Goal: Task Accomplishment & Management: Use online tool/utility

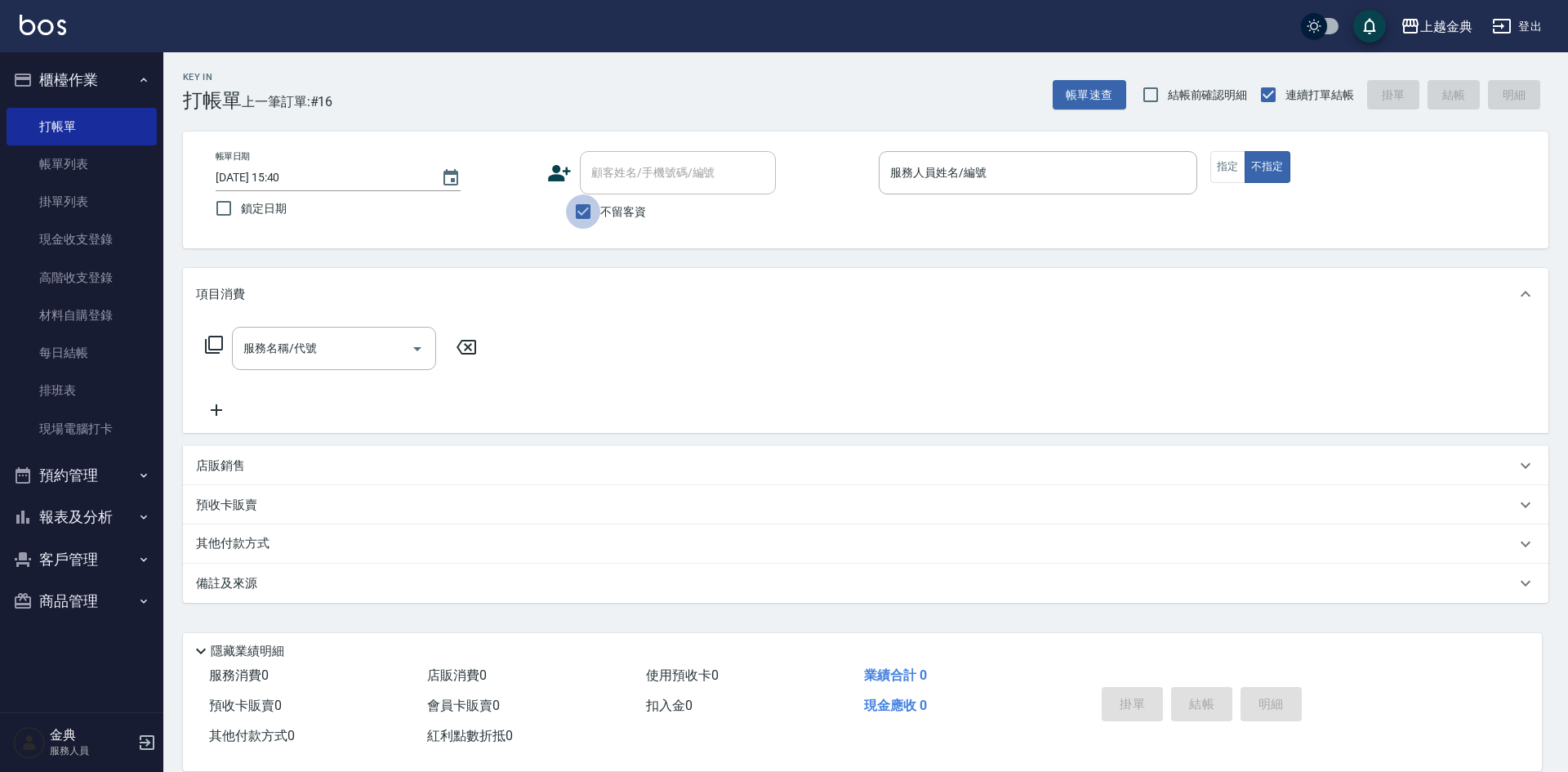
click at [586, 210] on input "不留客資" at bounding box center [583, 211] width 34 height 34
checkbox input "false"
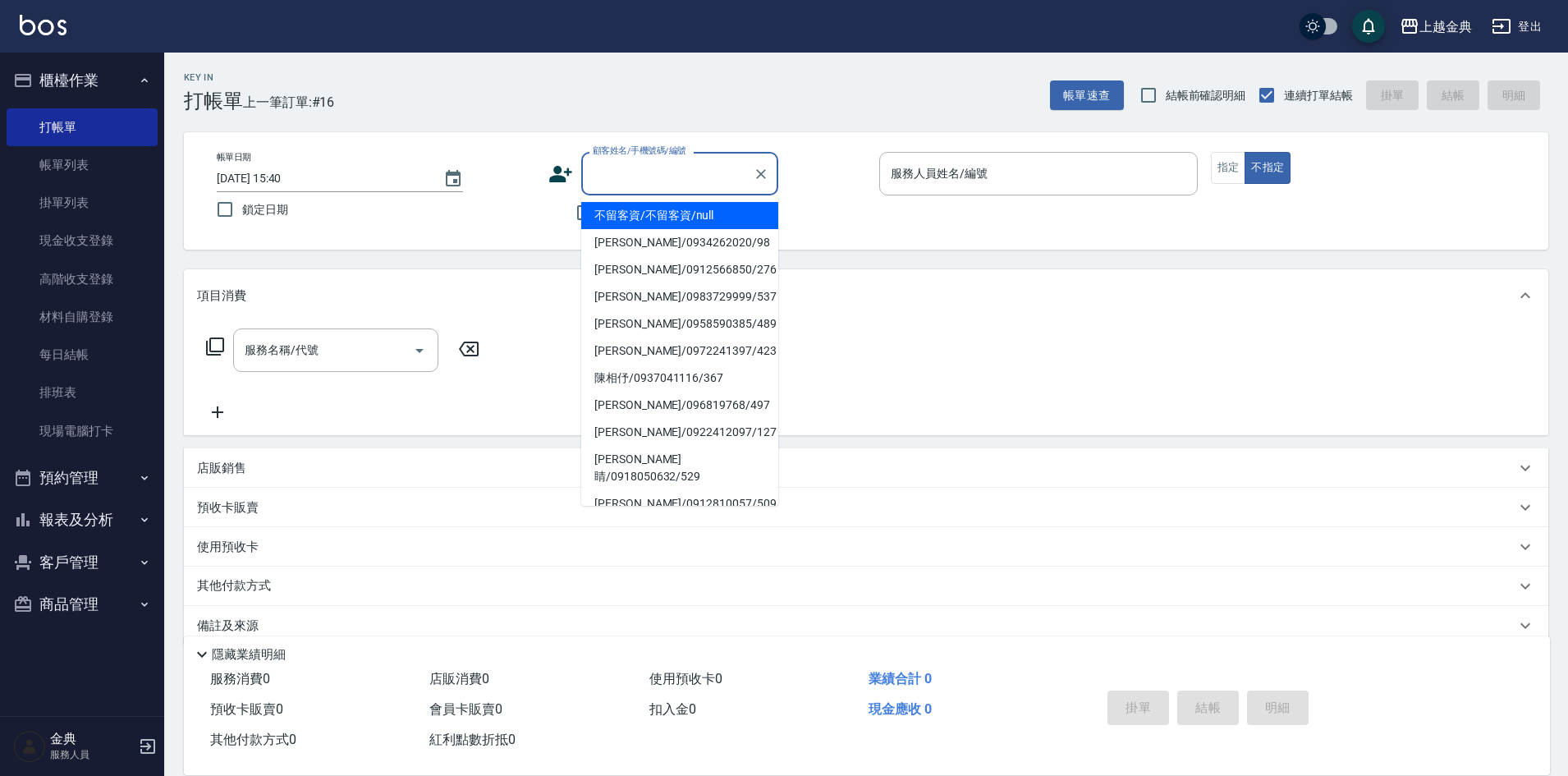
click at [653, 184] on input "顧客姓名/手機號碼/編號" at bounding box center [667, 174] width 158 height 29
drag, startPoint x: 1230, startPoint y: 163, endPoint x: 1212, endPoint y: 162, distance: 18.0
click at [1227, 162] on button "指定" at bounding box center [1229, 168] width 36 height 32
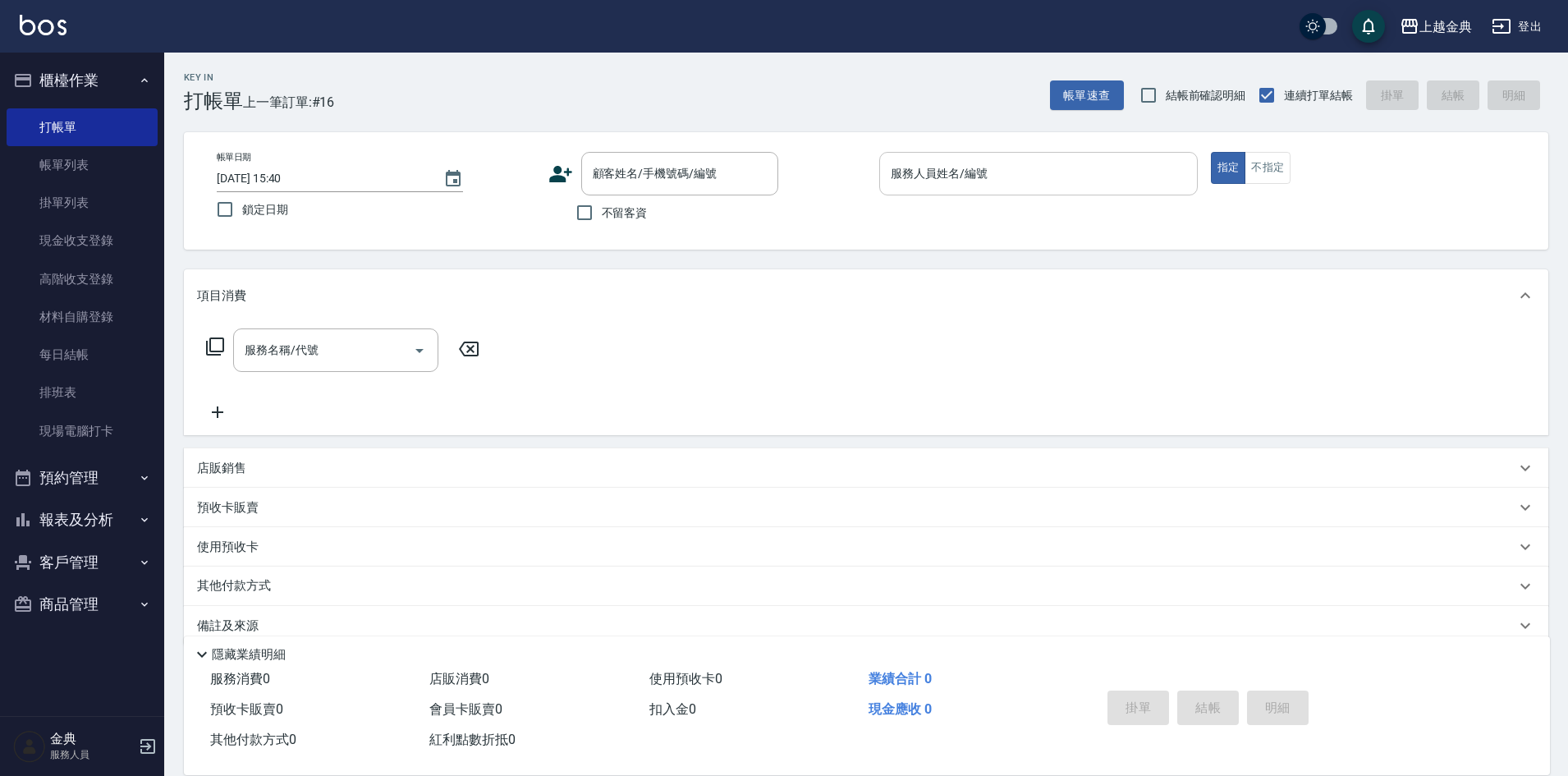
click at [1123, 173] on input "服務人員姓名/編號" at bounding box center [1038, 174] width 304 height 29
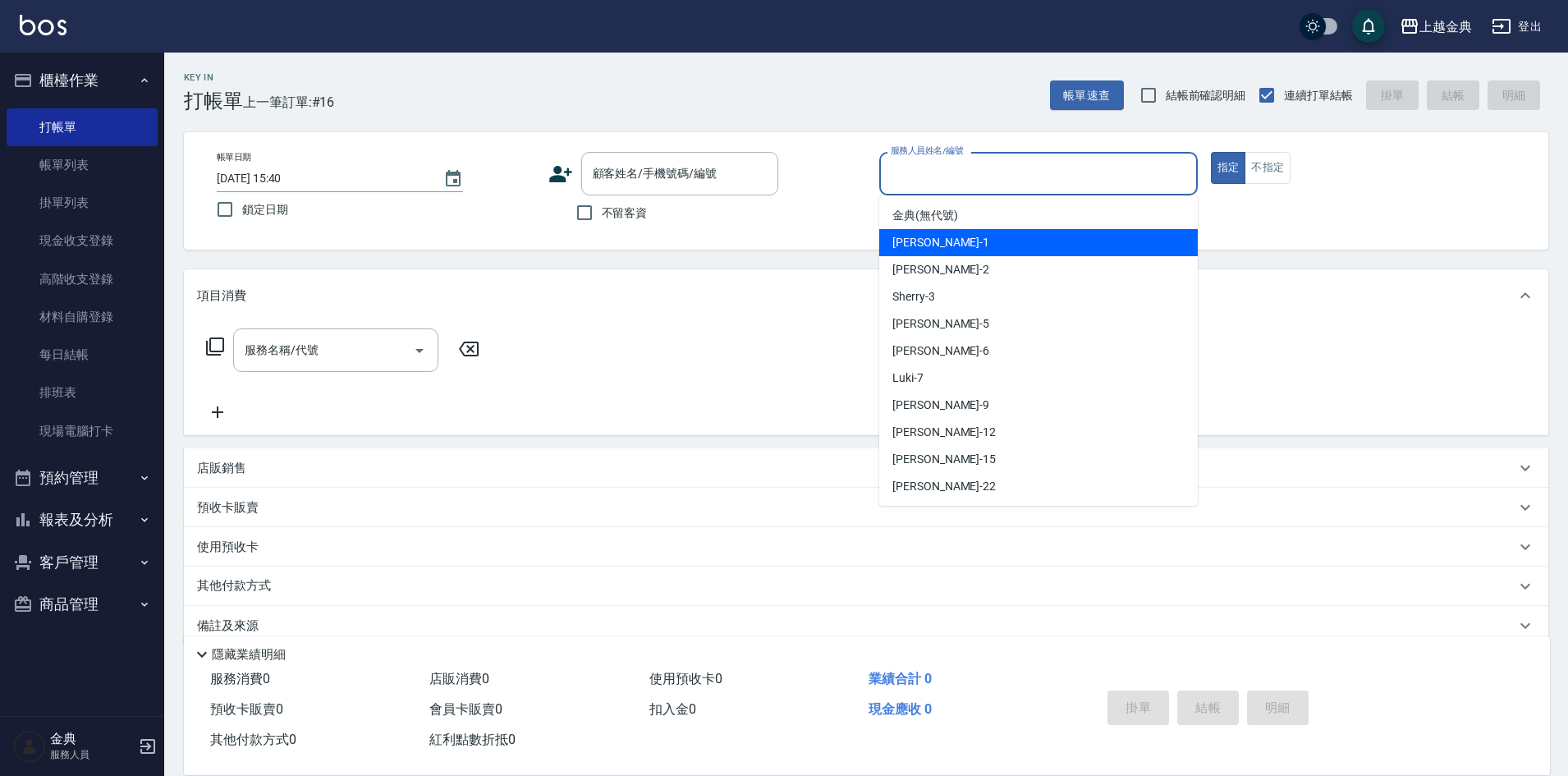
click at [991, 238] on div "Emma -1" at bounding box center [1038, 243] width 318 height 27
type input "Emma-1"
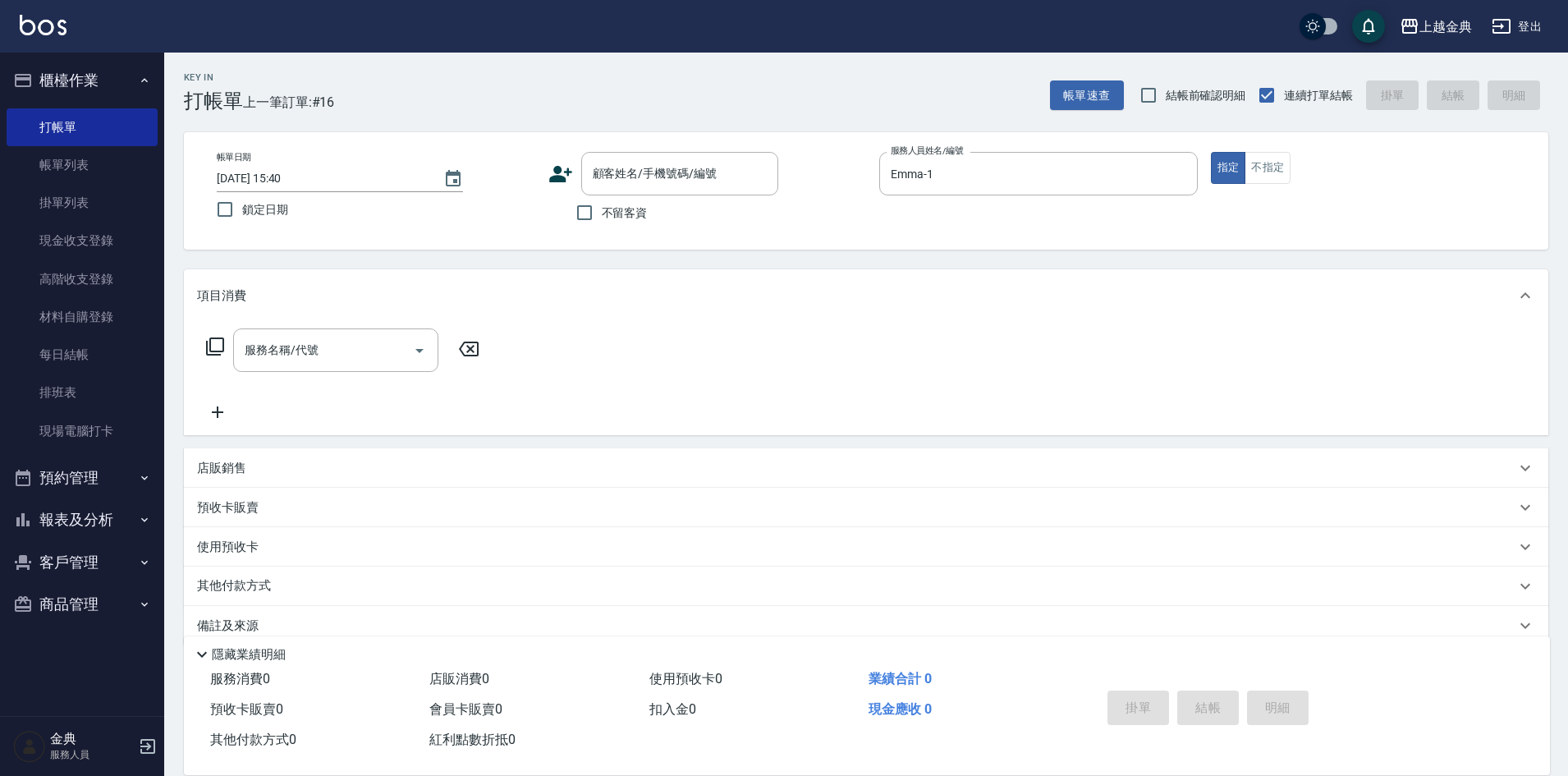
click at [665, 150] on div "帳單日期 [DATE] 15:40 鎖定日期 顧客姓名/手機號碼/編號 顧客姓名/手機號碼/編號 不留客資 服務人員姓名/編號 [PERSON_NAME]-1…" at bounding box center [866, 191] width 1365 height 118
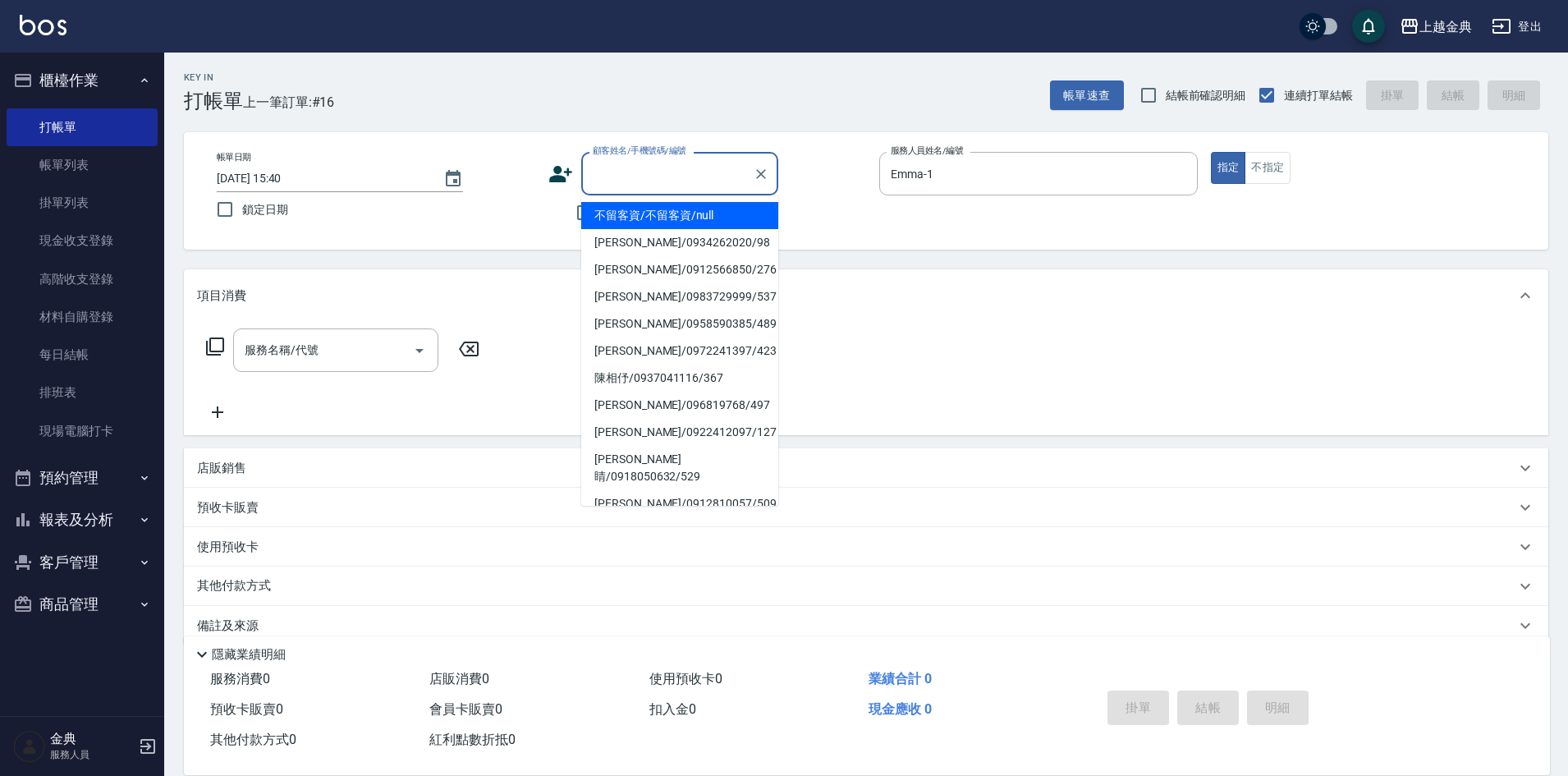
click at [667, 160] on input "顧客姓名/手機號碼/編號" at bounding box center [667, 174] width 158 height 29
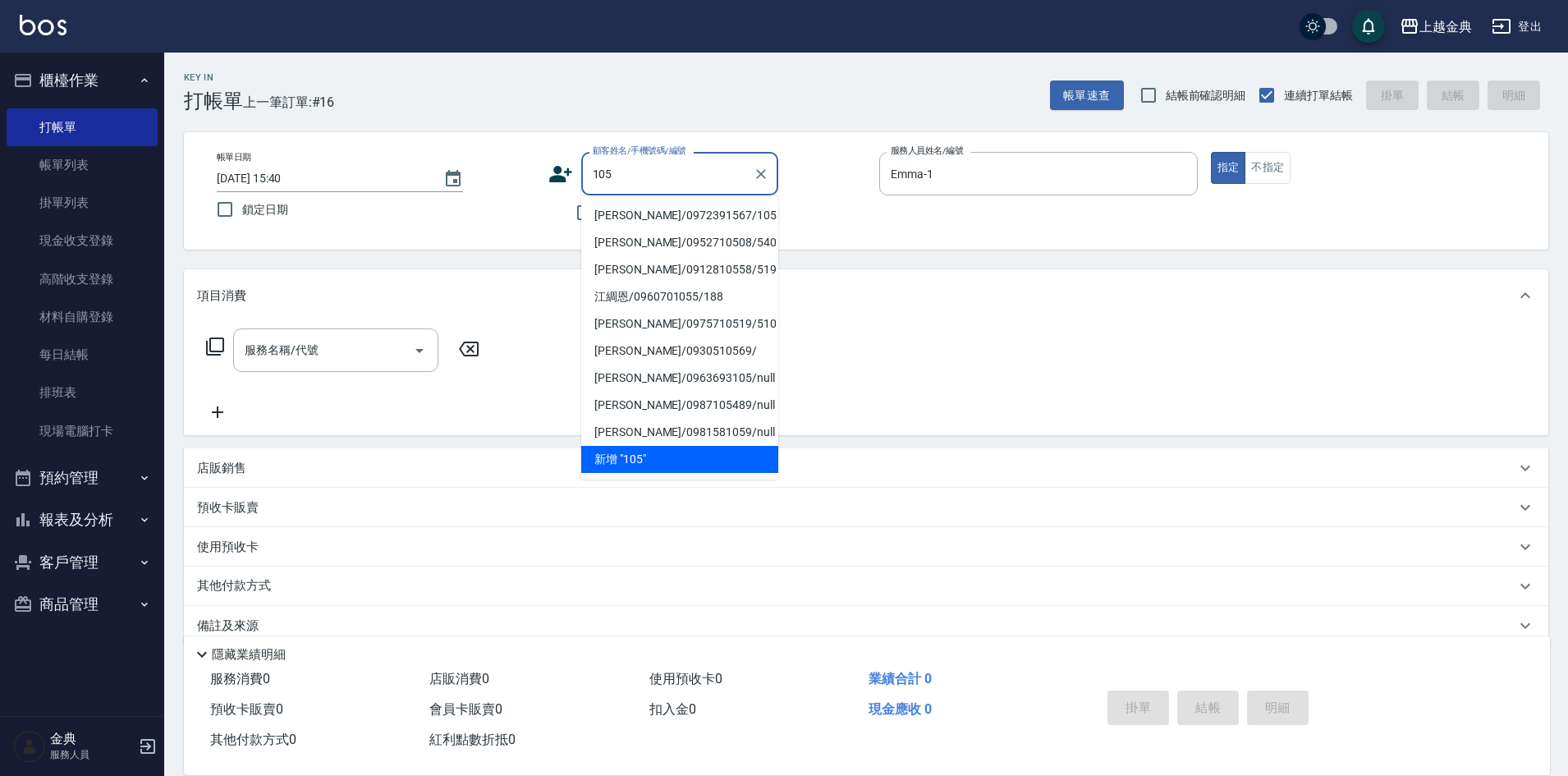
click at [699, 212] on li "[PERSON_NAME]/0972391567/105" at bounding box center [680, 216] width 197 height 27
type input "[PERSON_NAME]/0972391567/105"
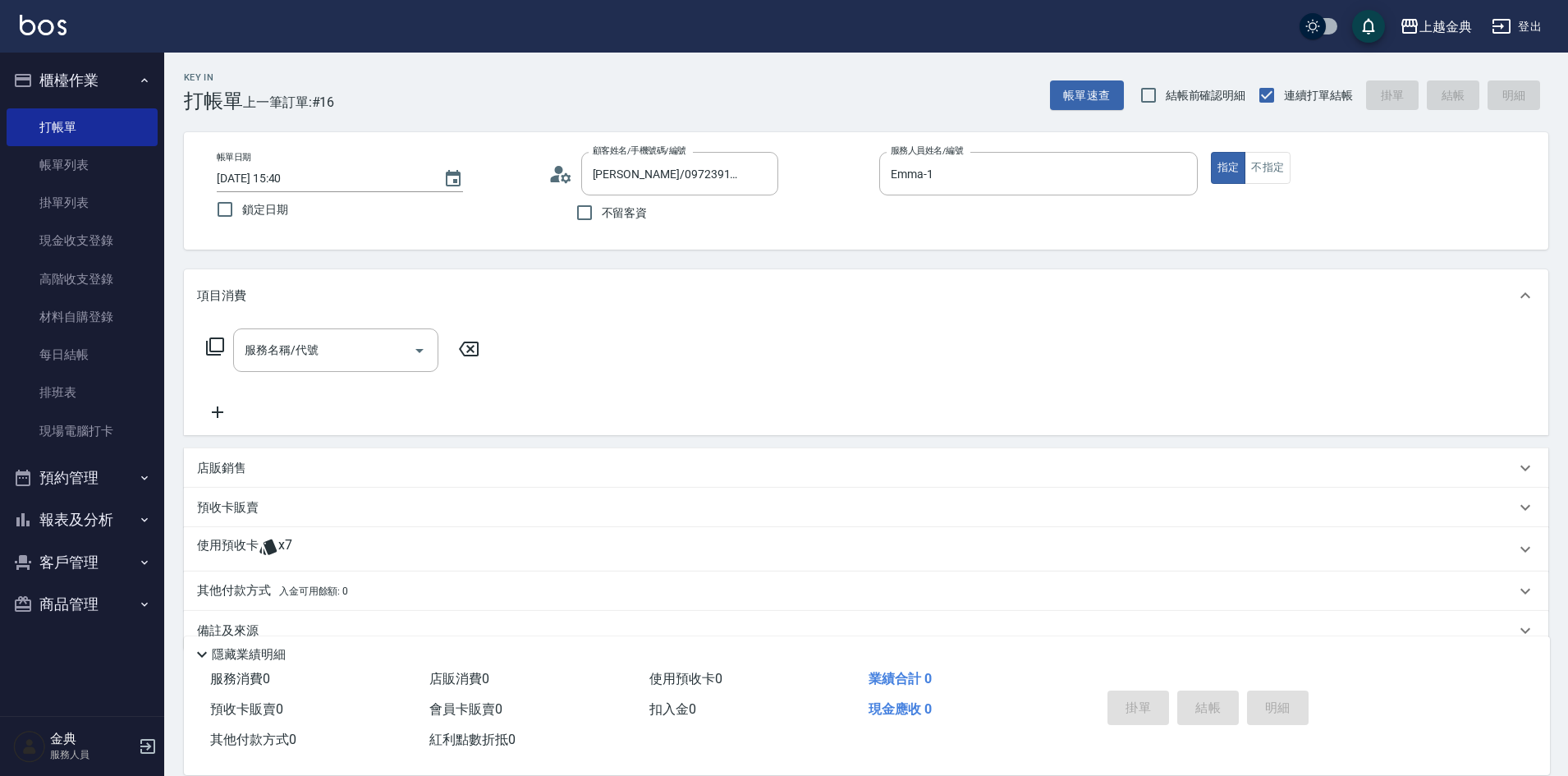
click at [213, 352] on icon at bounding box center [215, 347] width 18 height 18
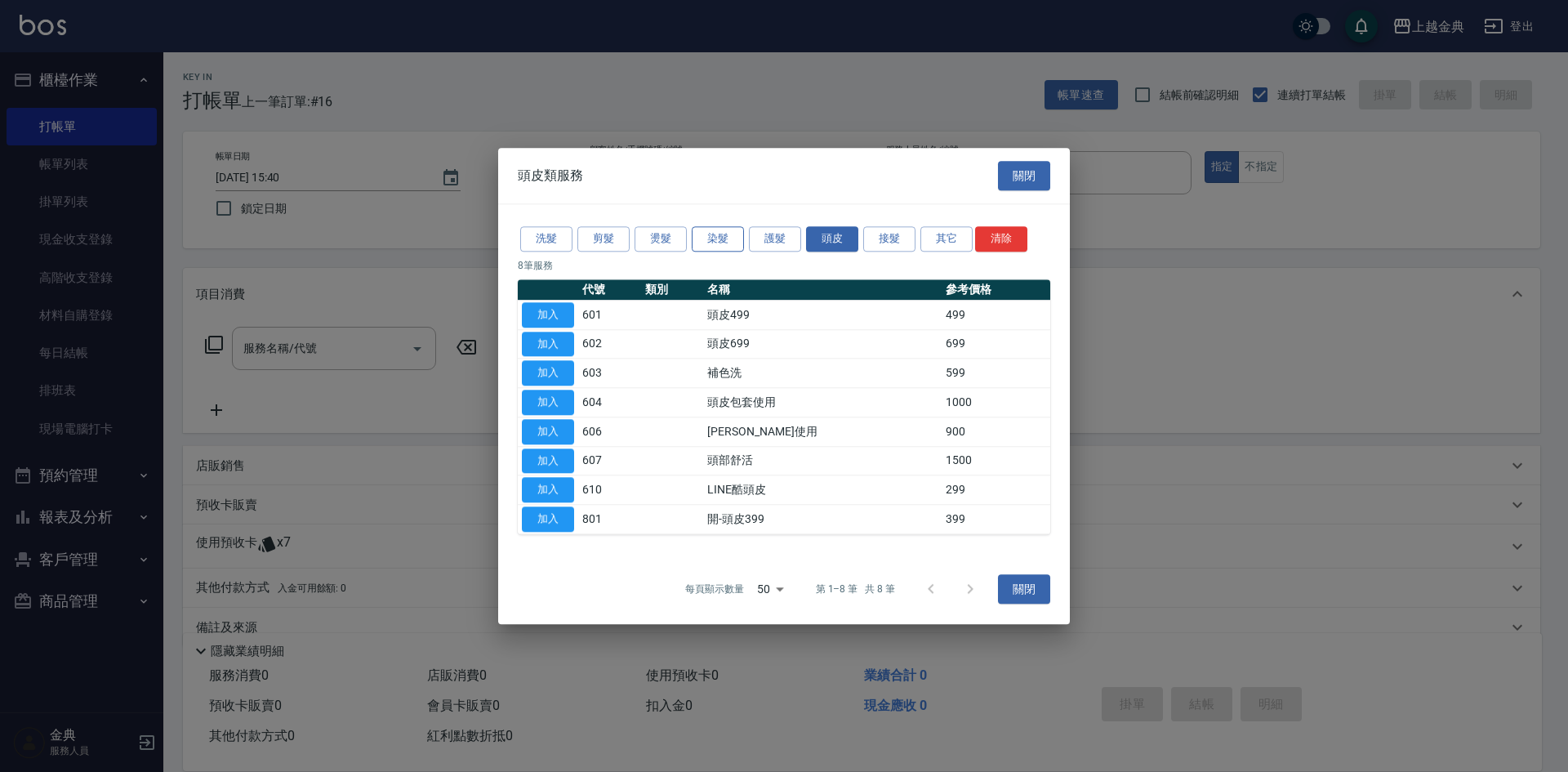
click at [707, 238] on button "染髮" at bounding box center [718, 239] width 53 height 25
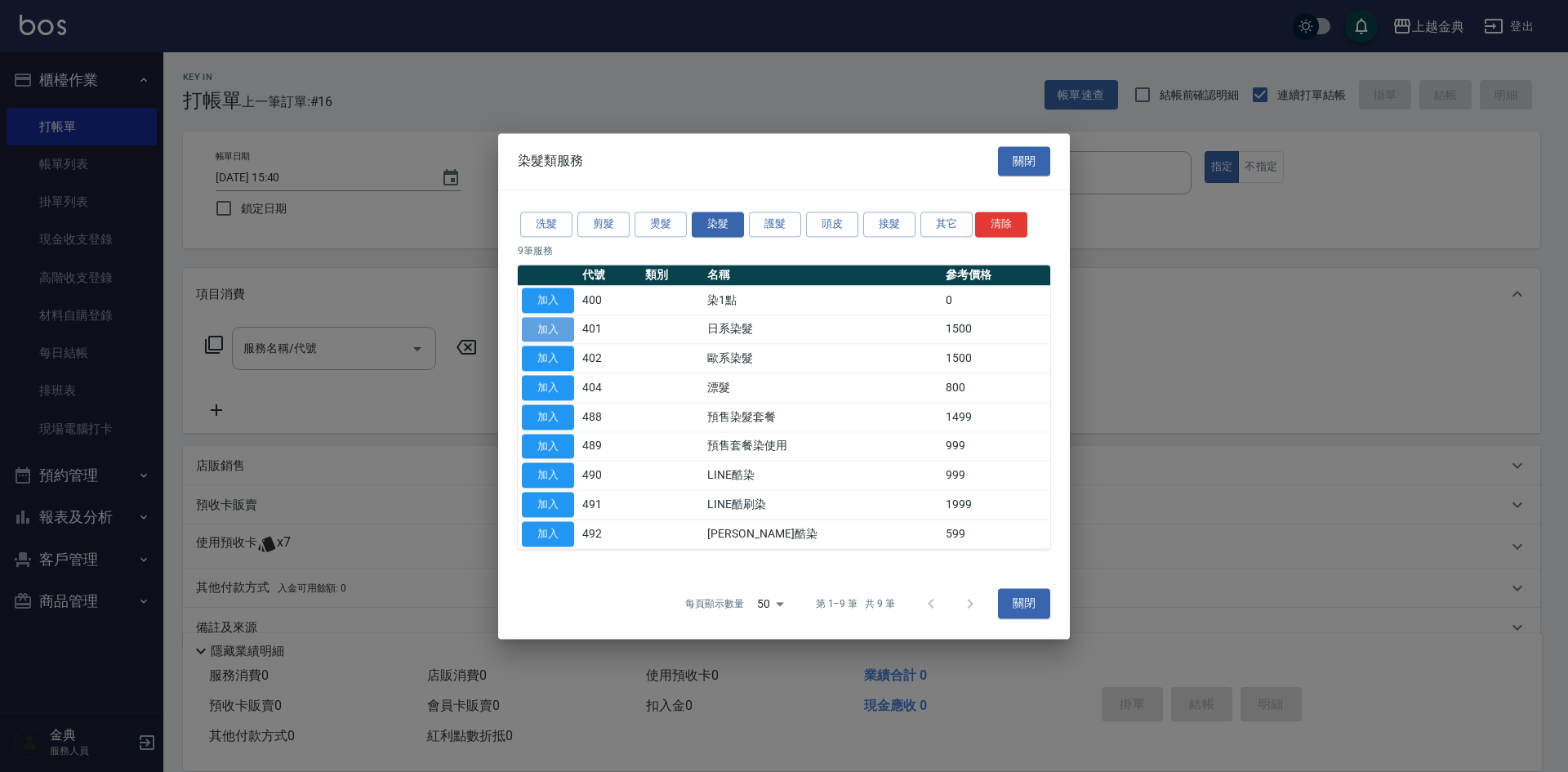
click at [564, 325] on button "加入" at bounding box center [549, 329] width 53 height 25
type input "日系染髮(401)"
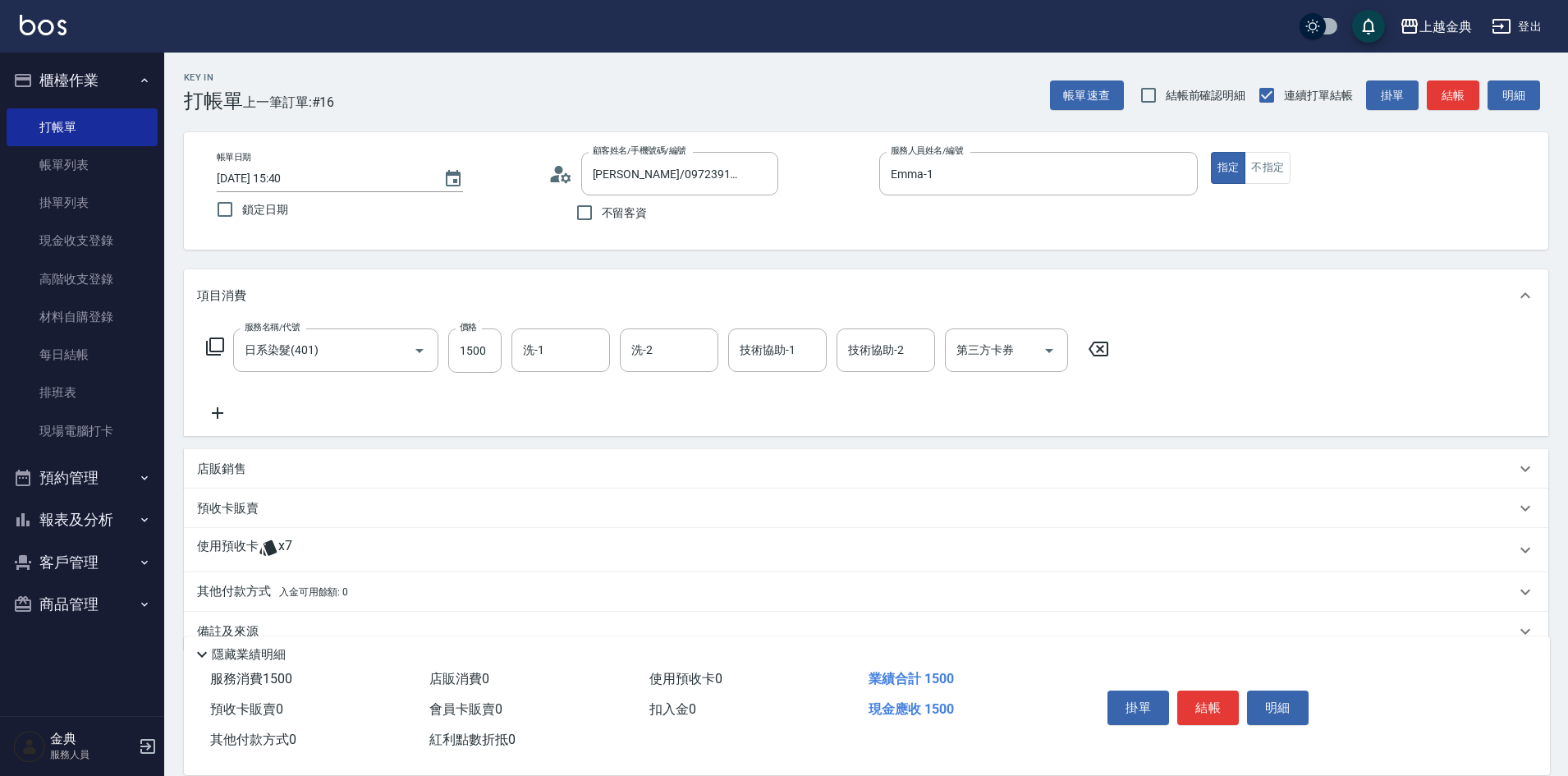
click at [297, 551] on div "使用預收卡 x7" at bounding box center [856, 550] width 1319 height 25
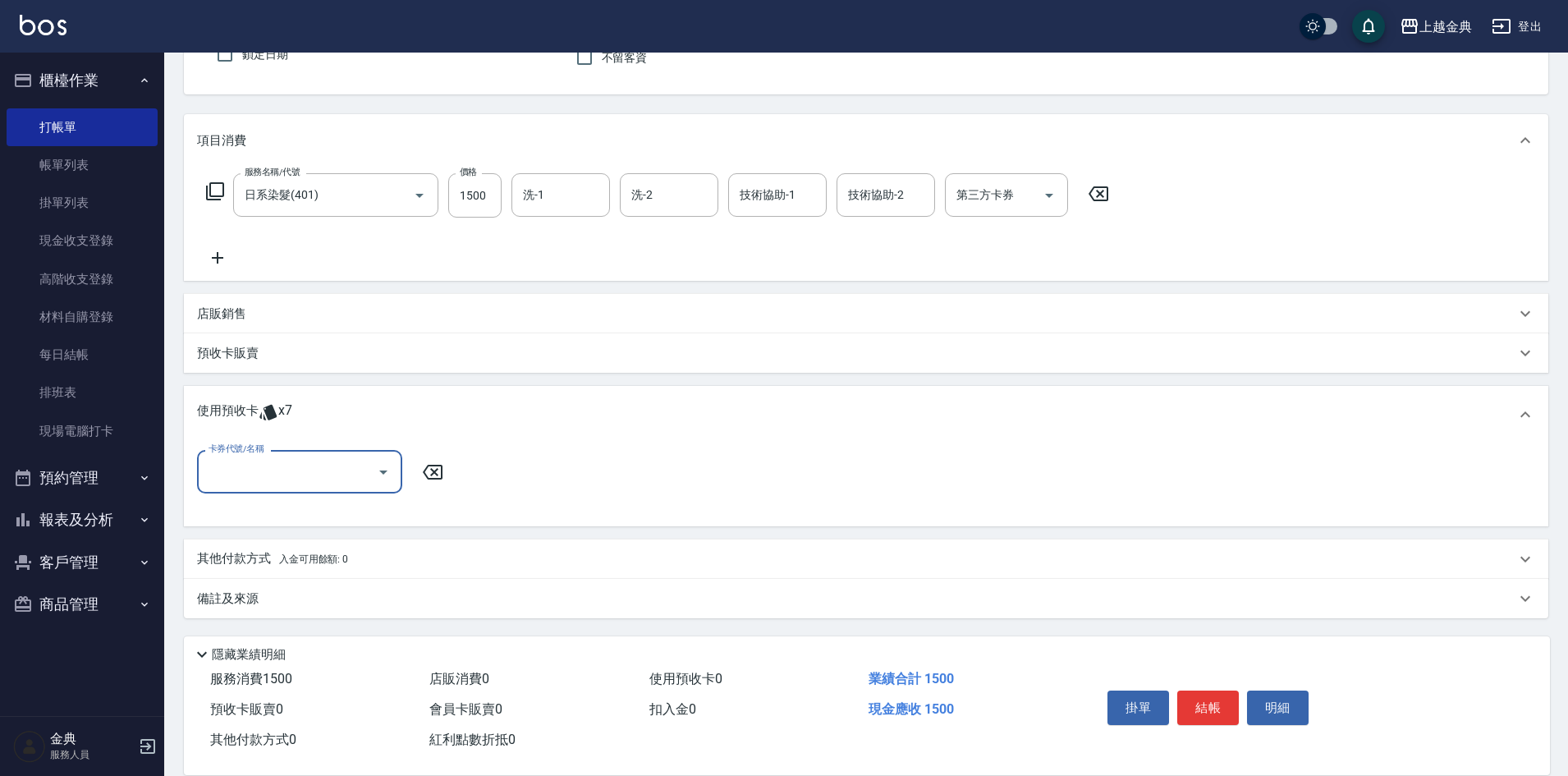
click at [318, 470] on input "卡券代號/名稱" at bounding box center [287, 472] width 166 height 29
click at [334, 567] on div "護髮包套3送1(5) 剩餘2張" at bounding box center [299, 568] width 205 height 27
type input "護髮包套3送1(5)"
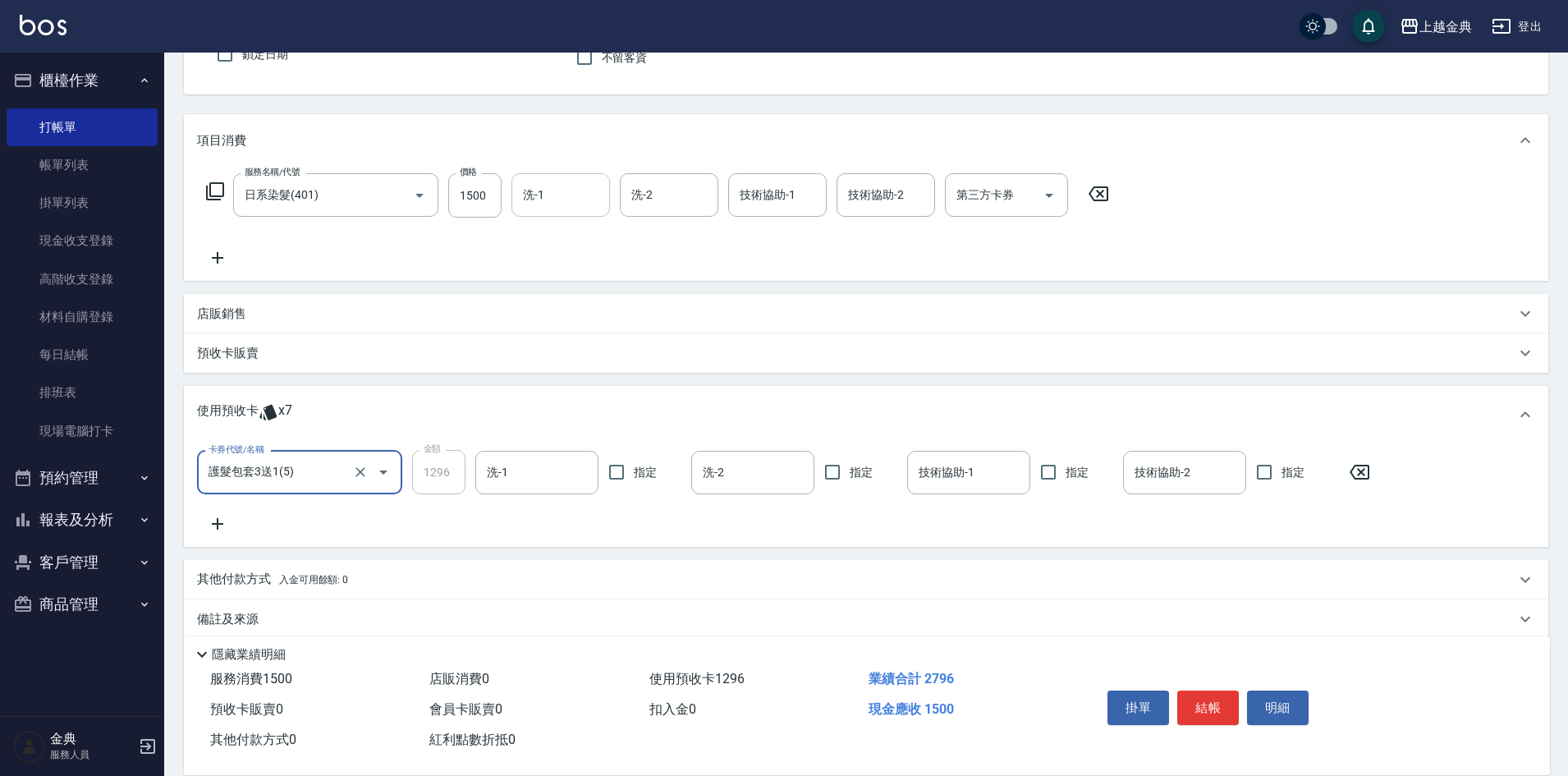
click at [552, 192] on input "洗-1" at bounding box center [561, 195] width 84 height 29
click at [815, 326] on div "店販銷售" at bounding box center [866, 313] width 1365 height 39
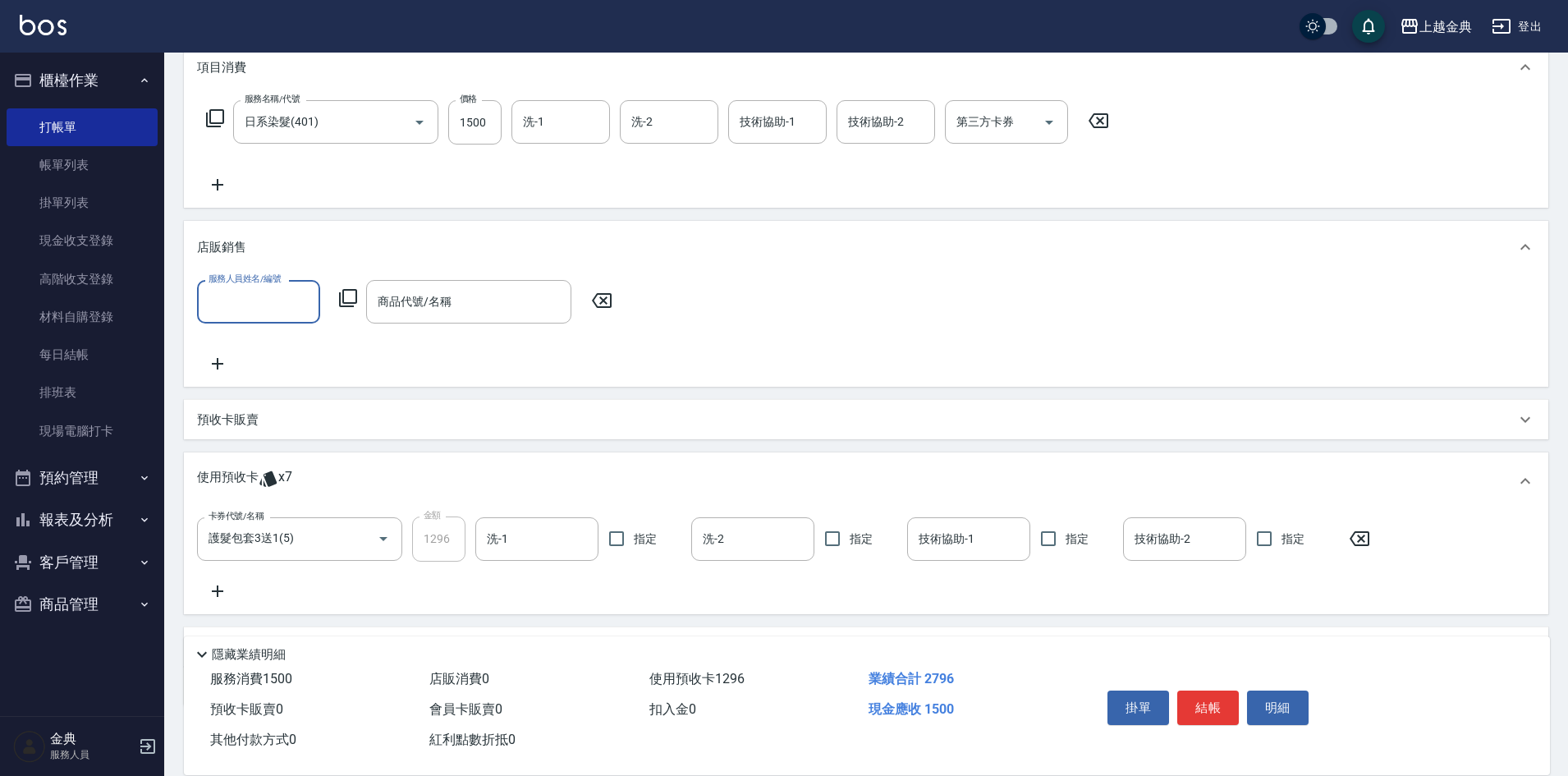
scroll to position [316, 0]
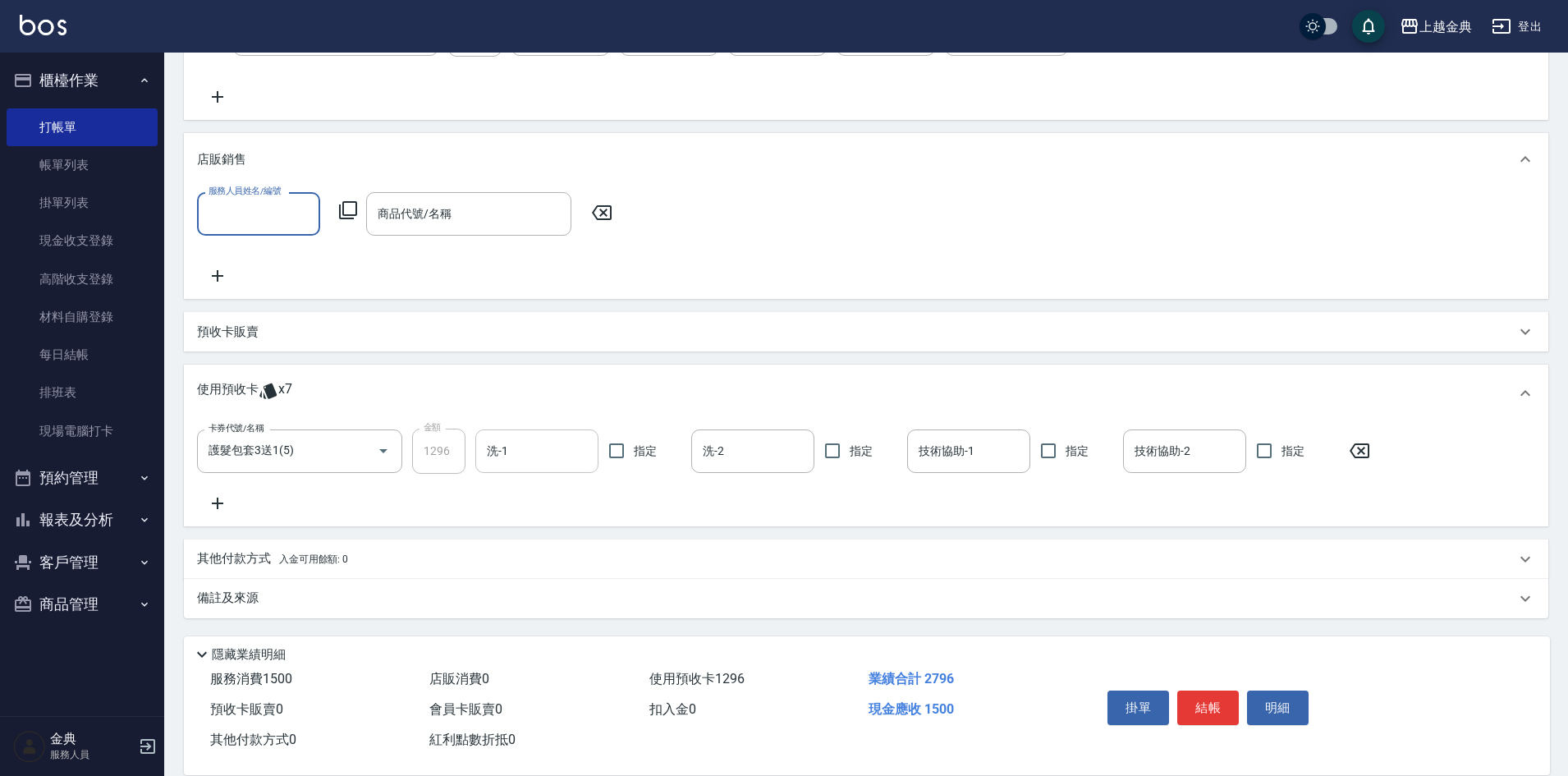
click at [541, 435] on div "洗-1" at bounding box center [537, 451] width 123 height 44
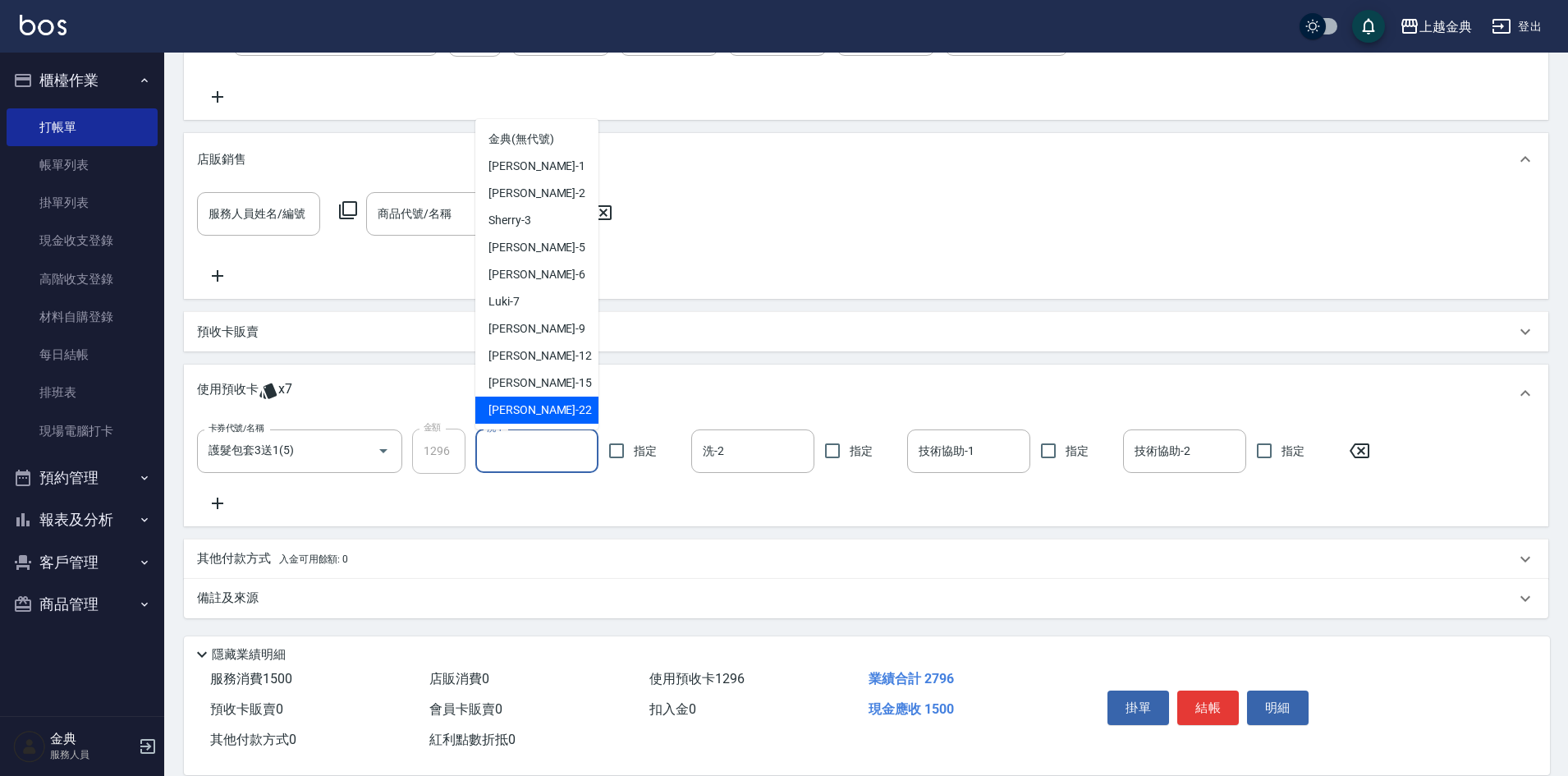
click at [557, 409] on div "[PERSON_NAME] -22" at bounding box center [537, 410] width 123 height 27
type input "[PERSON_NAME]-22"
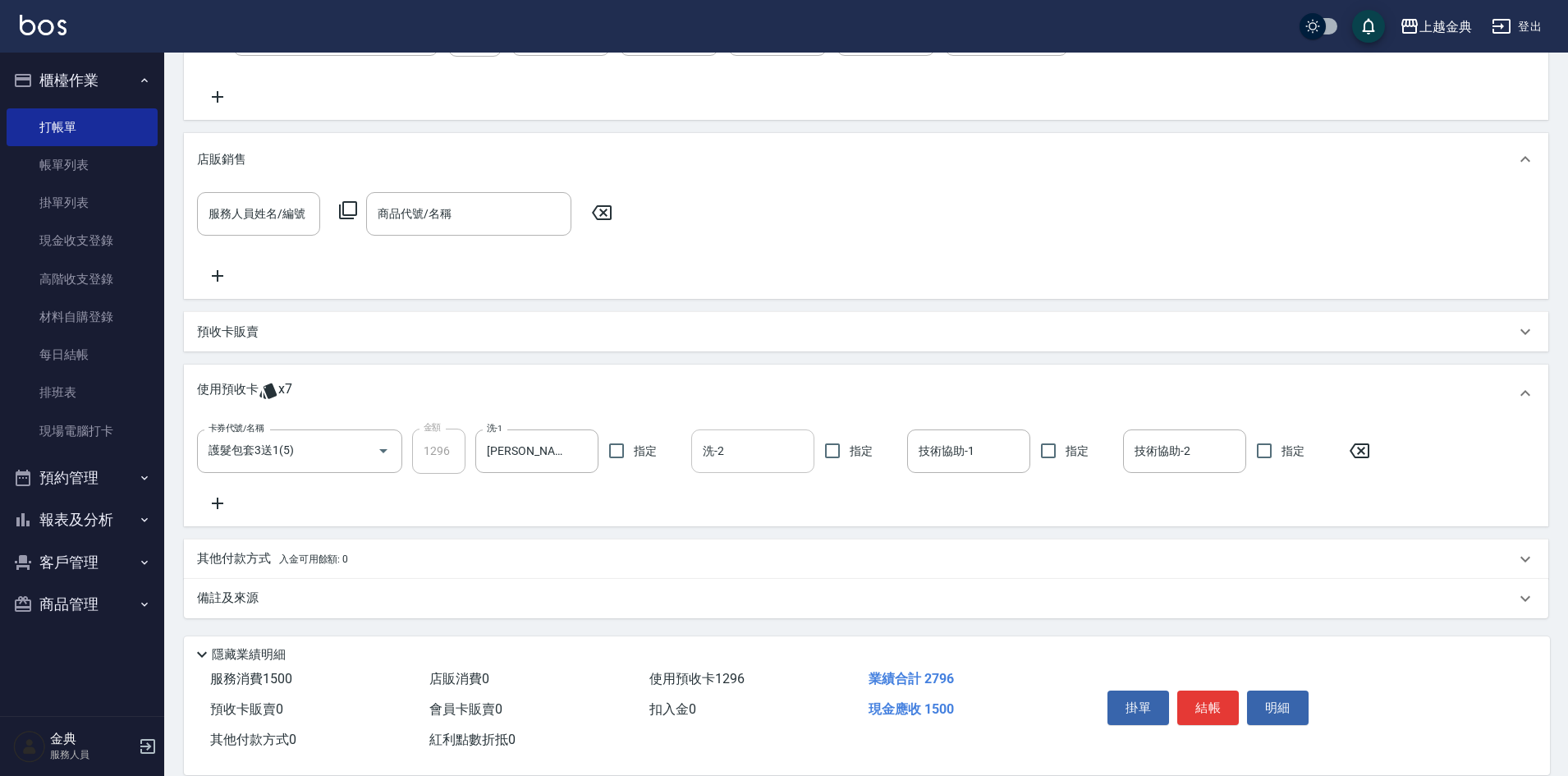
click at [762, 455] on input "洗-2" at bounding box center [753, 451] width 108 height 29
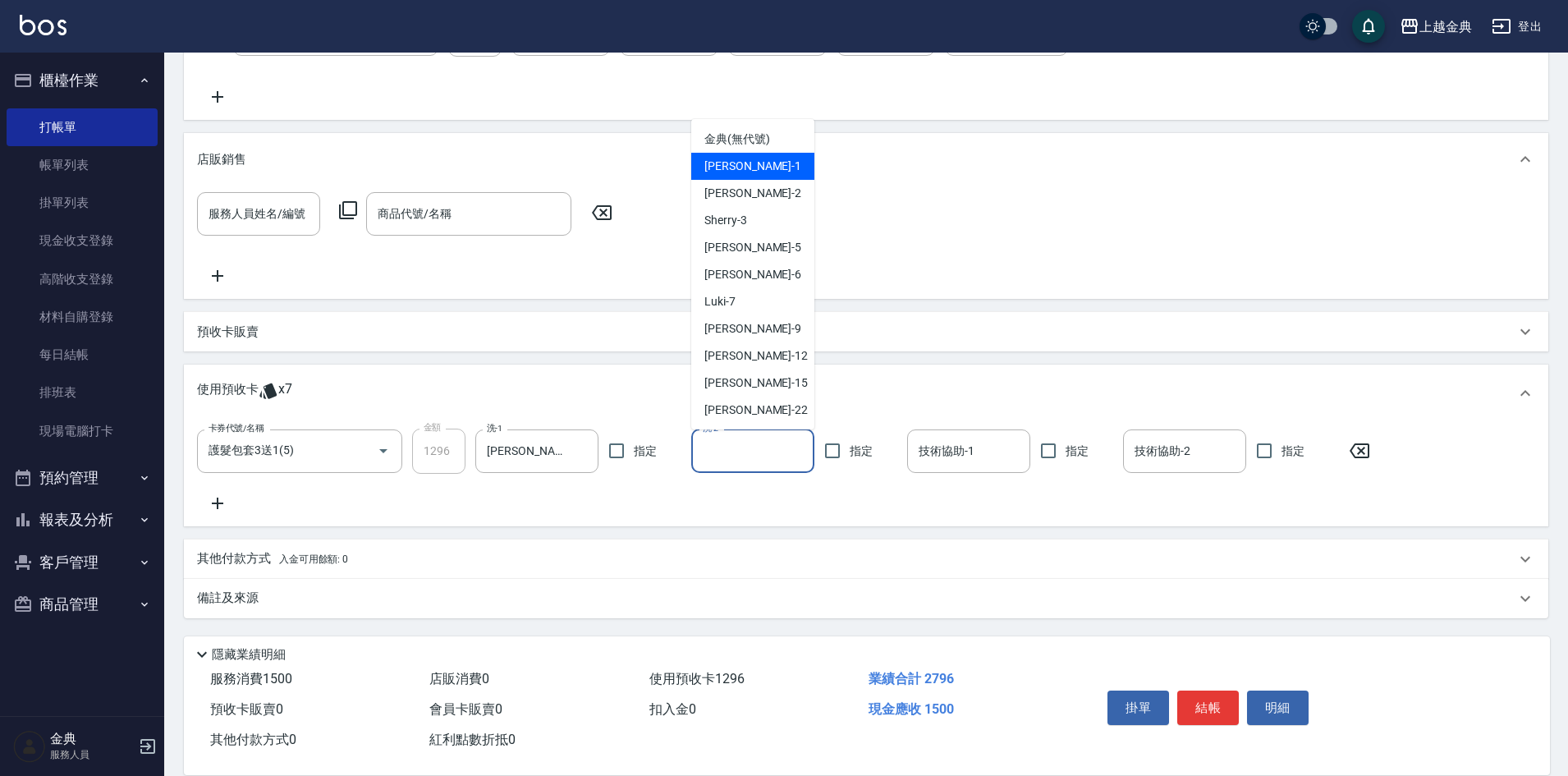
click at [744, 171] on span "Emma -1" at bounding box center [753, 166] width 97 height 17
type input "Emma-1"
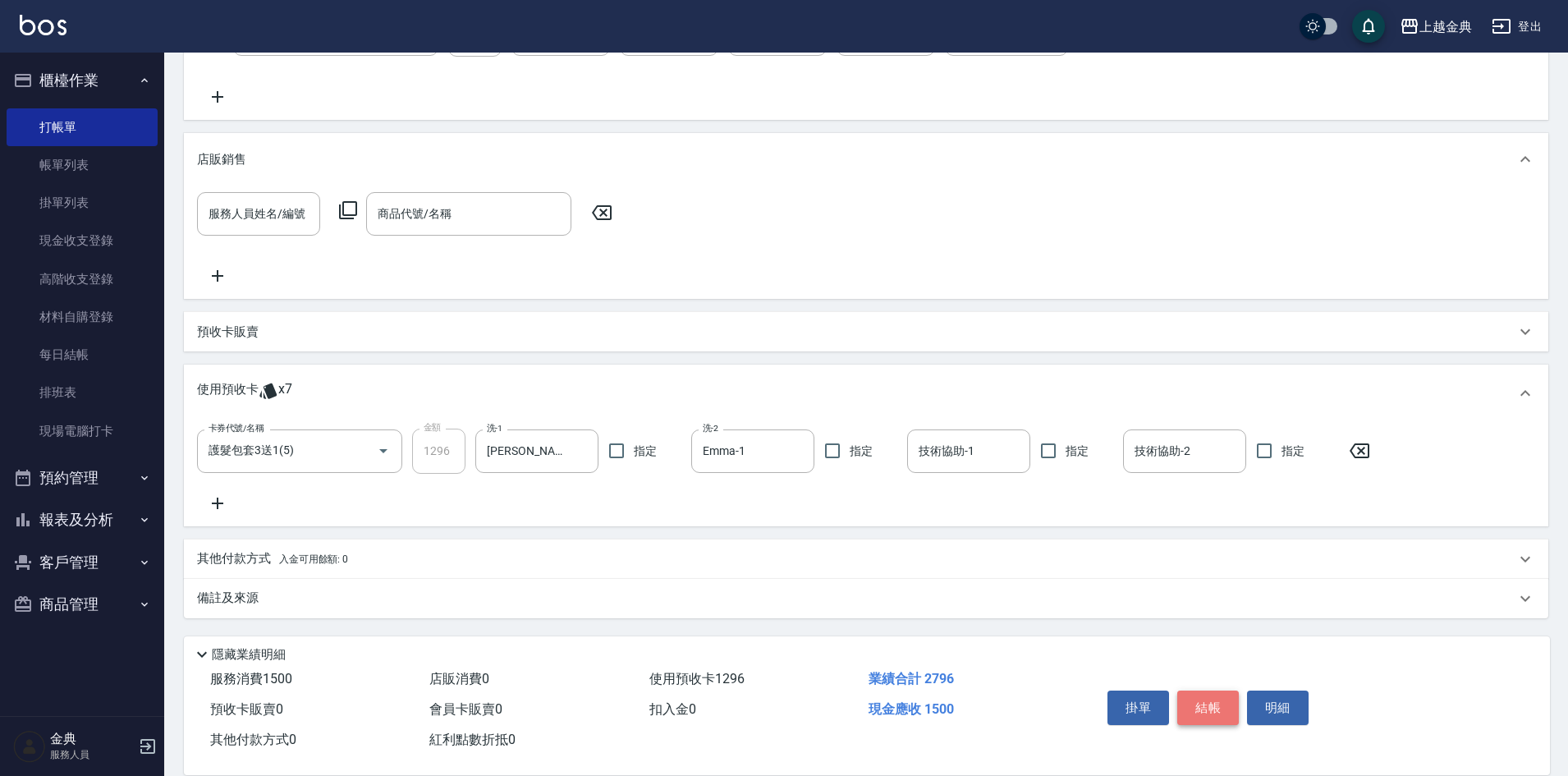
click at [1207, 701] on button "結帳" at bounding box center [1209, 709] width 62 height 35
type input "[DATE] 17:25"
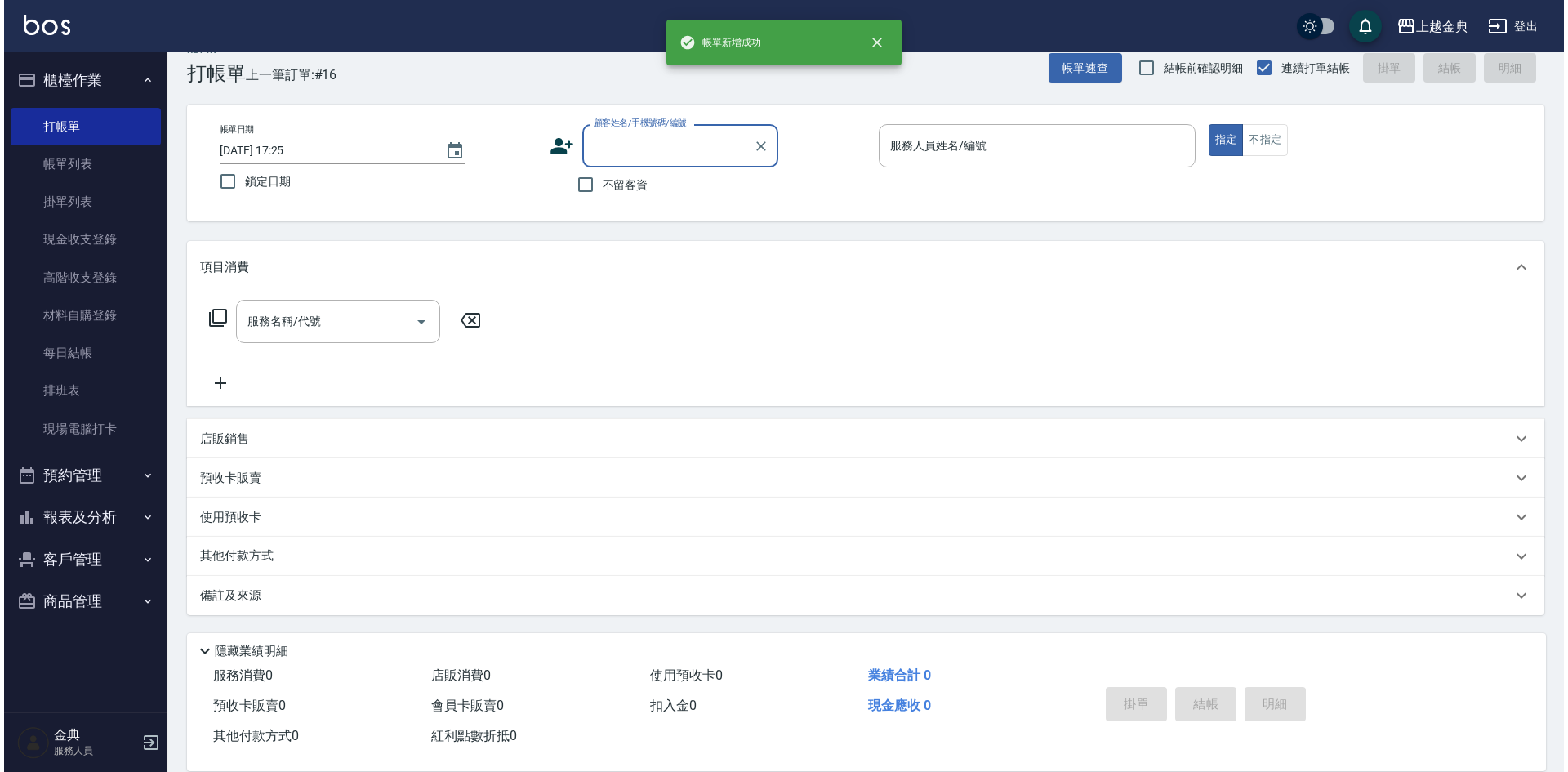
scroll to position [0, 0]
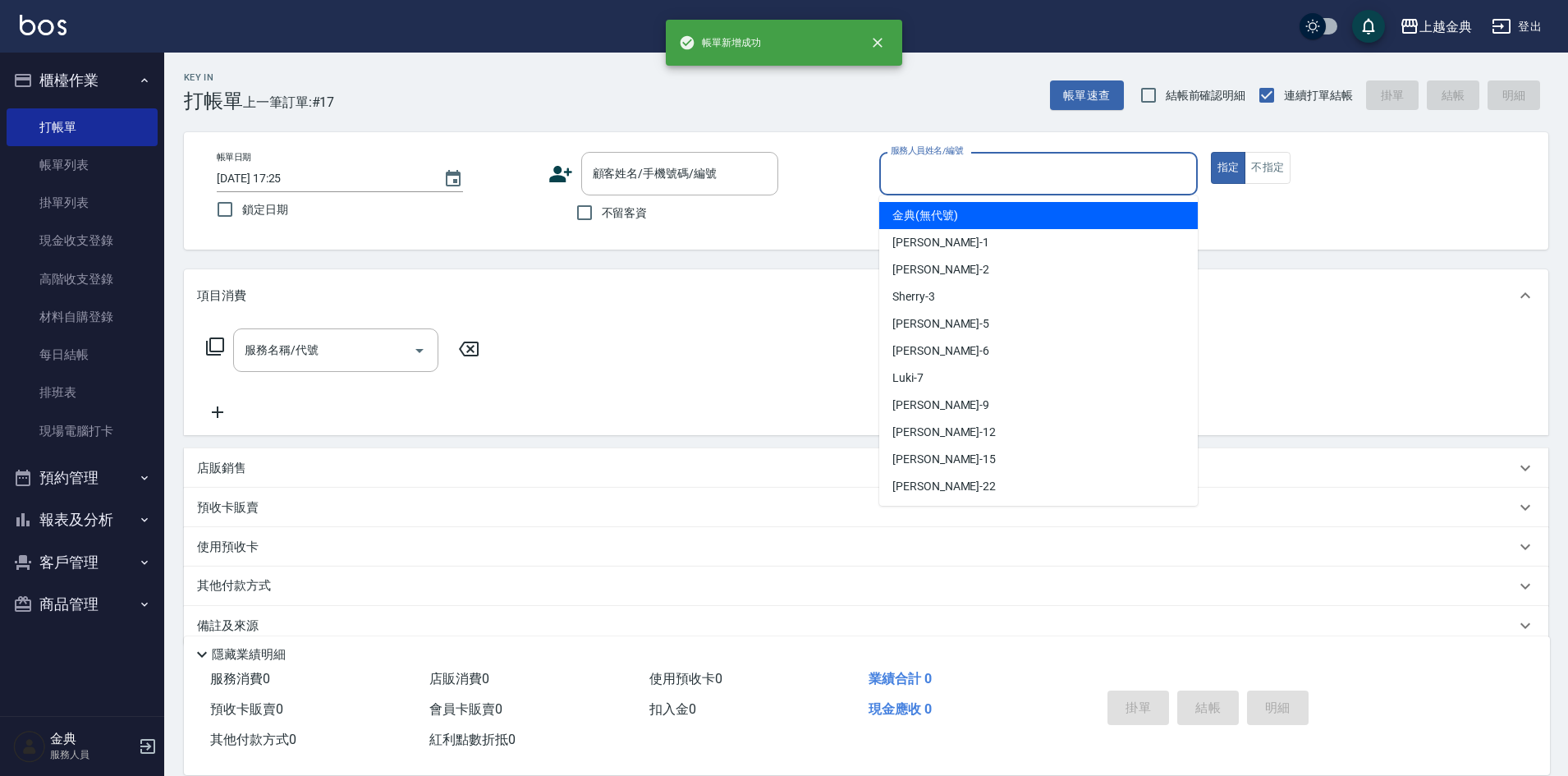
click at [1092, 176] on input "服務人員姓名/編號" at bounding box center [1038, 174] width 304 height 29
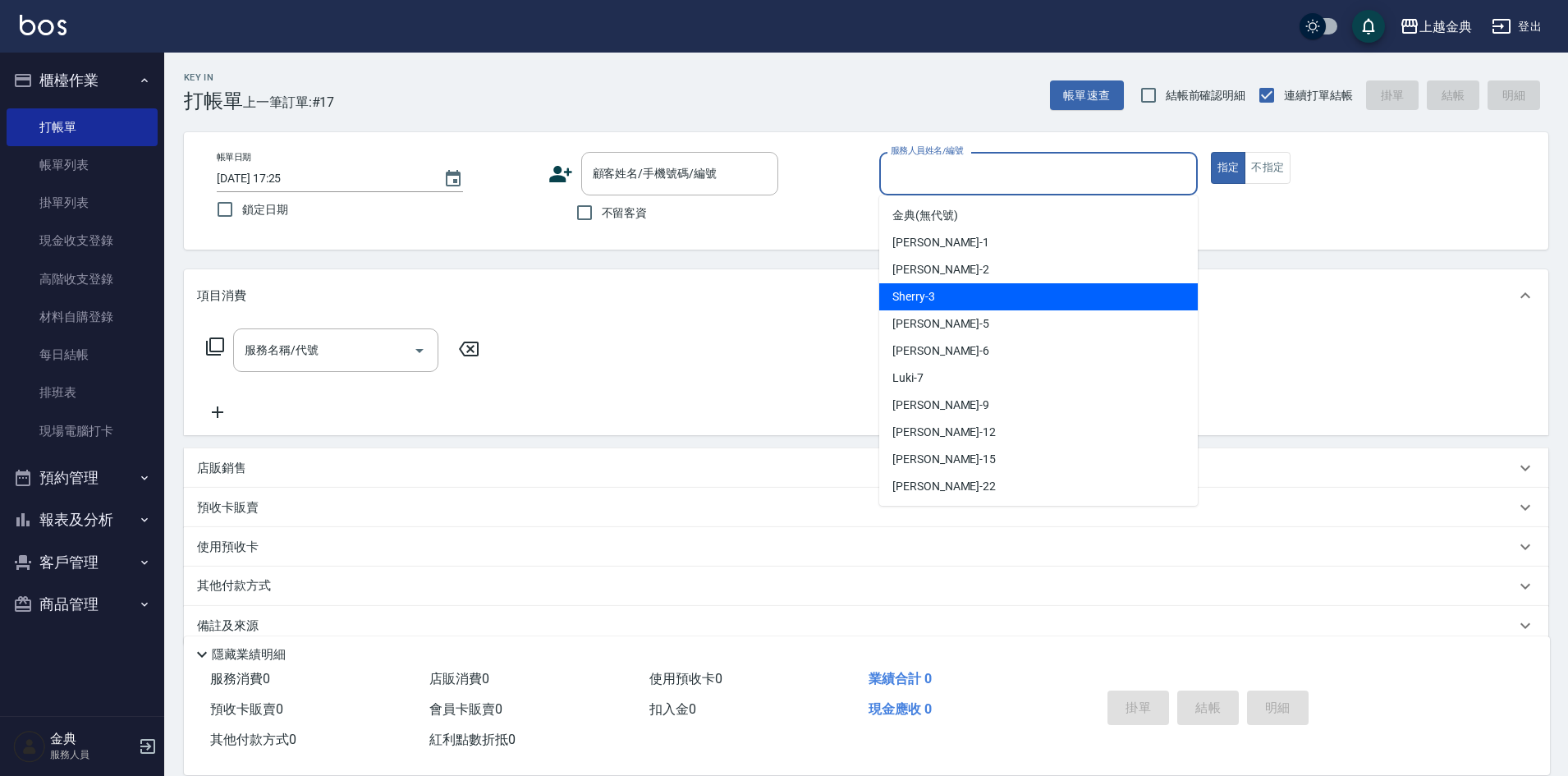
click at [1039, 287] on div "Sherry -3" at bounding box center [1038, 297] width 318 height 27
type input "Sherry-3"
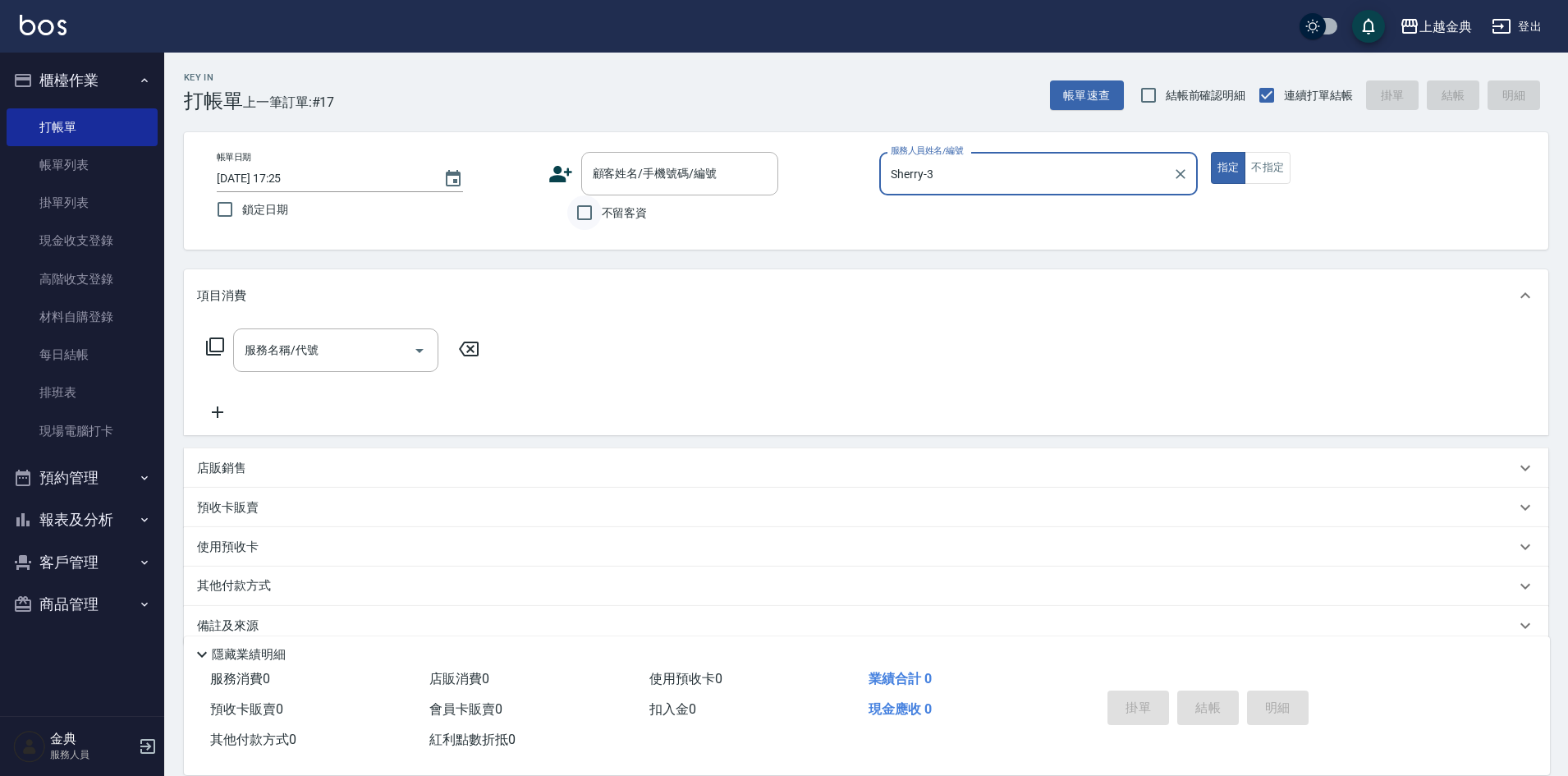
click at [577, 215] on input "不留客資" at bounding box center [584, 212] width 35 height 35
checkbox input "true"
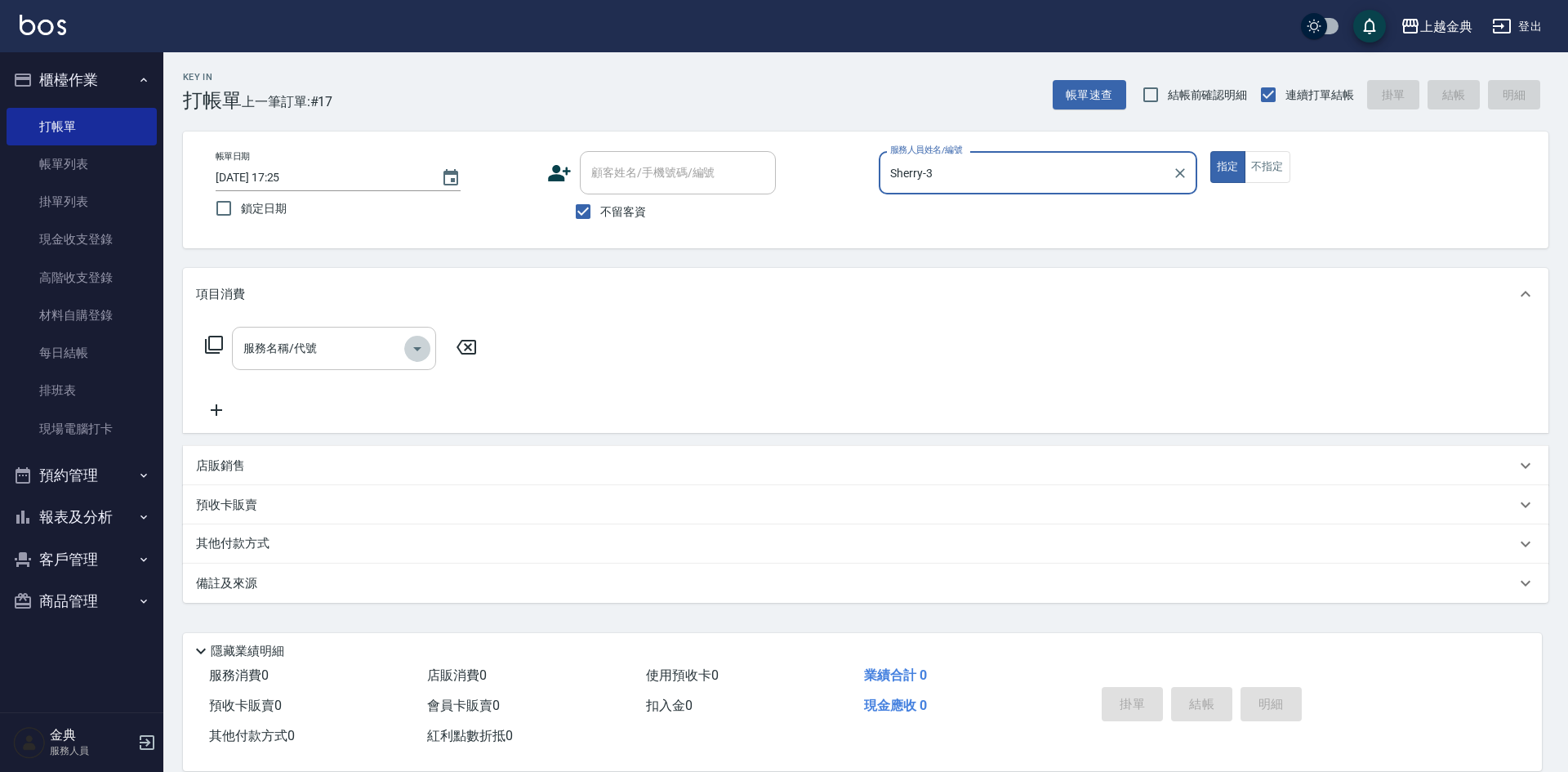
click at [413, 353] on icon "Open" at bounding box center [417, 349] width 20 height 20
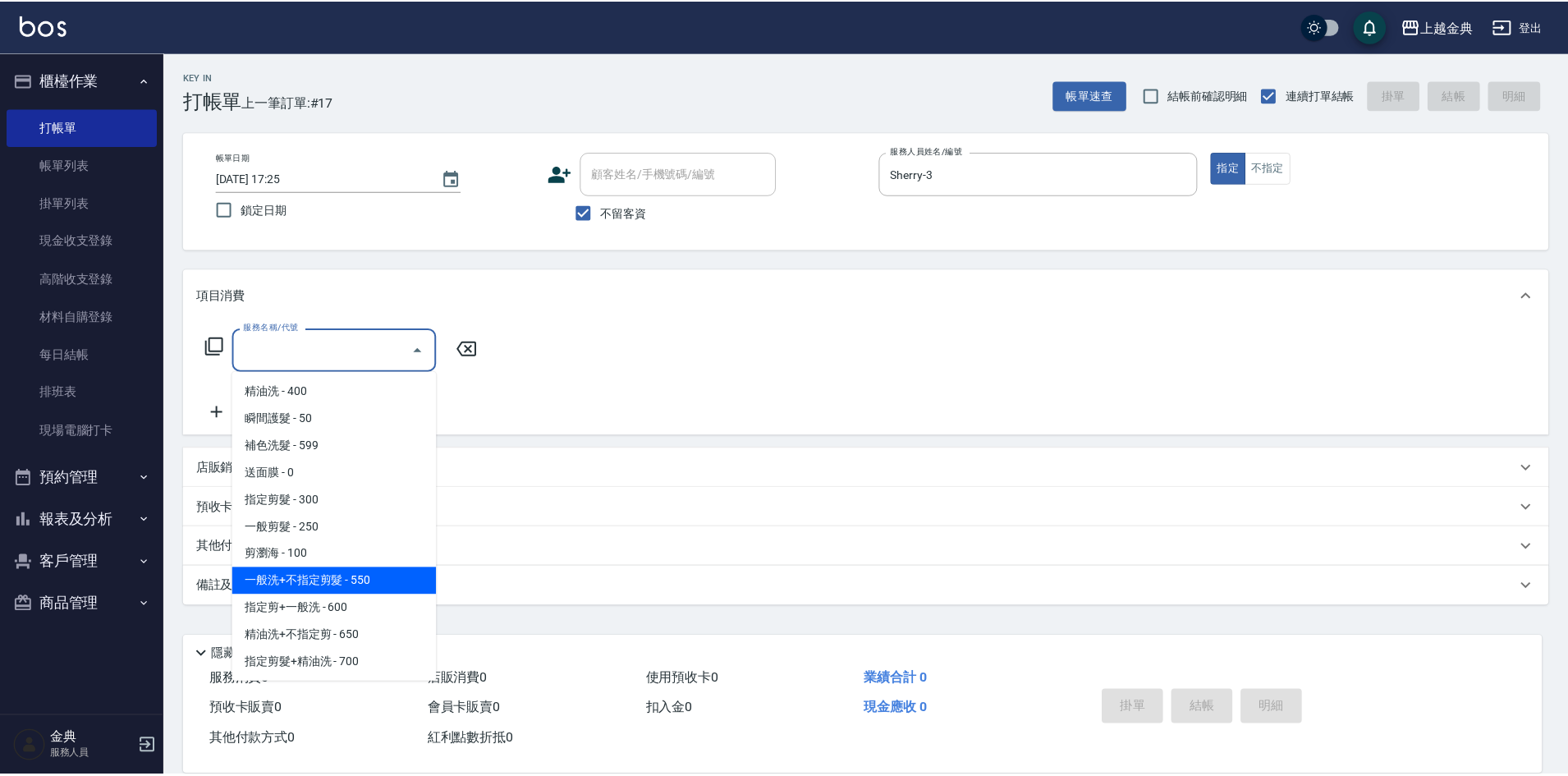
scroll to position [82, 0]
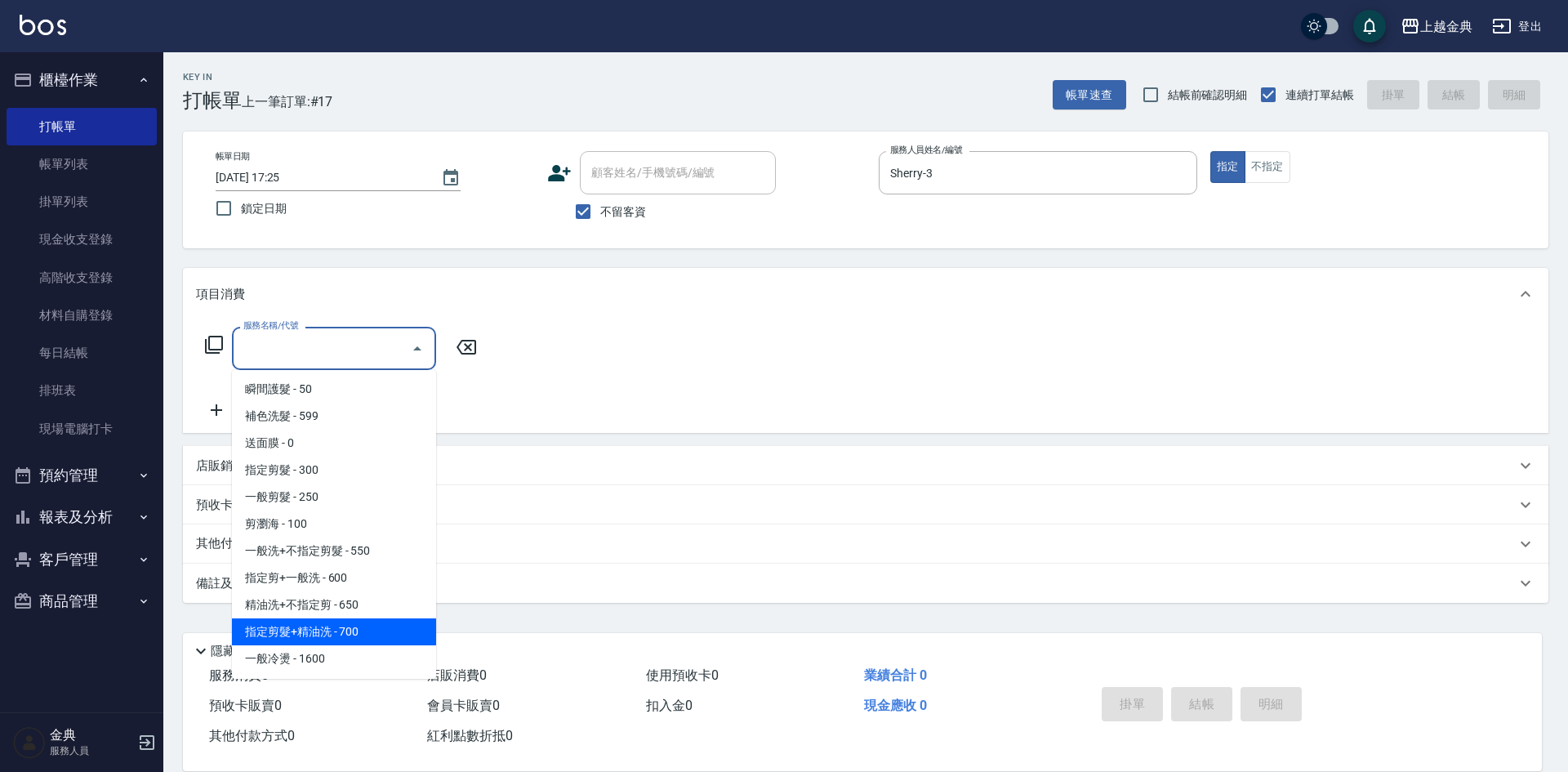
click at [396, 633] on span "指定剪髮+精油洗 - 700" at bounding box center [334, 632] width 204 height 27
type input "指定剪髮+精油洗(207)"
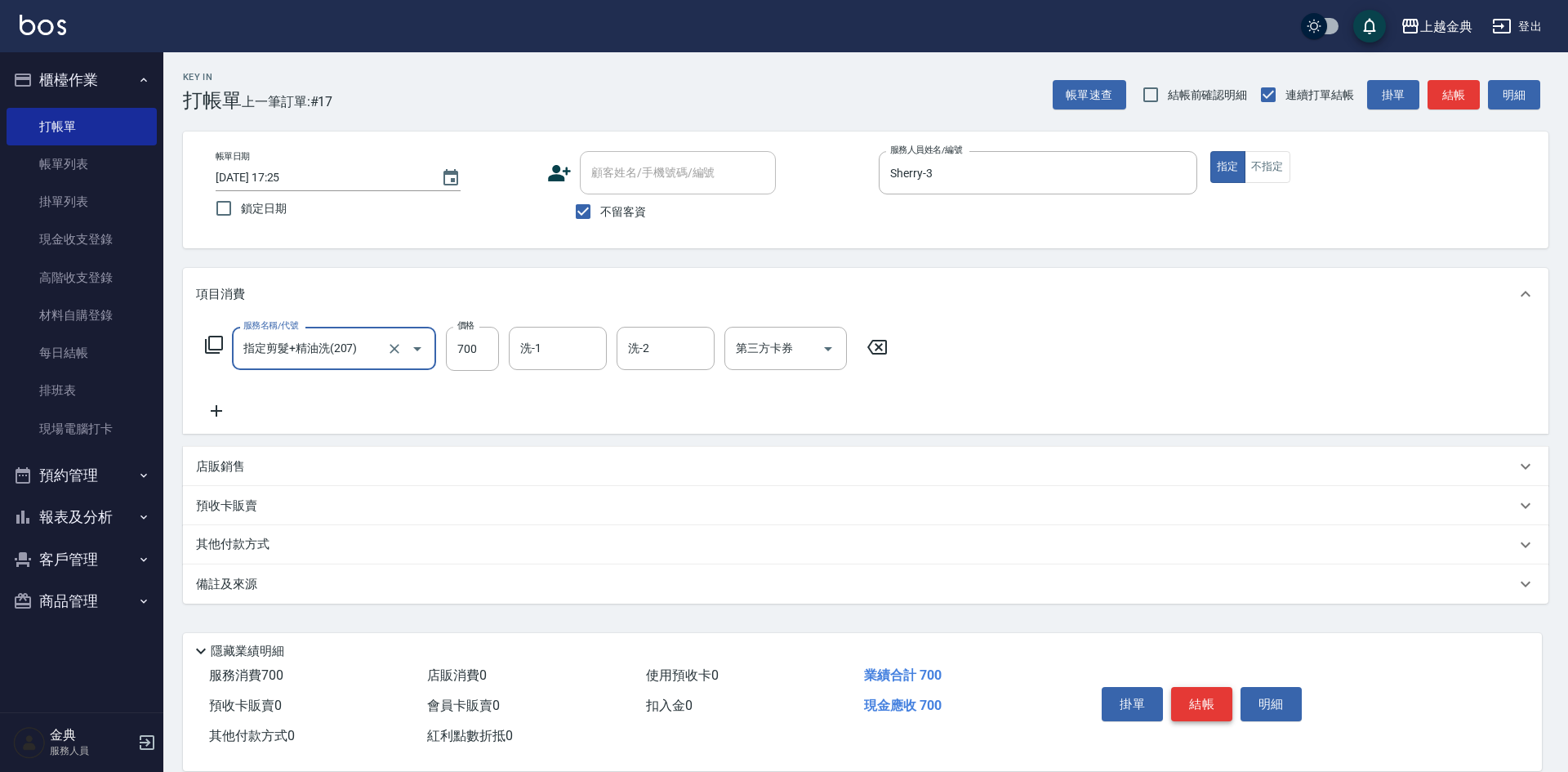
click at [1210, 694] on button "結帳" at bounding box center [1203, 705] width 62 height 34
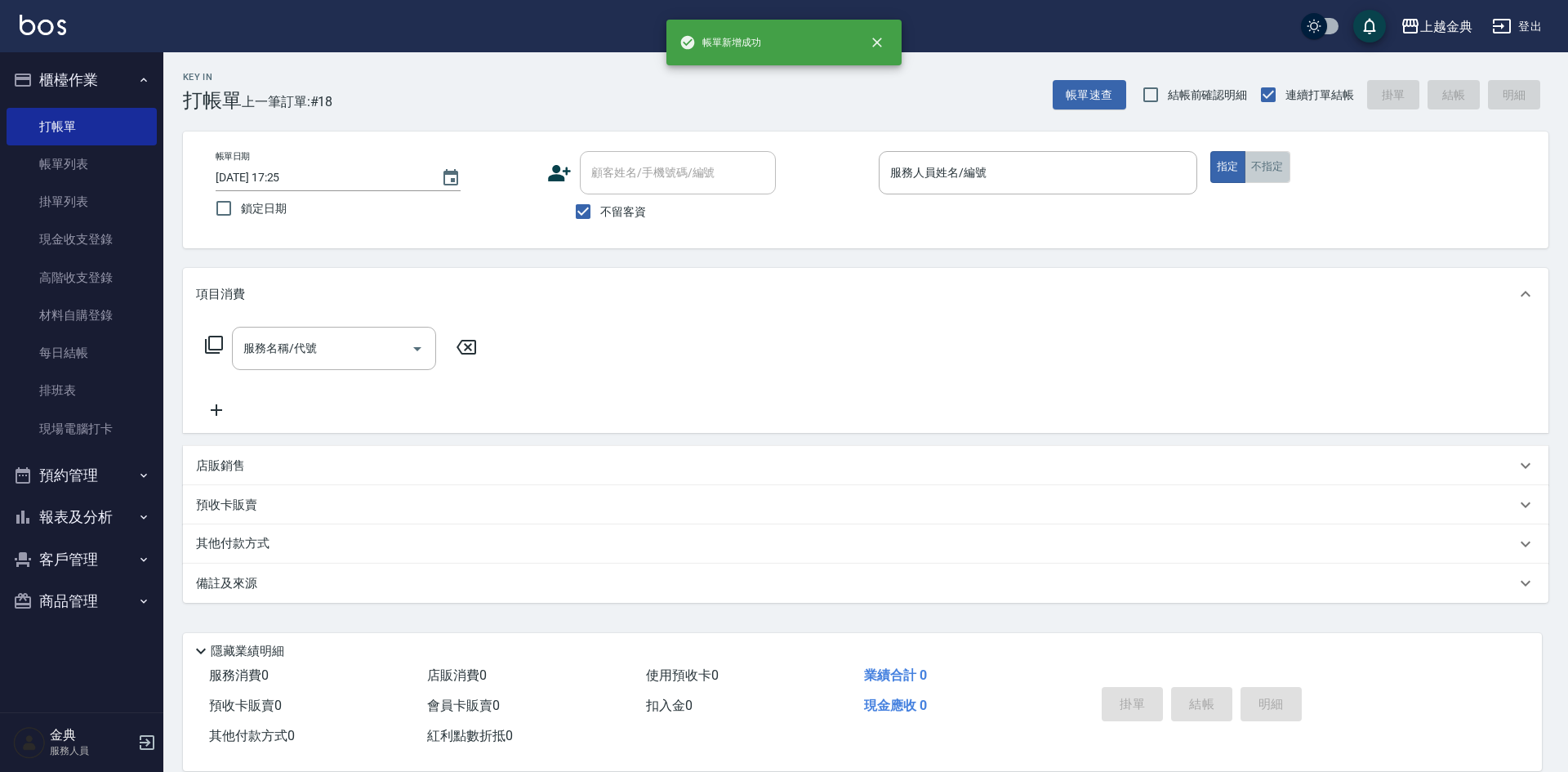
click at [1271, 171] on button "不指定" at bounding box center [1268, 167] width 45 height 32
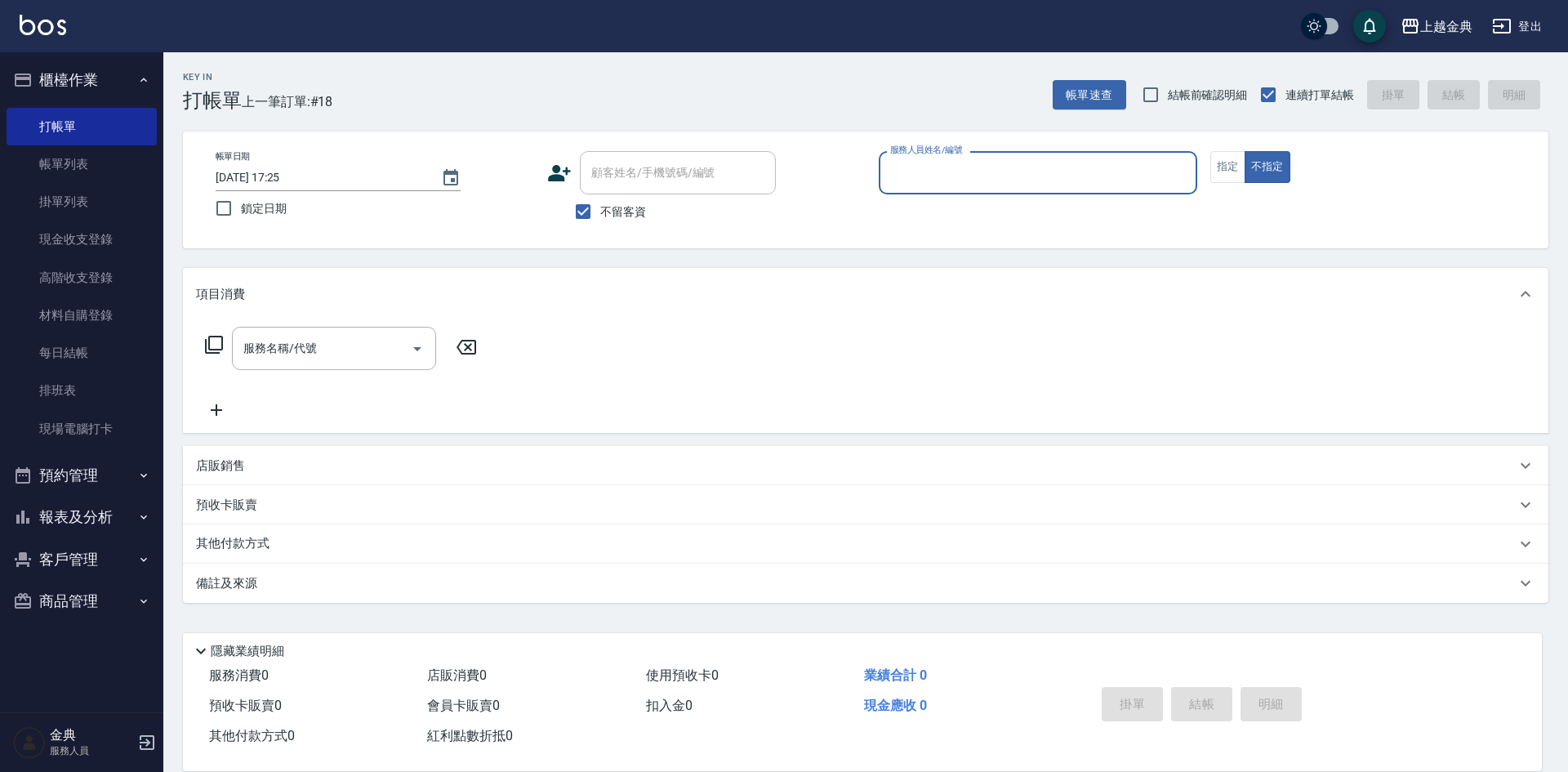
click at [1134, 180] on input "服務人員姓名/編號" at bounding box center [1037, 173] width 304 height 29
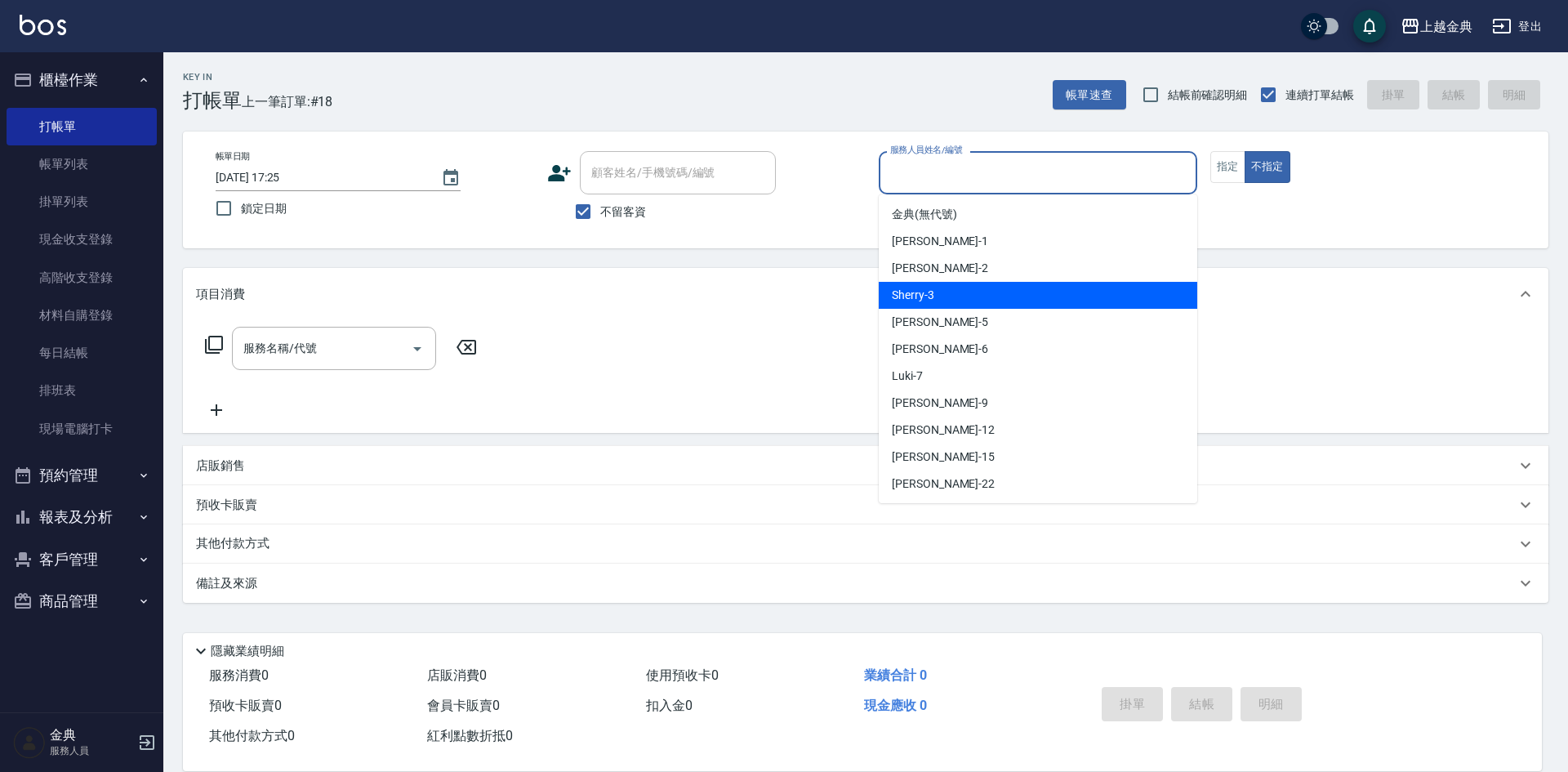
click at [1102, 293] on div "Sherry -3" at bounding box center [1037, 296] width 318 height 27
type input "Sherry-3"
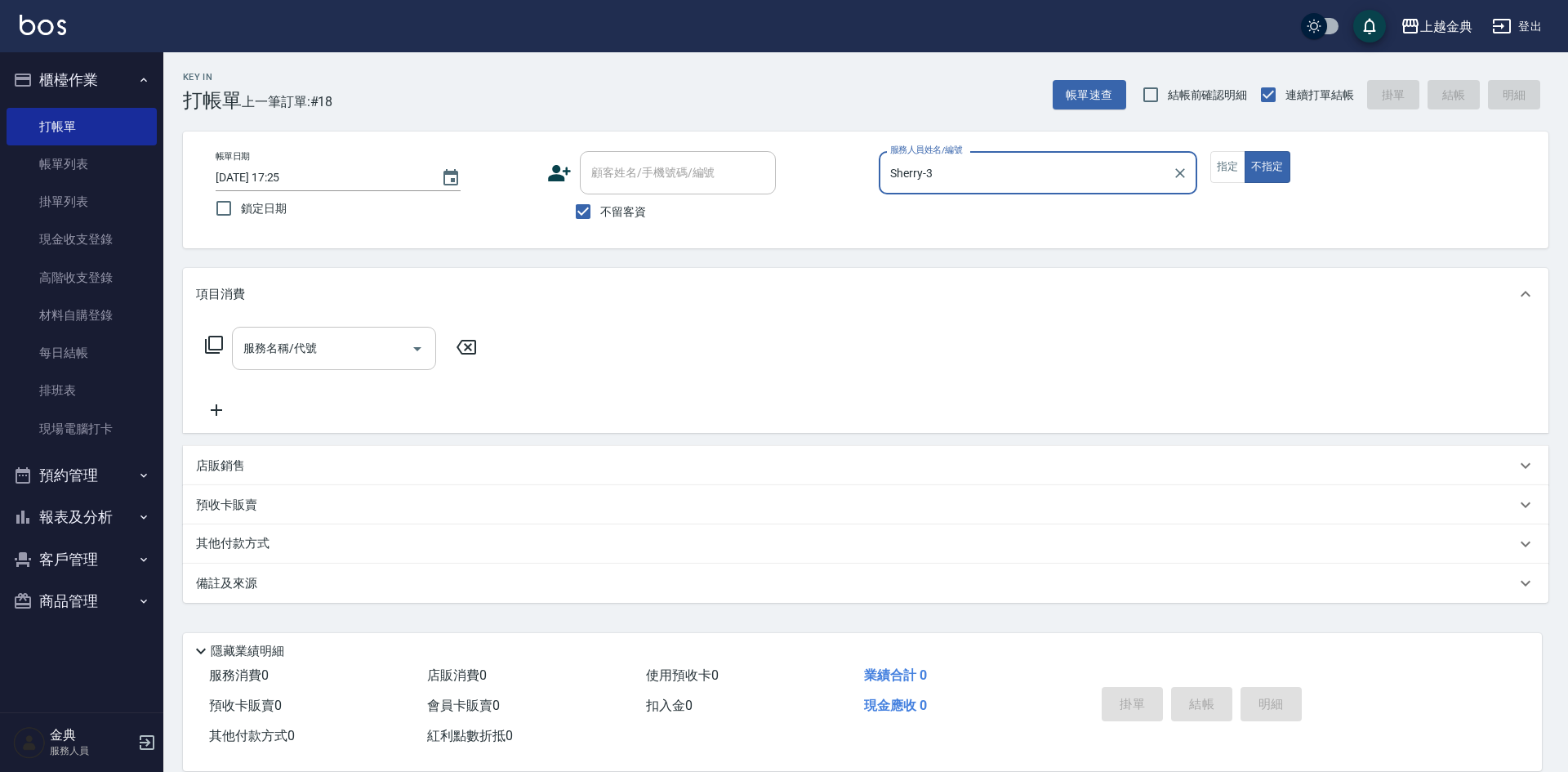
click at [424, 350] on icon "Open" at bounding box center [417, 349] width 20 height 20
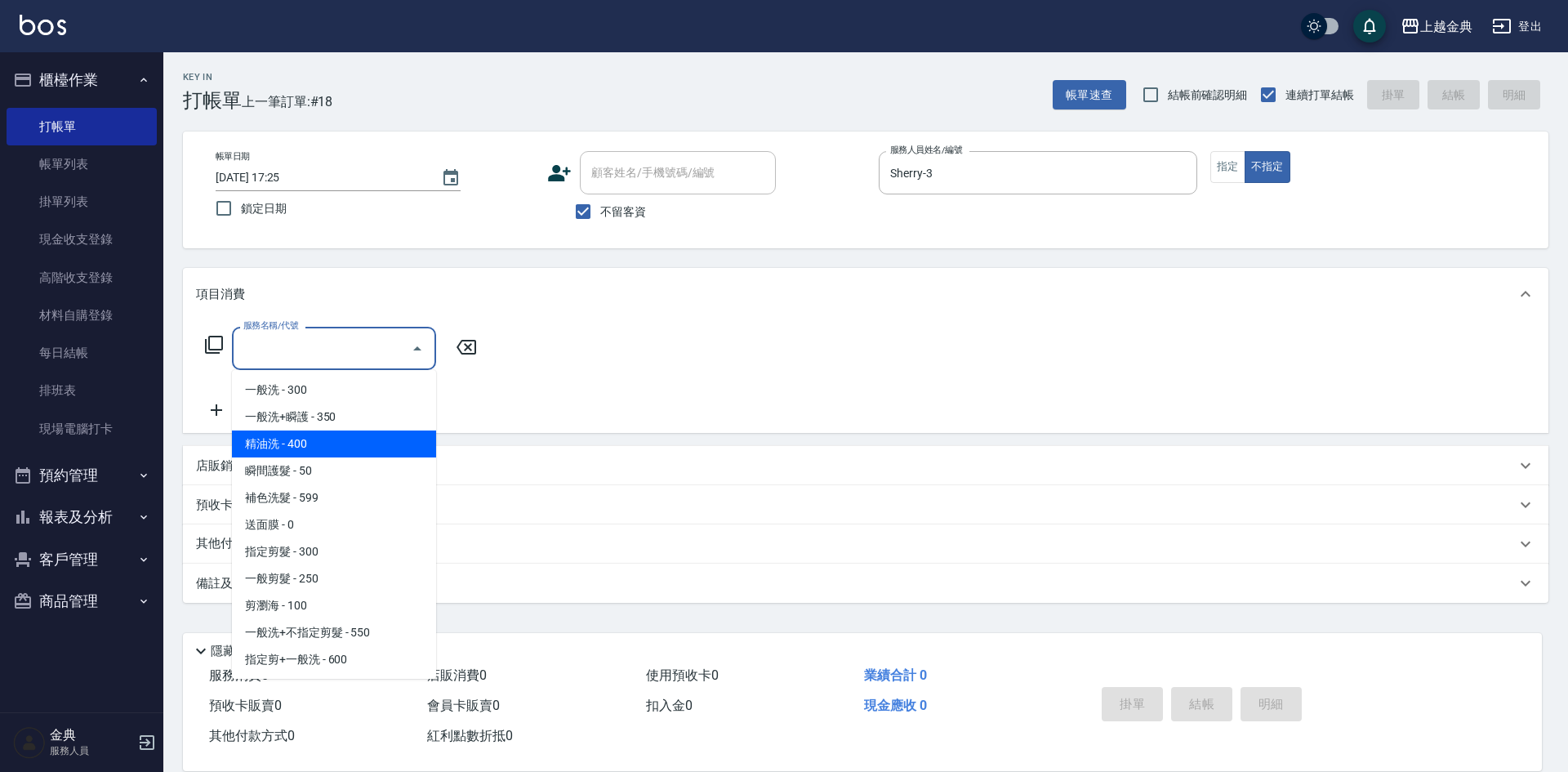
click at [350, 454] on span "精油洗 - 400" at bounding box center [334, 445] width 204 height 27
type input "精油洗(102)"
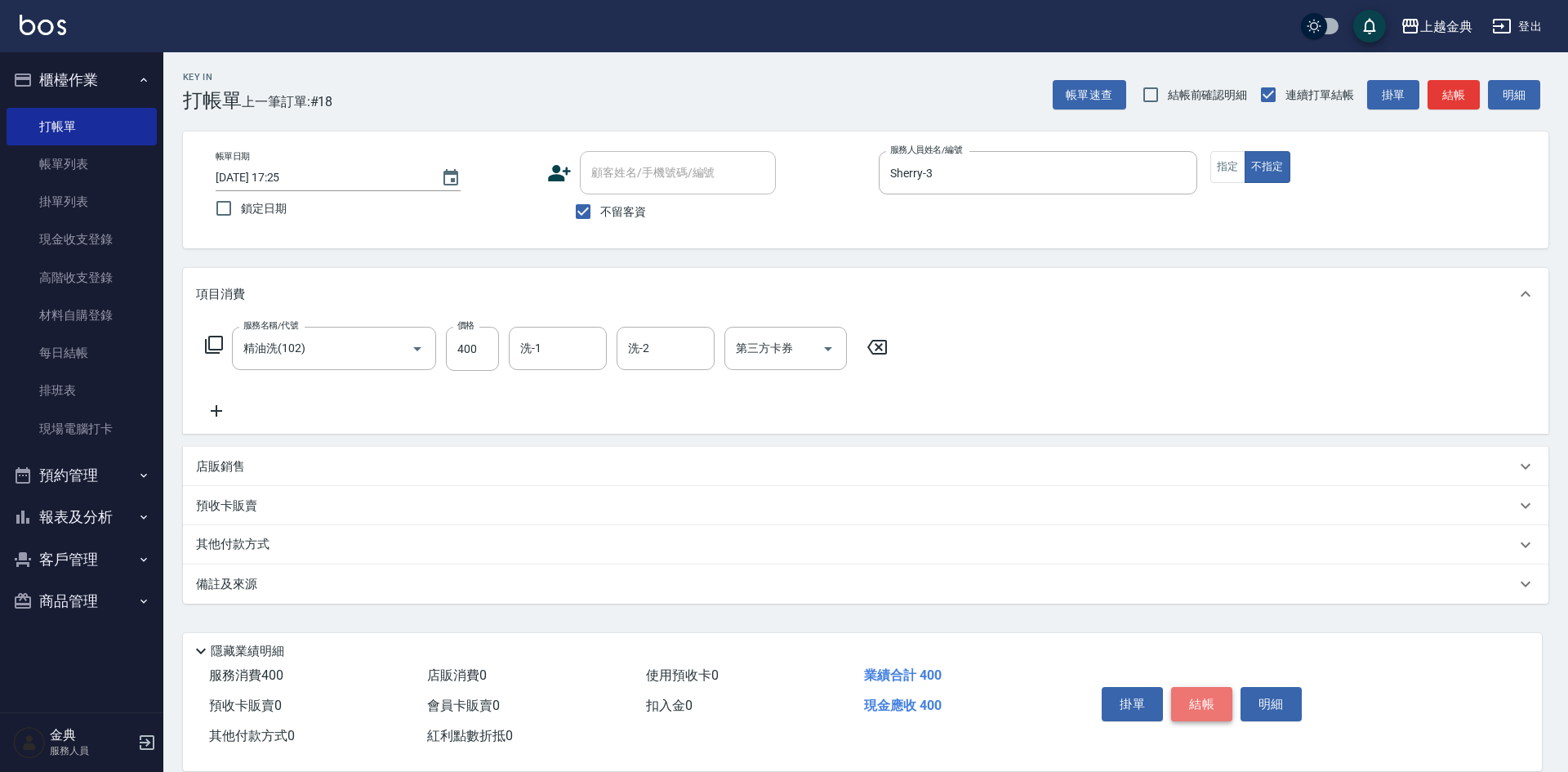
click at [1200, 697] on button "結帳" at bounding box center [1203, 705] width 62 height 34
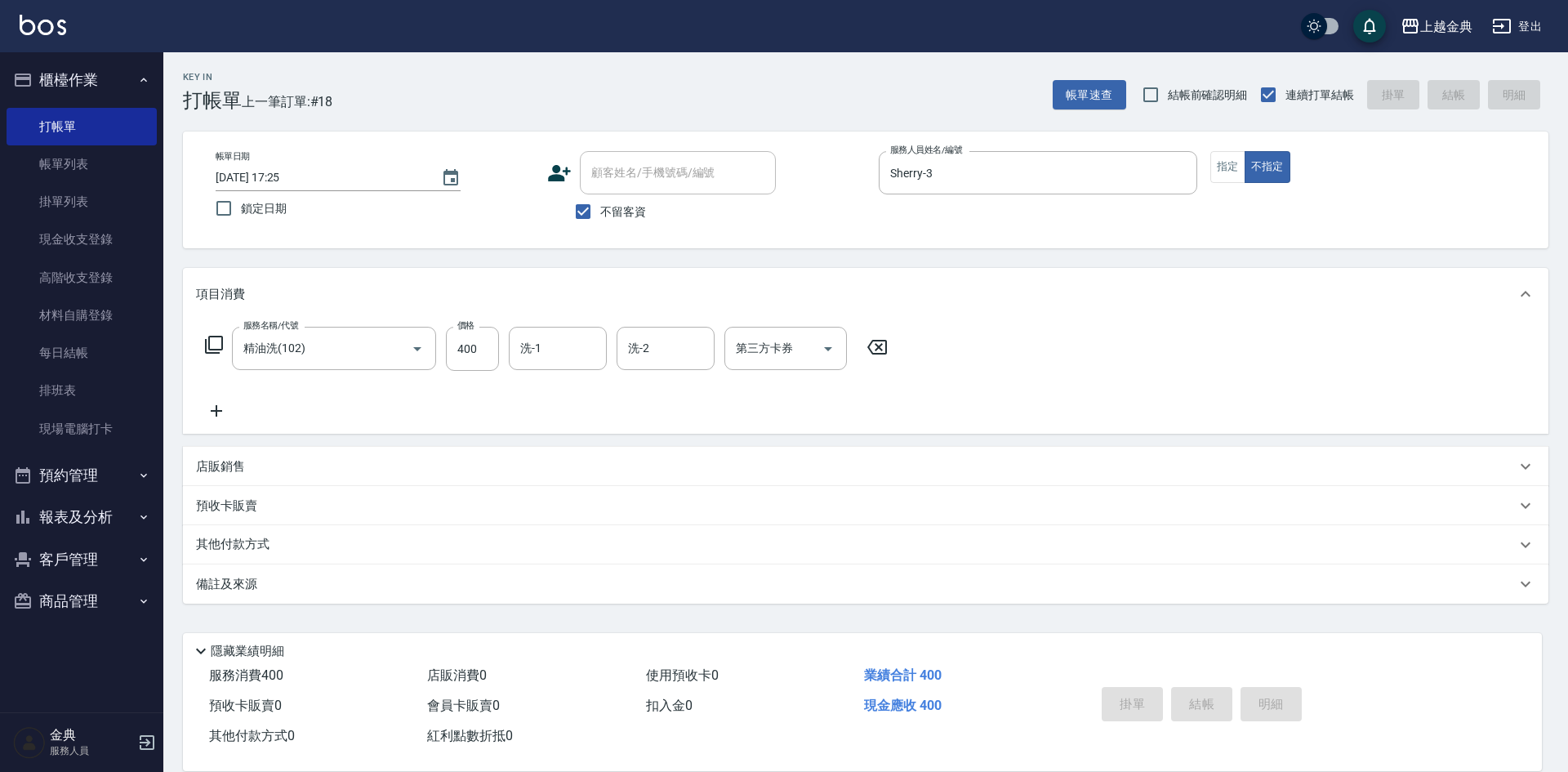
type input "[DATE] 17:26"
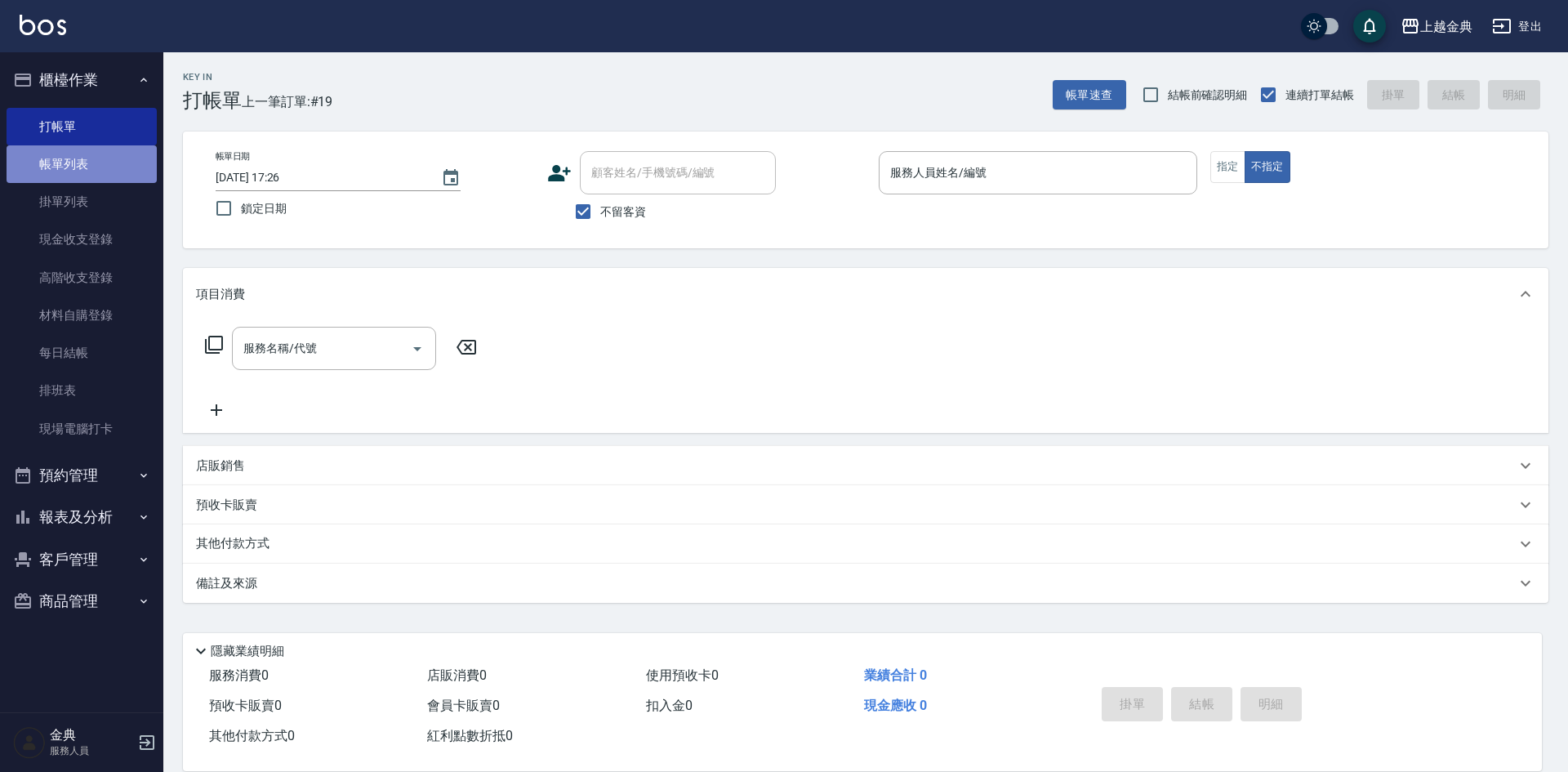
click at [108, 160] on link "帳單列表" at bounding box center [82, 163] width 151 height 37
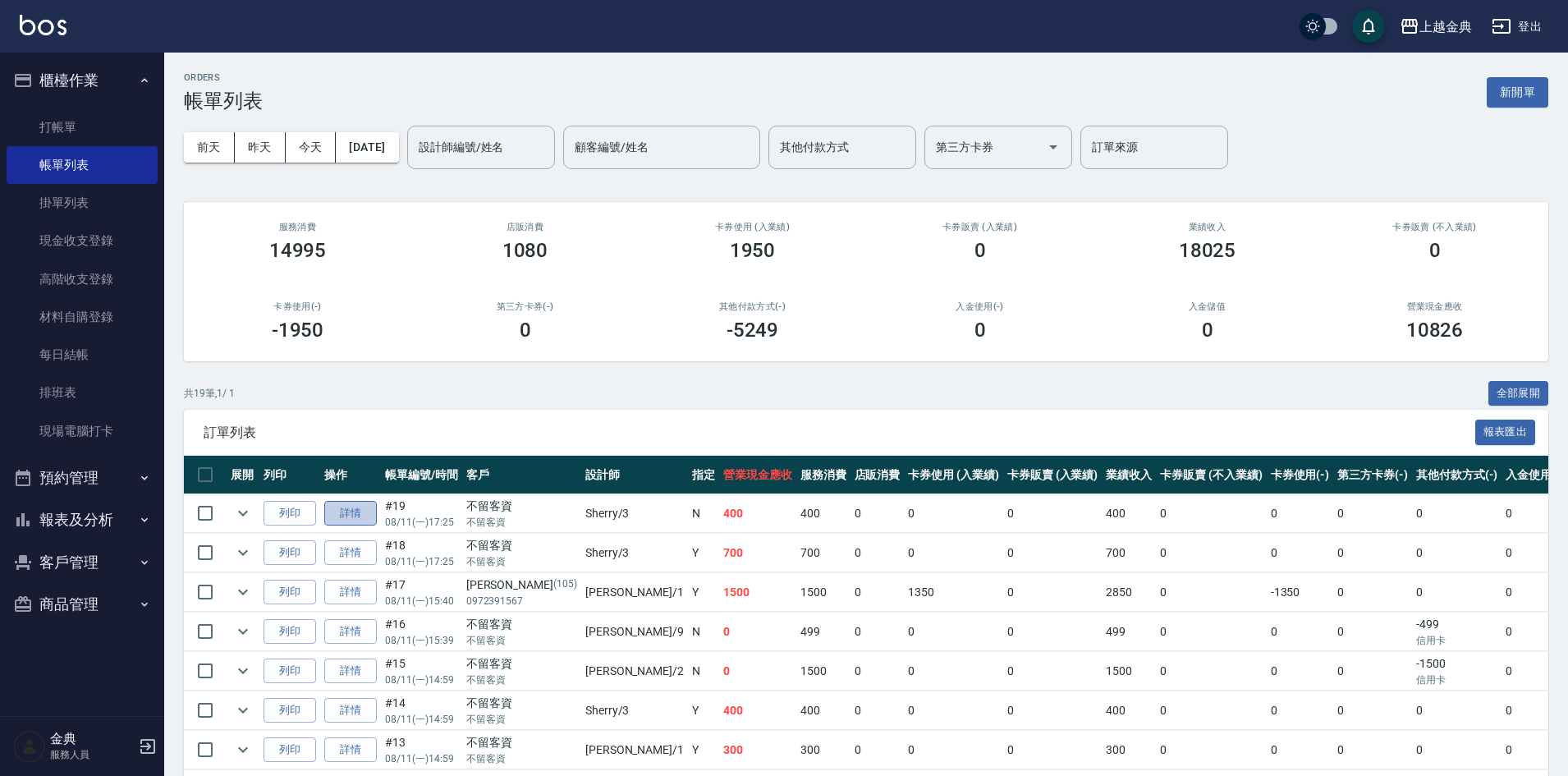
click at [356, 512] on link "詳情" at bounding box center [351, 513] width 53 height 26
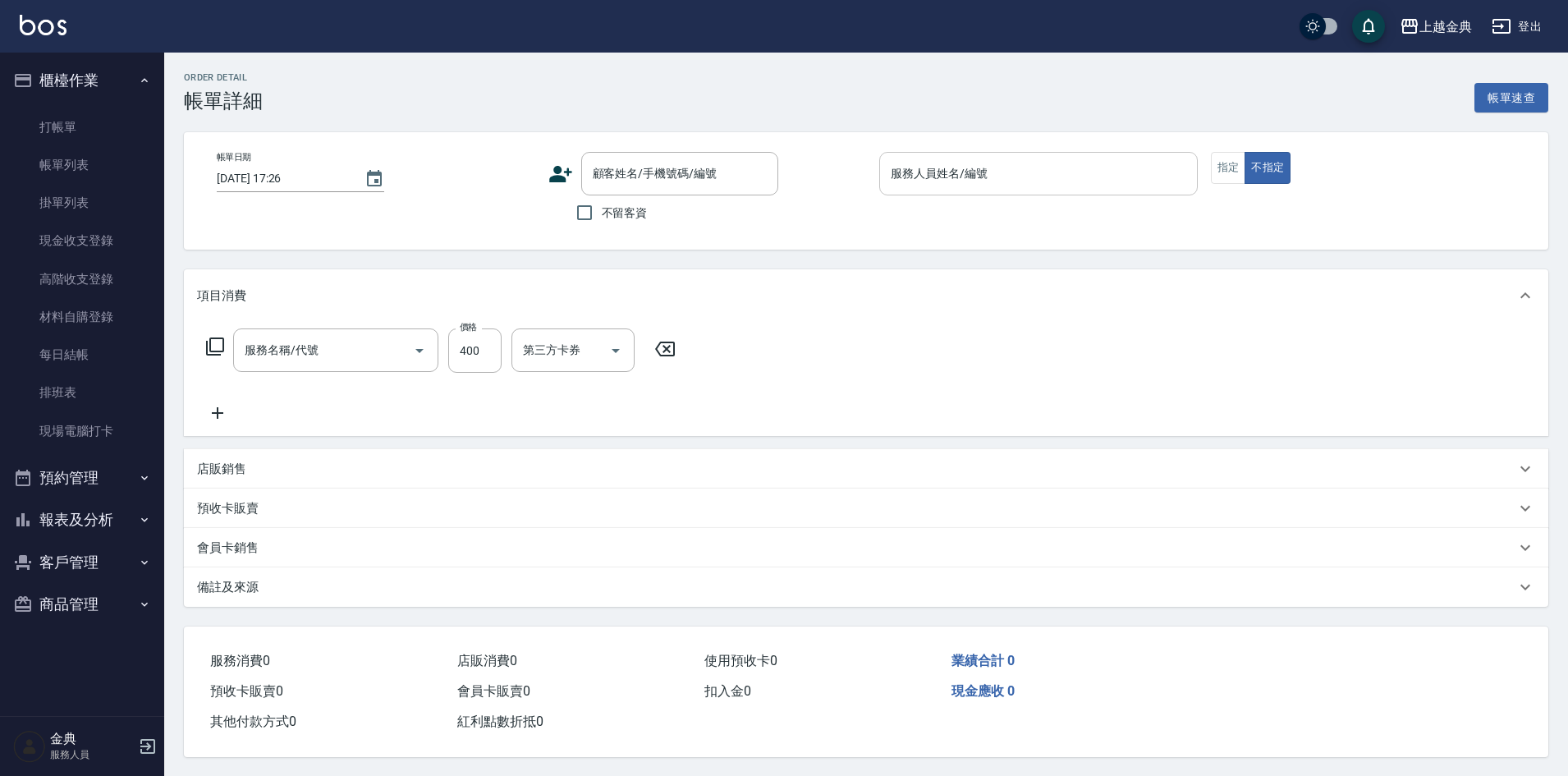
type input "[DATE] 17:25"
checkbox input "true"
type input "Sherry-3"
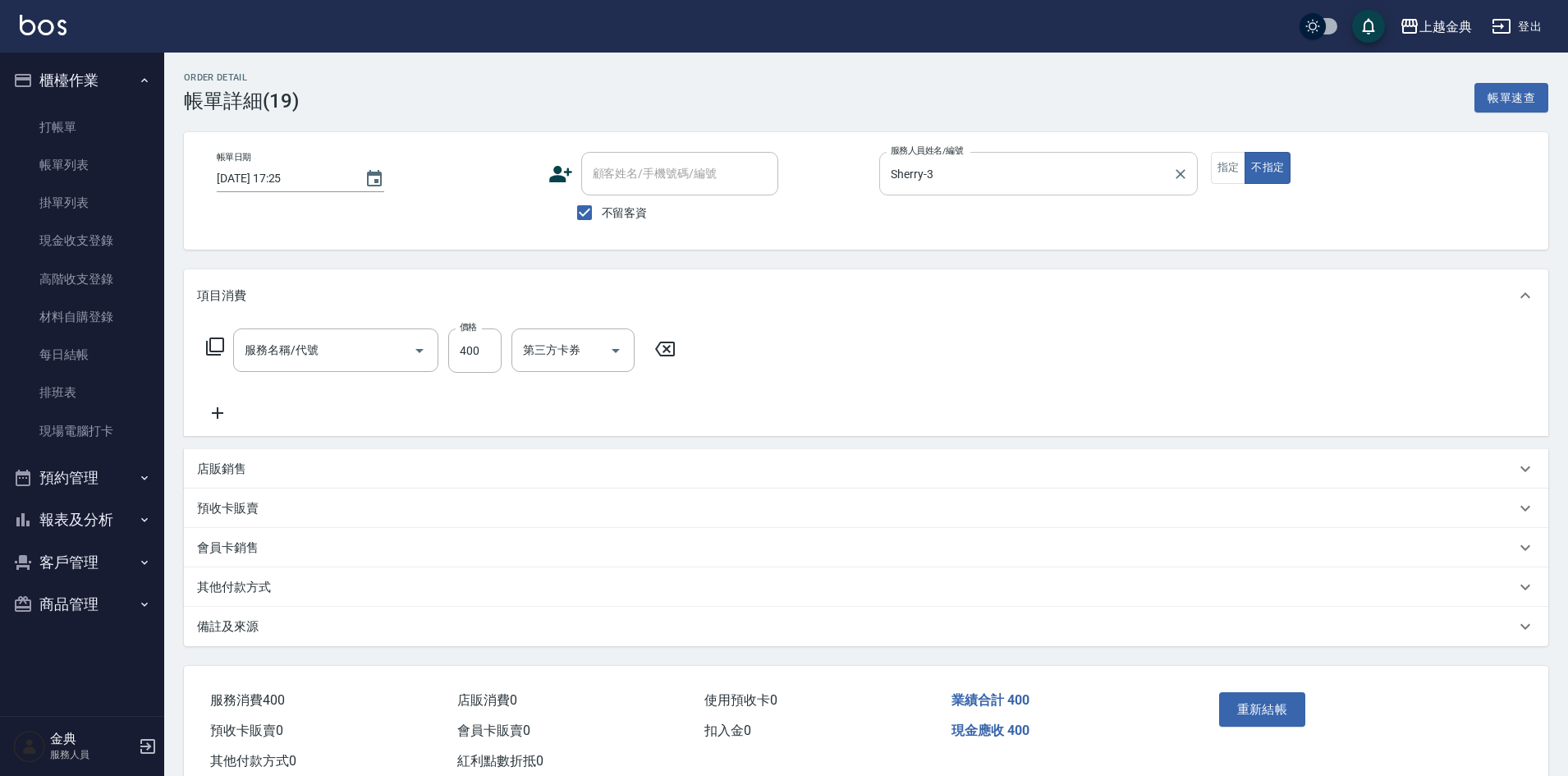
type input "精油洗(102)"
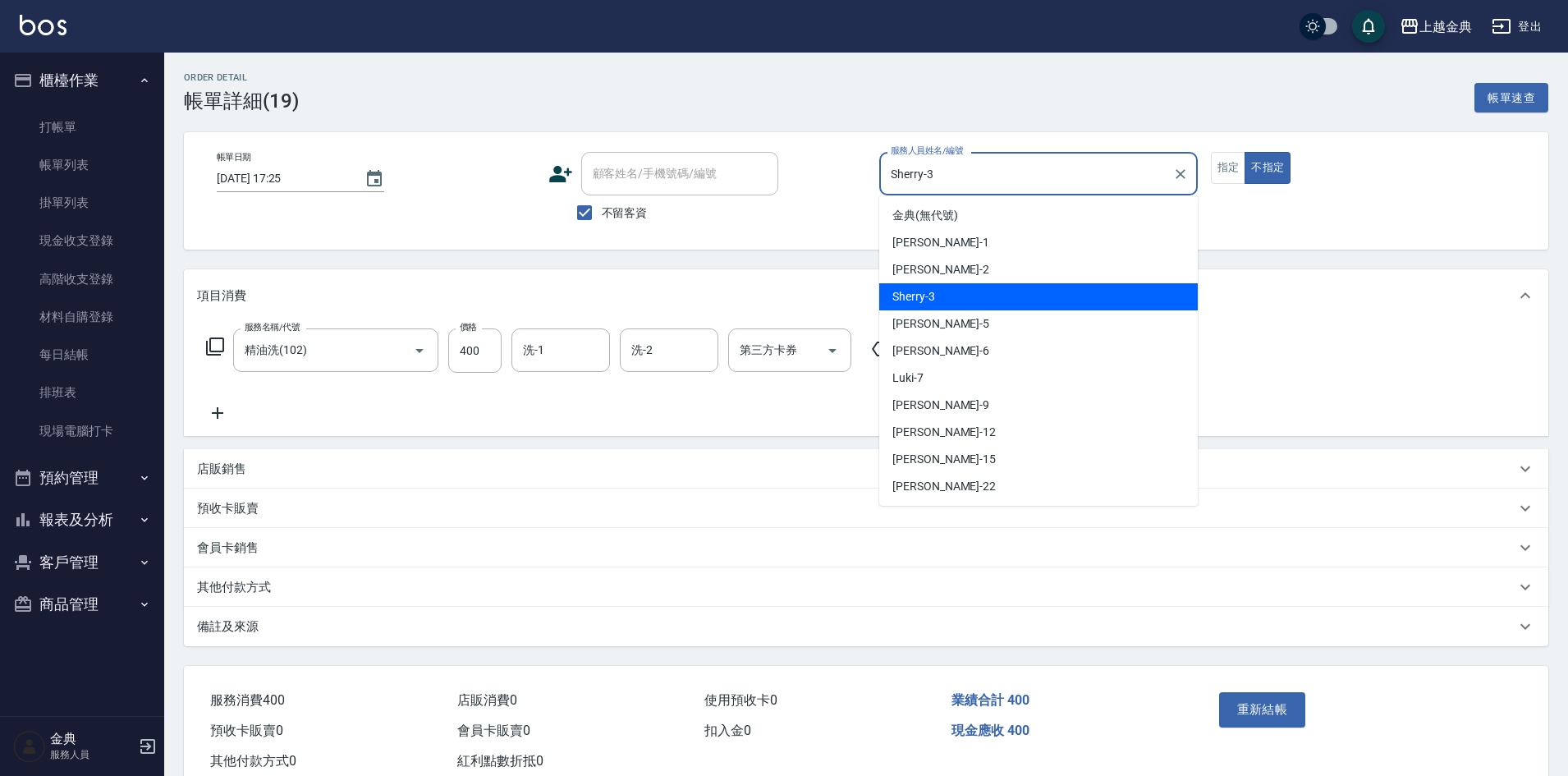
click at [1014, 181] on input "Sherry-3" at bounding box center [1026, 174] width 279 height 29
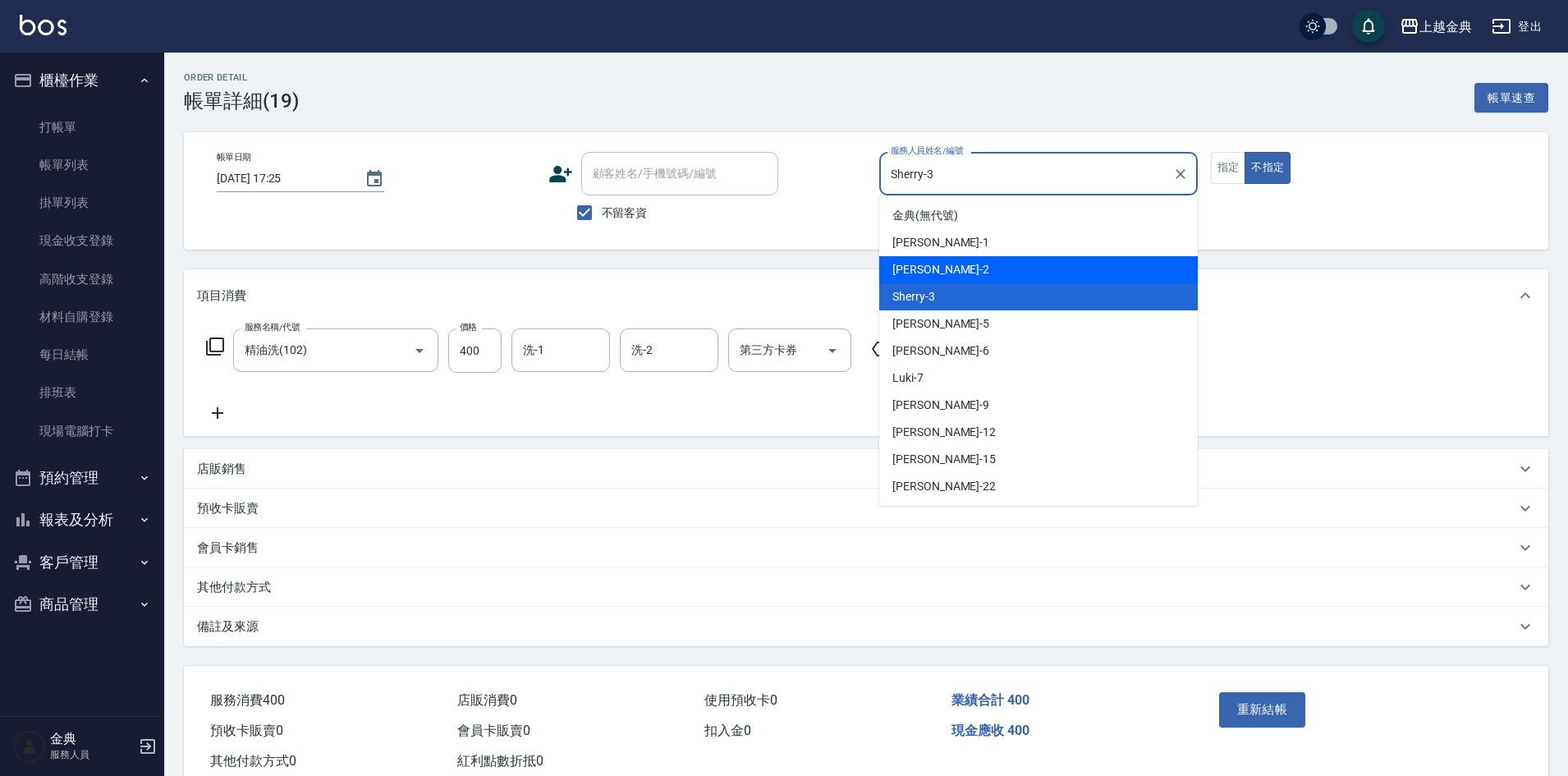
click at [1005, 268] on div "Cindy -2" at bounding box center [1038, 270] width 318 height 27
type input "Cindy-2"
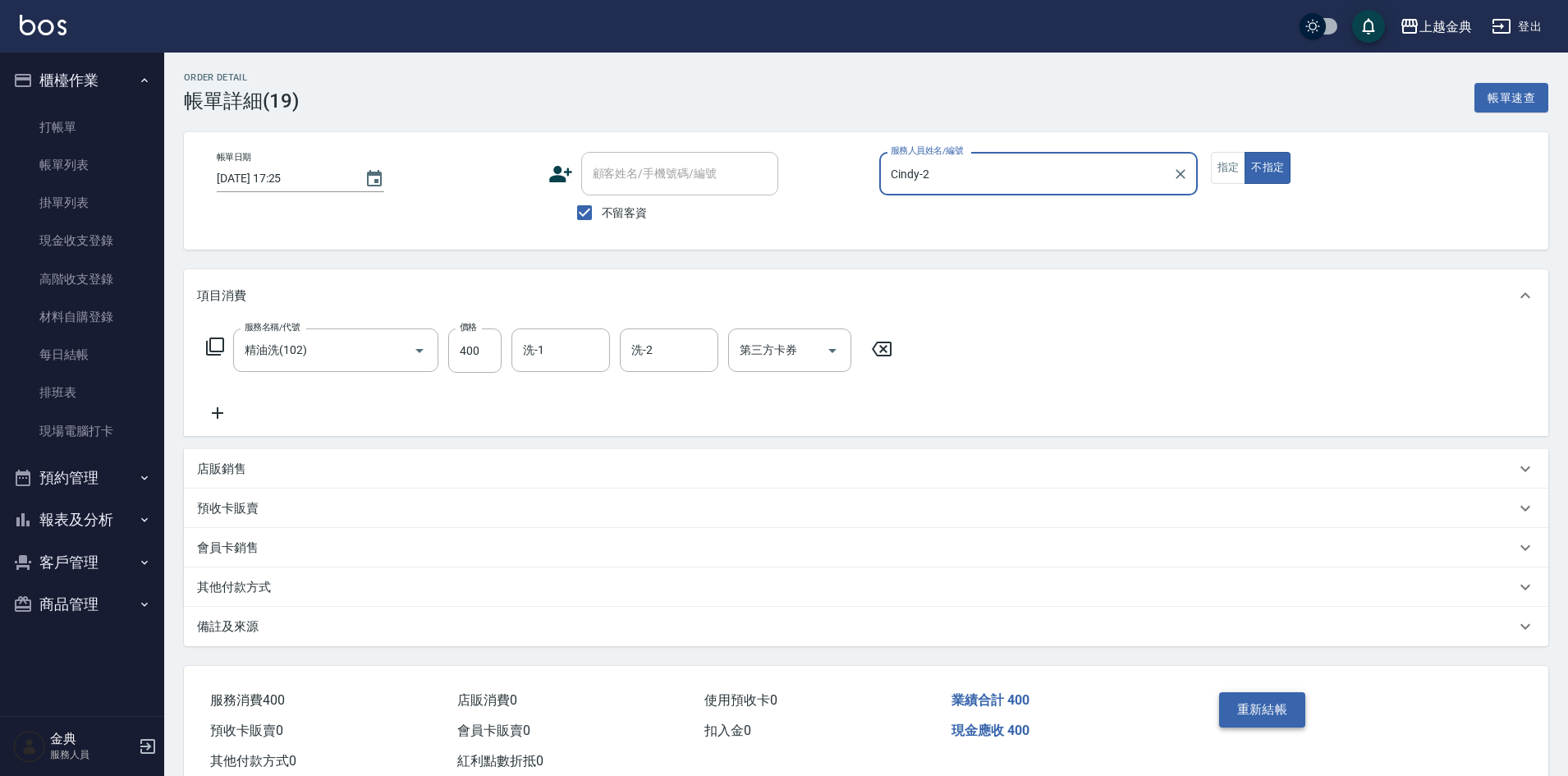
click at [1274, 709] on button "重新結帳" at bounding box center [1263, 709] width 87 height 35
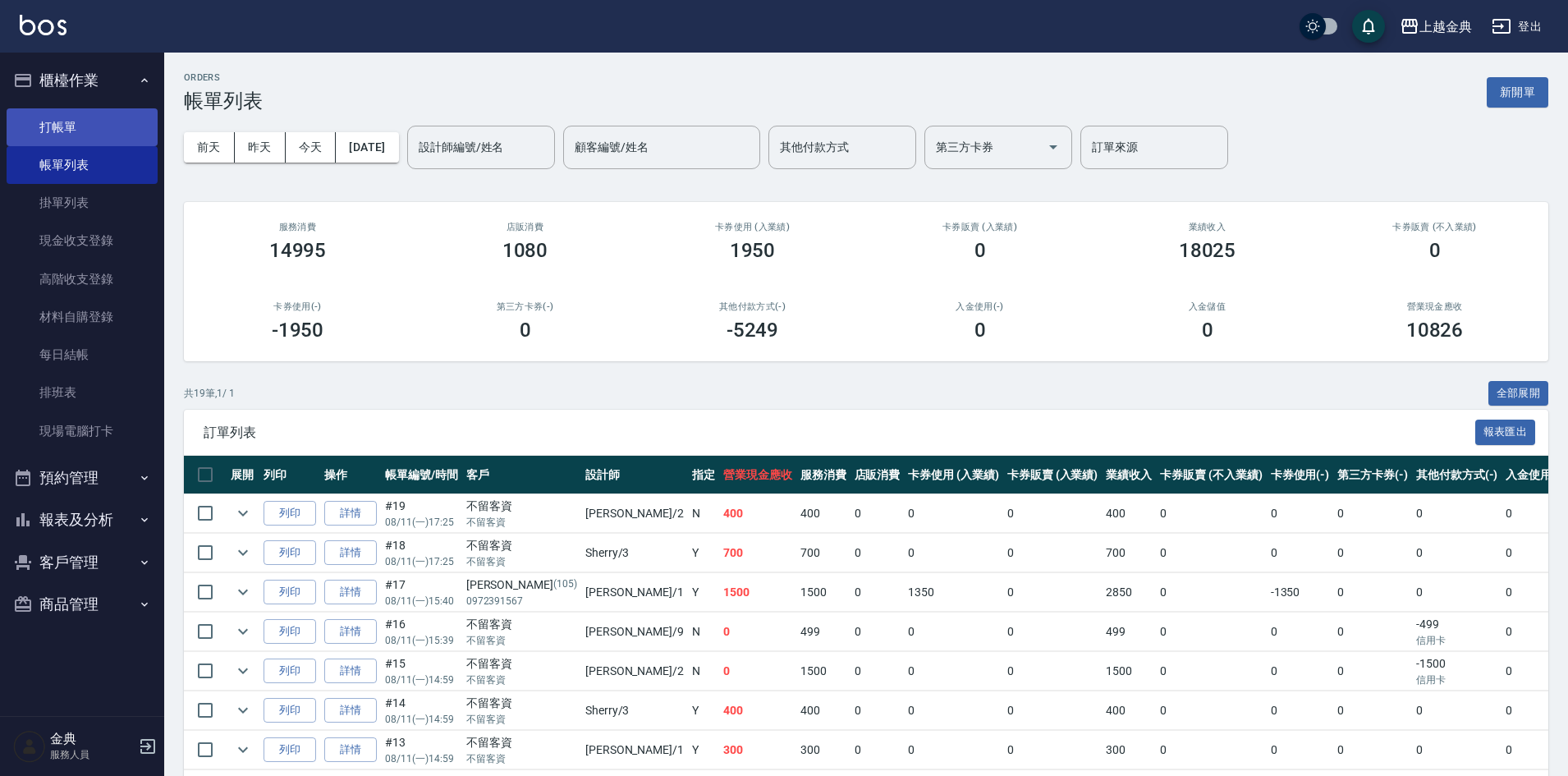
click at [106, 132] on link "打帳單" at bounding box center [82, 127] width 151 height 37
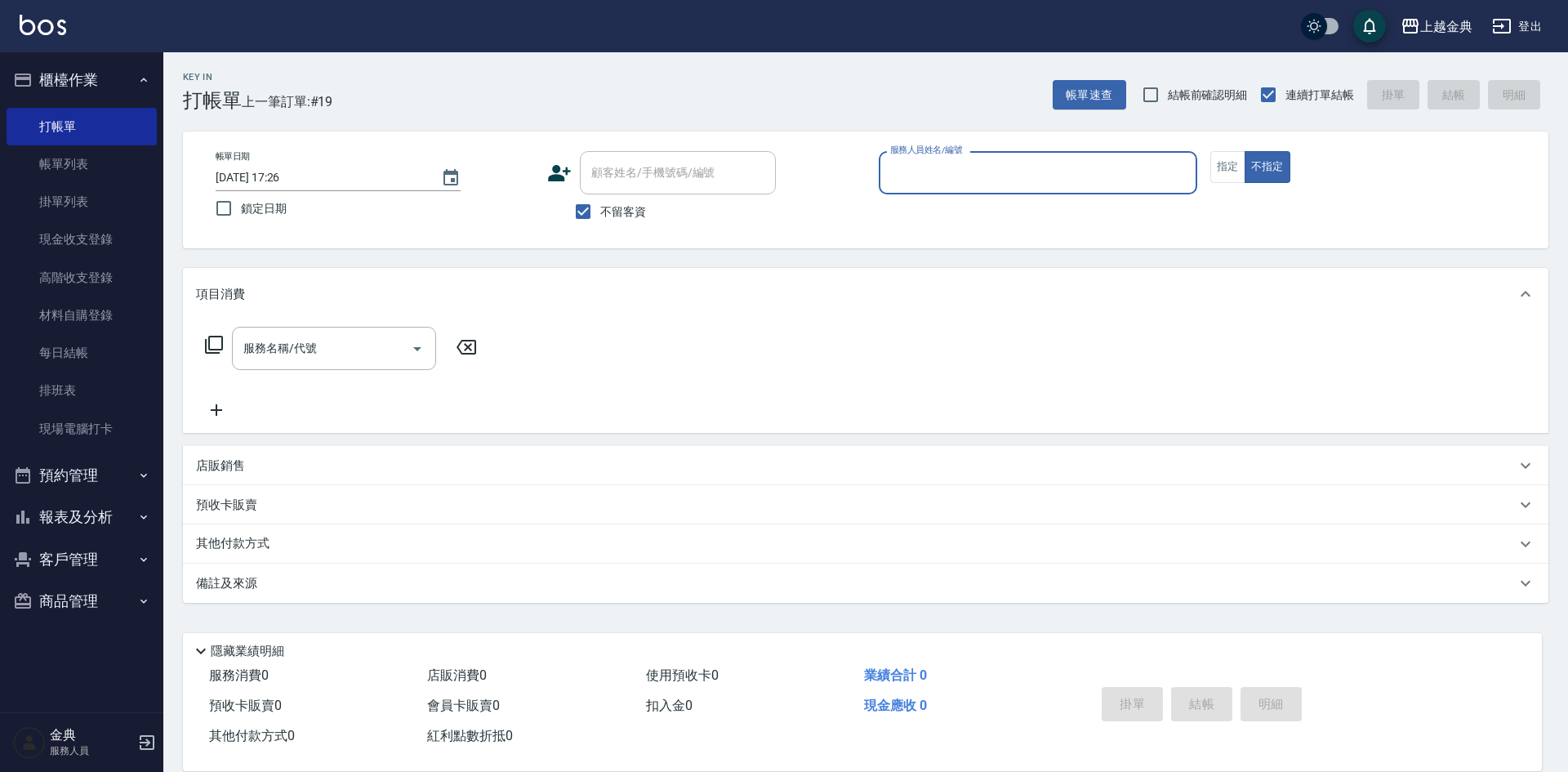
click at [1096, 164] on input "服務人員姓名/編號" at bounding box center [1037, 173] width 304 height 29
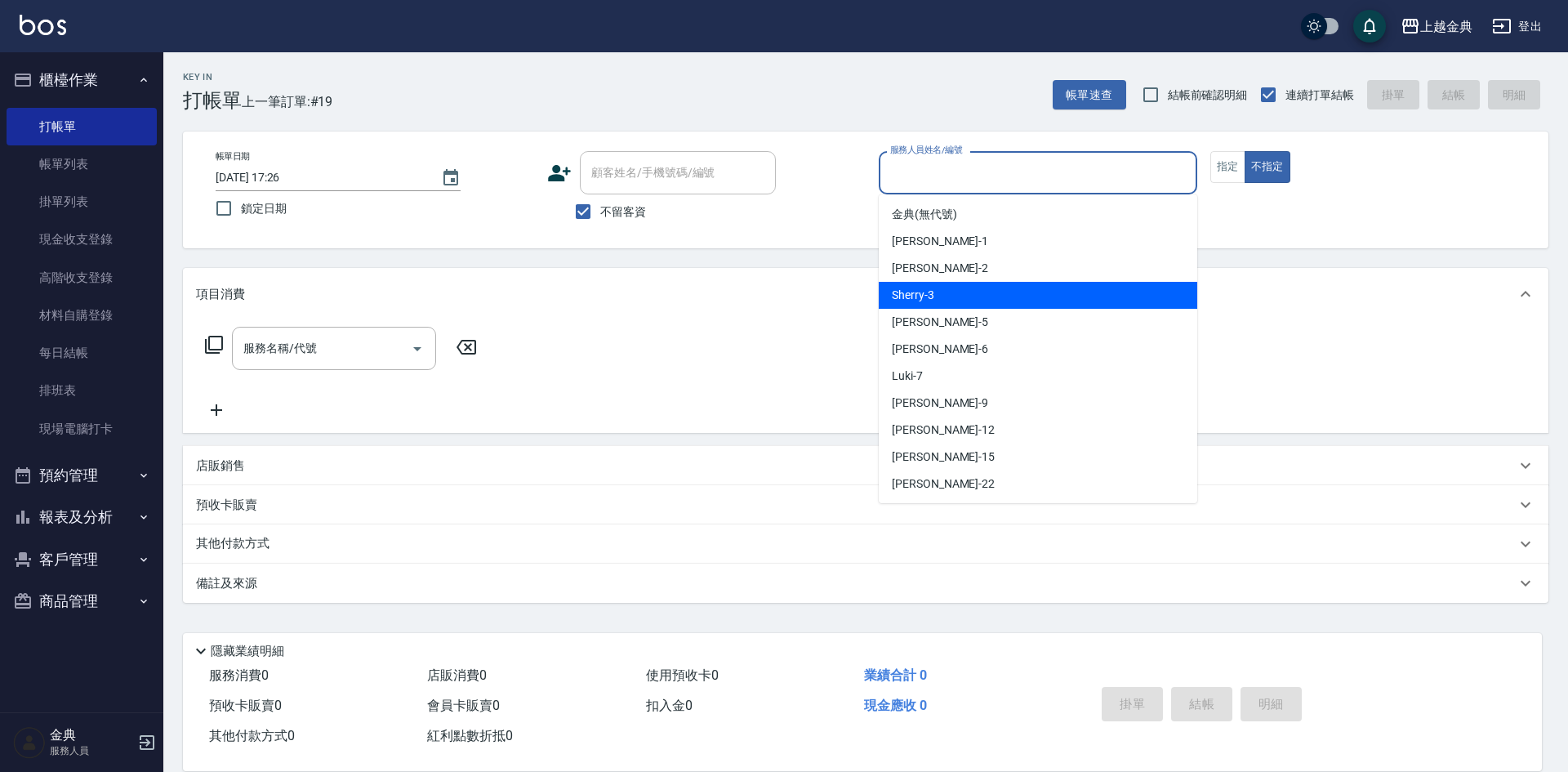
click at [1037, 294] on div "Sherry -3" at bounding box center [1037, 296] width 318 height 27
type input "Sherry-3"
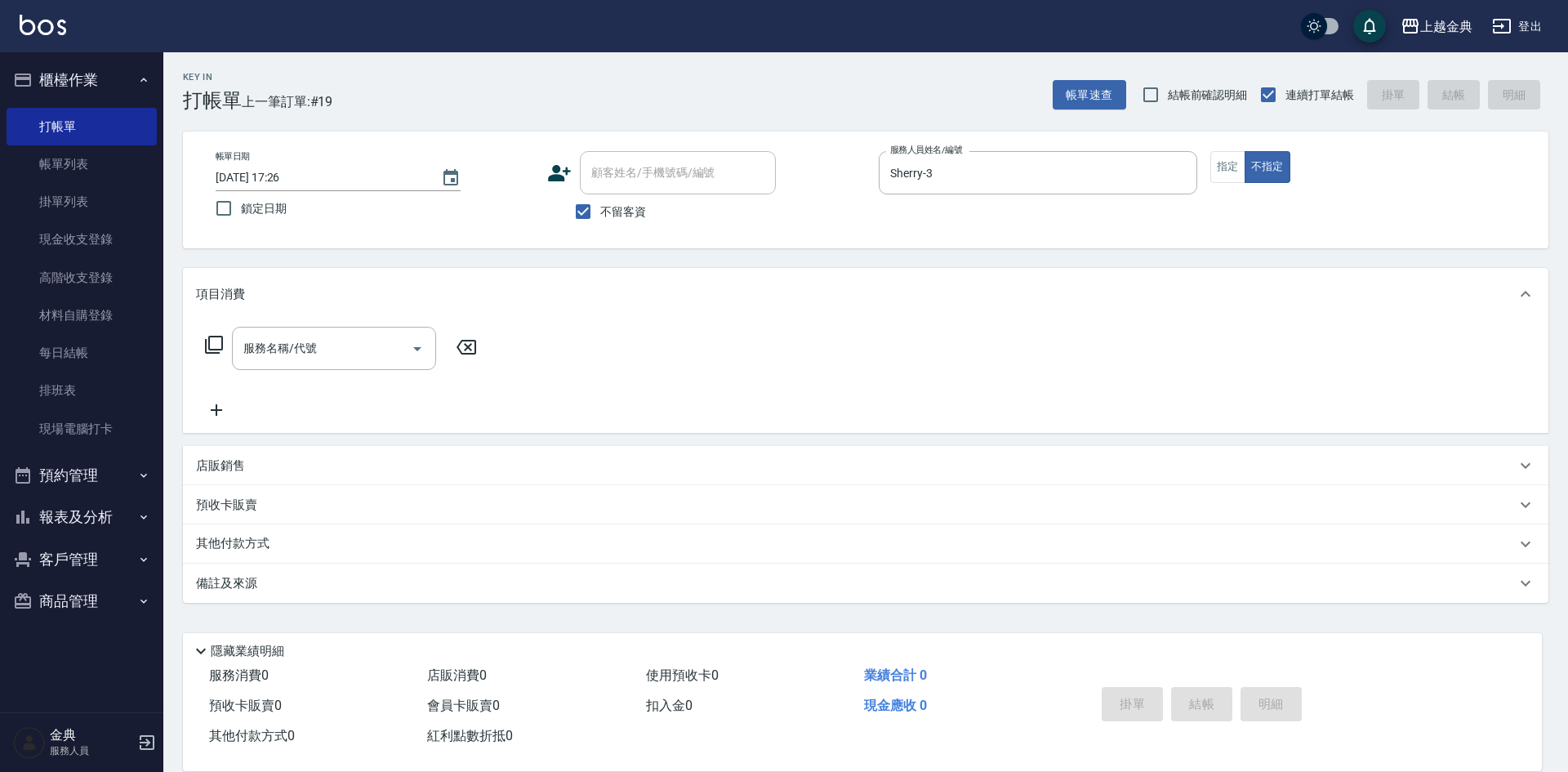
click at [217, 344] on icon at bounding box center [214, 345] width 20 height 20
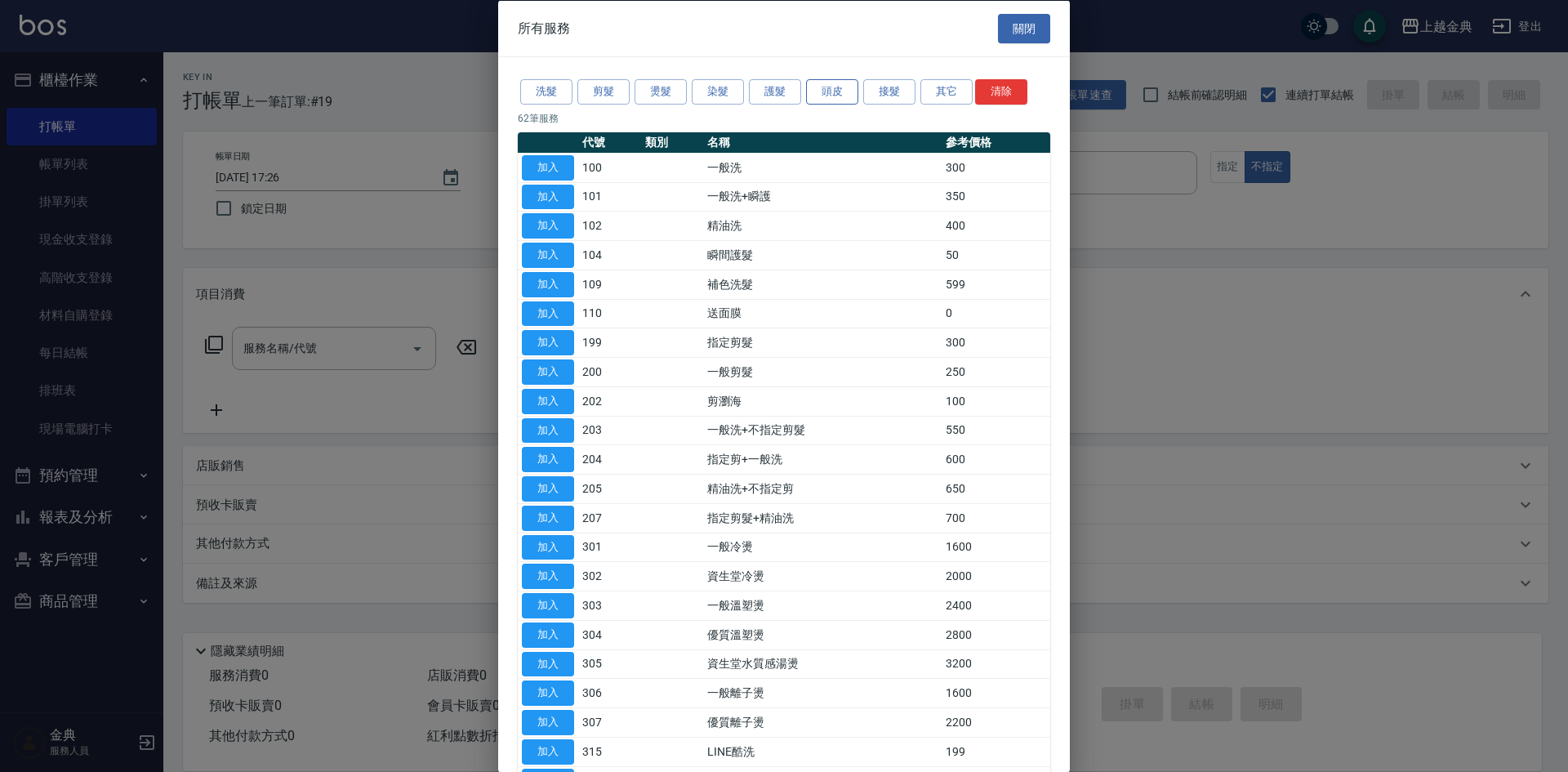
click at [835, 84] on button "頭皮" at bounding box center [833, 92] width 53 height 25
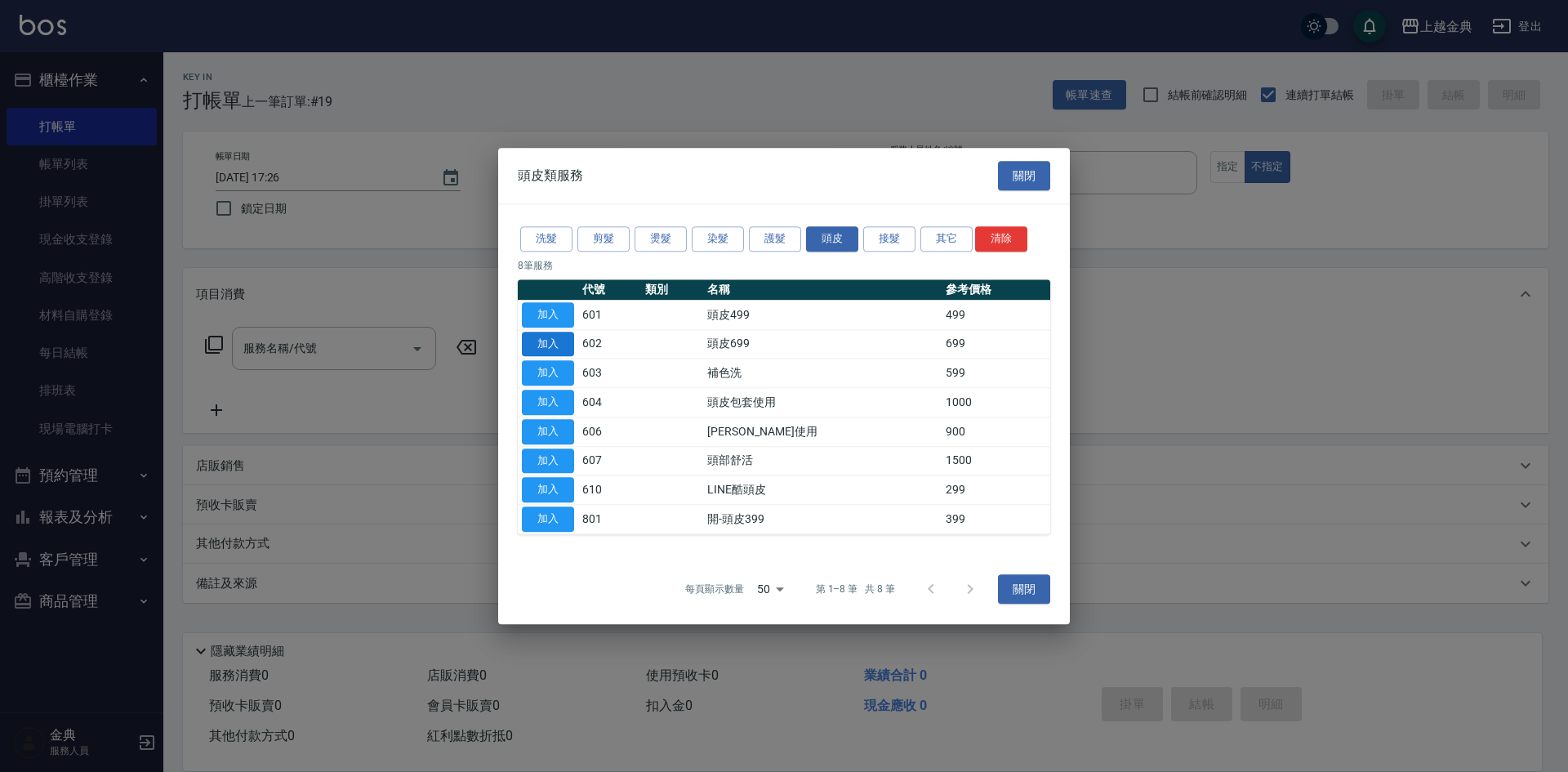
click at [564, 344] on button "加入" at bounding box center [549, 345] width 53 height 25
type input "頭皮699(602)"
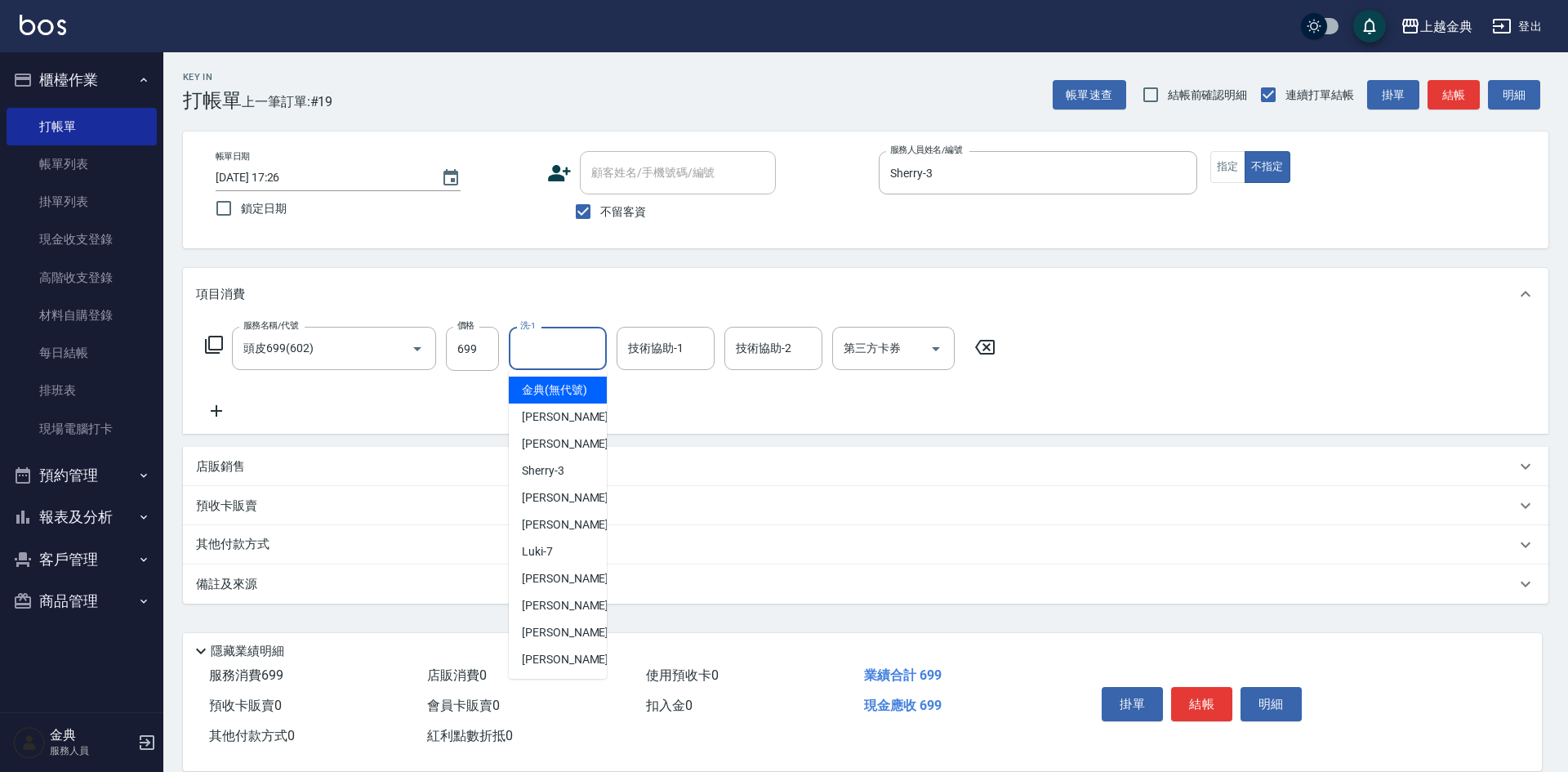
click at [556, 357] on input "洗-1" at bounding box center [558, 348] width 83 height 29
click at [551, 588] on span "[PERSON_NAME] -9" at bounding box center [570, 579] width 96 height 17
type input "[PERSON_NAME]-9"
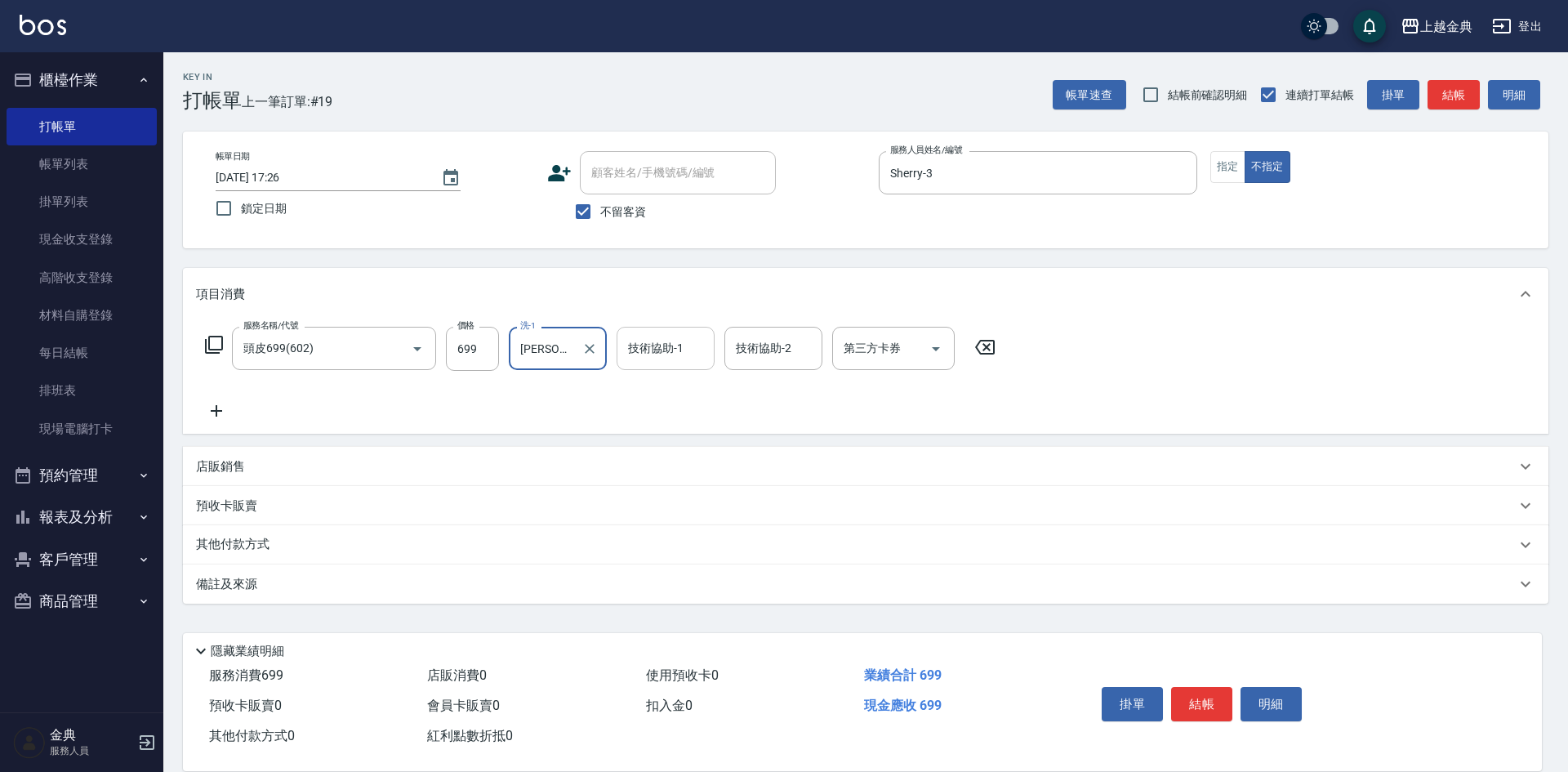
click at [662, 355] on input "技術協助-1" at bounding box center [666, 348] width 83 height 29
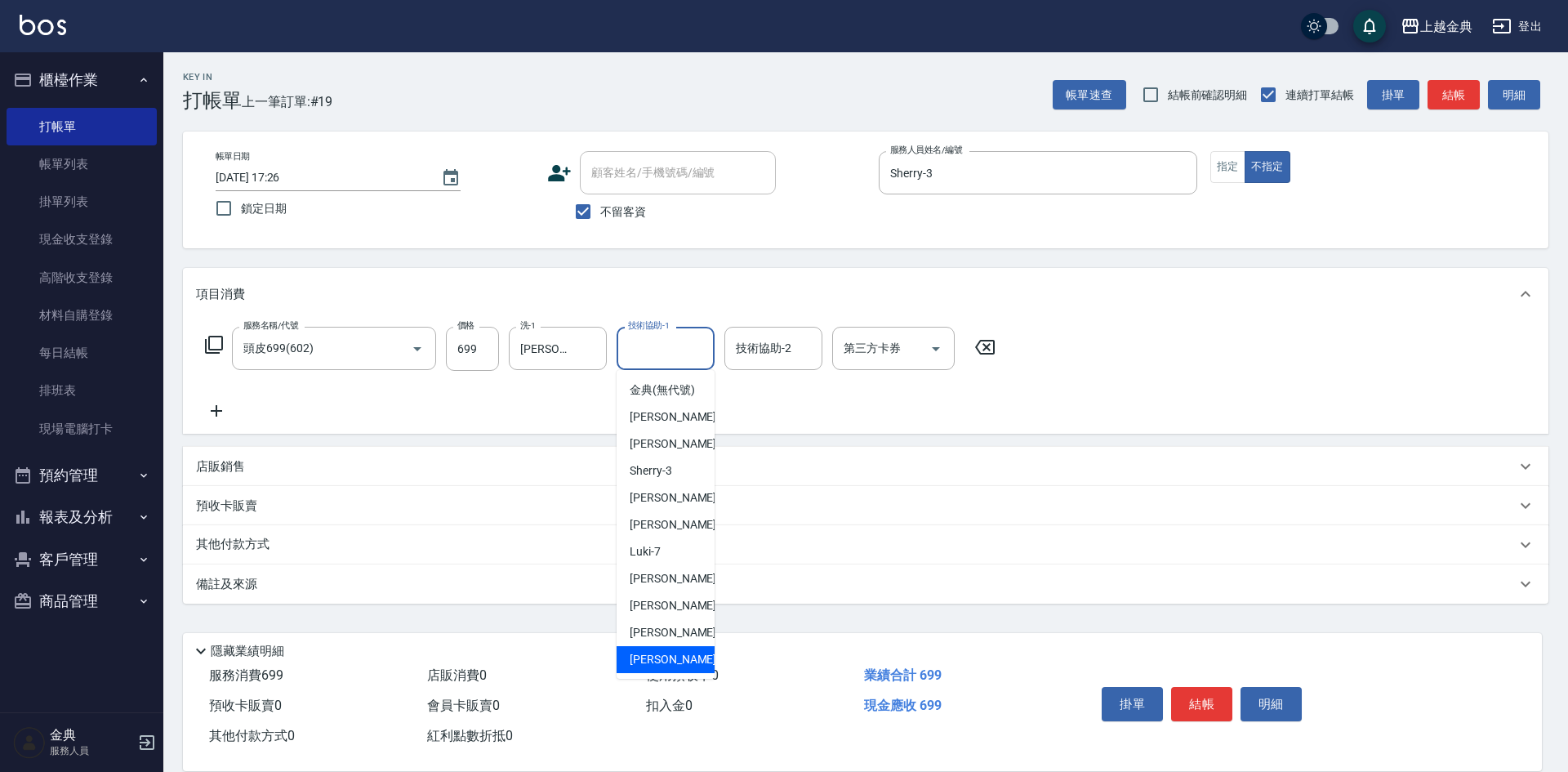
click at [659, 669] on span "[PERSON_NAME] -22" at bounding box center [680, 660] width 102 height 17
type input "[PERSON_NAME]-22"
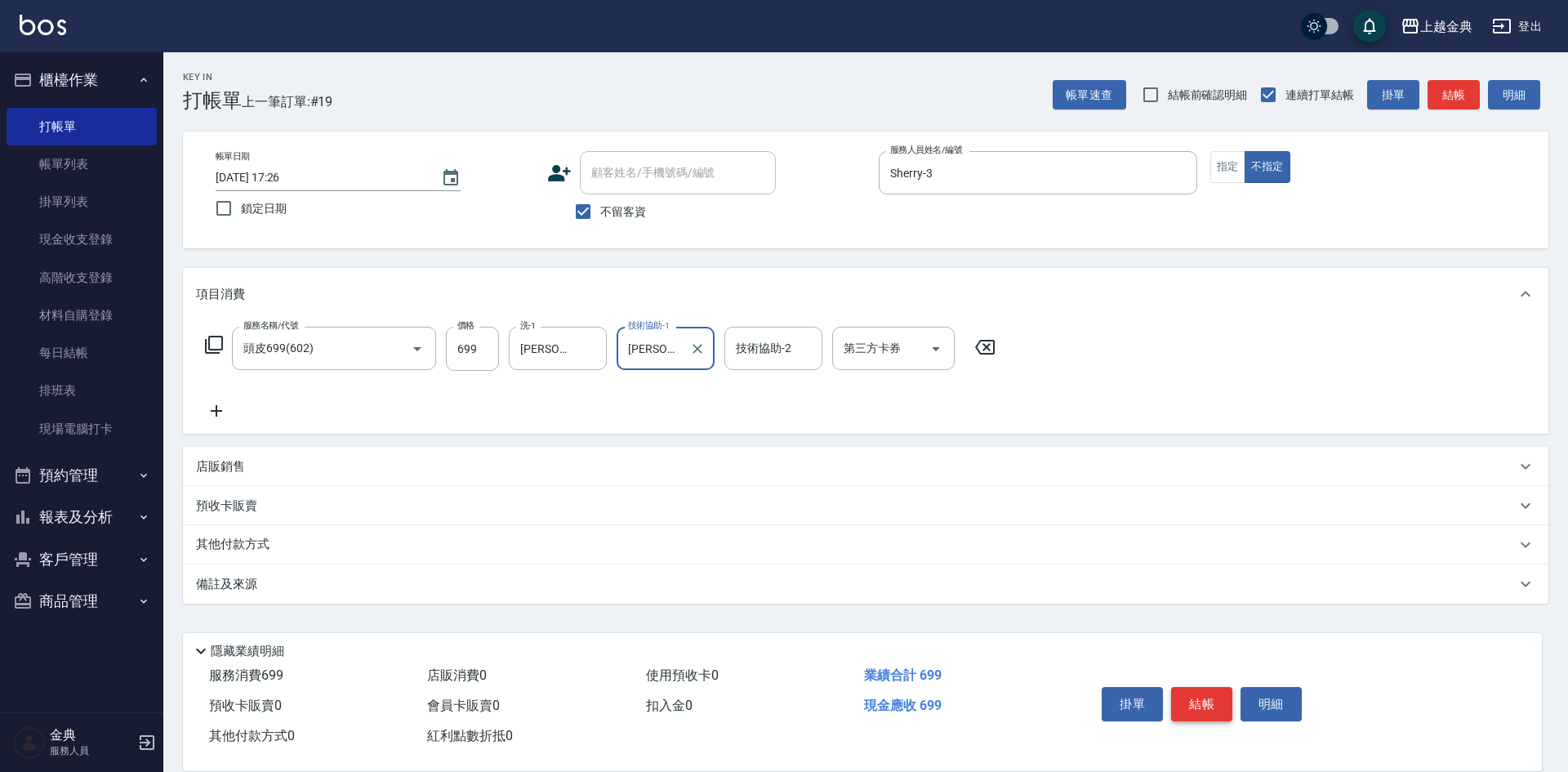
click at [1195, 689] on button "結帳" at bounding box center [1203, 705] width 62 height 34
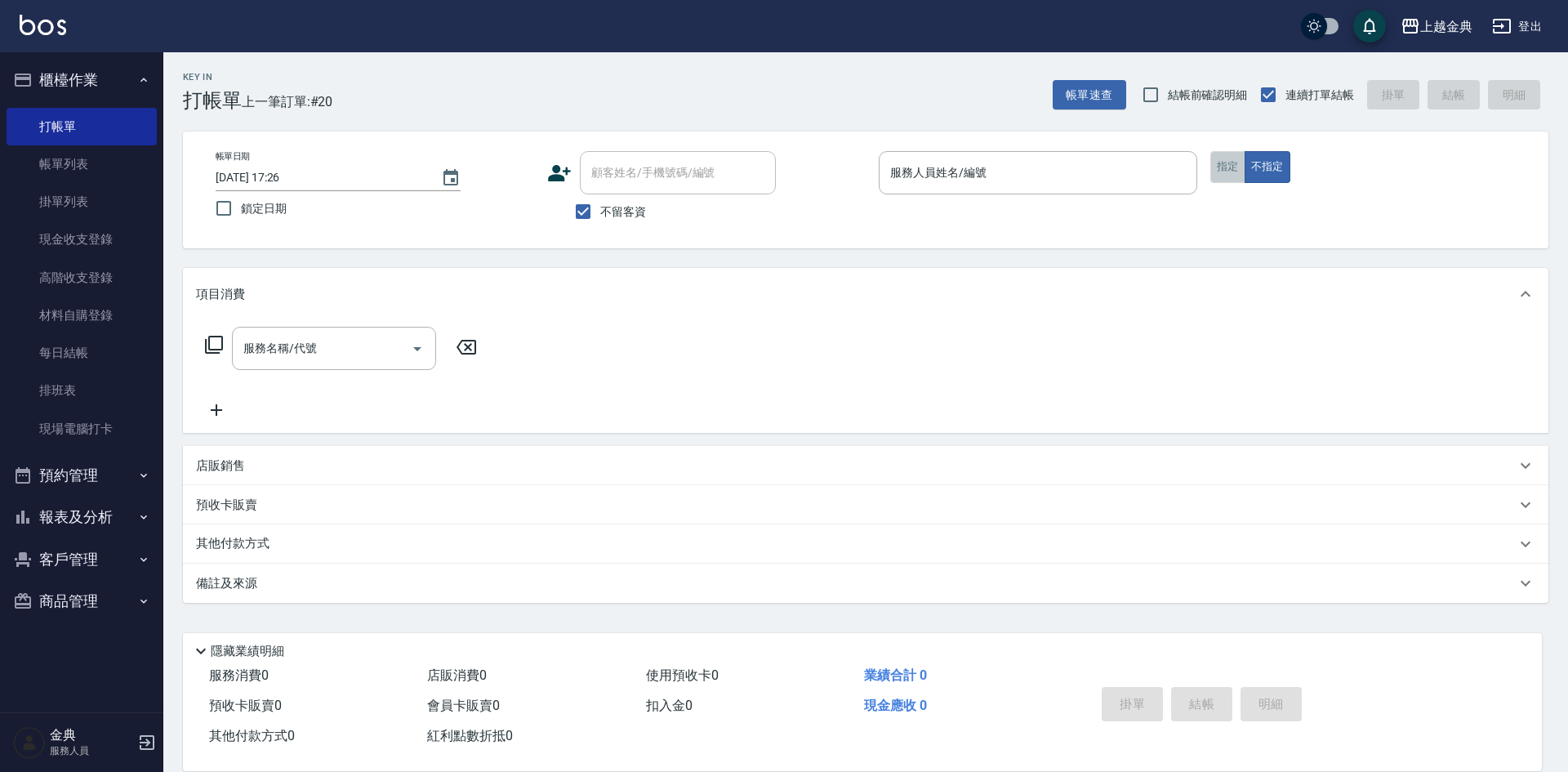
click at [1222, 164] on button "指定" at bounding box center [1228, 167] width 35 height 32
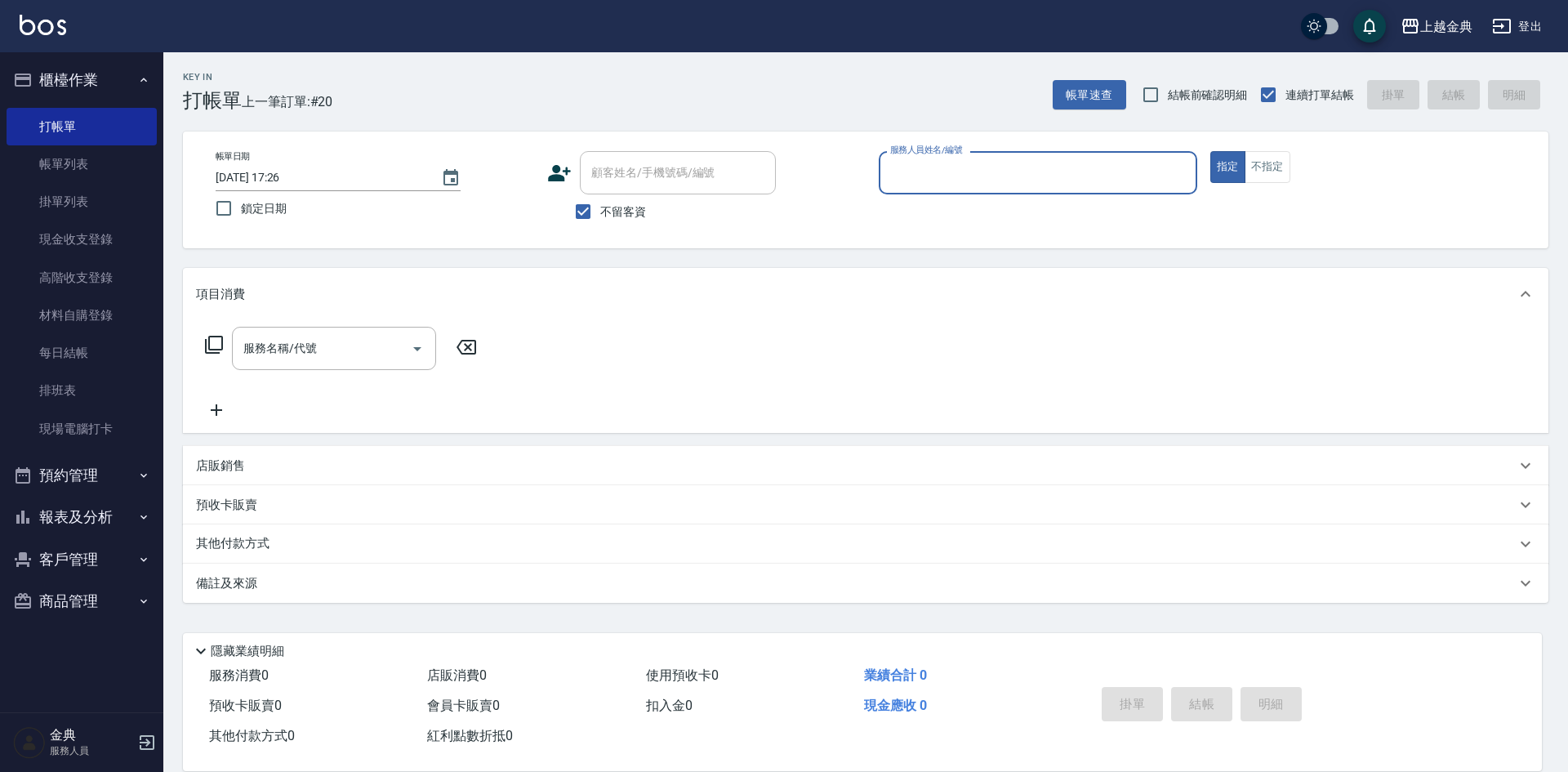
click at [1049, 177] on input "服務人員姓名/編號" at bounding box center [1037, 173] width 304 height 29
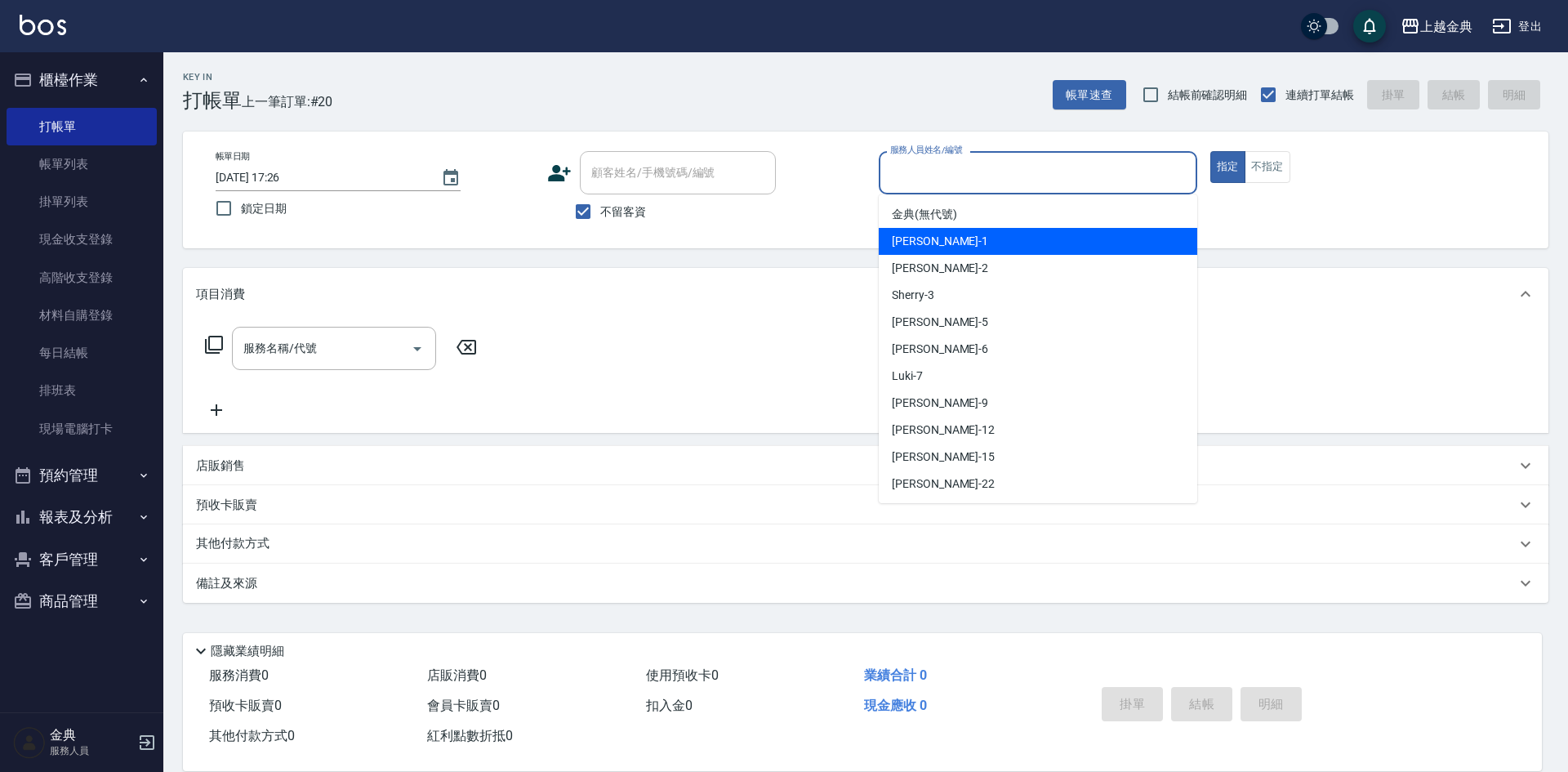
click at [998, 238] on div "Emma -1" at bounding box center [1037, 241] width 318 height 27
type input "Emma-1"
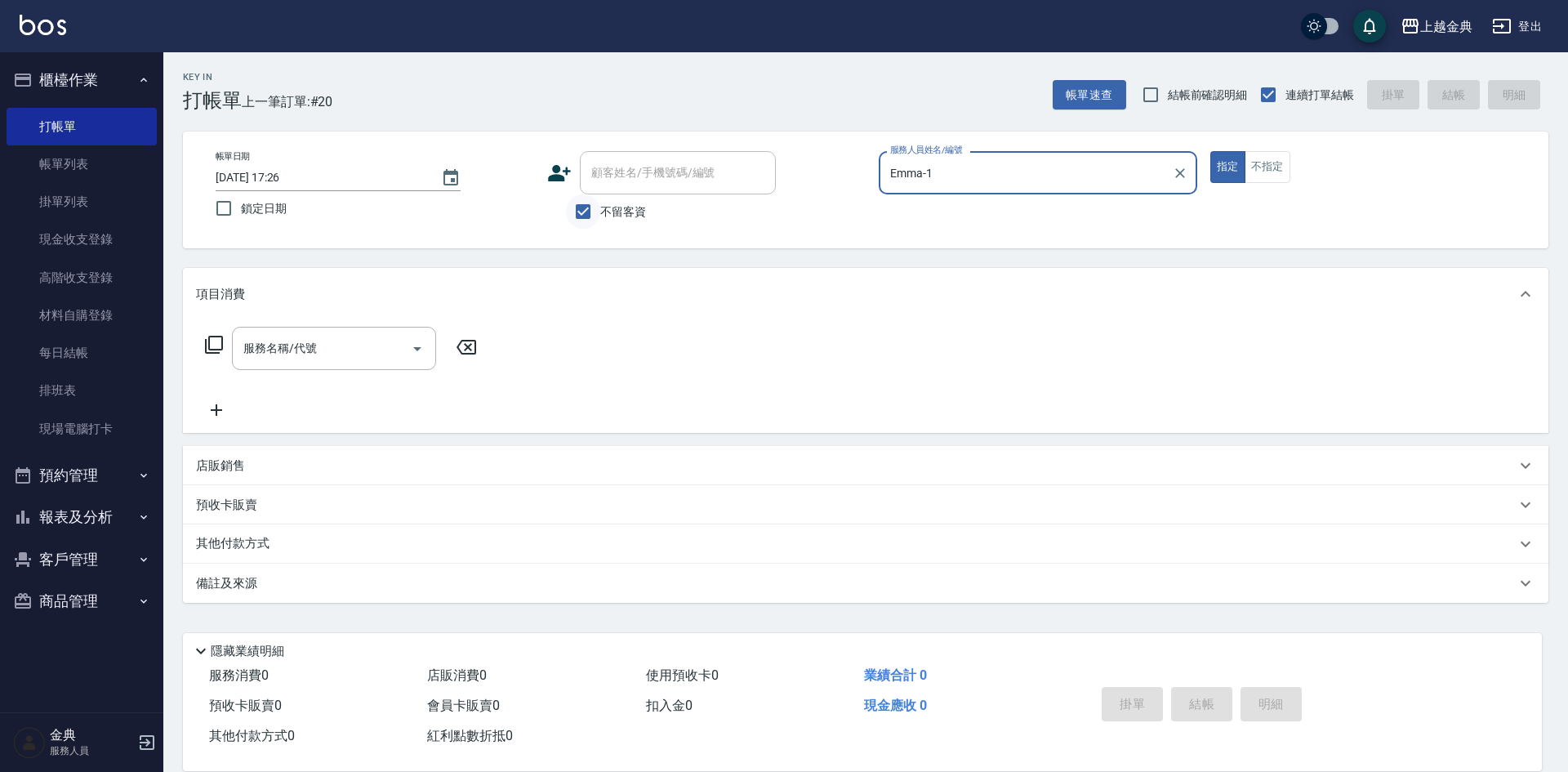
click at [582, 212] on input "不留客資" at bounding box center [583, 211] width 34 height 34
checkbox input "false"
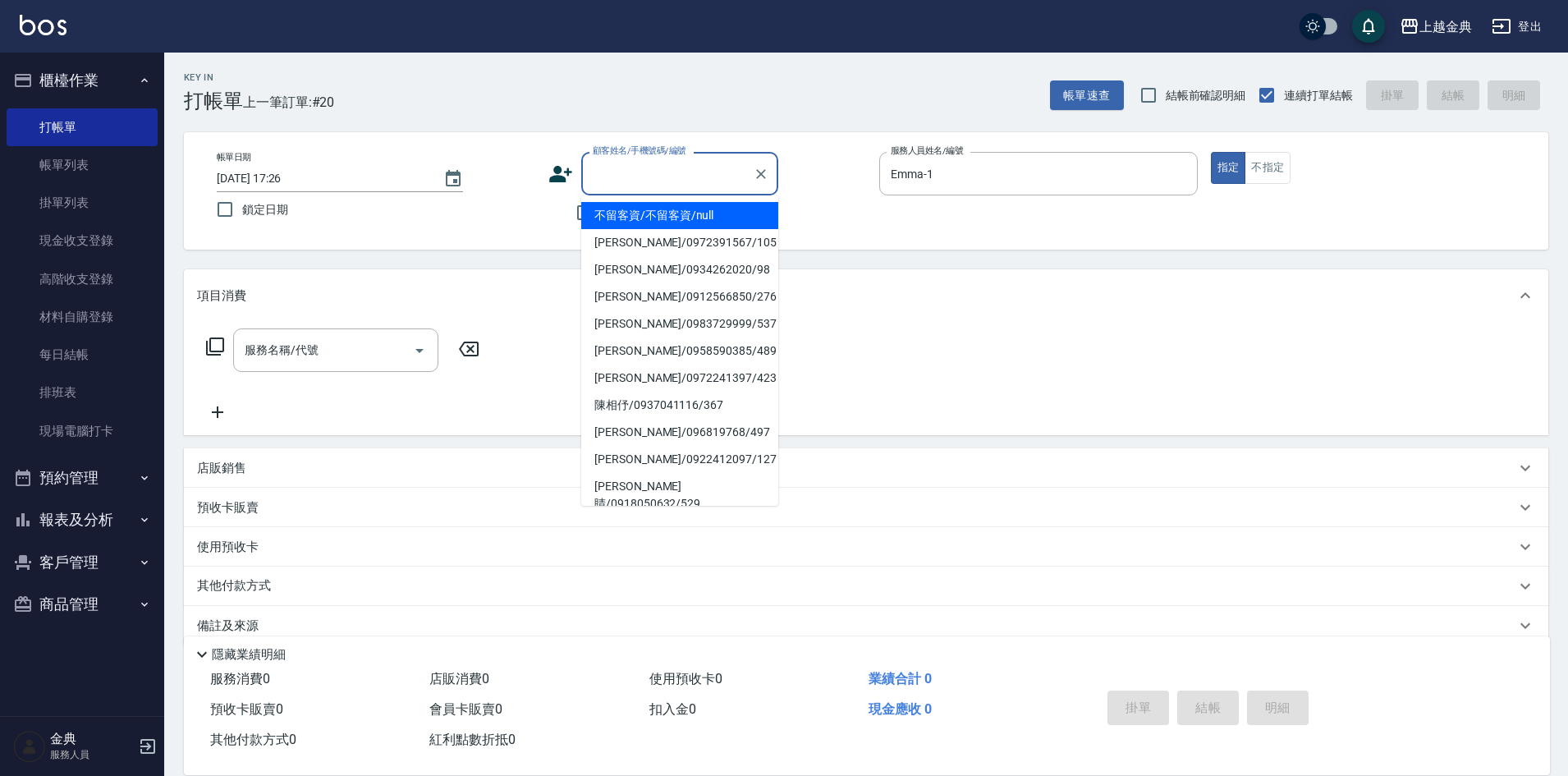
click at [600, 179] on input "顧客姓名/手機號碼/編號" at bounding box center [667, 174] width 158 height 29
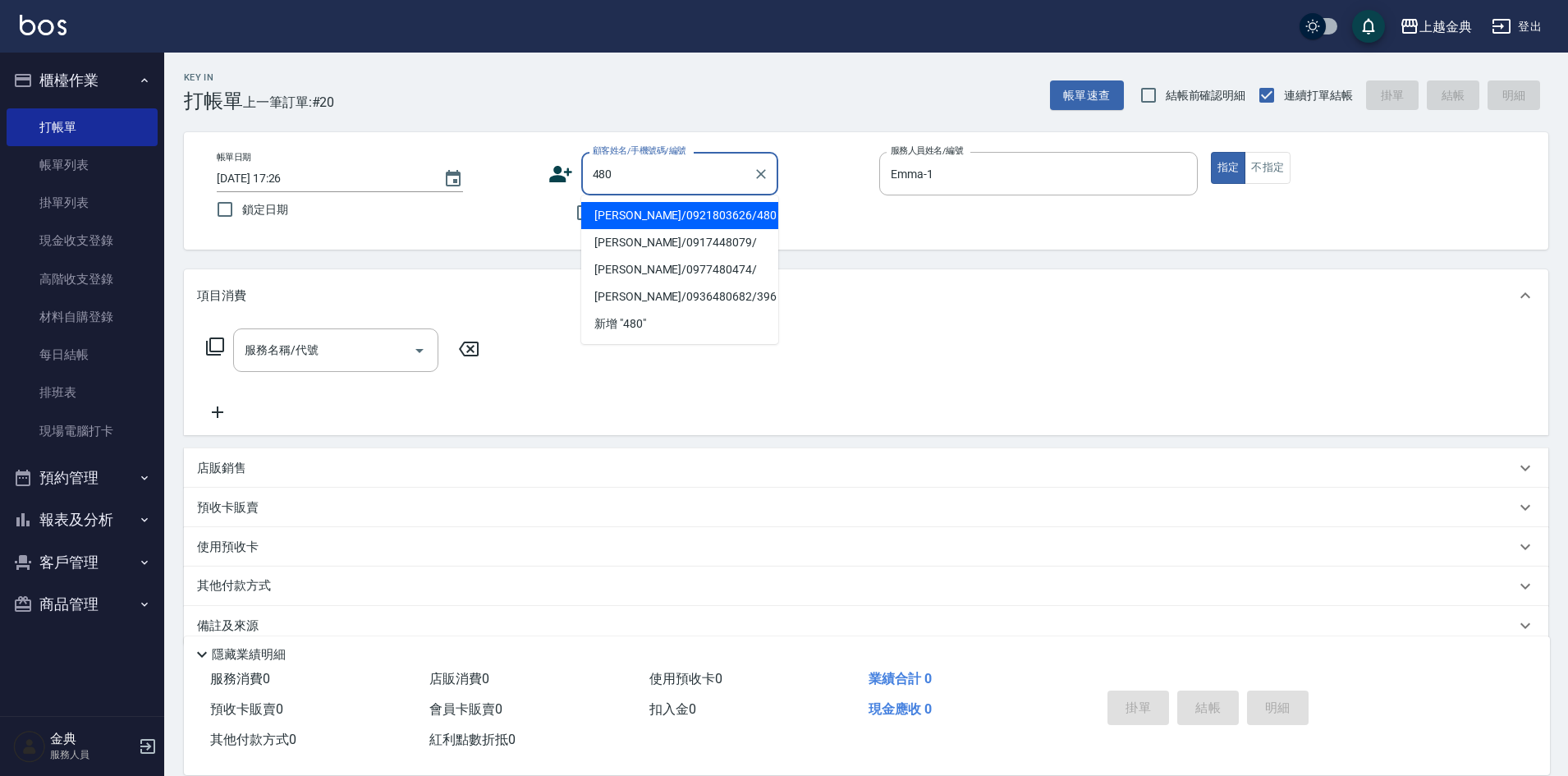
click at [710, 221] on li "[PERSON_NAME]/0921803626/480" at bounding box center [680, 216] width 197 height 27
type input "[PERSON_NAME]/0921803626/480"
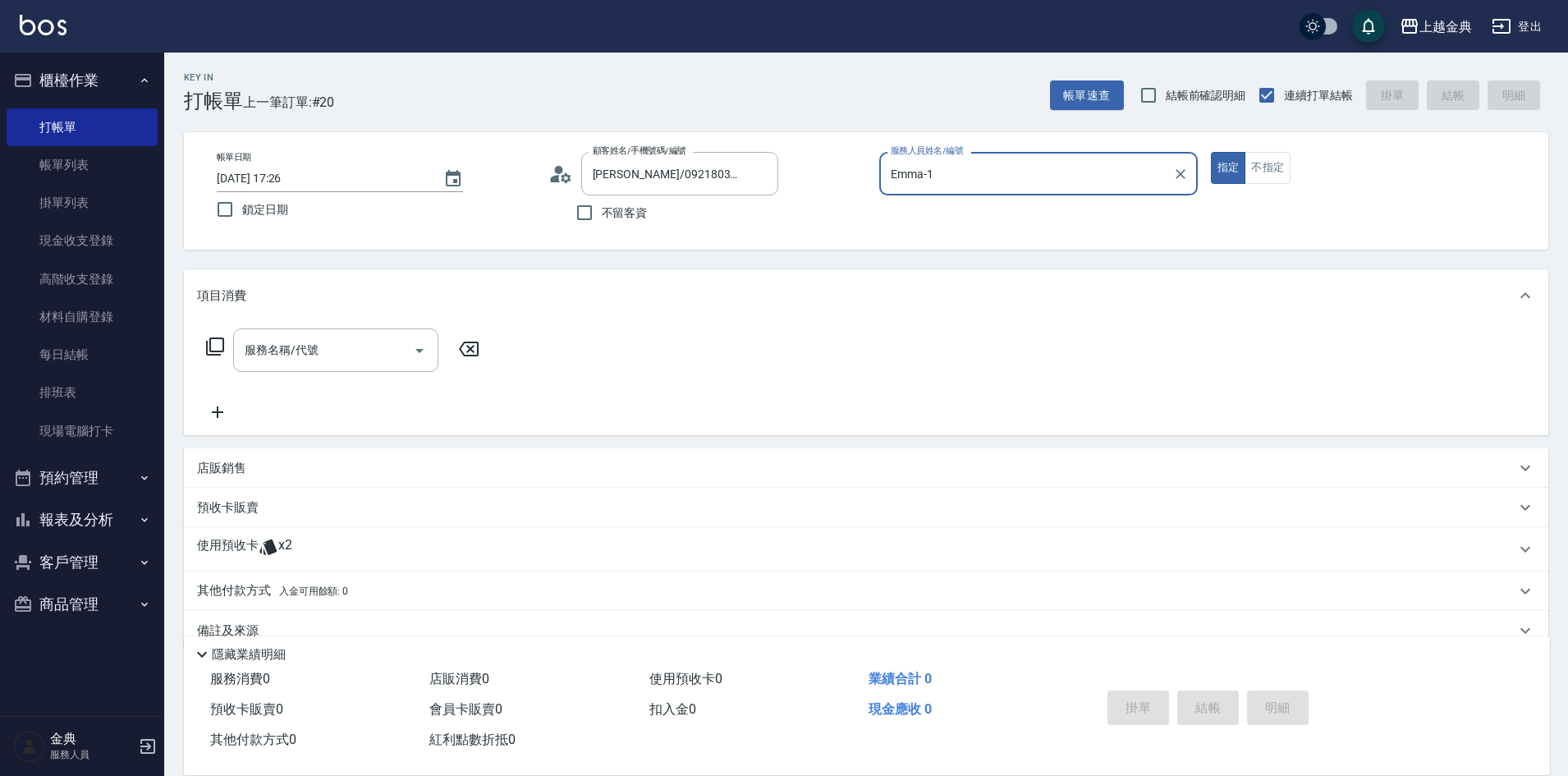
click at [209, 343] on icon at bounding box center [215, 347] width 20 height 20
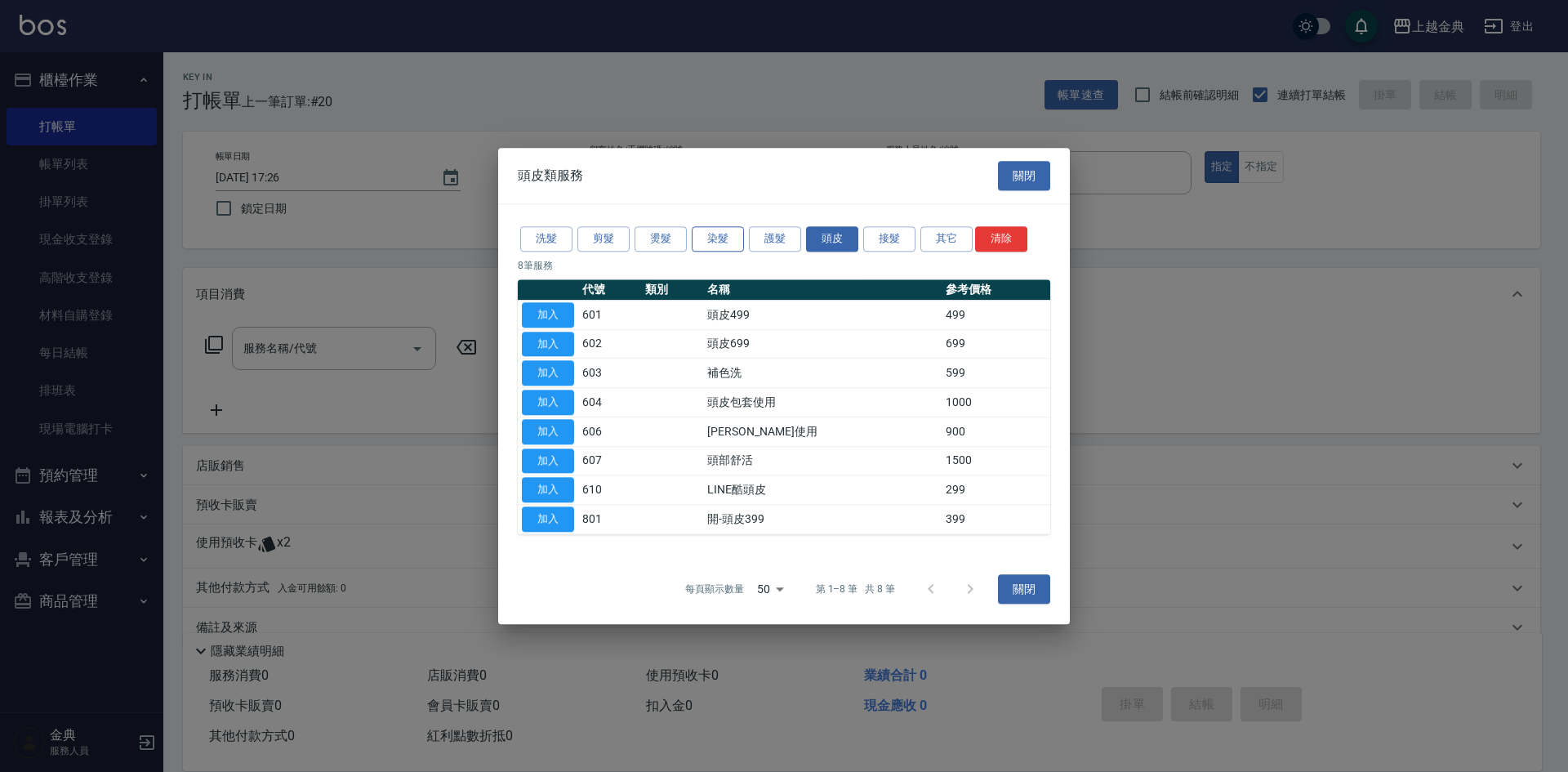
click at [719, 233] on button "染髮" at bounding box center [718, 239] width 53 height 25
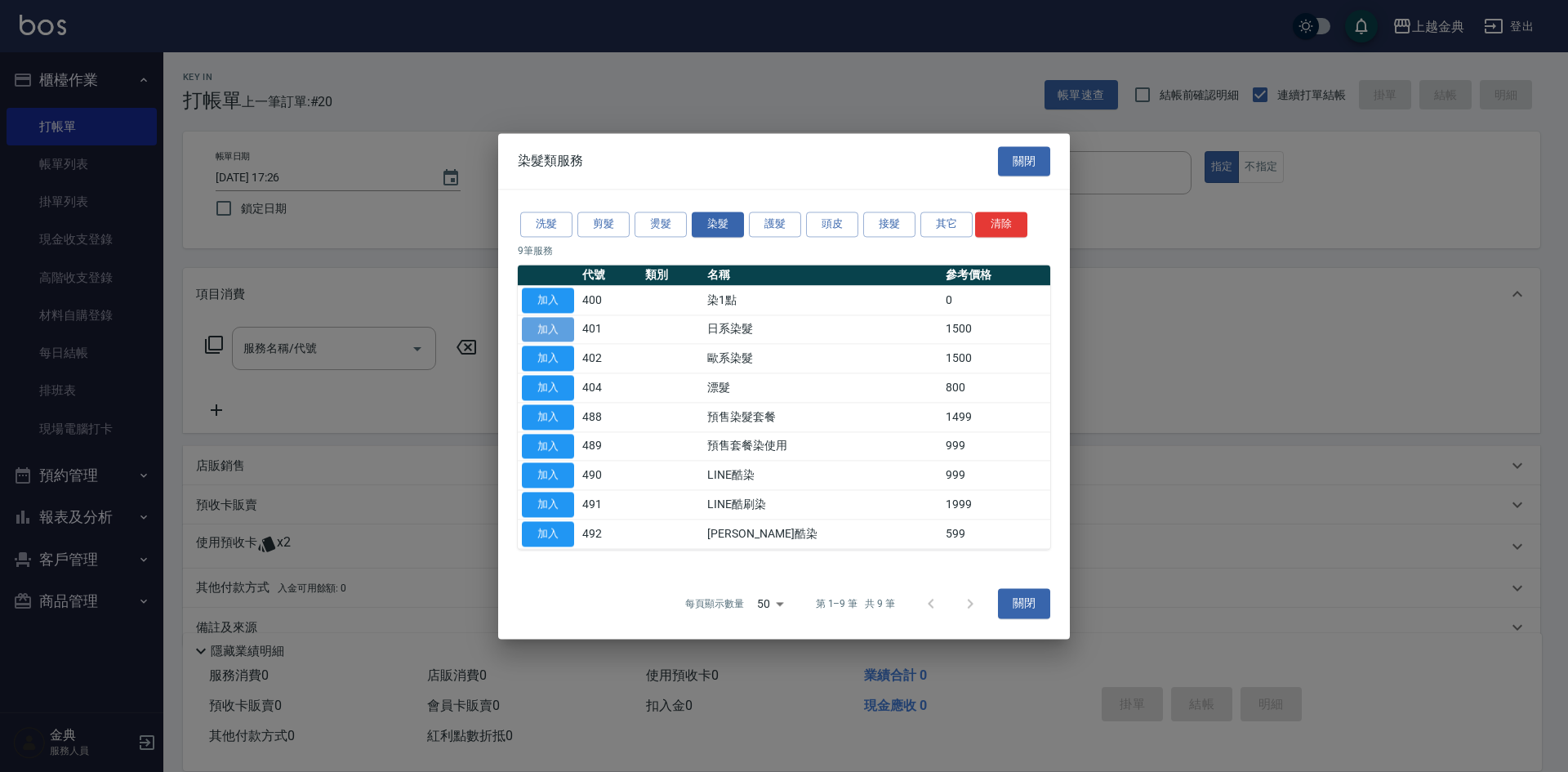
click at [563, 322] on button "加入" at bounding box center [549, 329] width 53 height 25
type input "日系染髮(401)"
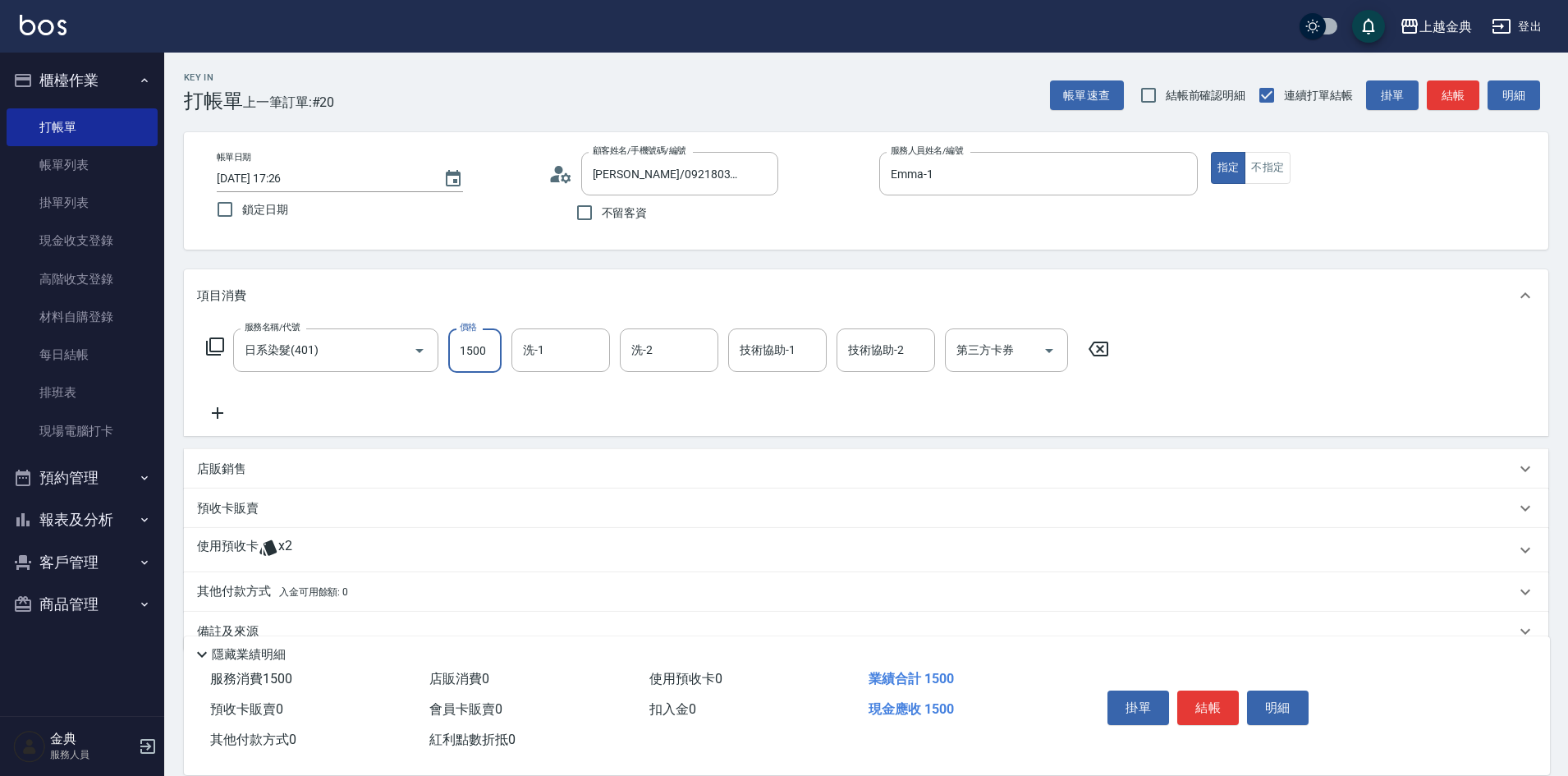
click at [483, 339] on input "1500" at bounding box center [475, 350] width 54 height 45
type input "2300"
click at [559, 349] on input "洗-1" at bounding box center [561, 350] width 84 height 29
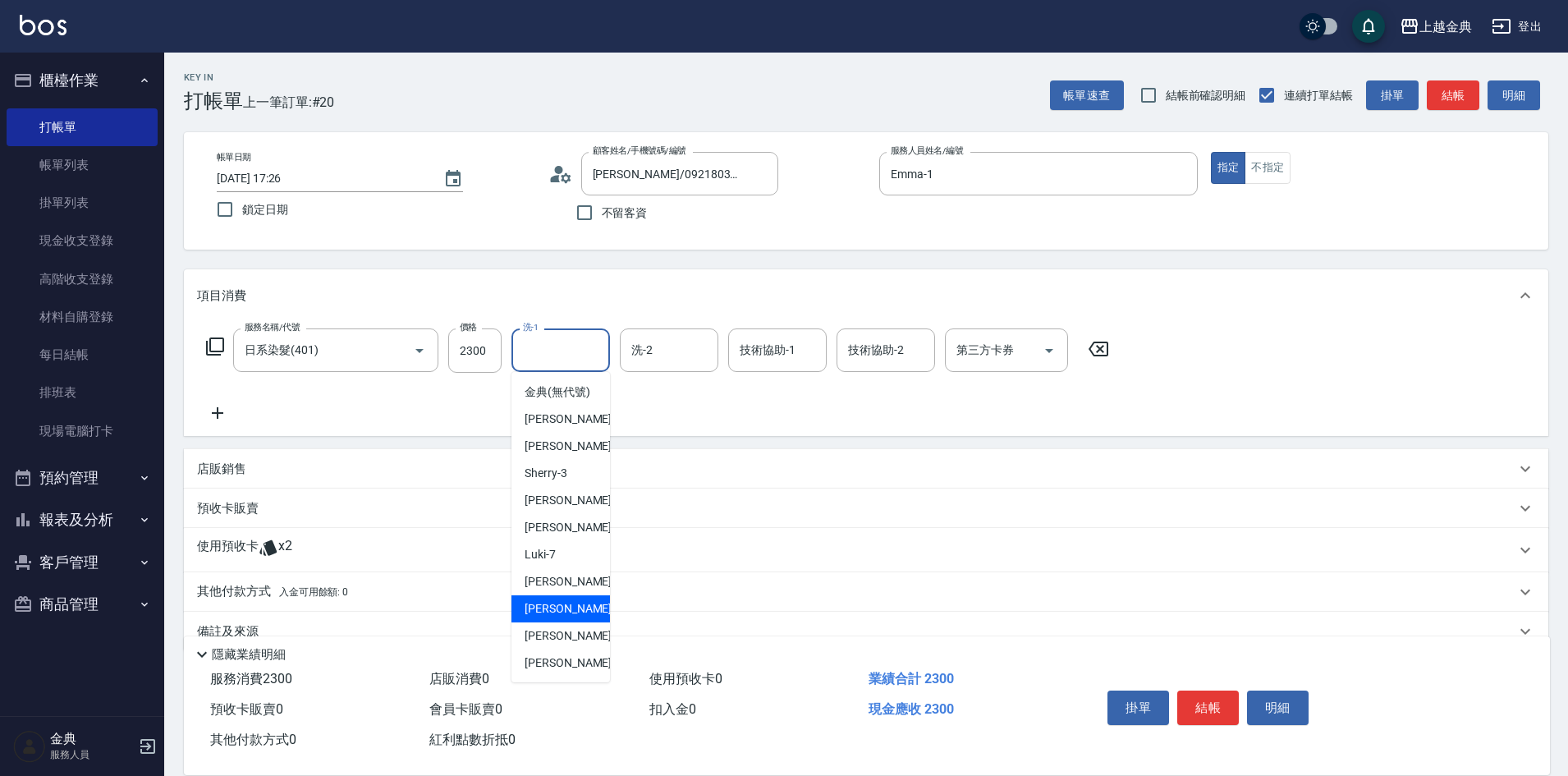
click at [577, 623] on div "[PERSON_NAME]-12" at bounding box center [561, 609] width 98 height 27
type input "[PERSON_NAME]-12"
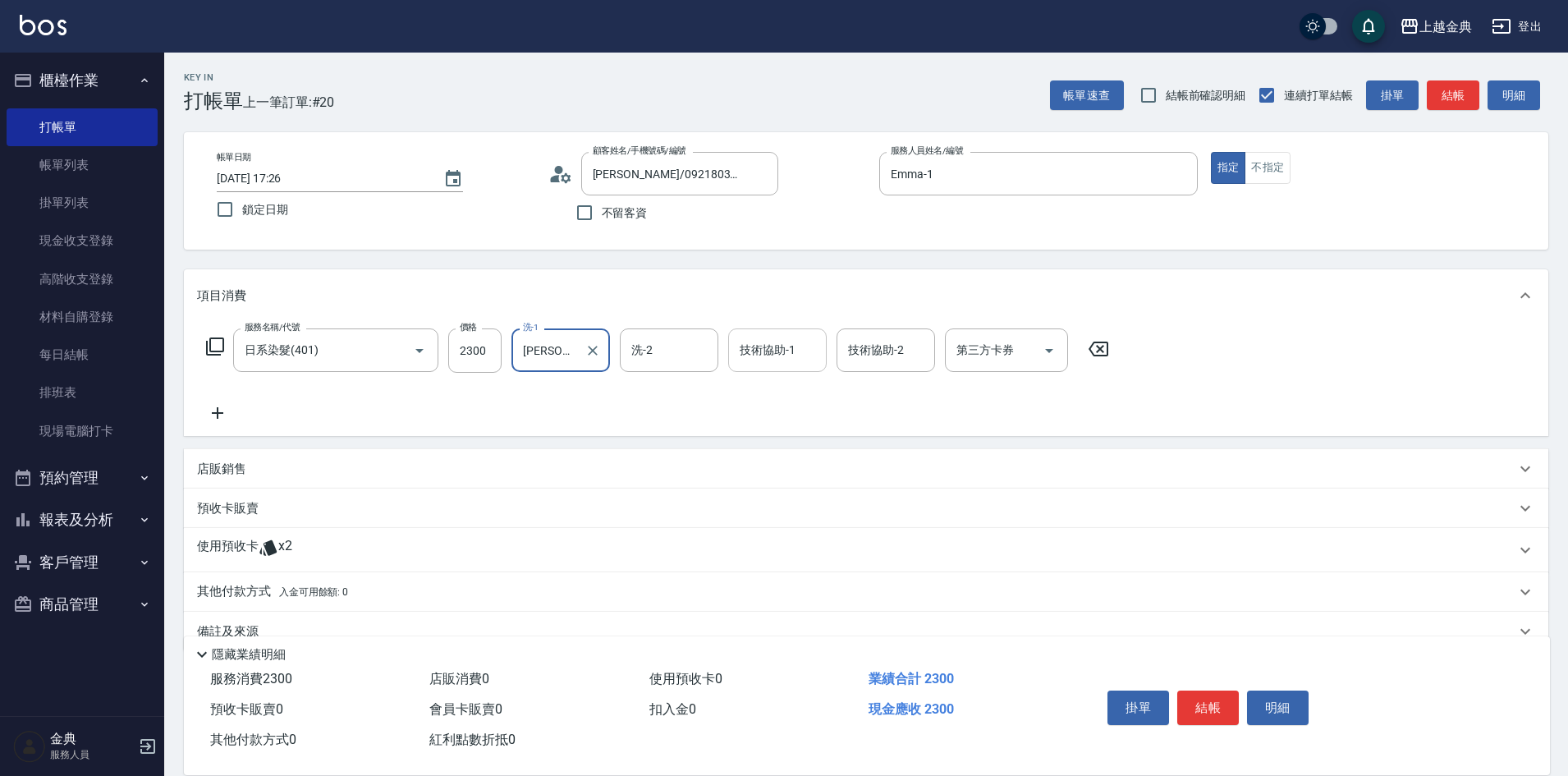
click at [771, 352] on input "技術協助-1" at bounding box center [778, 350] width 84 height 29
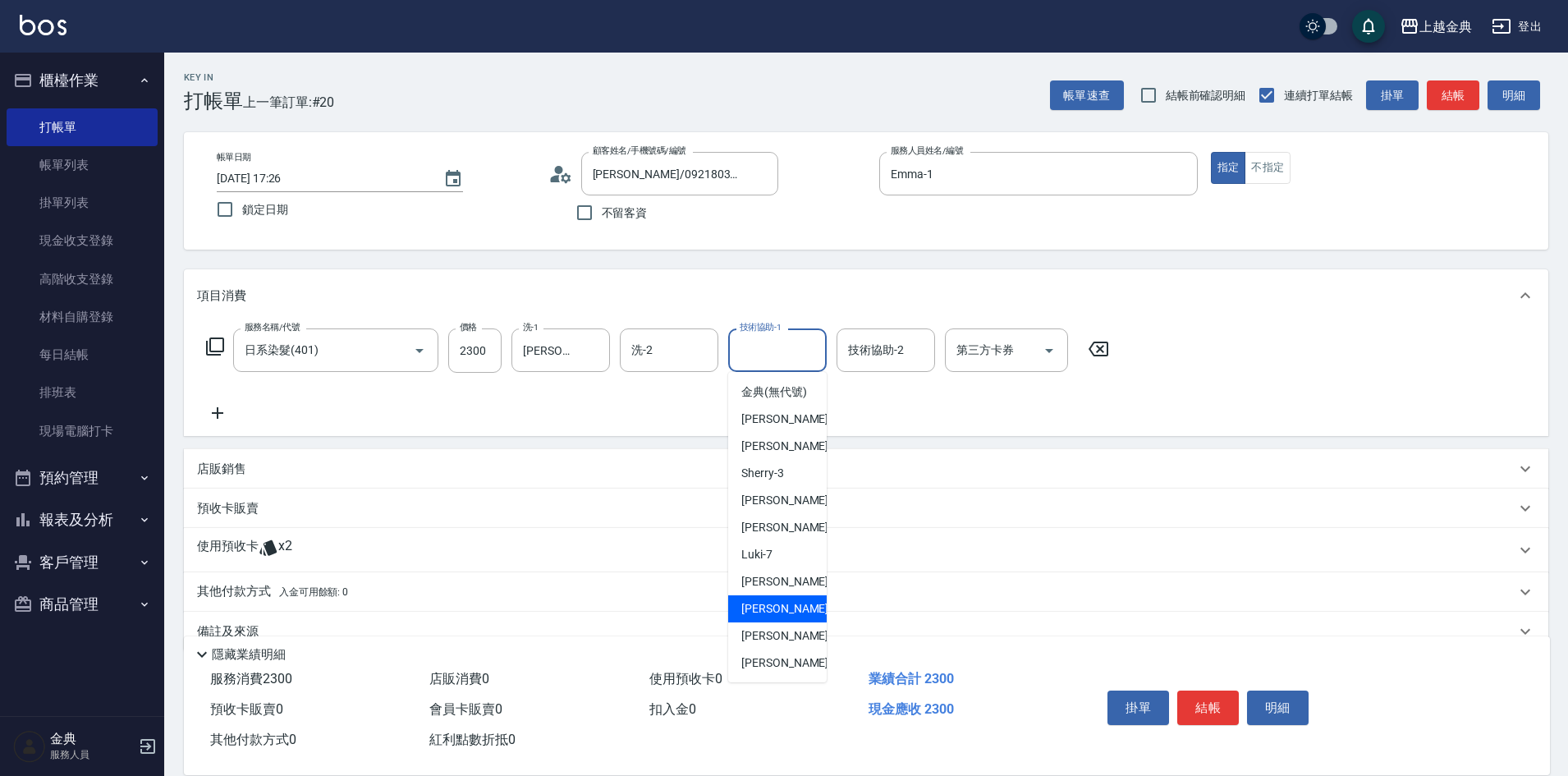
click at [789, 617] on span "[PERSON_NAME]-12" at bounding box center [792, 608] width 103 height 17
type input "[PERSON_NAME]-12"
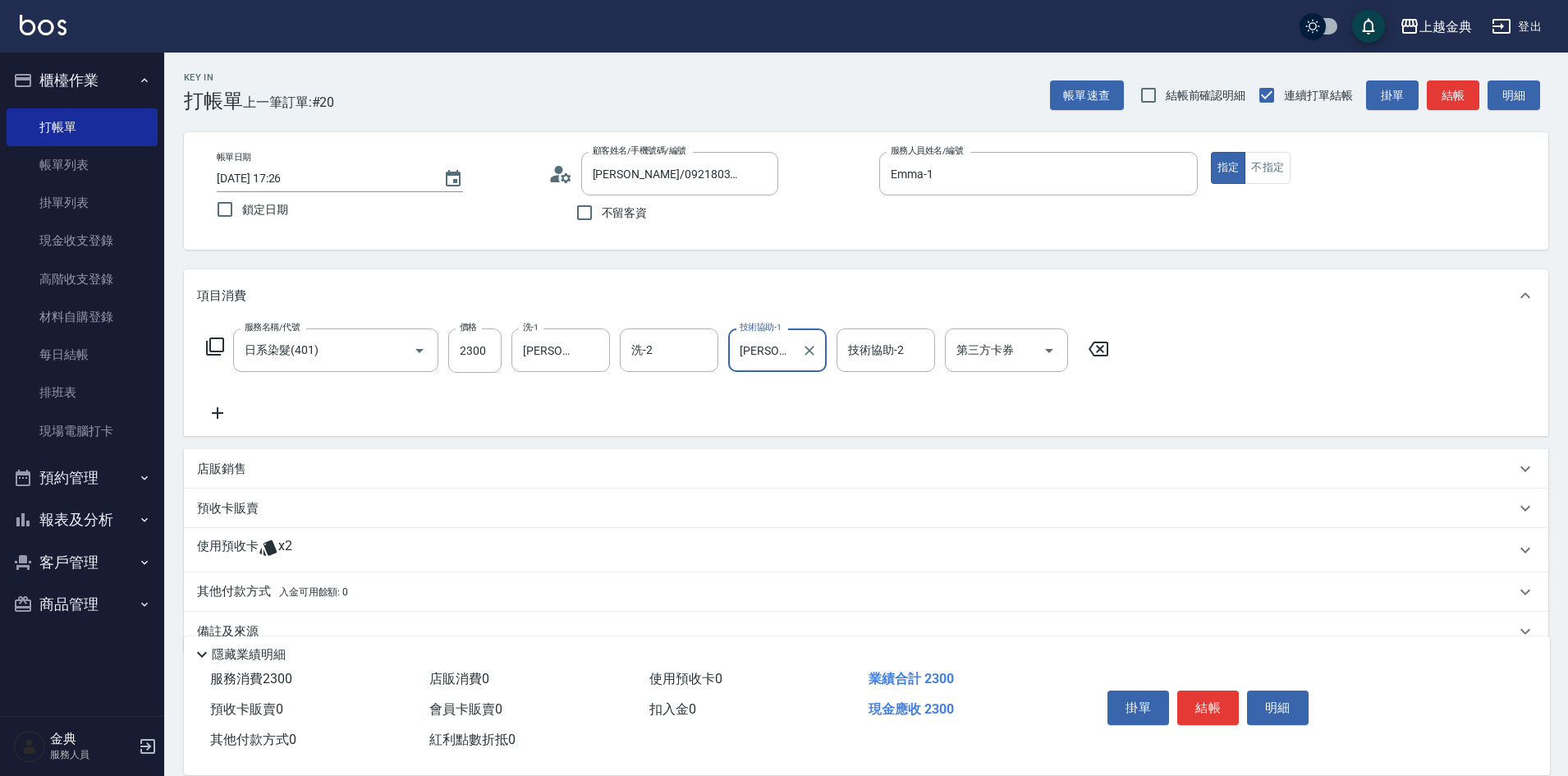
click at [315, 556] on div "使用預收卡 x2" at bounding box center [856, 550] width 1319 height 25
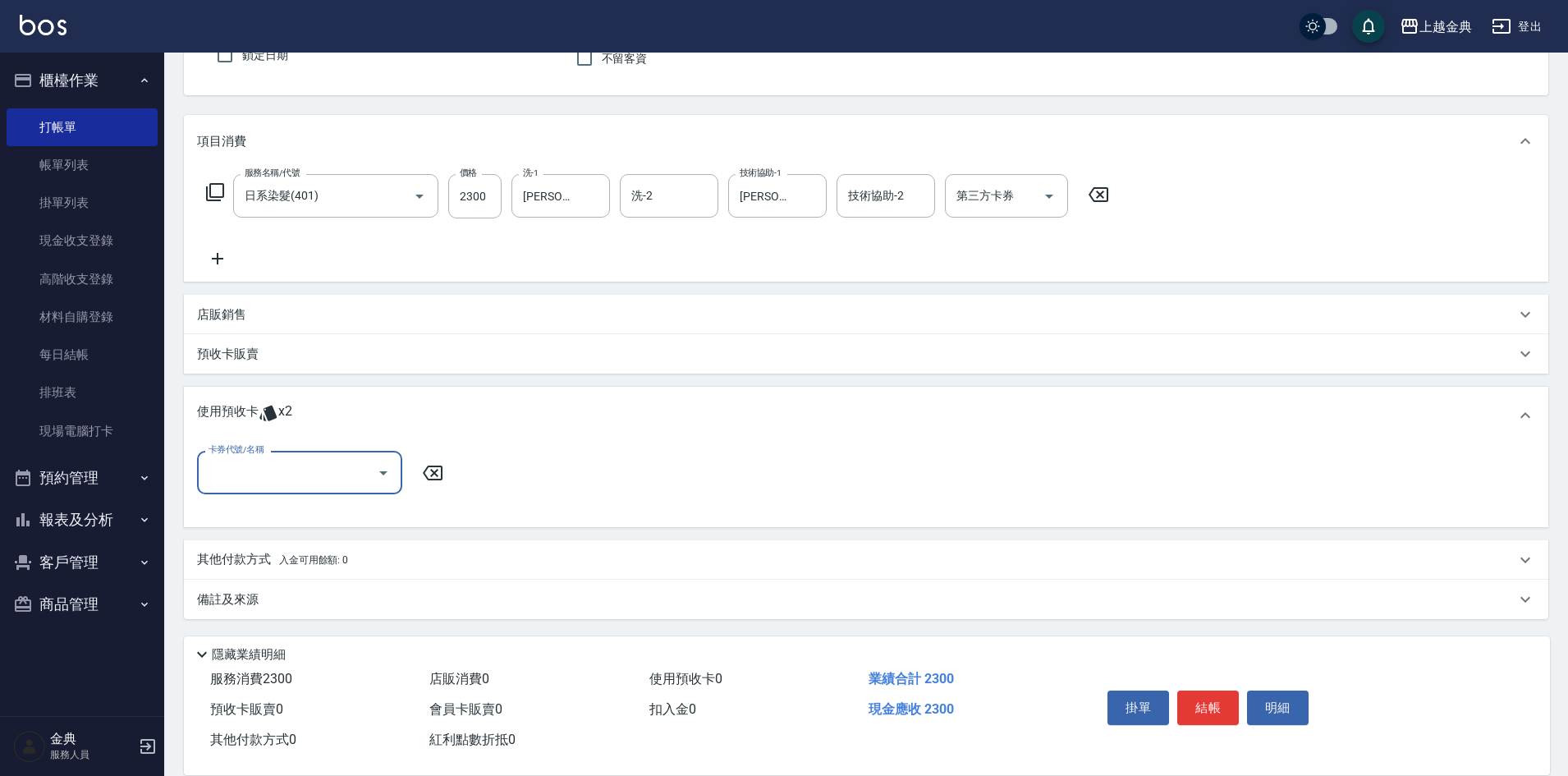
scroll to position [155, 0]
click at [297, 476] on input "卡券代號/名稱" at bounding box center [287, 472] width 166 height 29
click at [318, 509] on div "護髮包套3送1(5) 剩餘2張" at bounding box center [299, 514] width 205 height 27
type input "護髮包套3送1(5)"
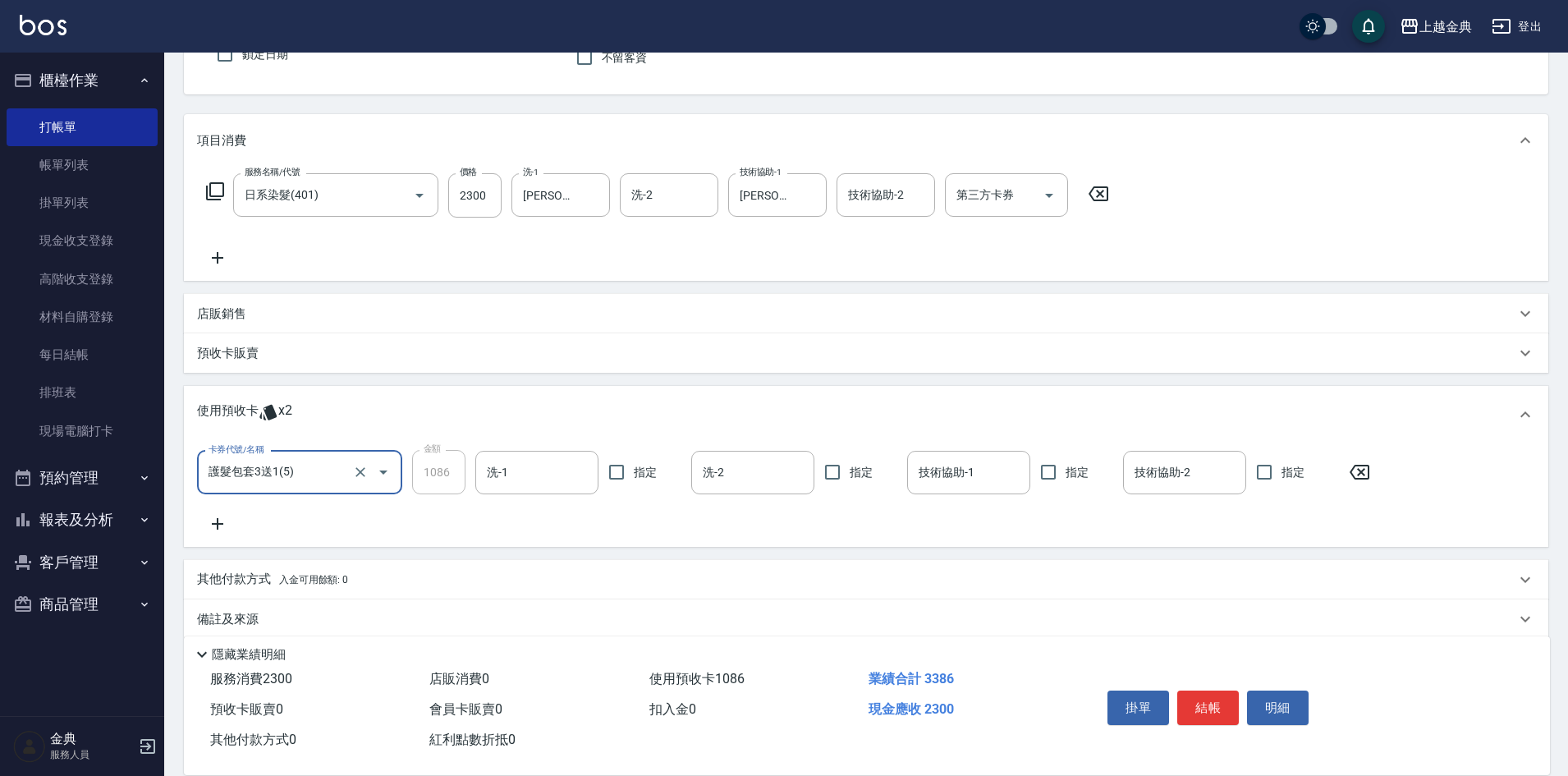
scroll to position [176, 0]
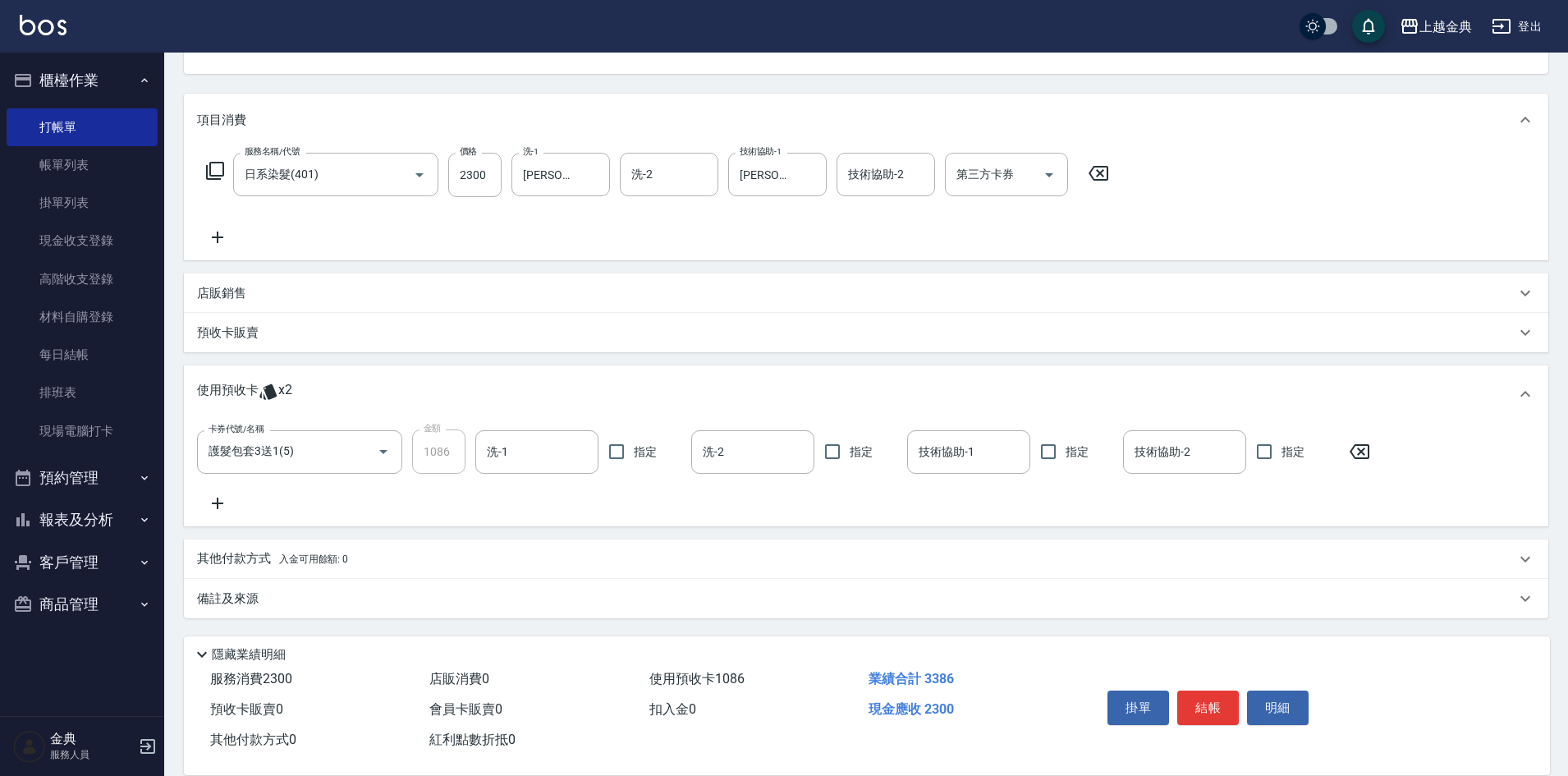
click at [370, 554] on div "其他付款方式 入金可用餘額: 0" at bounding box center [856, 560] width 1319 height 18
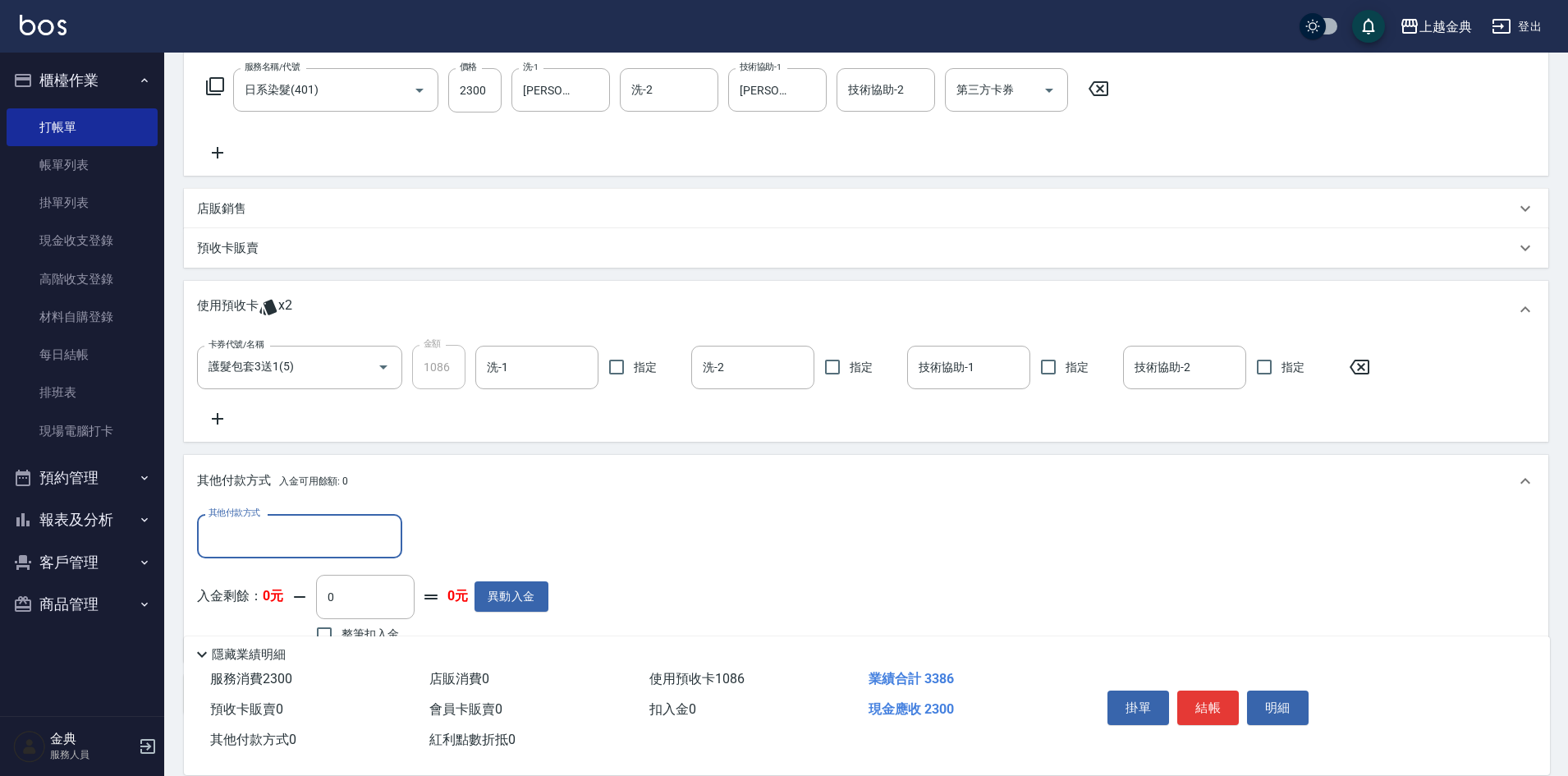
scroll to position [340, 0]
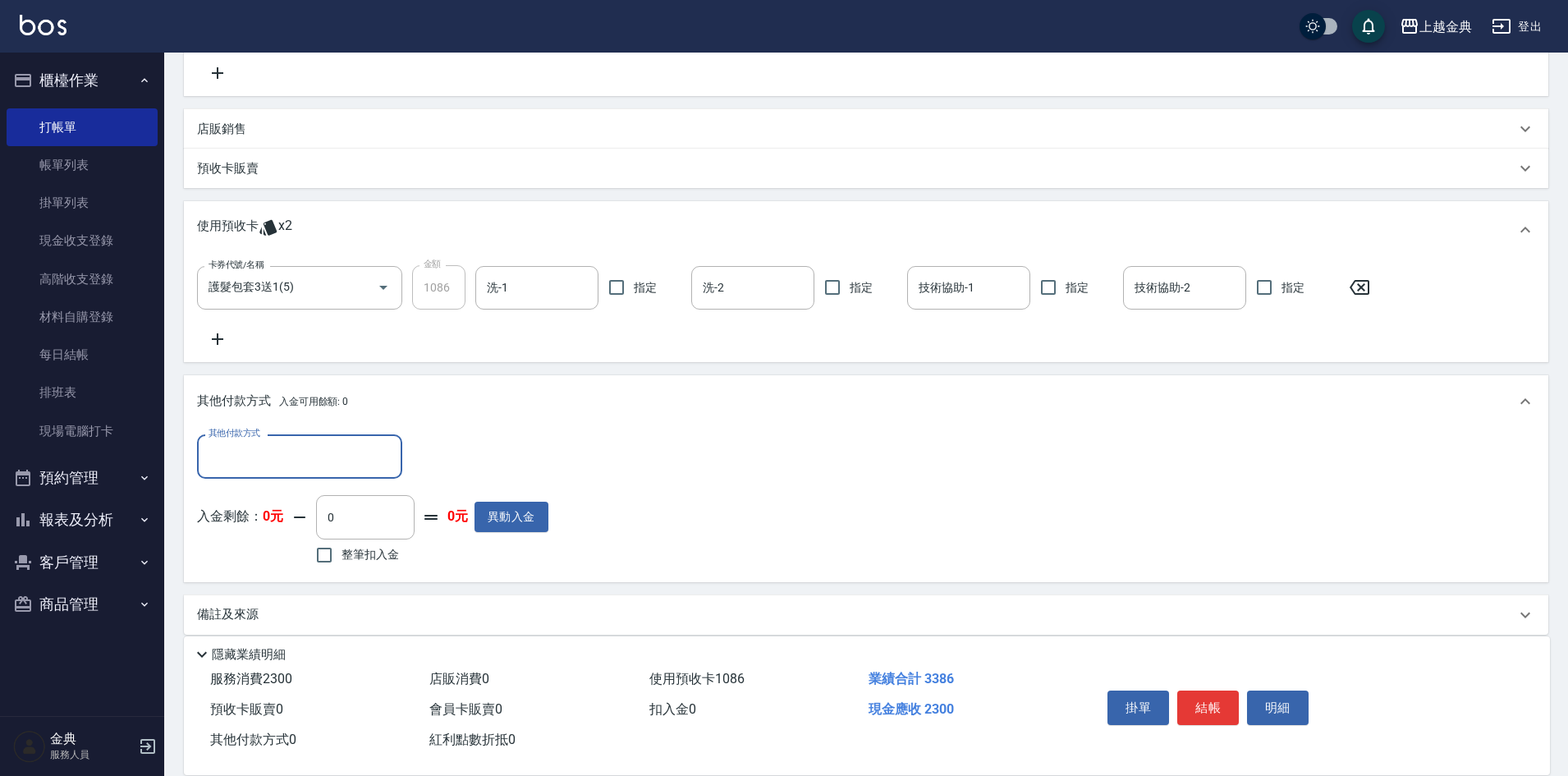
click at [255, 450] on input "其他付款方式" at bounding box center [299, 457] width 191 height 29
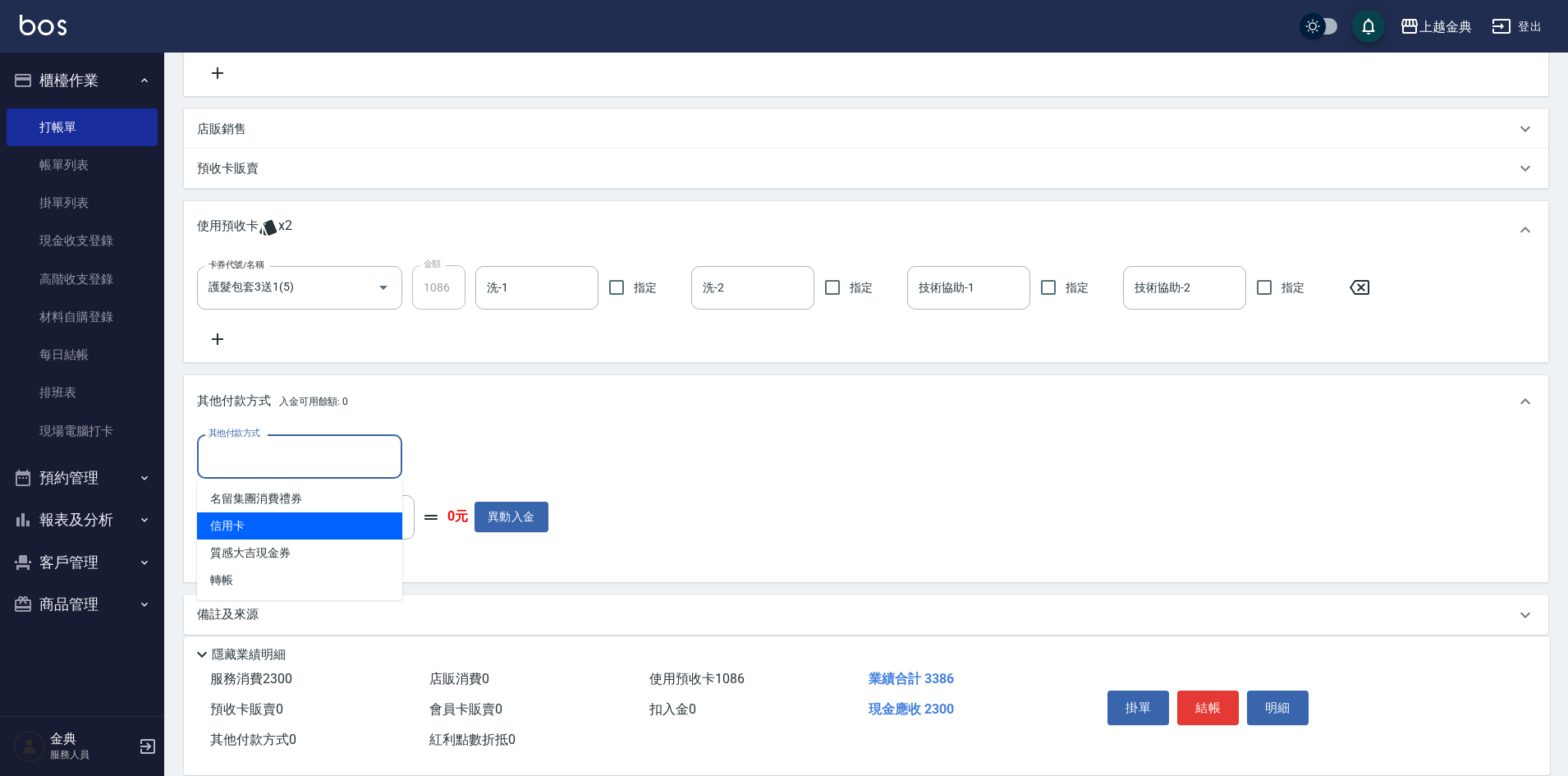
click at [269, 529] on span "信用卡" at bounding box center [299, 526] width 205 height 27
type input "信用卡"
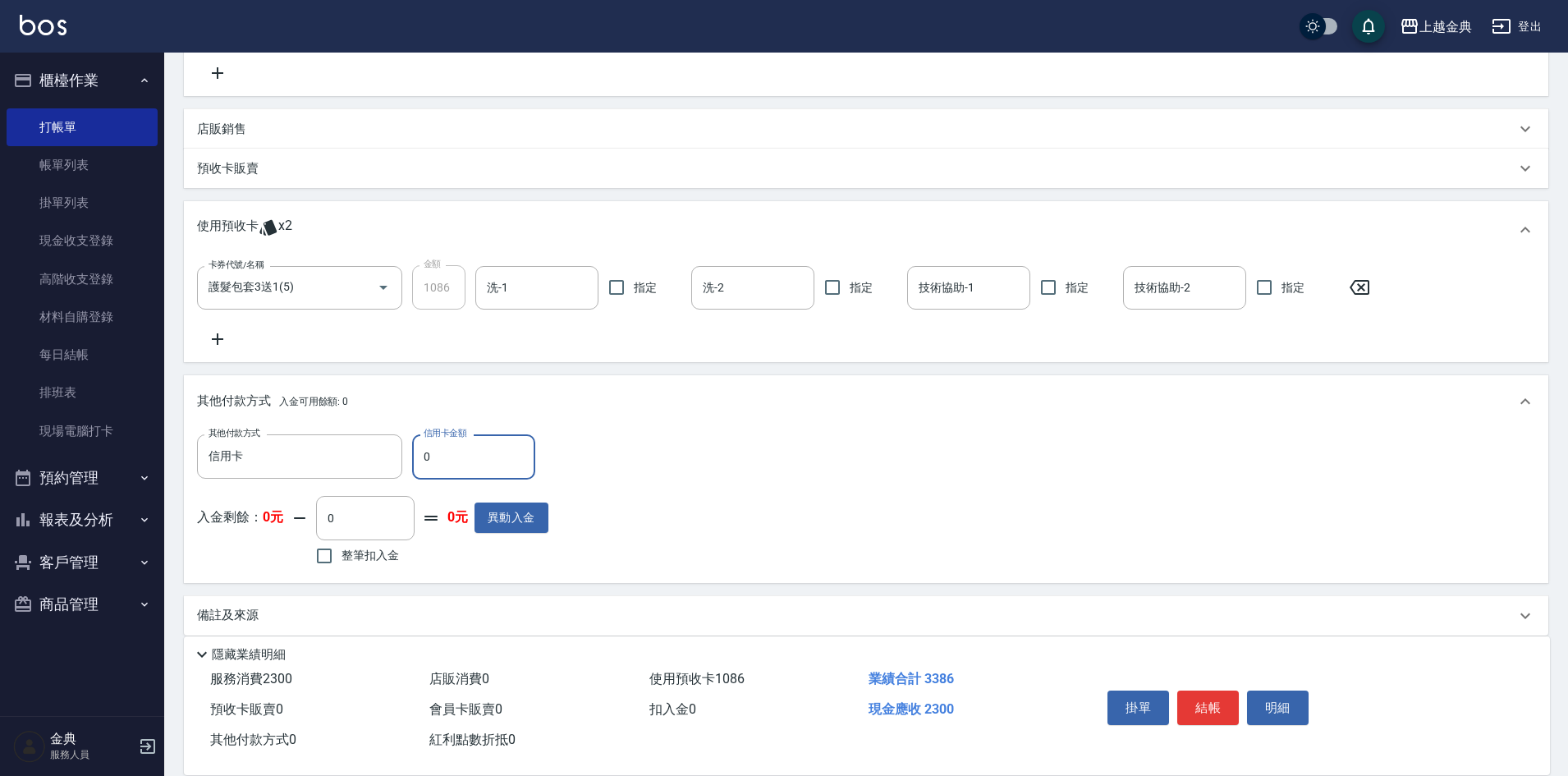
click at [420, 451] on input "0" at bounding box center [473, 457] width 123 height 45
type input "2300"
click at [1203, 699] on button "結帳" at bounding box center [1209, 709] width 62 height 35
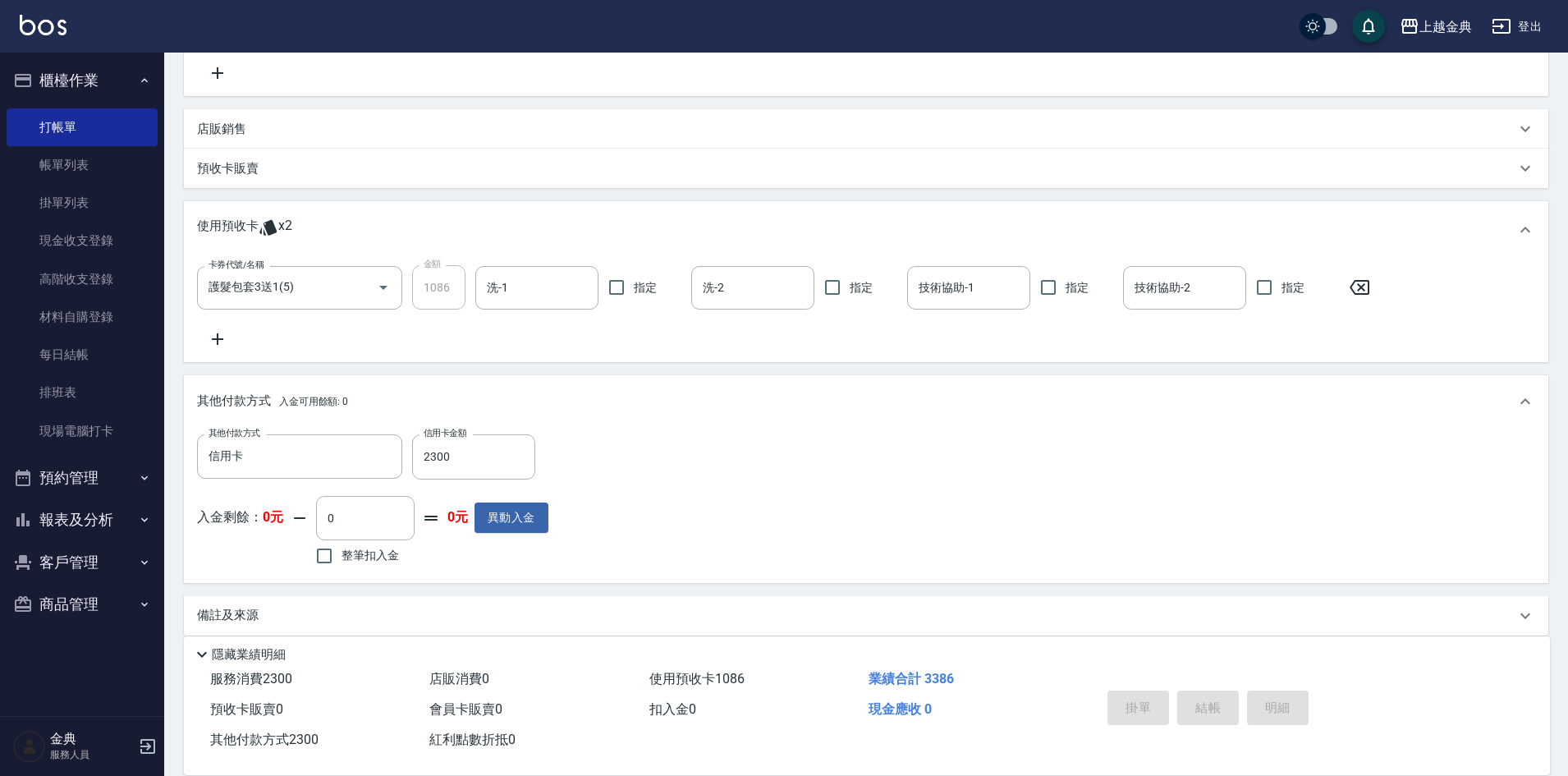
type input "[DATE] 17:27"
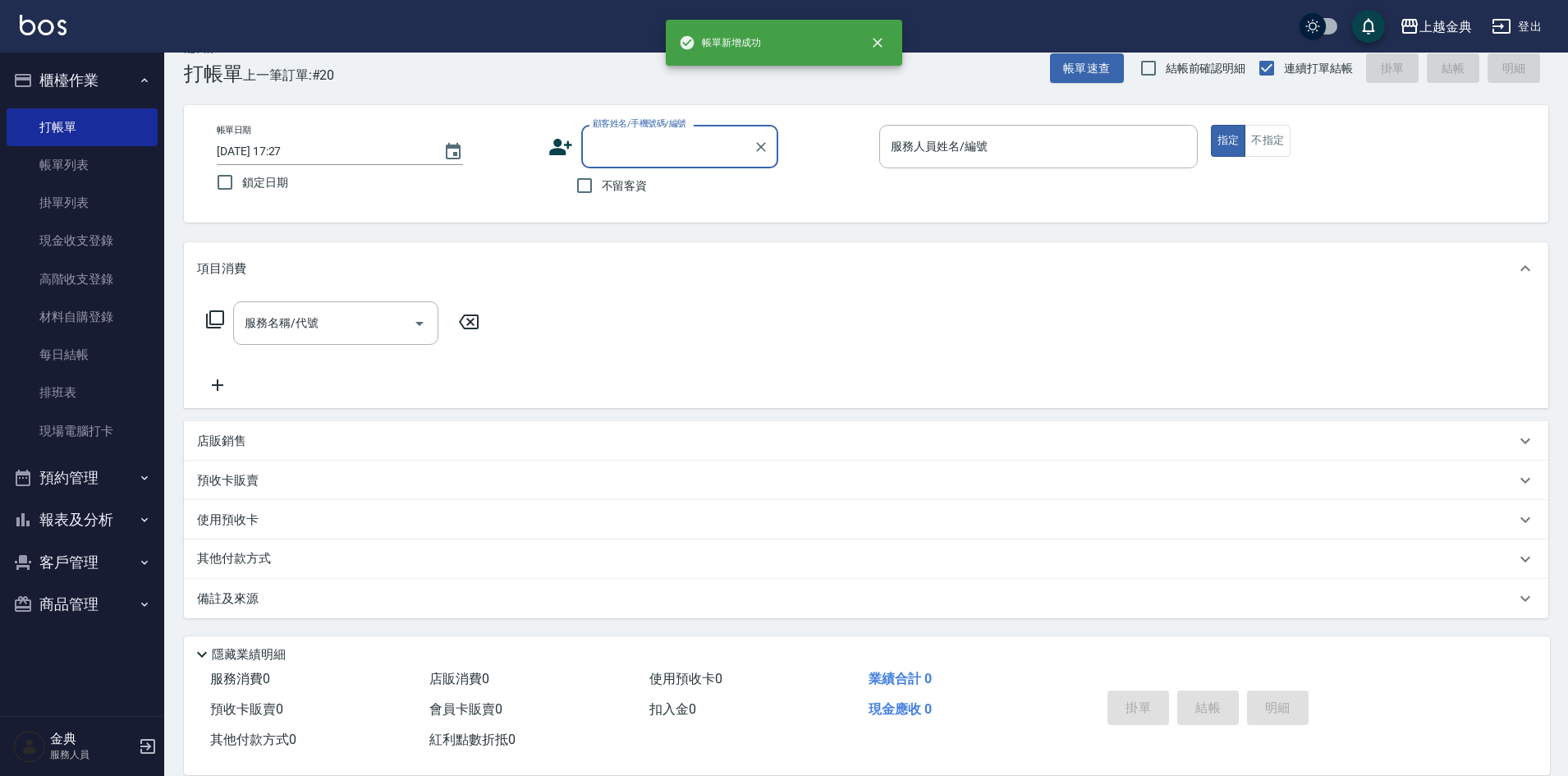
scroll to position [0, 0]
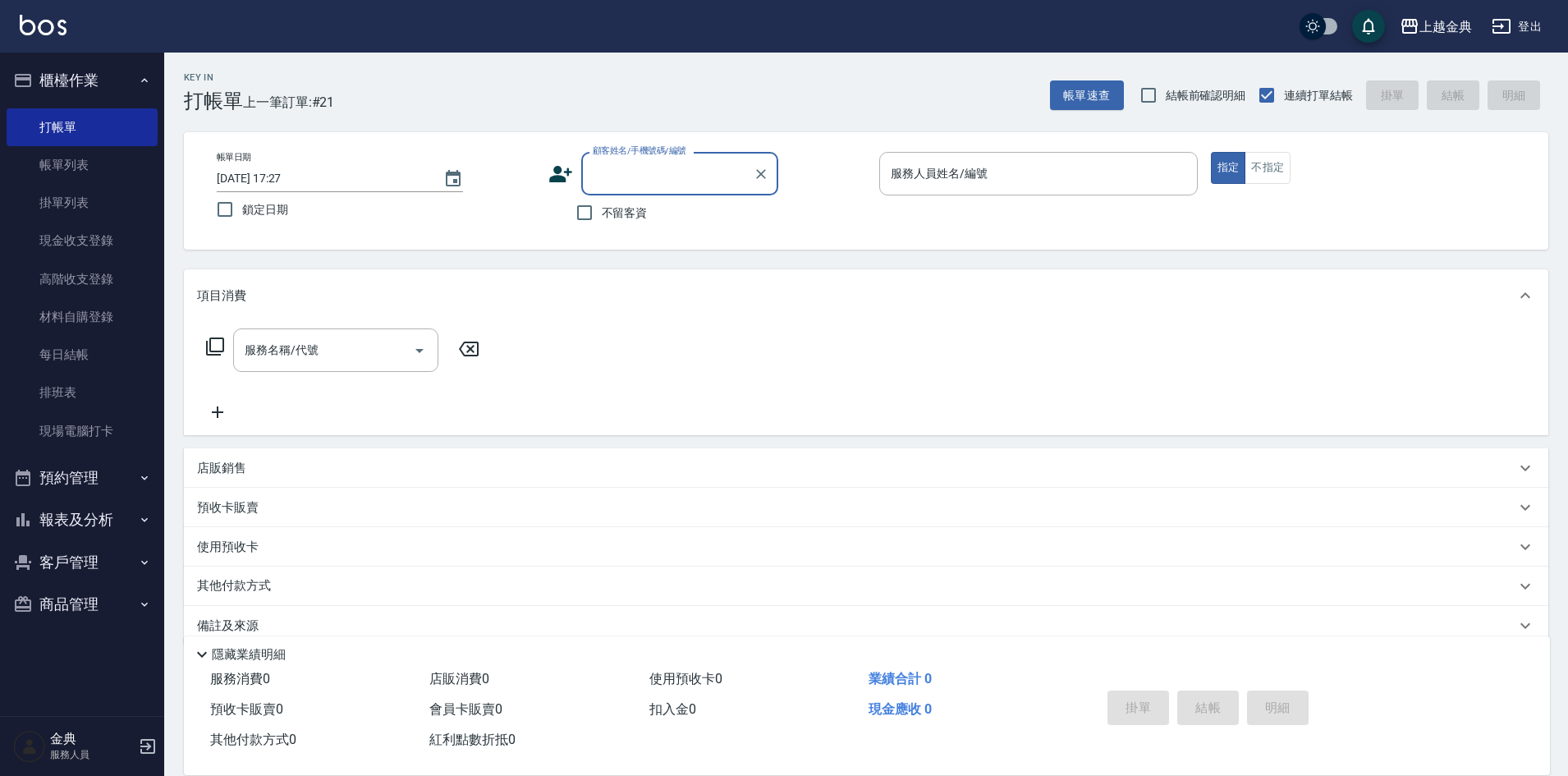
click at [633, 176] on input "顧客姓名/手機號碼/編號" at bounding box center [667, 174] width 158 height 29
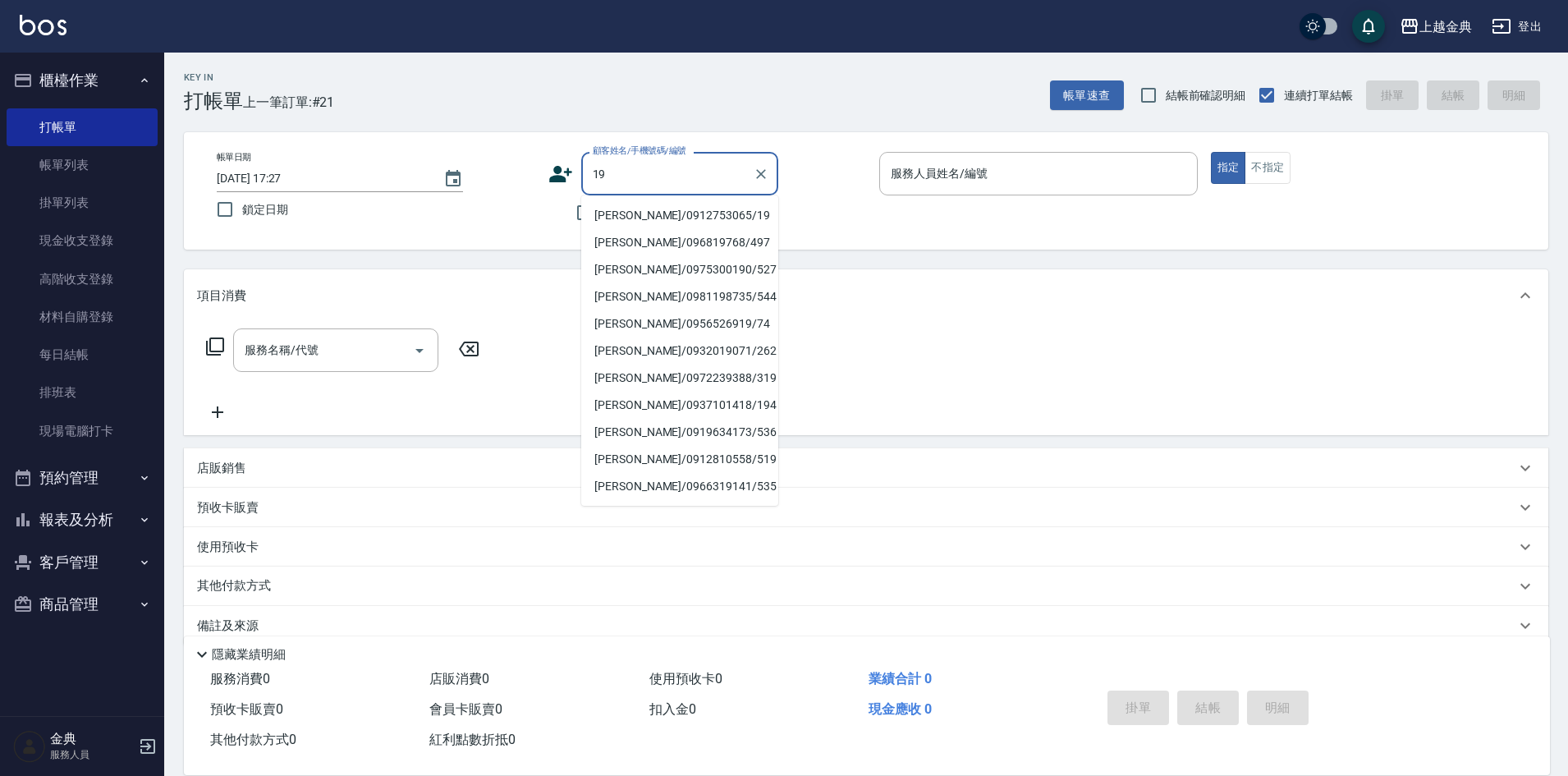
click at [684, 212] on li "[PERSON_NAME]/0912753065/19" at bounding box center [680, 216] width 197 height 27
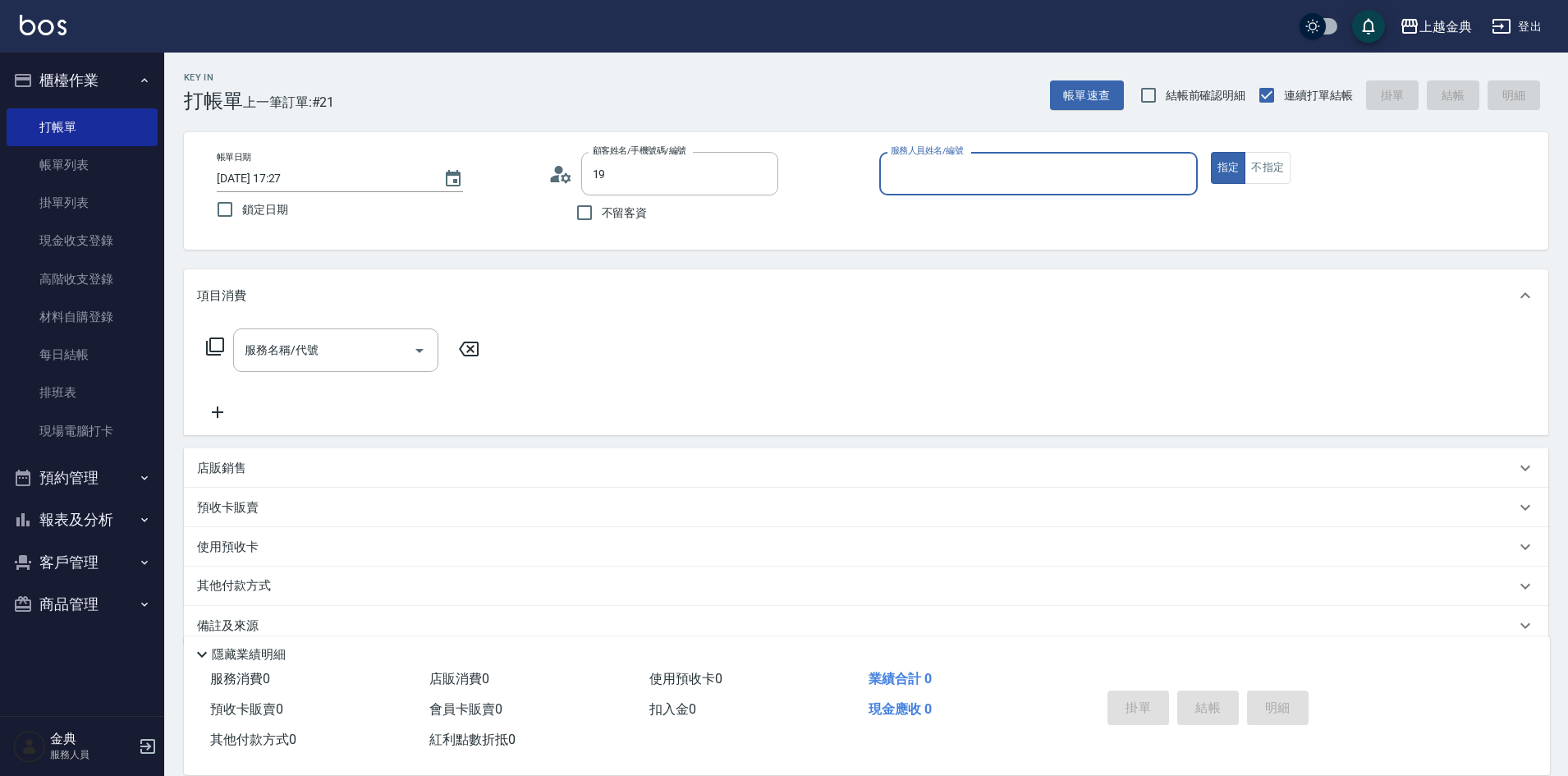
type input "[PERSON_NAME]/0912753065/19"
click at [541, 178] on div "帳單日期 [DATE] 17:27 鎖定日期 顧客姓名/手機號碼/編號 [PERSON_NAME]/0912753065/19 顧客姓名/手機號碼/編號 不留…" at bounding box center [866, 191] width 1326 height 78
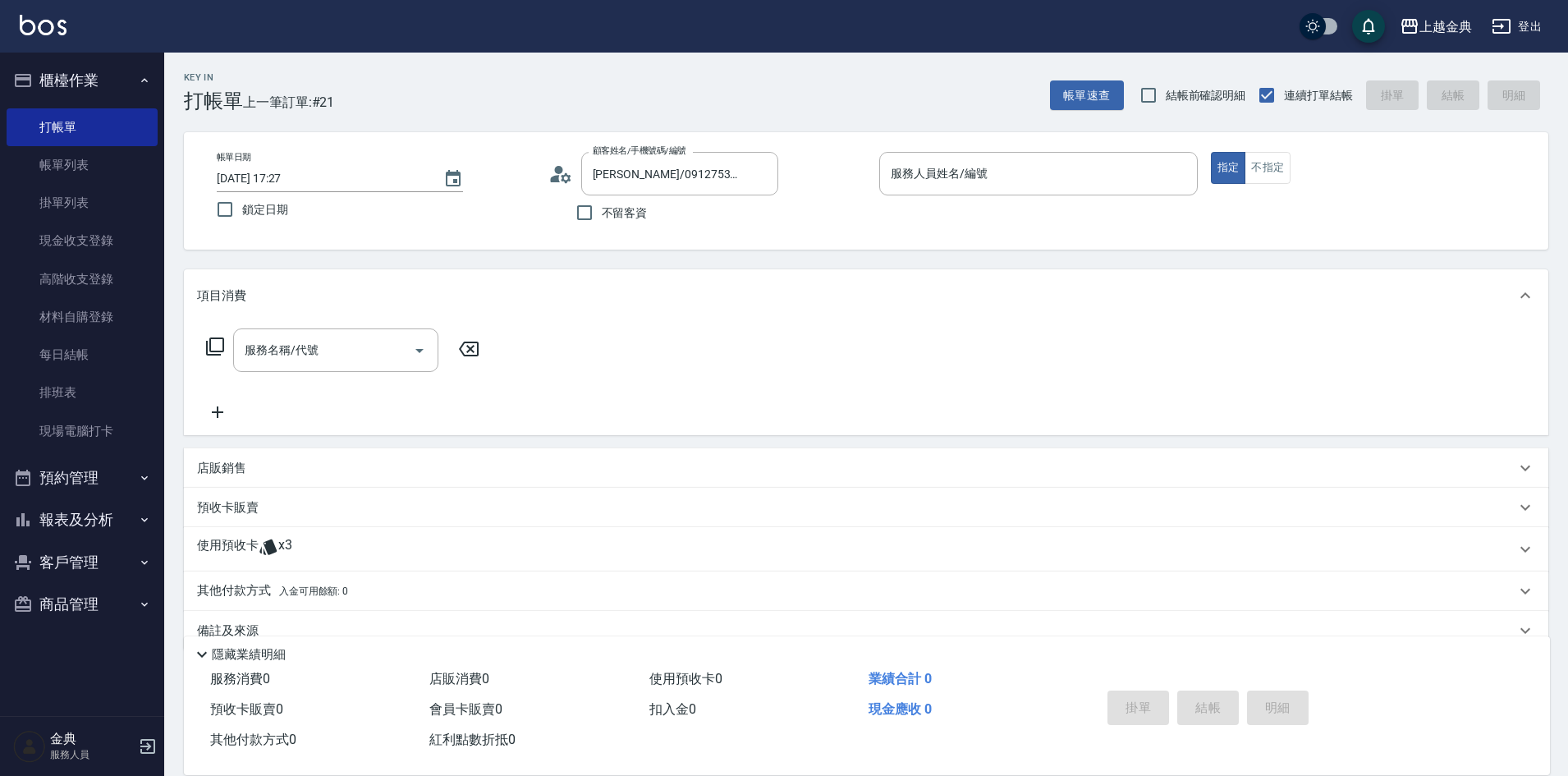
click at [567, 177] on icon at bounding box center [561, 173] width 25 height 25
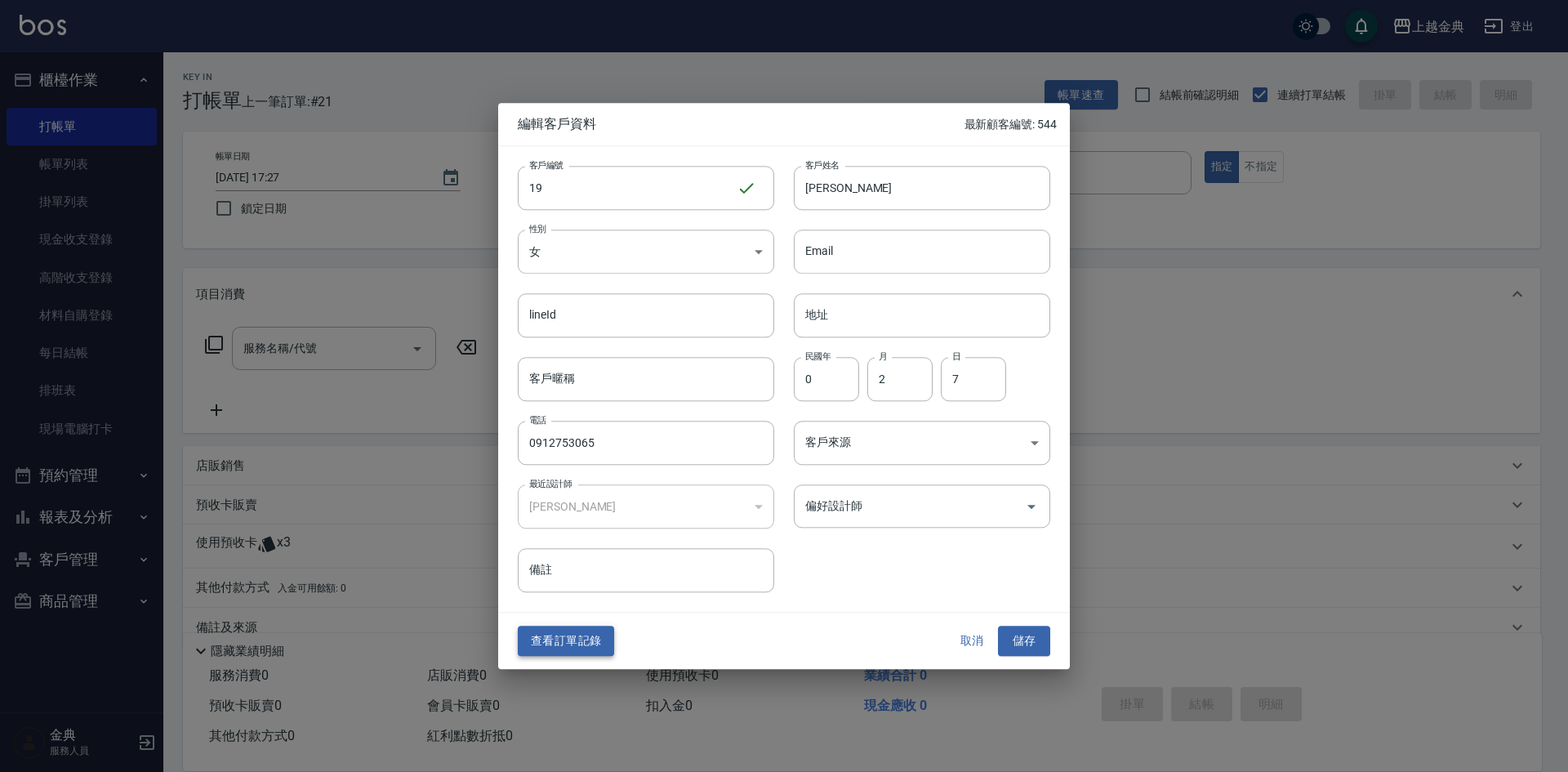
click at [581, 642] on button "查看訂單記錄" at bounding box center [566, 641] width 96 height 30
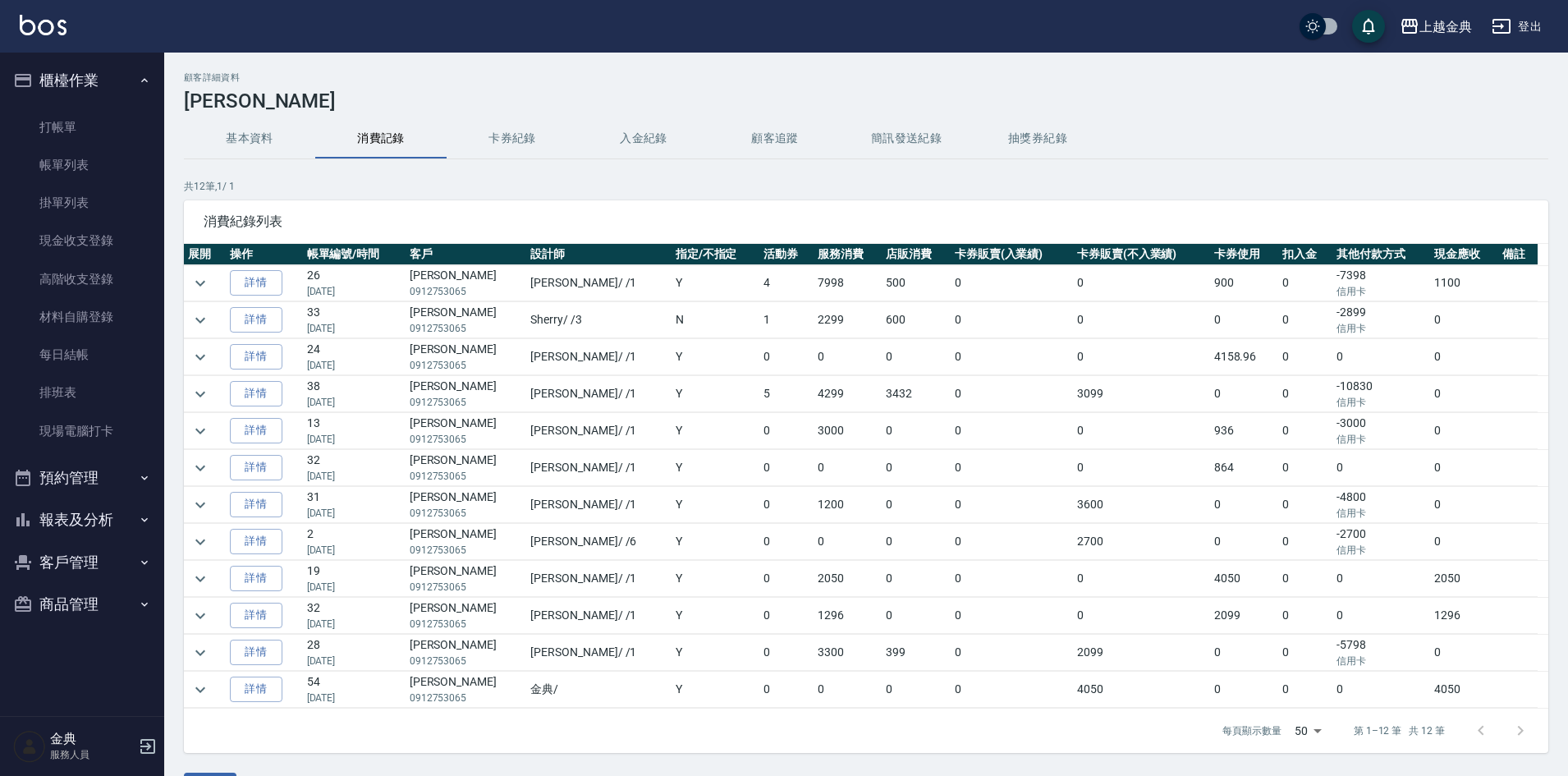
scroll to position [47, 0]
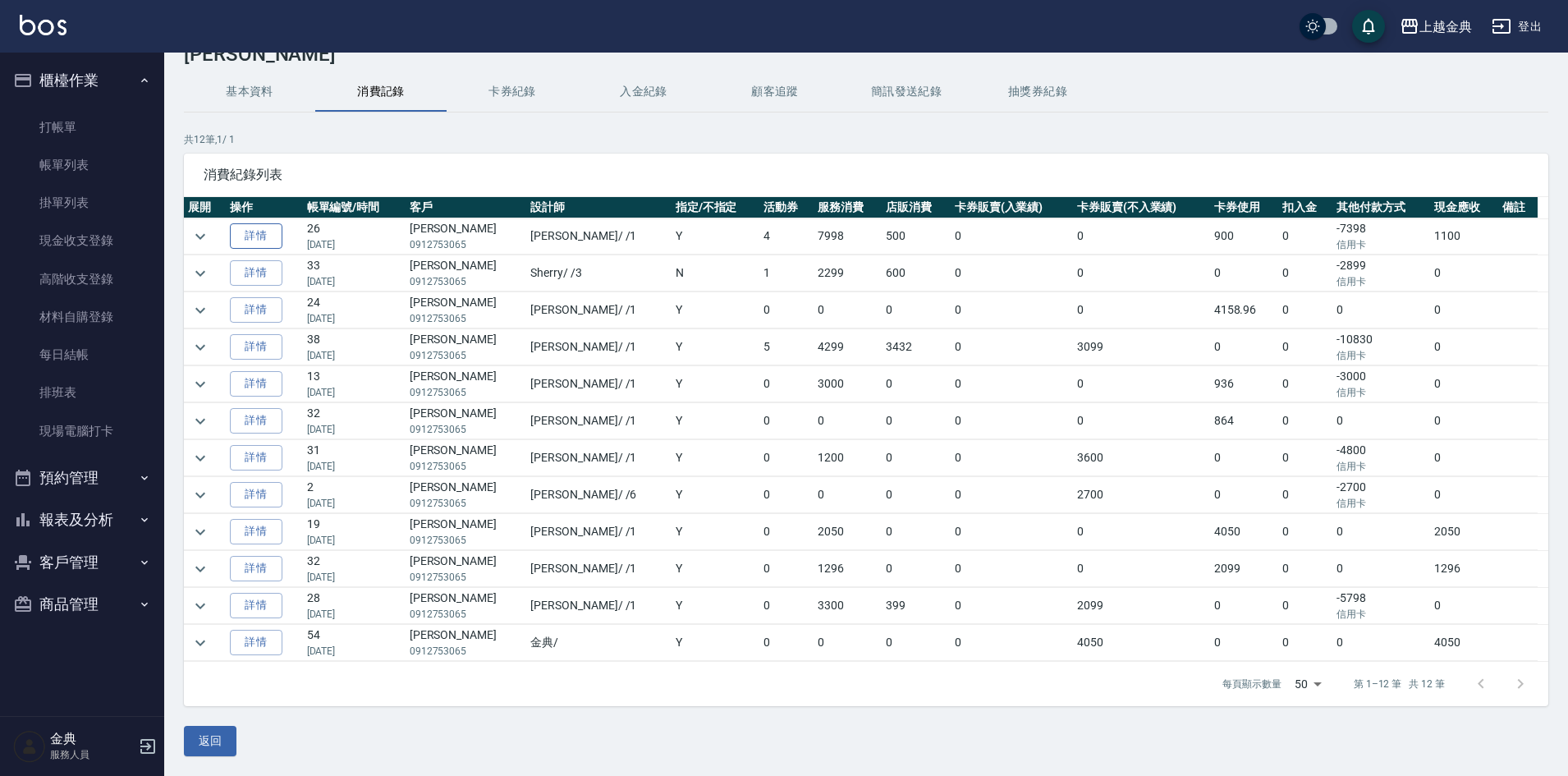
click at [263, 235] on link "詳情" at bounding box center [256, 236] width 53 height 26
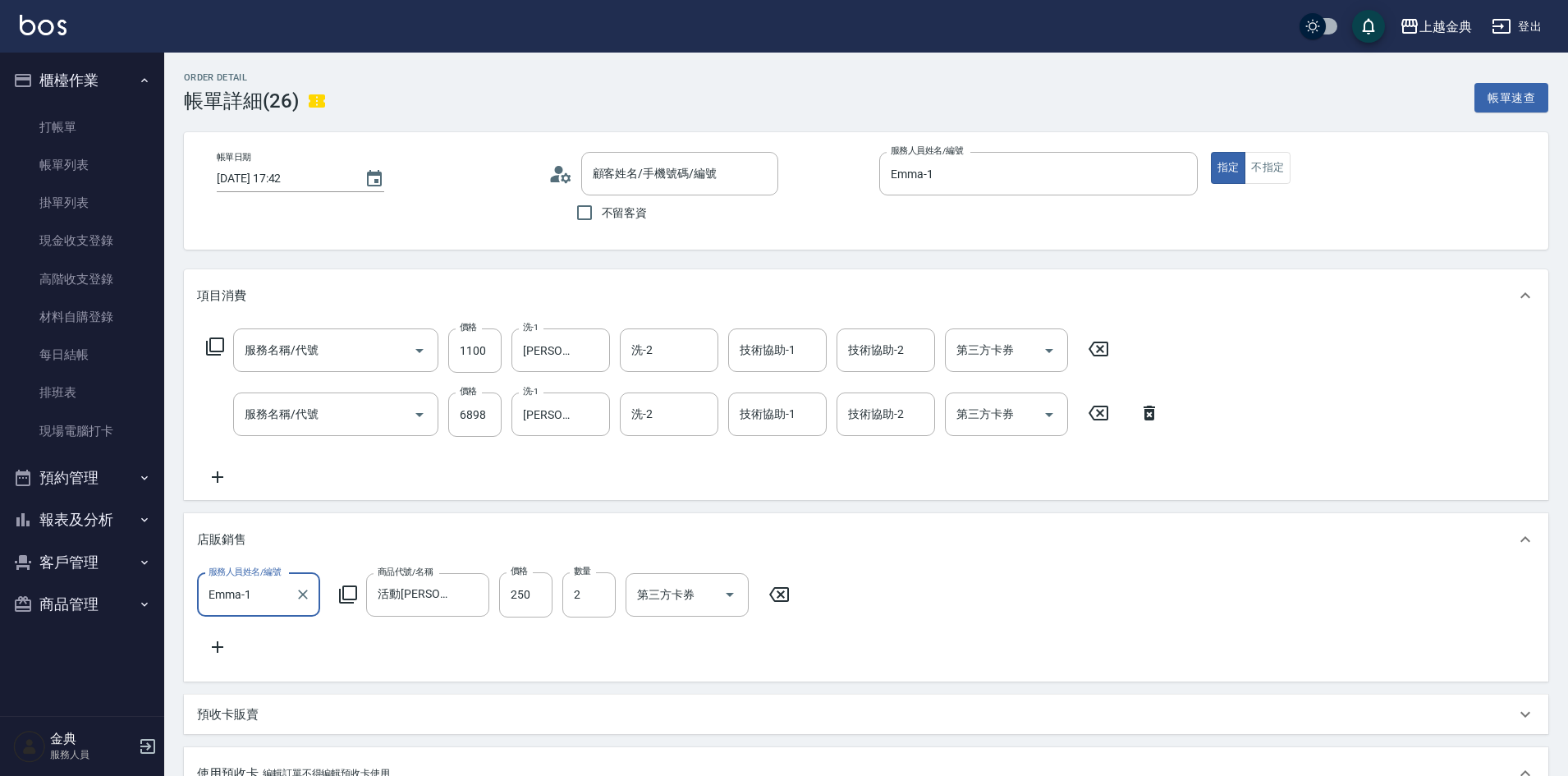
type input "[DATE] 17:42"
type input "Emma-1"
type input "一般冷燙(301)"
type input "資生堂冷燙(302)"
type input "[PERSON_NAME]/0912753065/19"
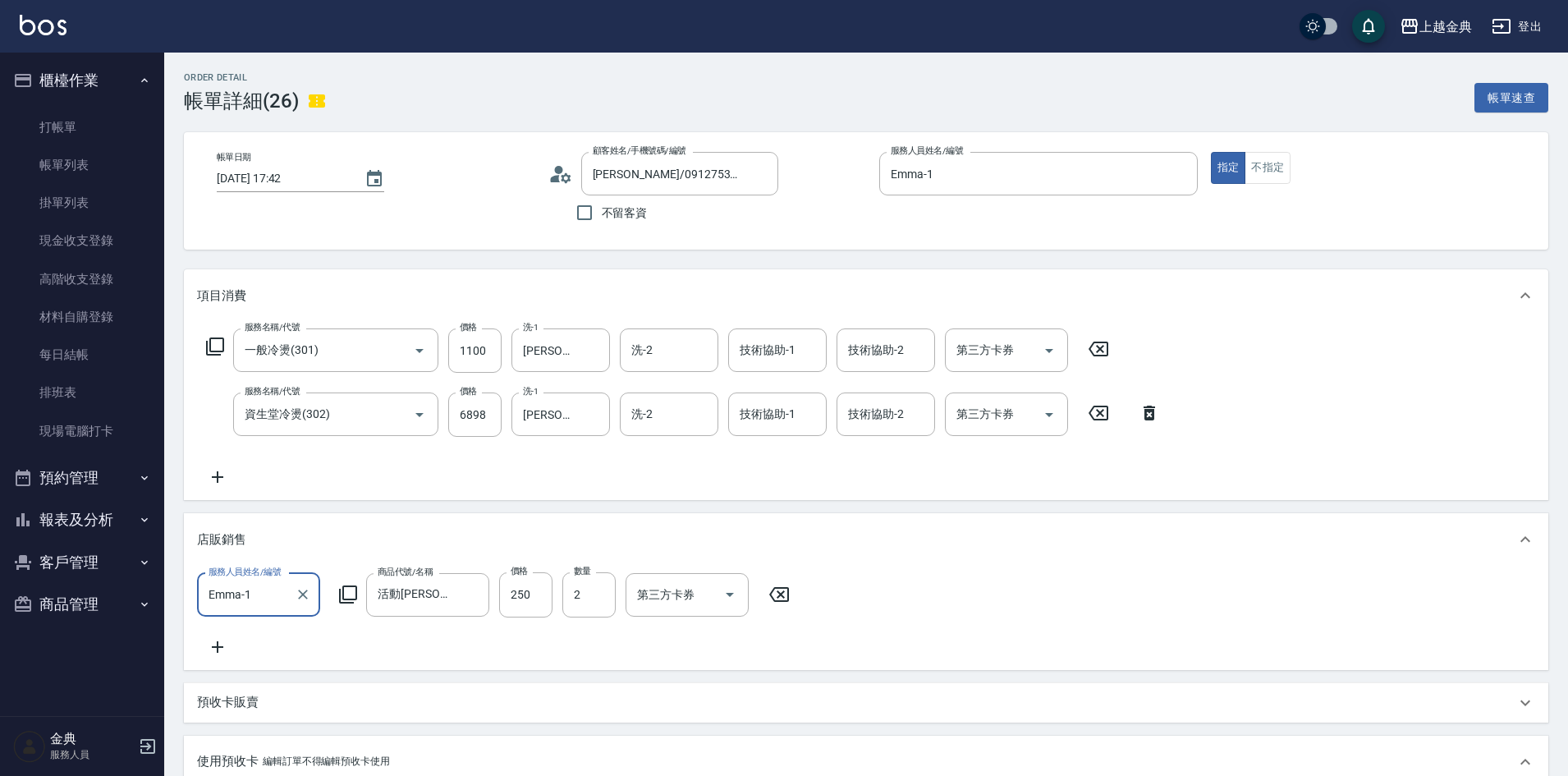
type input "護髮包套3送1(1.5)(1/1)"
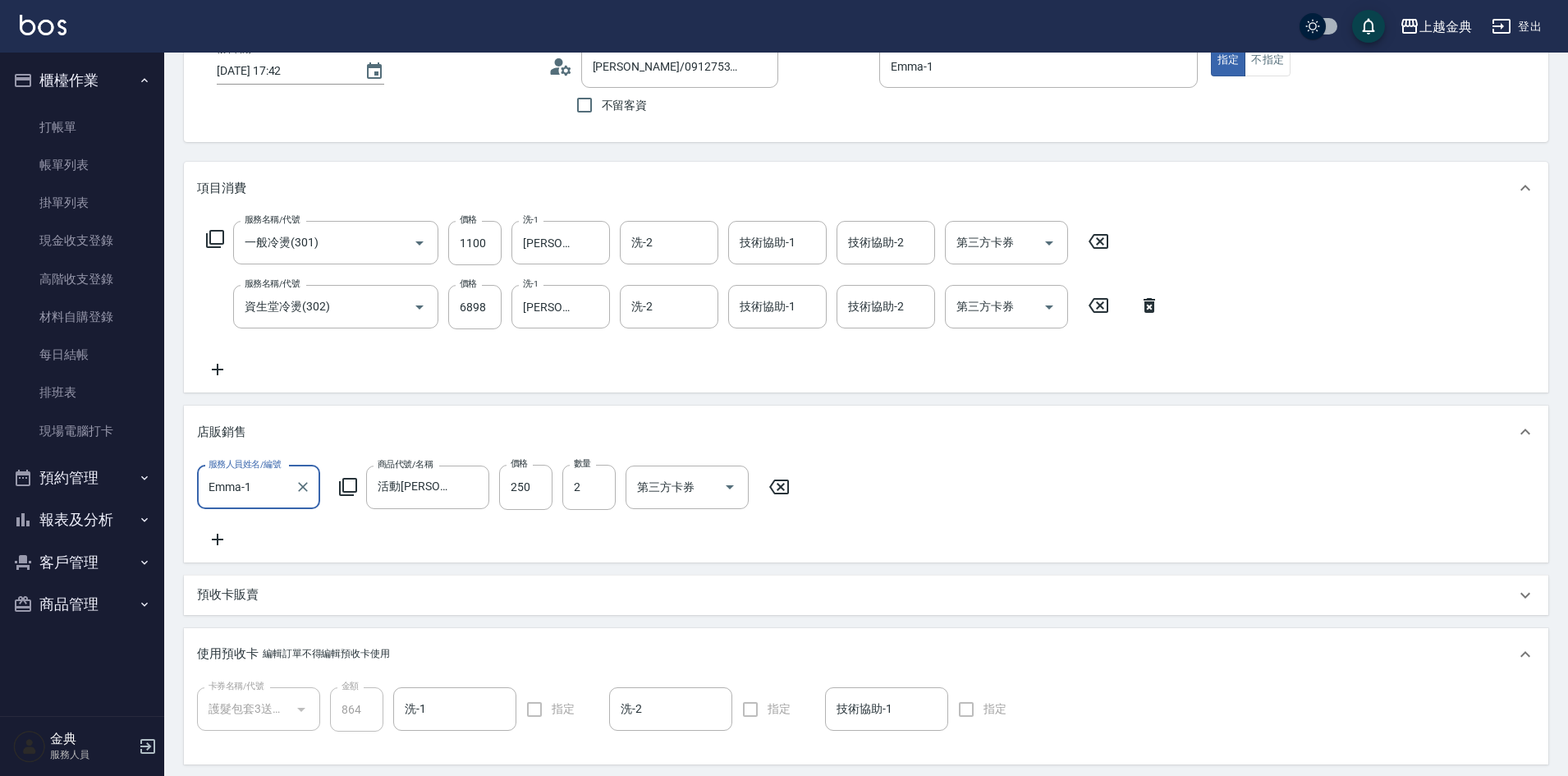
scroll to position [82, 0]
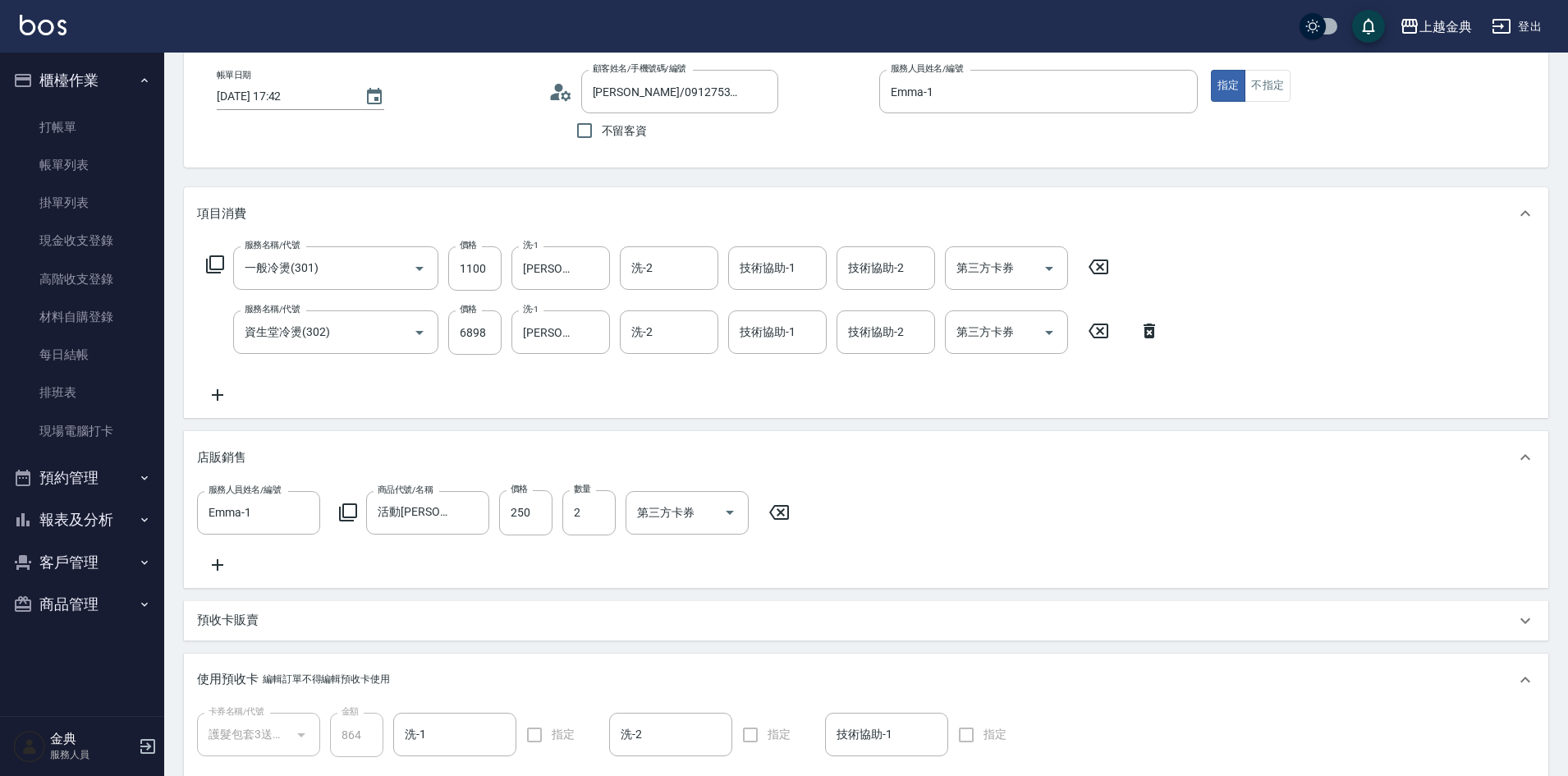
click at [565, 93] on icon at bounding box center [565, 95] width 10 height 10
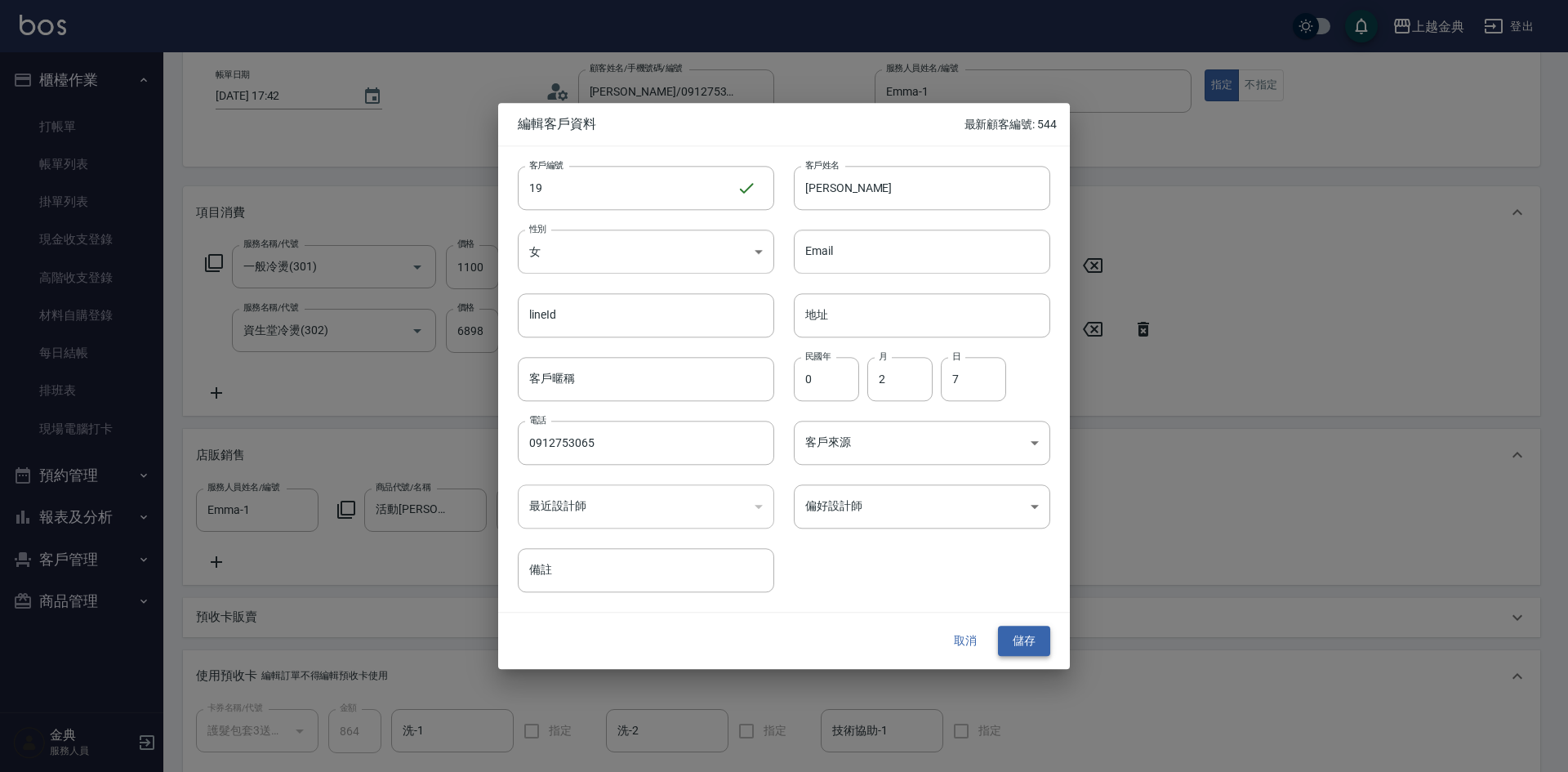
click at [1021, 640] on button "儲存" at bounding box center [1025, 641] width 53 height 30
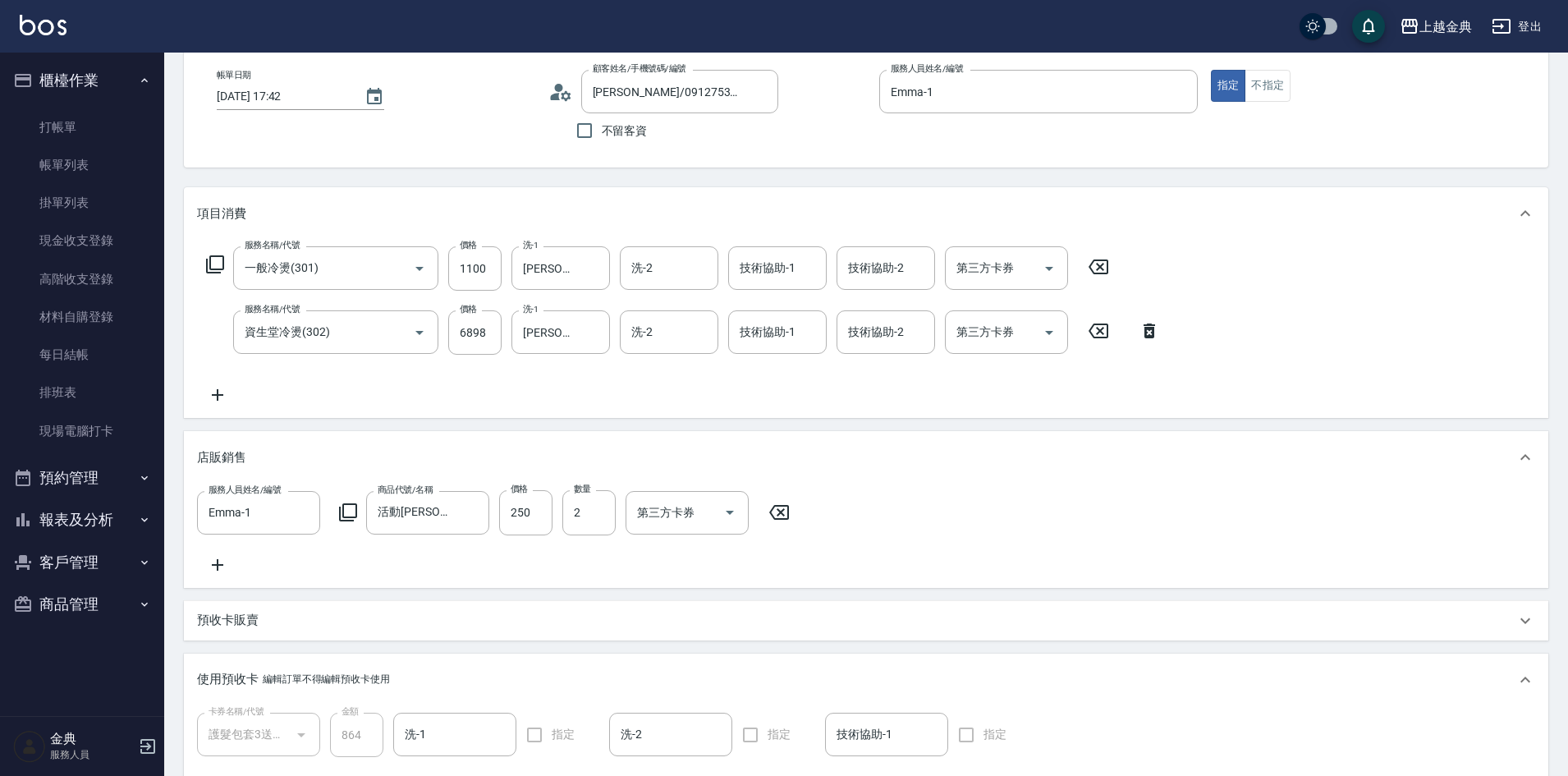
click at [559, 88] on circle at bounding box center [558, 88] width 8 height 8
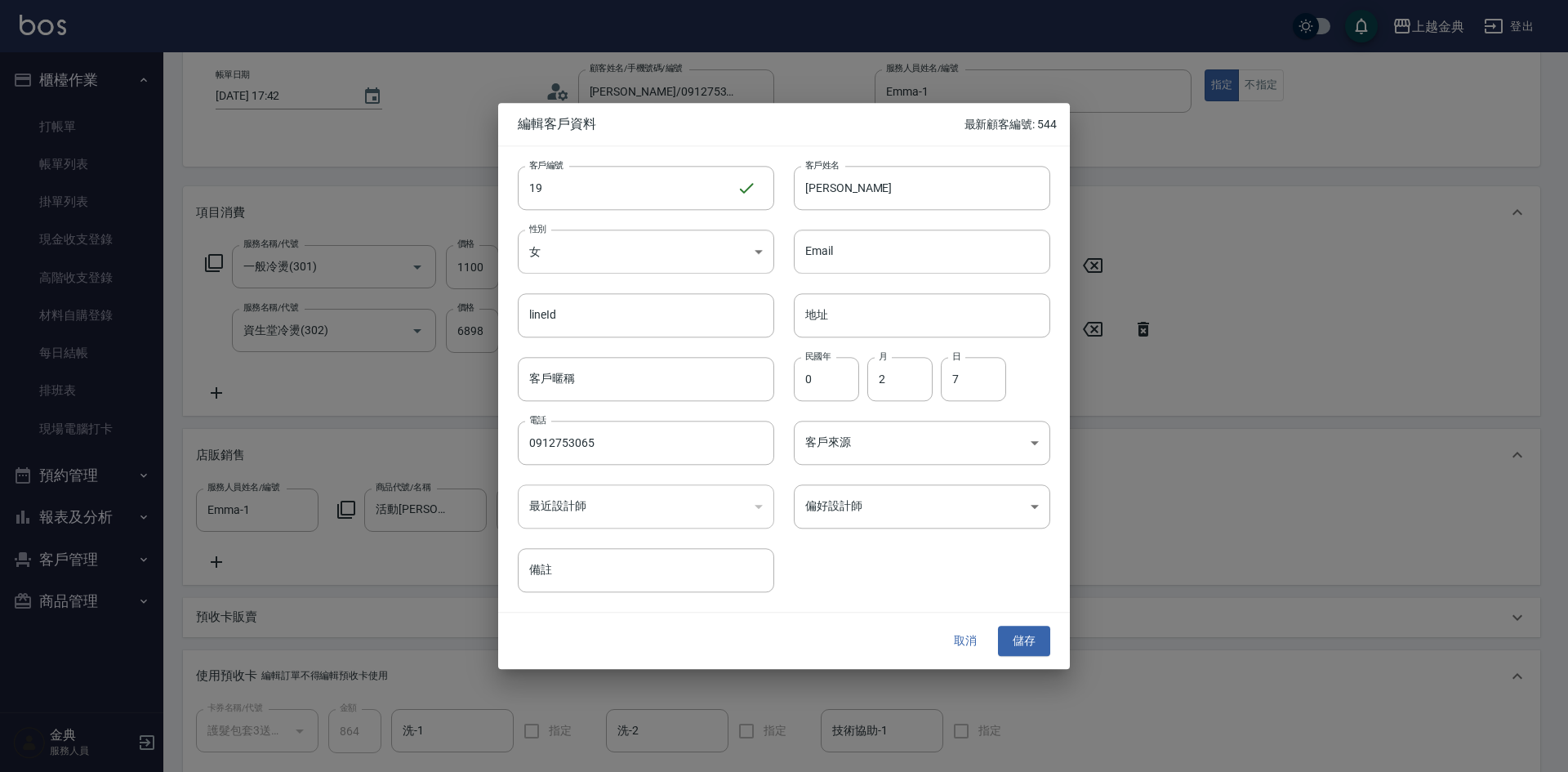
click at [1023, 124] on p "最新顧客編號: 544" at bounding box center [1011, 124] width 93 height 17
click at [1017, 639] on button "儲存" at bounding box center [1025, 641] width 53 height 30
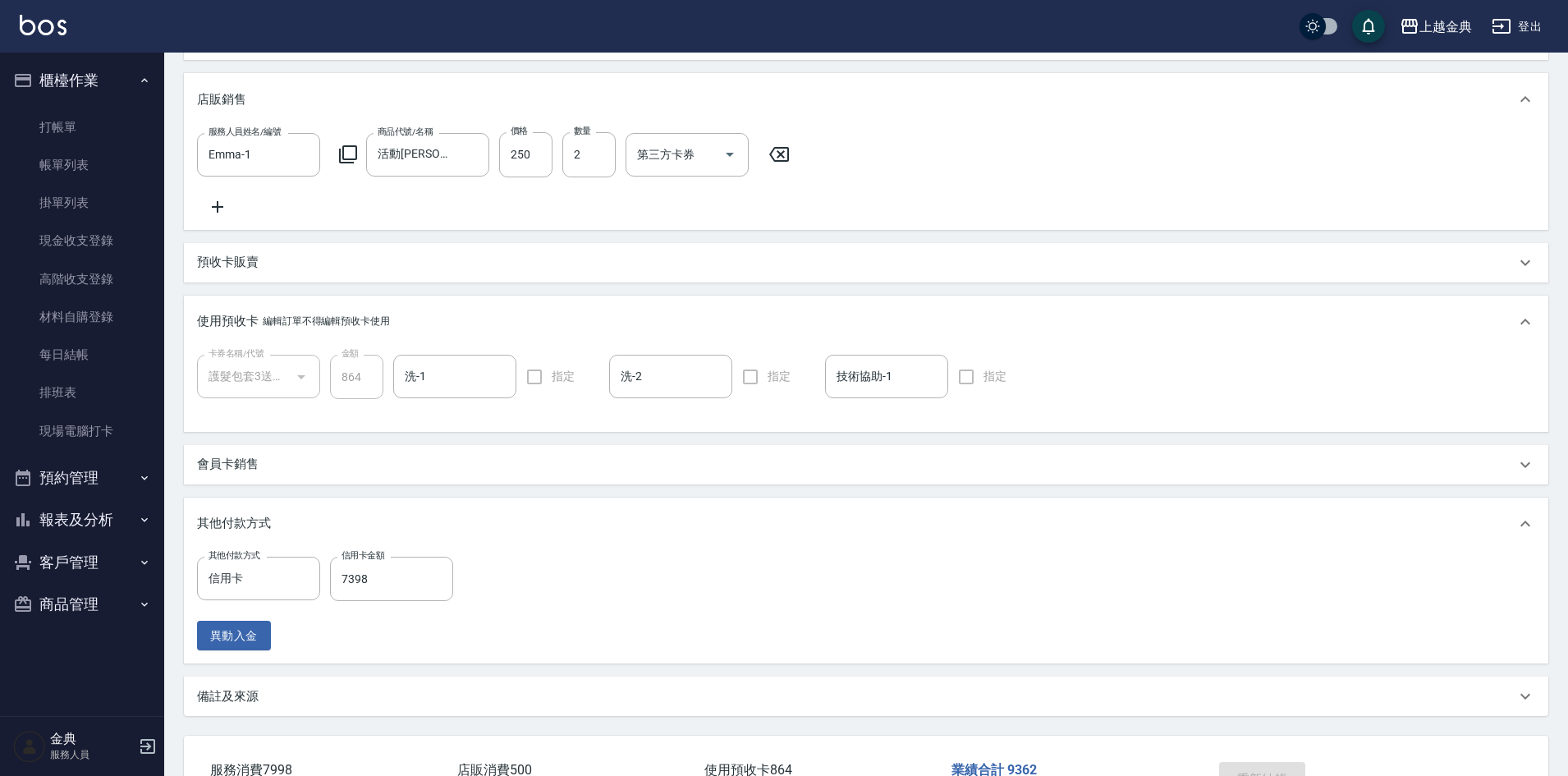
scroll to position [492, 0]
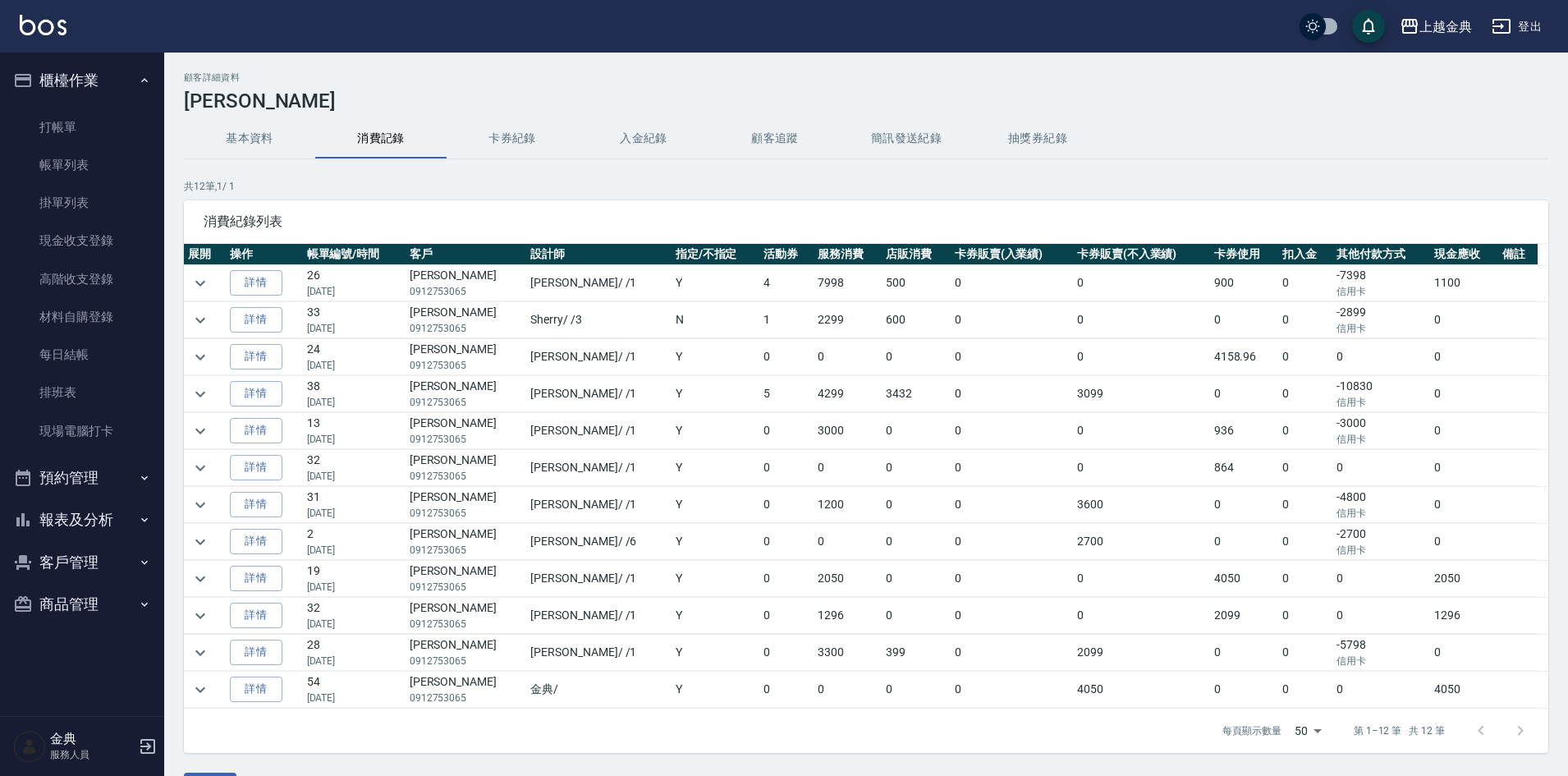
click at [129, 516] on button "報表及分析" at bounding box center [82, 520] width 151 height 43
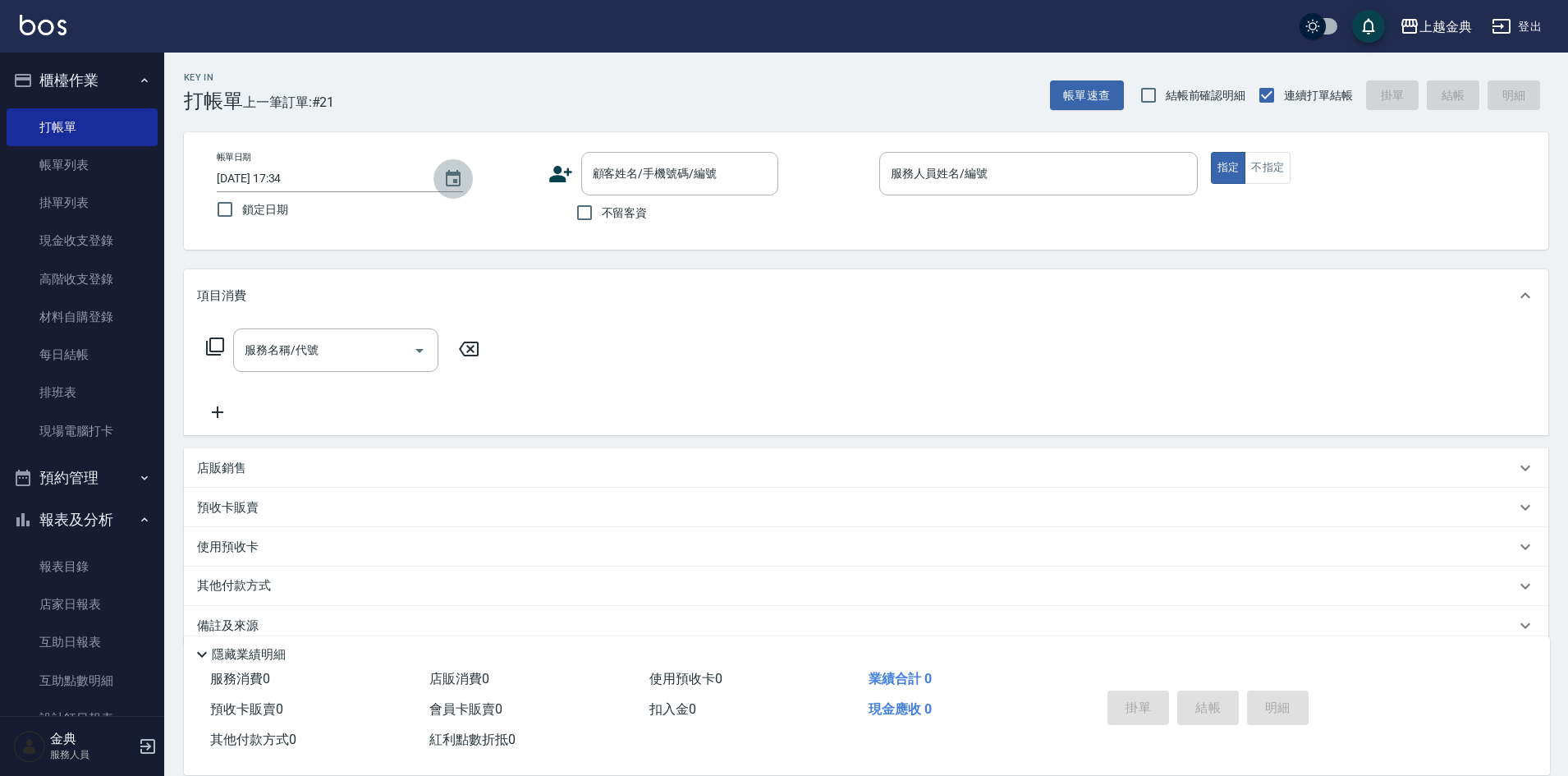
click at [452, 180] on icon "Choose date, selected date is 2025-08-11" at bounding box center [453, 180] width 20 height 20
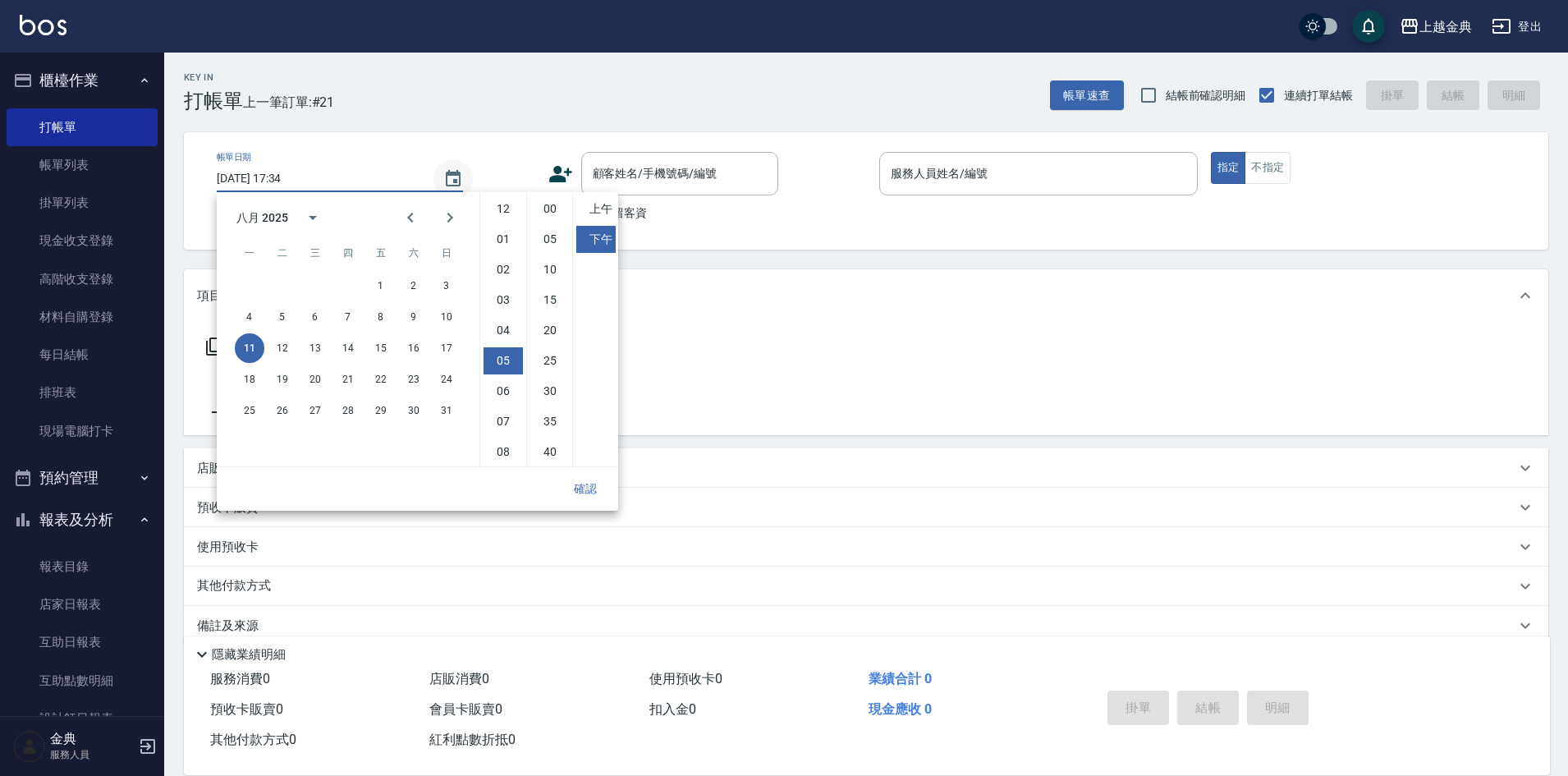
scroll to position [92, 0]
click at [448, 316] on button "10" at bounding box center [447, 316] width 29 height 29
type input "[DATE] 17:34"
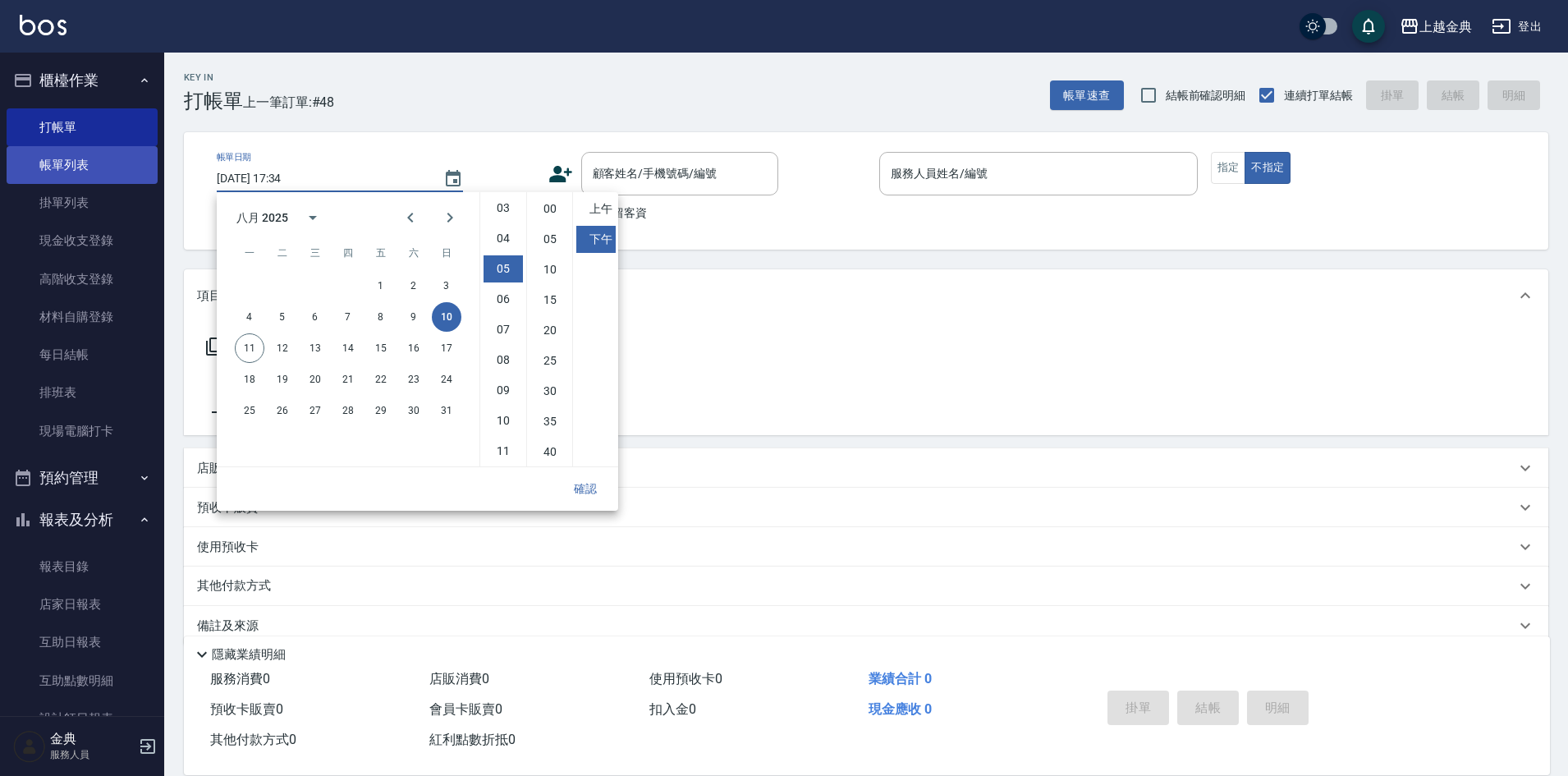
click at [96, 153] on link "帳單列表" at bounding box center [82, 164] width 151 height 37
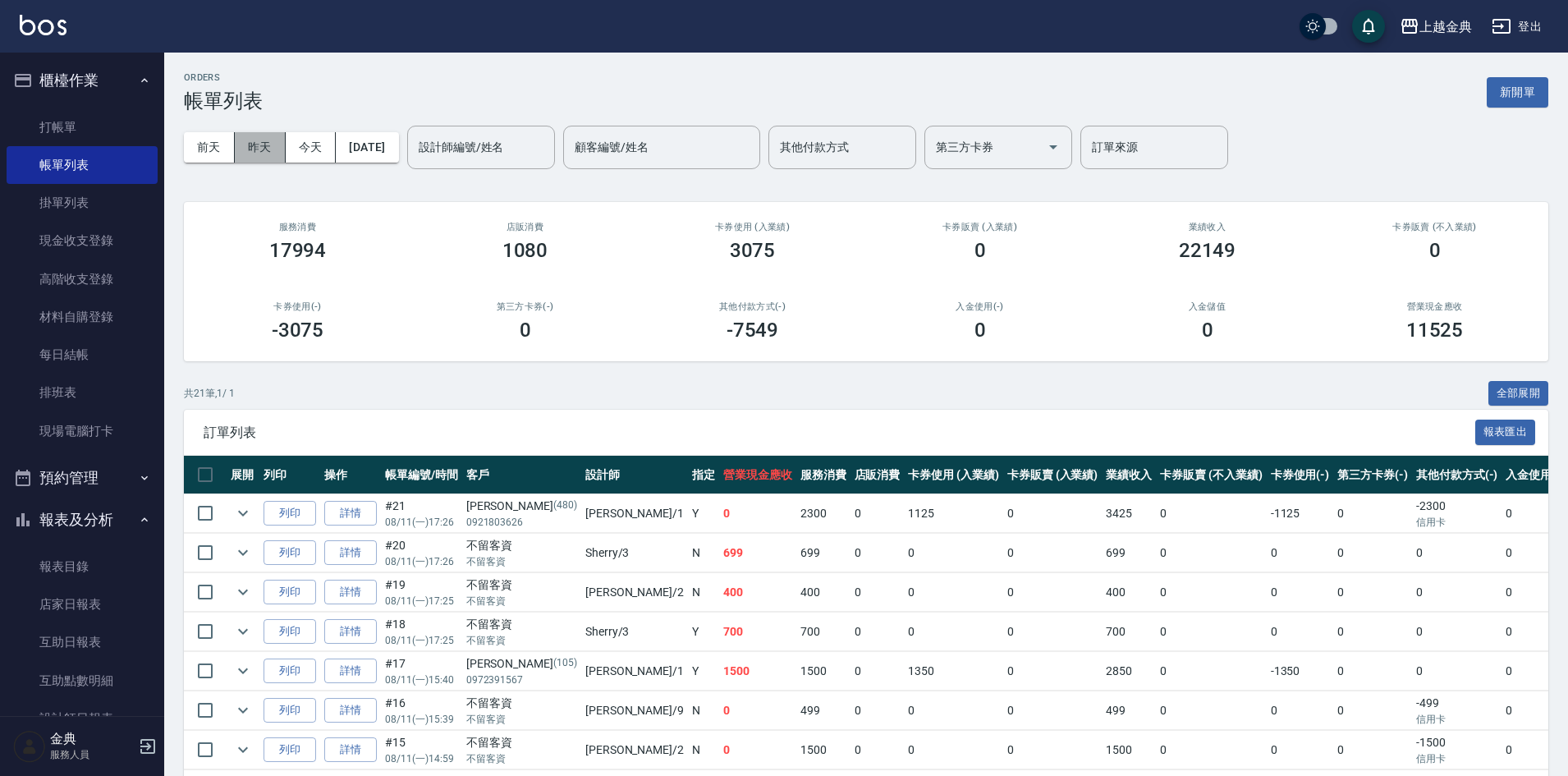
click at [268, 151] on button "昨天" at bounding box center [261, 147] width 51 height 30
click at [269, 143] on button "昨天" at bounding box center [261, 147] width 51 height 30
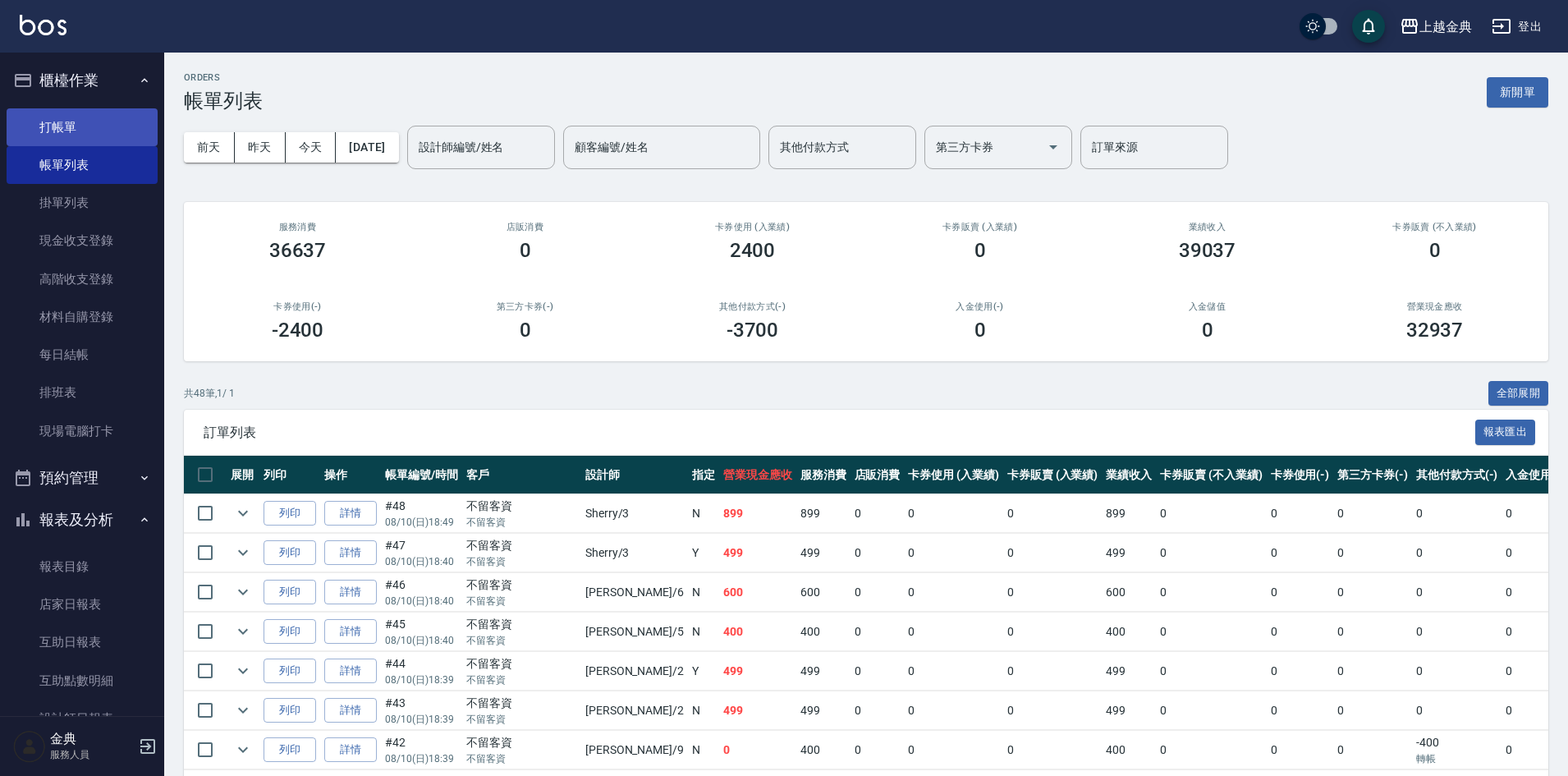
click at [114, 119] on link "打帳單" at bounding box center [82, 127] width 151 height 37
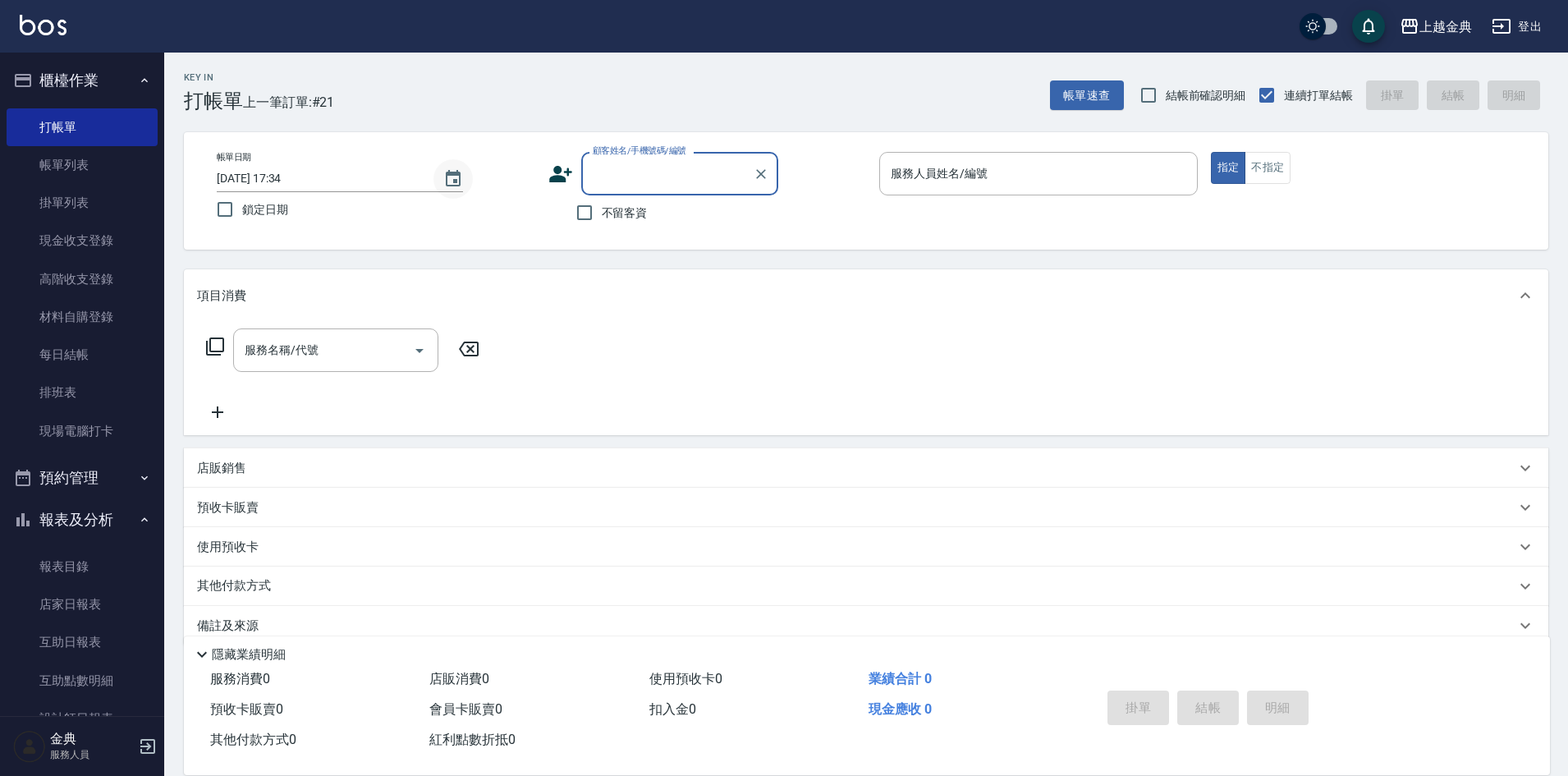
click at [453, 183] on icon "Choose date, selected date is 2025-08-11" at bounding box center [453, 180] width 20 height 20
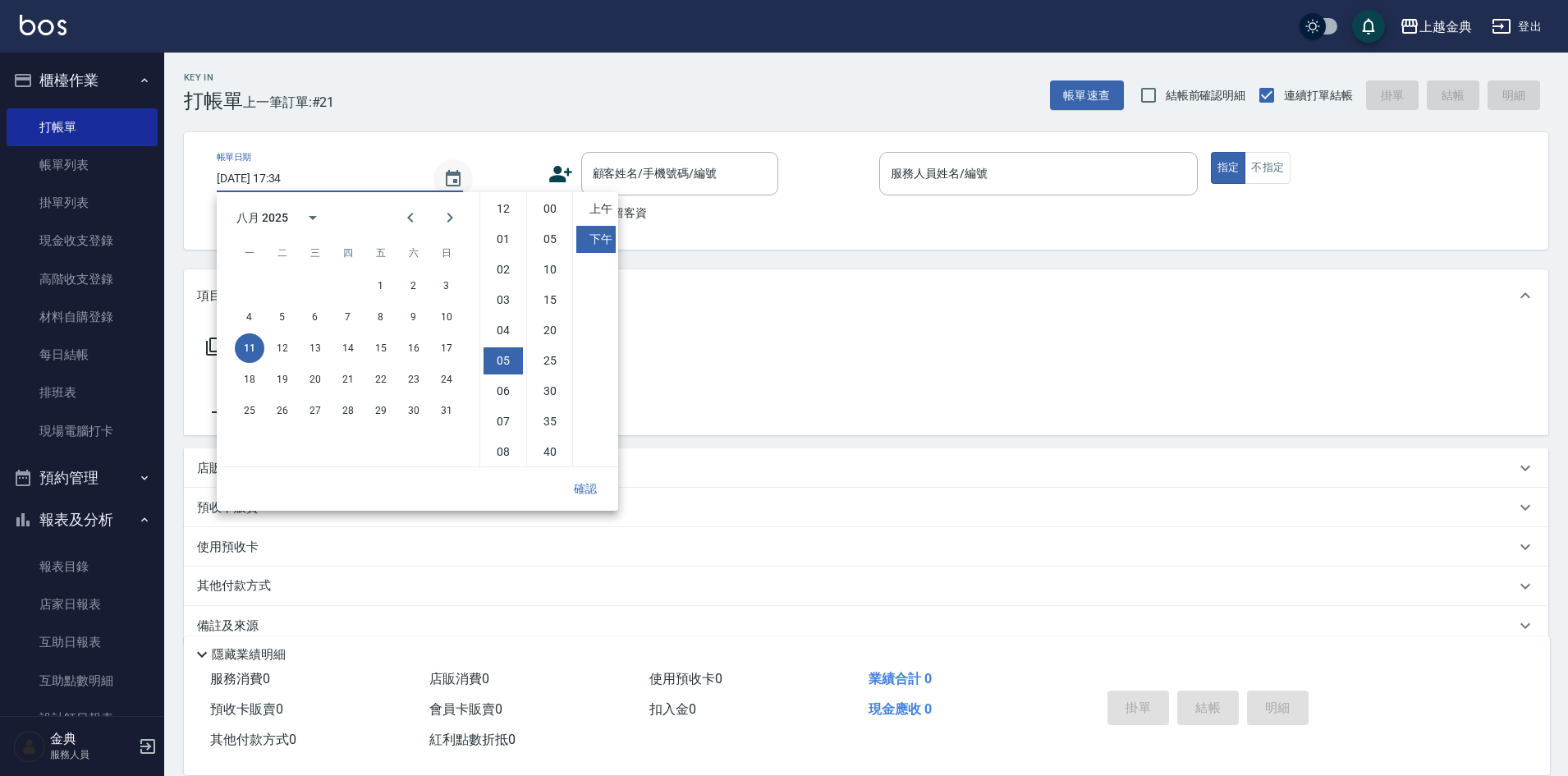
scroll to position [92, 0]
click at [438, 321] on button "10" at bounding box center [447, 316] width 29 height 29
type input "[DATE] 17:34"
click at [582, 485] on button "確認" at bounding box center [585, 489] width 53 height 30
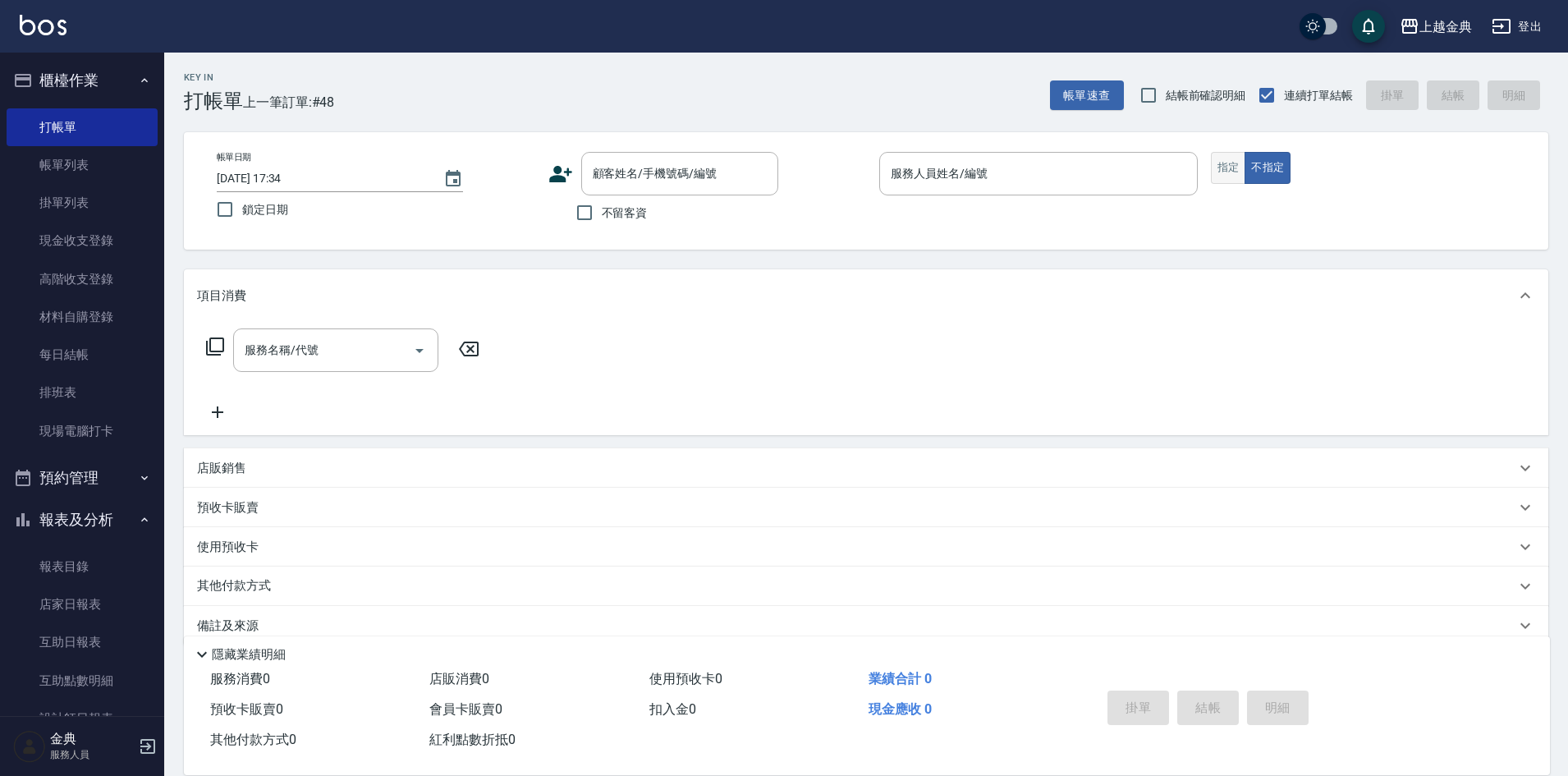
click at [1215, 168] on button "指定" at bounding box center [1229, 168] width 36 height 32
click at [1085, 161] on input "服務人員姓名/編號" at bounding box center [1038, 174] width 304 height 29
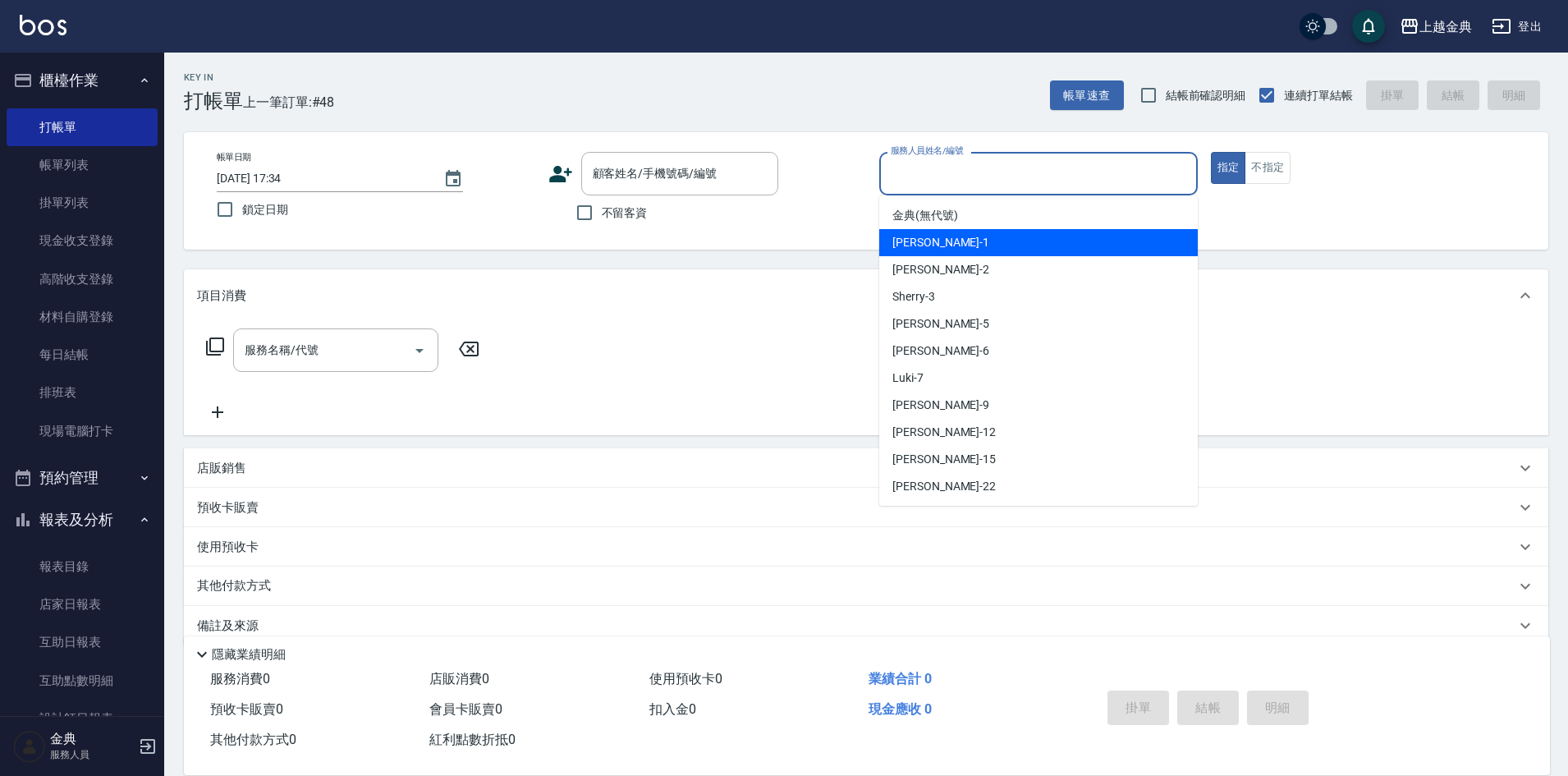
click at [1031, 243] on div "Emma -1" at bounding box center [1038, 243] width 318 height 27
type input "Emma-1"
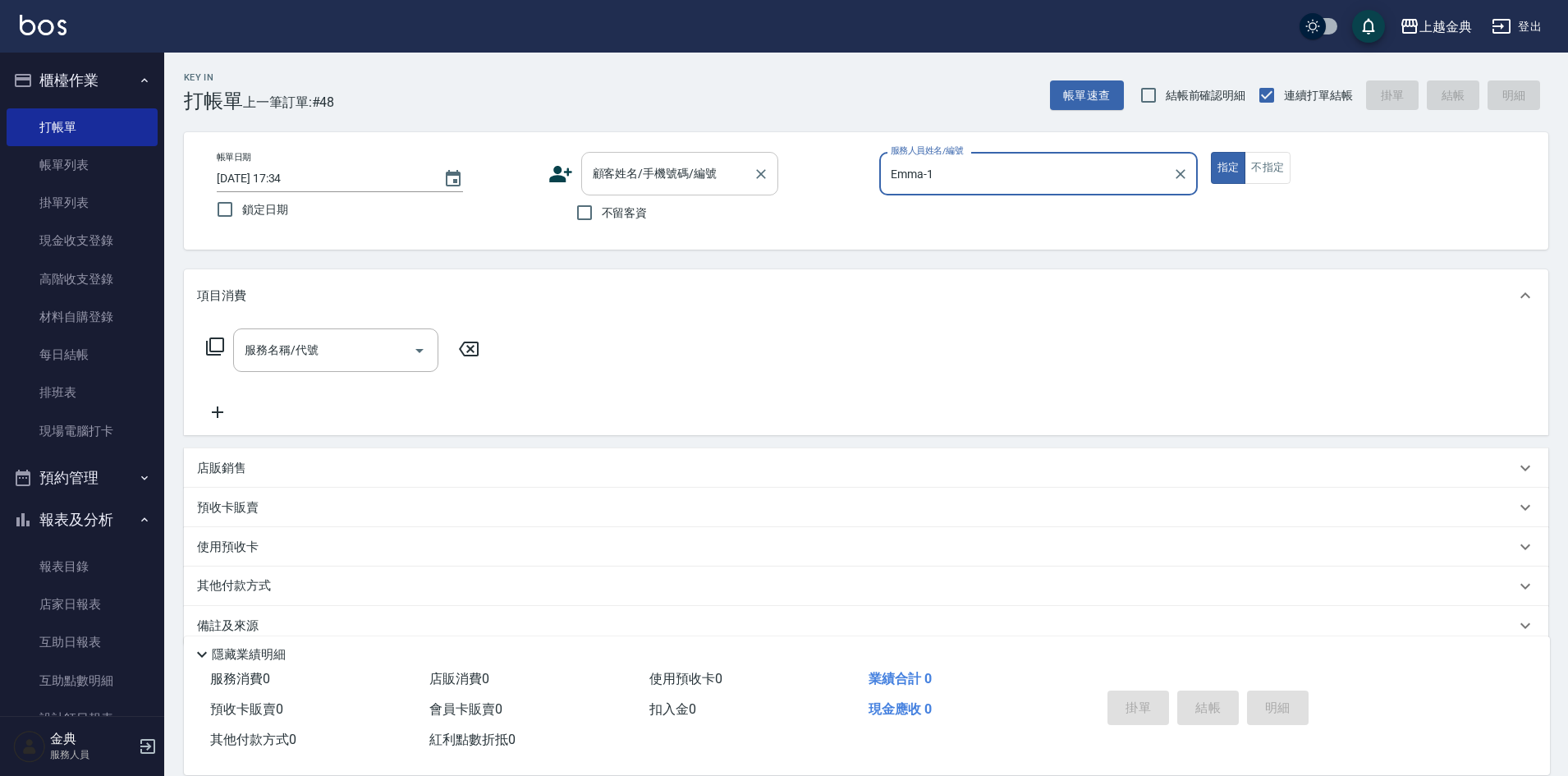
click at [658, 178] on input "顧客姓名/手機號碼/編號" at bounding box center [667, 174] width 158 height 29
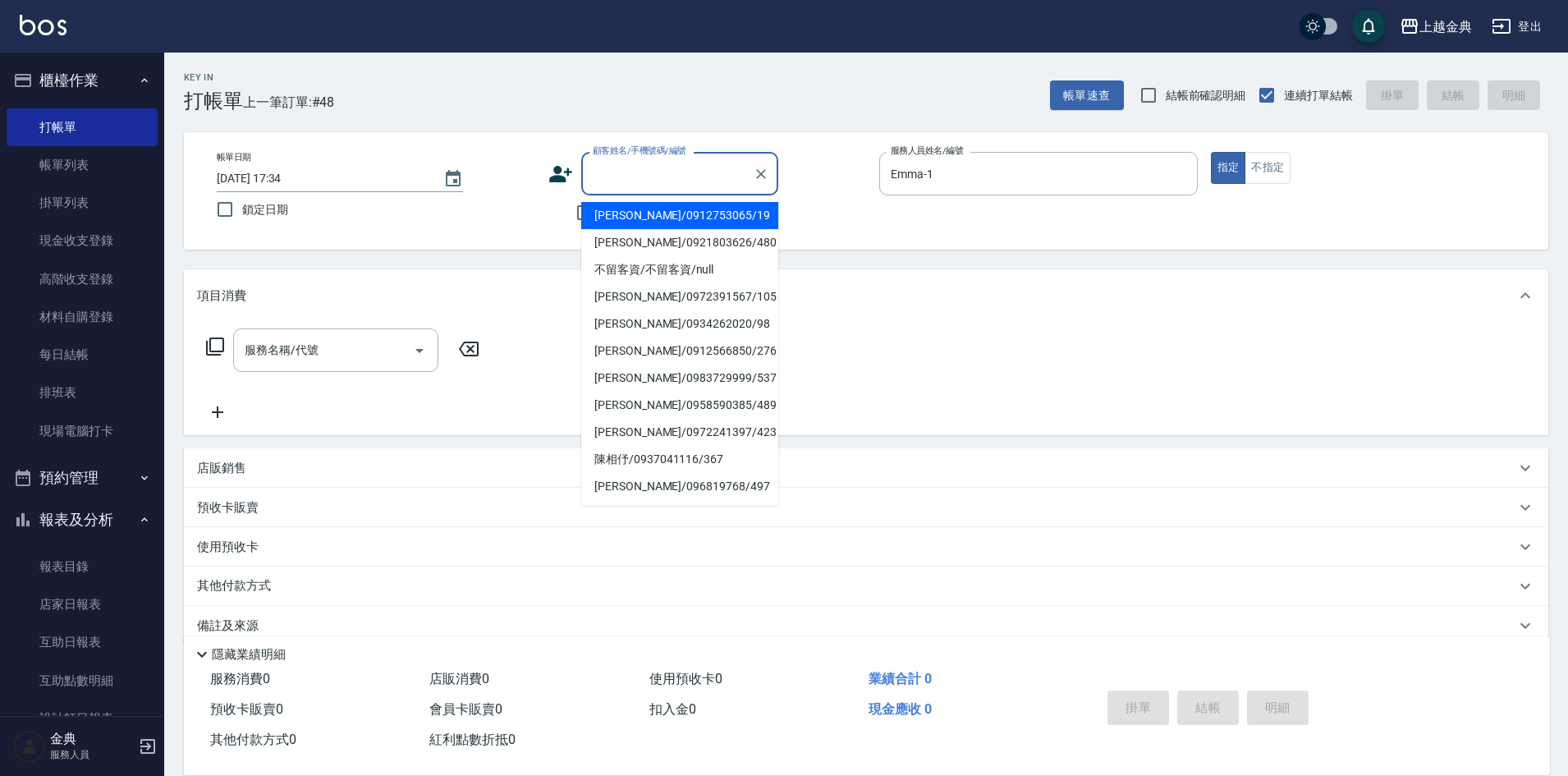
click at [668, 212] on li "[PERSON_NAME]/0912753065/19" at bounding box center [680, 216] width 197 height 27
type input "[PERSON_NAME]/0912753065/19"
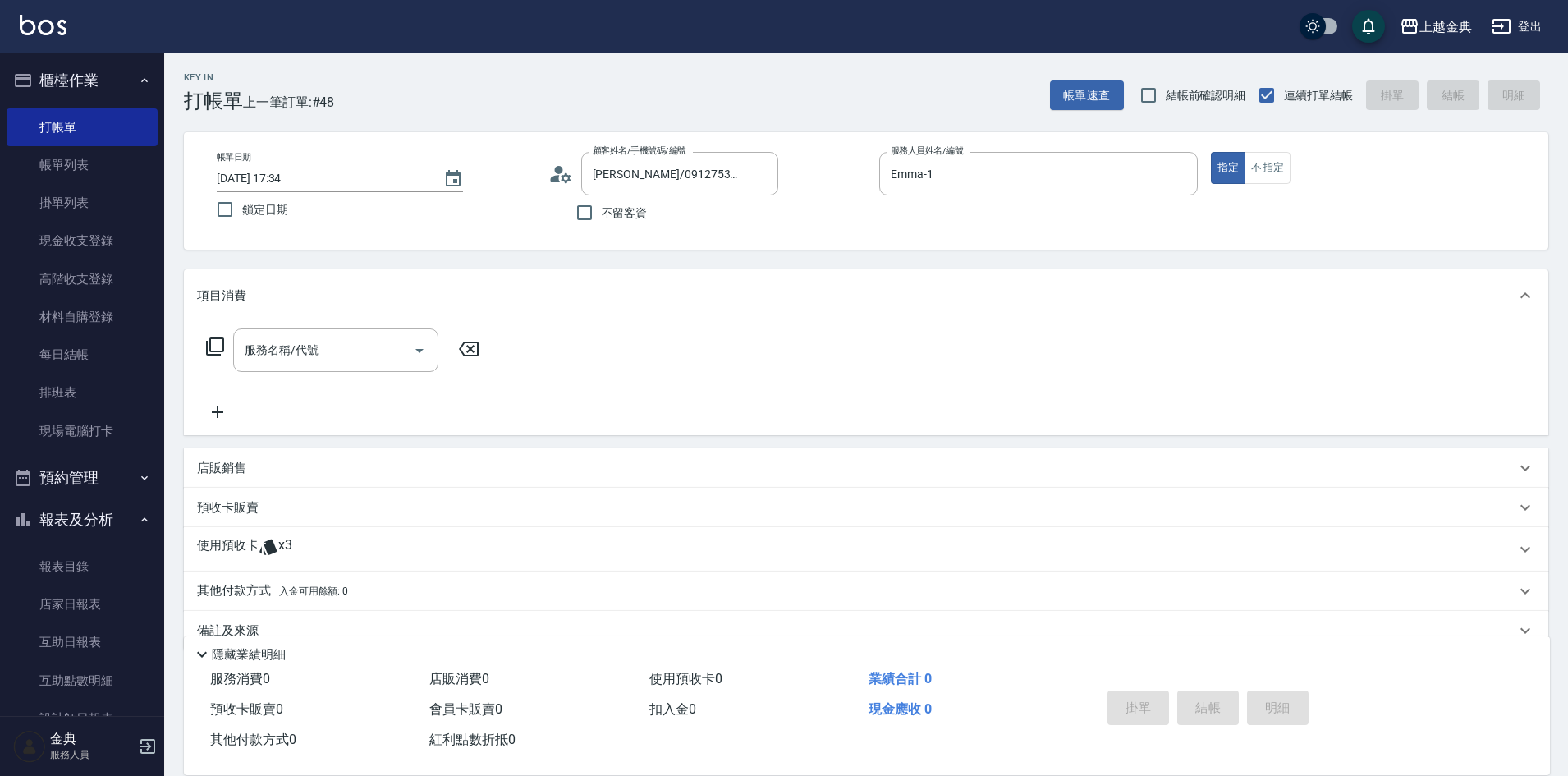
click at [305, 546] on div "使用預收卡 x3" at bounding box center [856, 549] width 1319 height 25
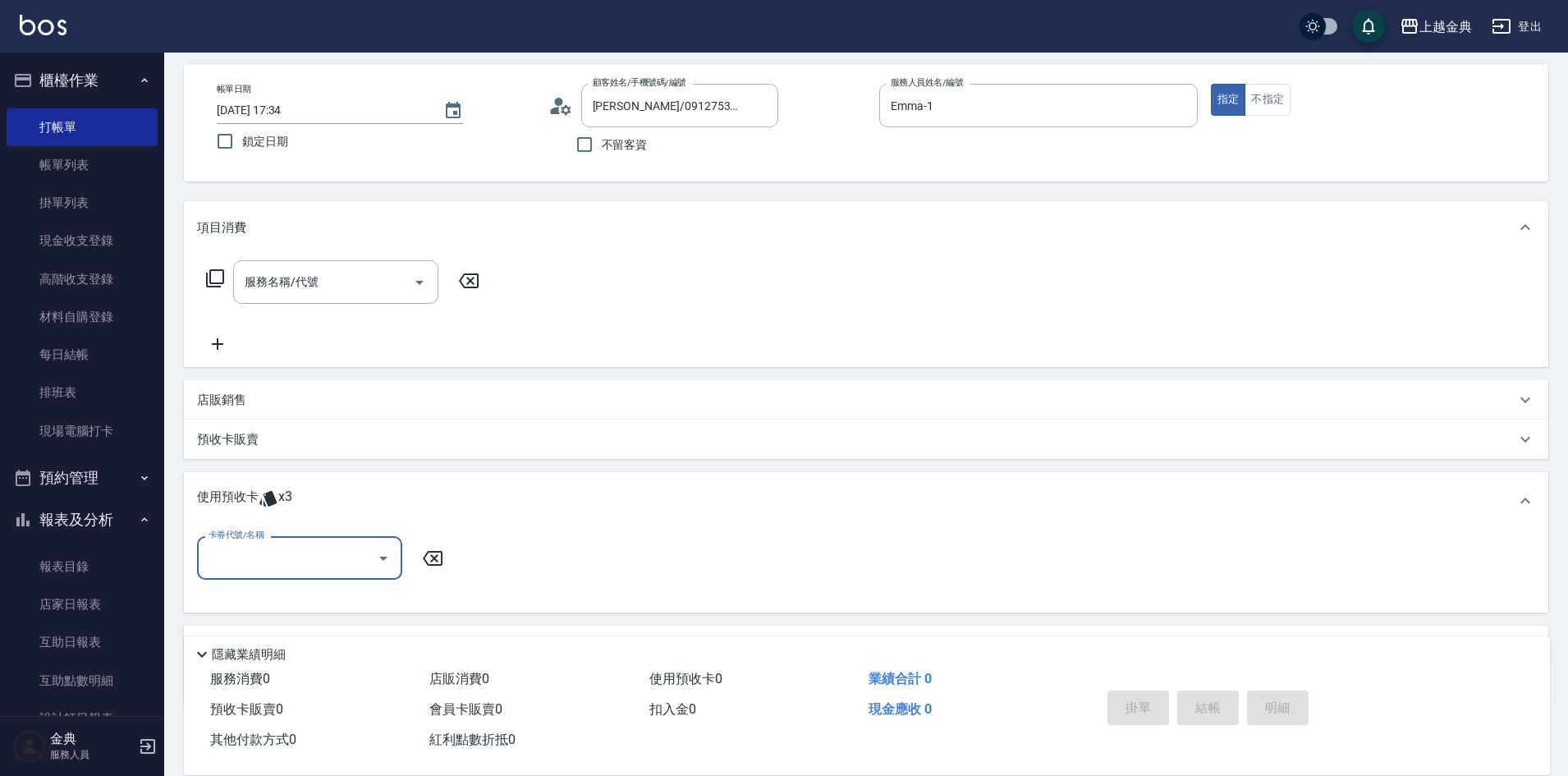
scroll to position [154, 0]
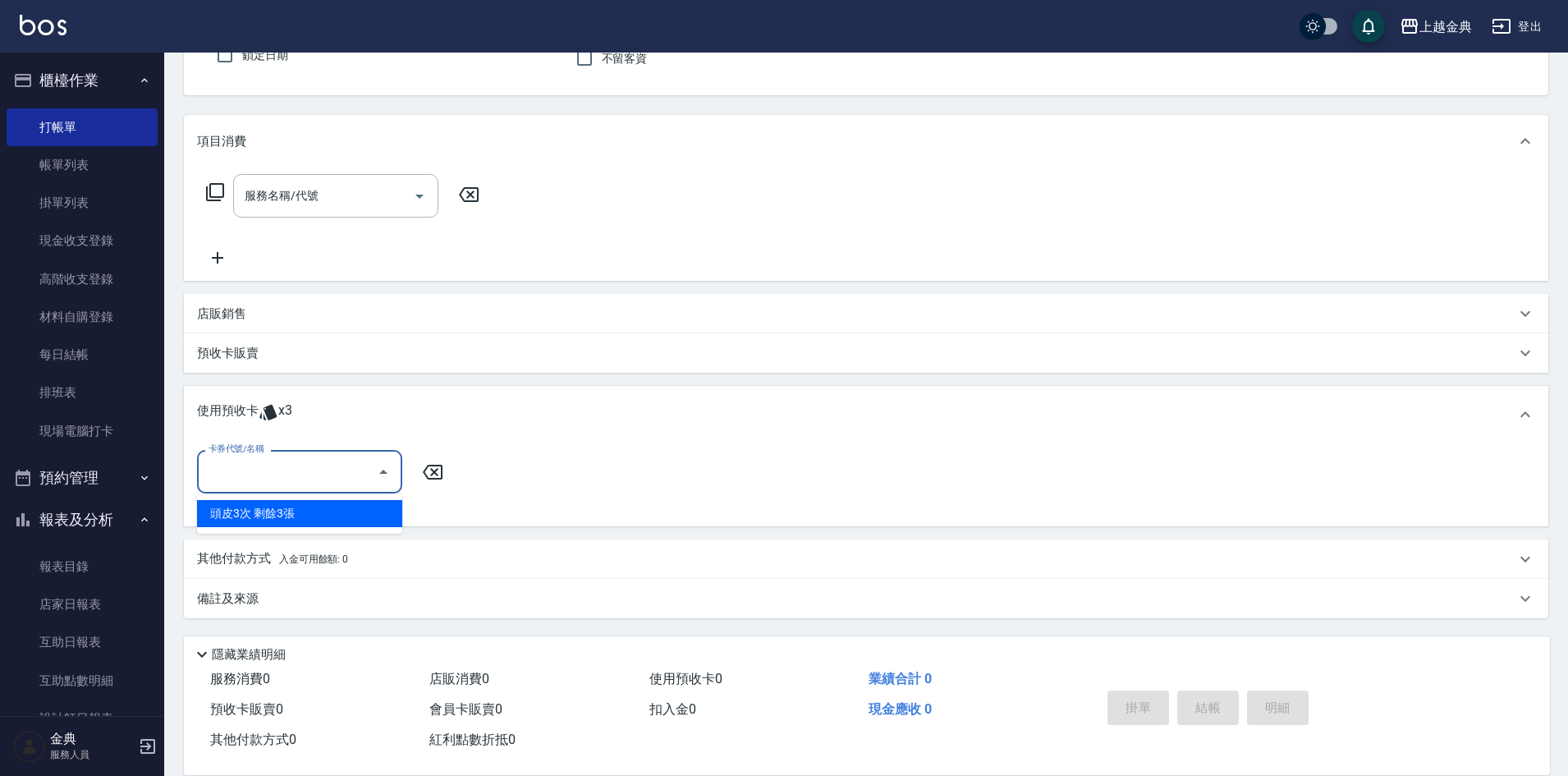
click at [296, 485] on input "卡券代號/名稱" at bounding box center [287, 472] width 166 height 29
click at [327, 511] on div "頭皮3次 剩餘3張" at bounding box center [299, 514] width 205 height 27
type input "頭皮3次"
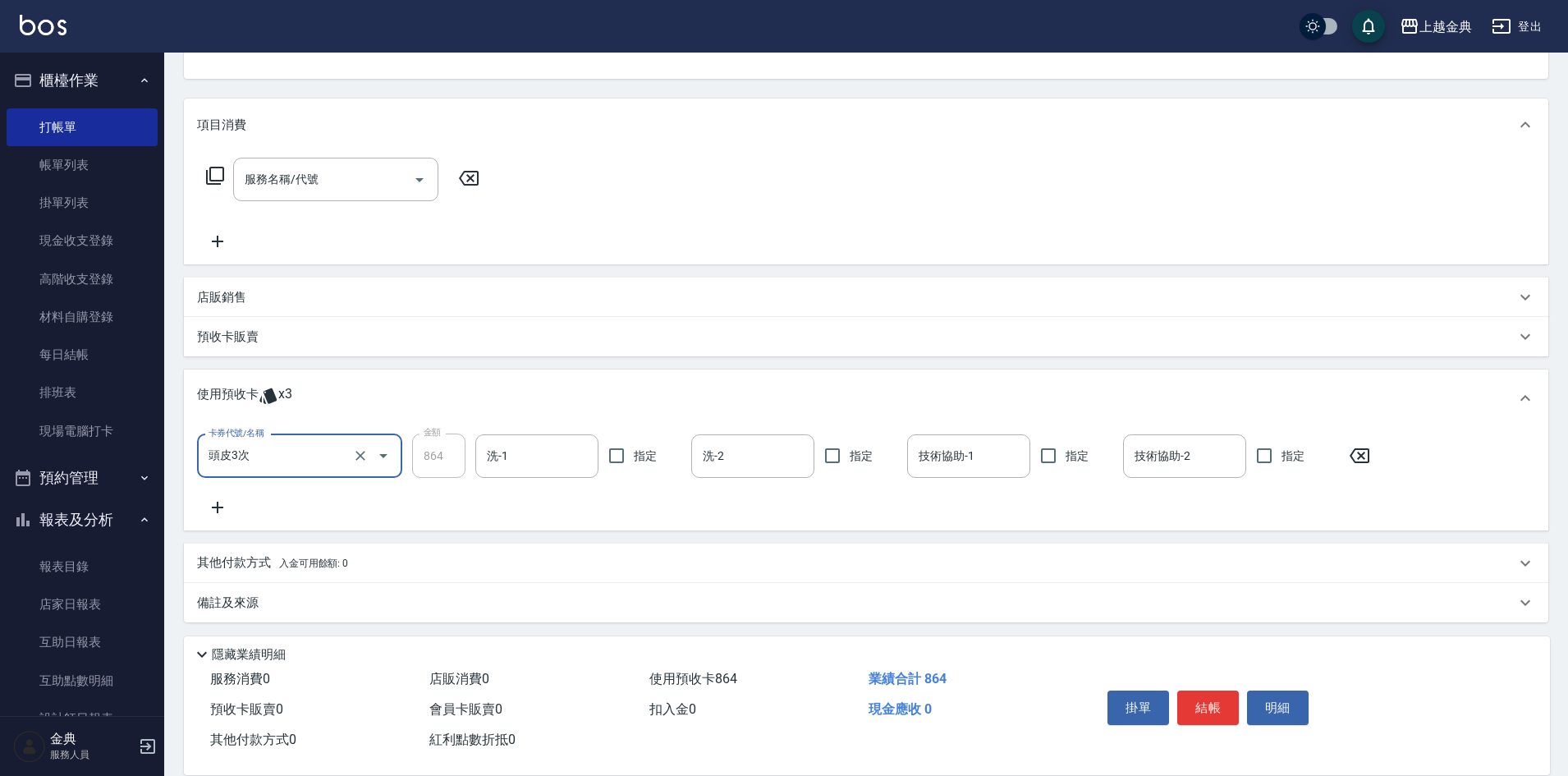
scroll to position [175, 0]
click at [385, 457] on icon "Open" at bounding box center [384, 452] width 20 height 20
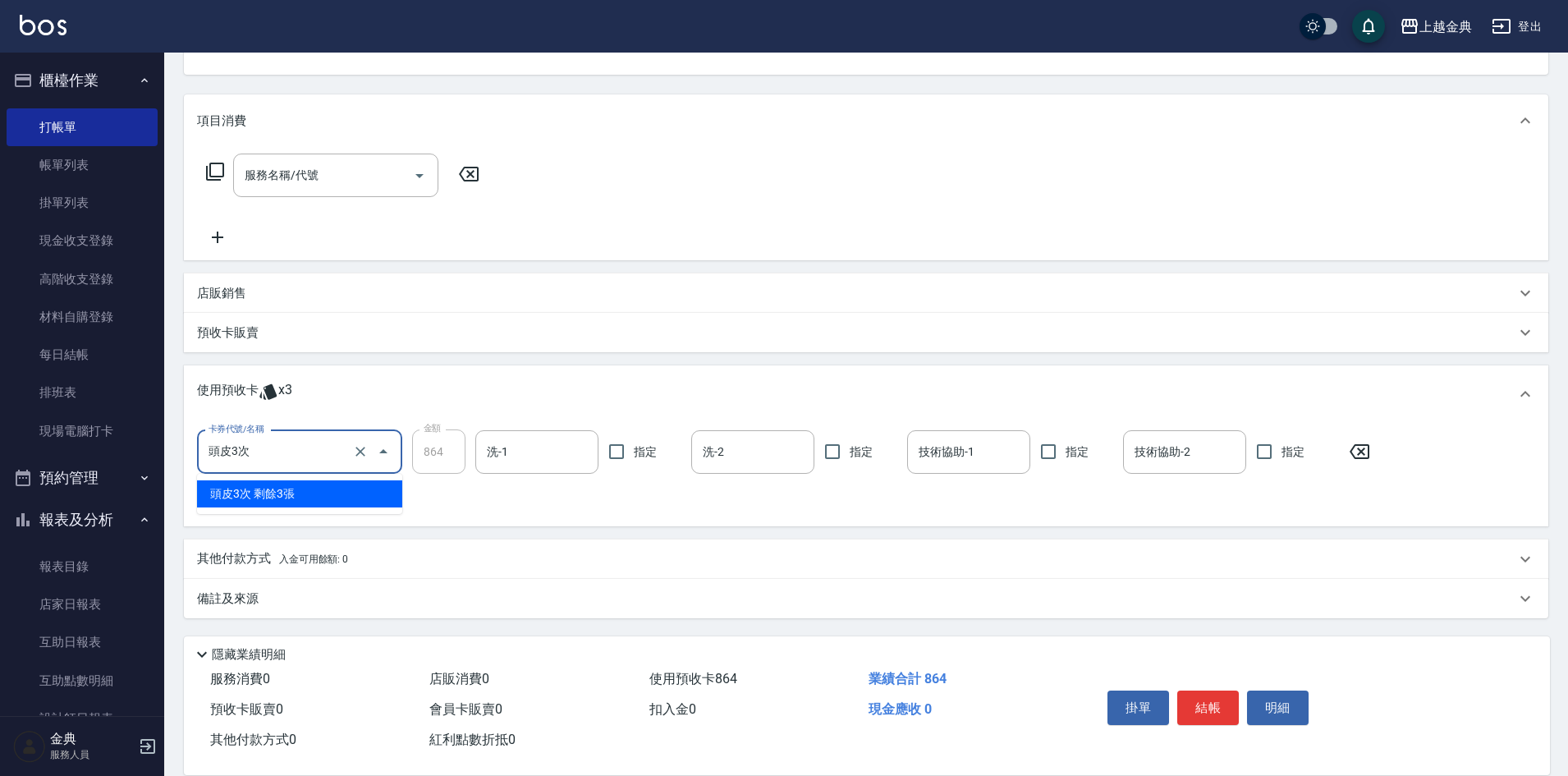
click at [368, 495] on div "頭皮3次 剩餘3張" at bounding box center [299, 494] width 205 height 27
click at [217, 501] on icon at bounding box center [217, 503] width 12 height 12
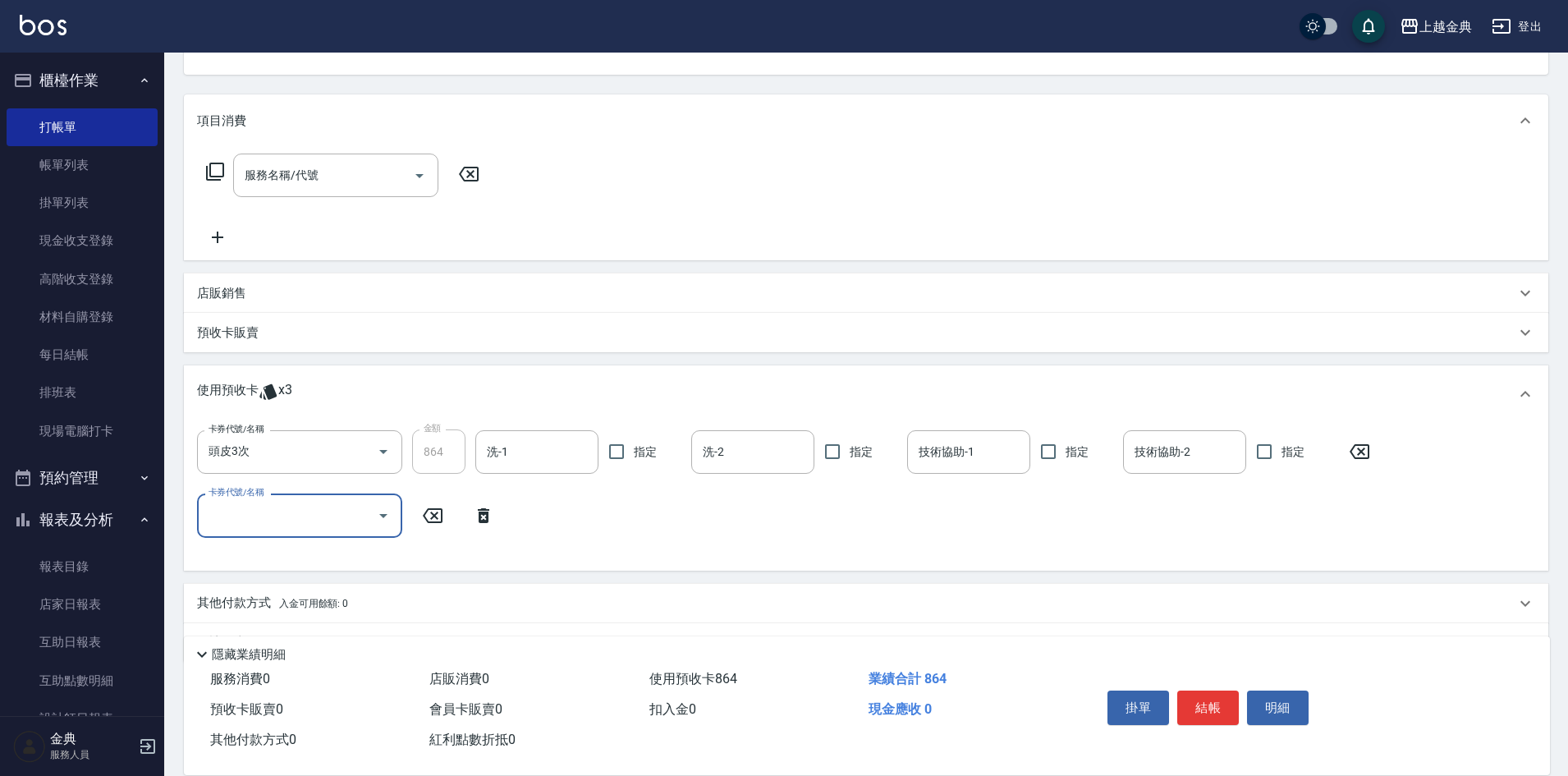
click at [377, 517] on icon "Open" at bounding box center [384, 516] width 20 height 20
click at [335, 551] on div "頭皮3次 剩餘2張" at bounding box center [299, 558] width 205 height 27
type input "頭皮3次"
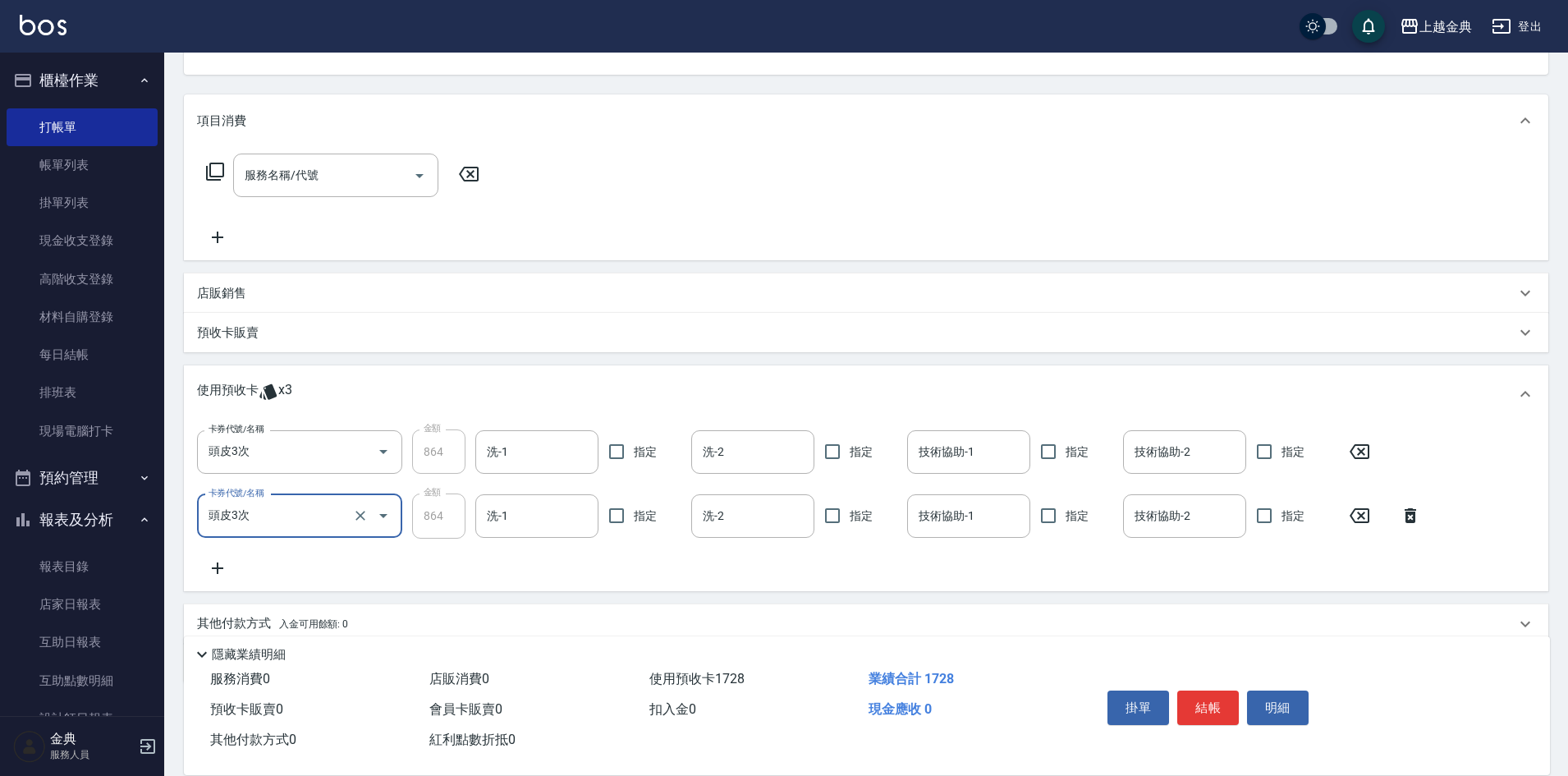
scroll to position [240, 0]
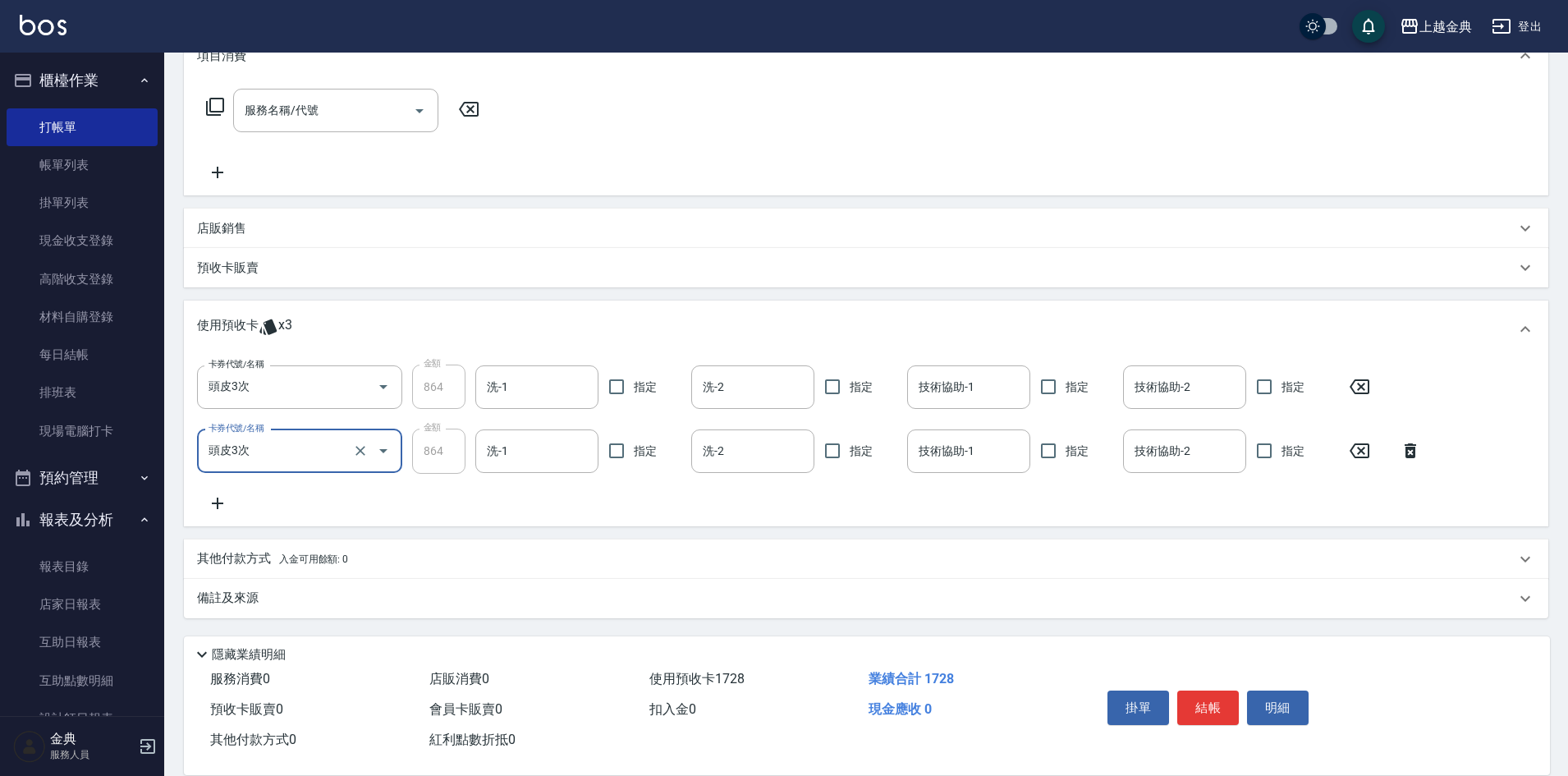
click at [215, 502] on icon at bounding box center [217, 503] width 12 height 12
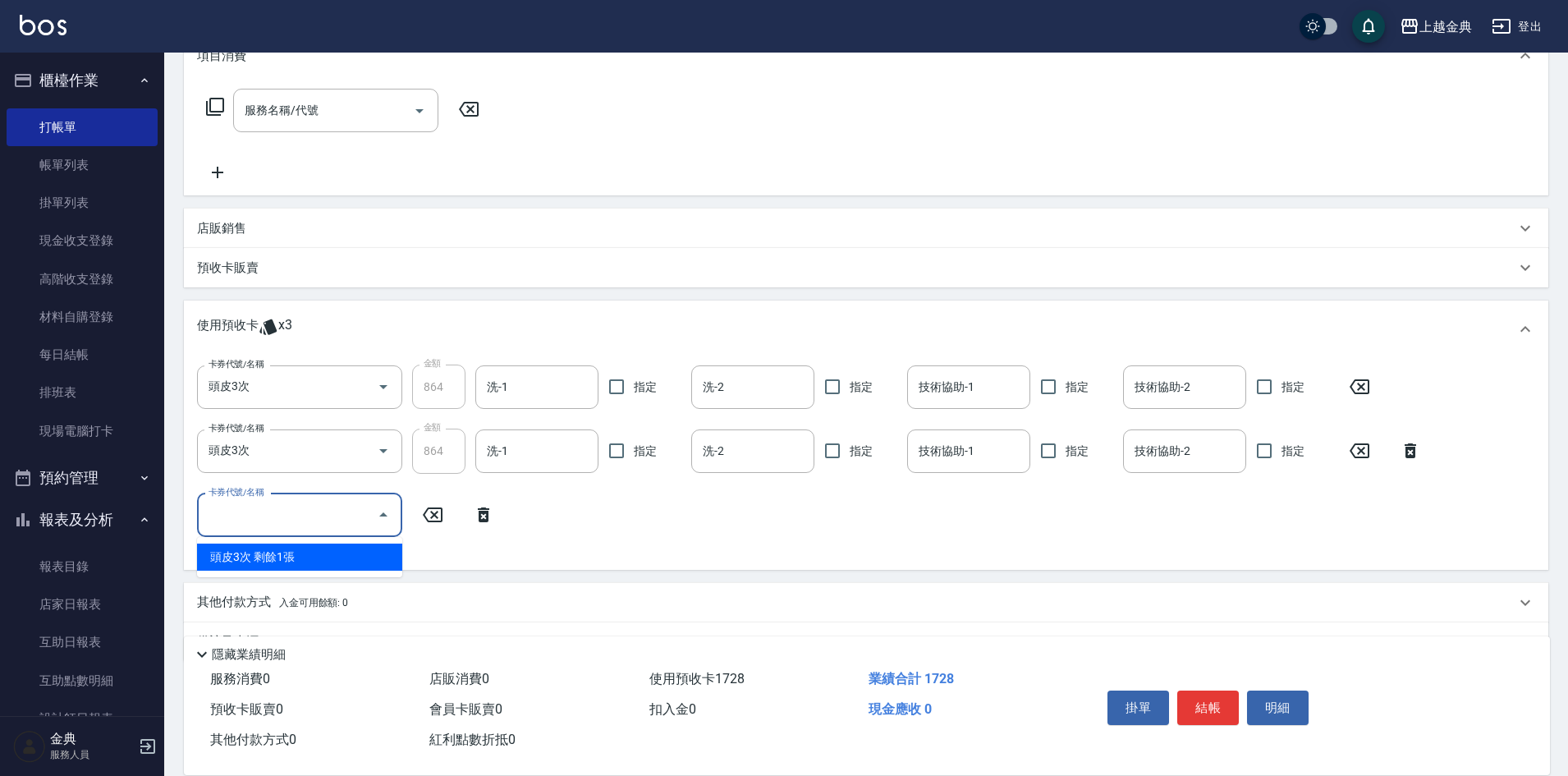
click at [367, 521] on input "卡券代號/名稱" at bounding box center [287, 515] width 166 height 29
click at [302, 559] on div "頭皮3次 剩餘1張" at bounding box center [299, 557] width 205 height 27
type input "頭皮3次"
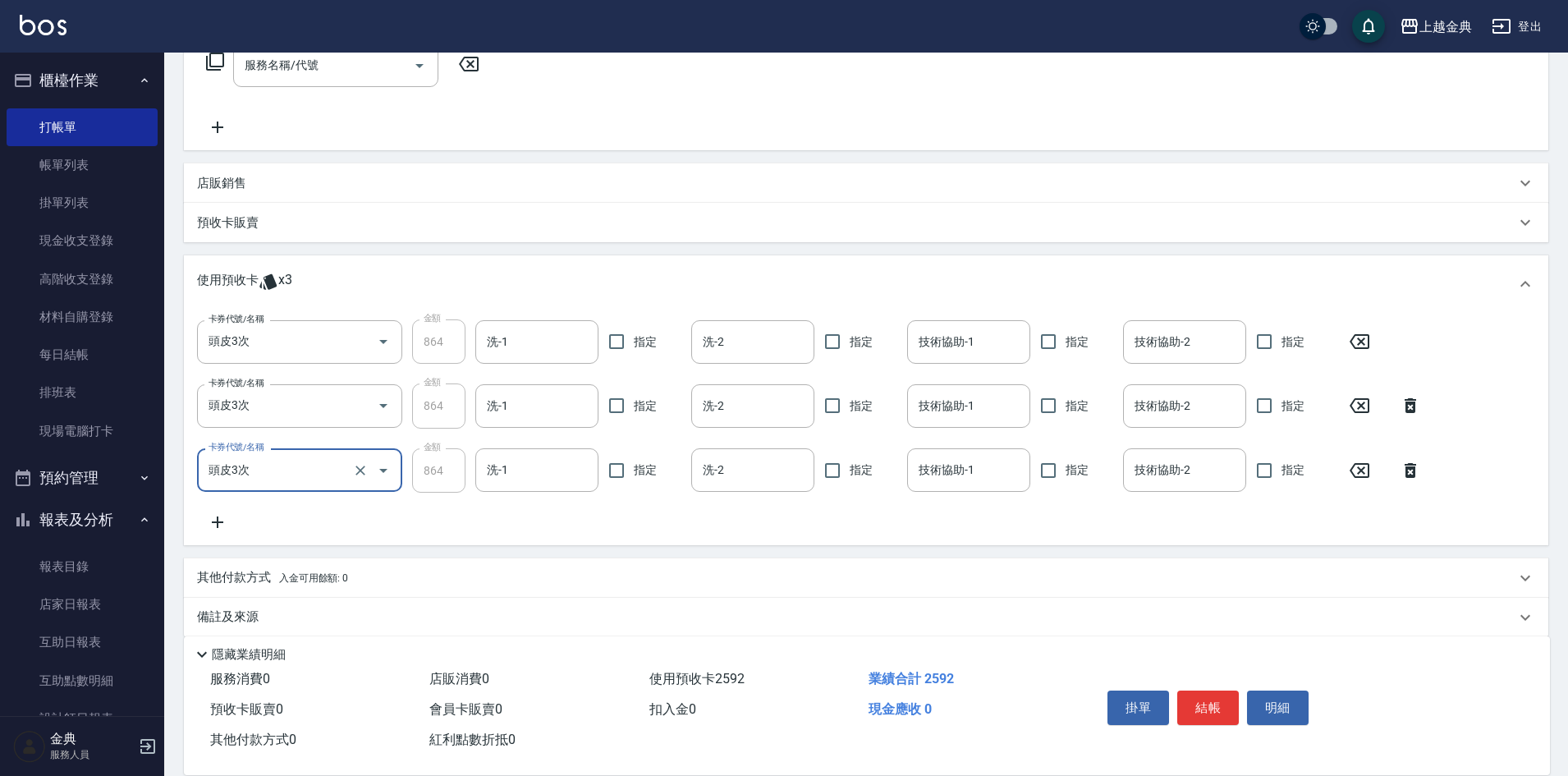
scroll to position [304, 0]
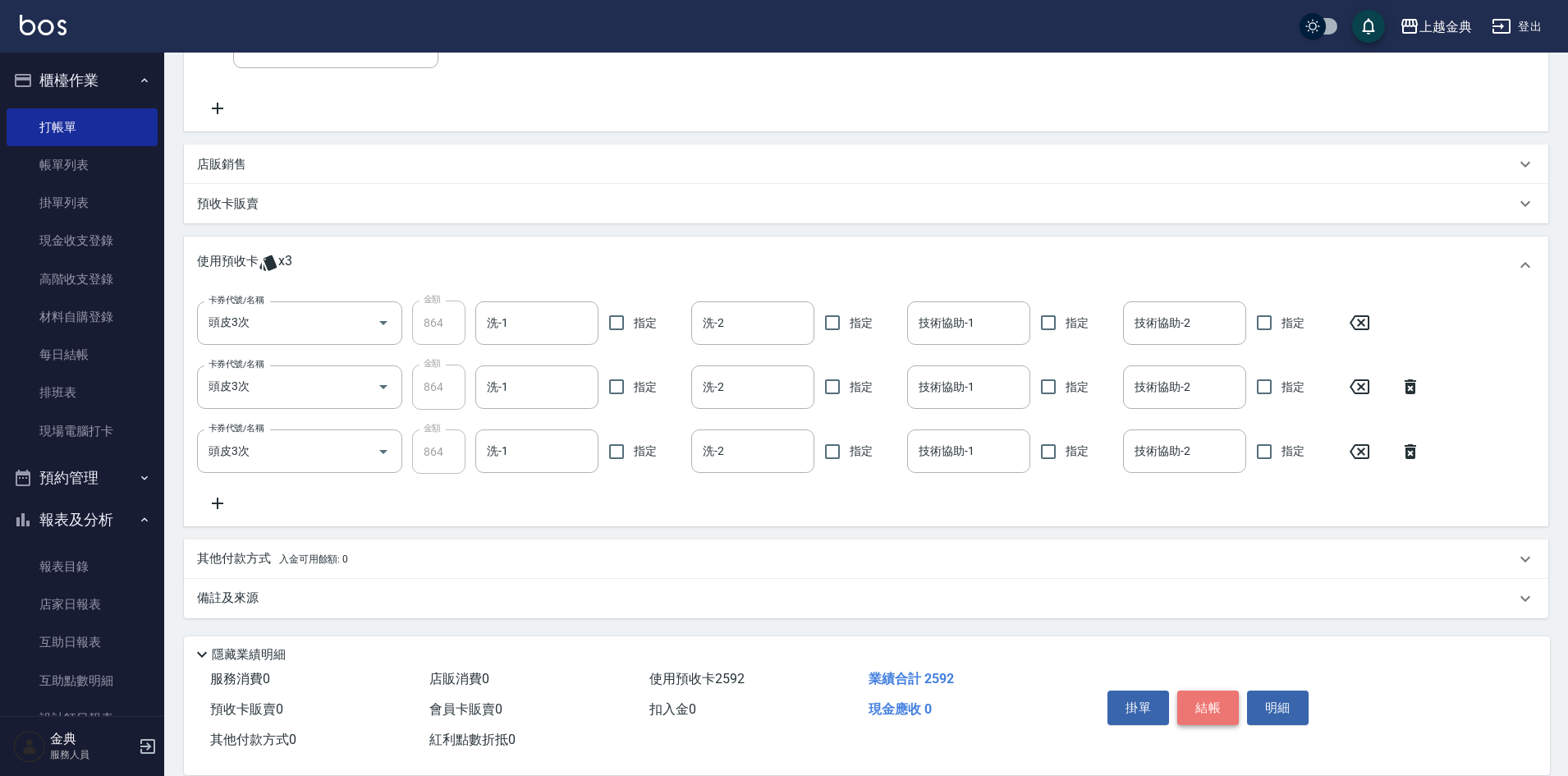
click at [1199, 700] on button "結帳" at bounding box center [1209, 709] width 62 height 35
type input "[DATE] 17:36"
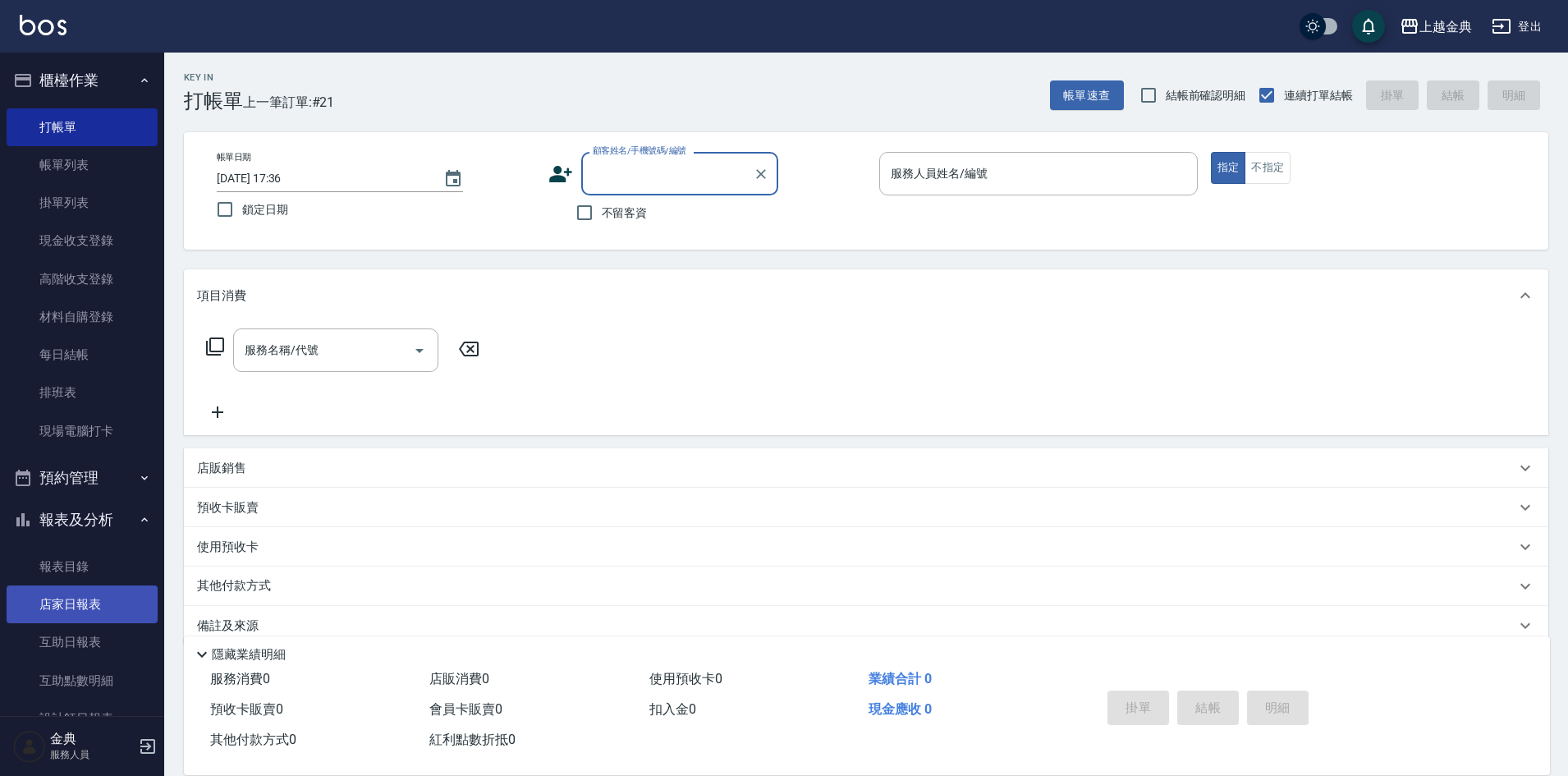
scroll to position [246, 0]
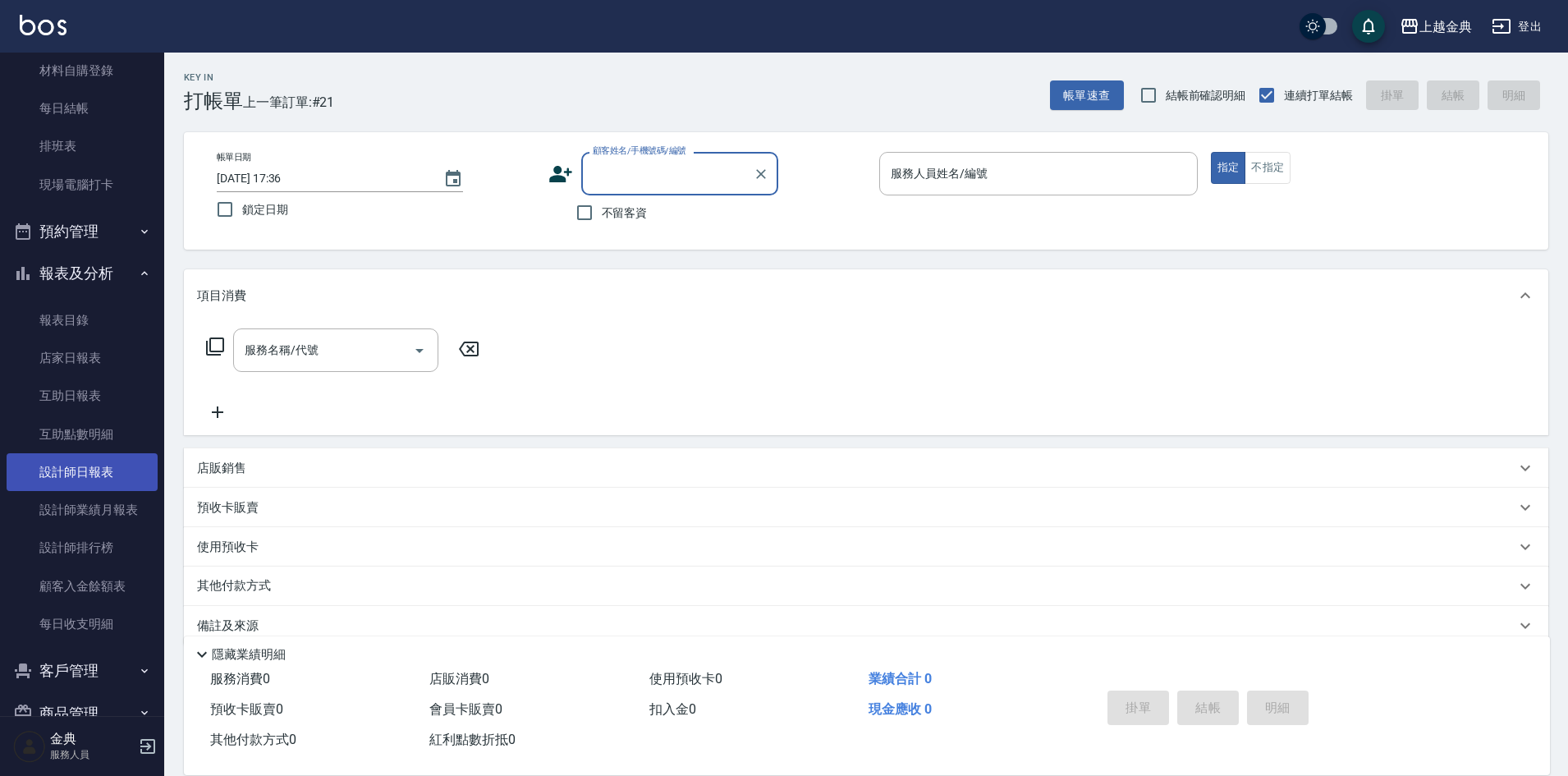
click at [115, 466] on link "設計師日報表" at bounding box center [82, 471] width 151 height 37
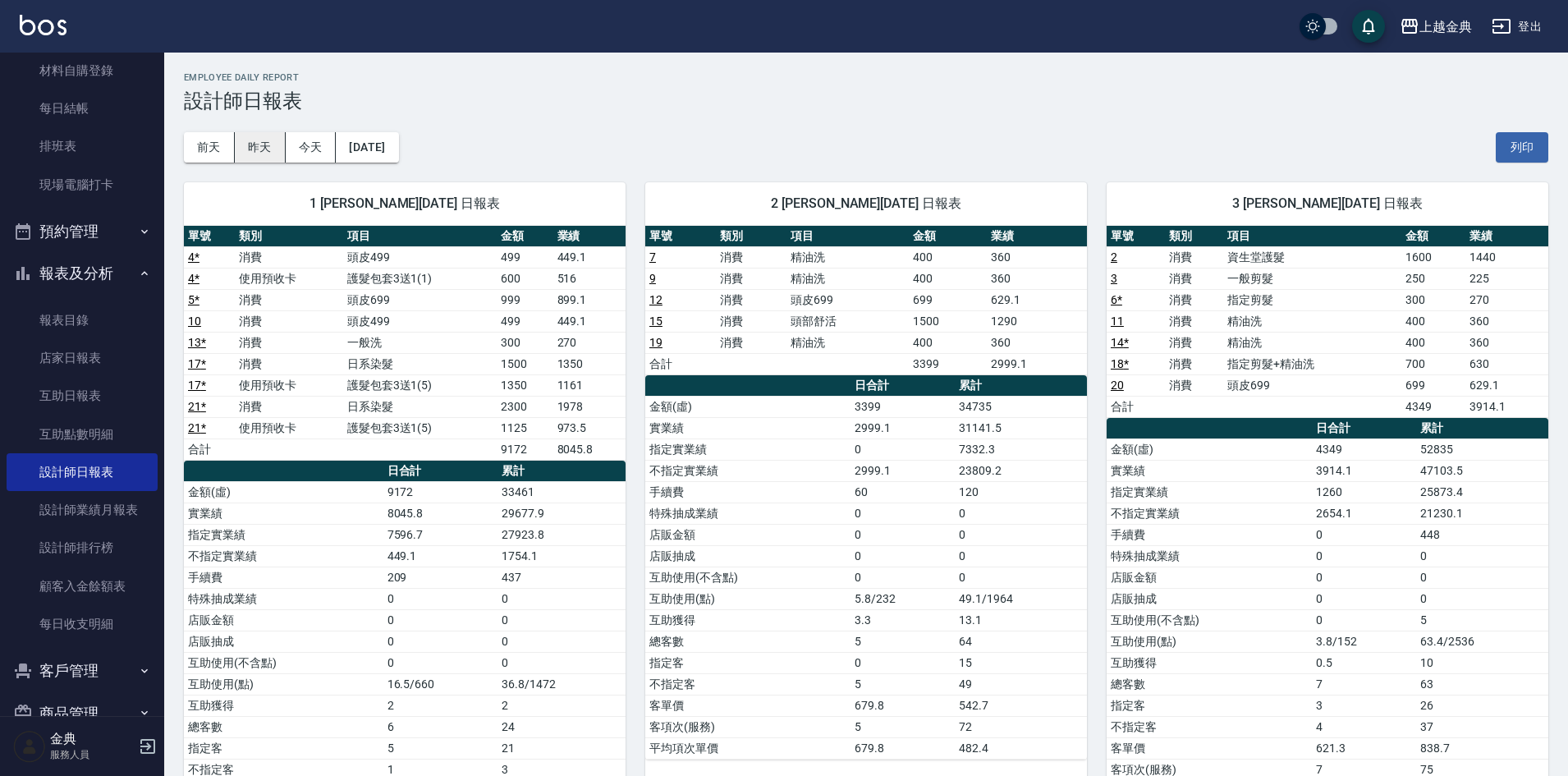
click at [265, 149] on button "昨天" at bounding box center [261, 147] width 51 height 30
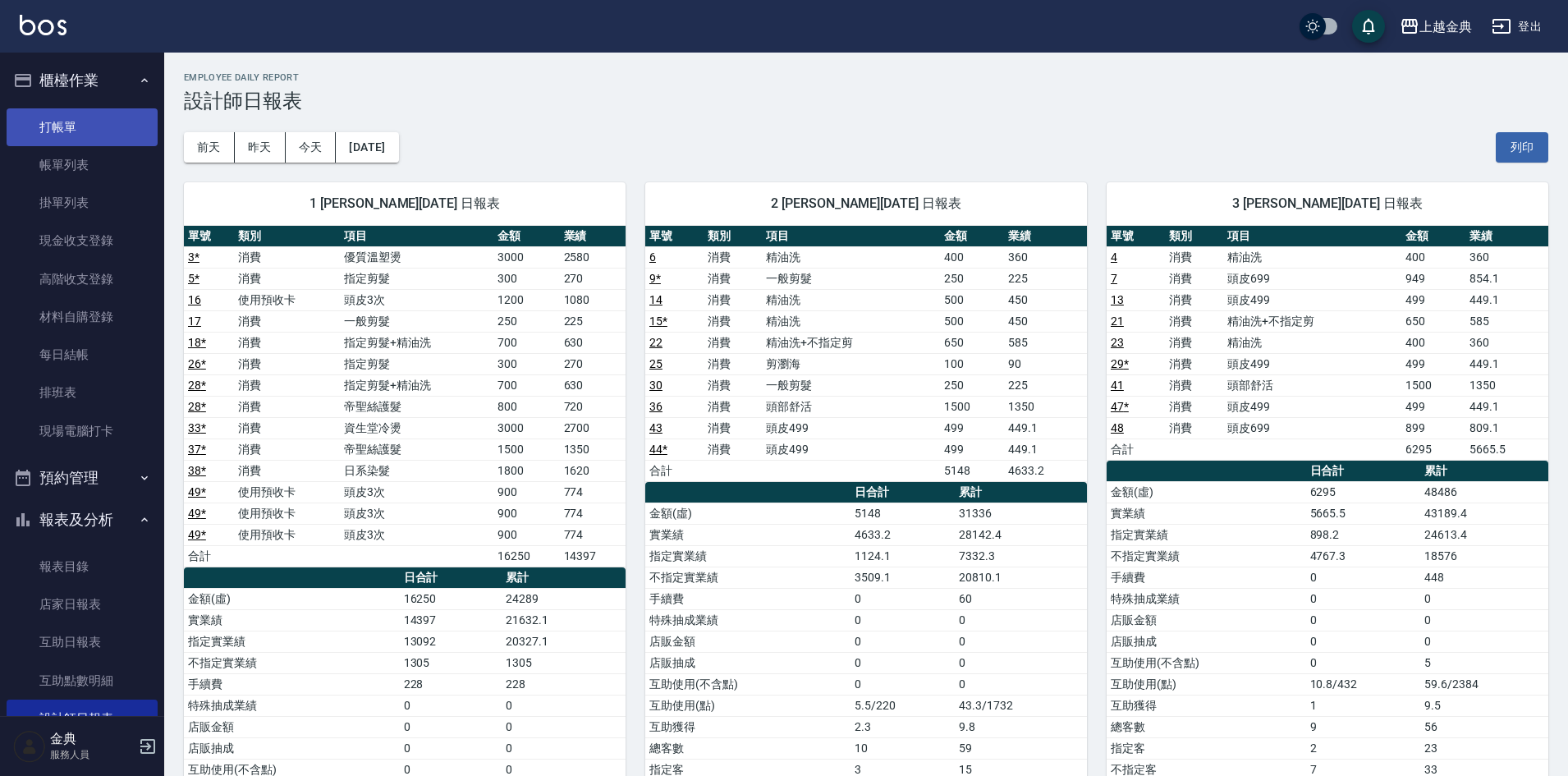
click at [93, 126] on link "打帳單" at bounding box center [82, 127] width 151 height 37
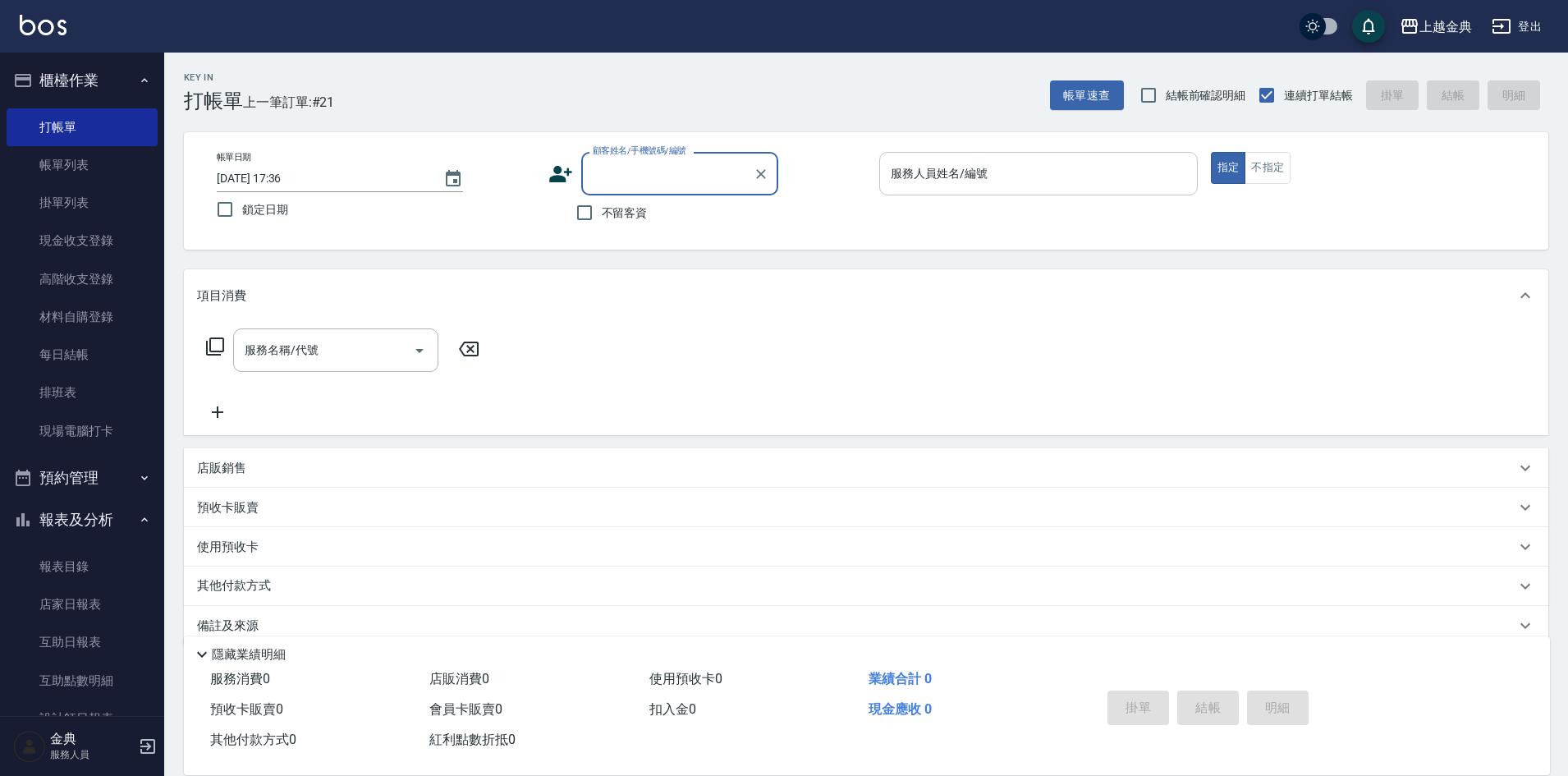
click at [1027, 159] on div "服務人員姓名/編號" at bounding box center [1038, 174] width 318 height 44
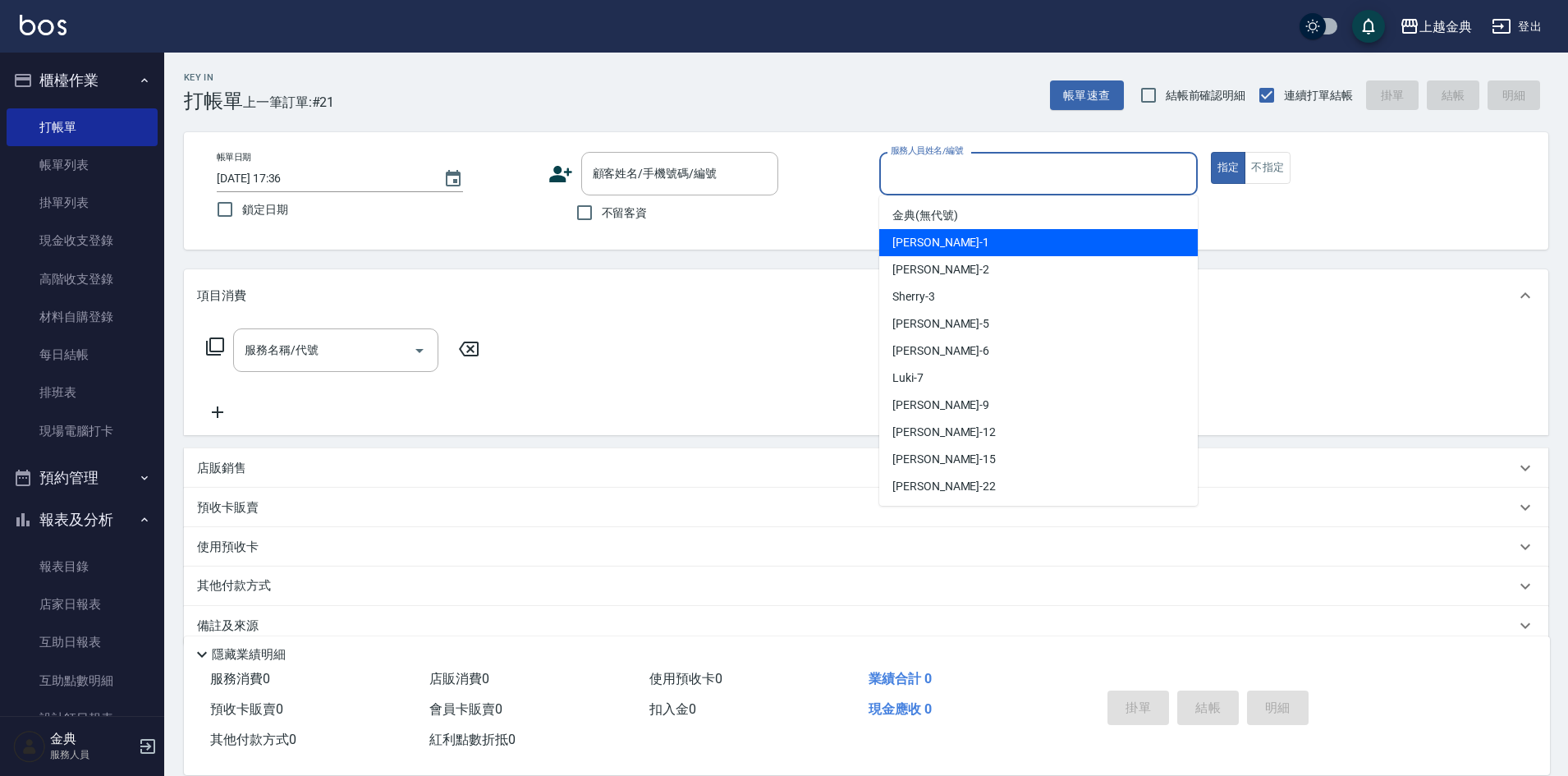
click at [998, 244] on div "Emma -1" at bounding box center [1038, 243] width 318 height 27
type input "Emma-1"
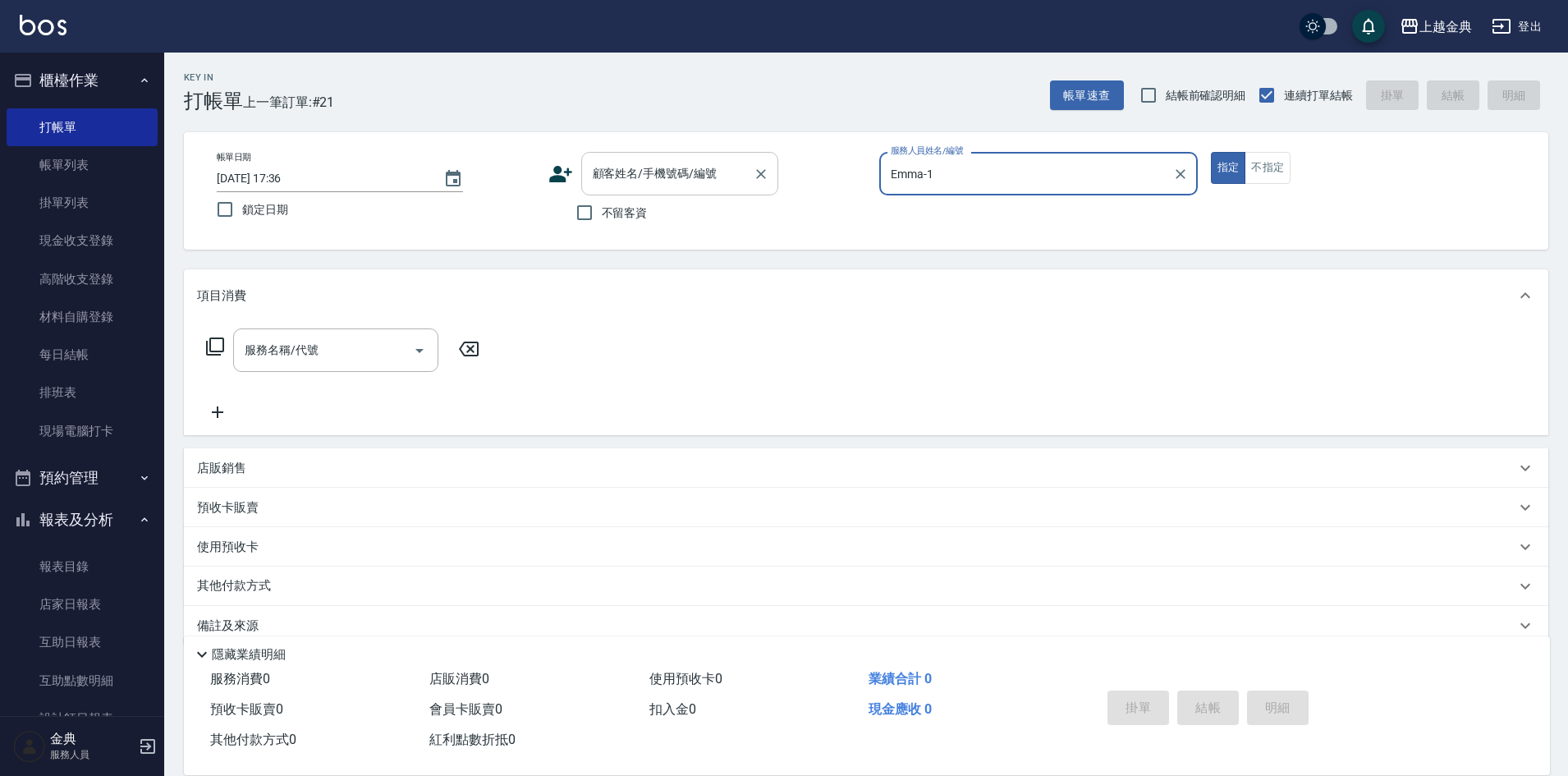
click at [608, 178] on input "顧客姓名/手機號碼/編號" at bounding box center [667, 174] width 158 height 29
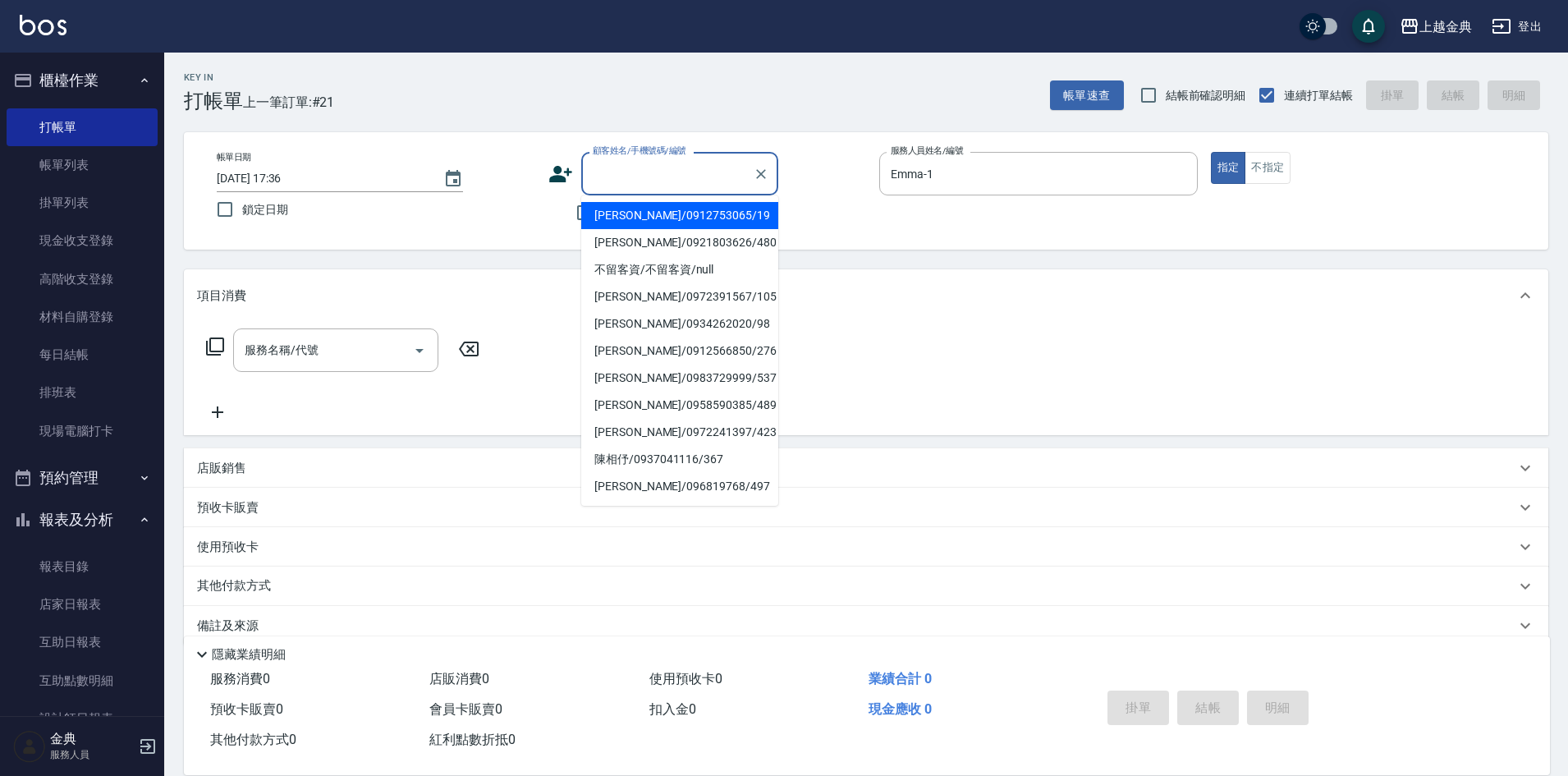
click at [620, 213] on li "[PERSON_NAME]/0912753065/19" at bounding box center [680, 216] width 197 height 27
type input "[PERSON_NAME]/0912753065/19"
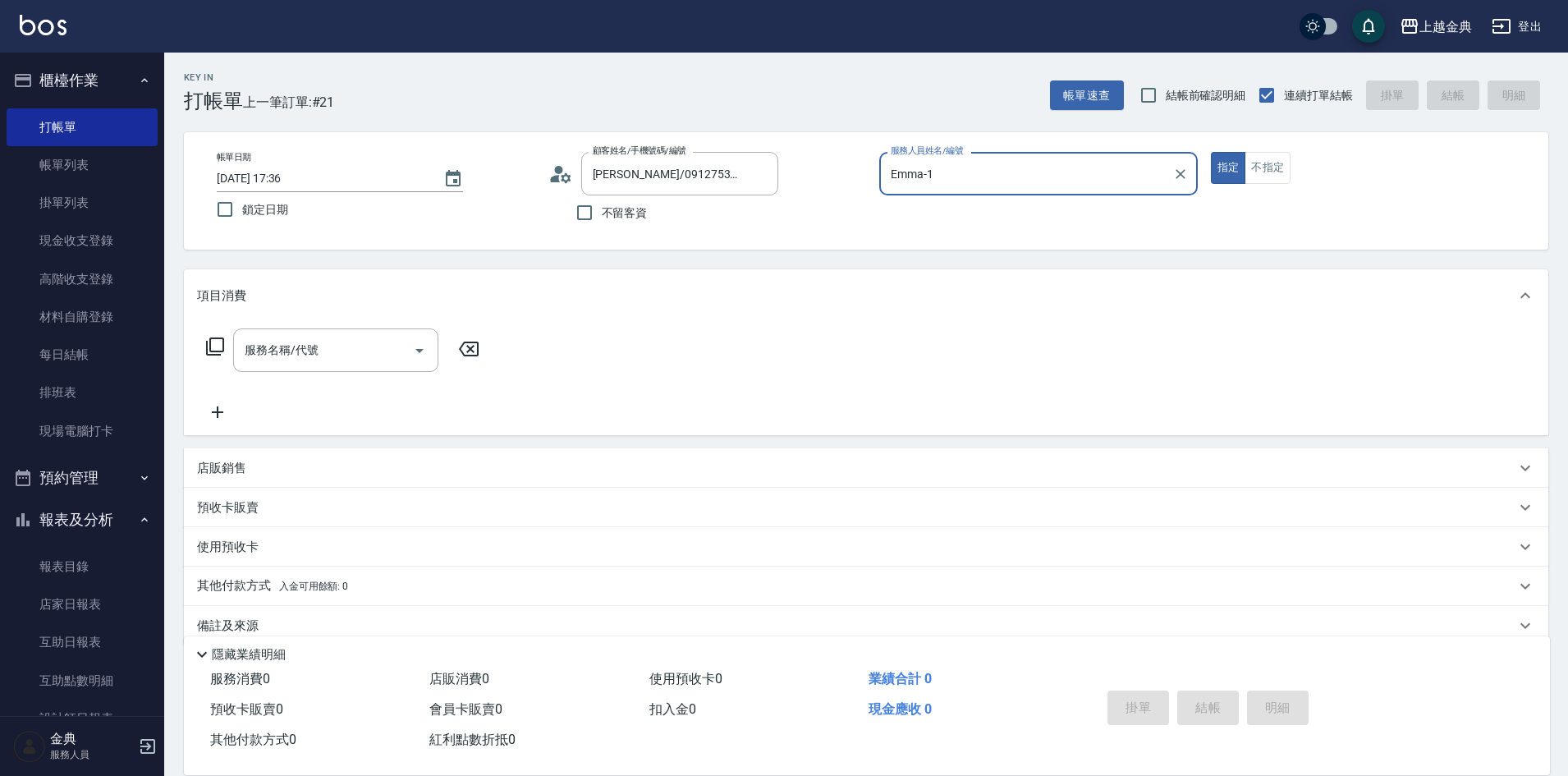
click at [562, 177] on icon at bounding box center [565, 177] width 10 height 10
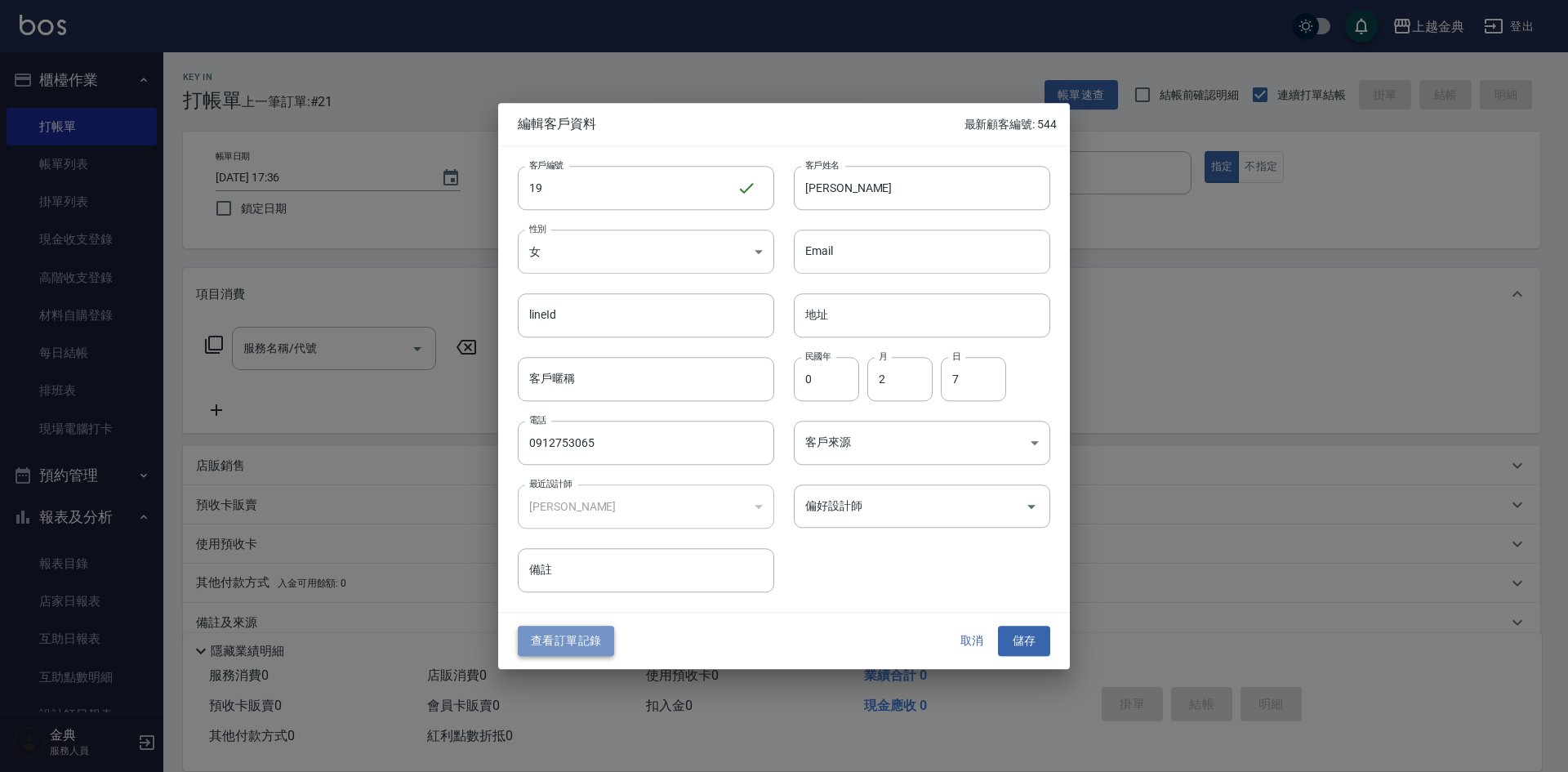
click at [542, 635] on button "查看訂單記錄" at bounding box center [566, 641] width 96 height 30
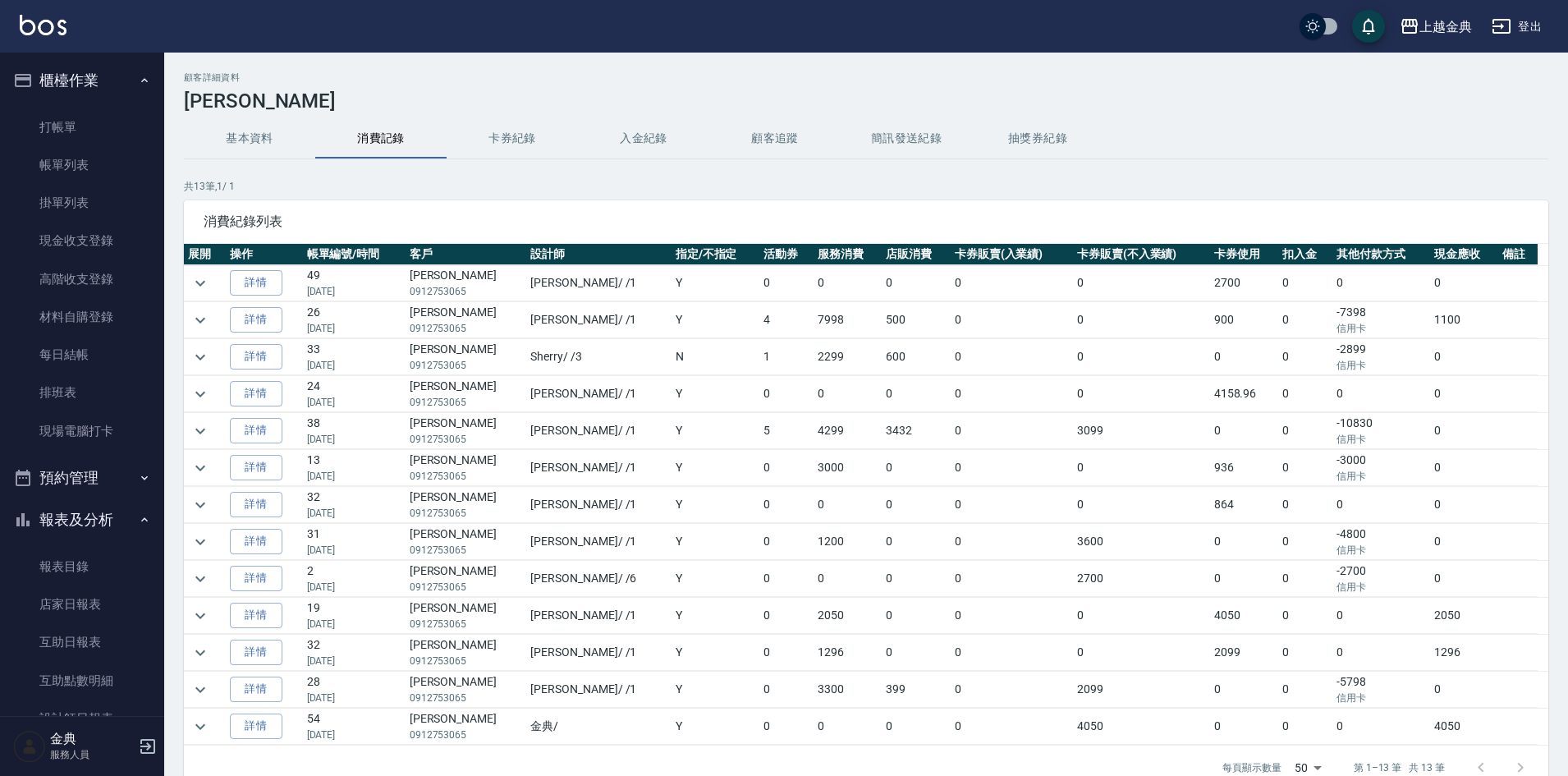
scroll to position [82, 0]
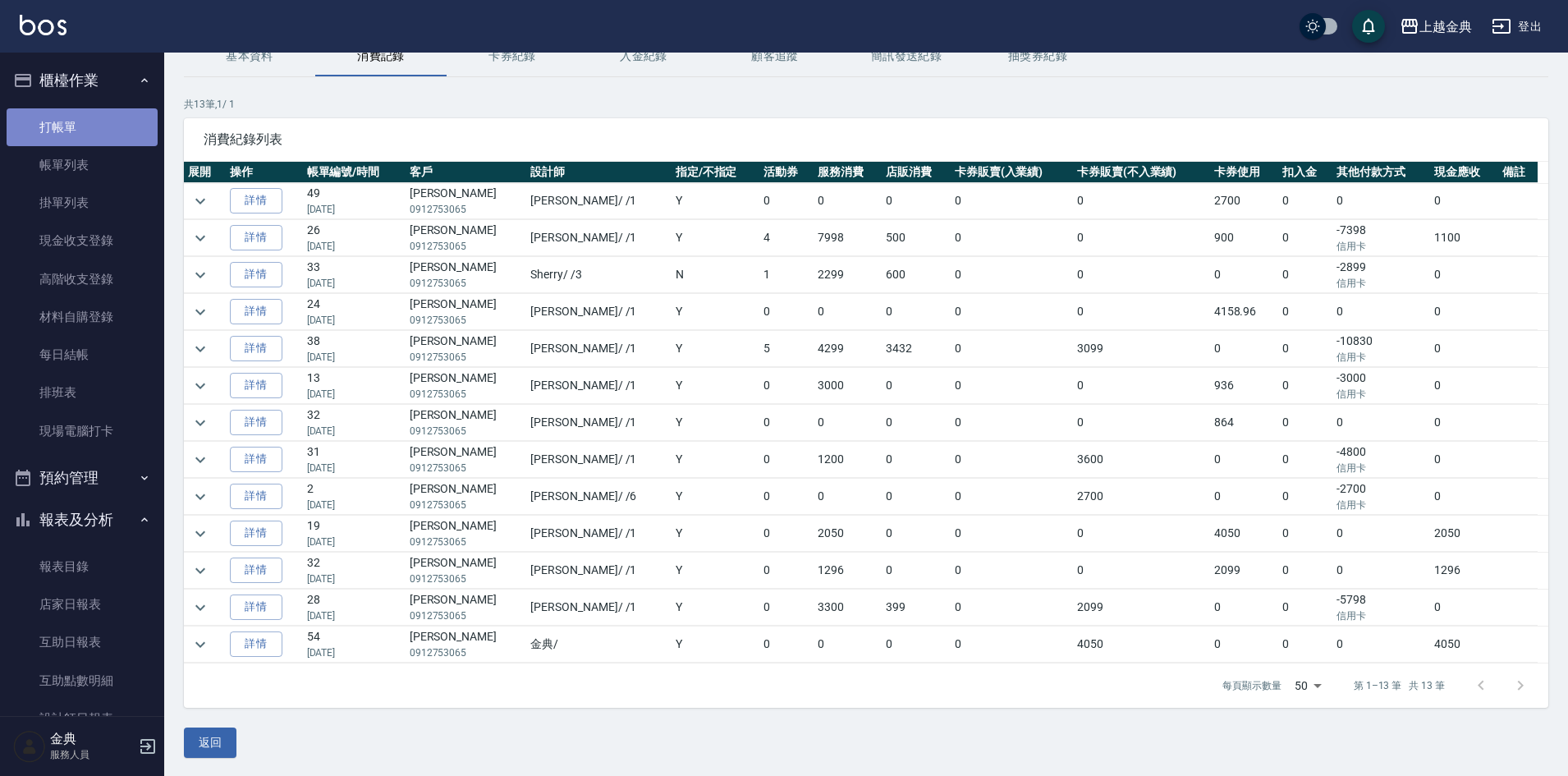
click at [101, 135] on link "打帳單" at bounding box center [82, 127] width 151 height 37
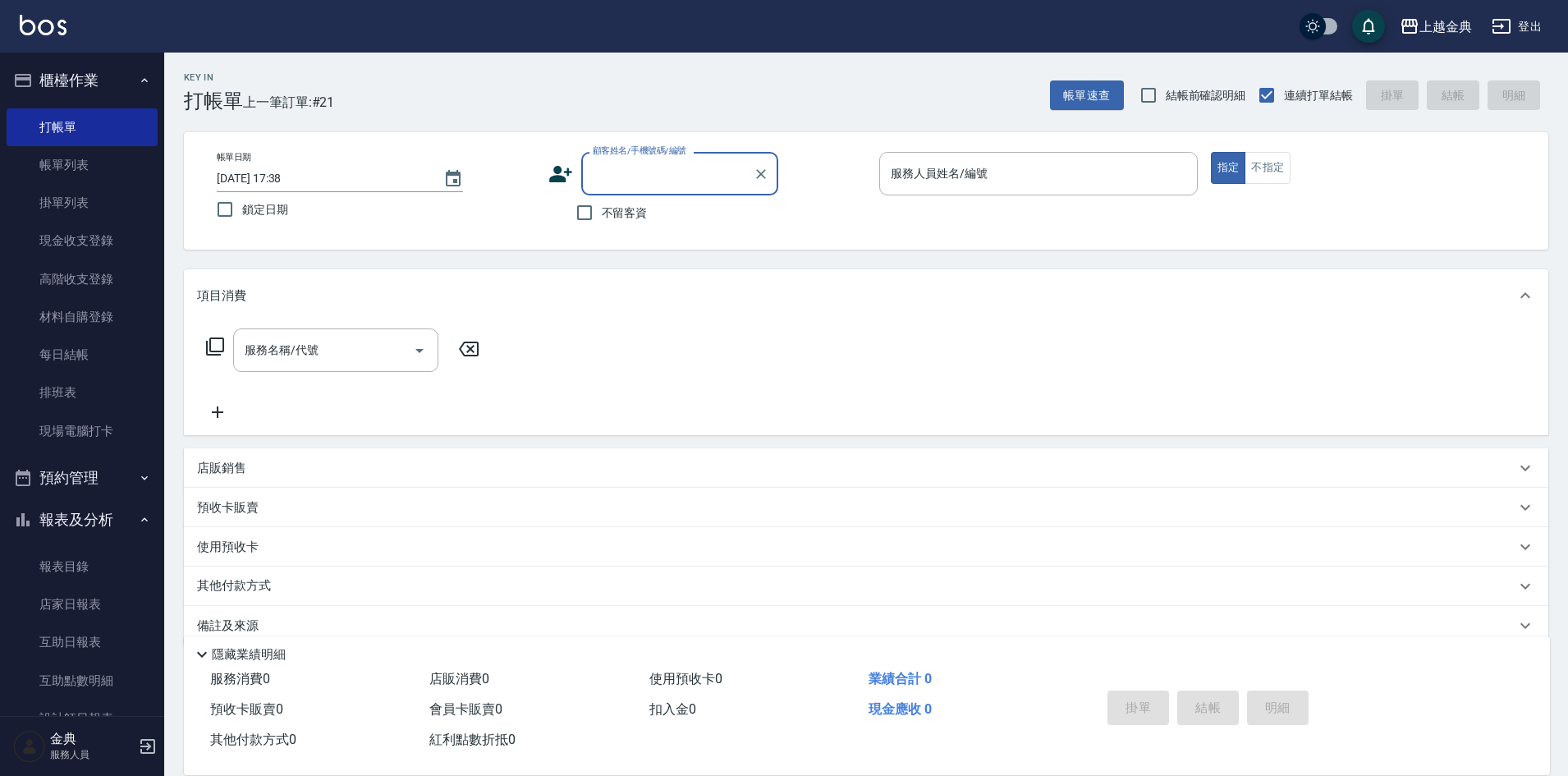
click at [639, 171] on input "顧客姓名/手機號碼/編號" at bounding box center [667, 174] width 158 height 29
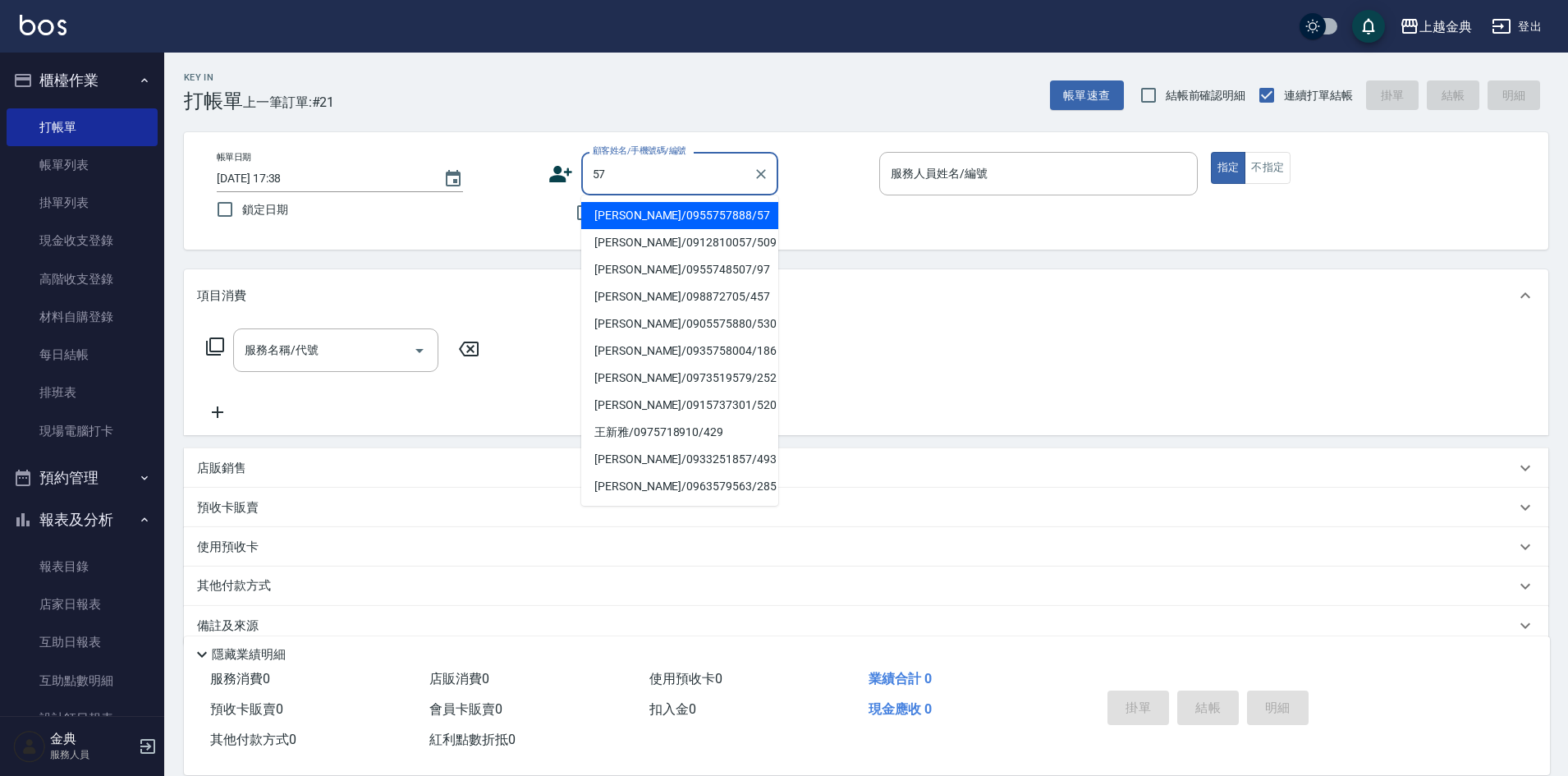
click at [660, 205] on li "[PERSON_NAME]/0955757888/57" at bounding box center [680, 216] width 197 height 27
type input "[PERSON_NAME]/0955757888/57"
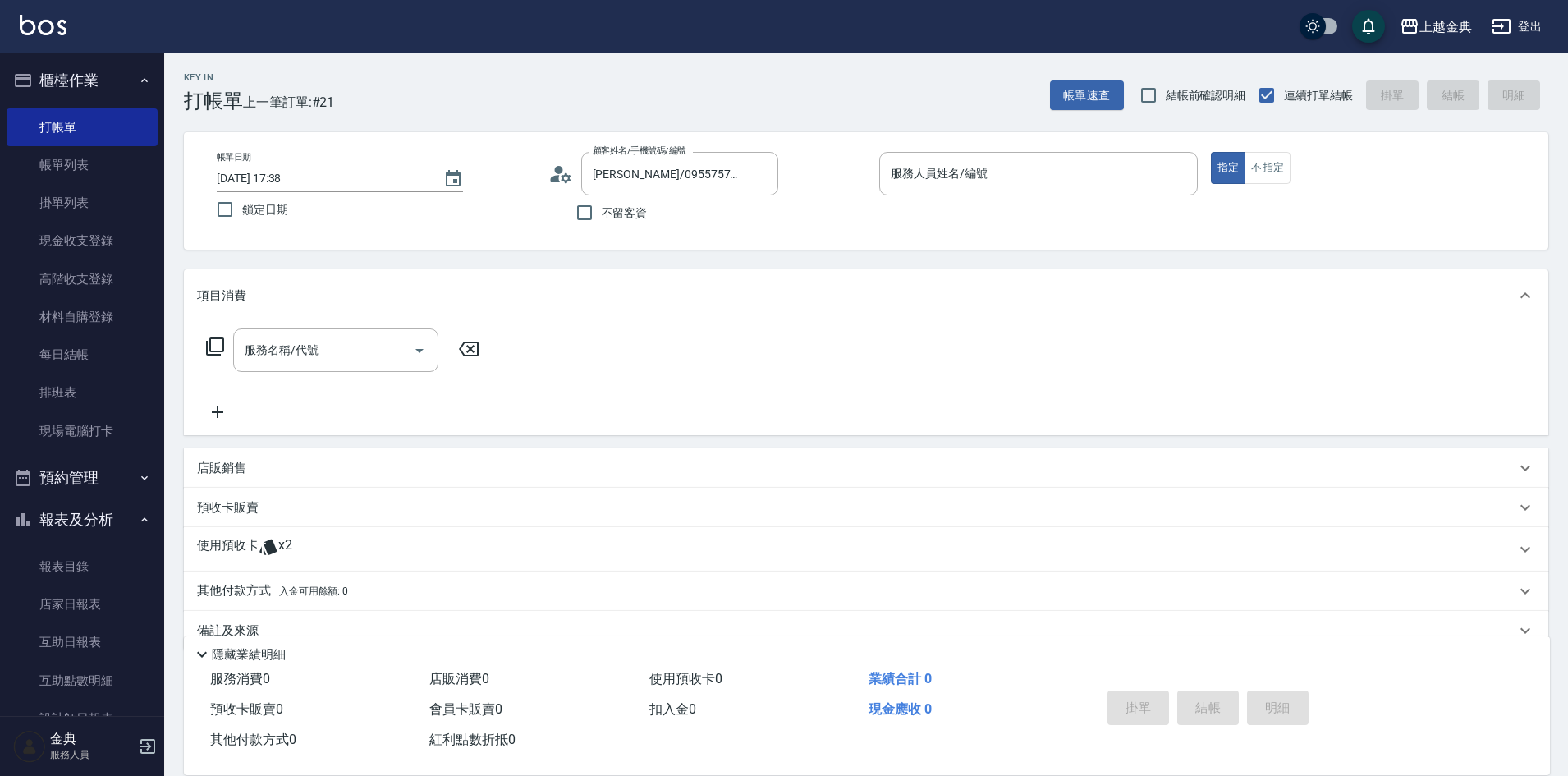
click at [555, 176] on icon at bounding box center [555, 179] width 10 height 7
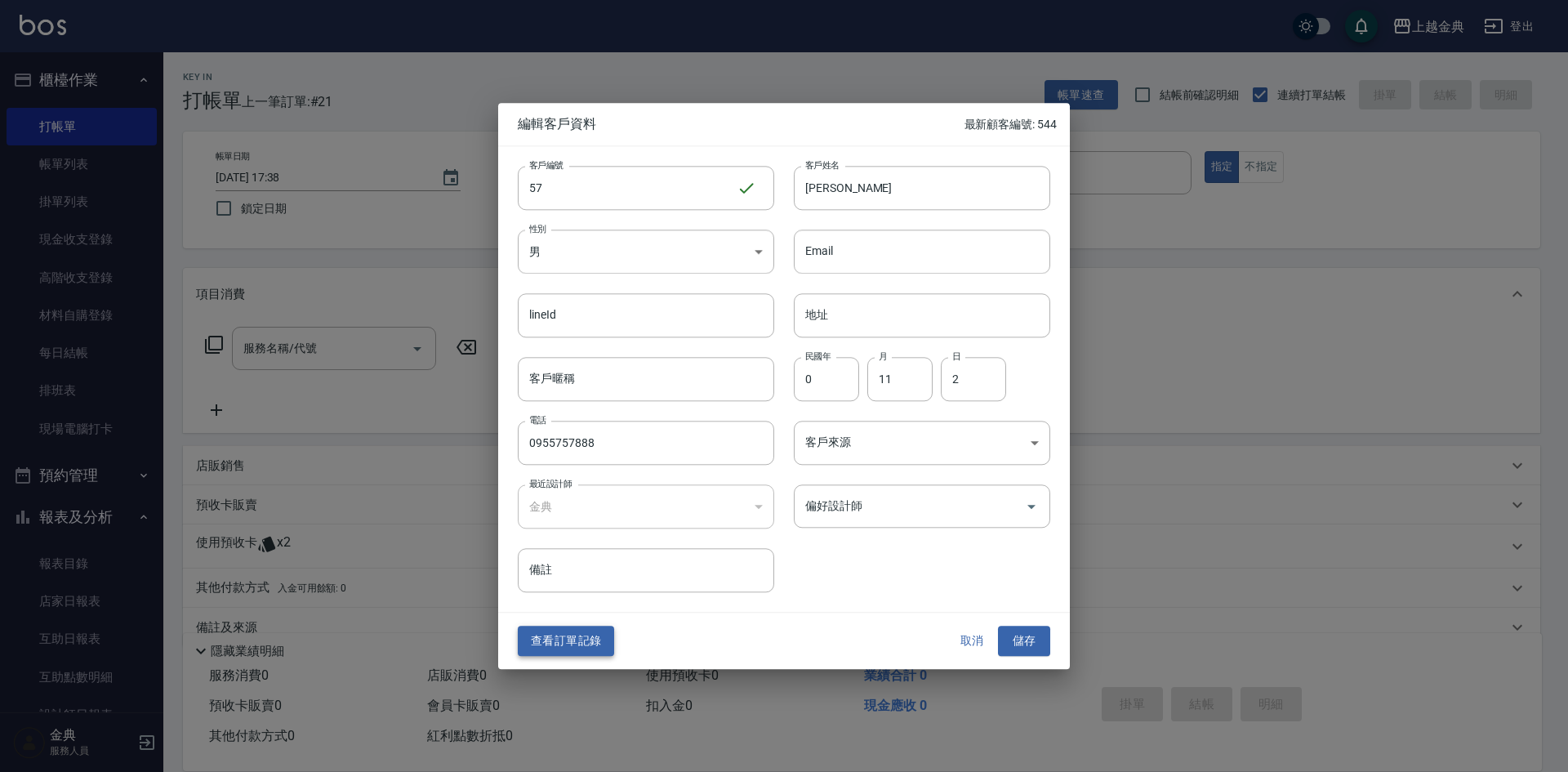
click at [580, 644] on button "查看訂單記錄" at bounding box center [566, 641] width 96 height 30
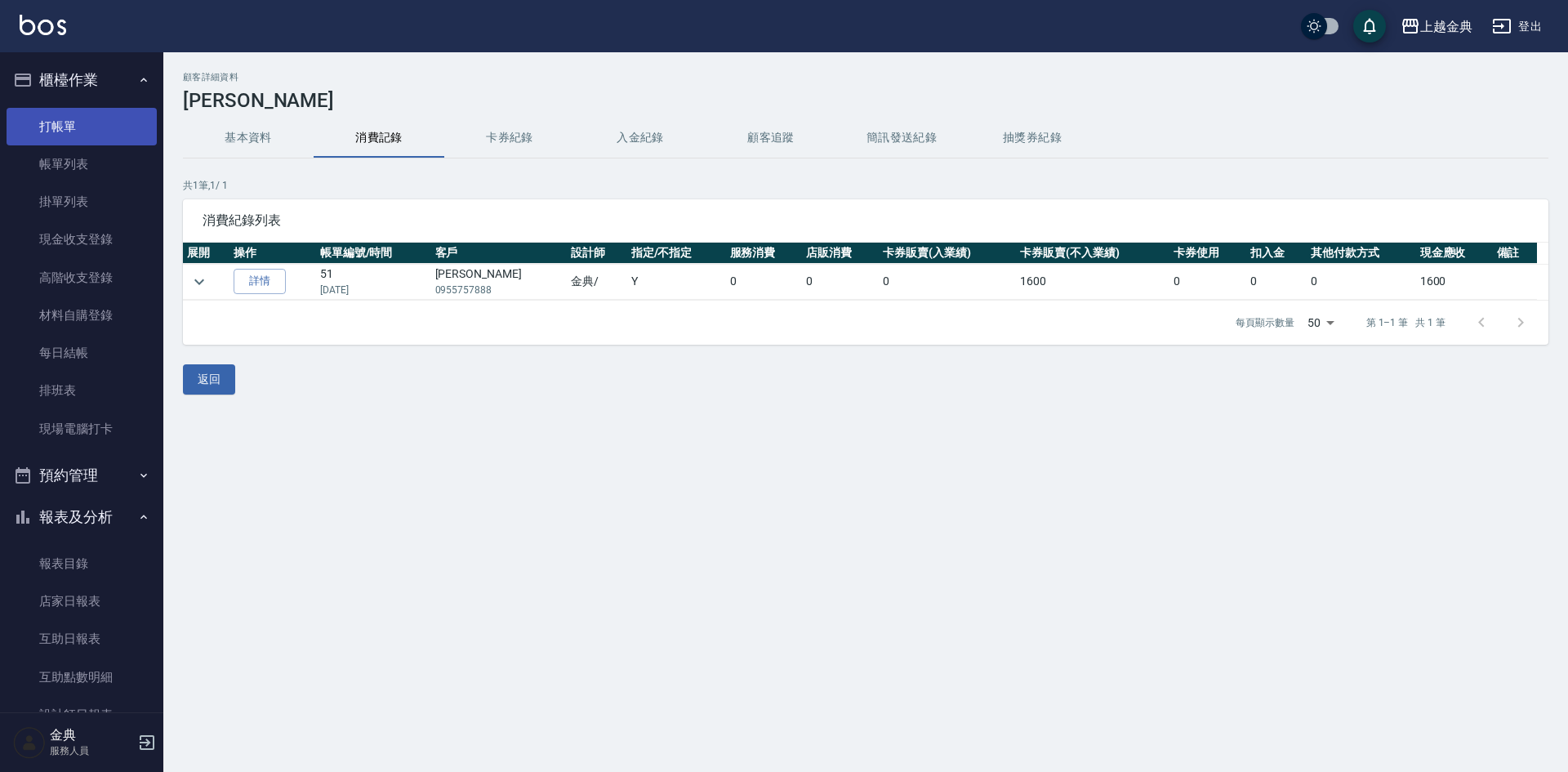
click at [109, 122] on link "打帳單" at bounding box center [82, 126] width 151 height 37
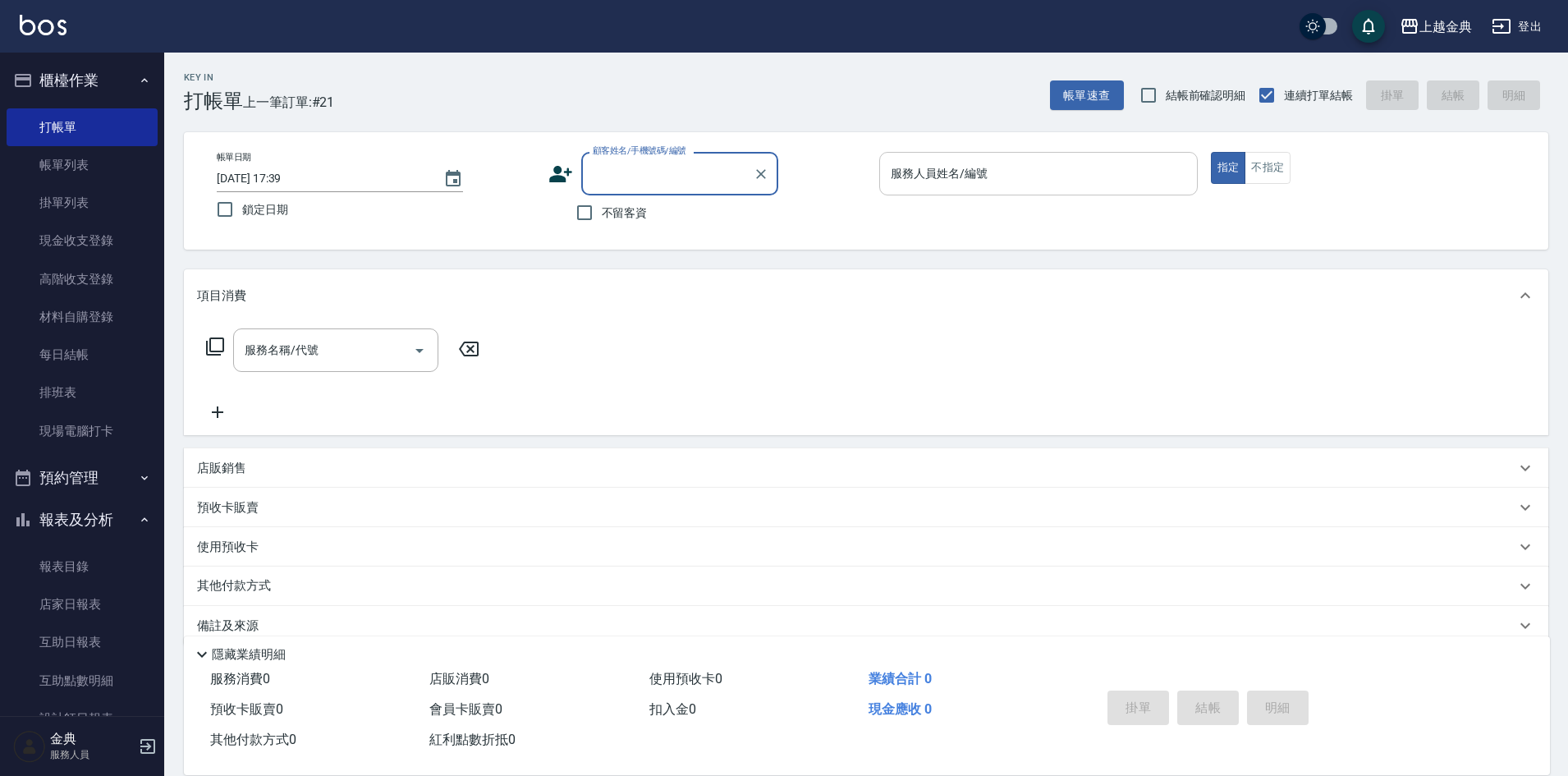
click at [1073, 159] on div "服務人員姓名/編號" at bounding box center [1038, 174] width 318 height 44
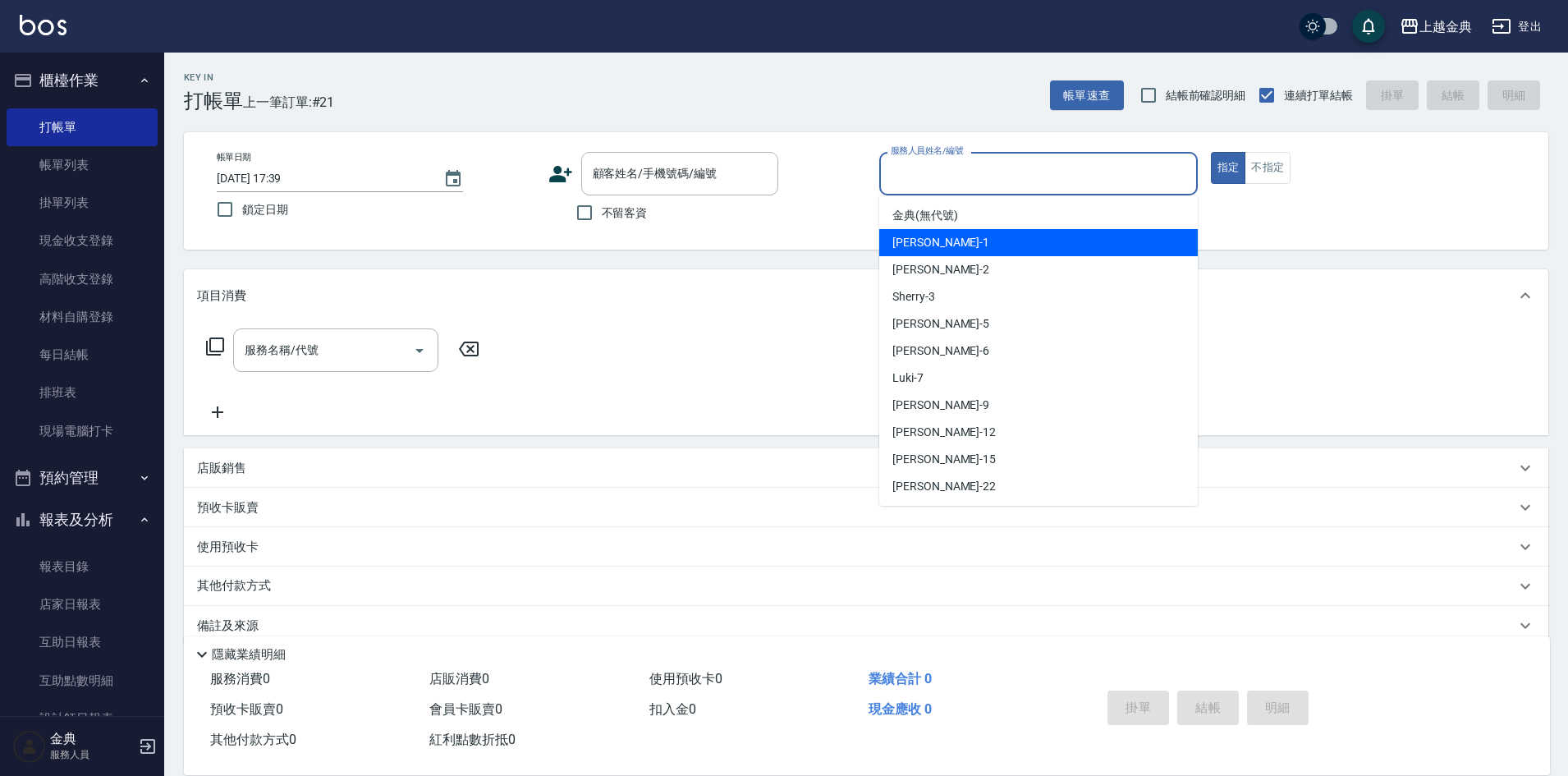
click at [1022, 236] on div "Emma -1" at bounding box center [1038, 243] width 318 height 27
type input "Emma-1"
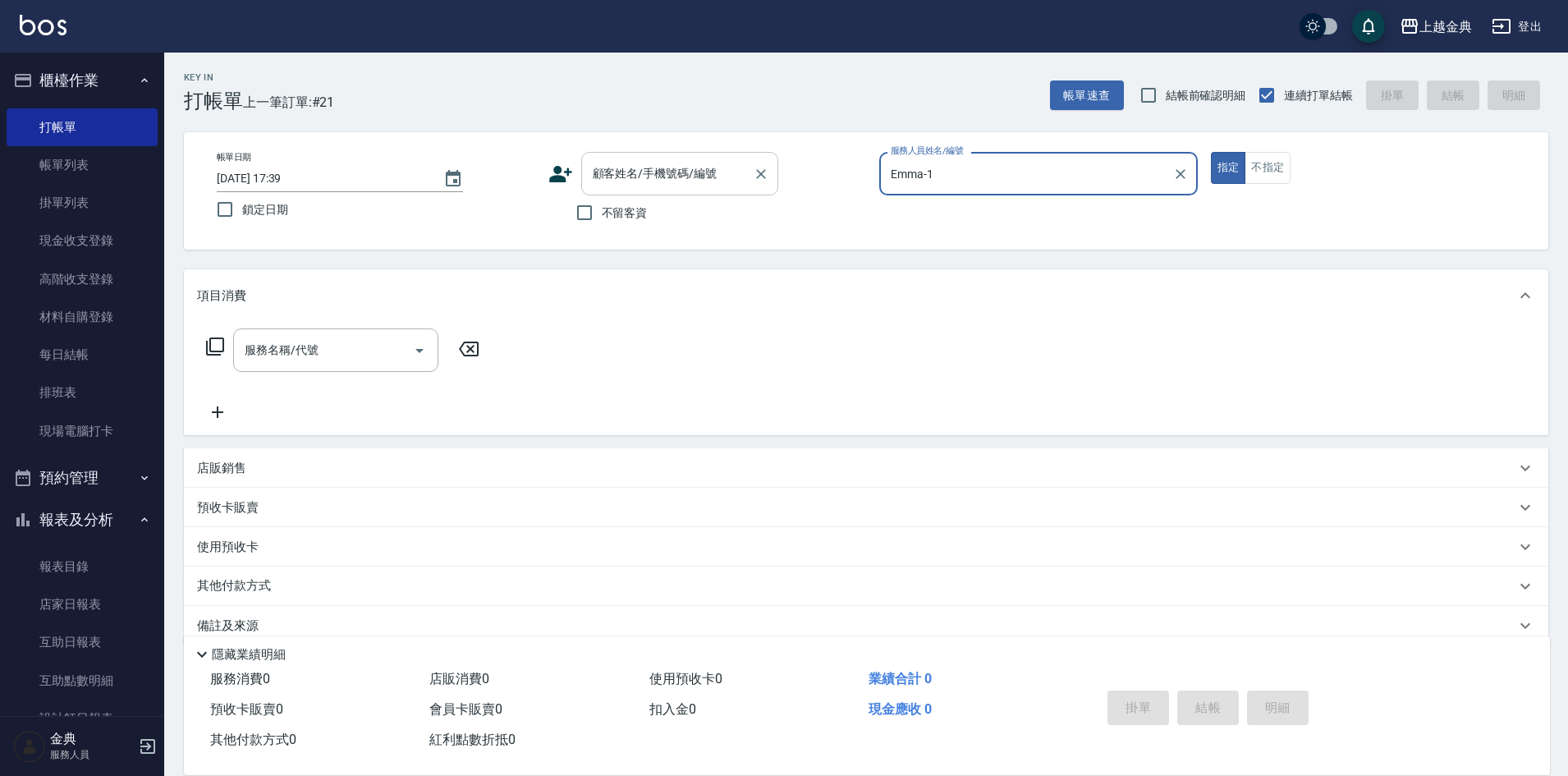
click at [696, 170] on input "顧客姓名/手機號碼/編號" at bounding box center [667, 174] width 158 height 29
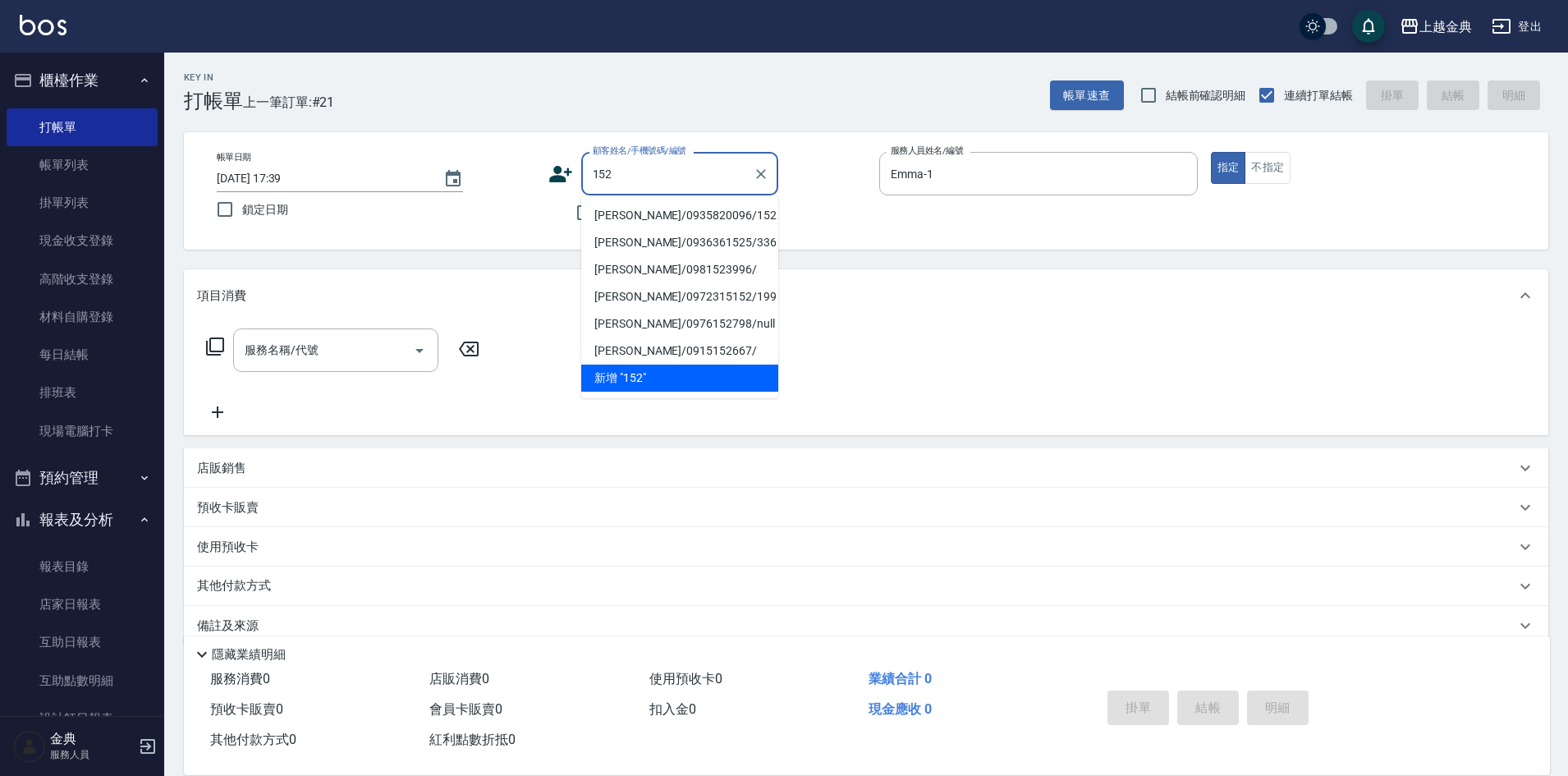
click at [646, 211] on li "[PERSON_NAME]/0935820096/152" at bounding box center [680, 216] width 197 height 27
type input "[PERSON_NAME]/0935820096/152"
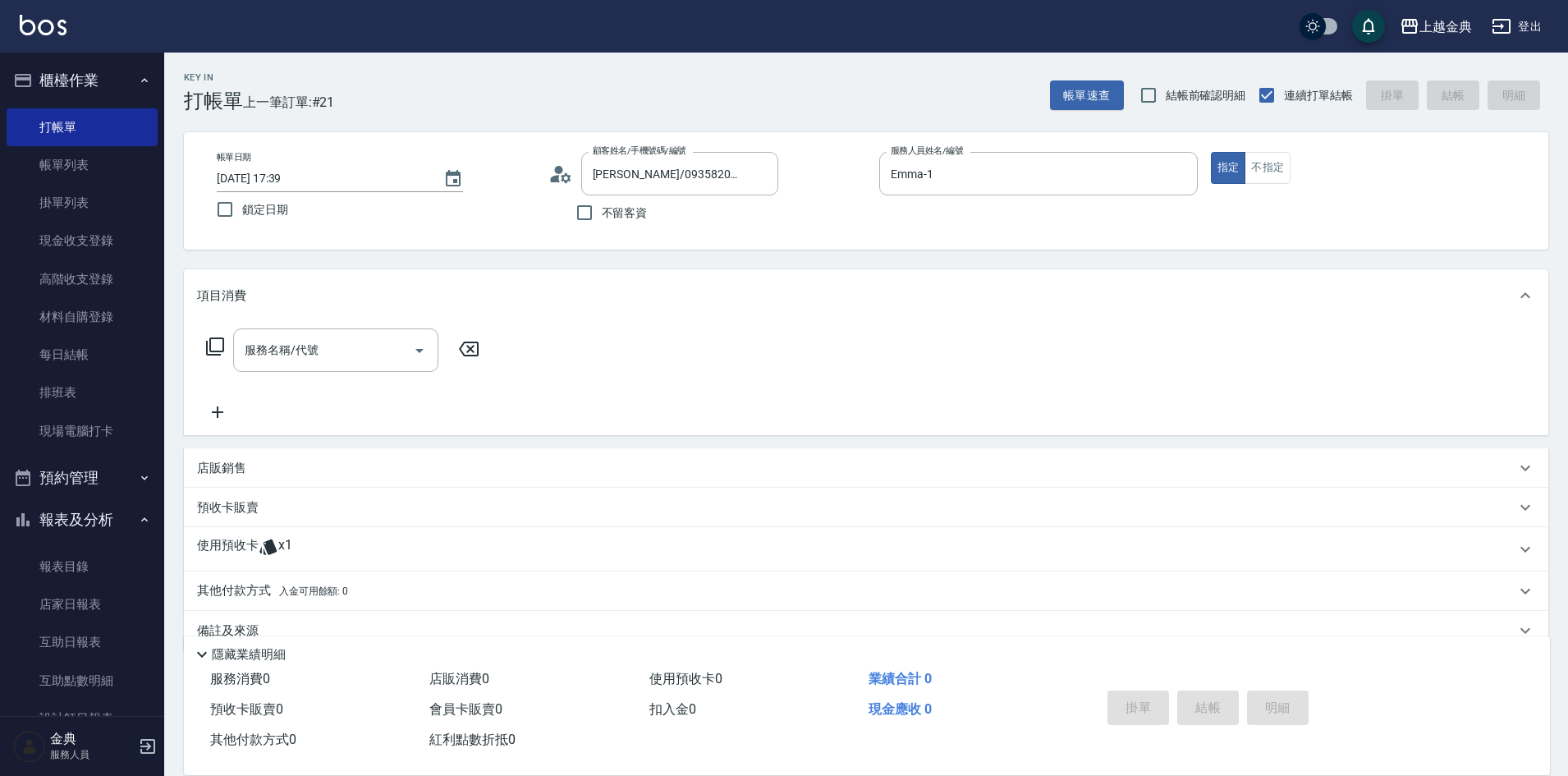
click at [295, 549] on div "使用預收卡 x1" at bounding box center [856, 549] width 1319 height 25
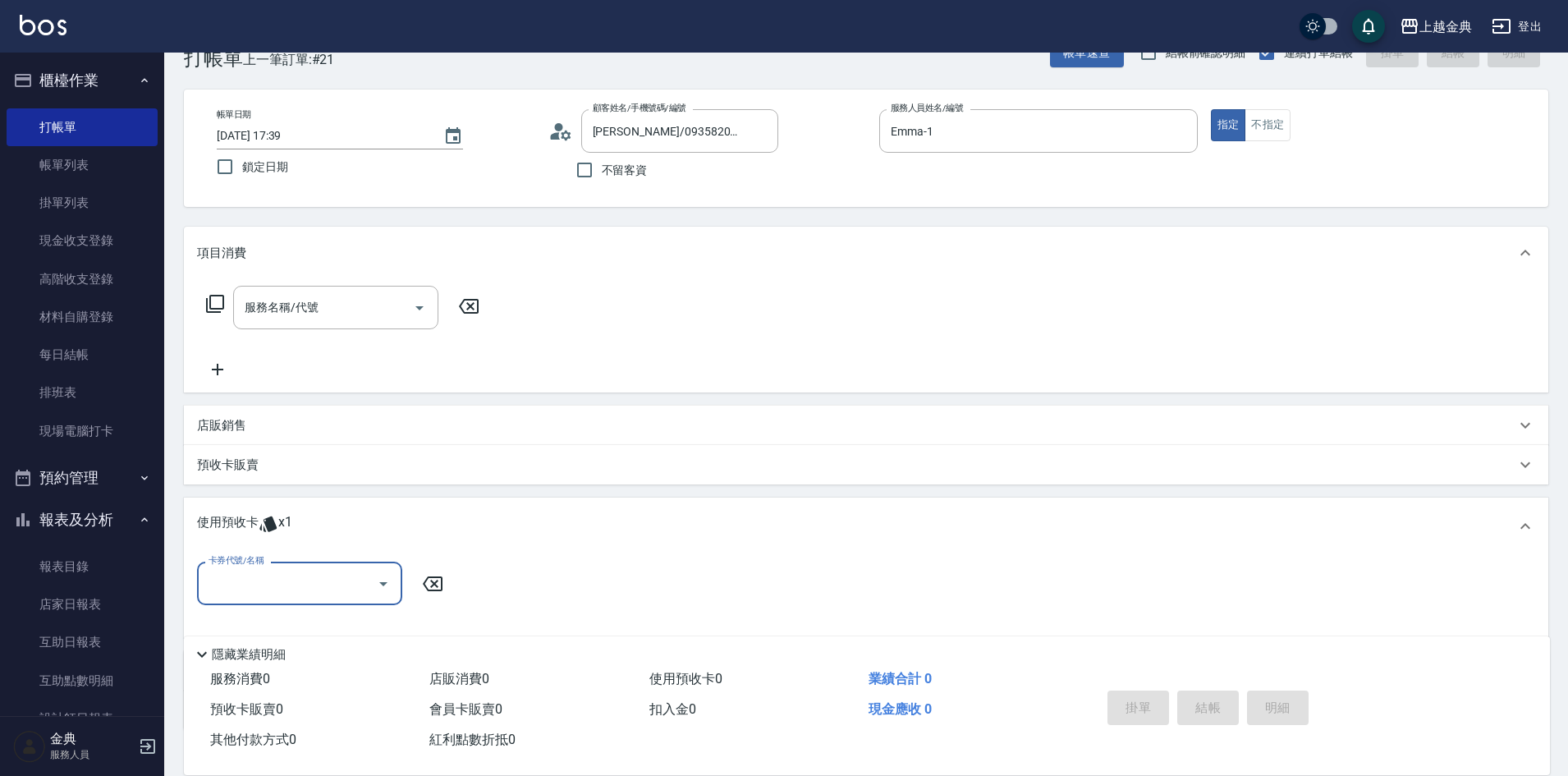
scroll to position [82, 0]
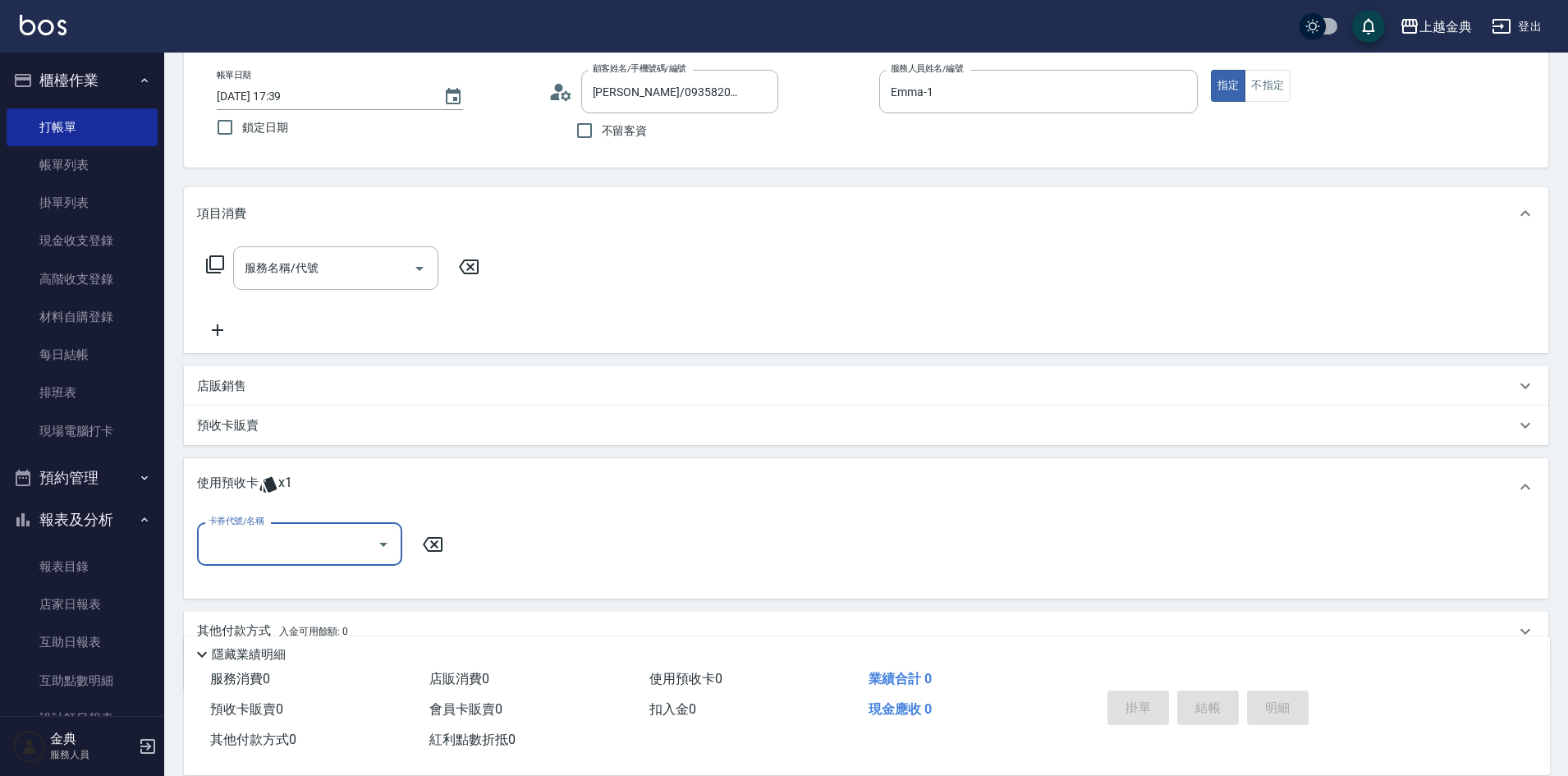
click at [289, 543] on input "卡券代號/名稱" at bounding box center [287, 544] width 166 height 29
click at [288, 584] on div "護髮包套3送1(1.5) 剩餘1張" at bounding box center [299, 586] width 205 height 27
type input "護髮包套3送1(1.5)"
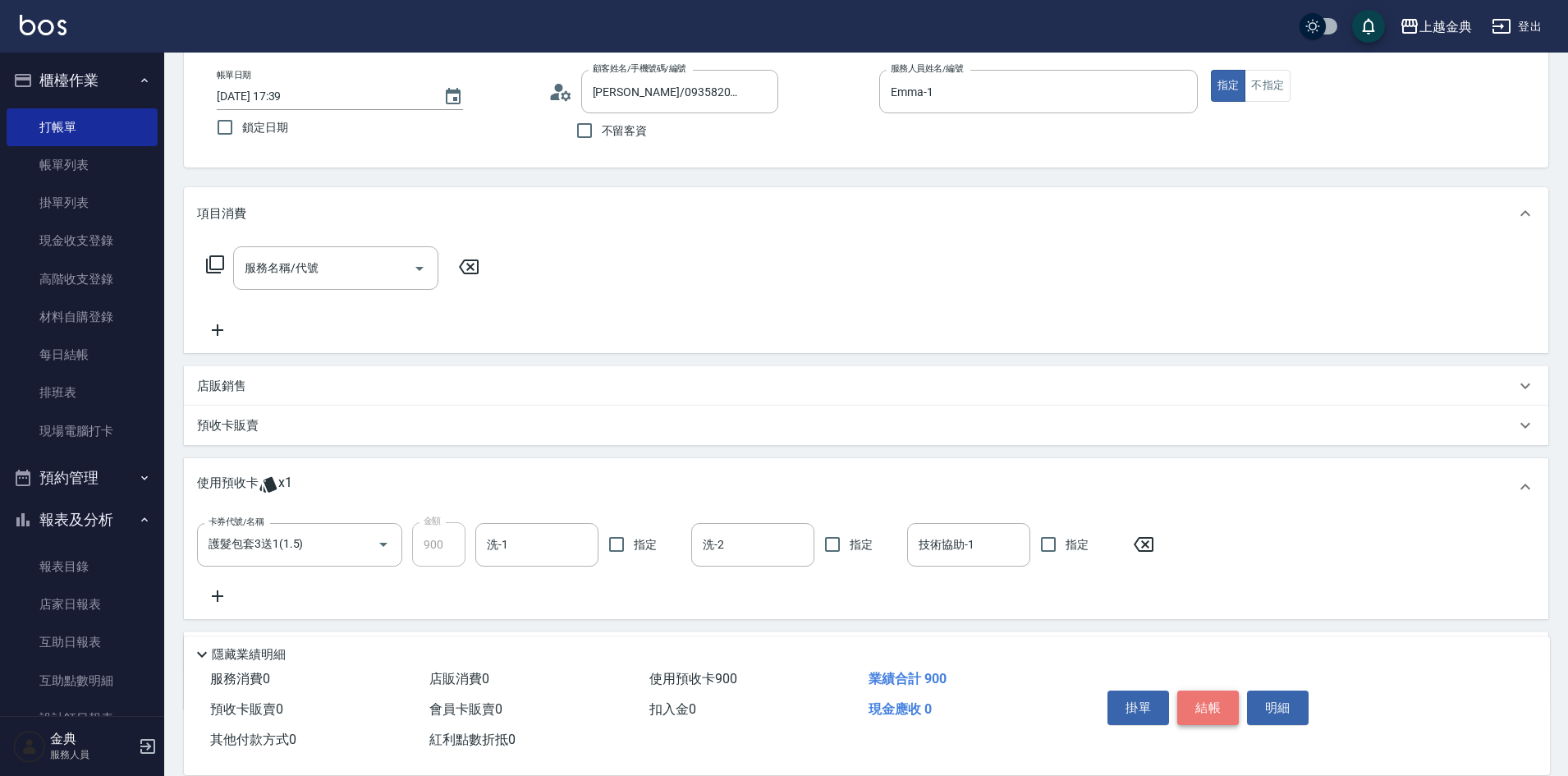
click at [1210, 700] on button "結帳" at bounding box center [1209, 709] width 62 height 35
type input "[DATE] 17:42"
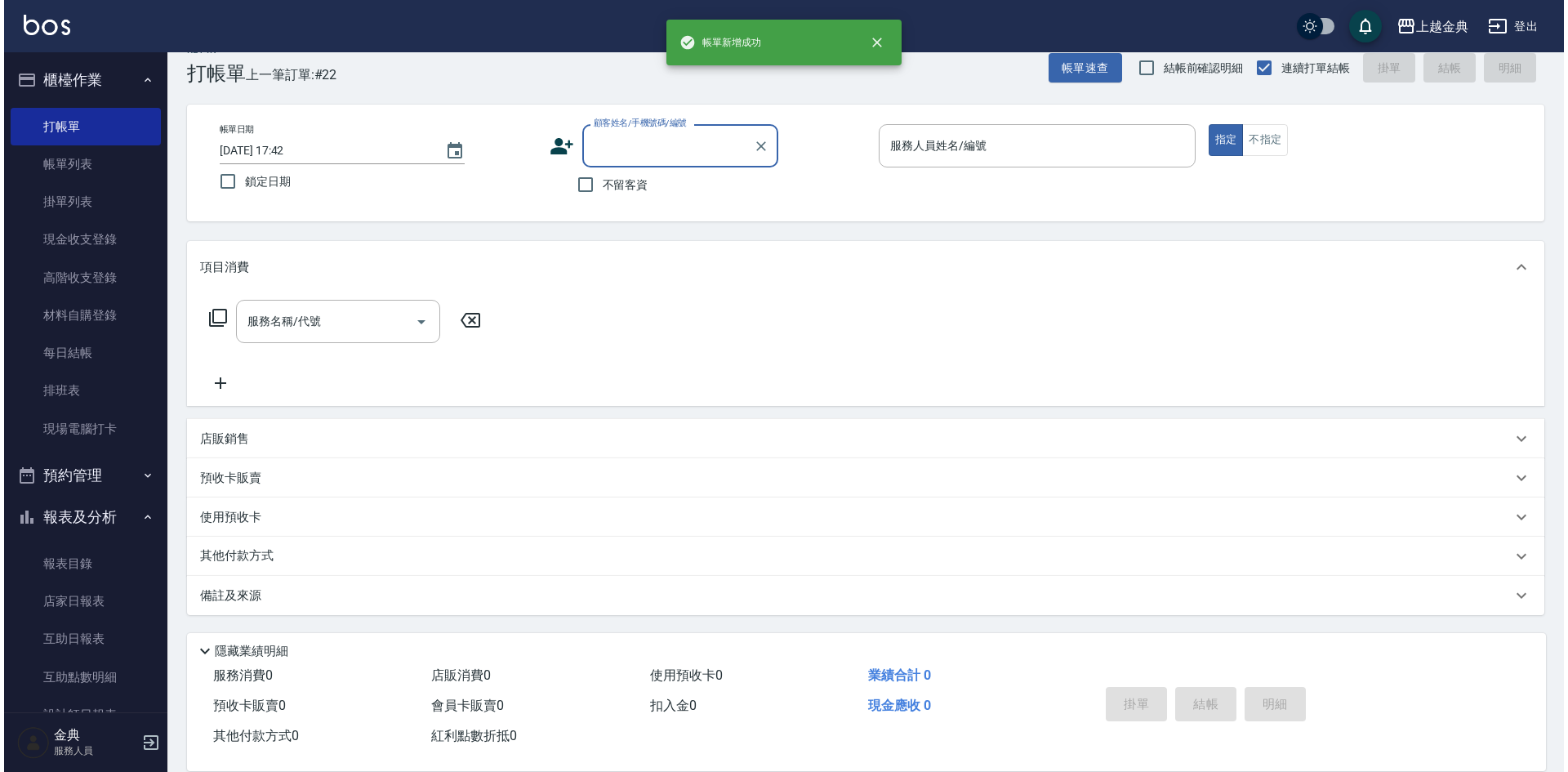
scroll to position [27, 0]
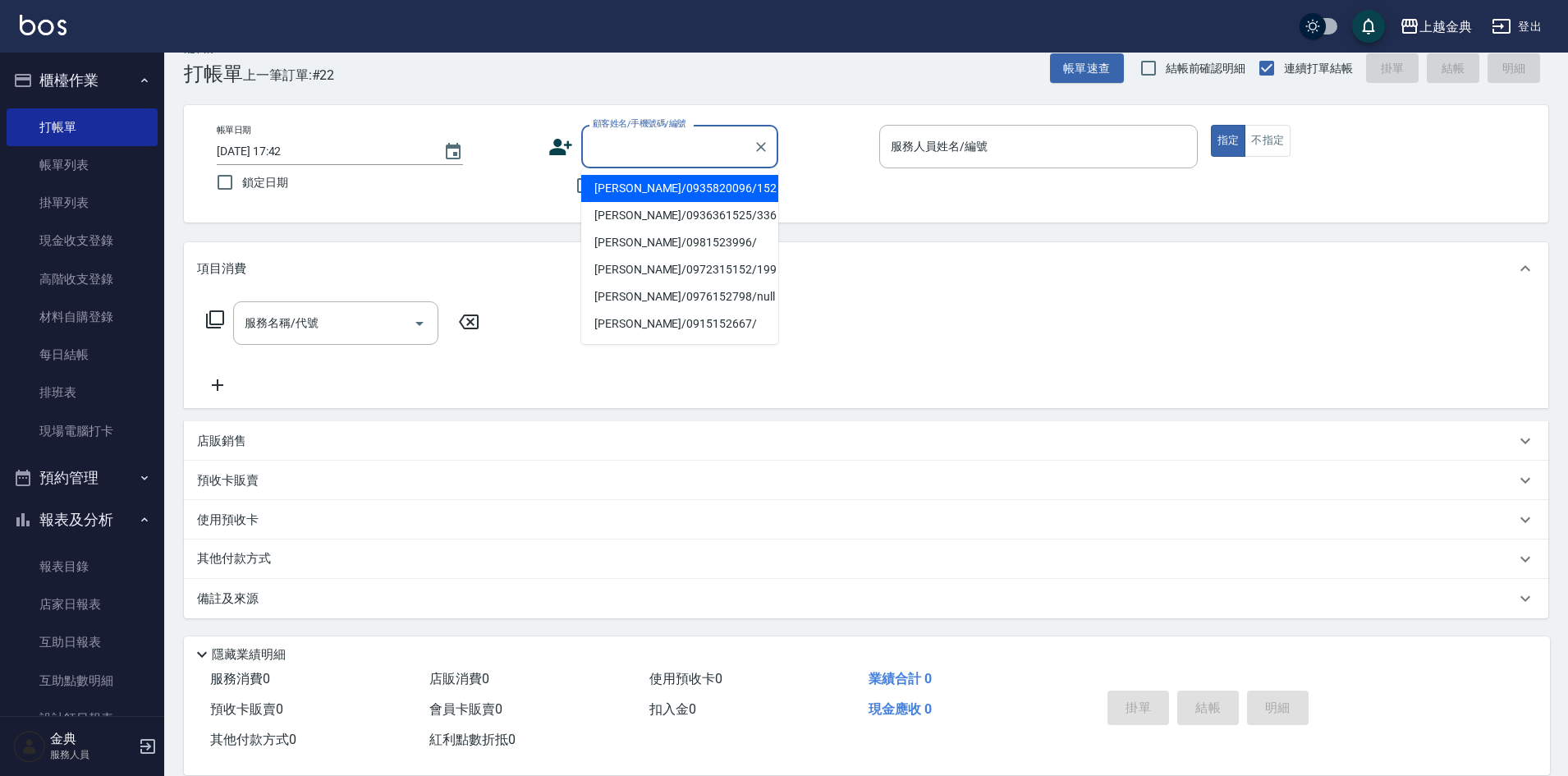
click at [653, 140] on input "顧客姓名/手機號碼/編號" at bounding box center [667, 147] width 158 height 29
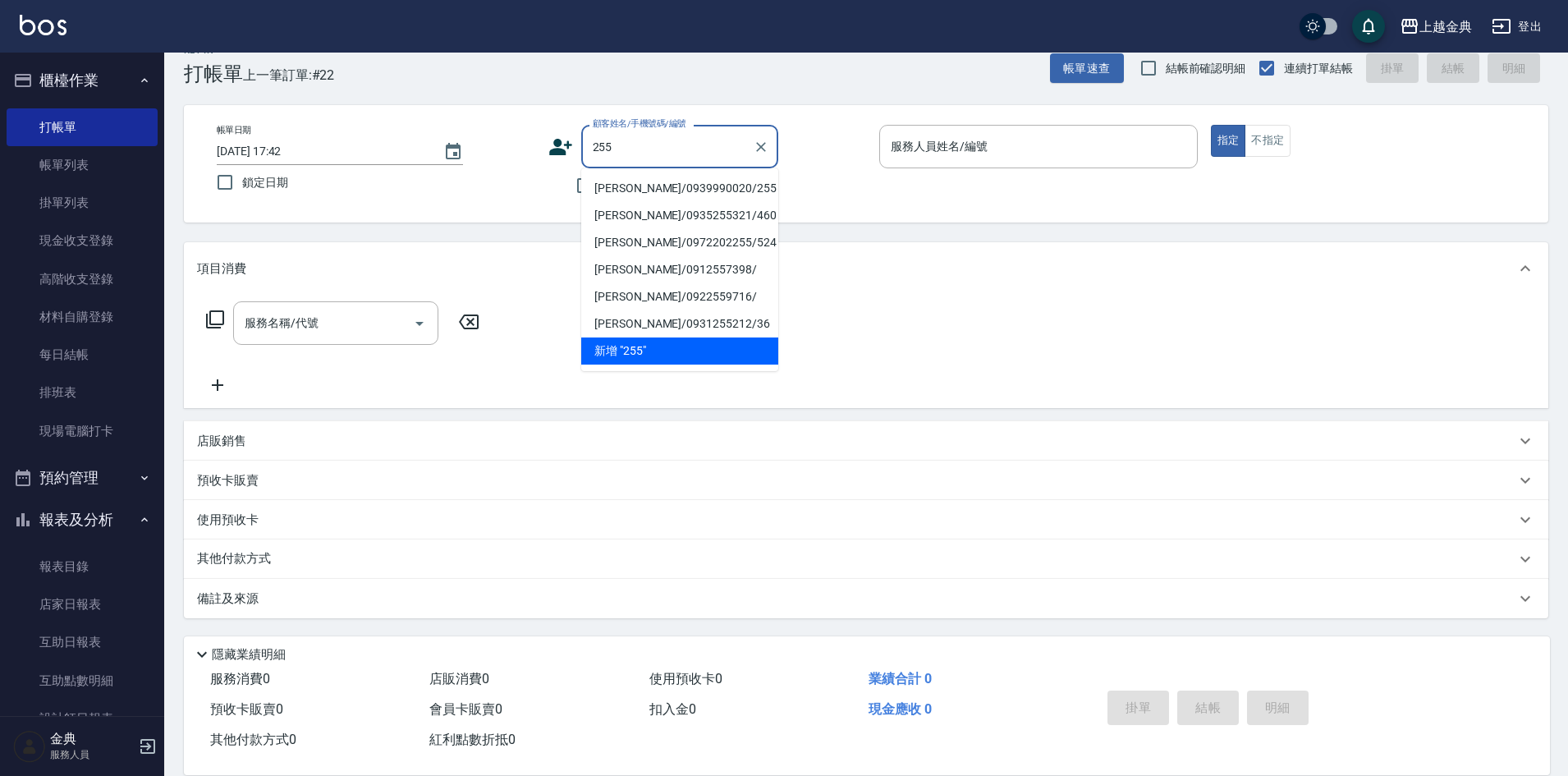
click at [644, 192] on li "[PERSON_NAME]/0939990020/255" at bounding box center [680, 189] width 197 height 27
type input "[PERSON_NAME]/0939990020/255"
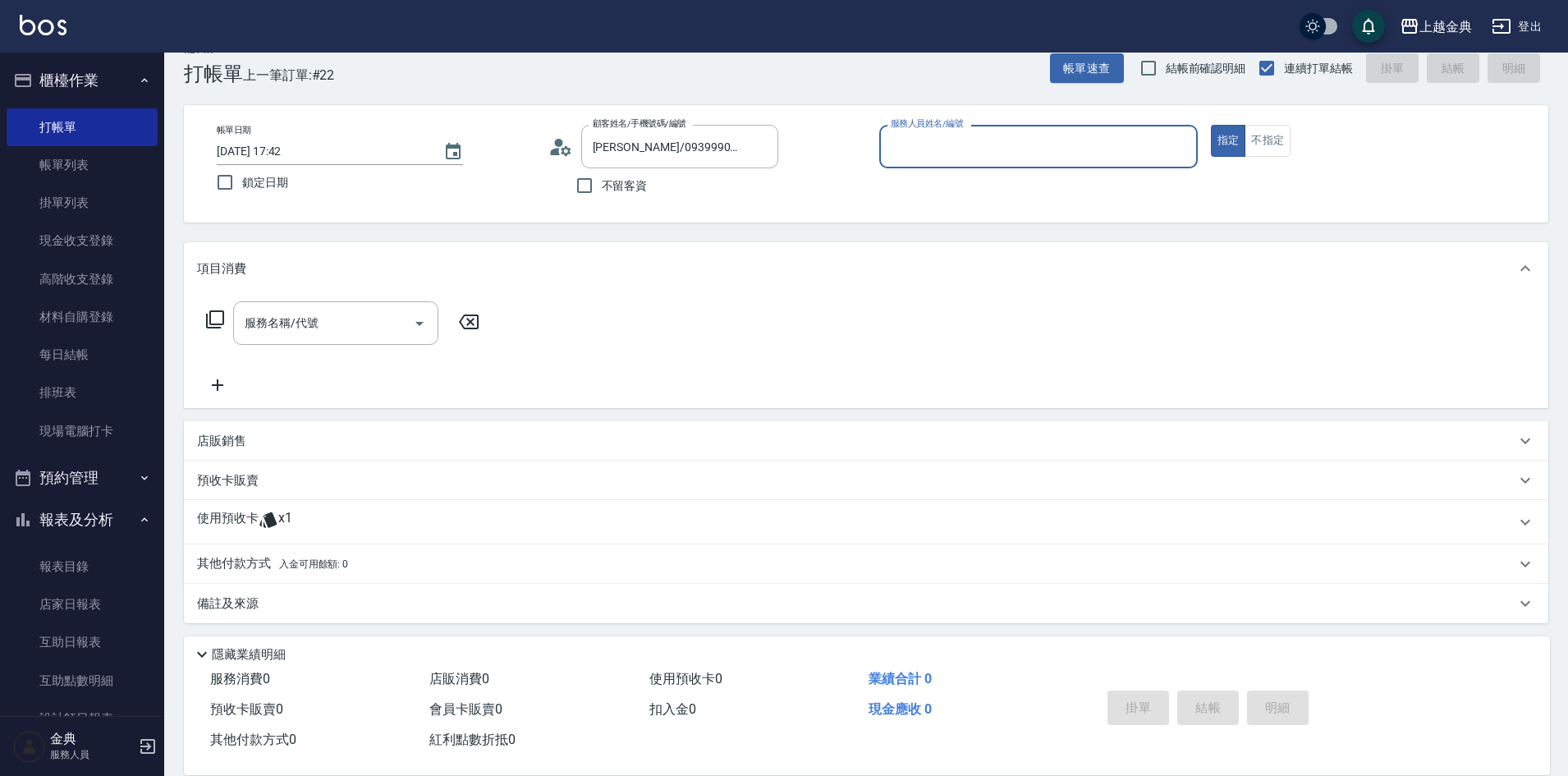
click at [568, 148] on icon at bounding box center [565, 150] width 10 height 10
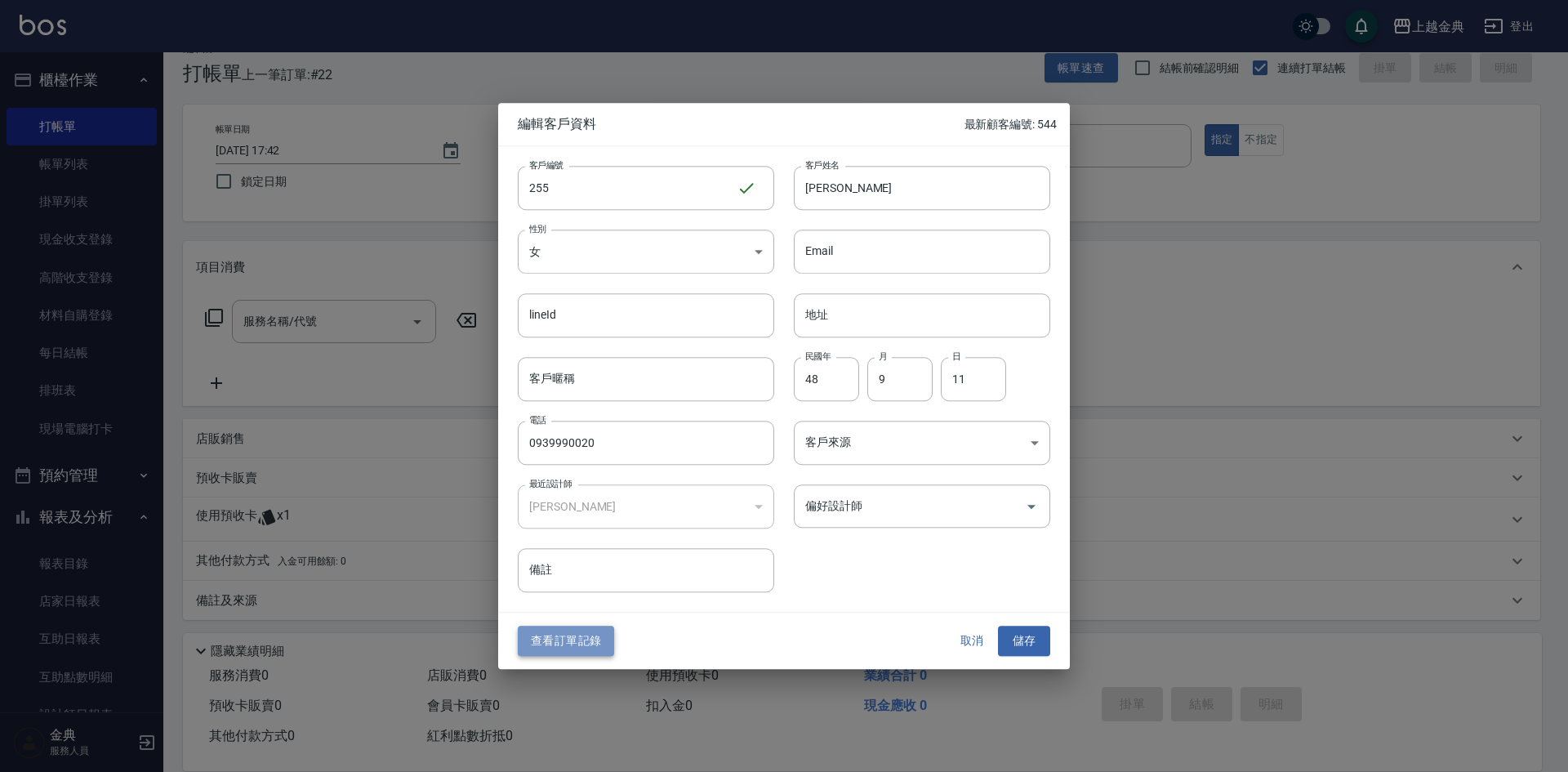
click at [561, 640] on button "查看訂單記錄" at bounding box center [566, 641] width 96 height 30
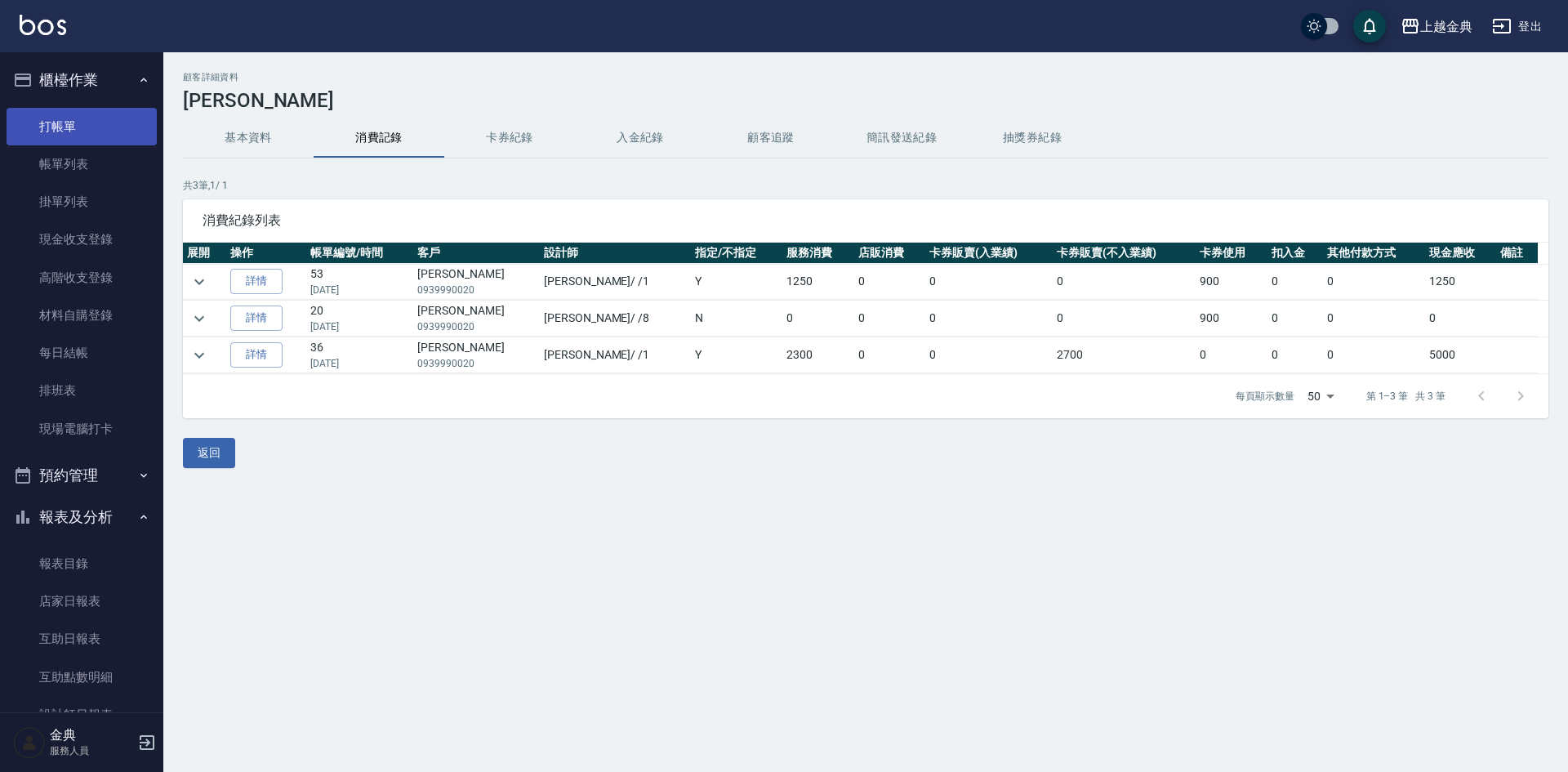
click at [71, 123] on link "打帳單" at bounding box center [82, 126] width 151 height 37
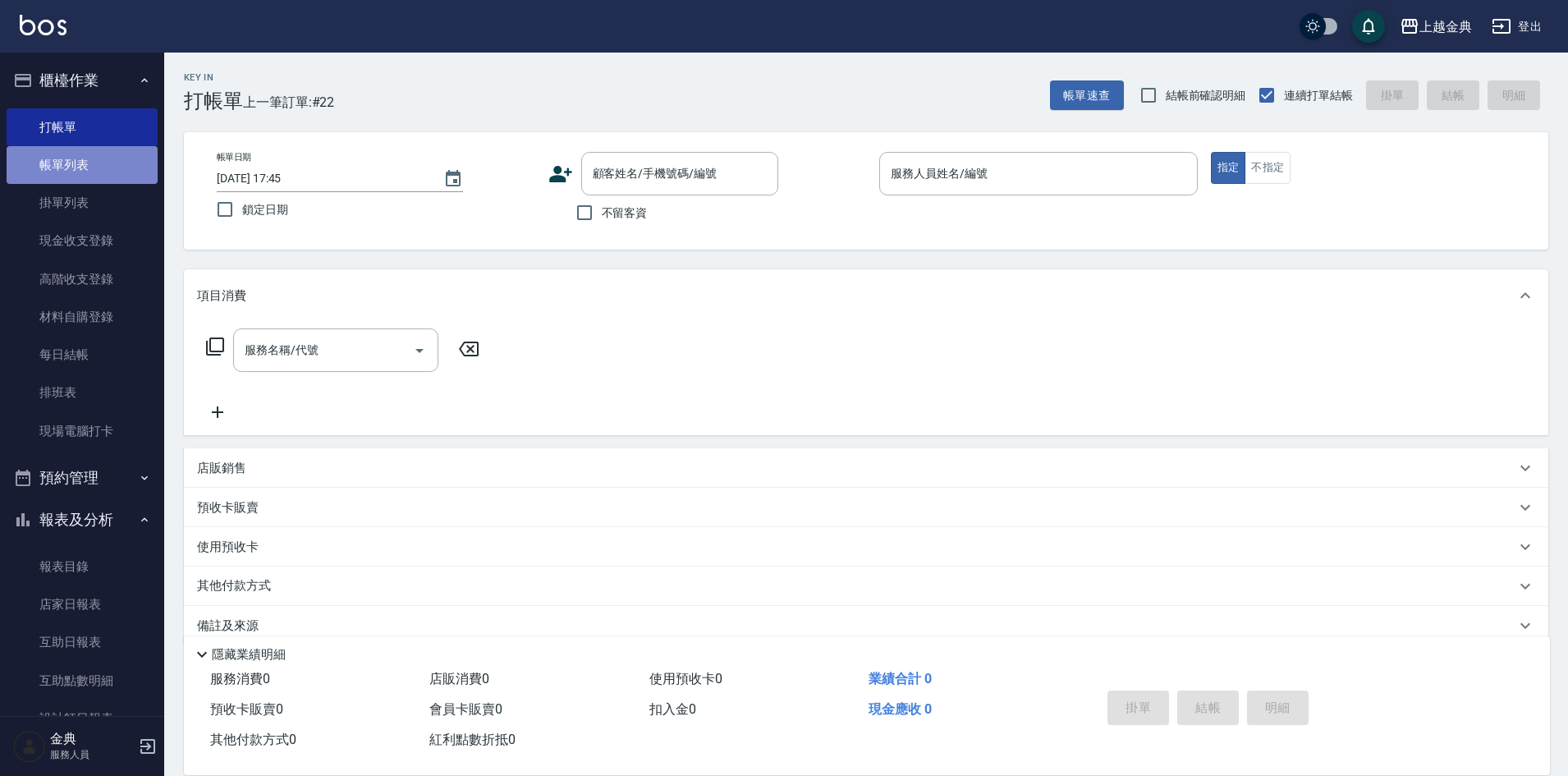
click at [112, 153] on link "帳單列表" at bounding box center [82, 164] width 151 height 37
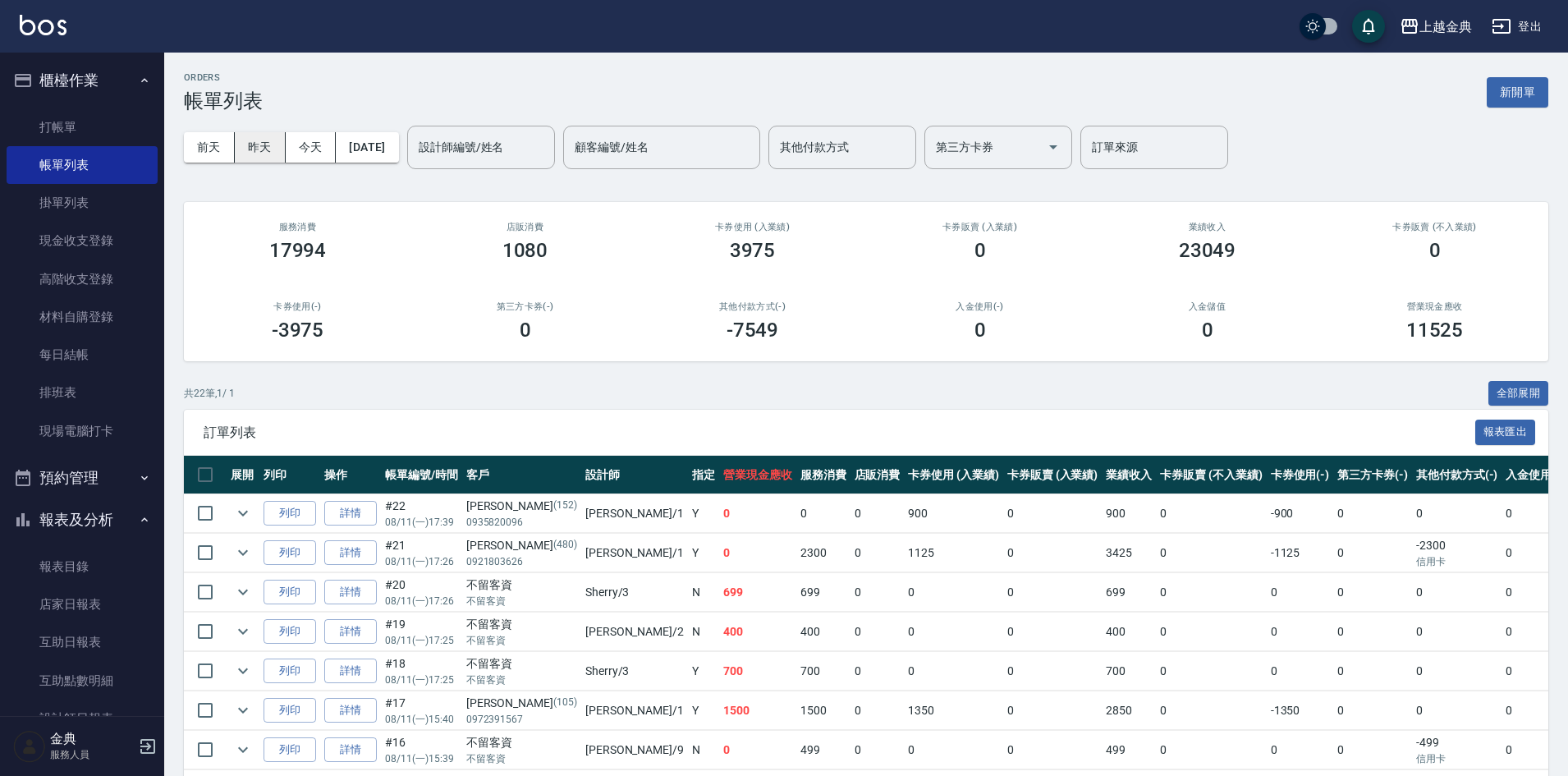
click at [269, 150] on button "昨天" at bounding box center [261, 147] width 51 height 30
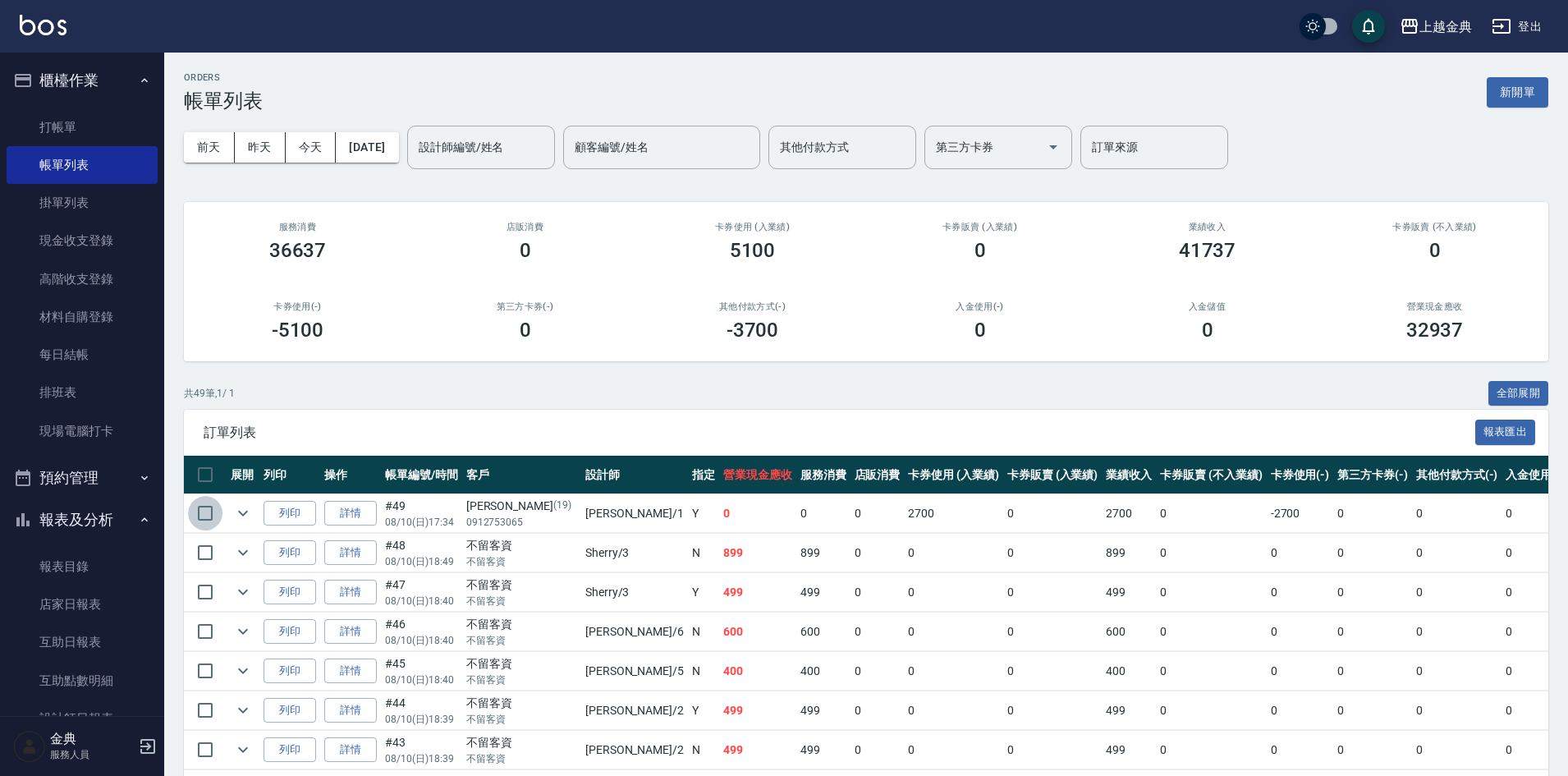
click at [209, 511] on input "checkbox" at bounding box center [205, 513] width 35 height 35
checkbox input "true"
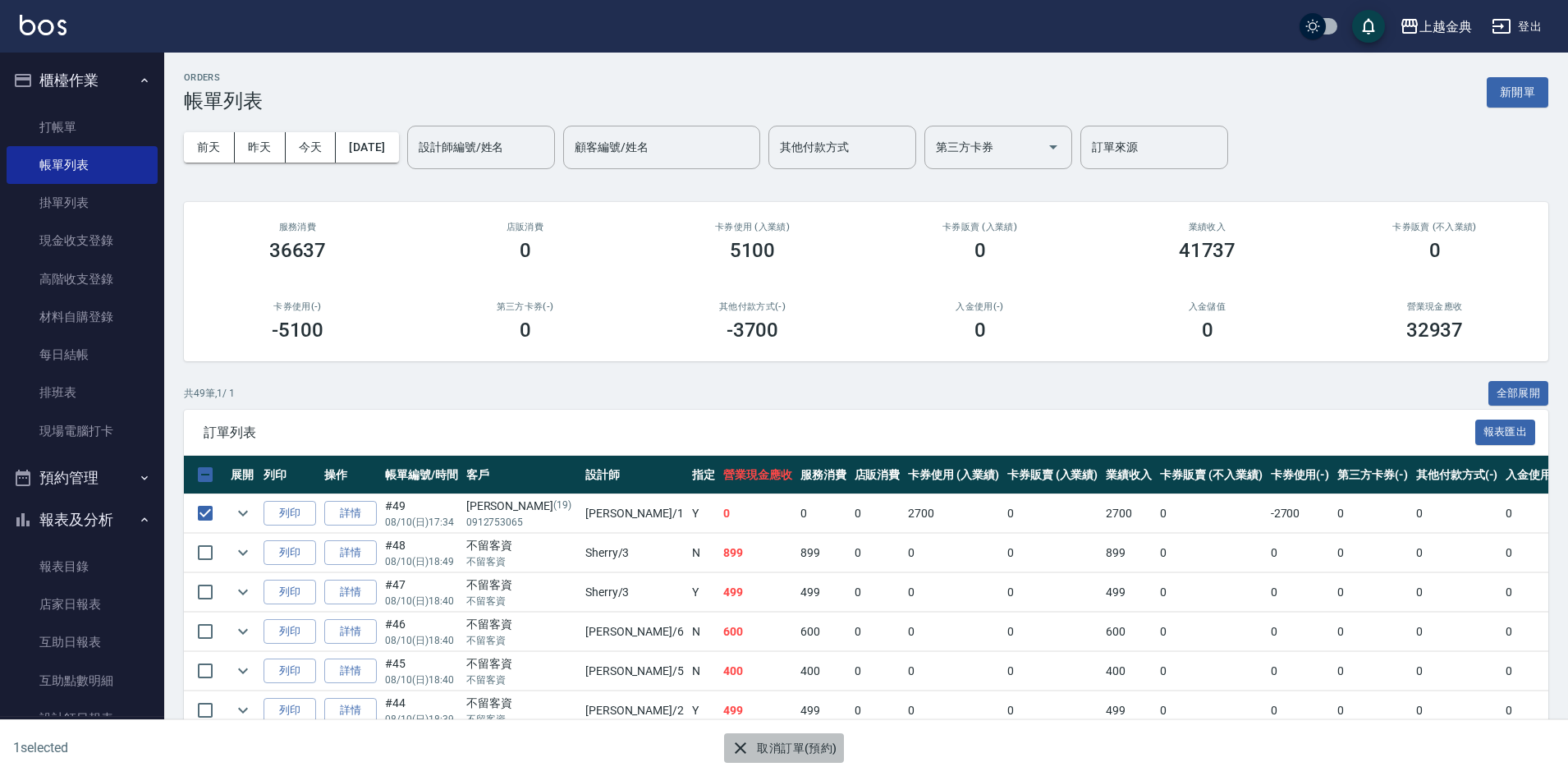
click at [815, 743] on button "取消訂單(預約)" at bounding box center [783, 748] width 119 height 30
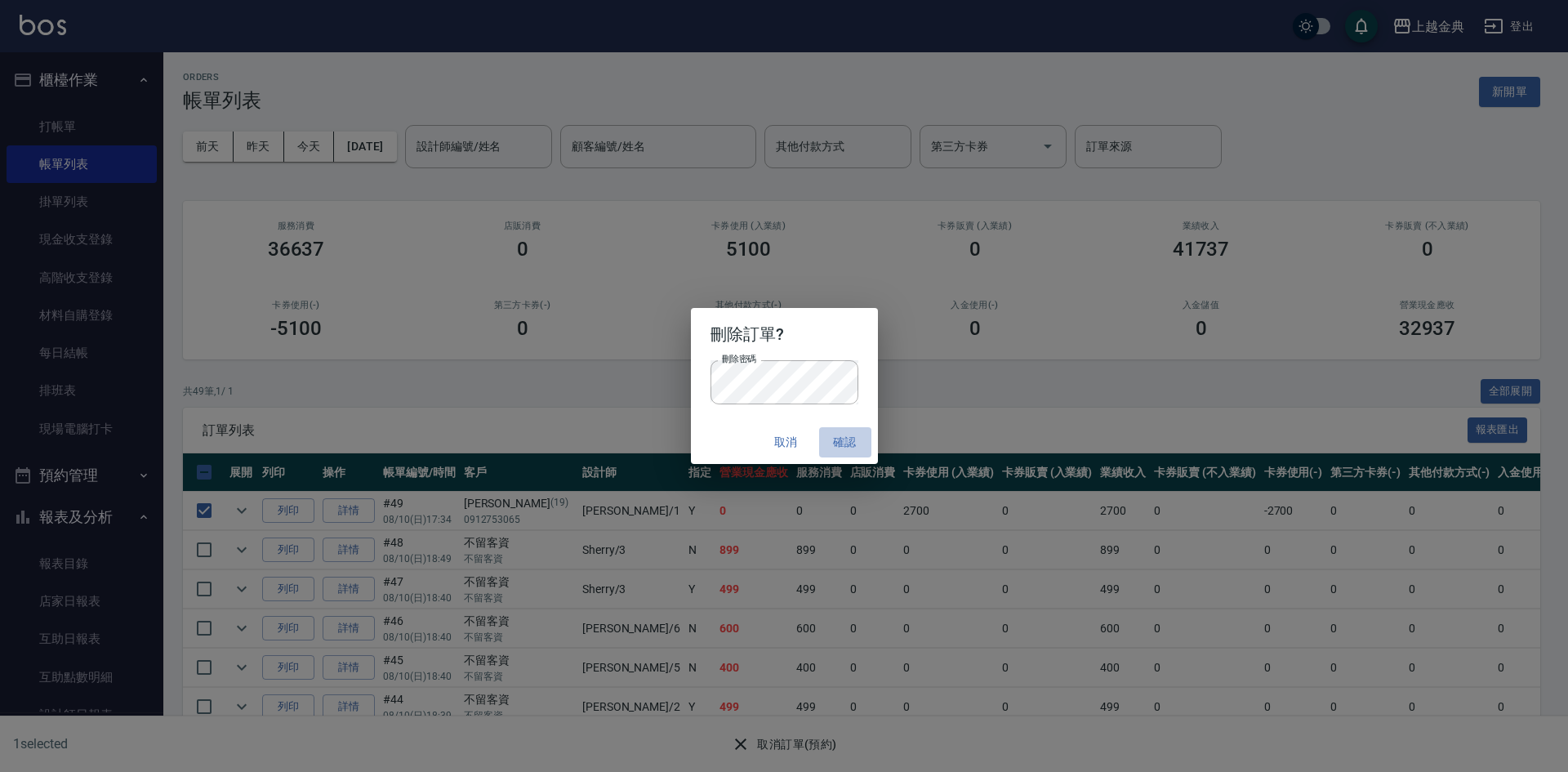
click at [842, 449] on button "確認" at bounding box center [845, 442] width 53 height 30
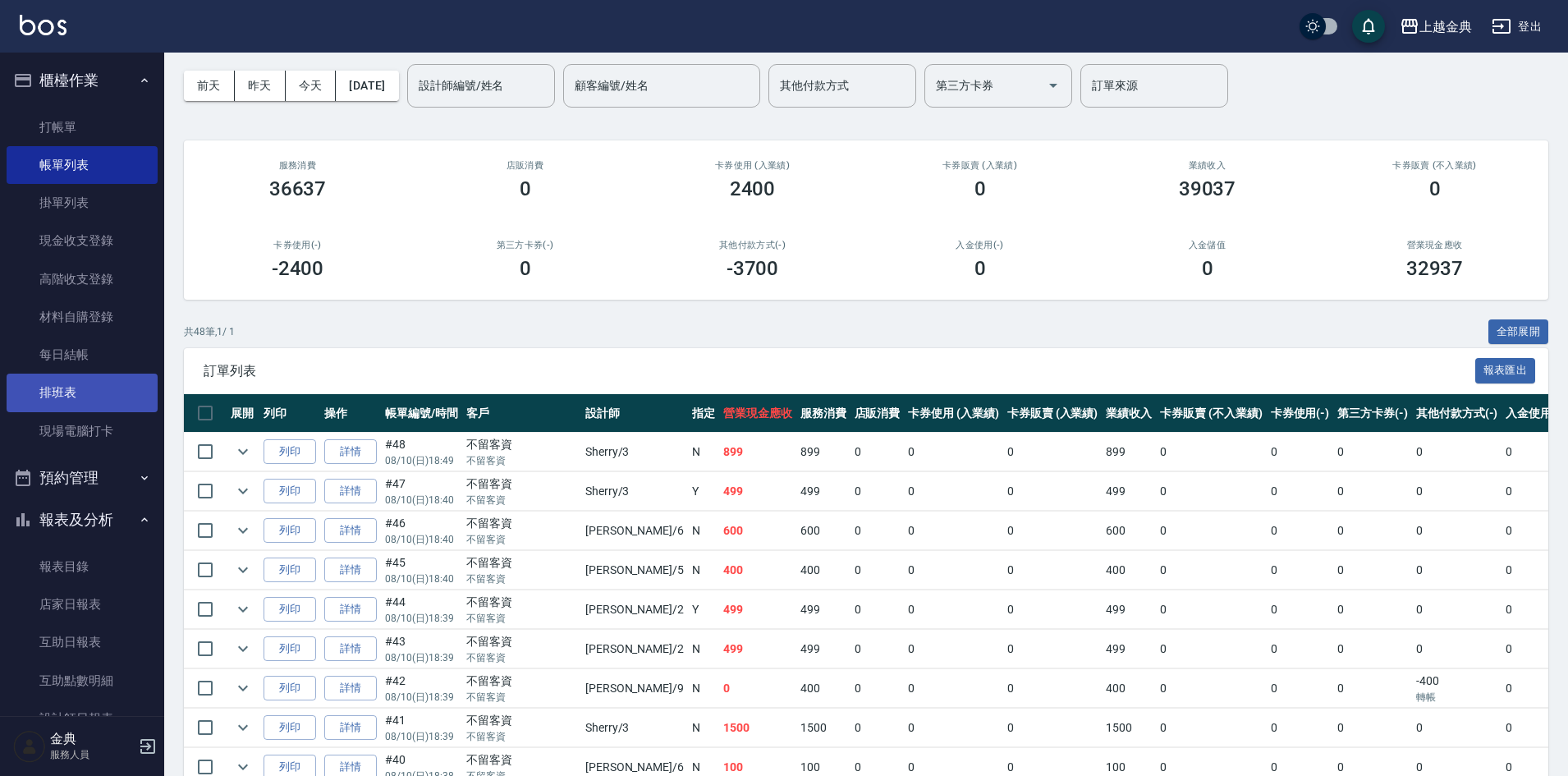
scroll to position [164, 0]
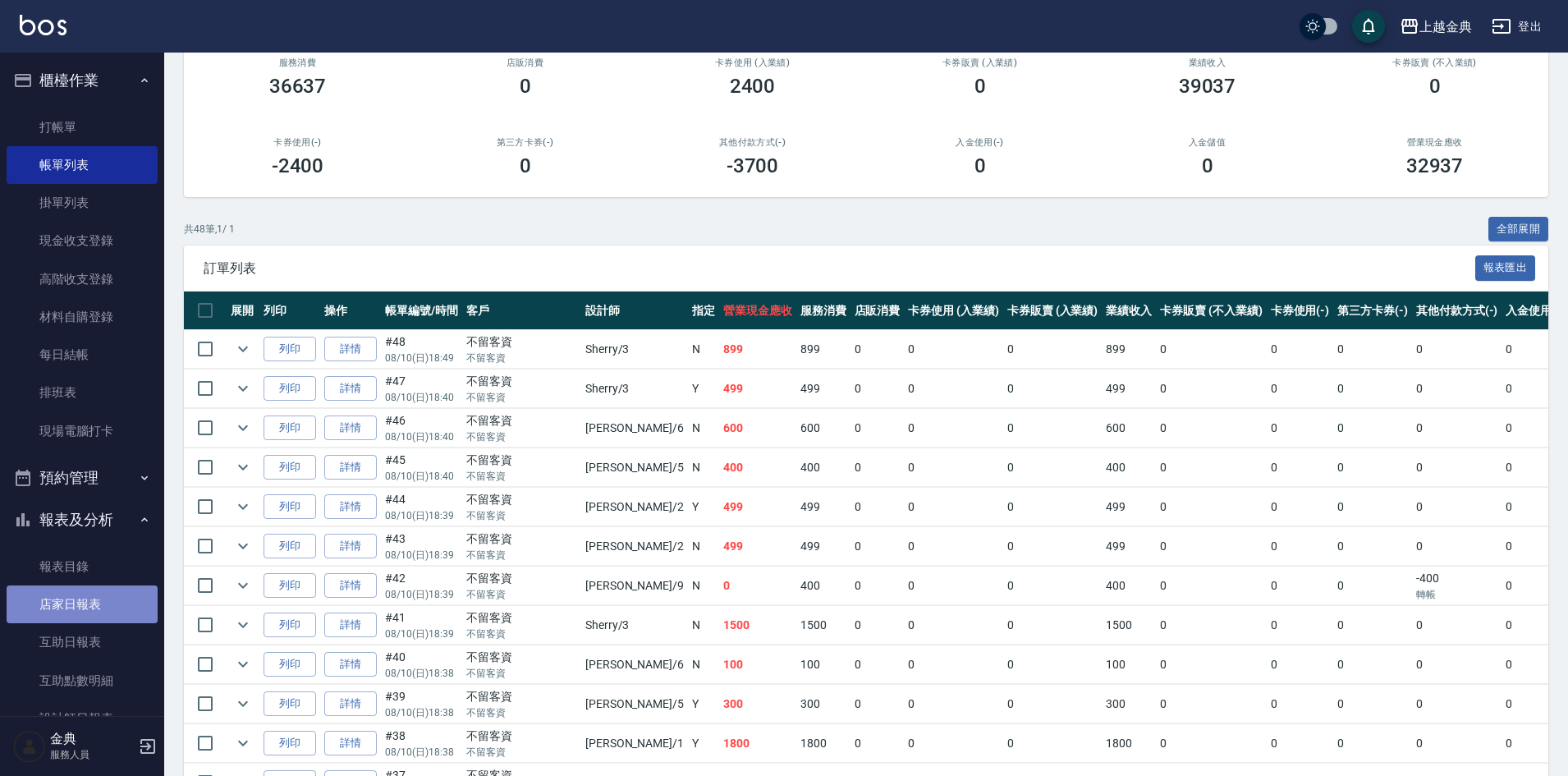
click at [95, 602] on link "店家日報表" at bounding box center [82, 604] width 151 height 37
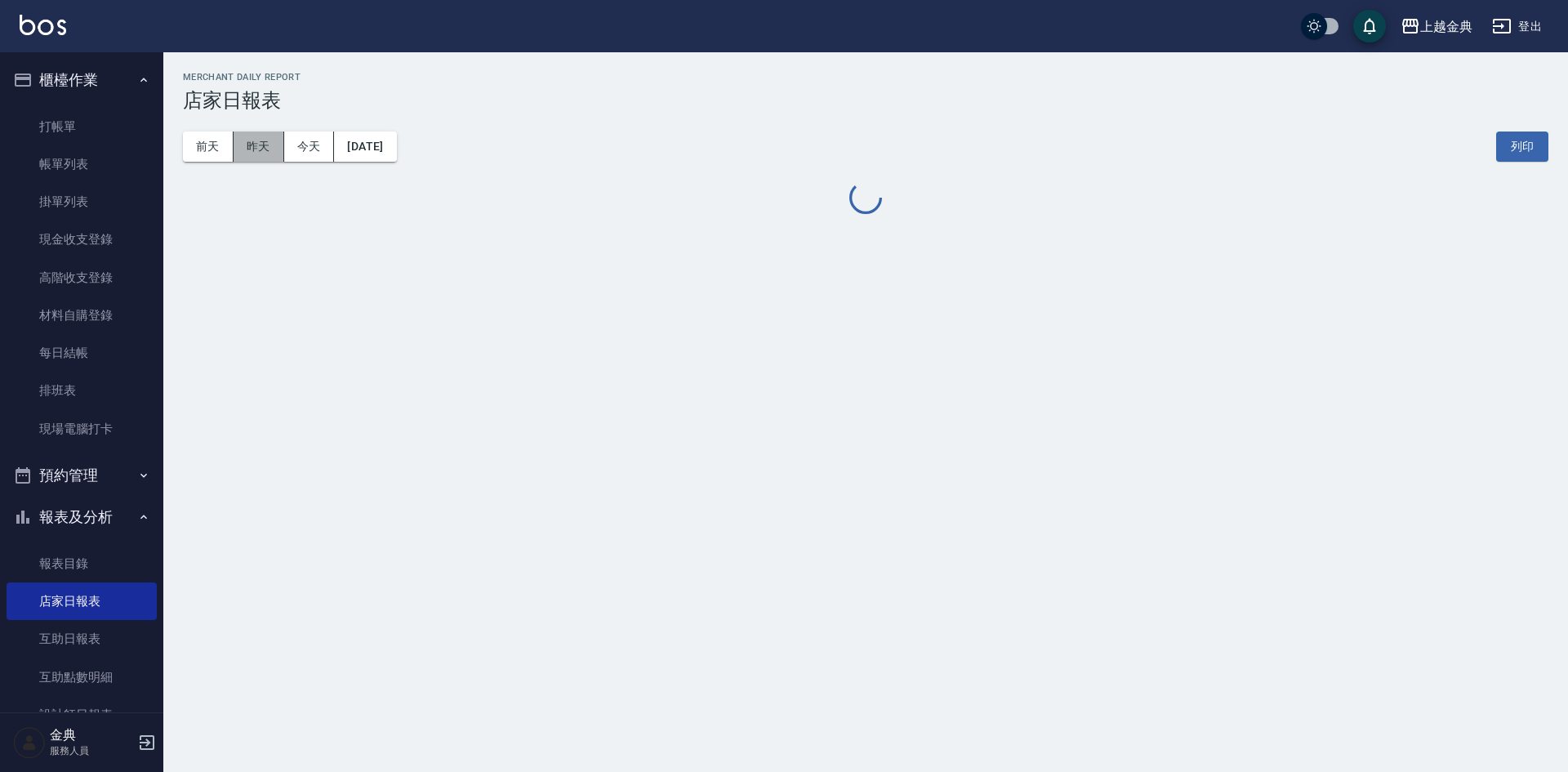
click at [263, 142] on button "昨天" at bounding box center [259, 146] width 51 height 30
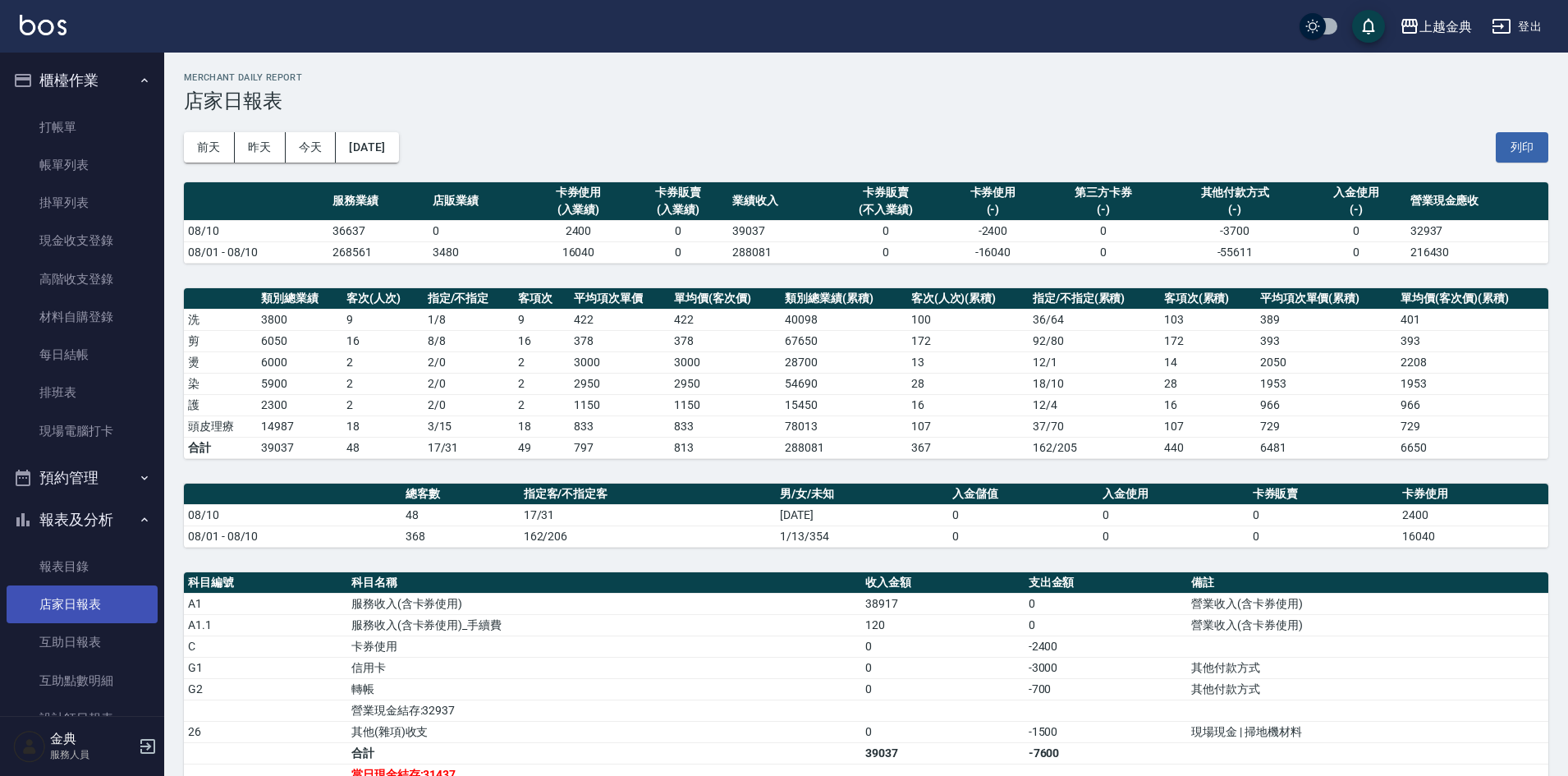
scroll to position [82, 0]
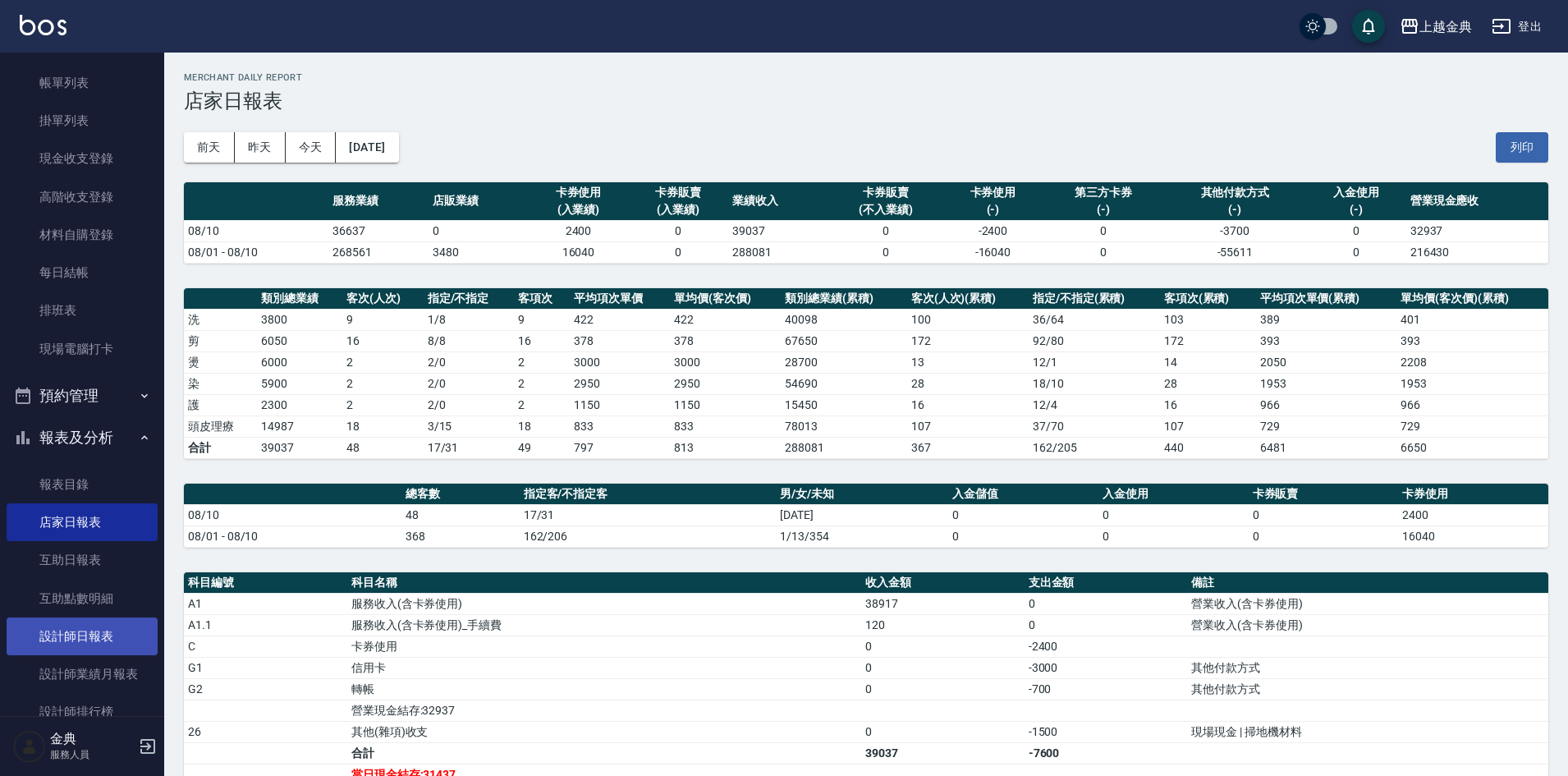
click at [112, 632] on link "設計師日報表" at bounding box center [82, 636] width 151 height 37
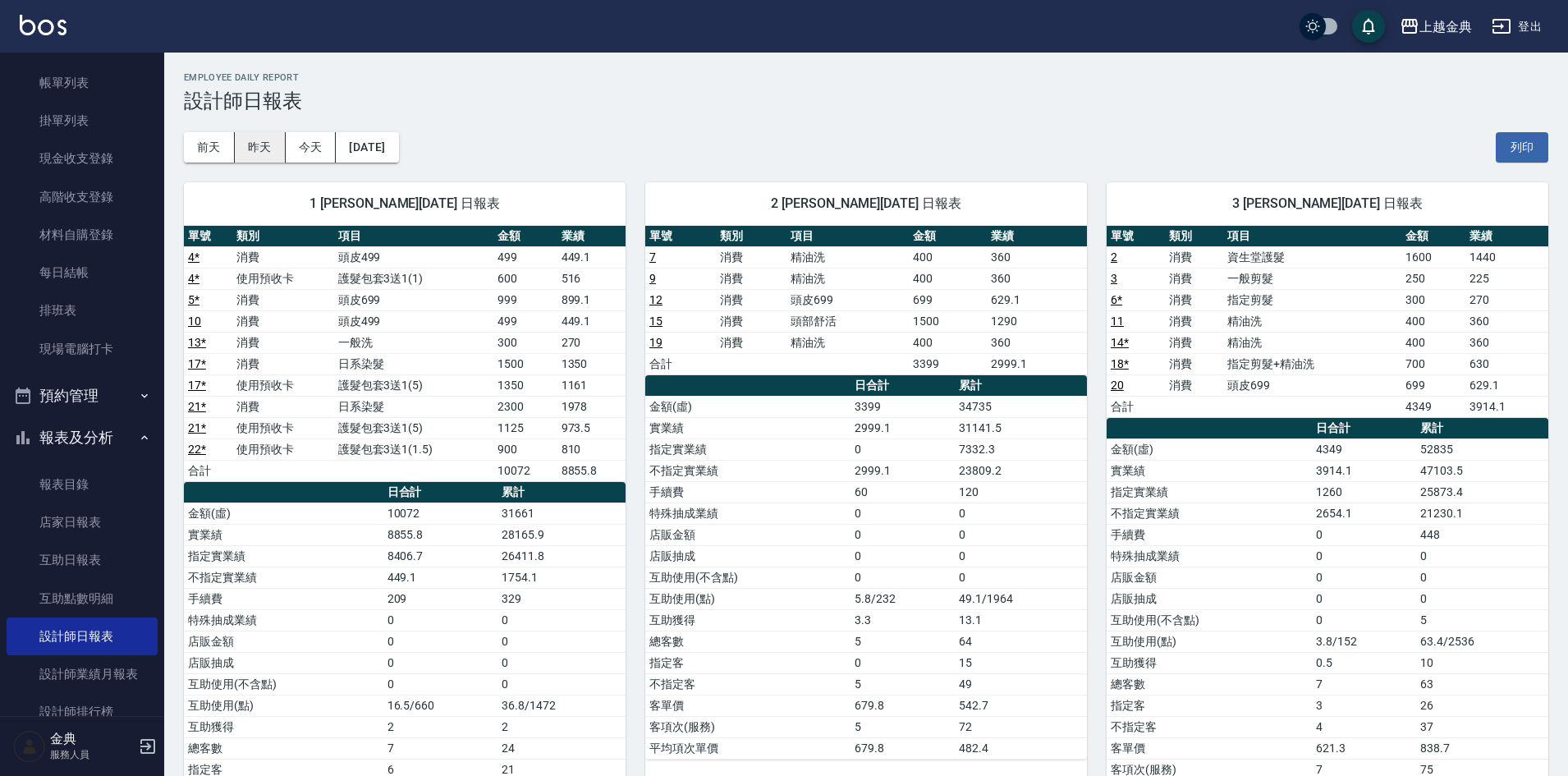
click at [261, 146] on button "昨天" at bounding box center [261, 147] width 51 height 30
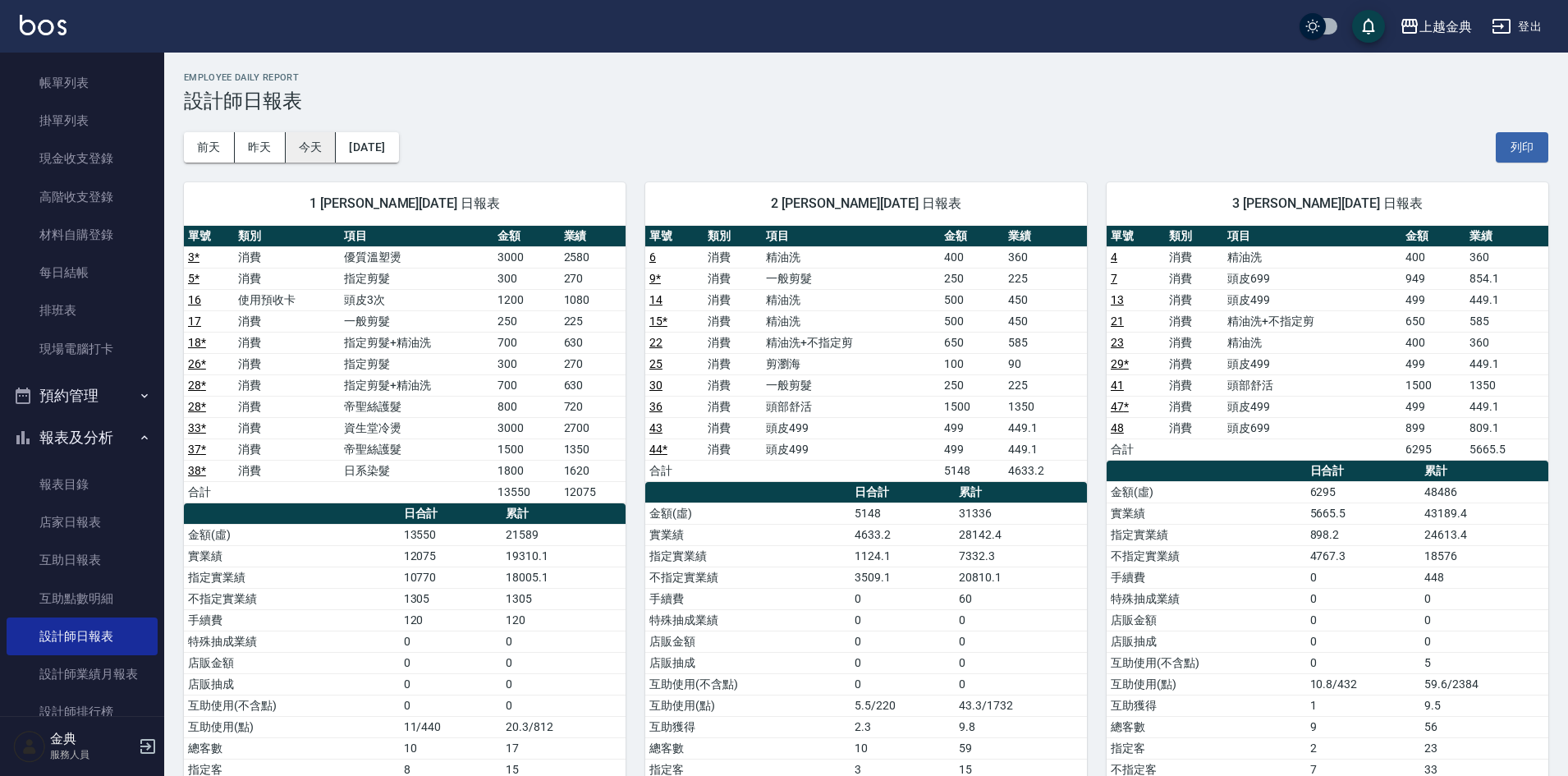
click at [310, 145] on button "今天" at bounding box center [311, 147] width 51 height 30
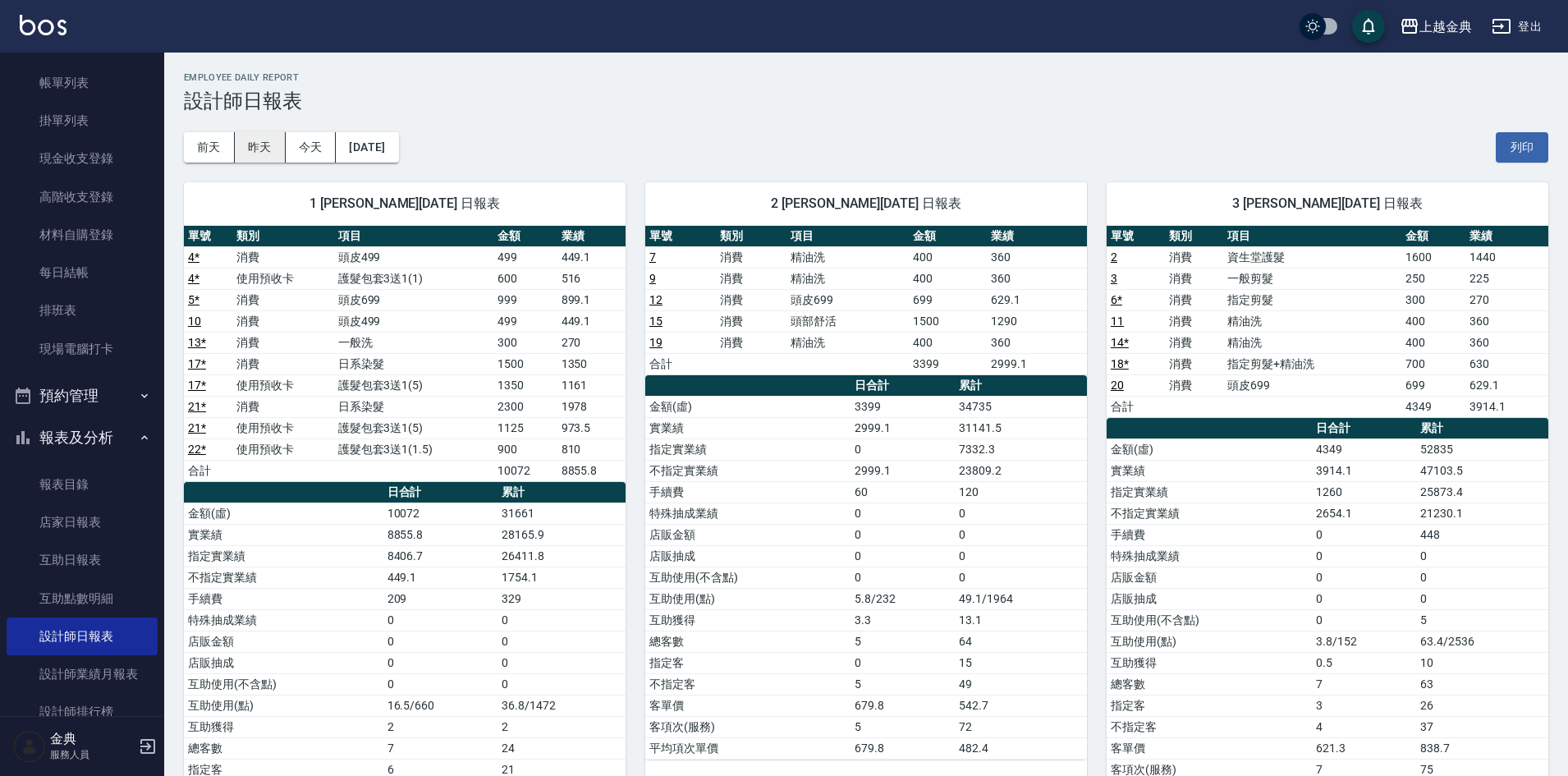
click at [265, 150] on button "昨天" at bounding box center [261, 147] width 51 height 30
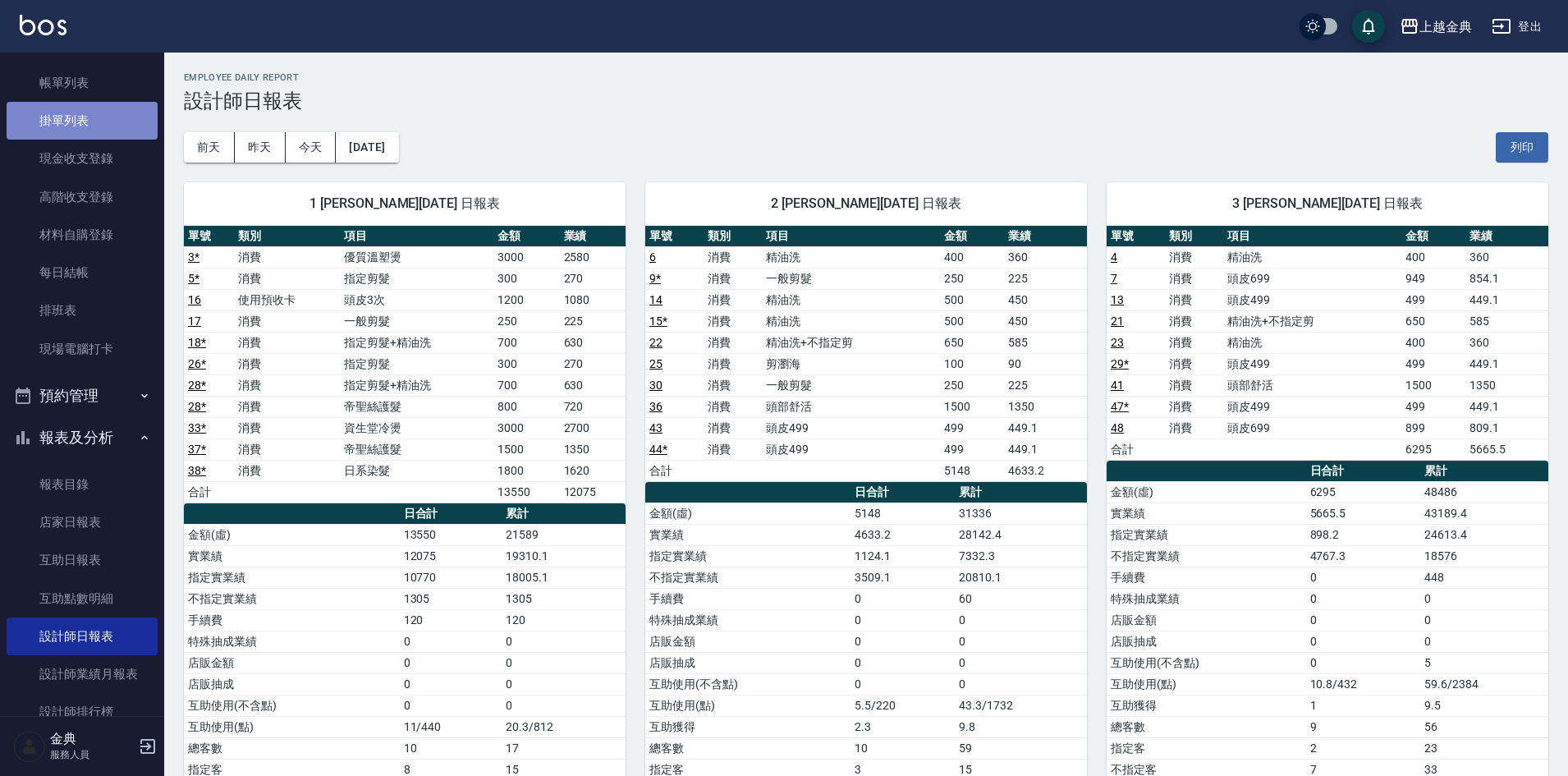
click at [103, 126] on link "掛單列表" at bounding box center [82, 120] width 151 height 37
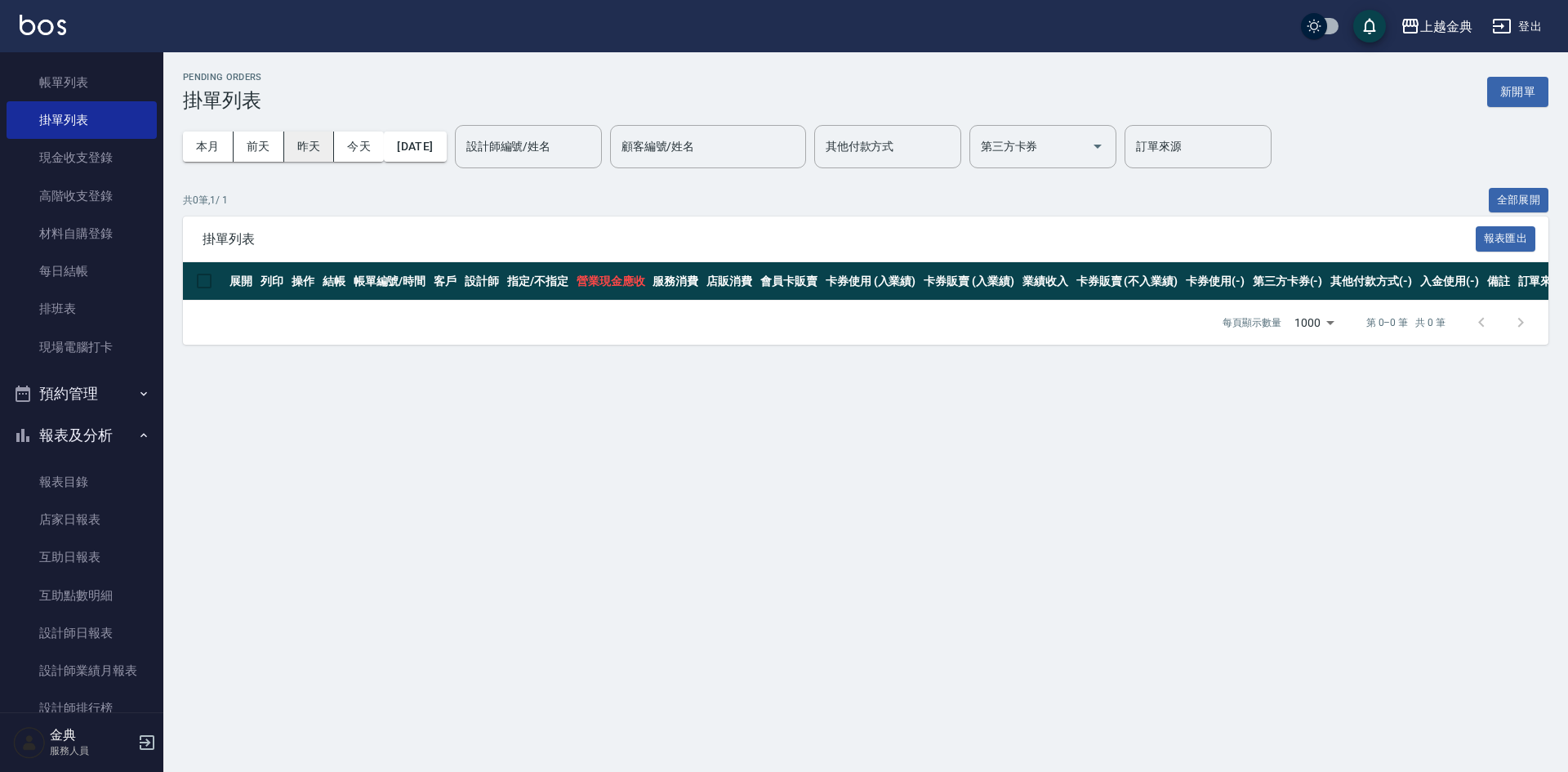
click at [292, 151] on button "昨天" at bounding box center [309, 146] width 51 height 30
click at [317, 145] on button "昨天" at bounding box center [309, 146] width 51 height 30
click at [322, 140] on button "昨天" at bounding box center [309, 146] width 51 height 30
click at [1518, 194] on button "全部展開" at bounding box center [1519, 200] width 61 height 25
click at [97, 92] on link "帳單列表" at bounding box center [82, 82] width 151 height 37
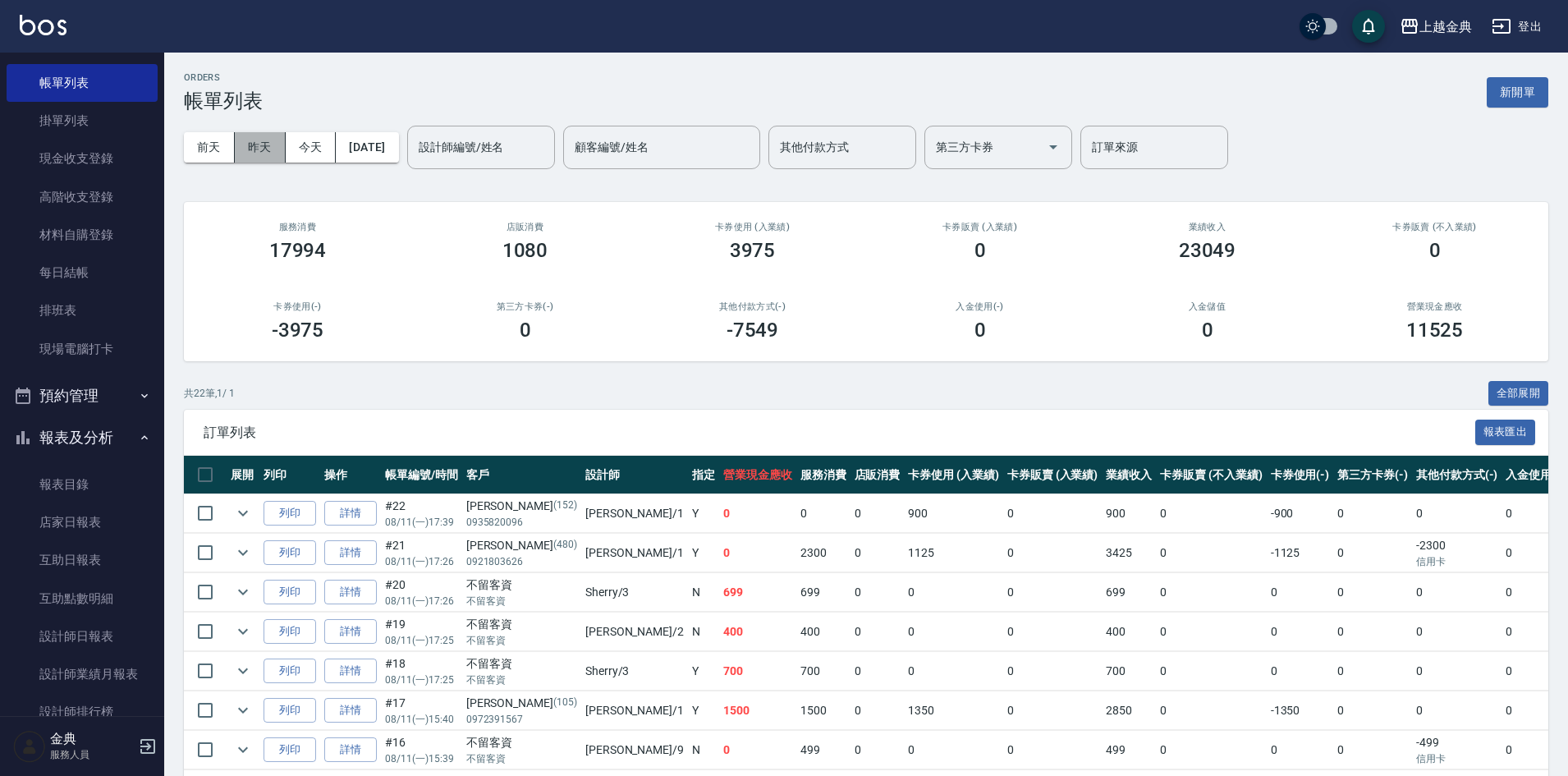
click at [253, 143] on button "昨天" at bounding box center [261, 147] width 51 height 30
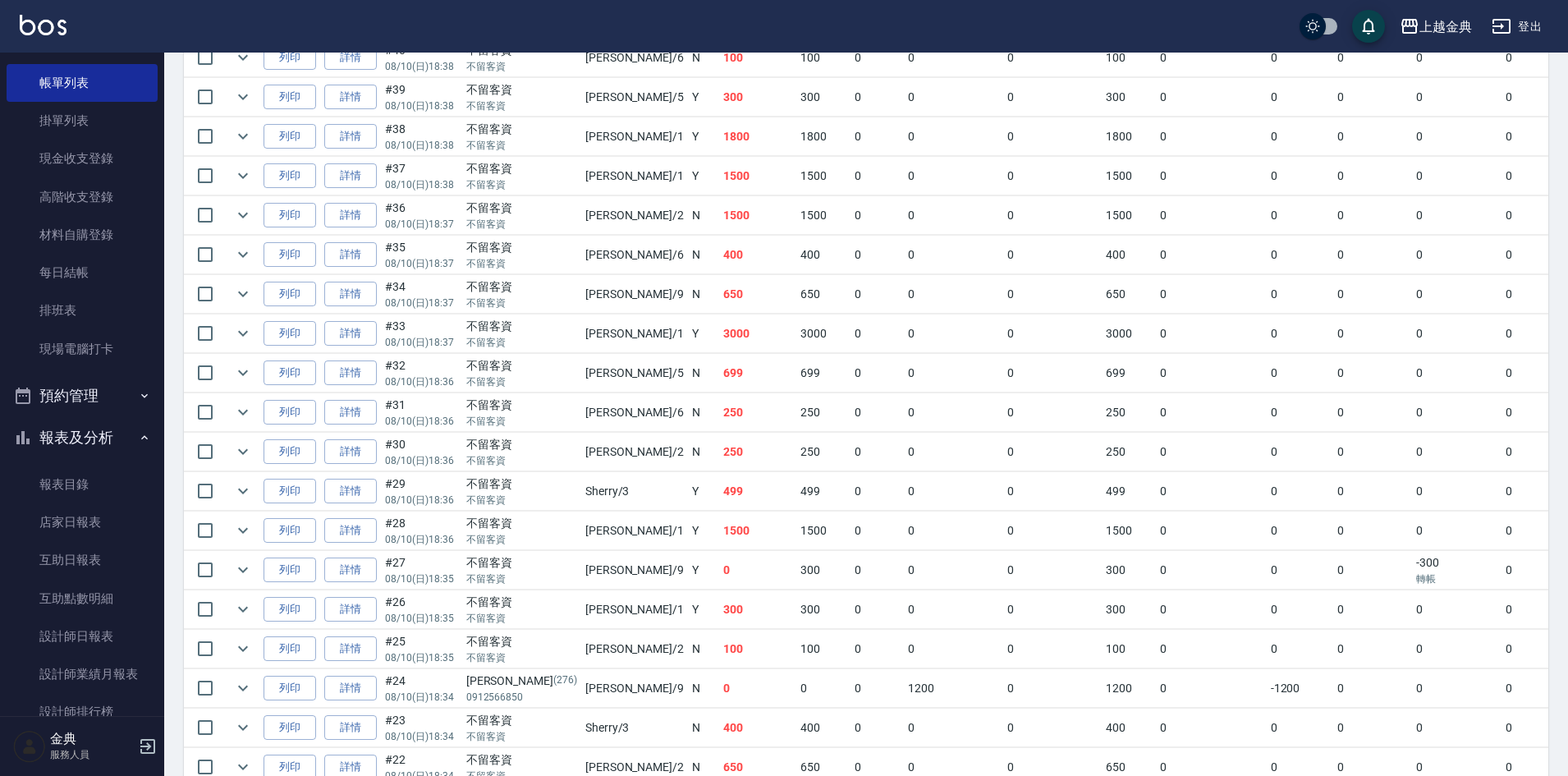
scroll to position [689, 0]
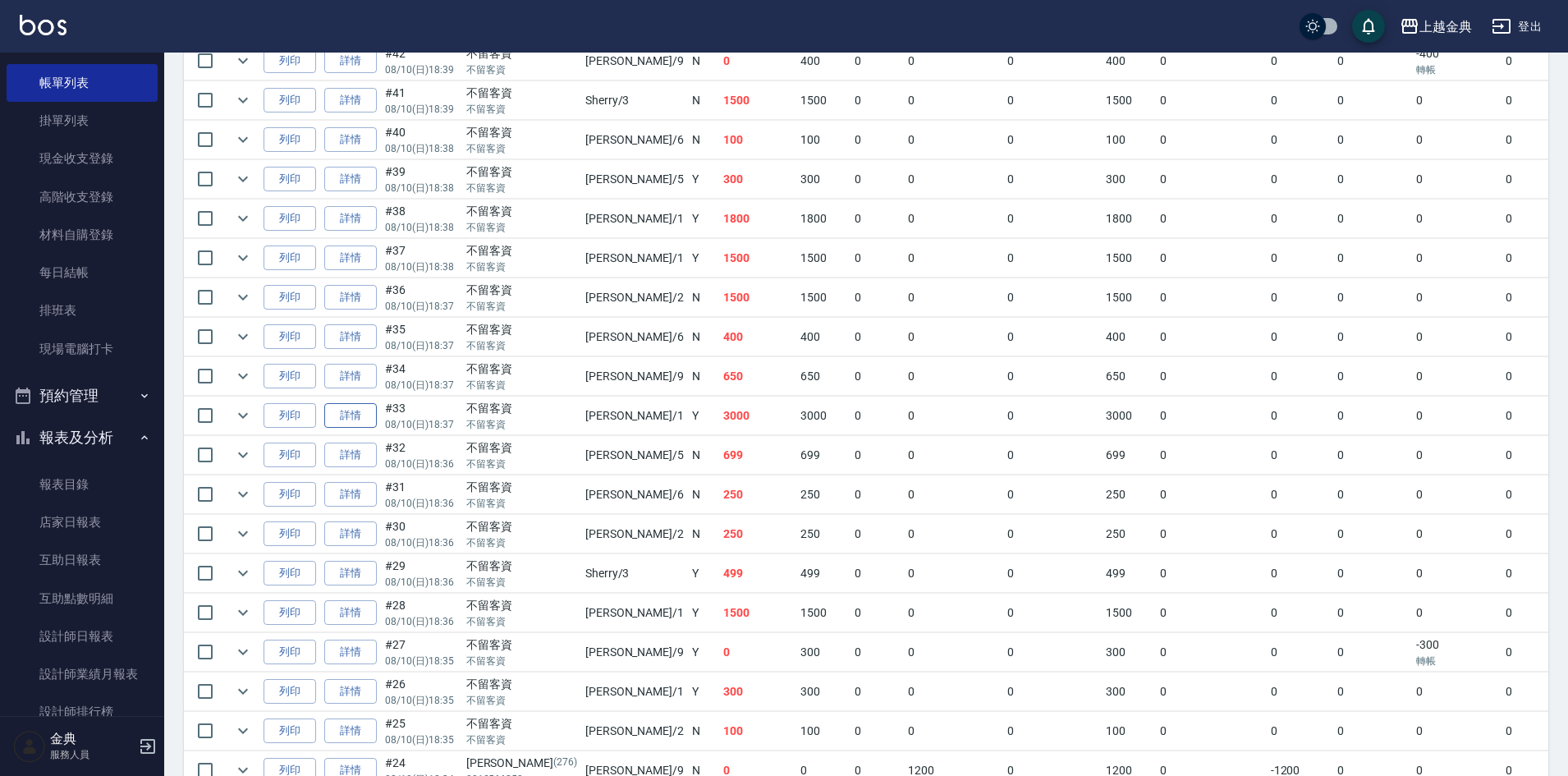
click at [348, 418] on link "詳情" at bounding box center [351, 416] width 53 height 26
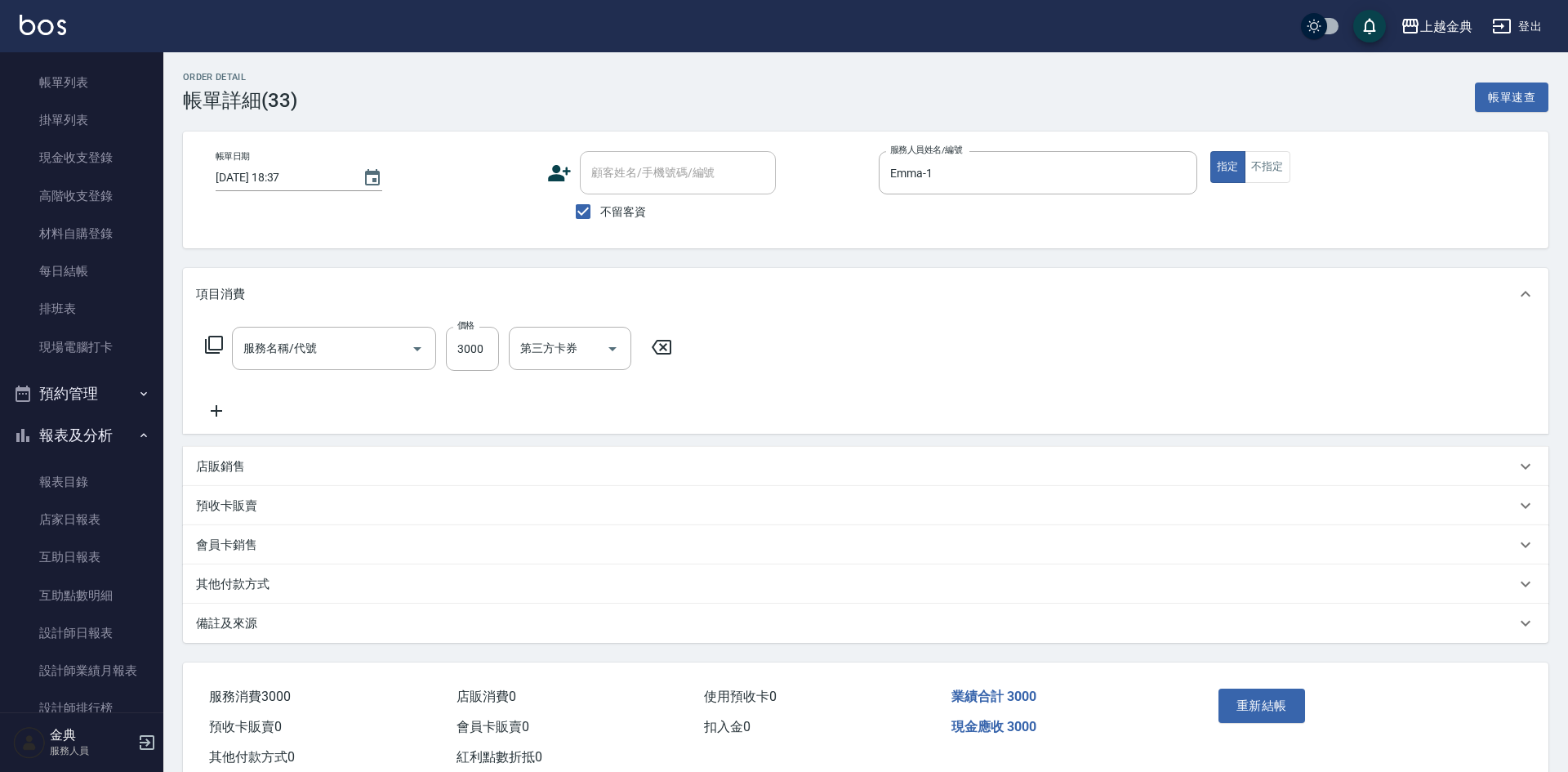
type input "[DATE] 18:37"
checkbox input "true"
type input "Emma-1"
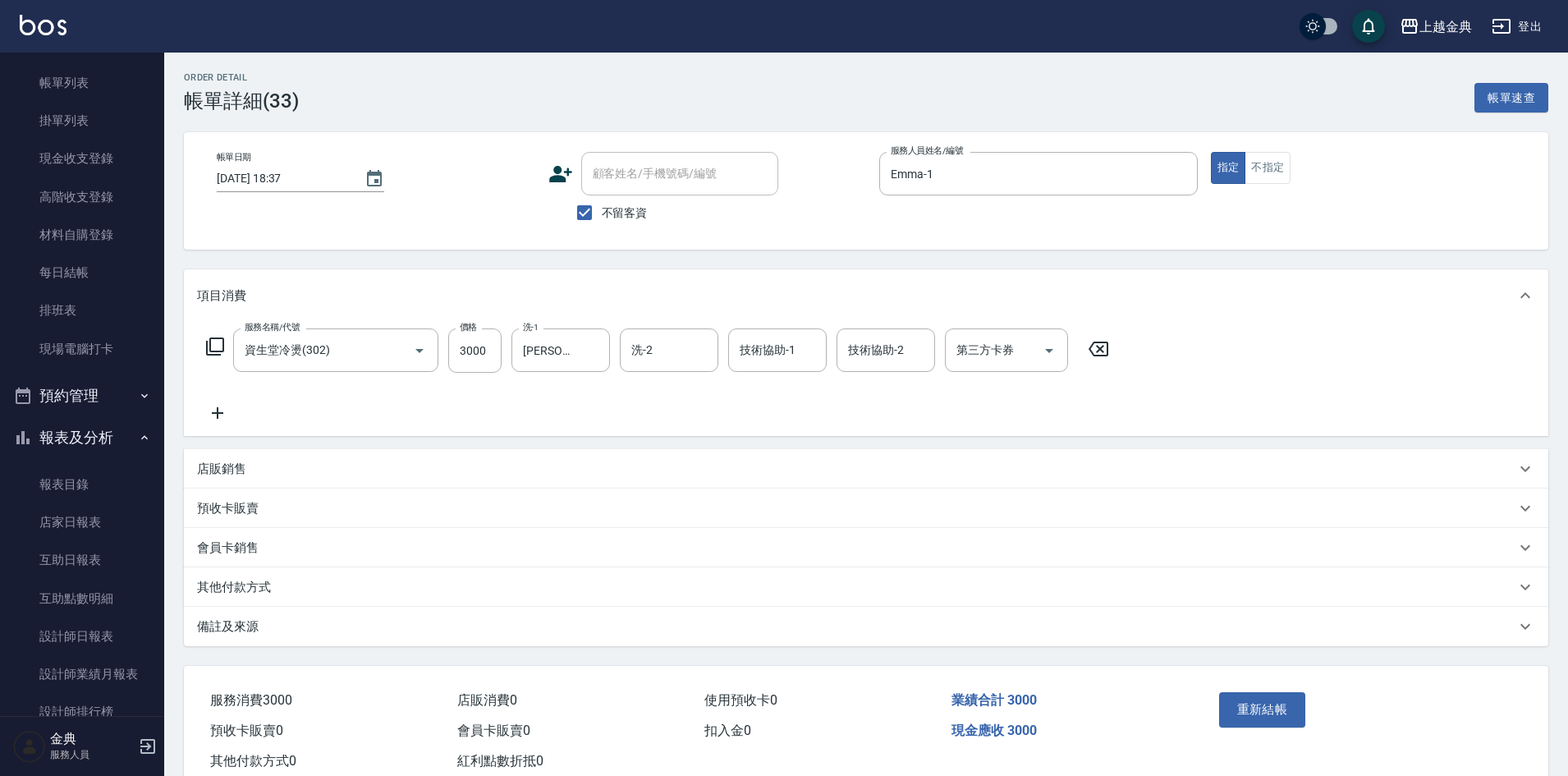
type input "資生堂冷燙(302)"
click at [585, 211] on input "不留客資" at bounding box center [584, 212] width 35 height 35
checkbox input "false"
click at [629, 168] on input "顧客姓名/手機號碼/編號" at bounding box center [667, 174] width 158 height 29
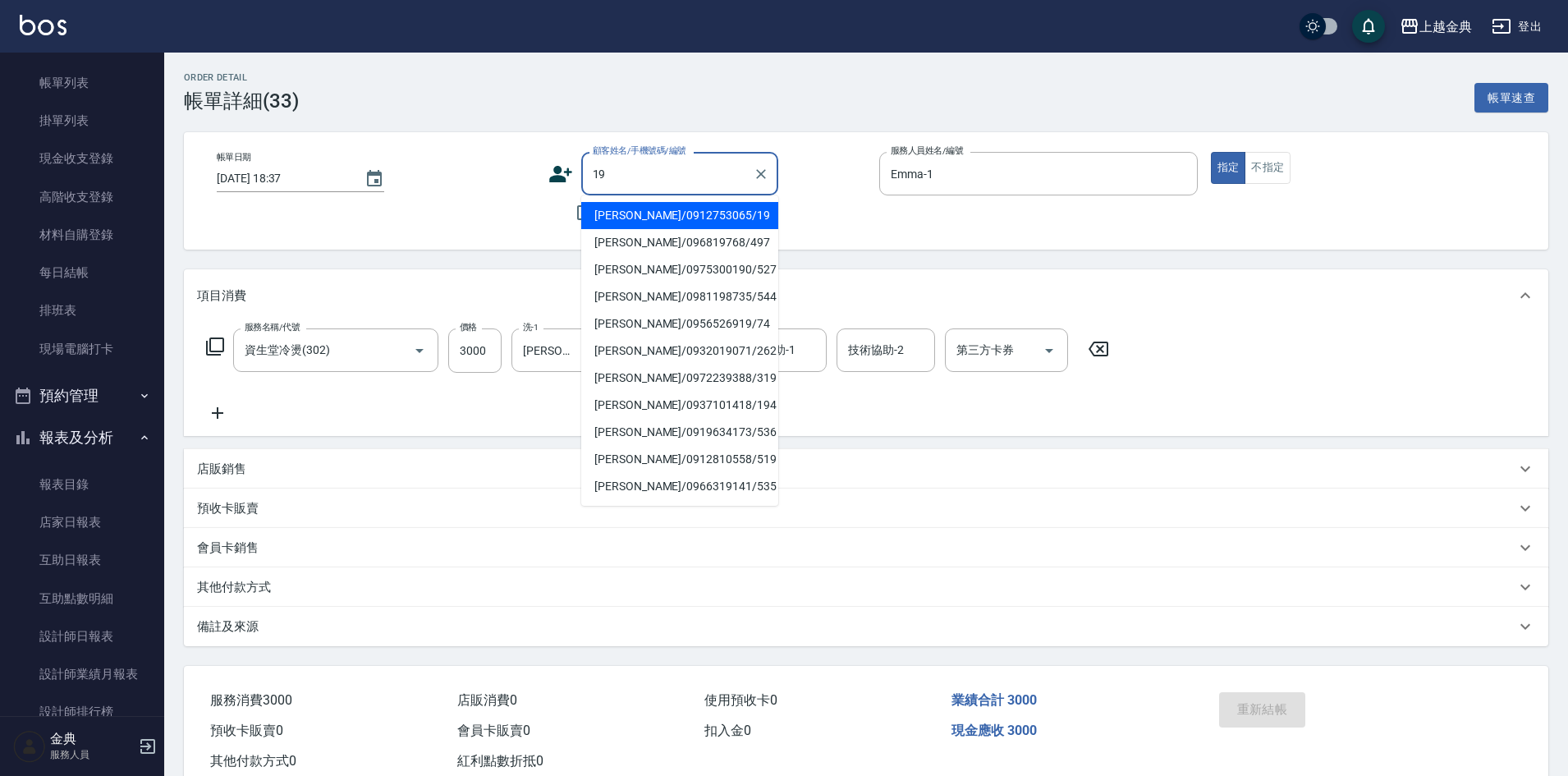
click at [672, 211] on li "[PERSON_NAME]/0912753065/19" at bounding box center [680, 216] width 197 height 27
type input "[PERSON_NAME]/0912753065/19"
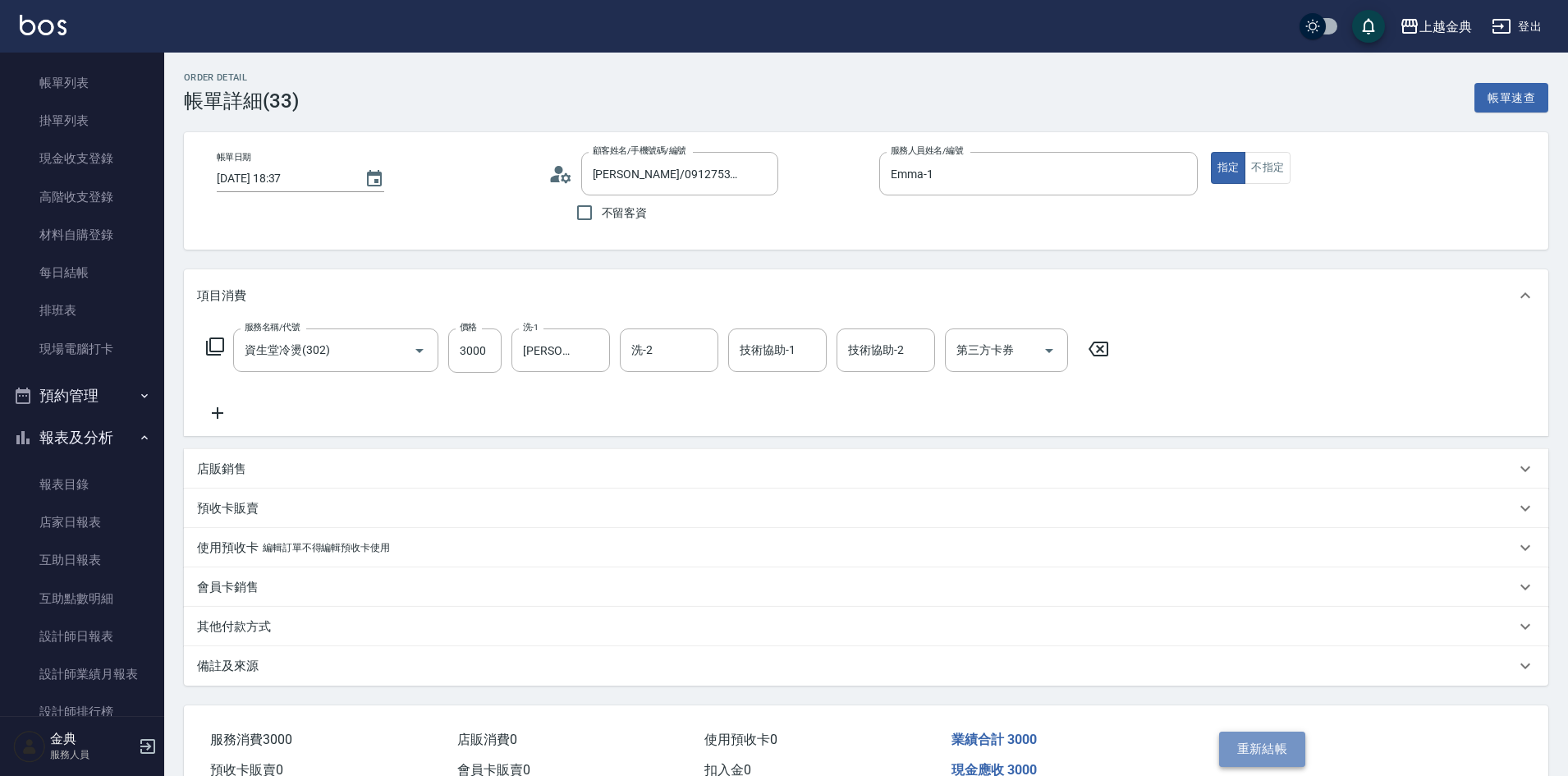
click at [1256, 749] on button "重新結帳" at bounding box center [1263, 750] width 87 height 35
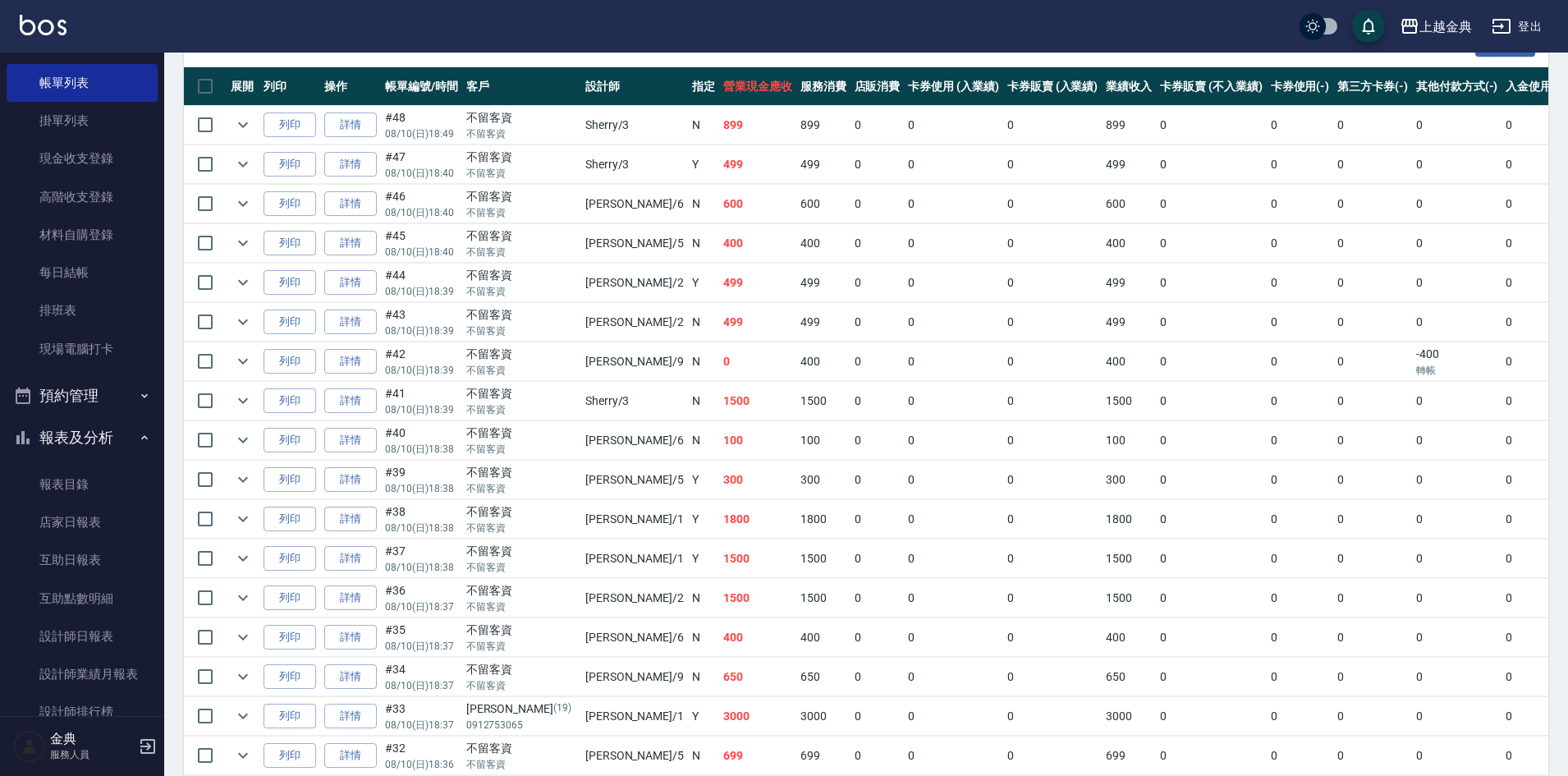
scroll to position [492, 0]
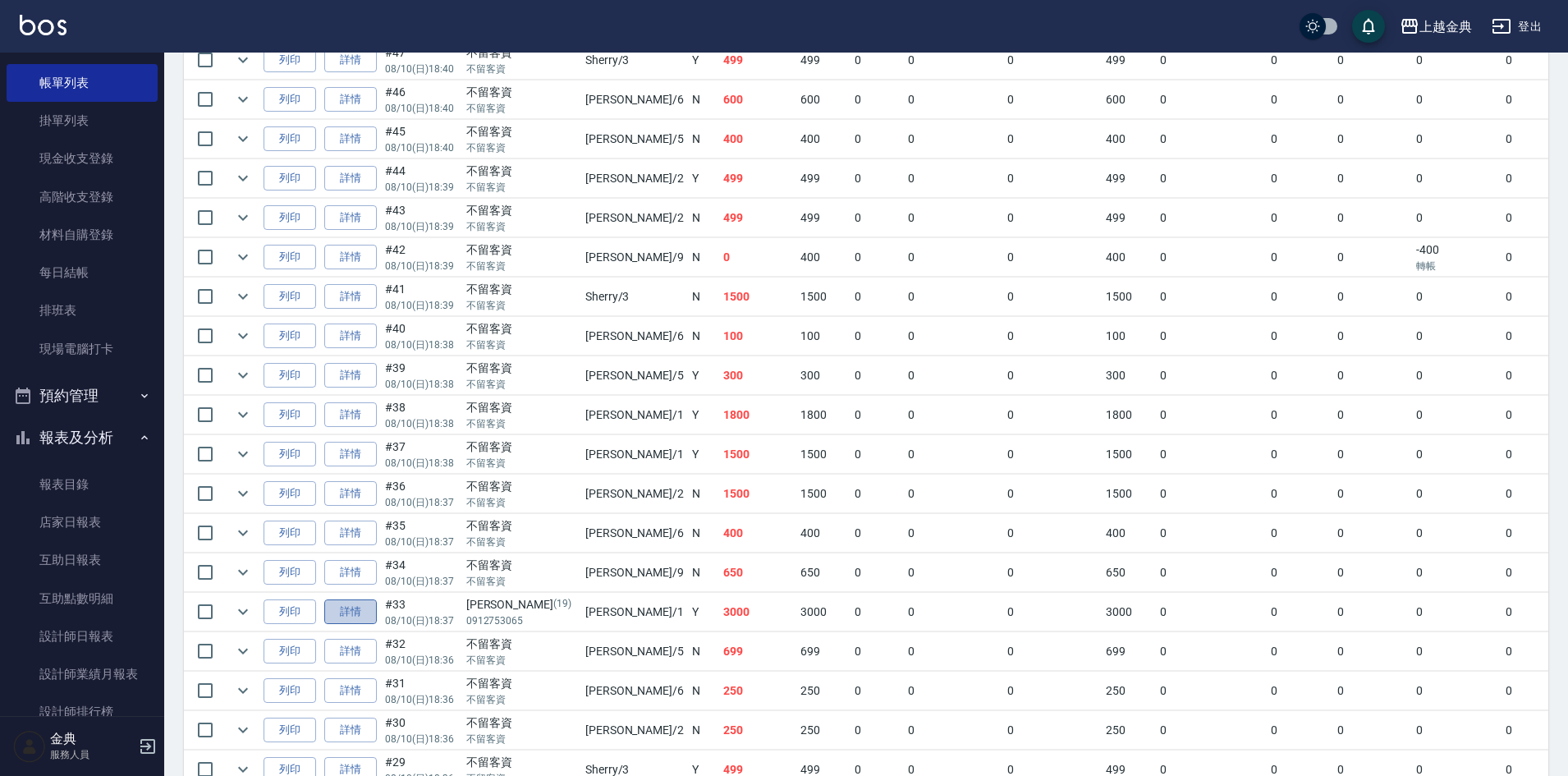
click at [359, 607] on link "詳情" at bounding box center [351, 613] width 53 height 26
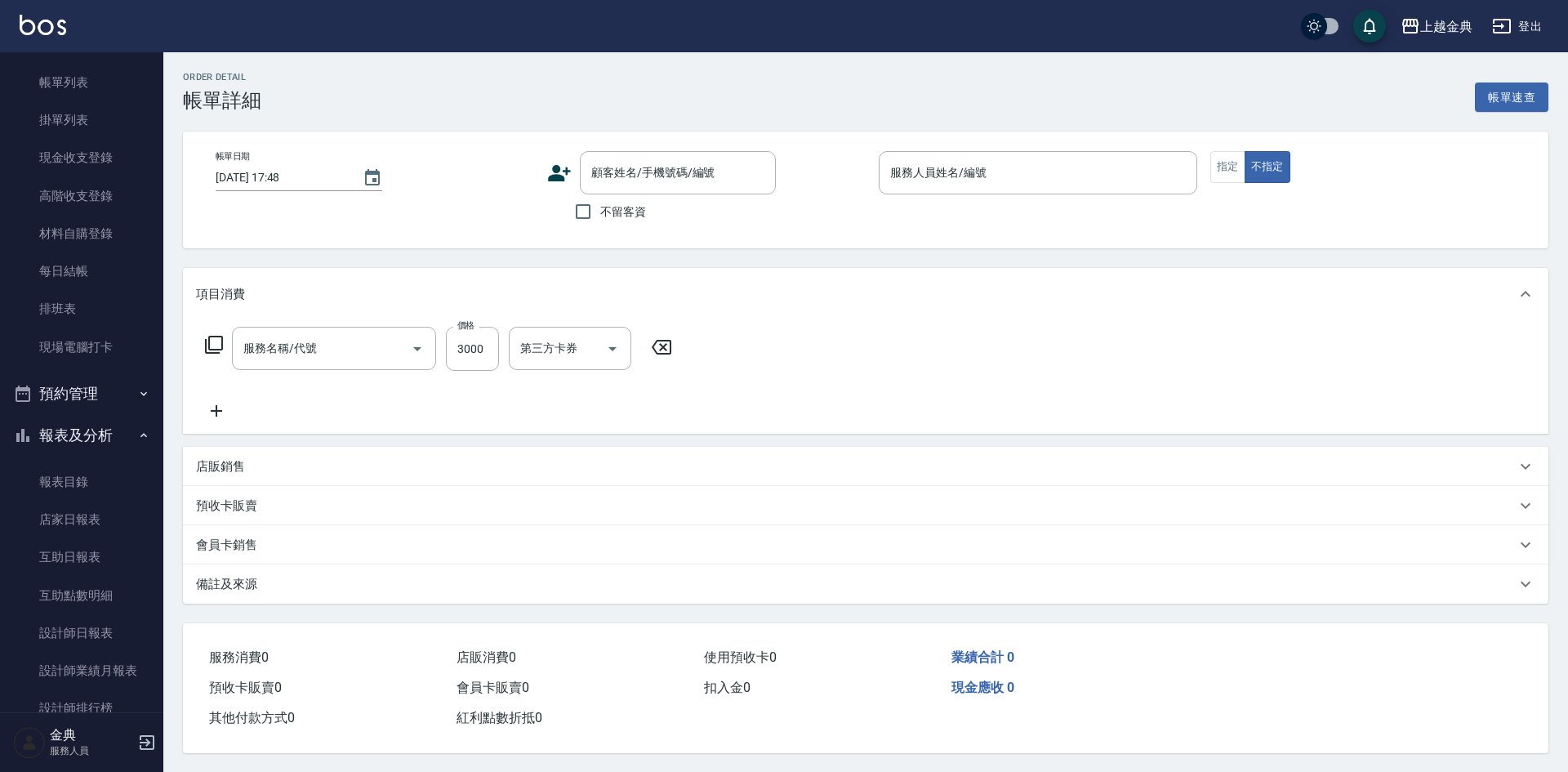
type input "[DATE] 18:37"
type input "Emma-1"
type input "資生堂冷燙(302)"
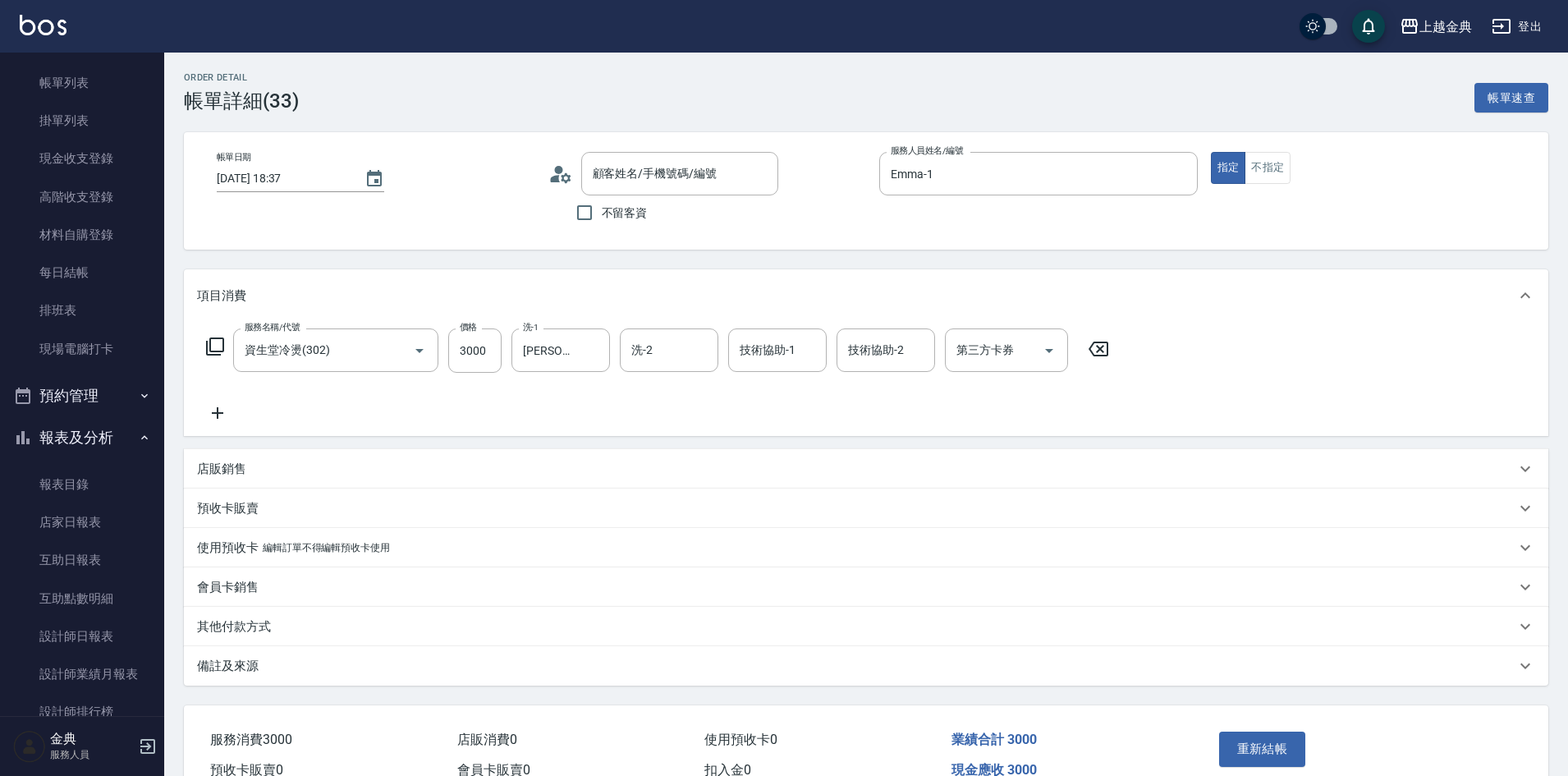
type input "[PERSON_NAME]/0912753065/19"
click at [585, 212] on input "不留客資" at bounding box center [584, 212] width 35 height 35
checkbox input "true"
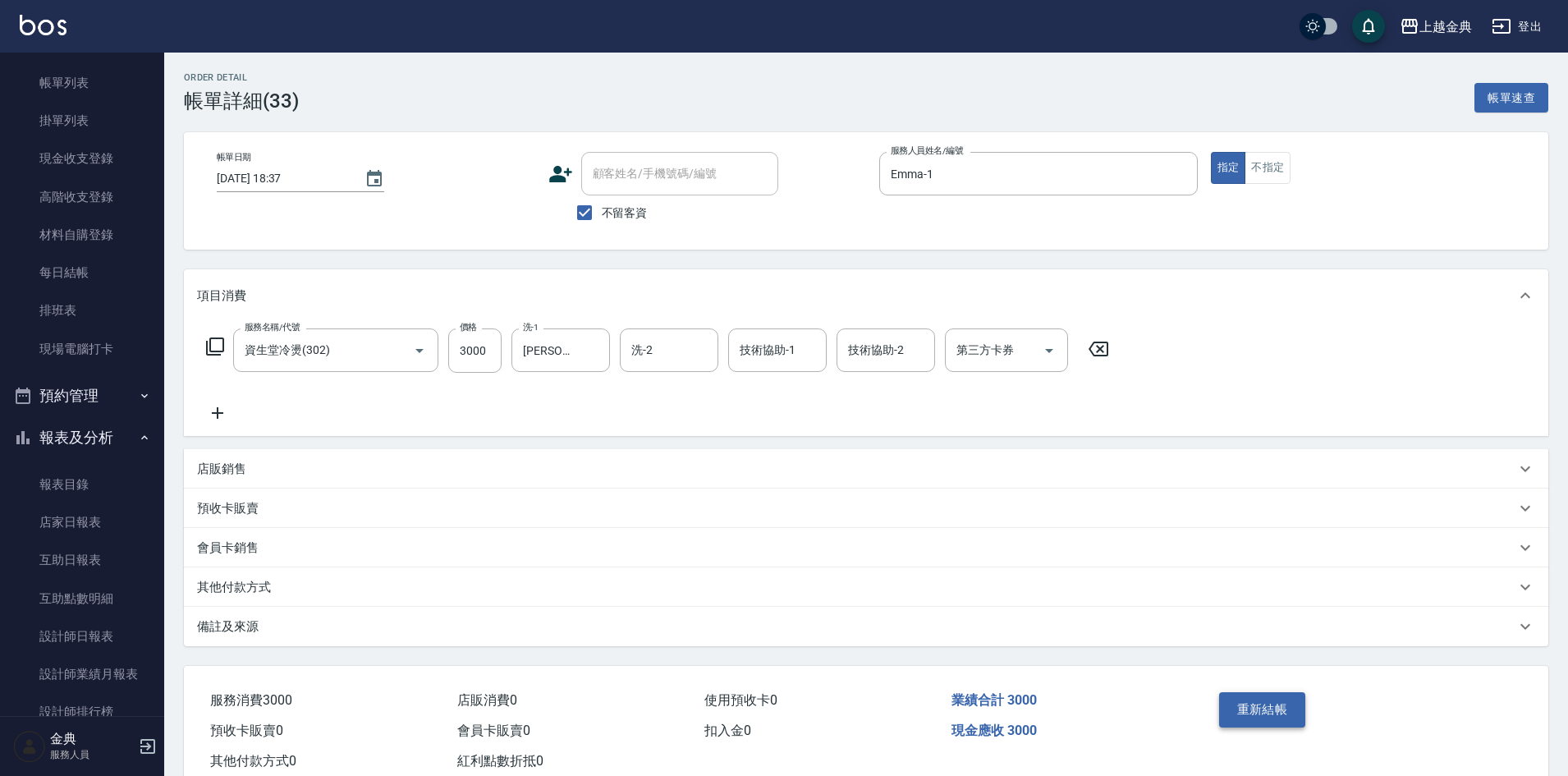
click at [1243, 711] on button "重新結帳" at bounding box center [1263, 709] width 87 height 35
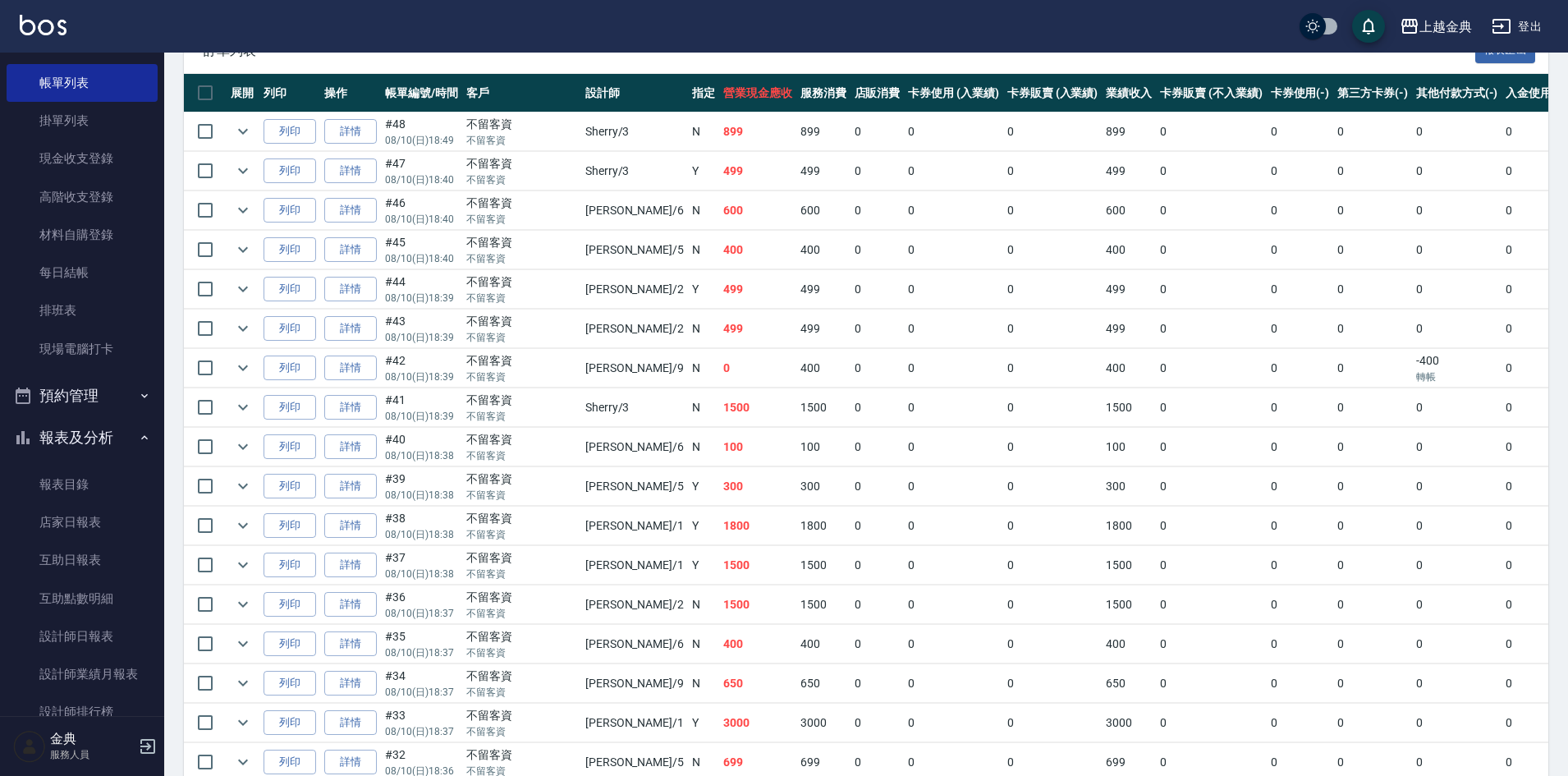
scroll to position [410, 0]
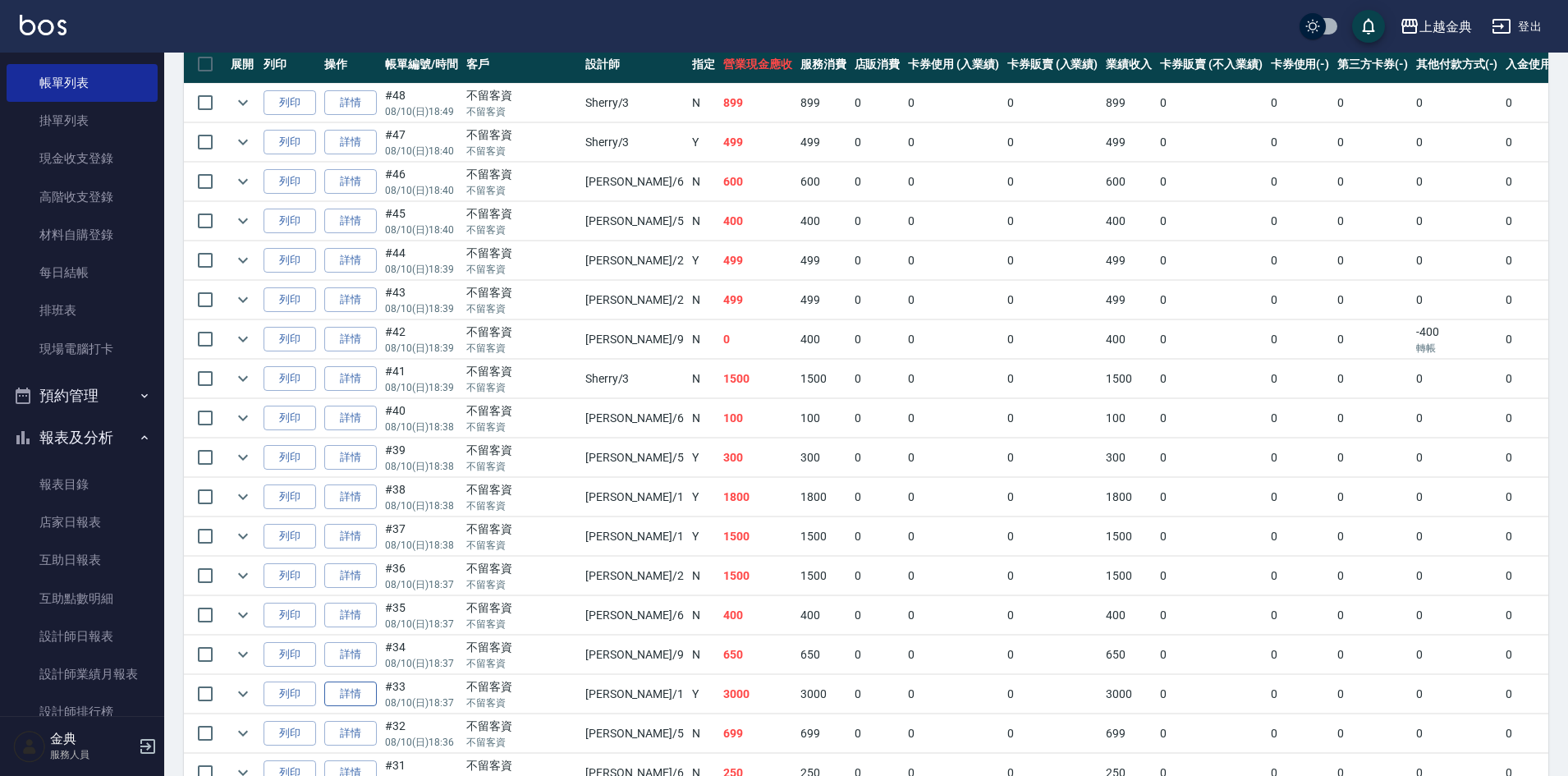
click at [356, 692] on link "詳情" at bounding box center [351, 695] width 53 height 26
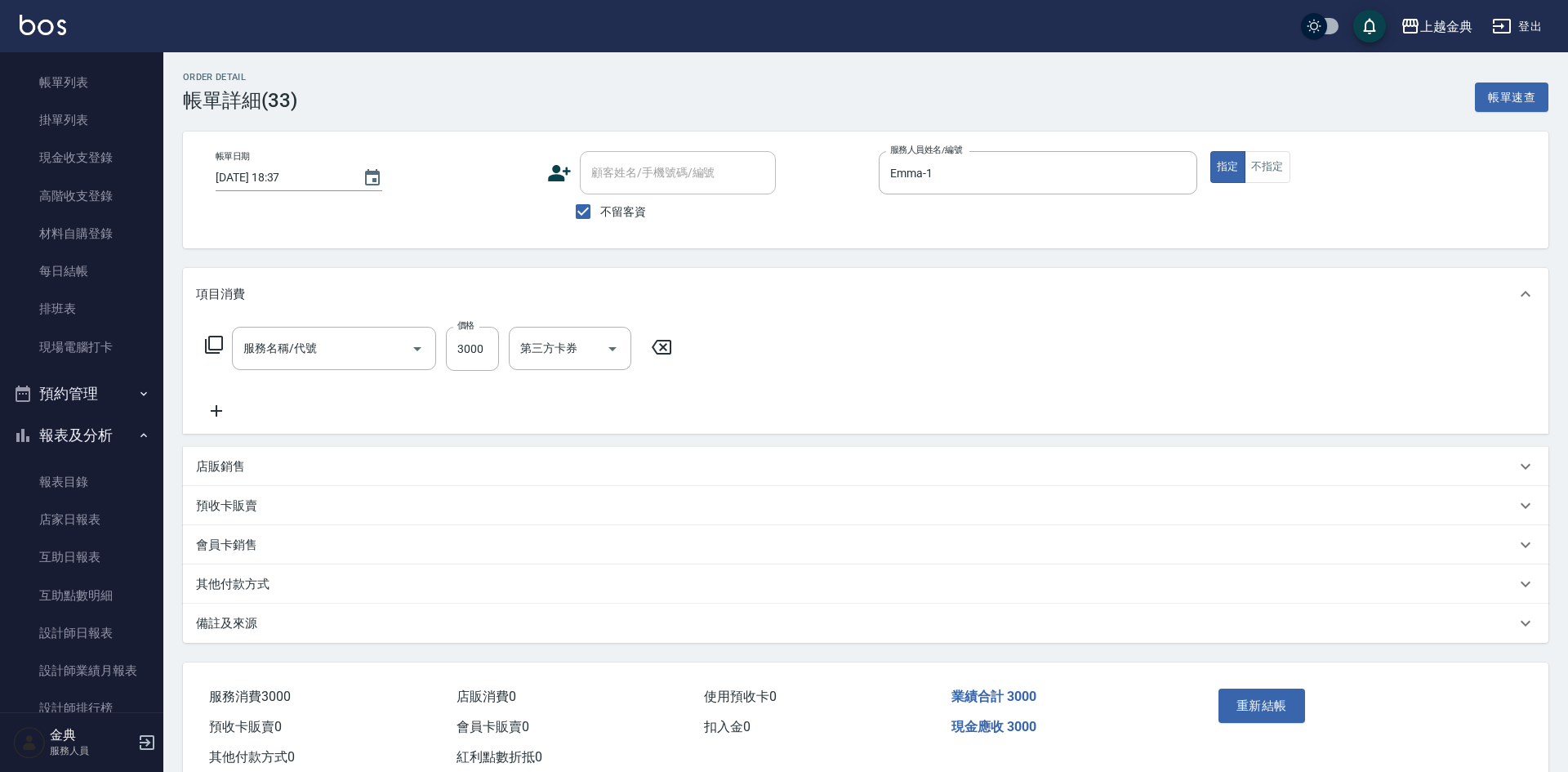
type input "[DATE] 18:37"
checkbox input "true"
type input "Emma-1"
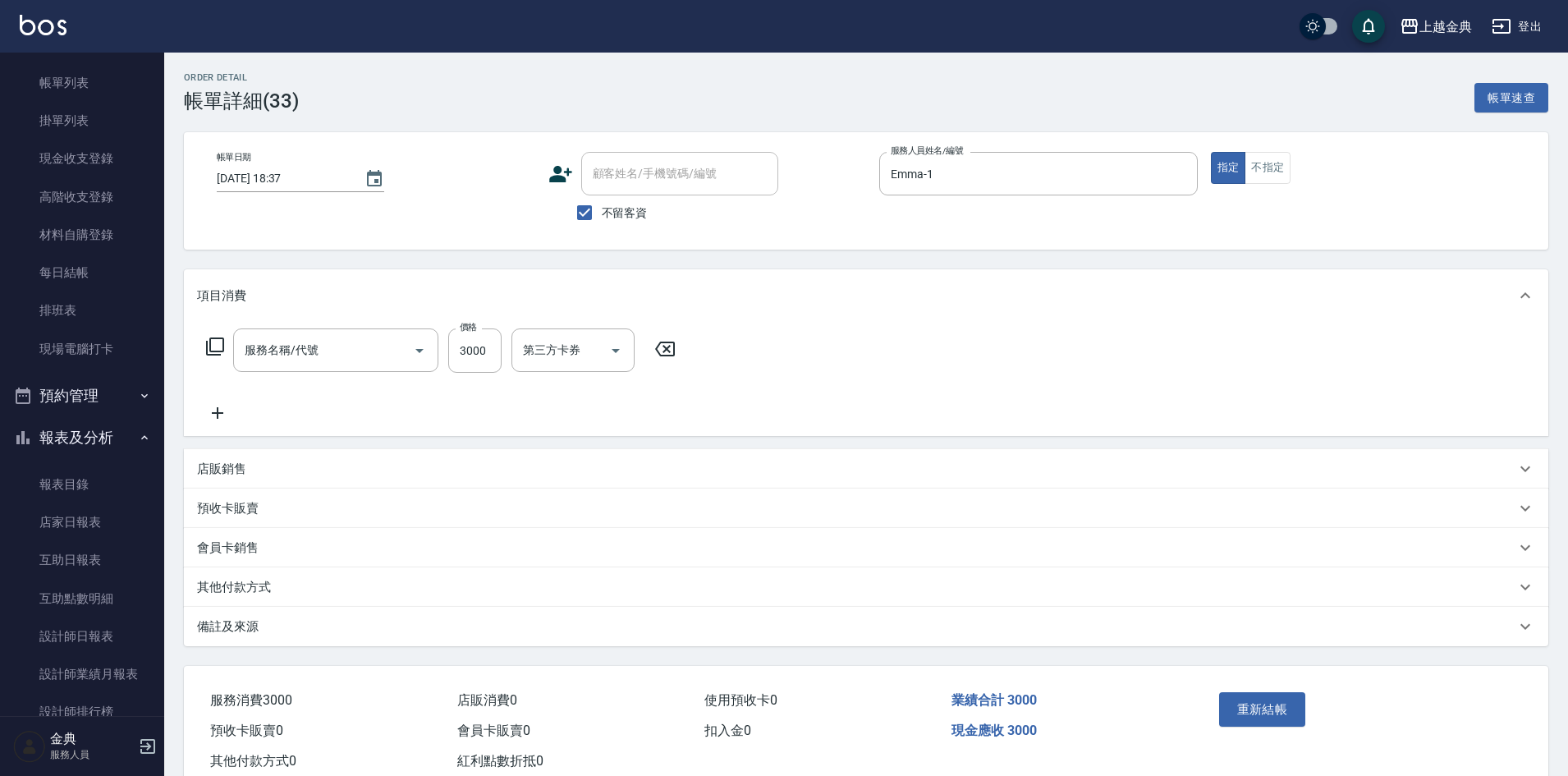
type input "資生堂冷燙(302)"
click at [487, 353] on input "3000" at bounding box center [475, 350] width 54 height 45
click at [479, 351] on input "300" at bounding box center [475, 350] width 54 height 45
type input "3000"
click at [1254, 711] on button "重新結帳" at bounding box center [1263, 709] width 87 height 35
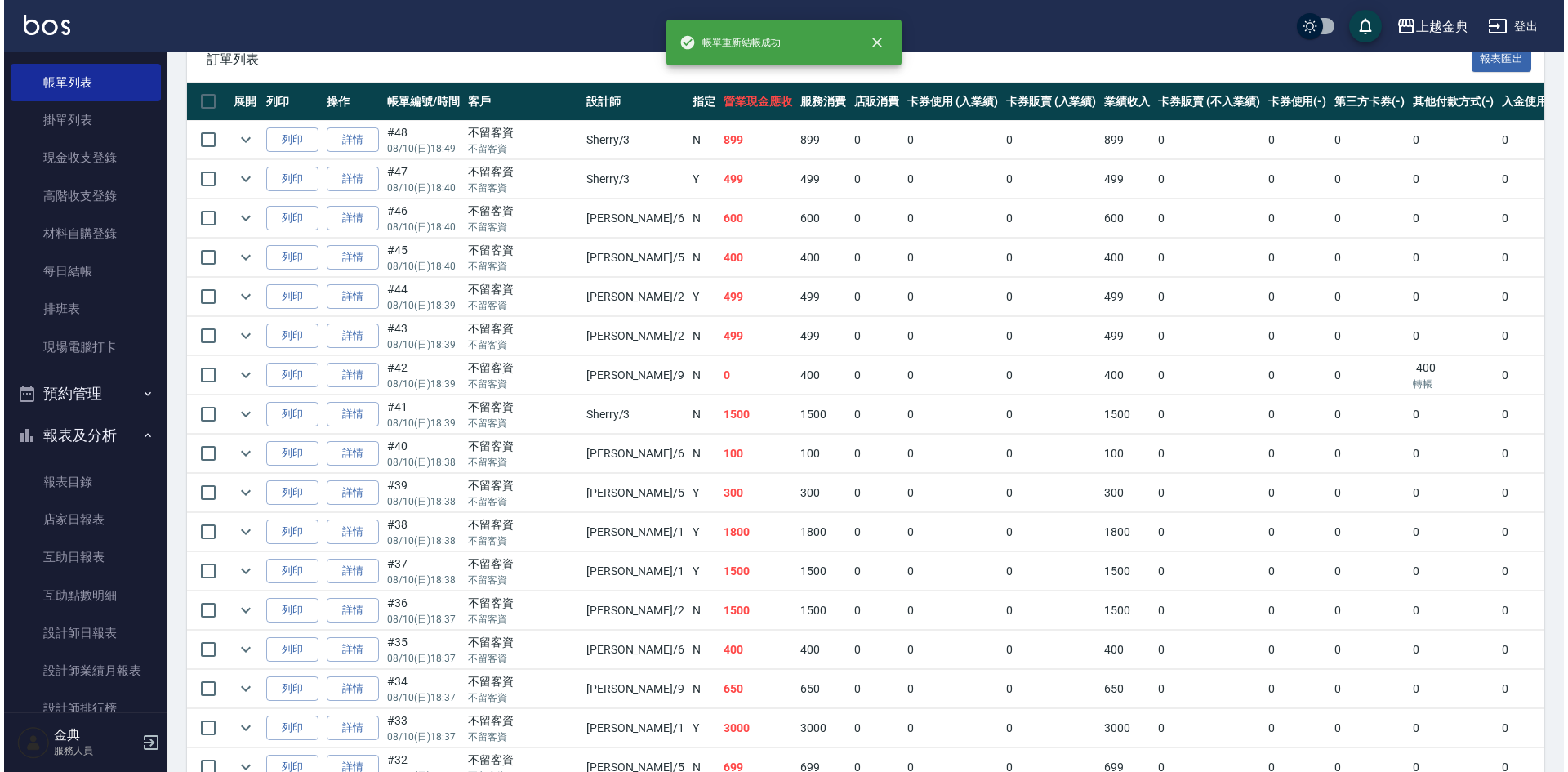
scroll to position [490, 0]
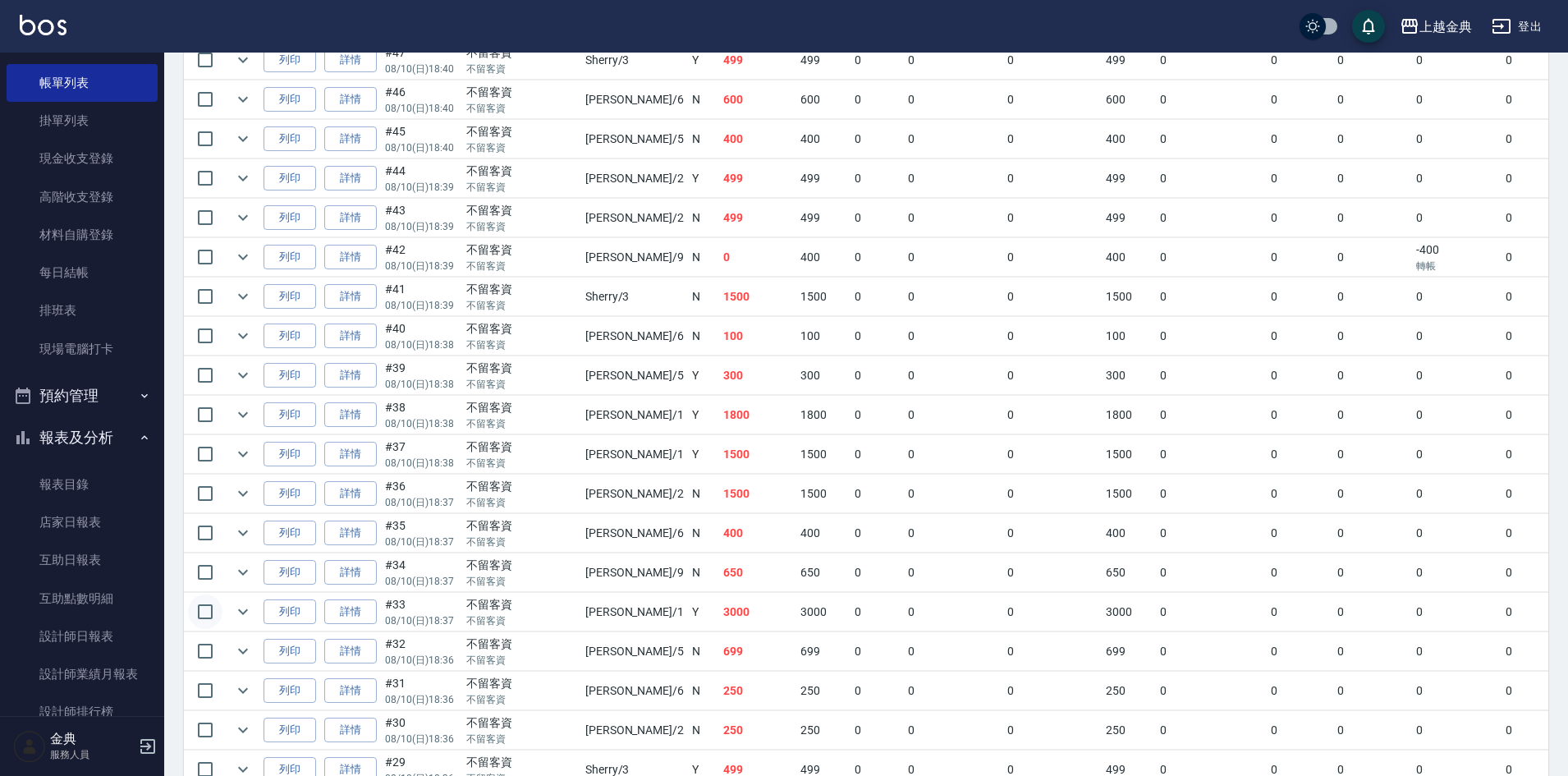
click at [207, 613] on input "checkbox" at bounding box center [205, 612] width 35 height 35
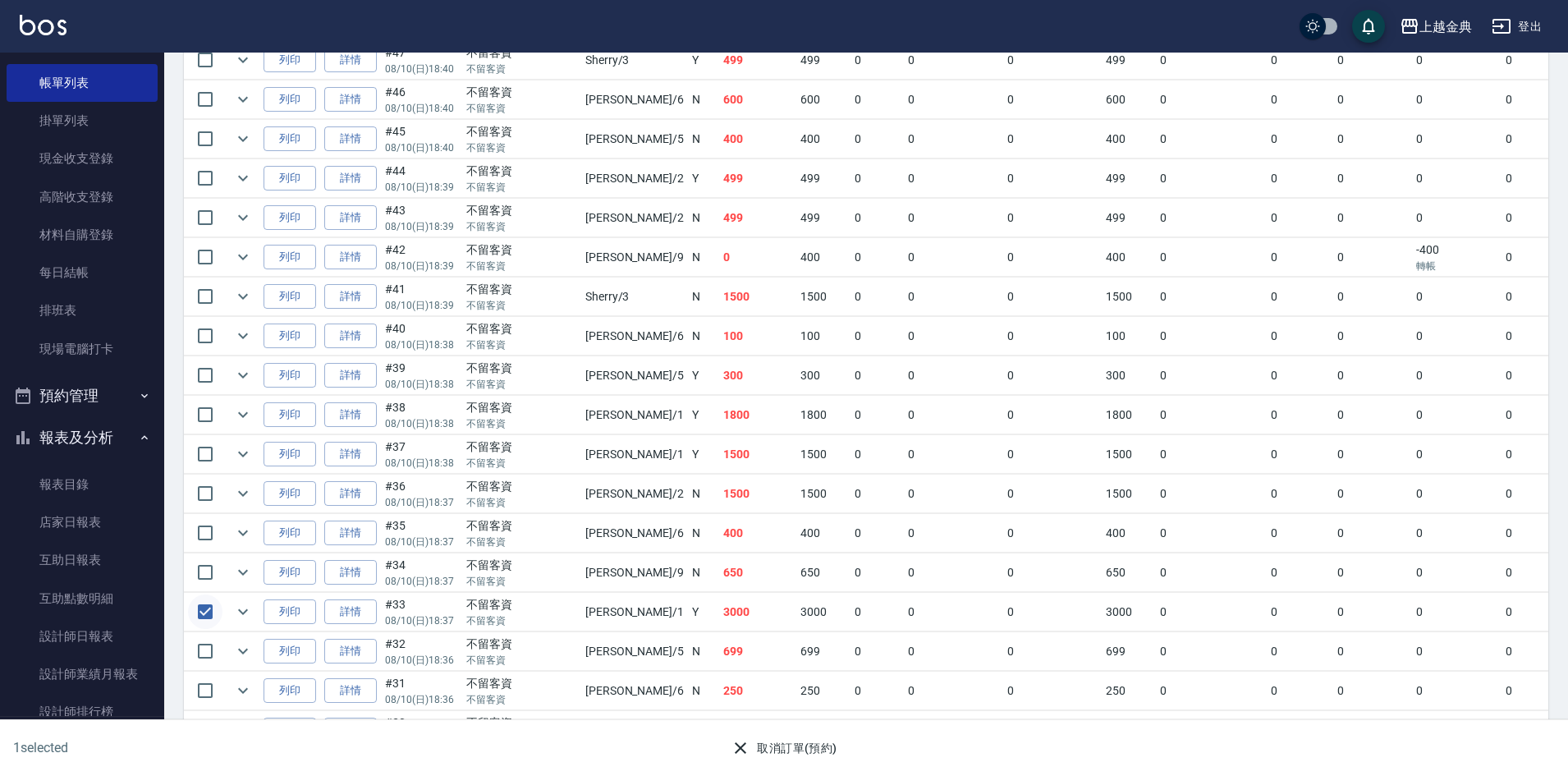
click at [207, 613] on input "checkbox" at bounding box center [205, 612] width 35 height 35
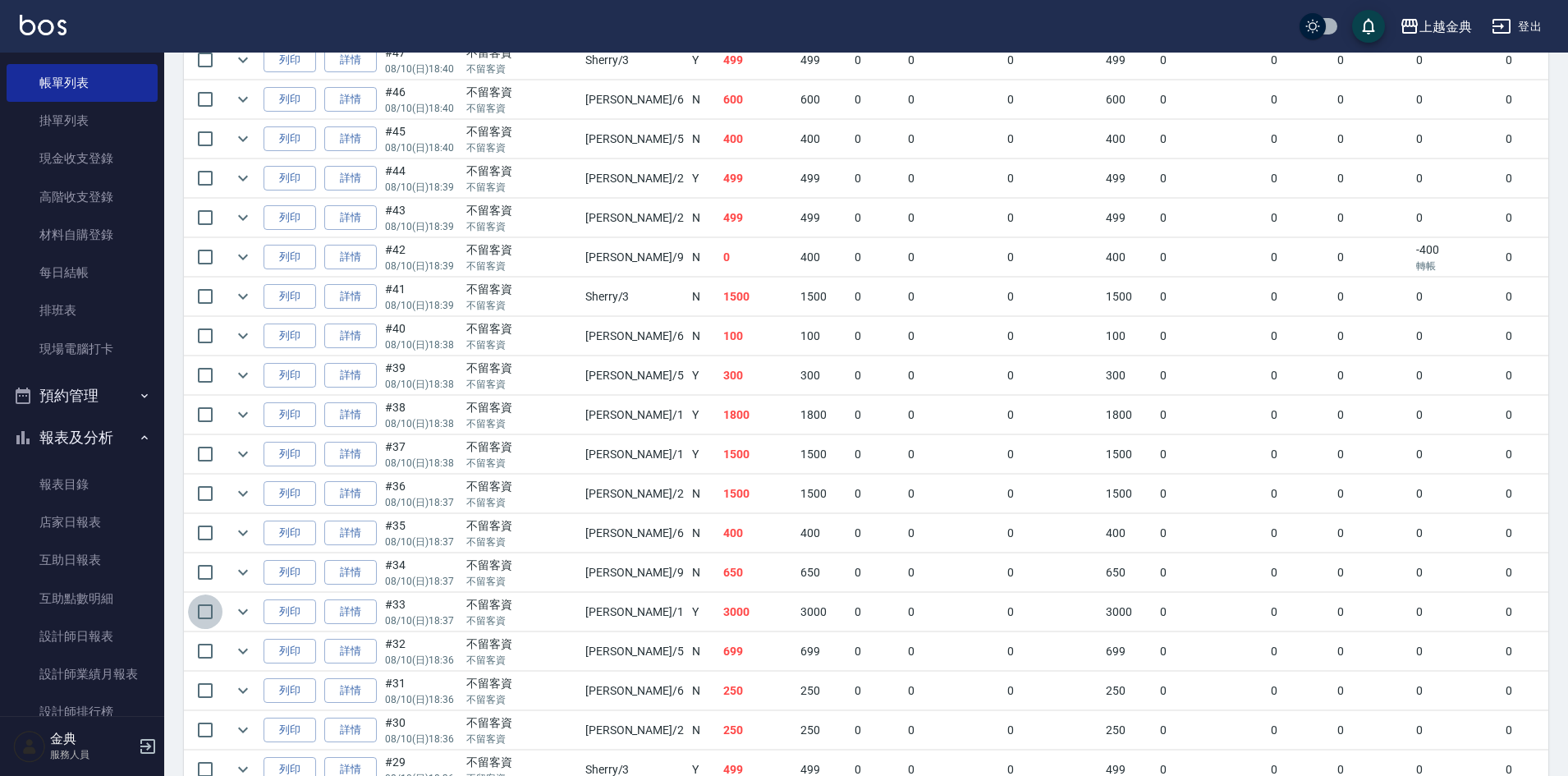
click at [208, 612] on input "checkbox" at bounding box center [205, 612] width 35 height 35
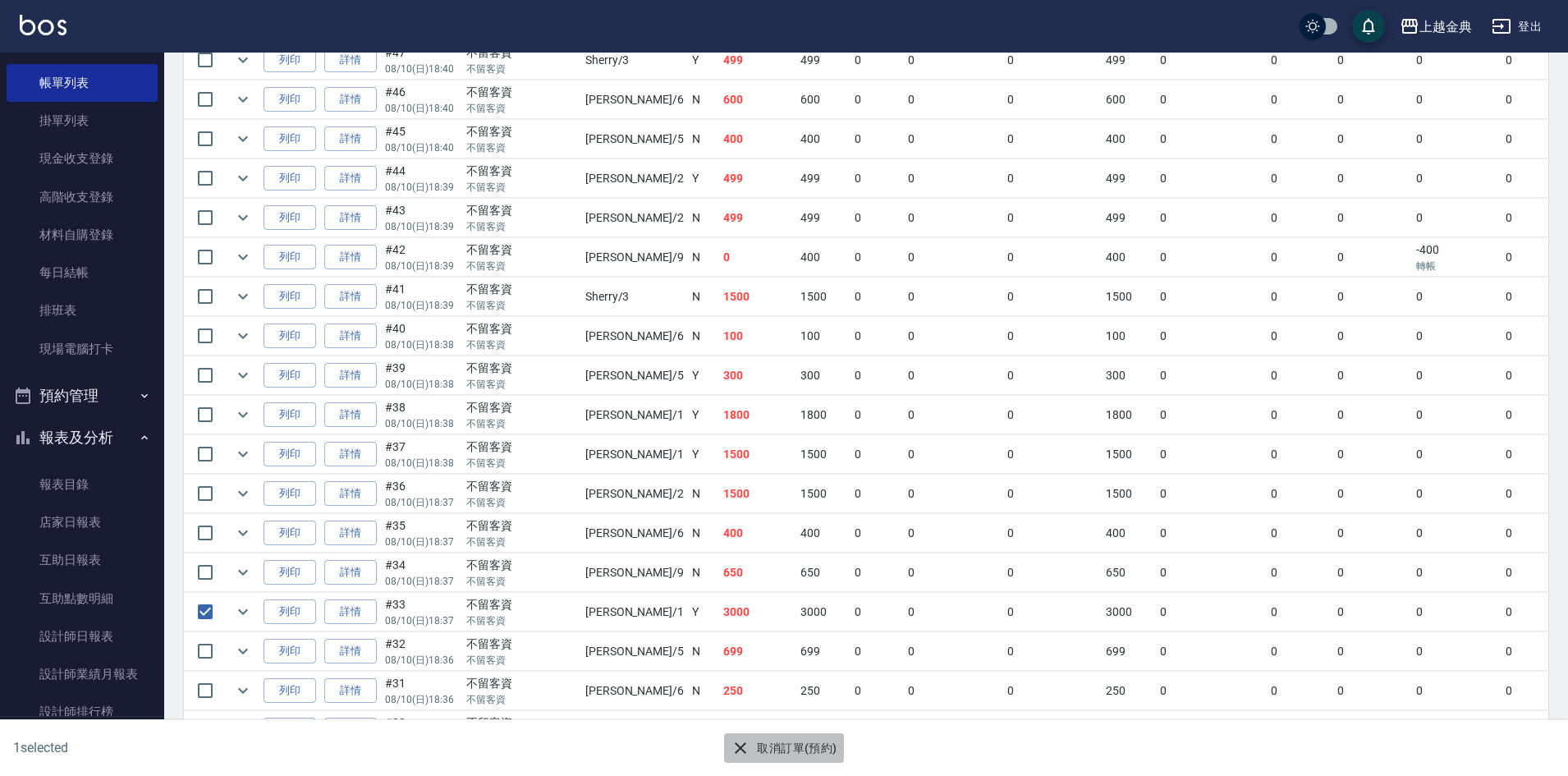
click at [740, 745] on icon "button" at bounding box center [741, 749] width 20 height 20
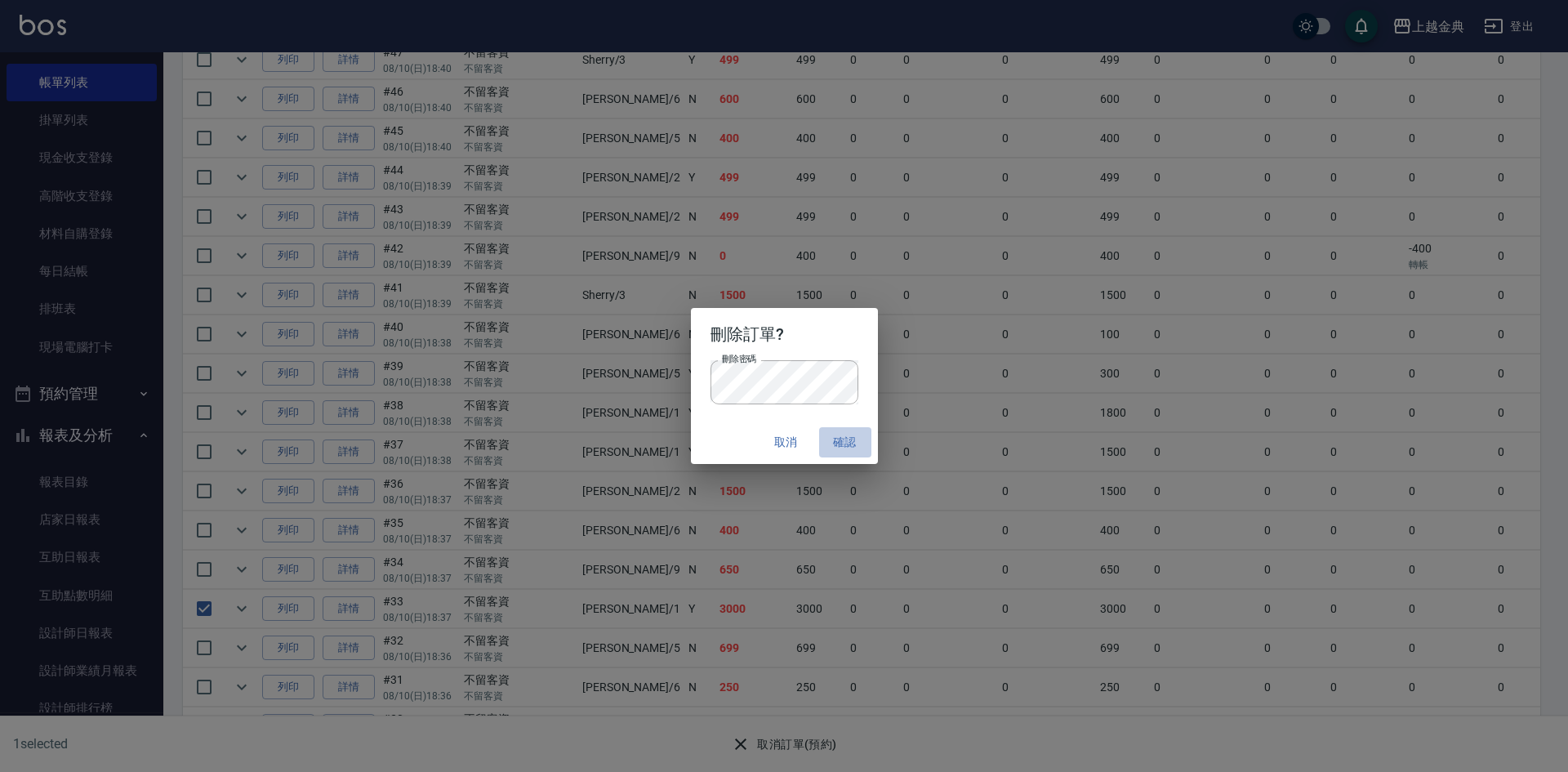
click at [844, 435] on button "確認" at bounding box center [845, 442] width 53 height 30
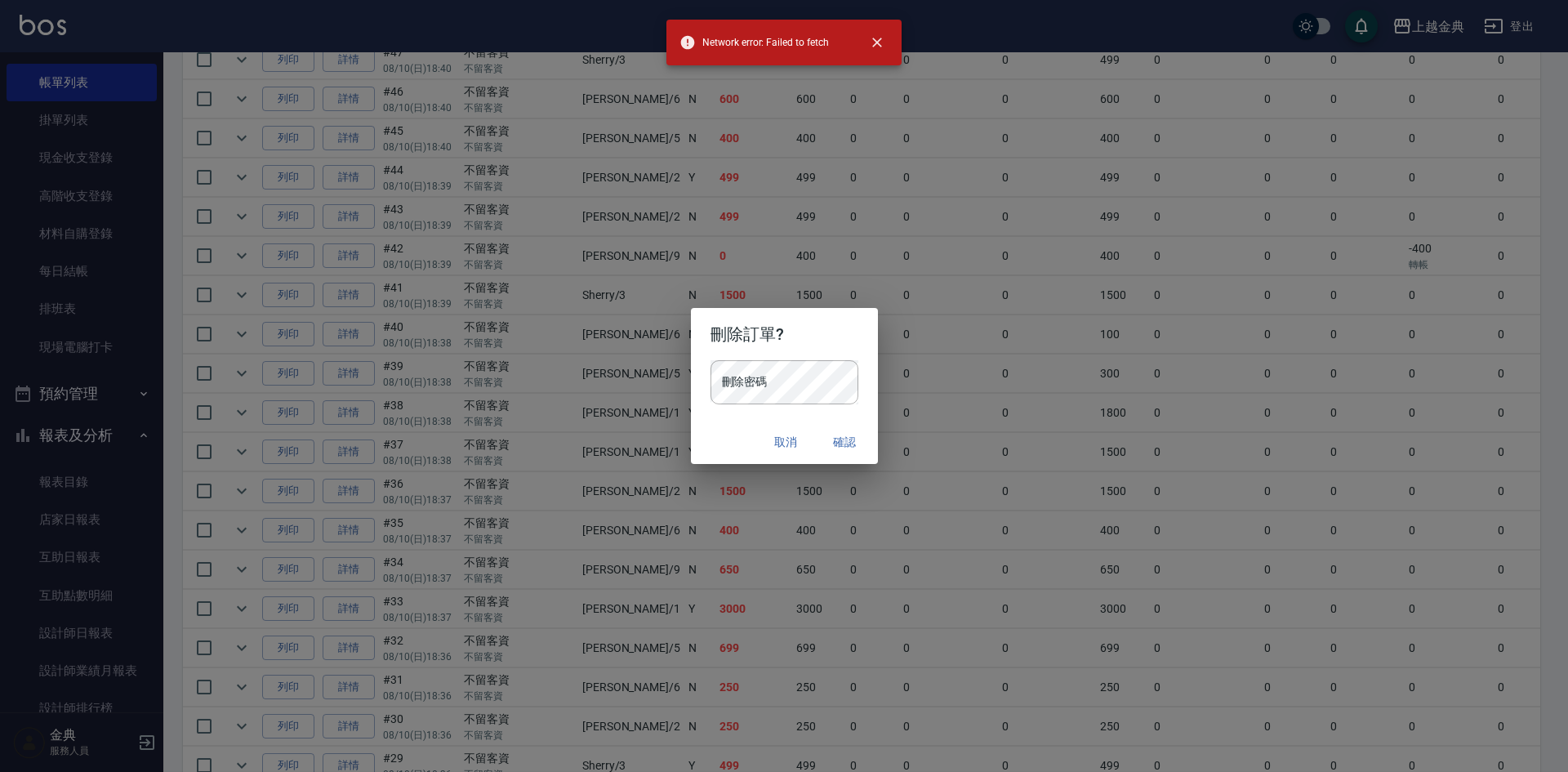
checkbox input "false"
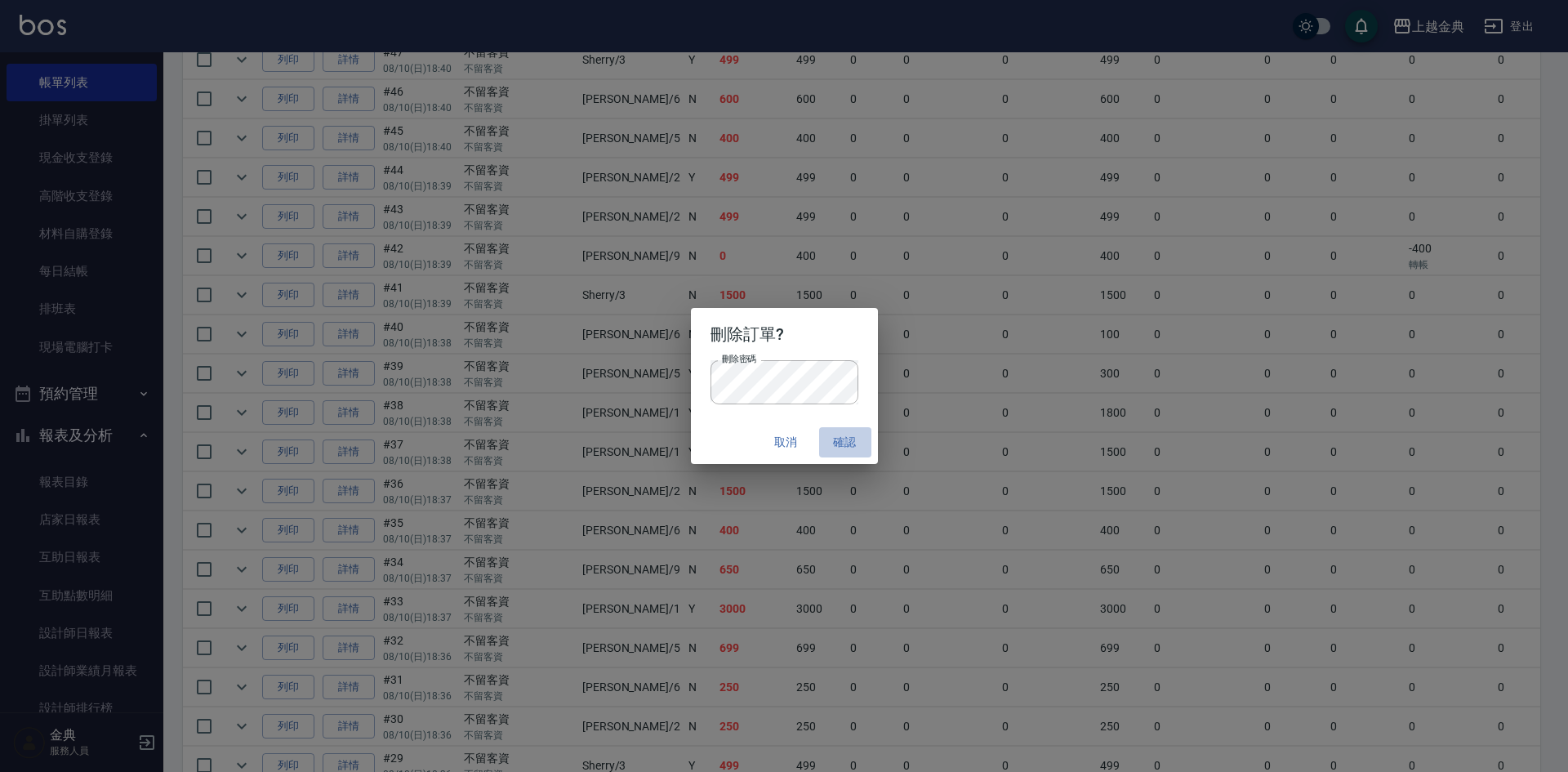
click at [840, 441] on button "確認" at bounding box center [845, 442] width 53 height 30
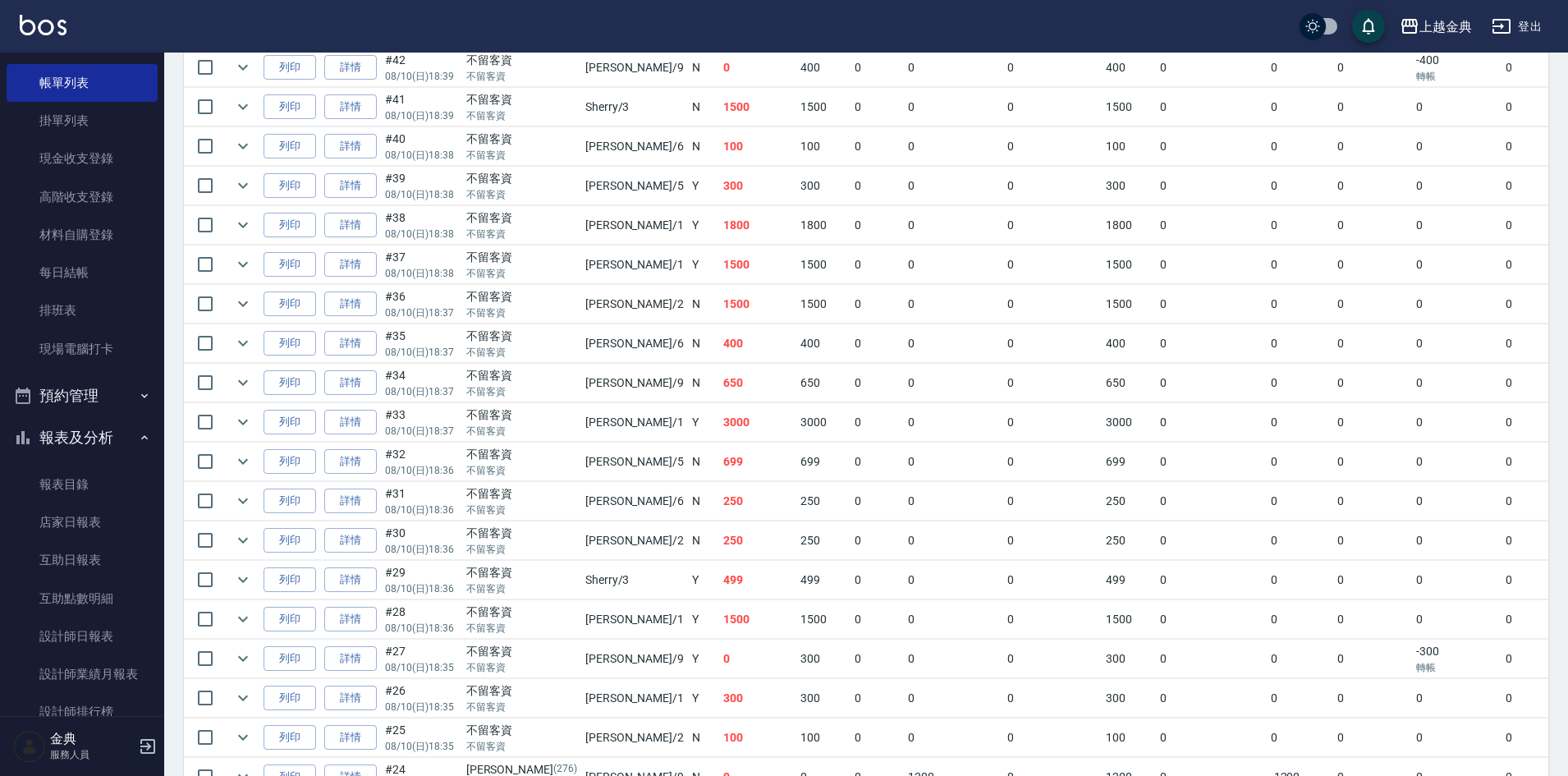
scroll to position [657, 0]
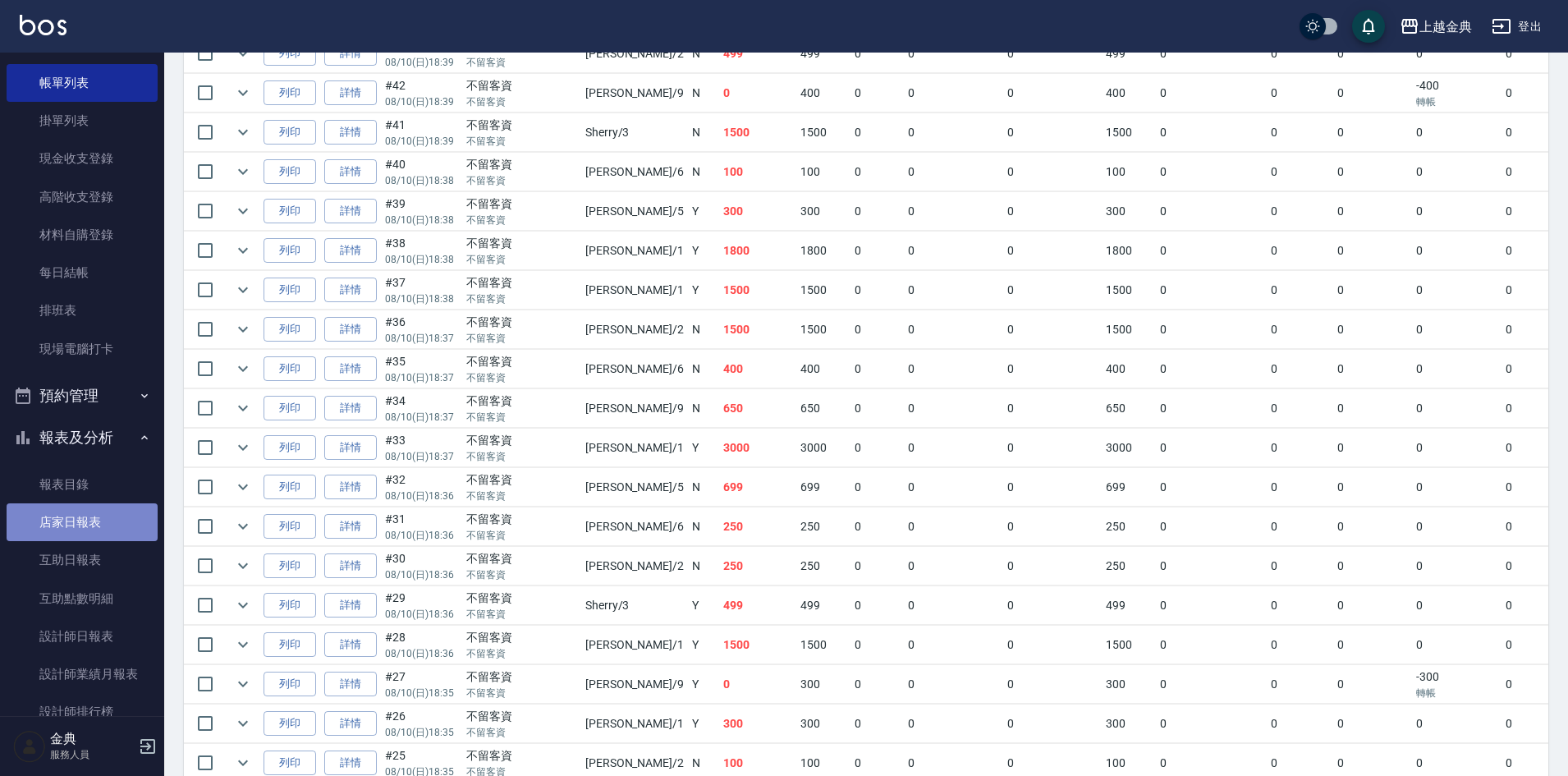
click at [91, 522] on link "店家日報表" at bounding box center [82, 522] width 151 height 37
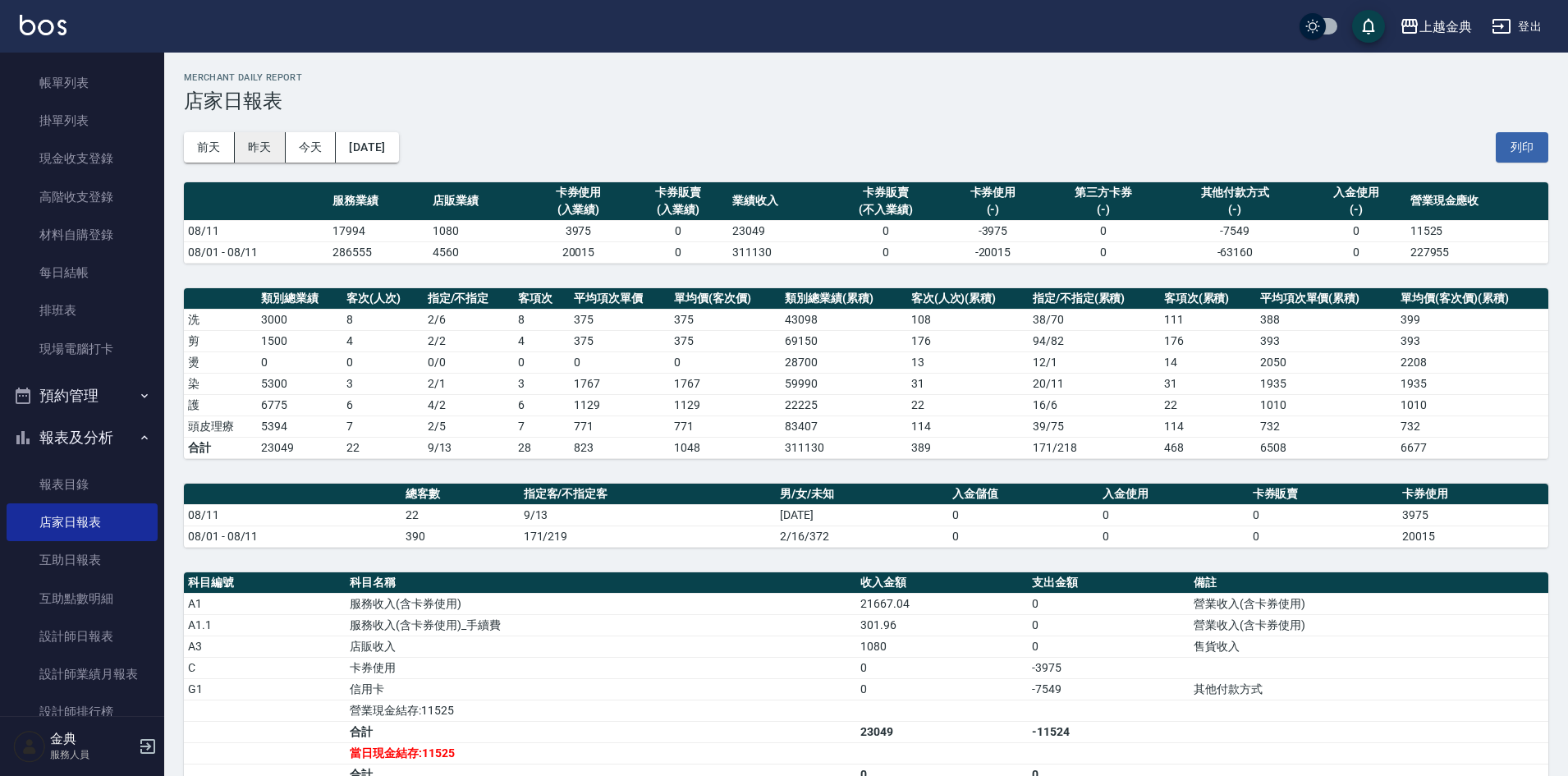
click at [244, 141] on button "昨天" at bounding box center [261, 147] width 51 height 30
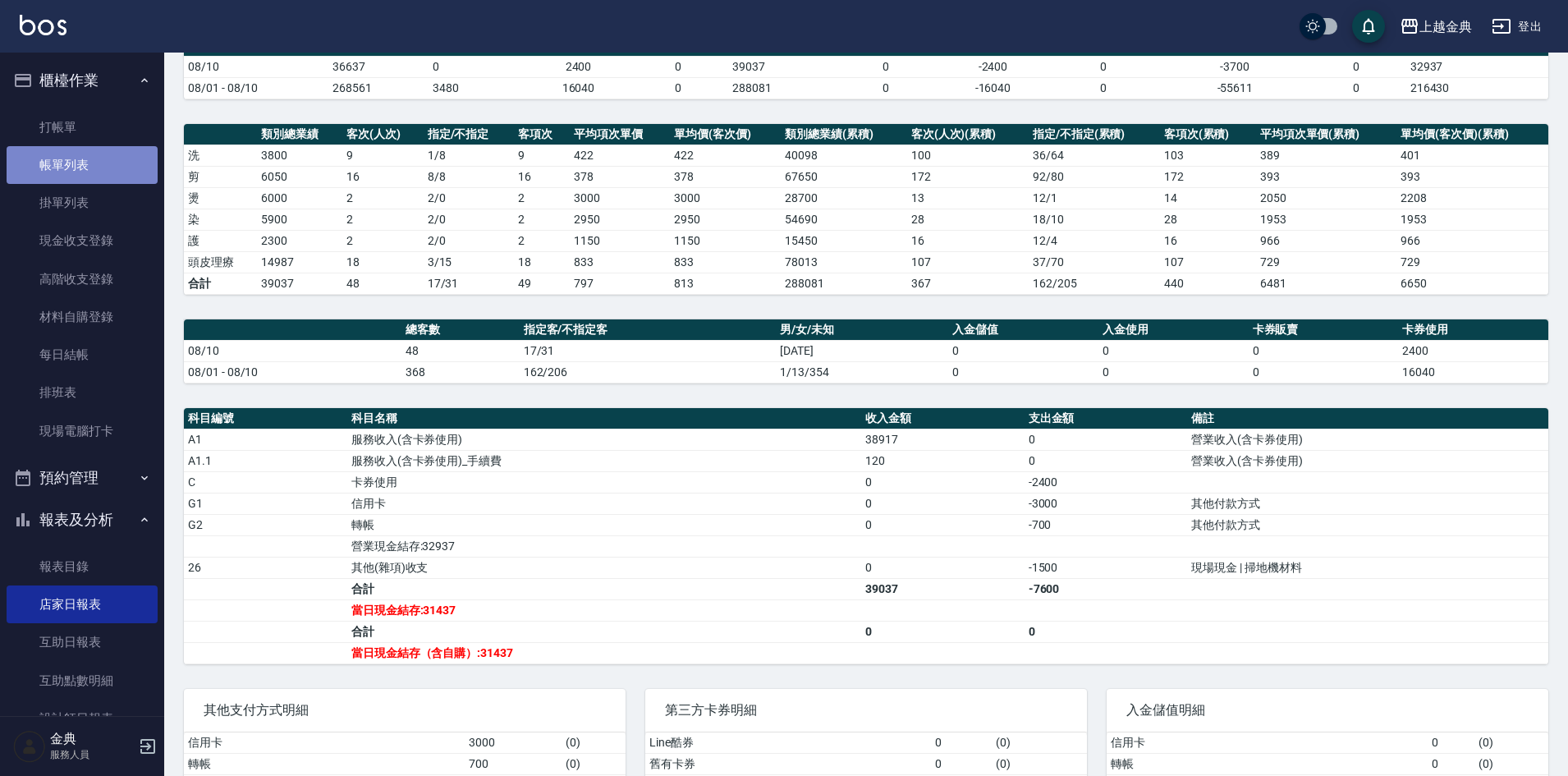
click at [91, 175] on link "帳單列表" at bounding box center [82, 164] width 151 height 37
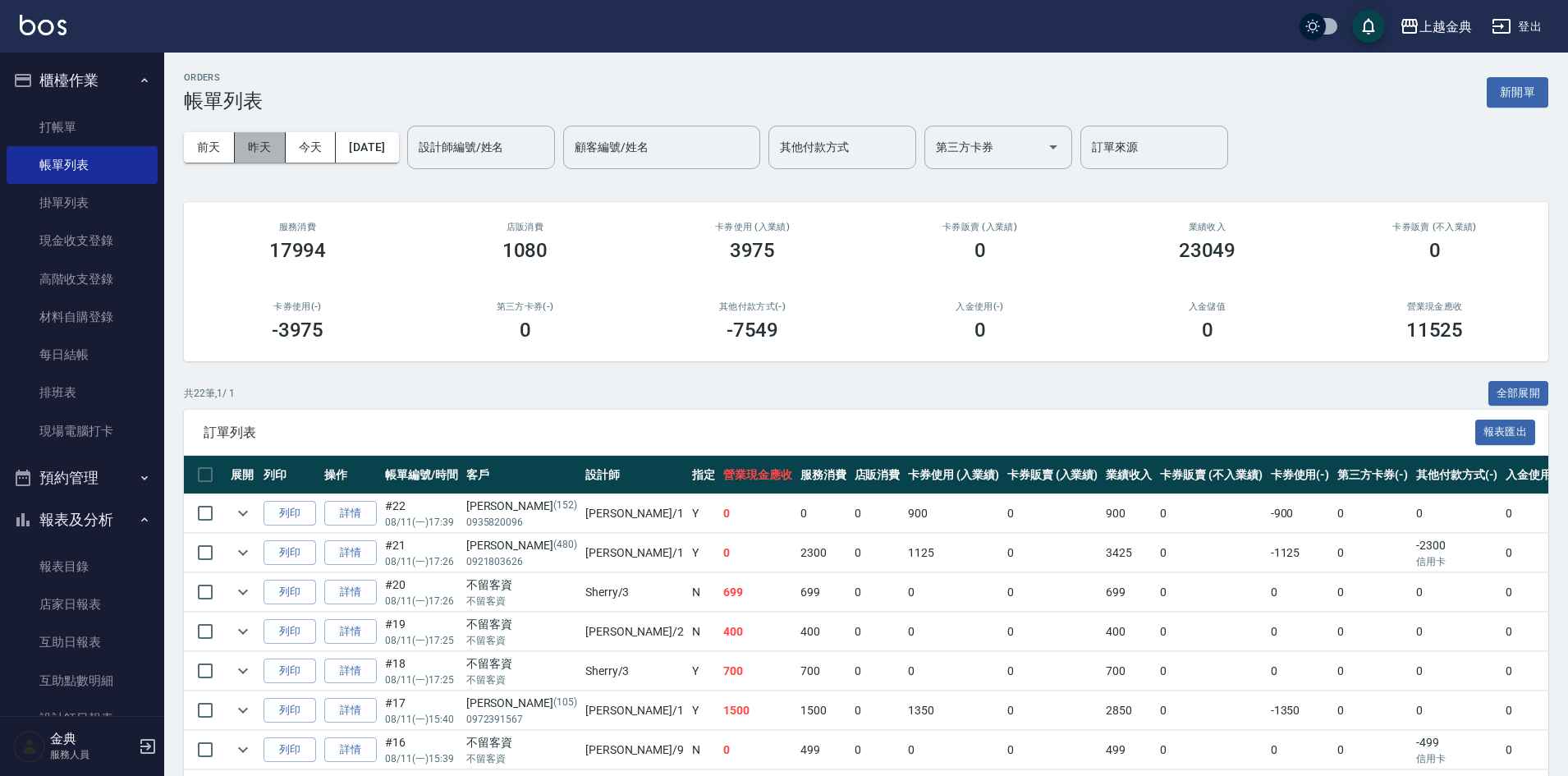
click at [266, 147] on button "昨天" at bounding box center [261, 147] width 51 height 30
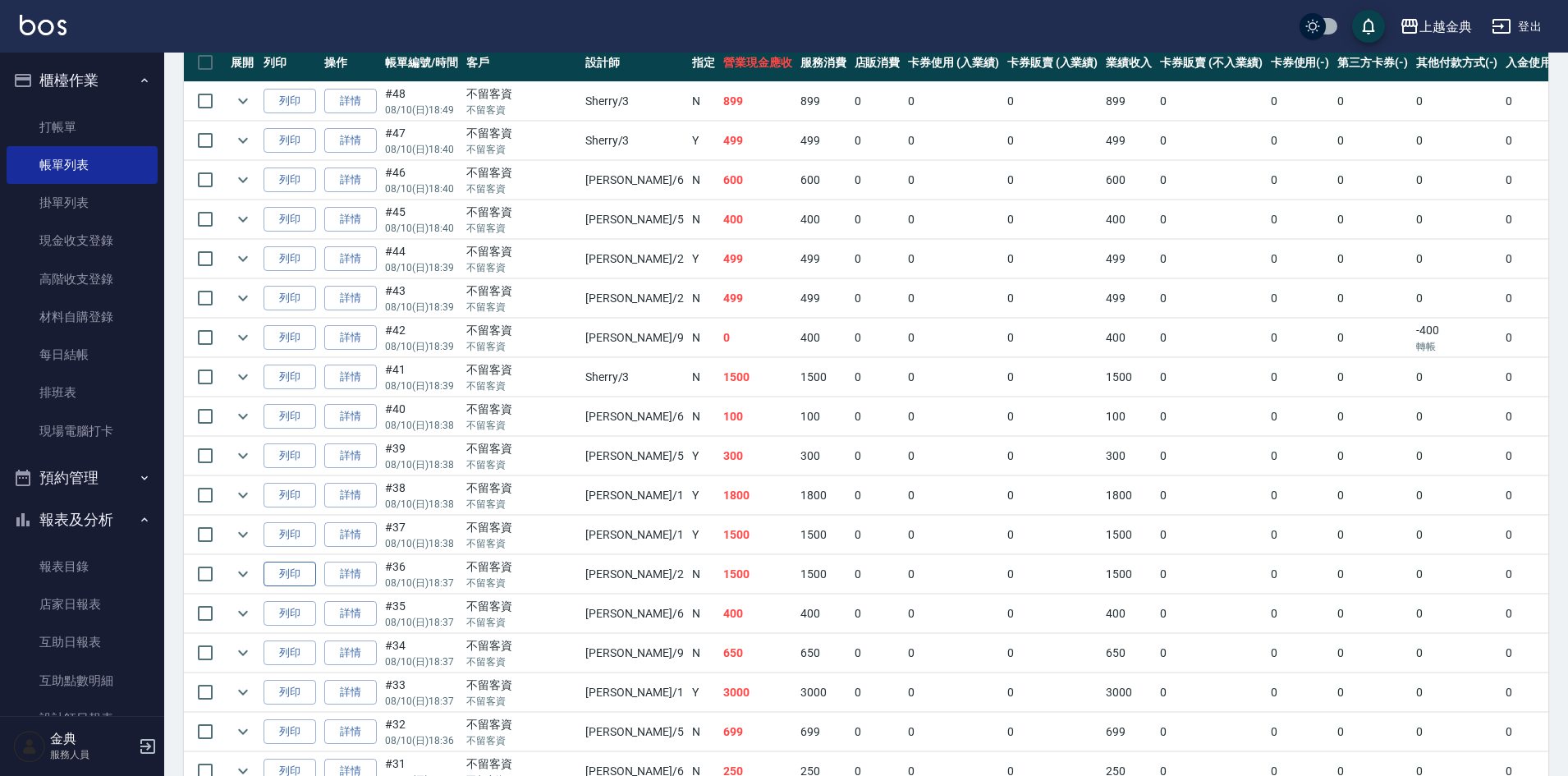
scroll to position [492, 0]
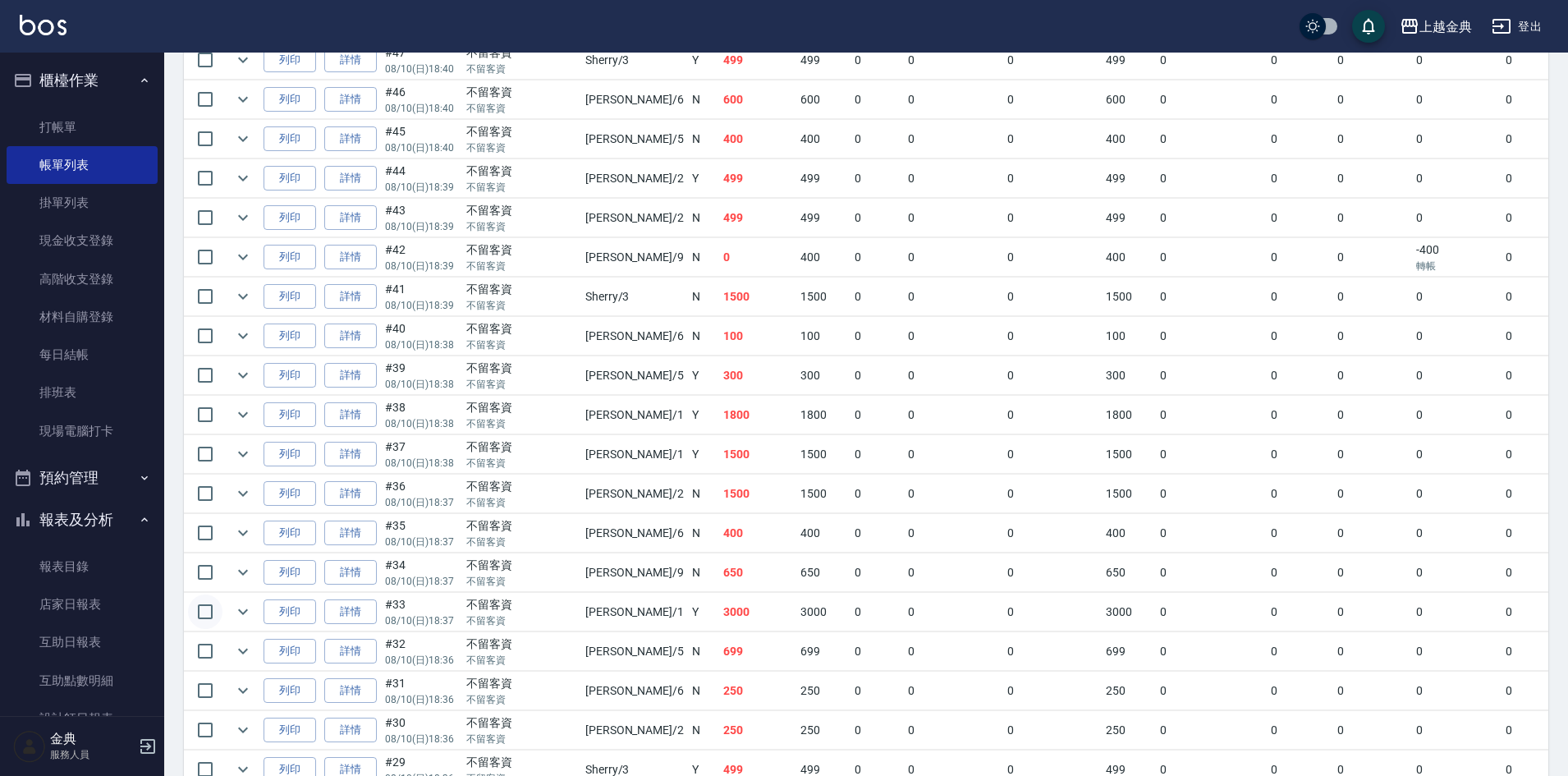
click at [202, 608] on input "checkbox" at bounding box center [205, 612] width 35 height 35
checkbox input "true"
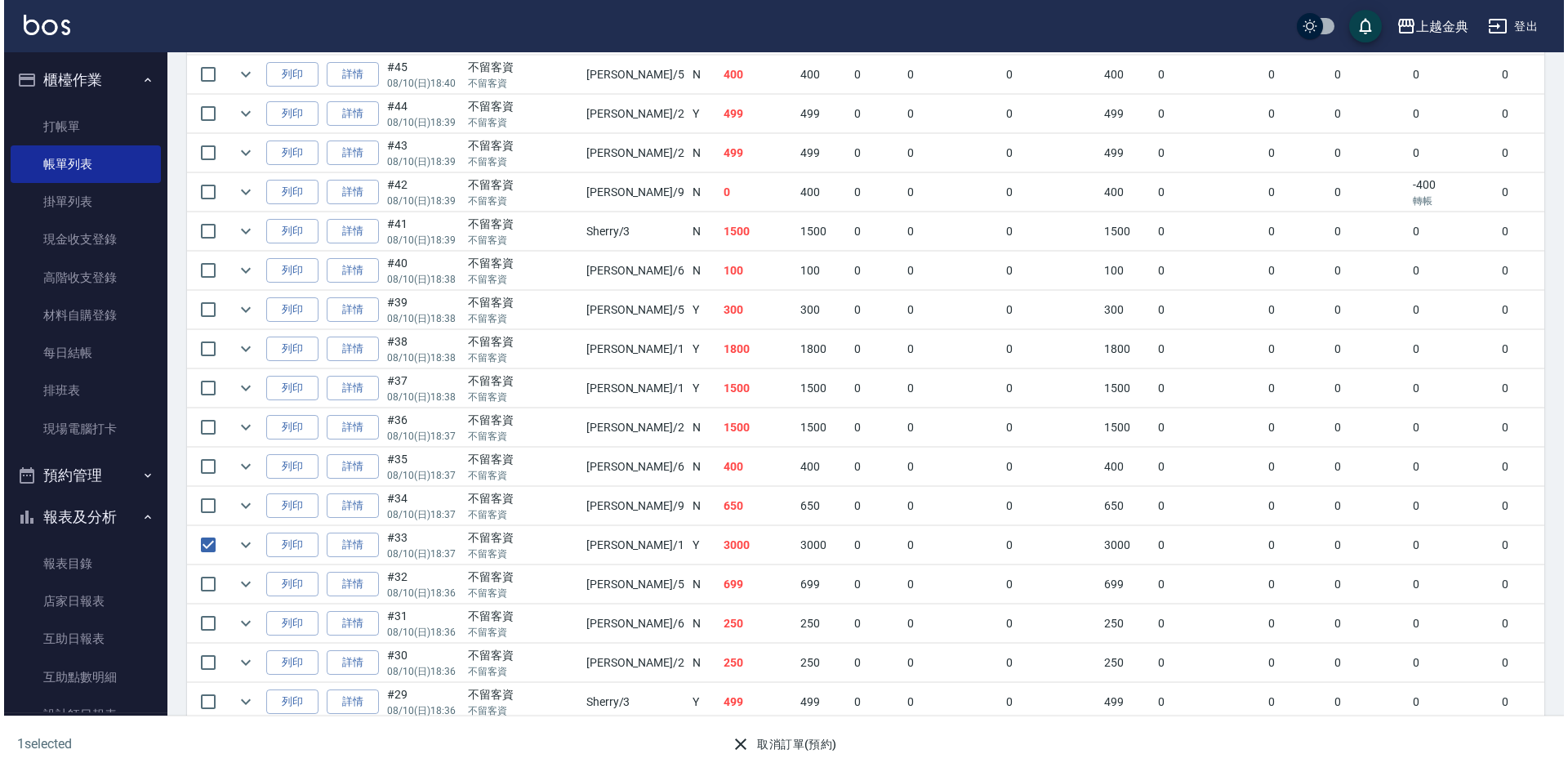
scroll to position [654, 0]
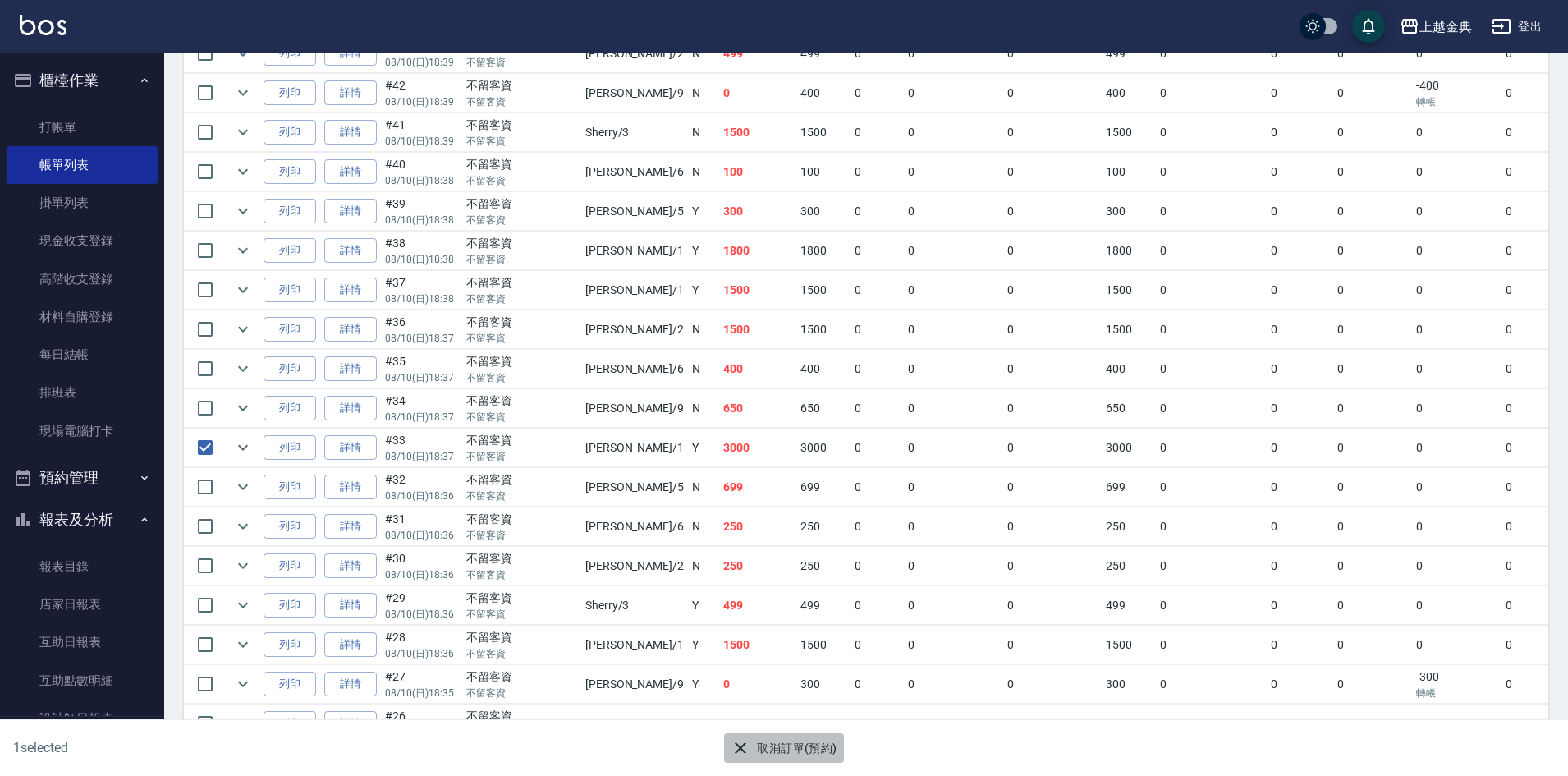
click at [798, 747] on button "取消訂單(預約)" at bounding box center [783, 748] width 119 height 30
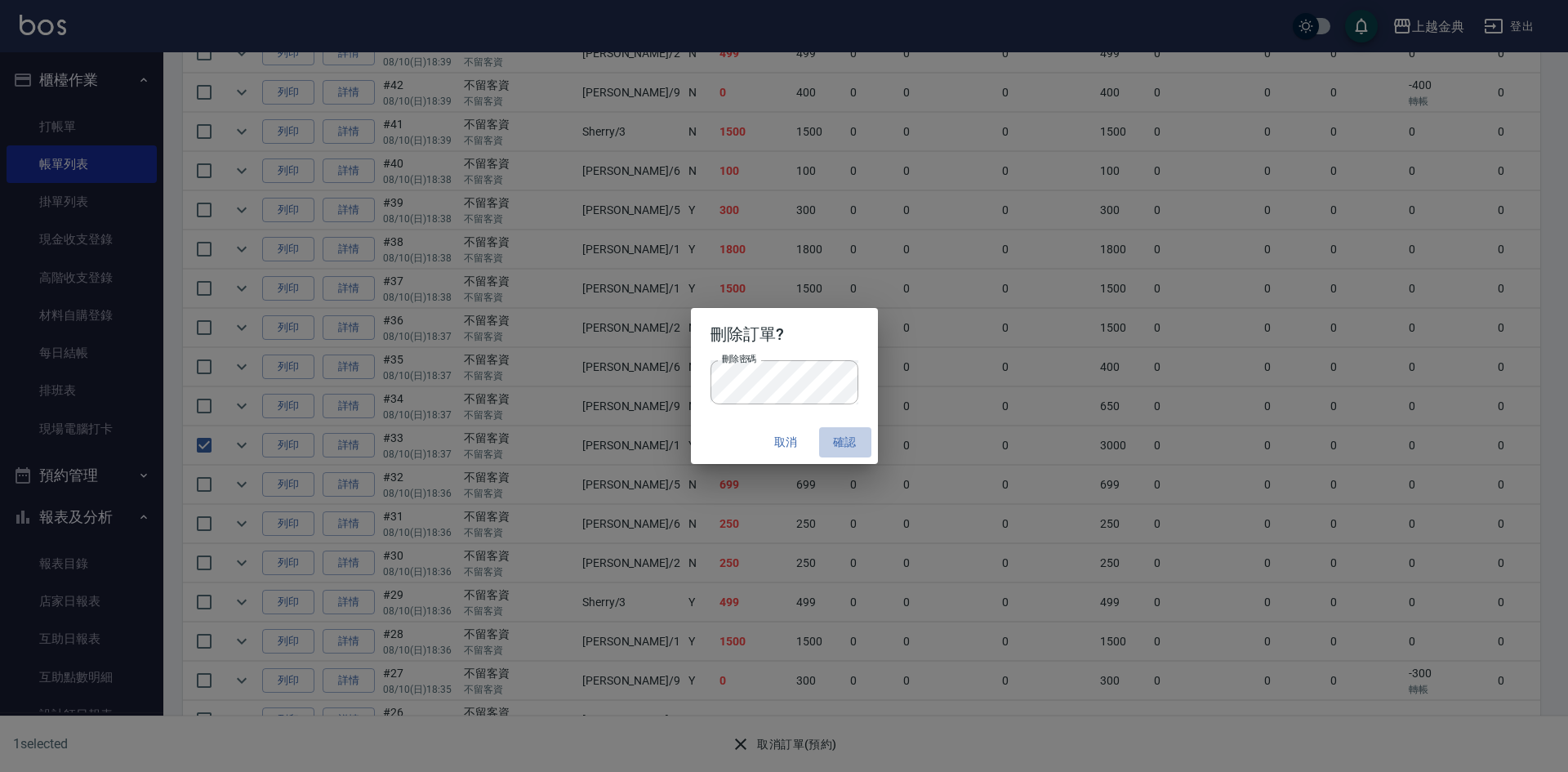
click at [847, 440] on button "確認" at bounding box center [845, 442] width 53 height 30
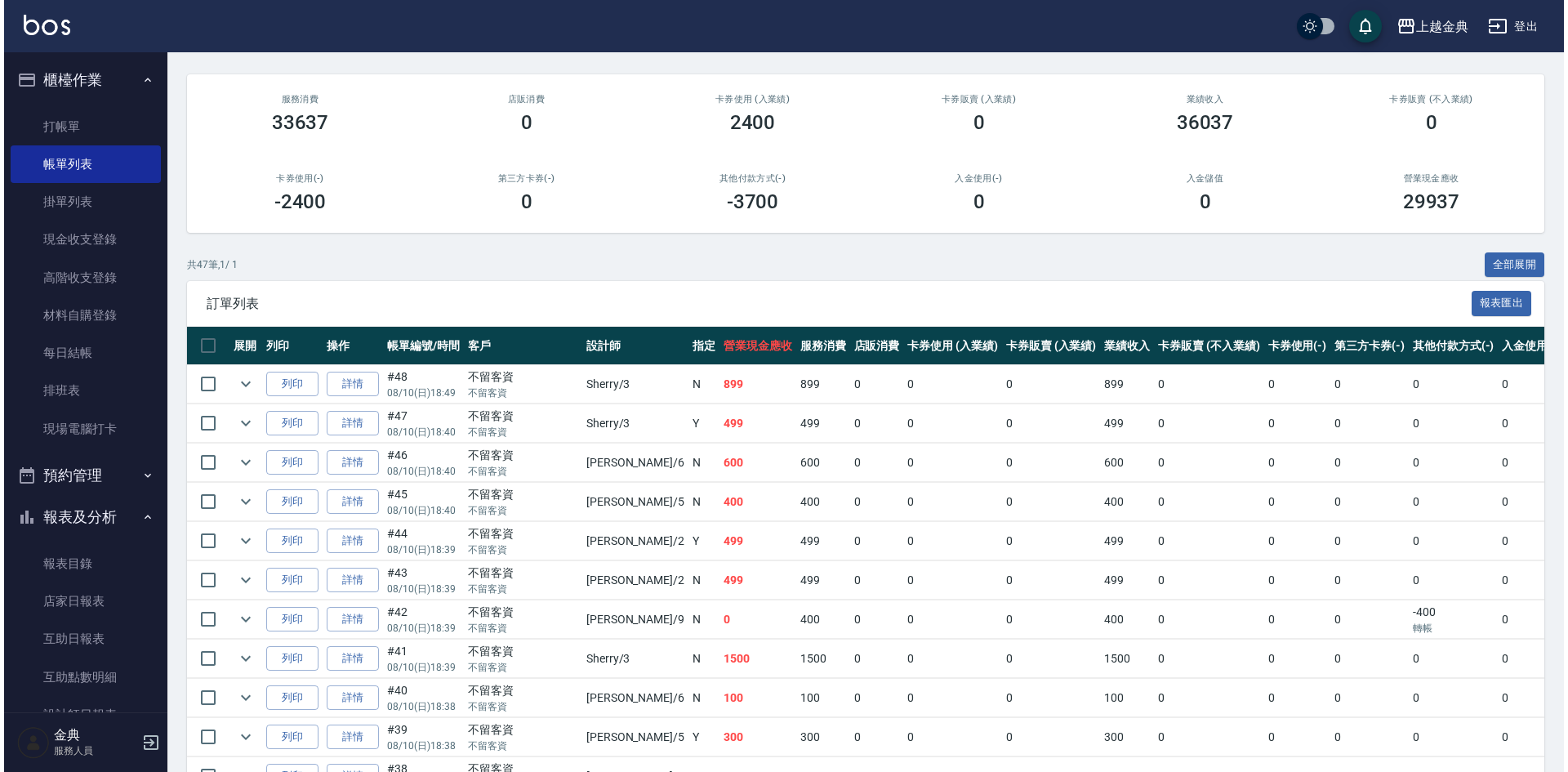
scroll to position [0, 0]
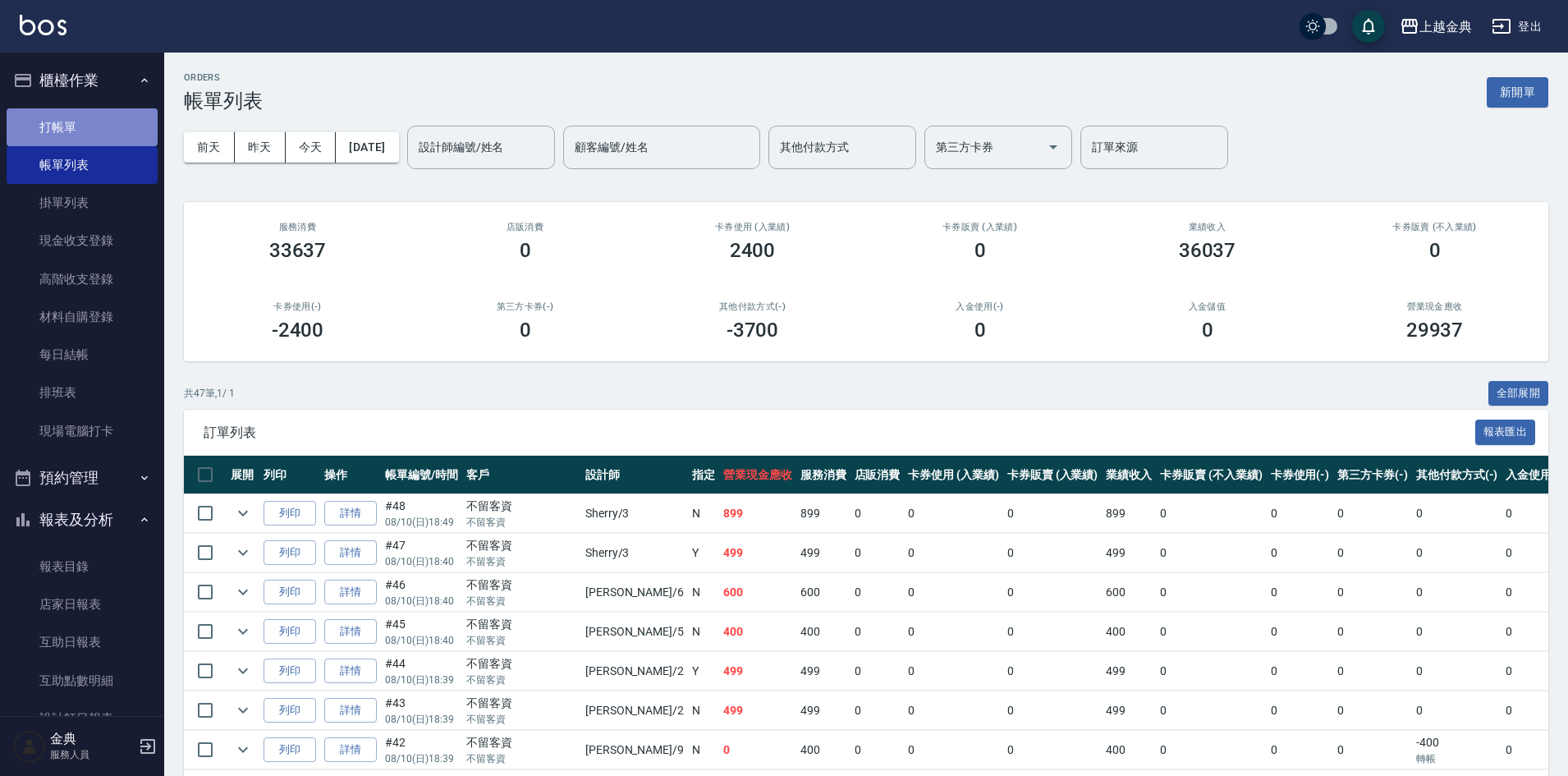
click at [85, 131] on link "打帳單" at bounding box center [82, 127] width 151 height 37
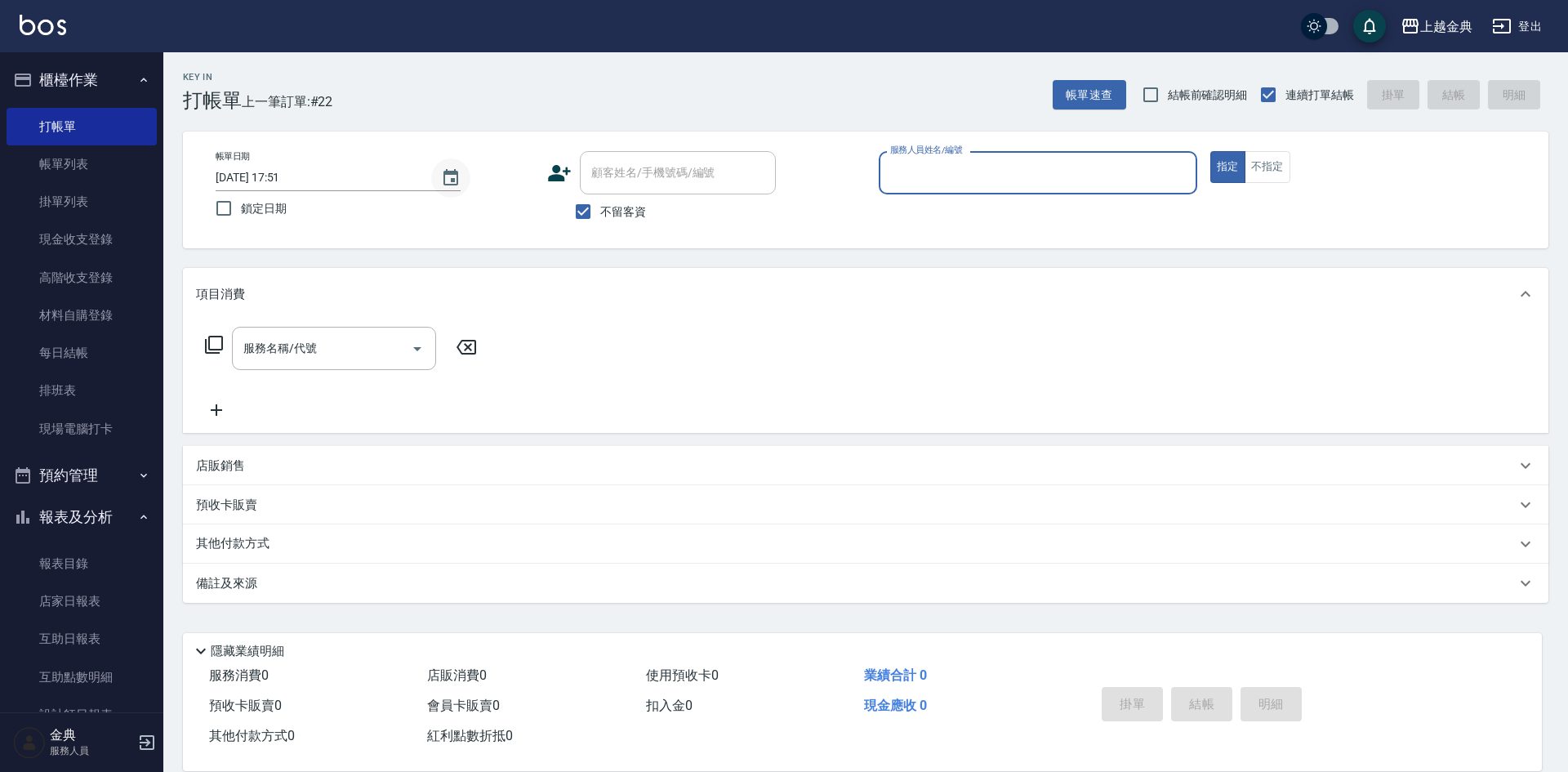
click at [450, 179] on icon "Choose date, selected date is 2025-08-11" at bounding box center [451, 179] width 20 height 20
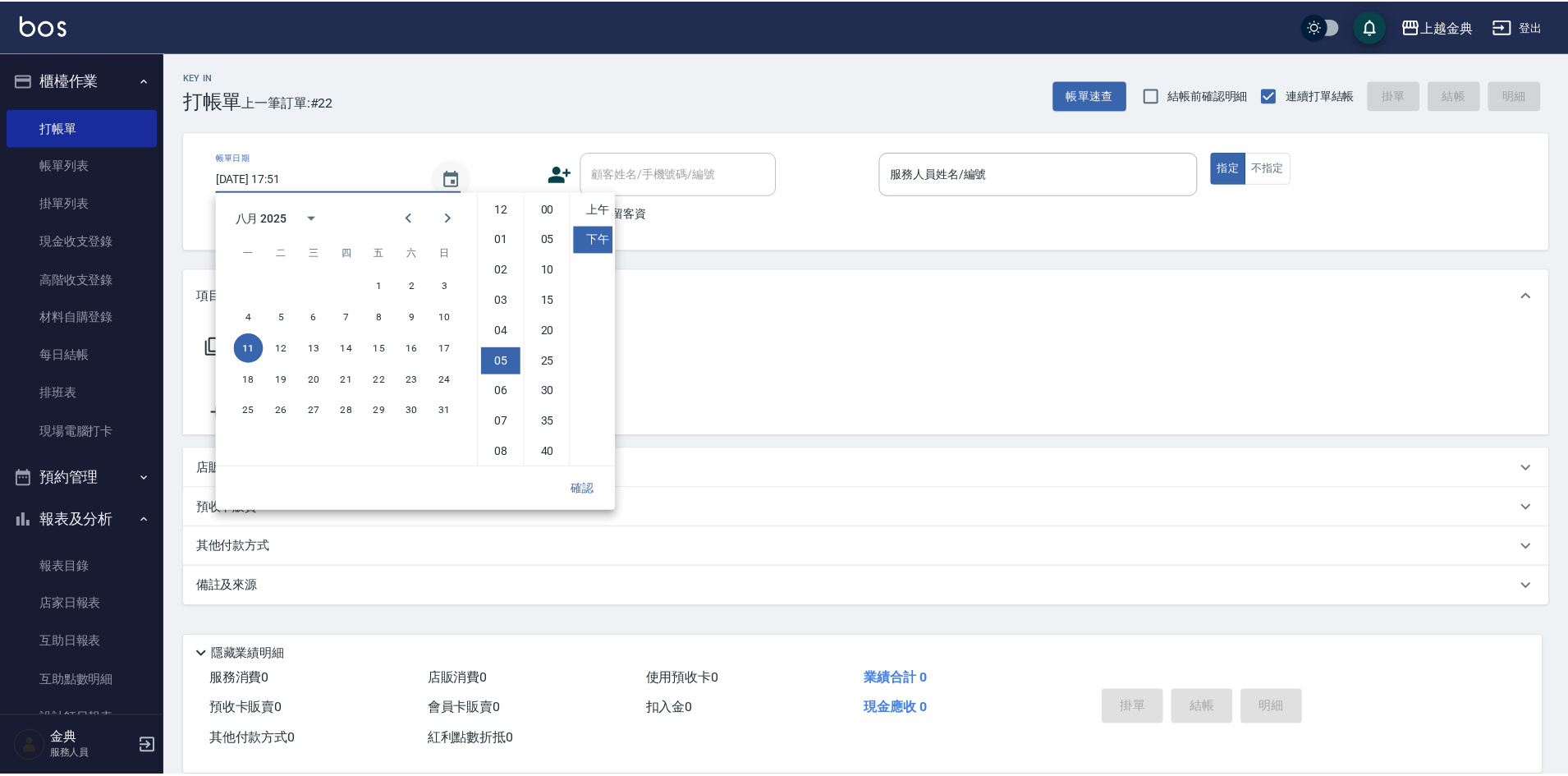
scroll to position [92, 0]
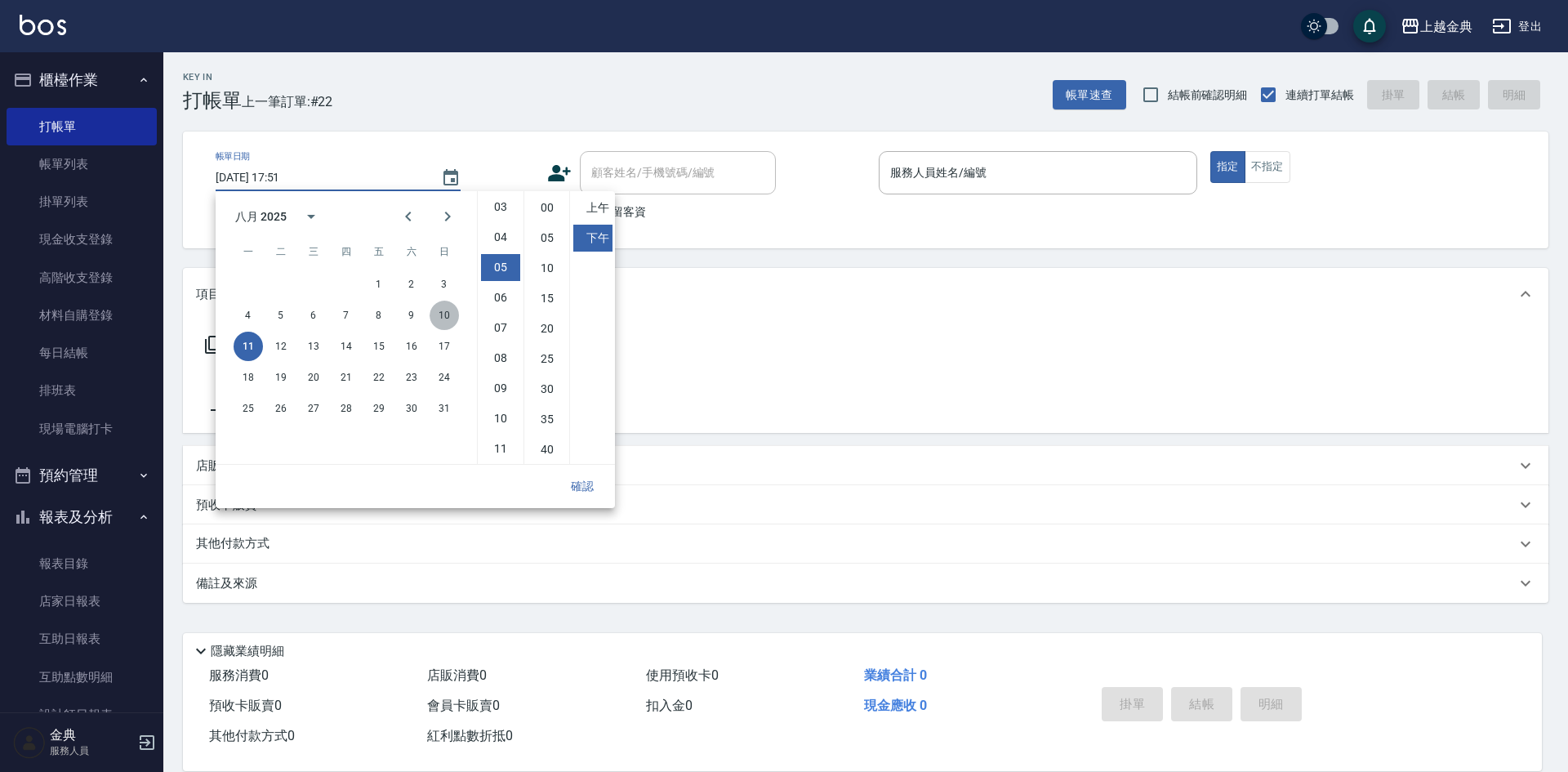
click at [445, 314] on button "10" at bounding box center [444, 315] width 29 height 29
type input "[DATE] 17:51"
click at [582, 488] on button "確認" at bounding box center [582, 486] width 53 height 30
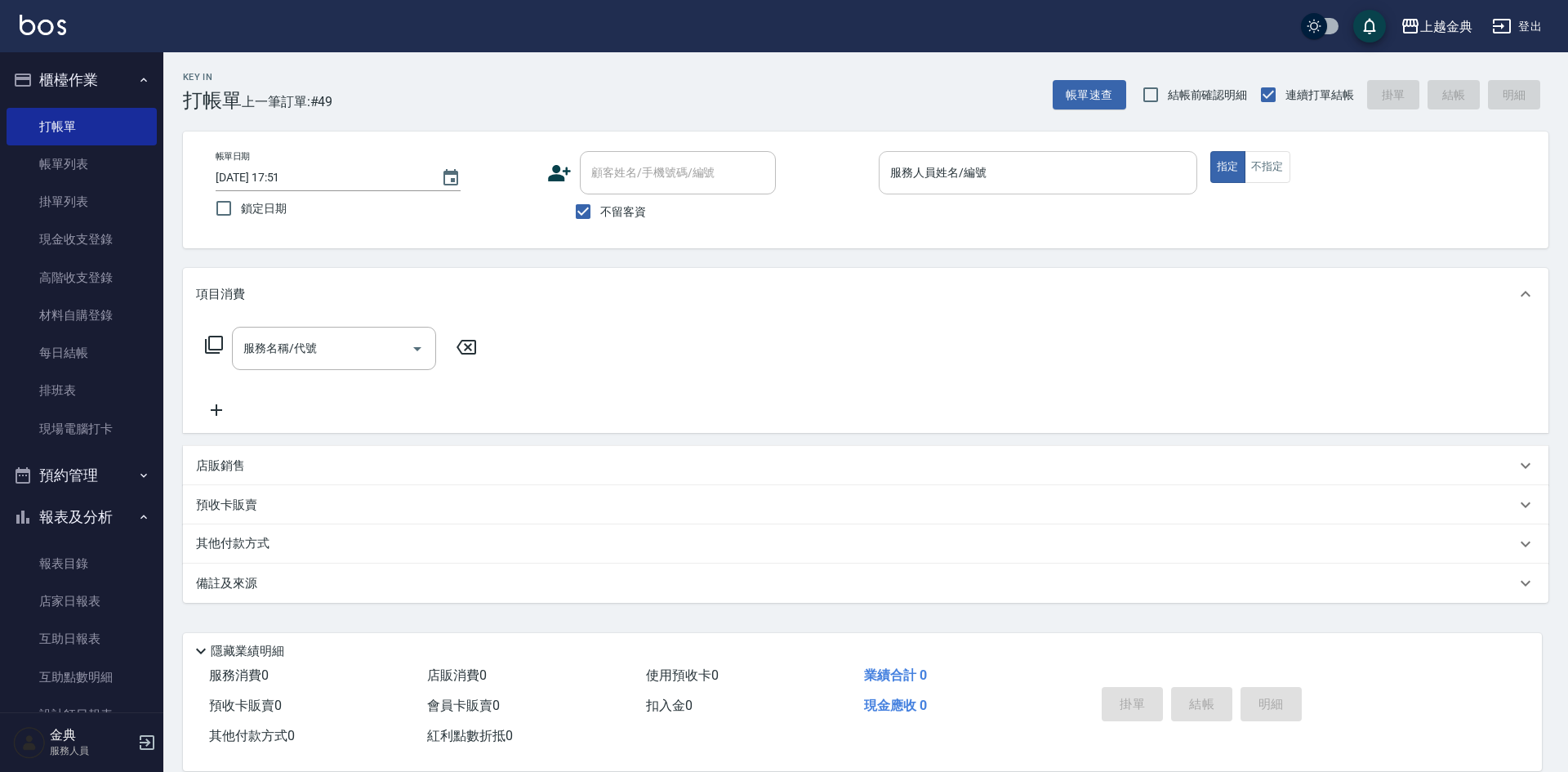
click at [1054, 162] on input "服務人員姓名/編號" at bounding box center [1037, 173] width 304 height 29
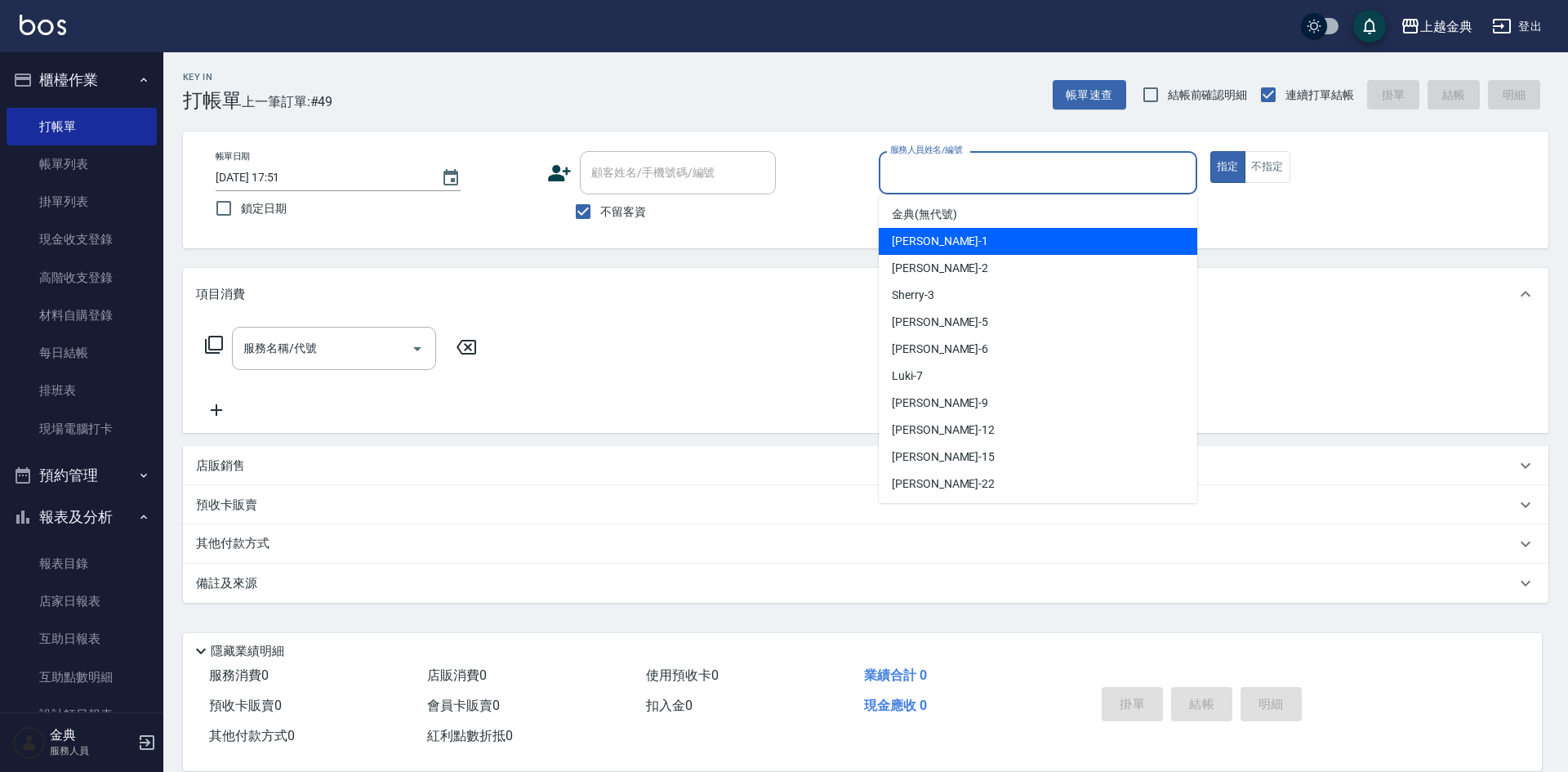
click at [1000, 239] on div "Emma -1" at bounding box center [1037, 241] width 318 height 27
type input "Emma-1"
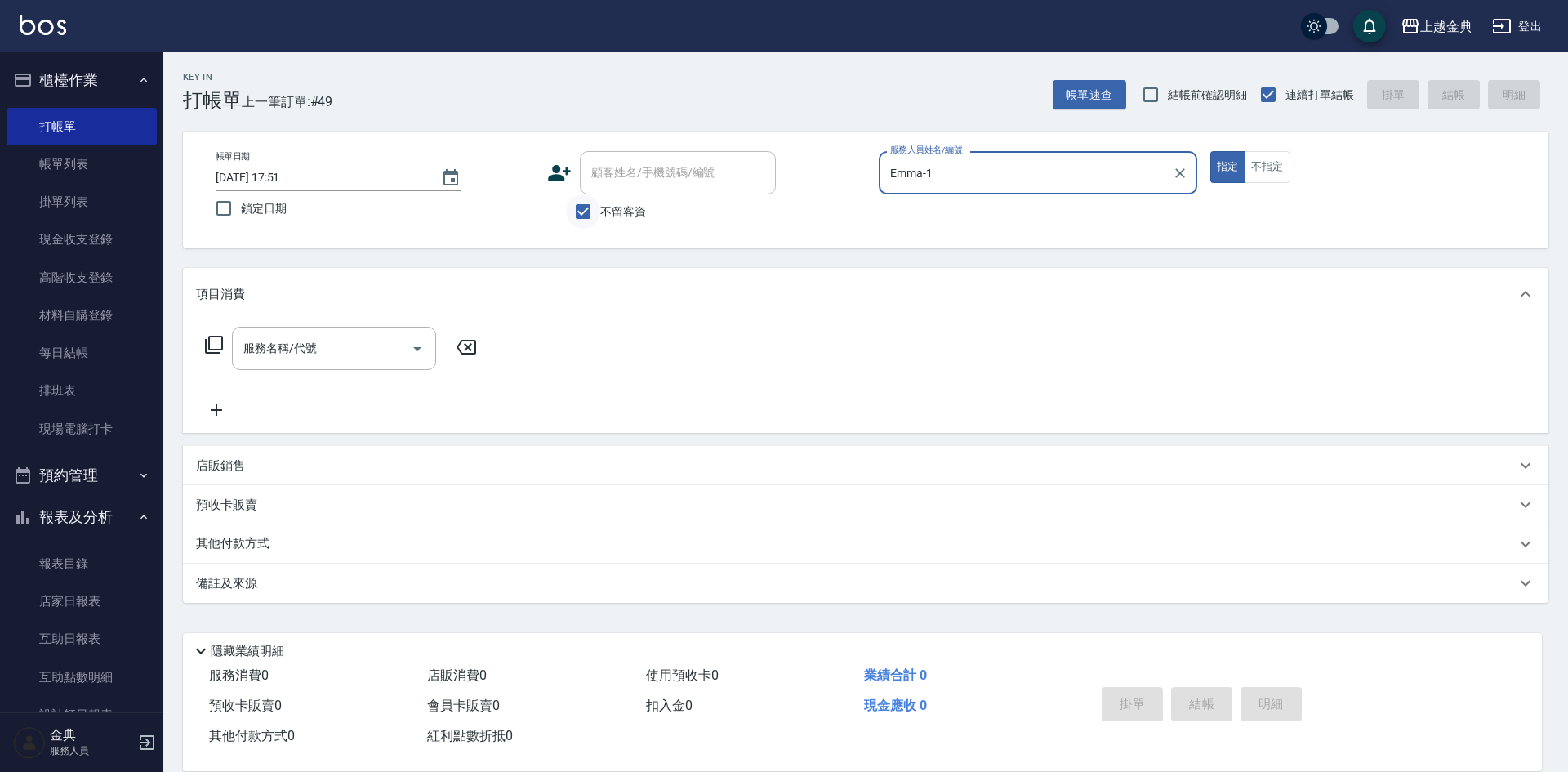
click at [585, 204] on input "不留客資" at bounding box center [583, 211] width 34 height 34
checkbox input "false"
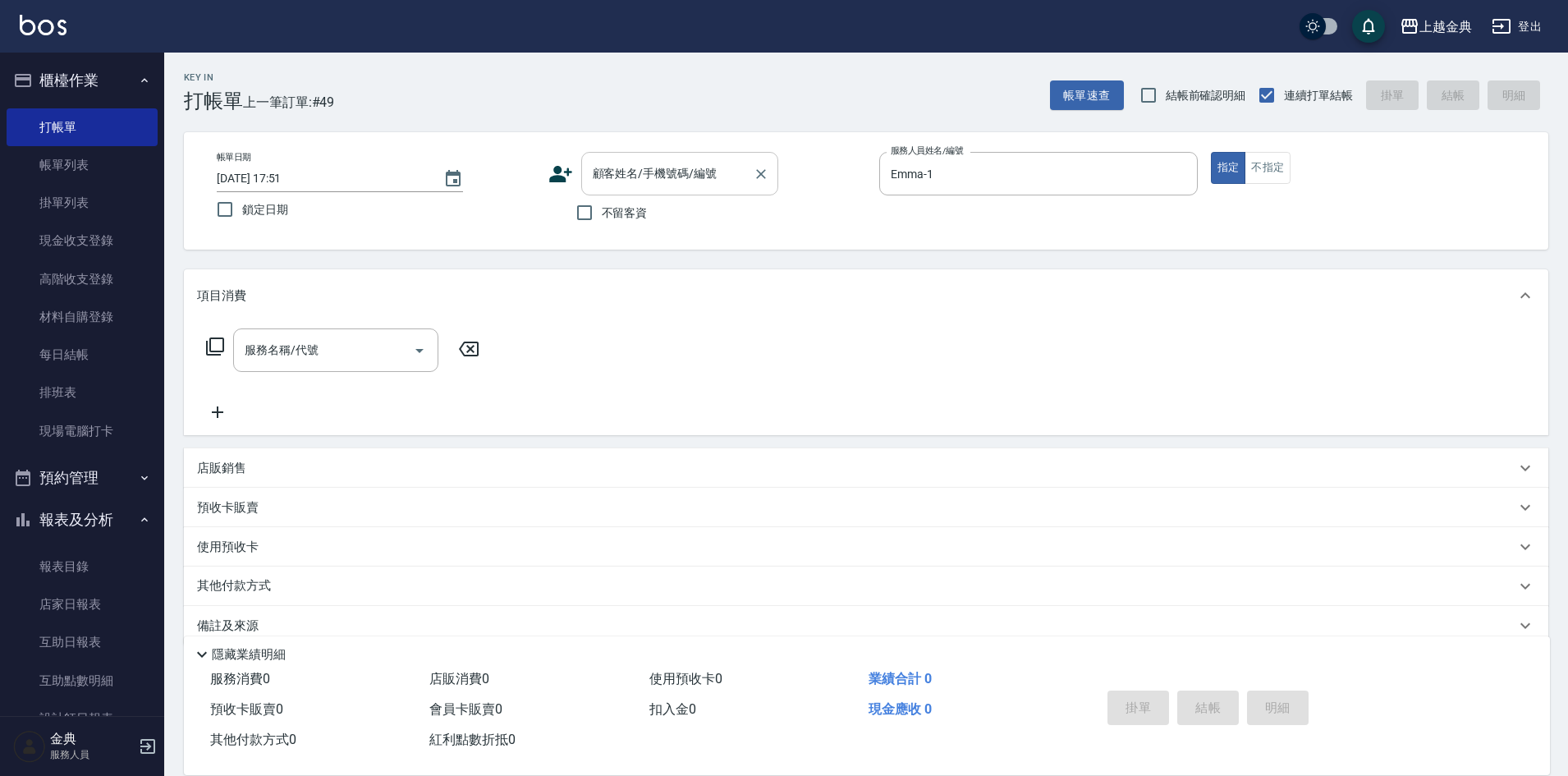
click at [616, 184] on input "顧客姓名/手機號碼/編號" at bounding box center [667, 174] width 158 height 29
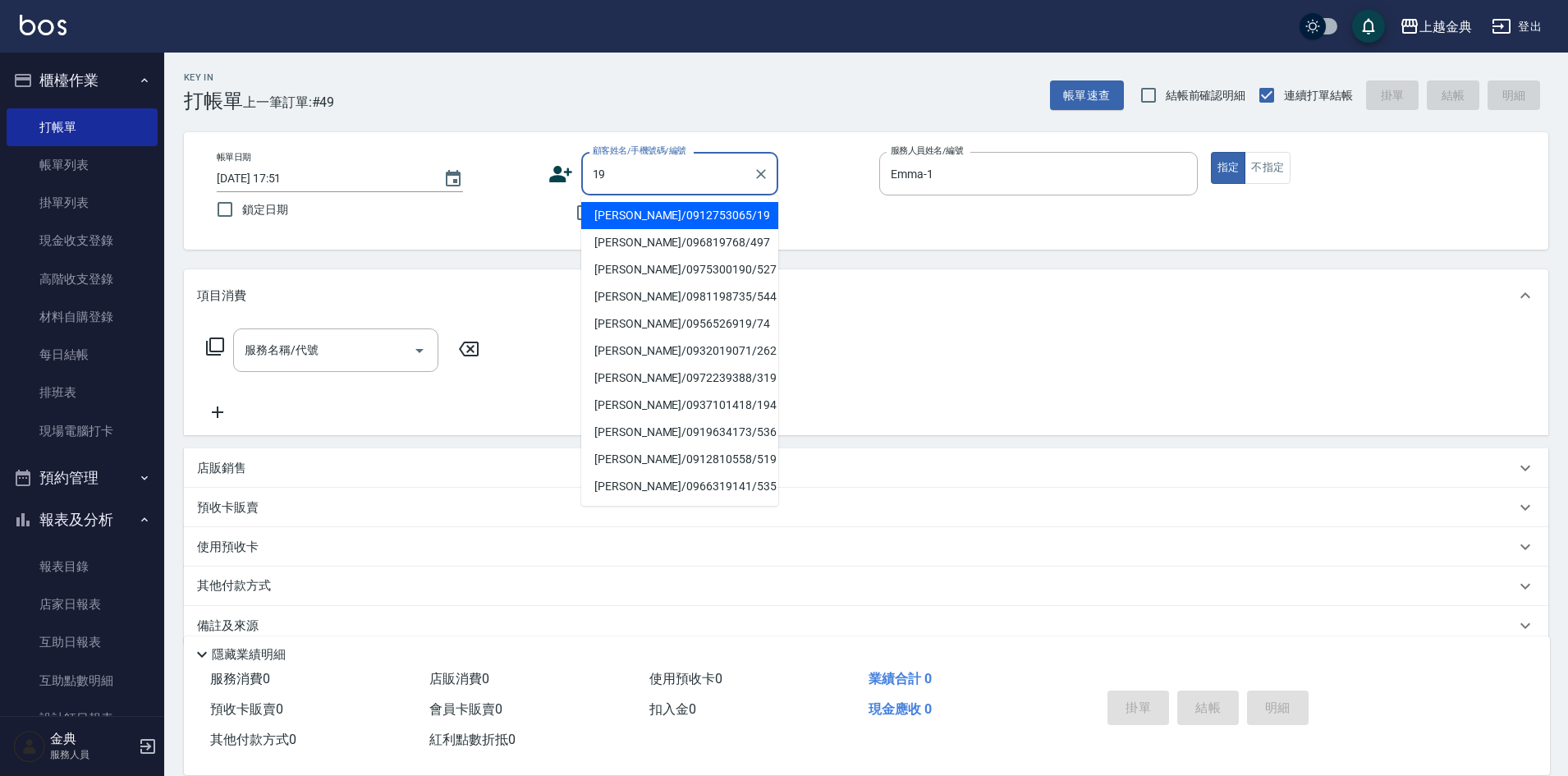
click at [650, 211] on li "[PERSON_NAME]/0912753065/19" at bounding box center [680, 216] width 197 height 27
type input "[PERSON_NAME]/0912753065/19"
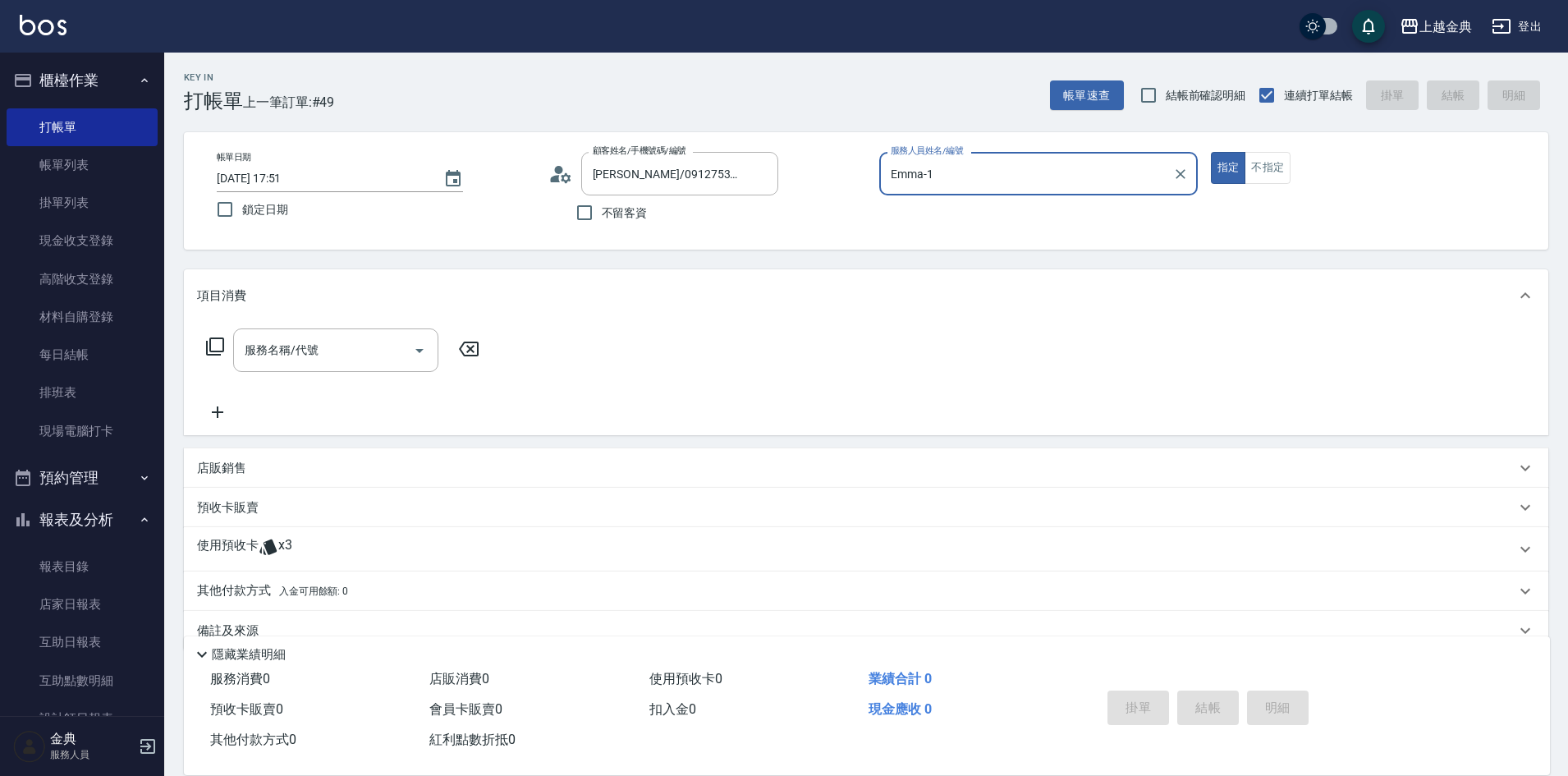
click at [310, 539] on div "使用預收卡 x3" at bounding box center [856, 549] width 1319 height 25
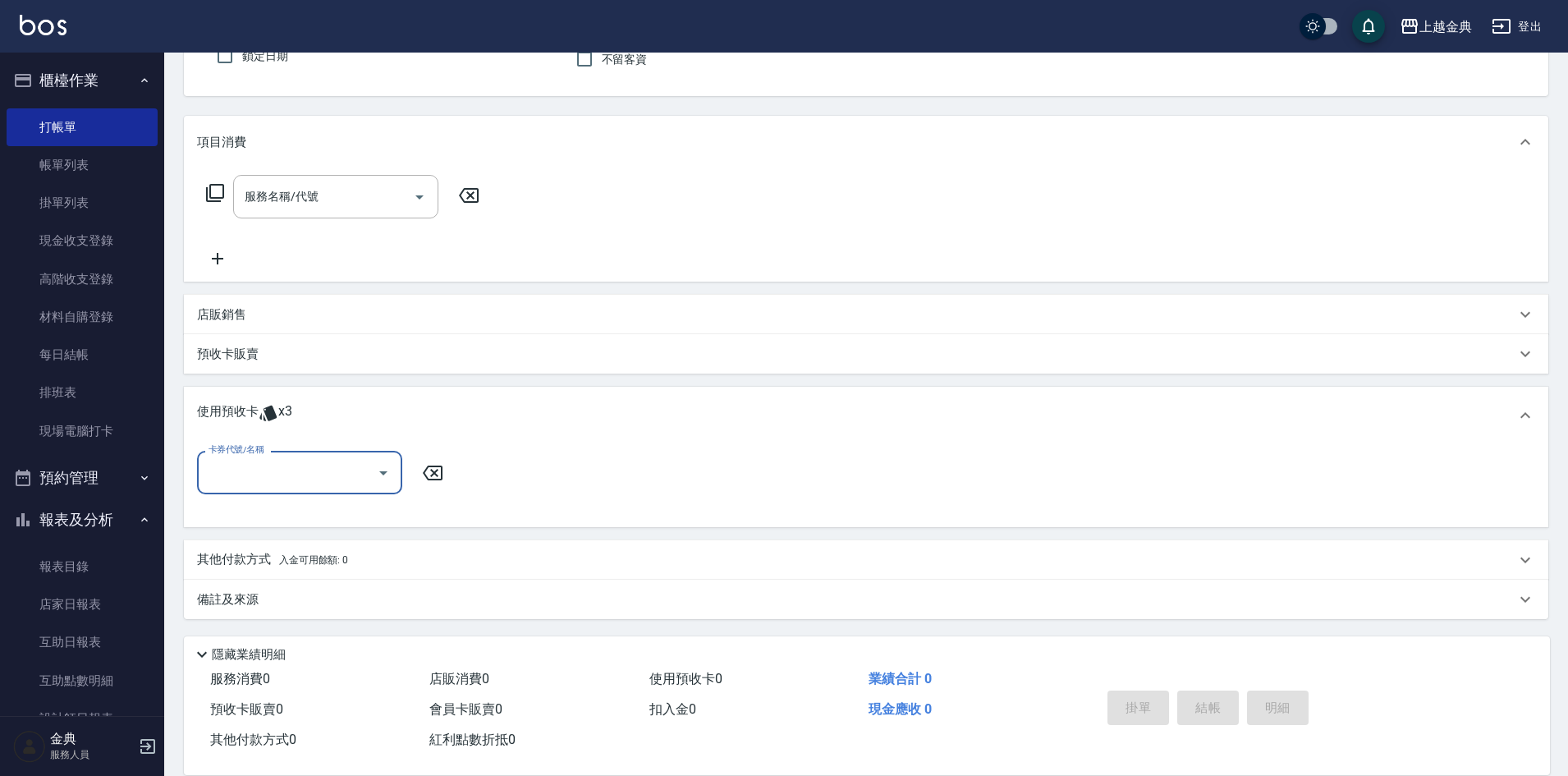
scroll to position [154, 0]
click at [336, 481] on input "卡券代號/名稱" at bounding box center [287, 472] width 166 height 29
click at [326, 503] on div "頭皮3次 剩餘3張" at bounding box center [299, 514] width 205 height 27
type input "頭皮3次"
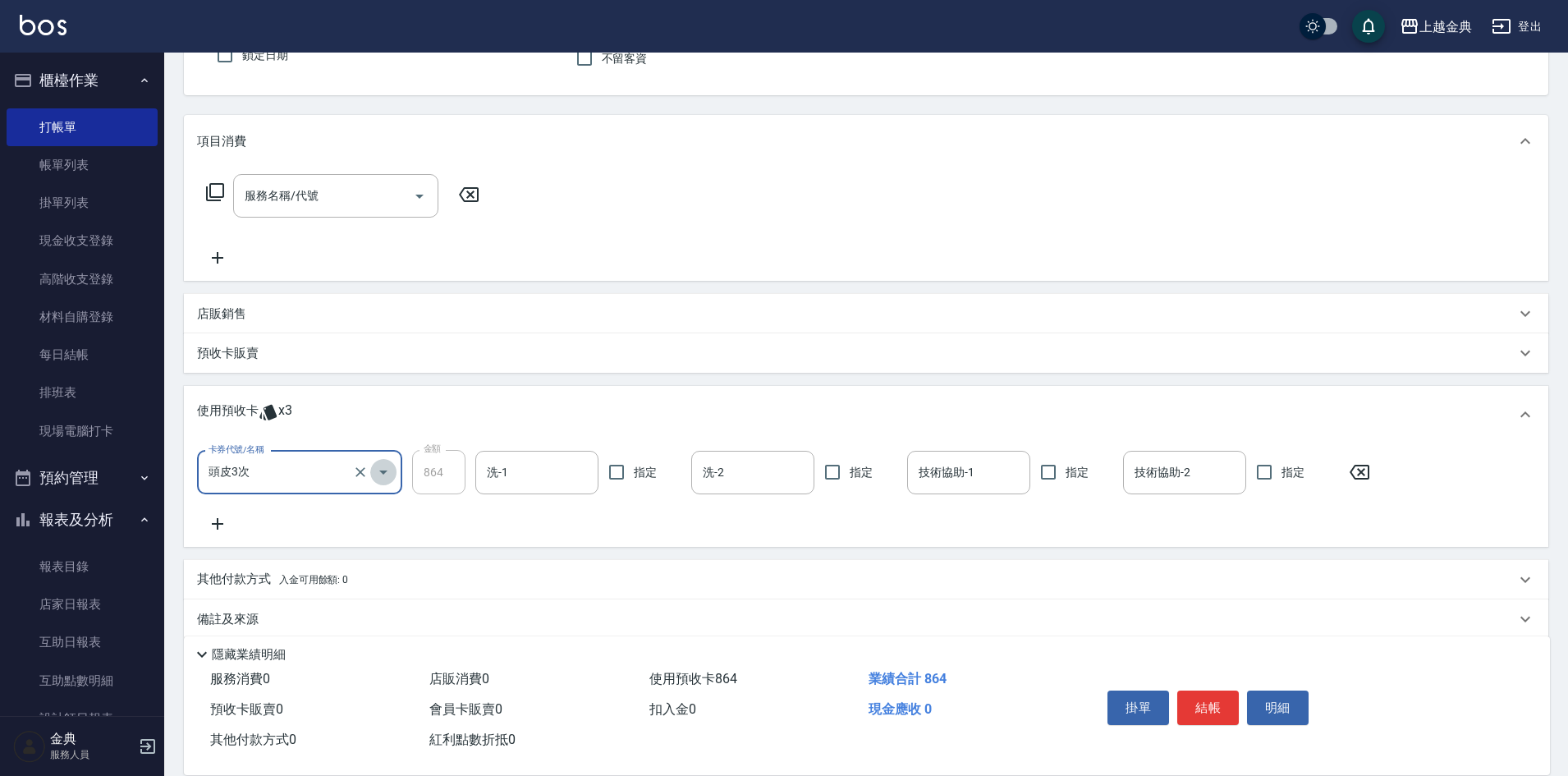
click at [393, 471] on icon "Open" at bounding box center [384, 472] width 20 height 20
click at [328, 514] on div "頭皮3次 剩餘3張" at bounding box center [299, 514] width 205 height 27
click at [379, 473] on icon "Open" at bounding box center [384, 472] width 20 height 20
click at [304, 513] on div "頭皮3次 剩餘3張" at bounding box center [299, 514] width 205 height 27
click at [219, 517] on icon at bounding box center [217, 524] width 41 height 20
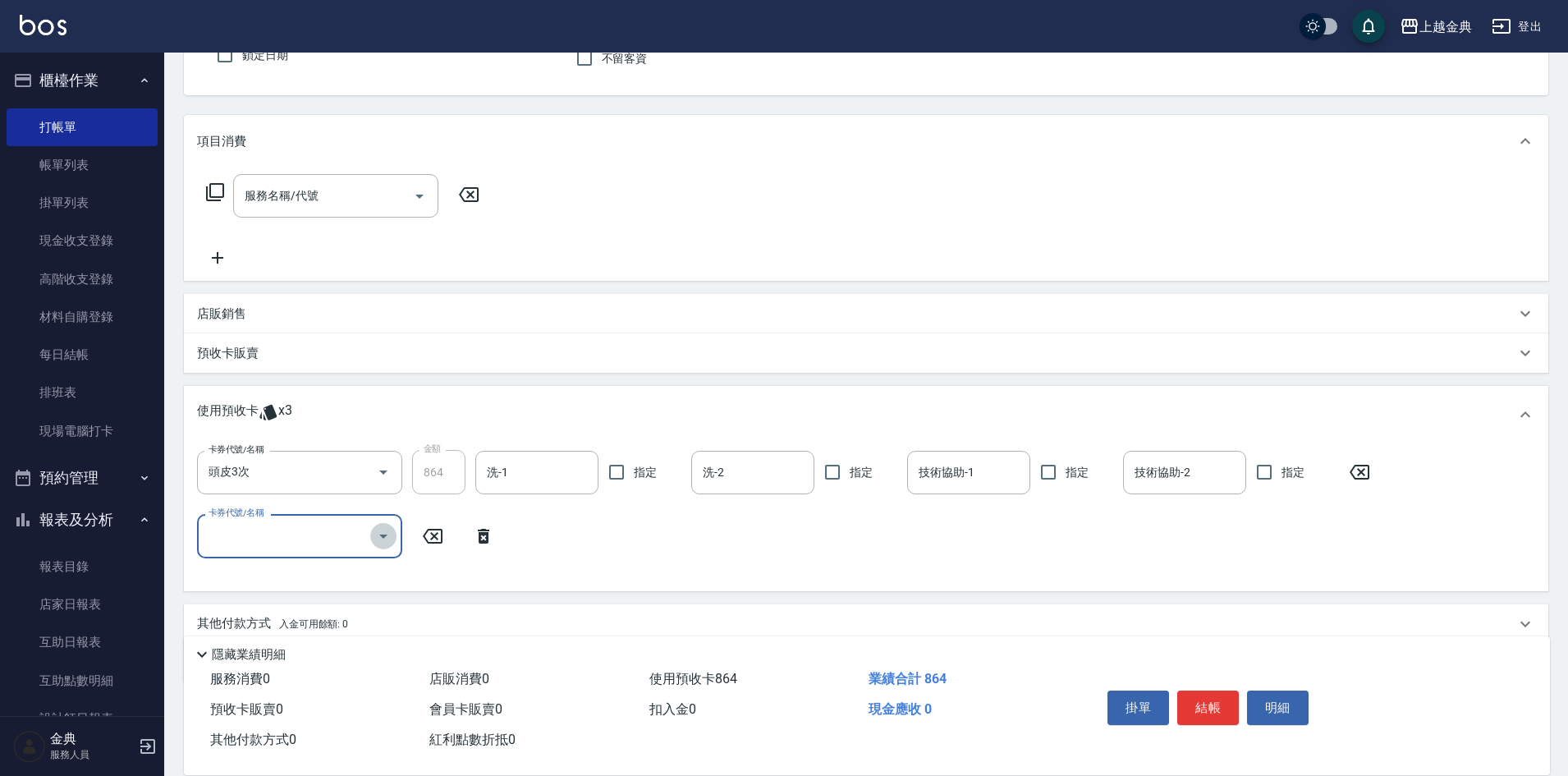
click at [374, 533] on icon "Open" at bounding box center [384, 536] width 20 height 20
click at [254, 571] on div "頭皮3次 剩餘2張" at bounding box center [299, 579] width 205 height 27
type input "頭皮3次"
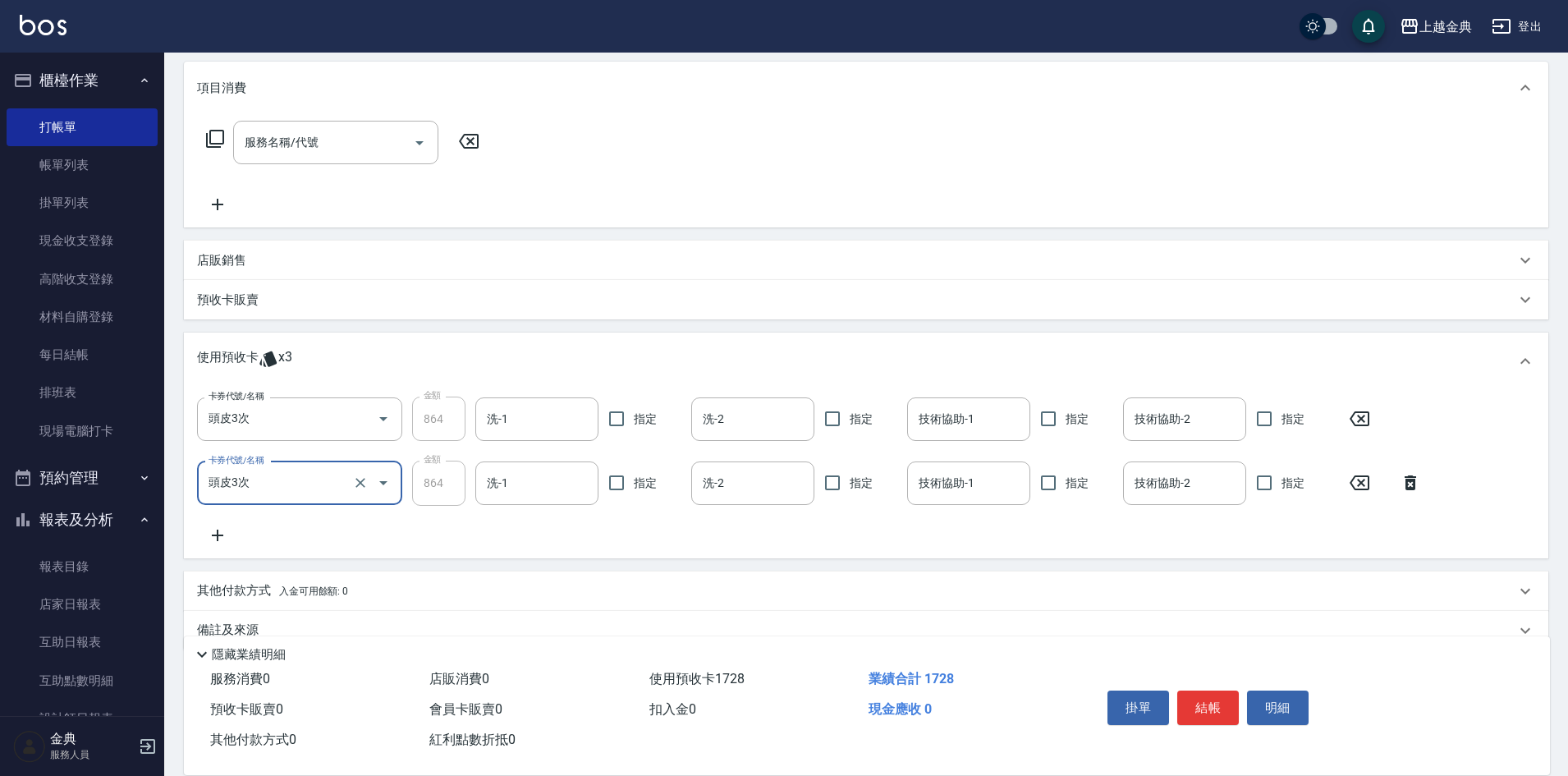
scroll to position [236, 0]
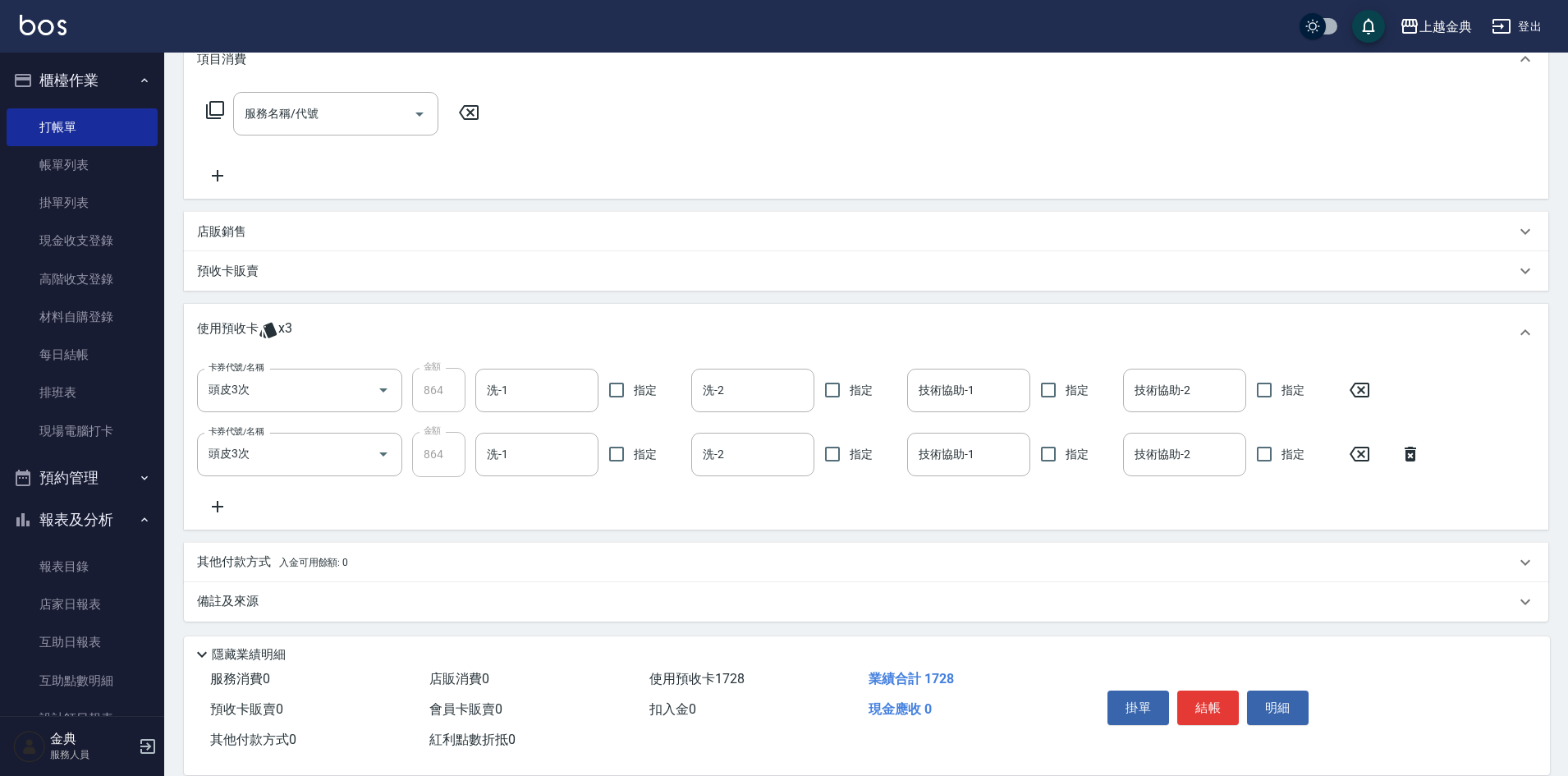
click at [215, 503] on icon at bounding box center [217, 507] width 41 height 20
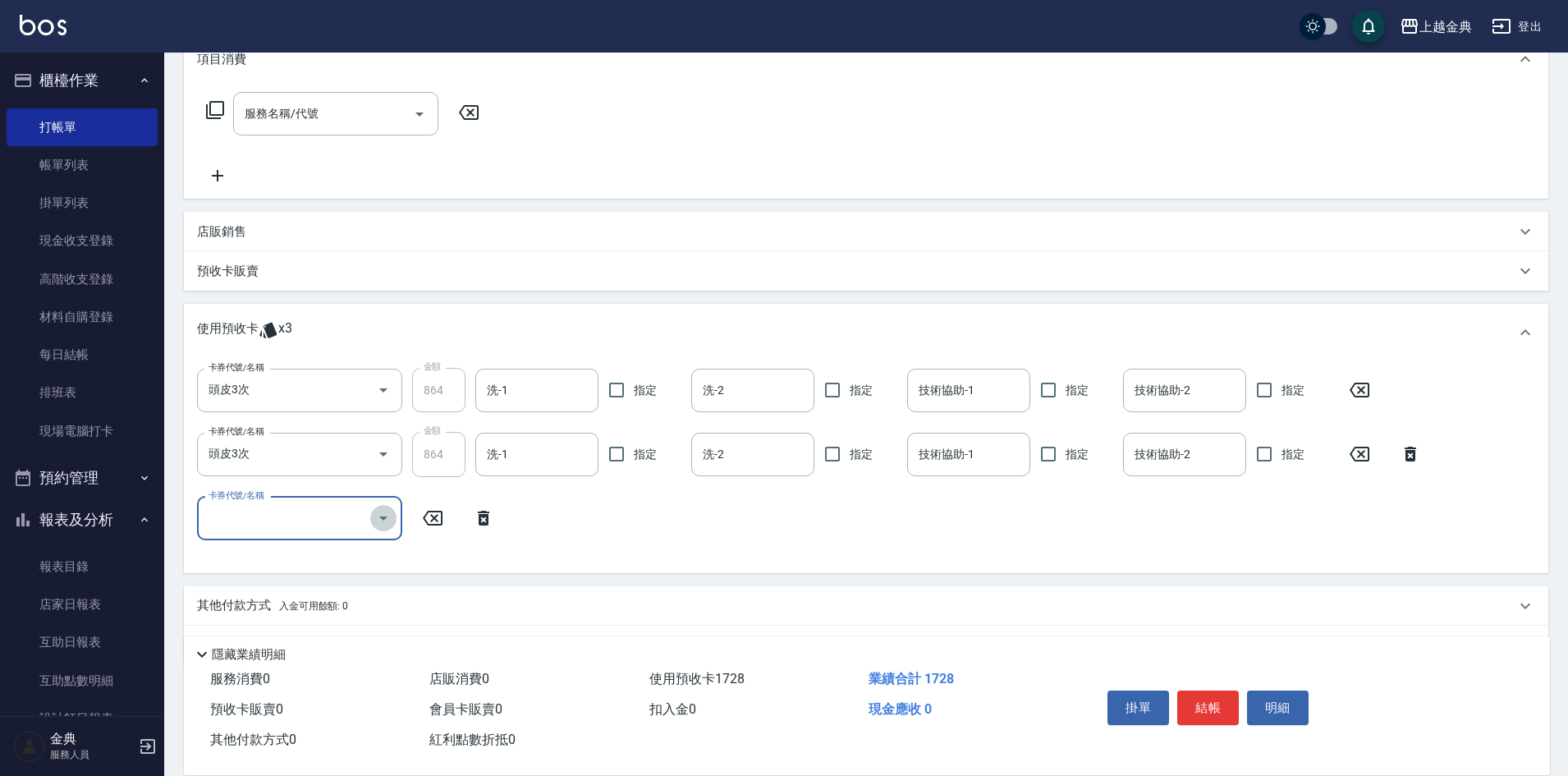
click at [386, 520] on icon "Open" at bounding box center [384, 519] width 20 height 20
click at [324, 562] on div "頭皮3次 剩餘1張" at bounding box center [299, 561] width 205 height 27
type input "頭皮3次"
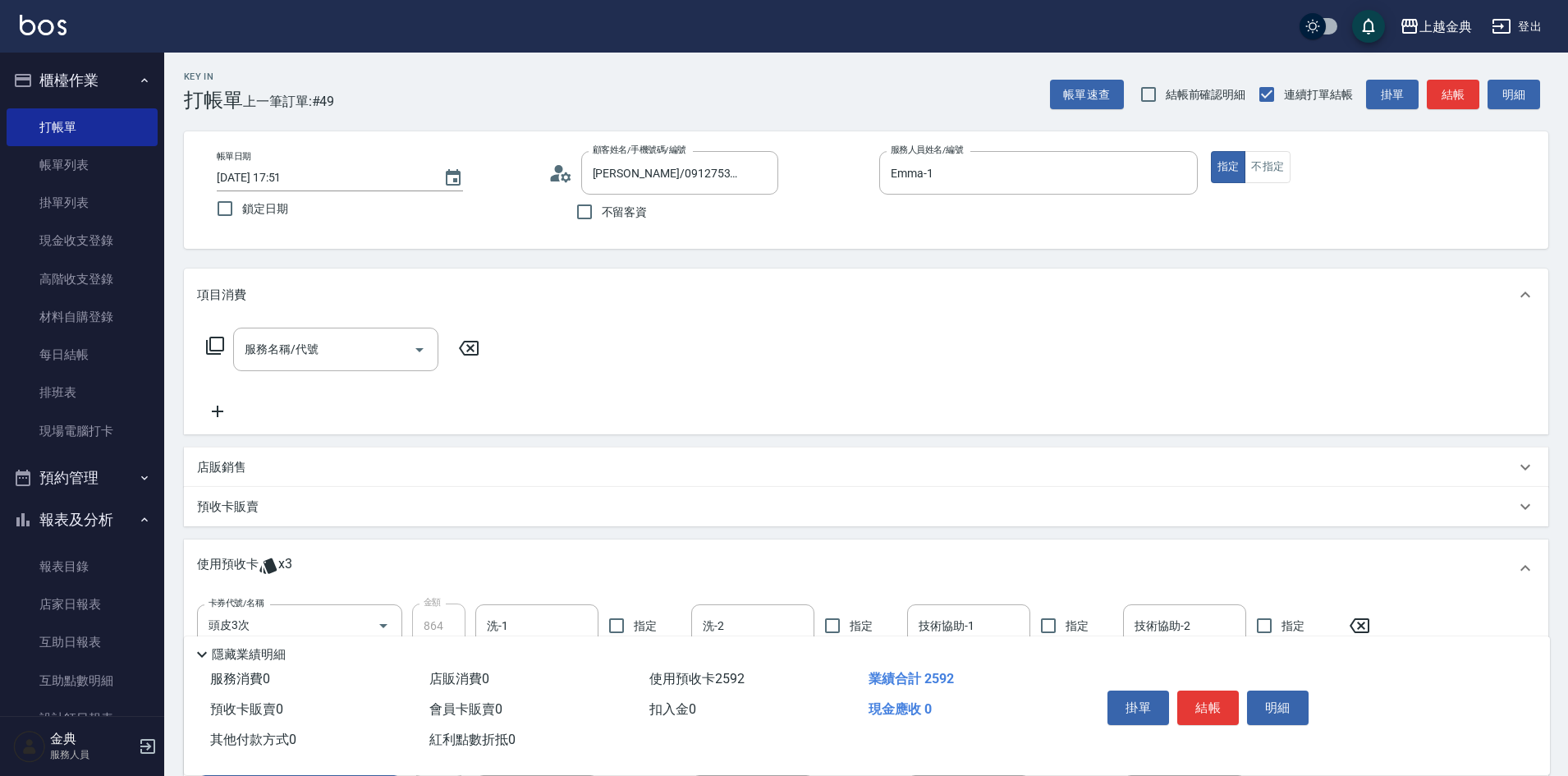
scroll to position [0, 0]
click at [211, 345] on icon at bounding box center [215, 347] width 20 height 20
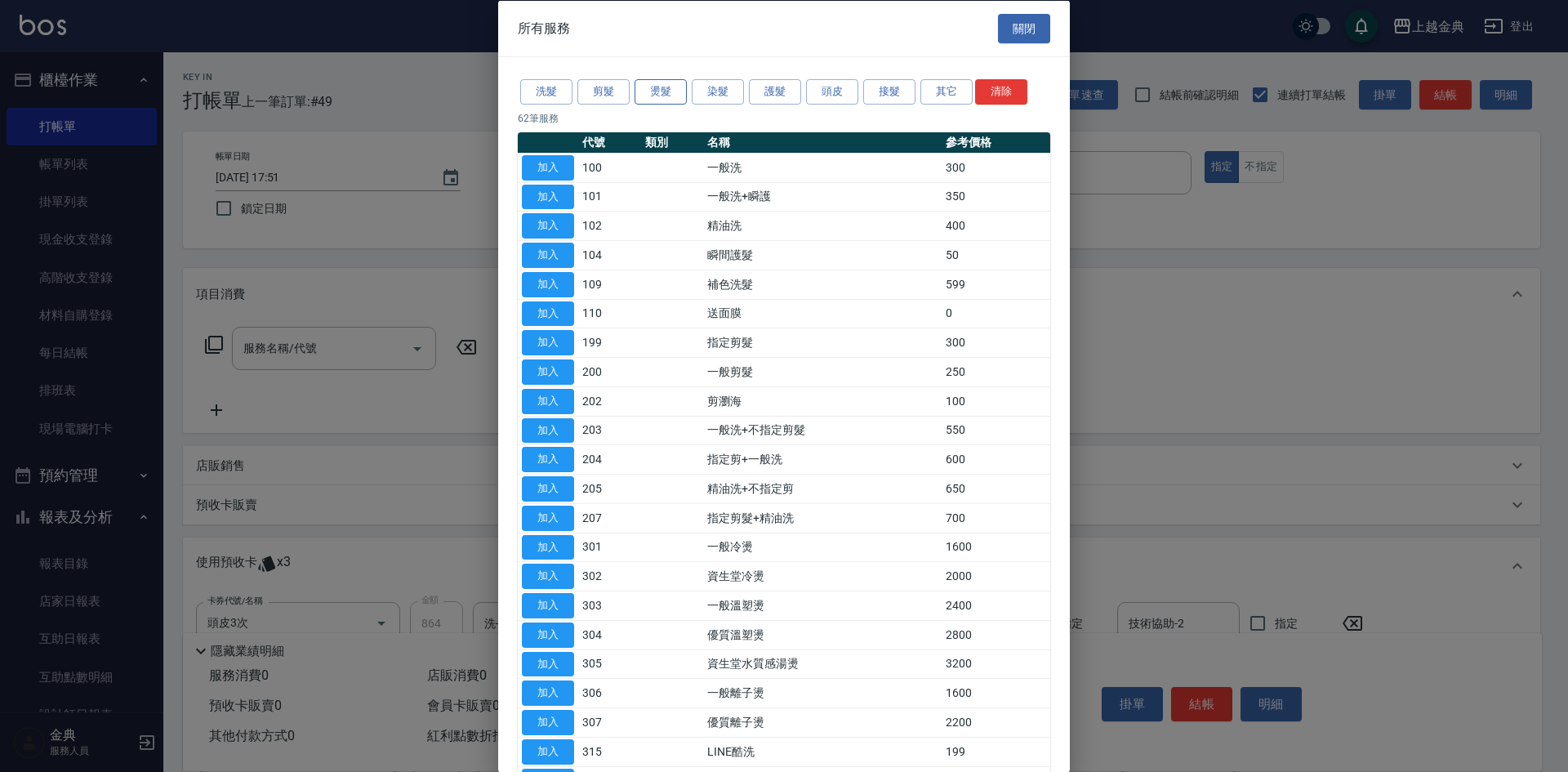
click at [665, 88] on button "燙髮" at bounding box center [661, 92] width 53 height 25
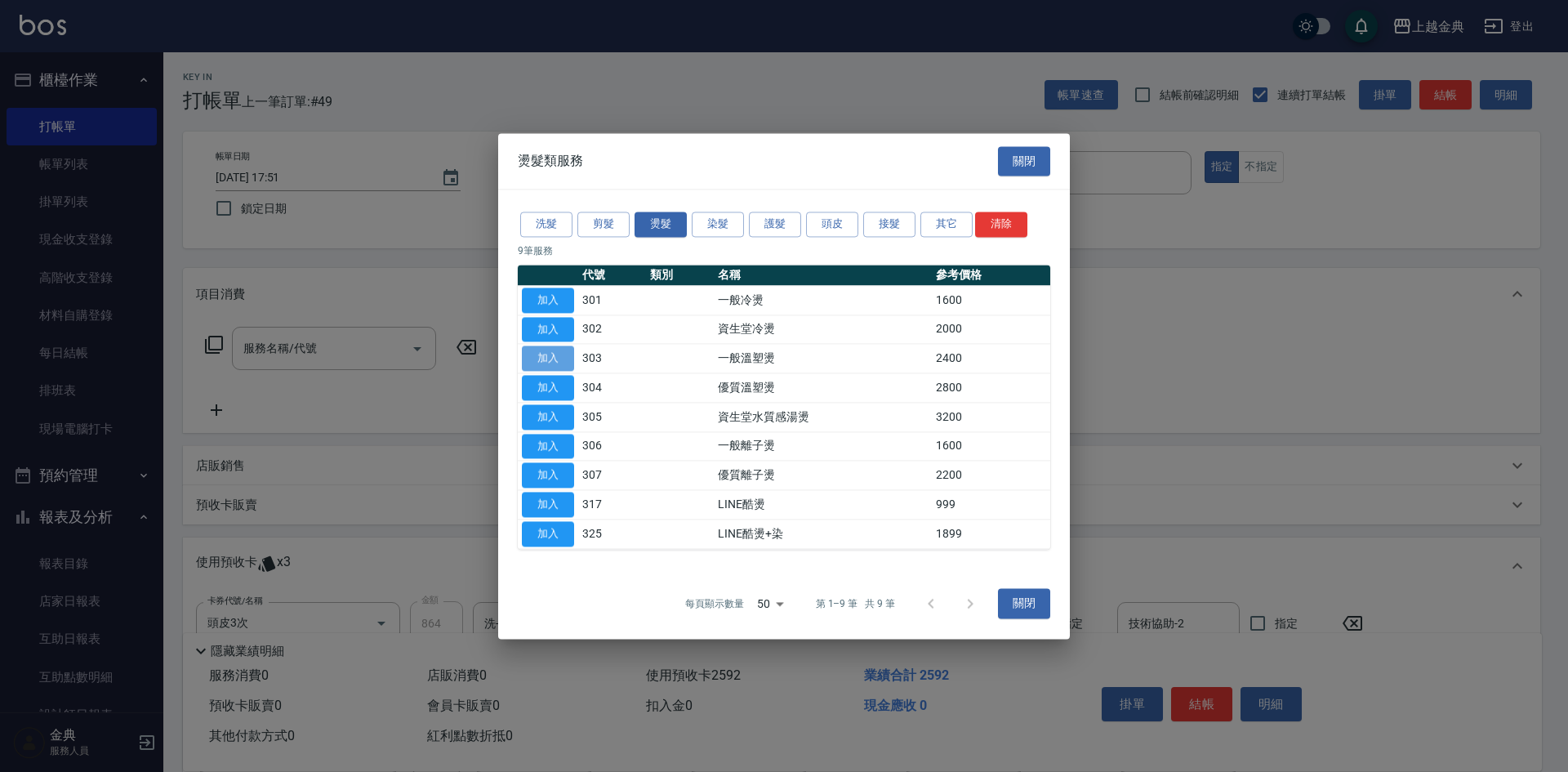
click at [552, 353] on button "加入" at bounding box center [549, 359] width 53 height 25
type input "一般溫塑燙(303)"
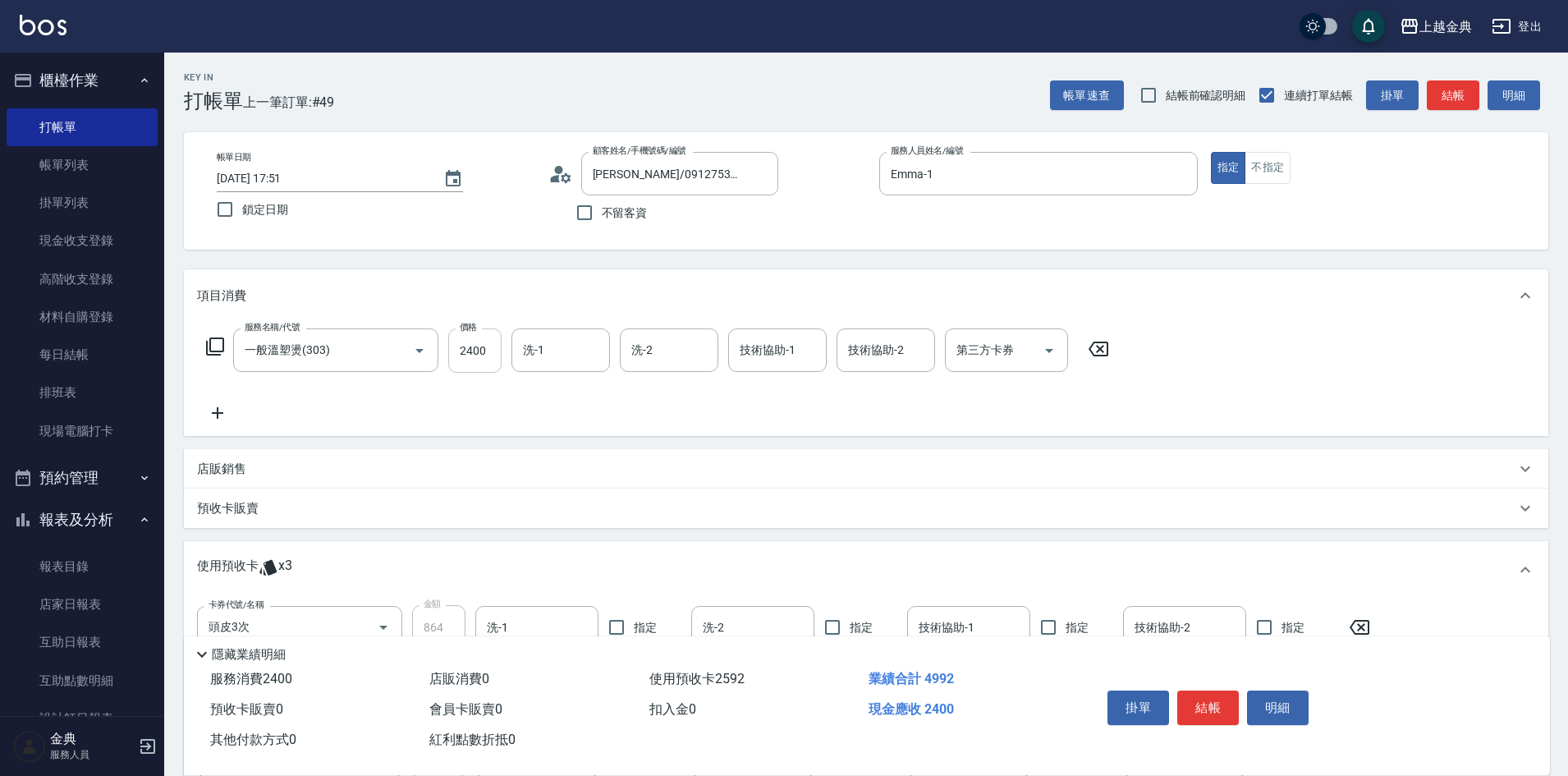
click at [484, 351] on input "2400" at bounding box center [475, 350] width 54 height 45
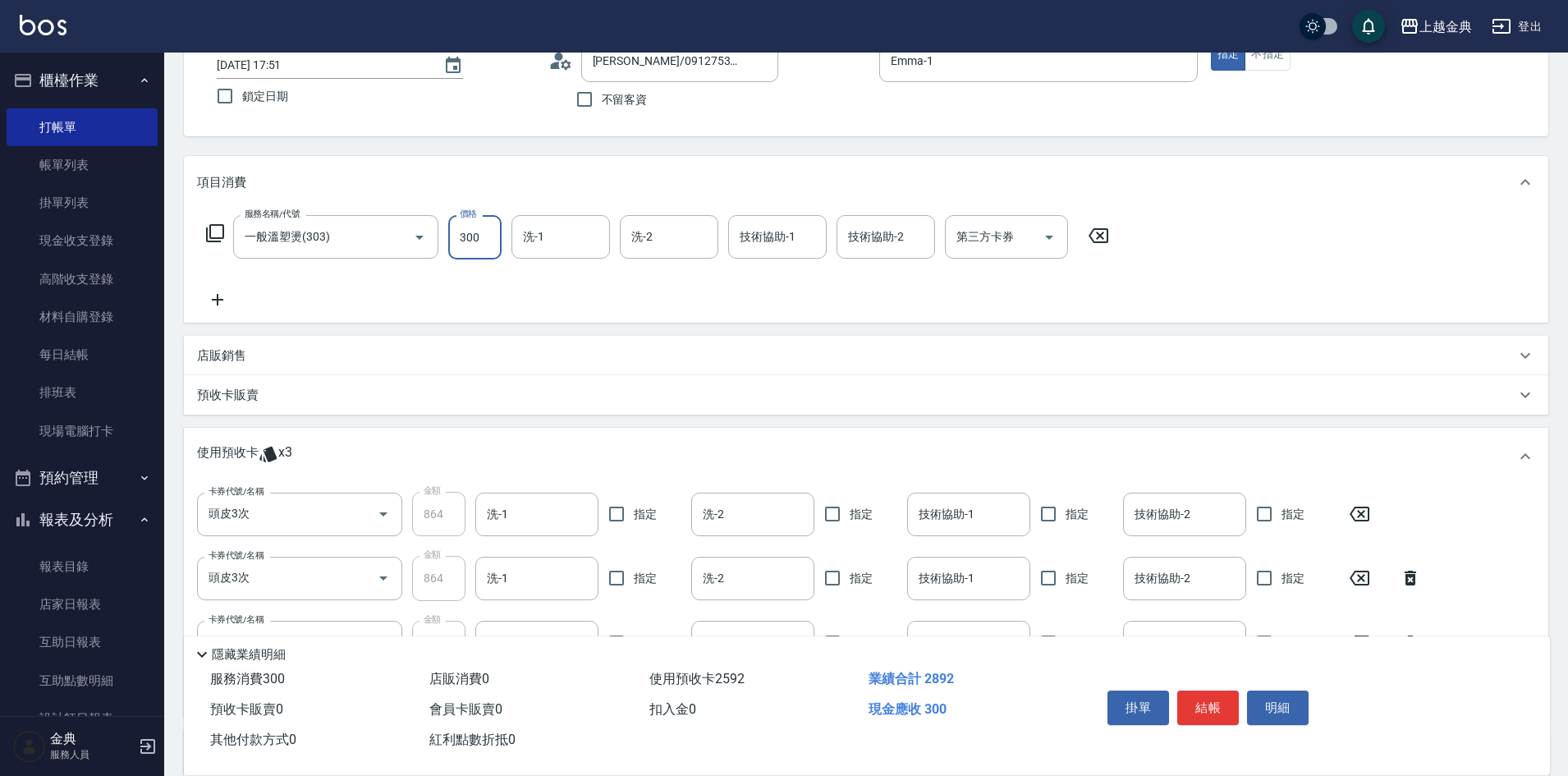
scroll to position [140, 0]
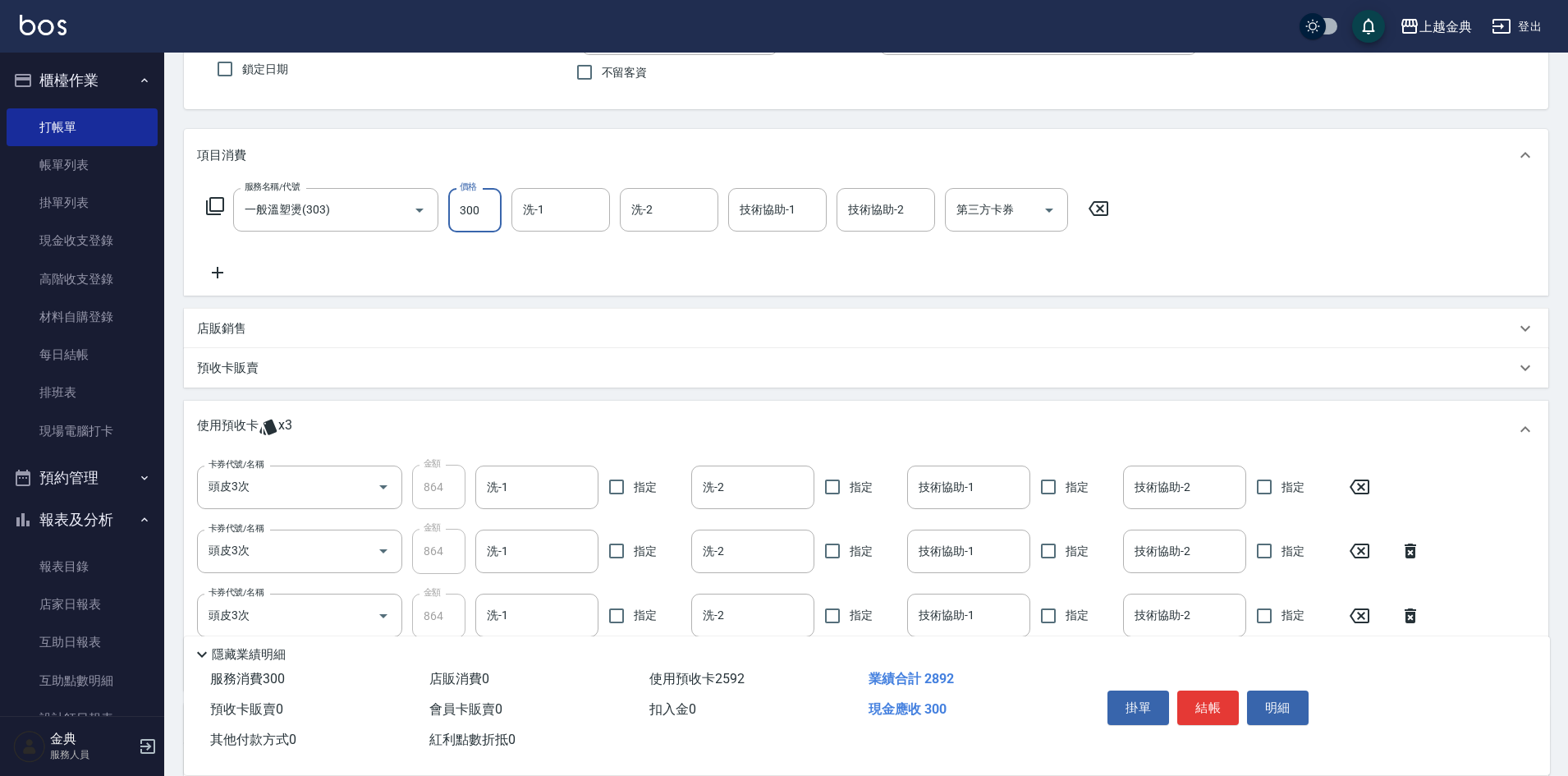
click at [484, 211] on input "300" at bounding box center [475, 210] width 54 height 45
click at [450, 210] on input "0" at bounding box center [475, 210] width 54 height 45
click at [495, 210] on input "4080" at bounding box center [475, 210] width 54 height 45
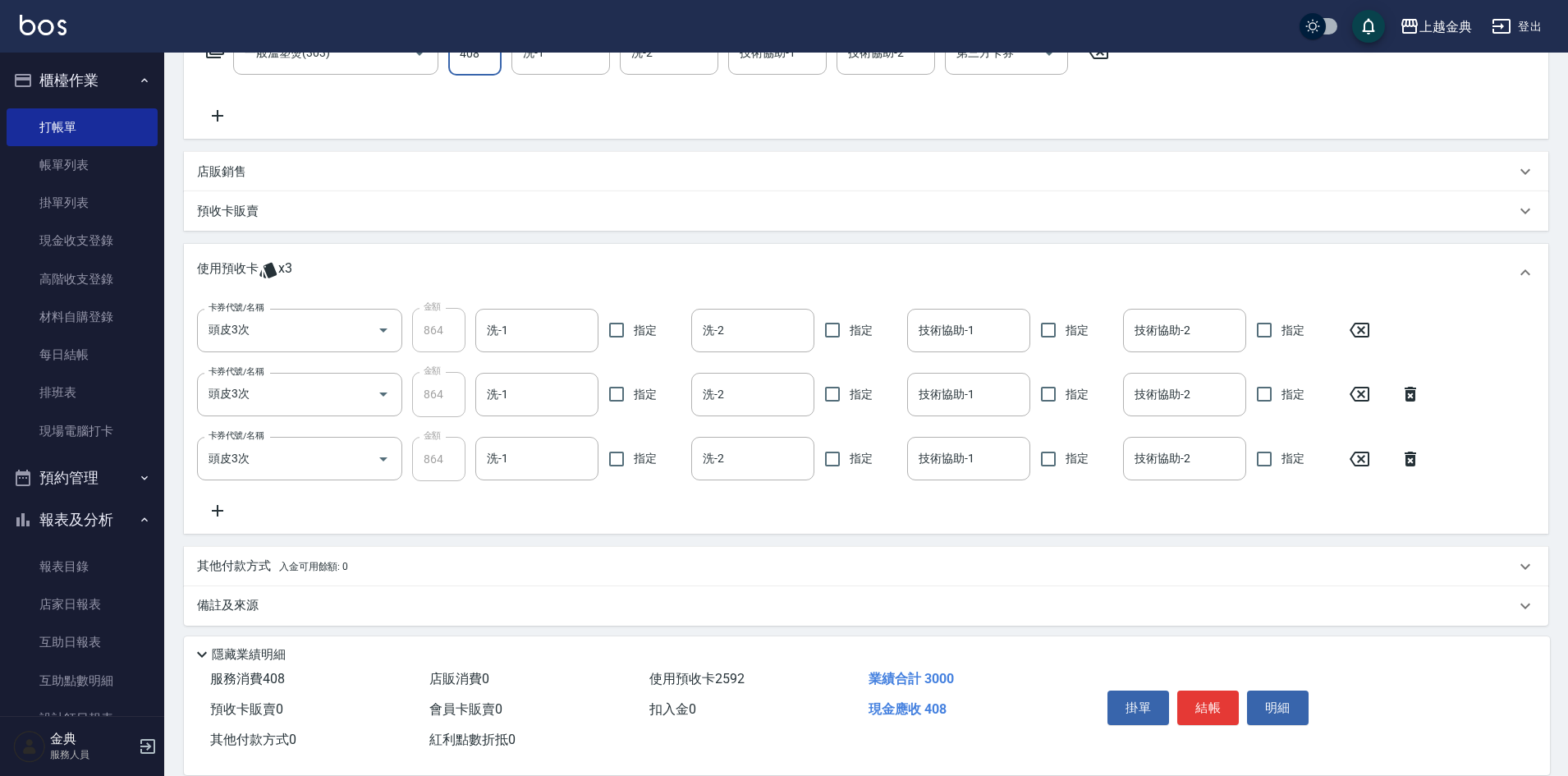
scroll to position [305, 0]
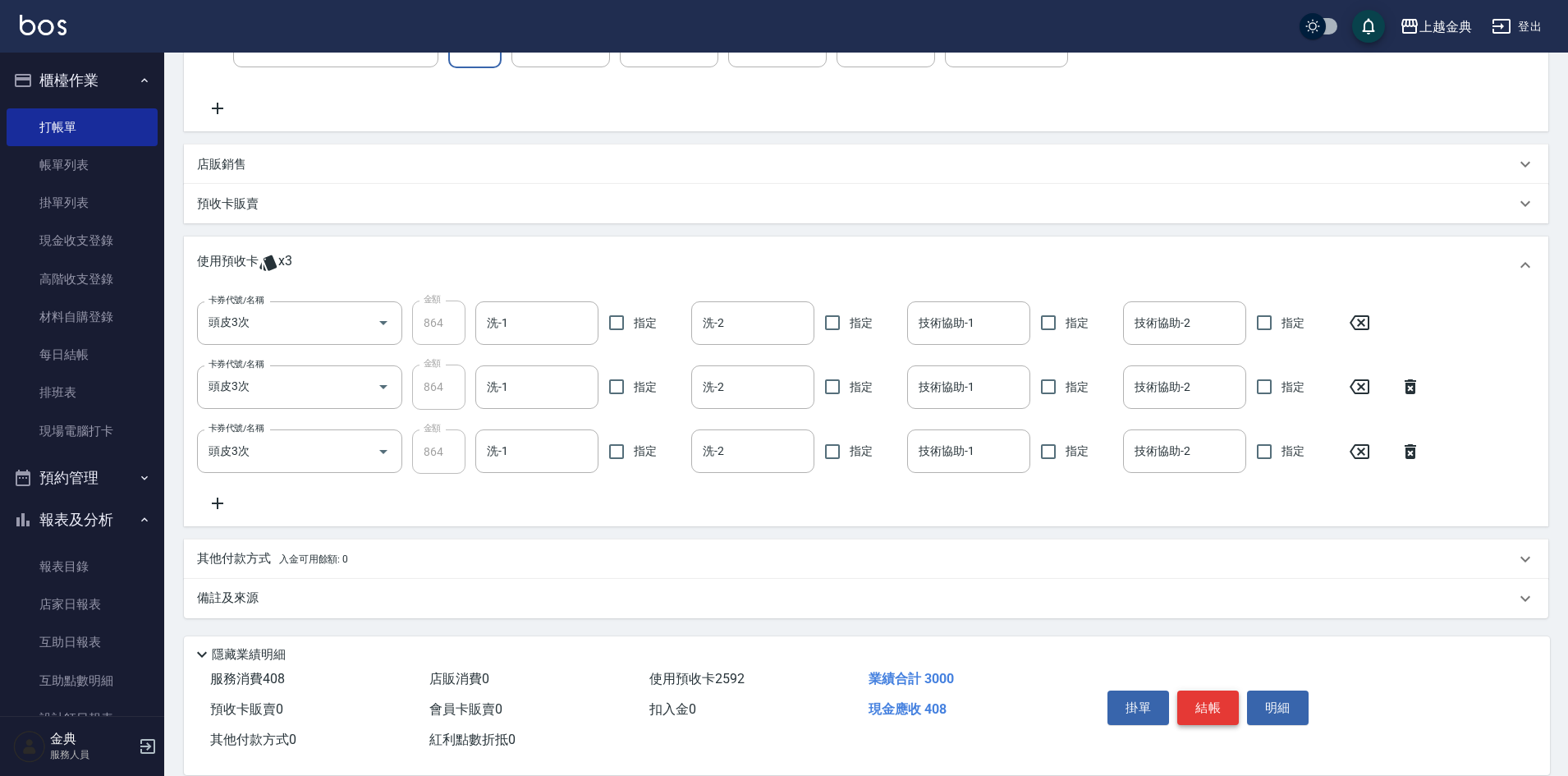
type input "408"
click at [1207, 696] on button "結帳" at bounding box center [1209, 709] width 62 height 35
type input "[DATE] 17:53"
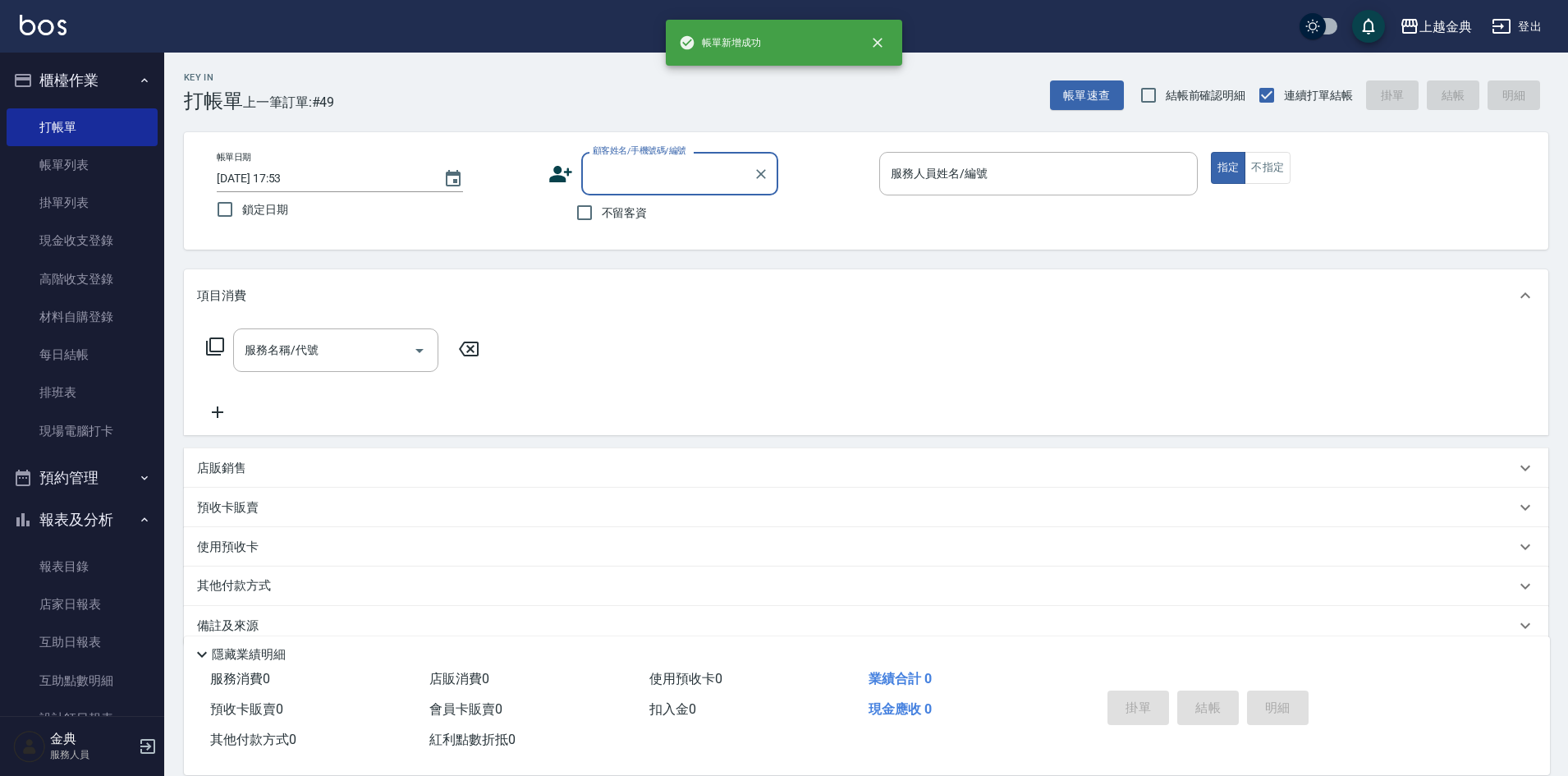
scroll to position [0, 0]
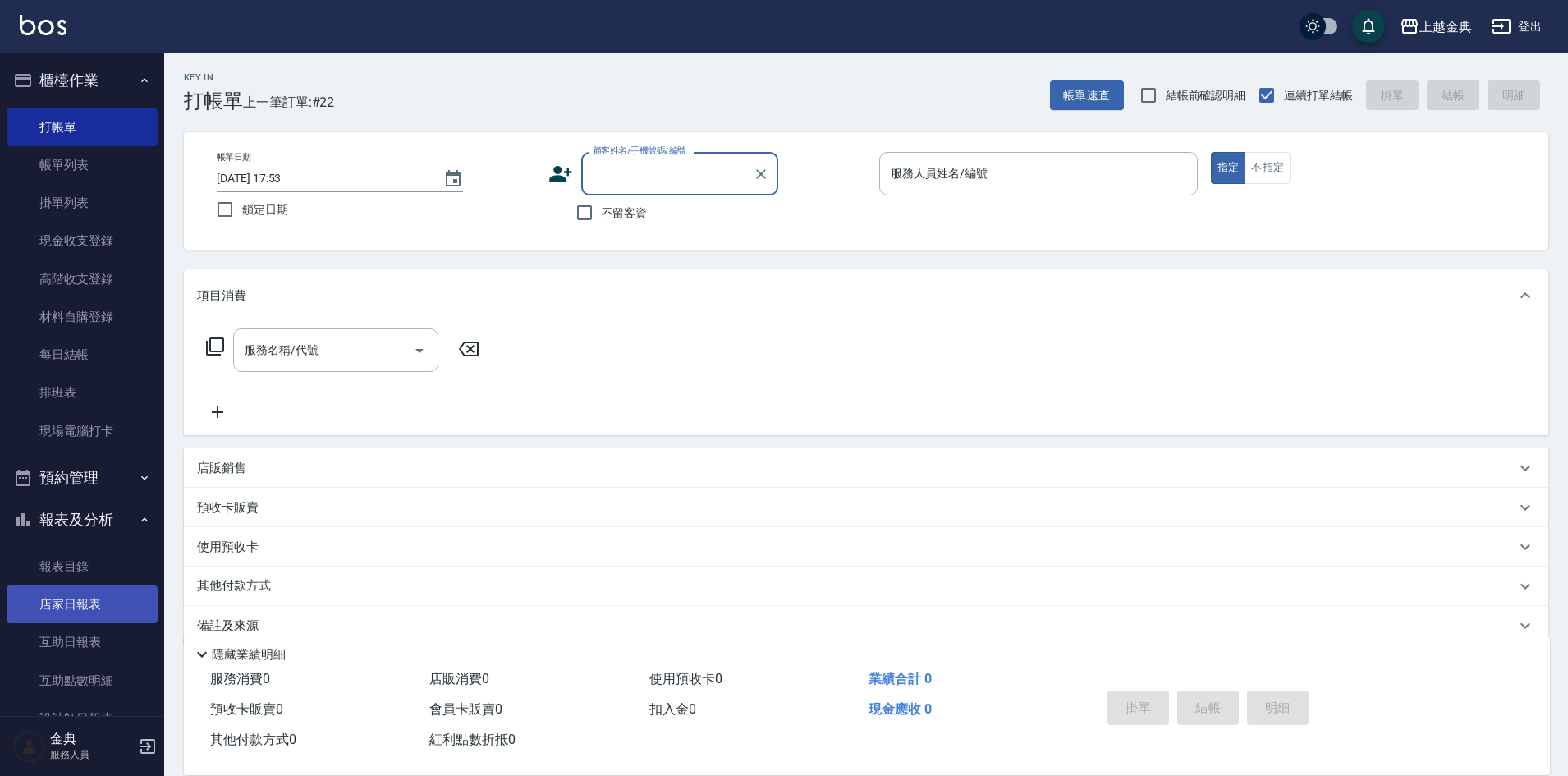
click at [119, 608] on link "店家日報表" at bounding box center [82, 604] width 151 height 37
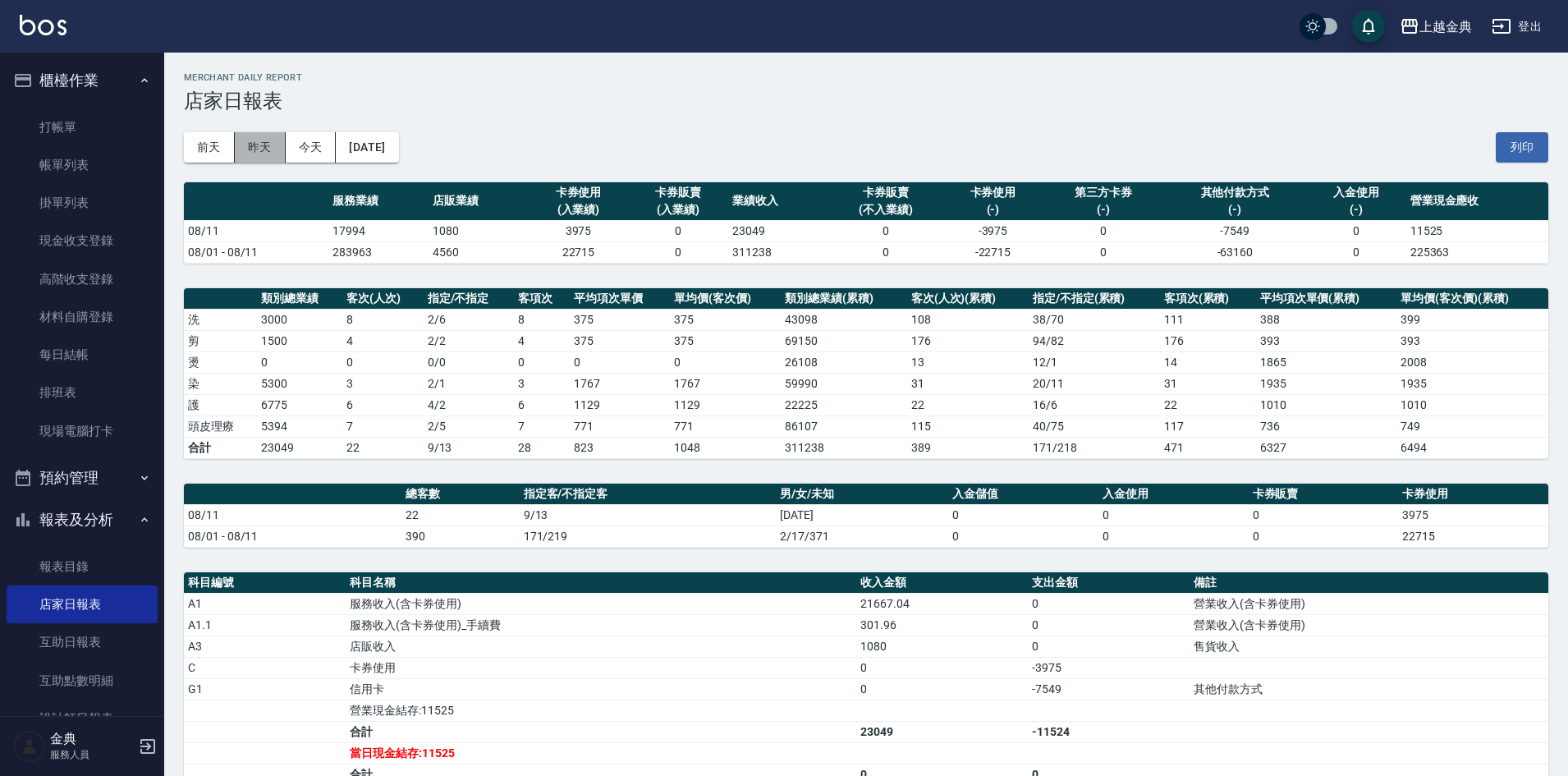
click at [253, 152] on button "昨天" at bounding box center [261, 147] width 51 height 30
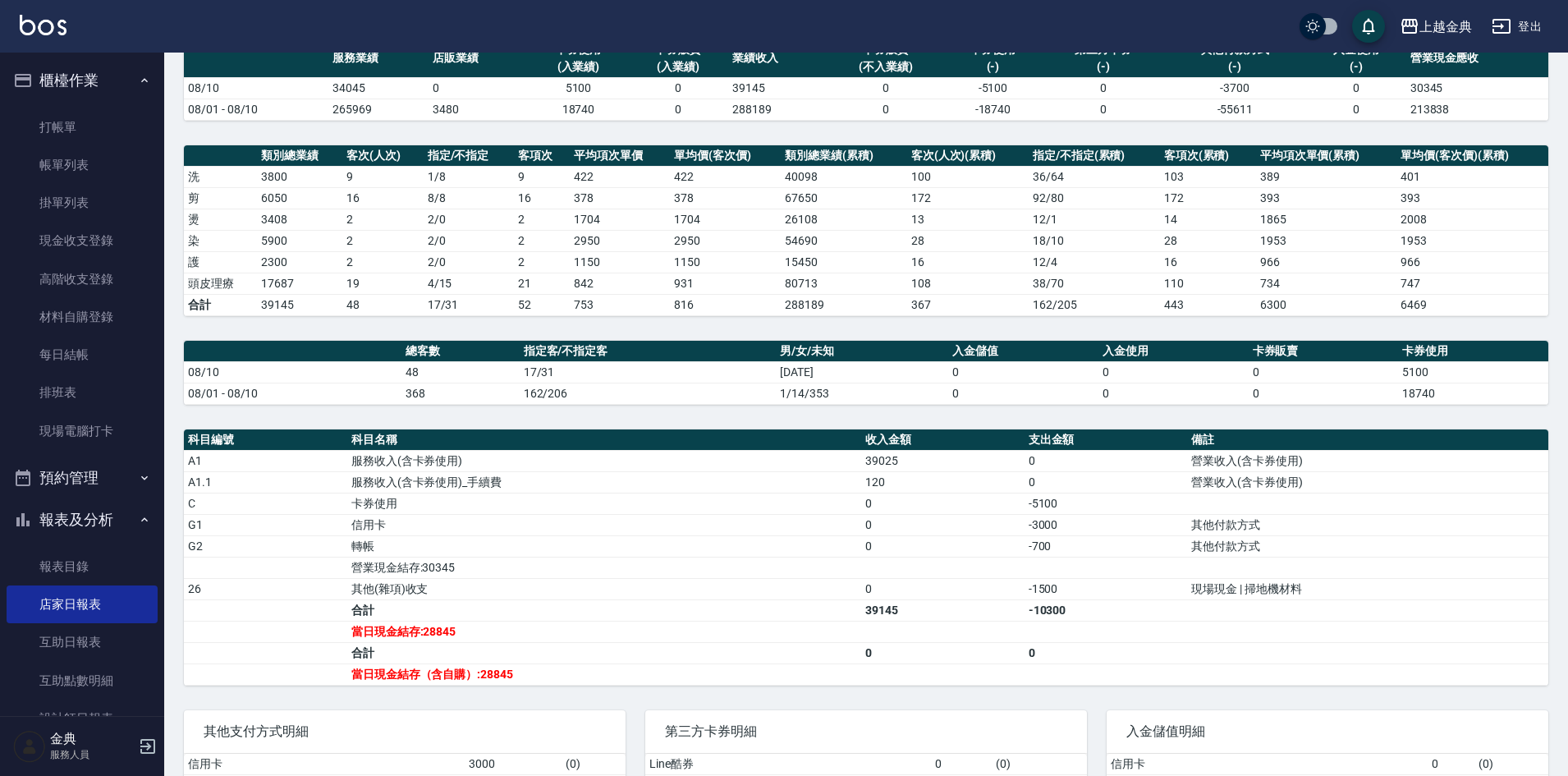
scroll to position [164, 0]
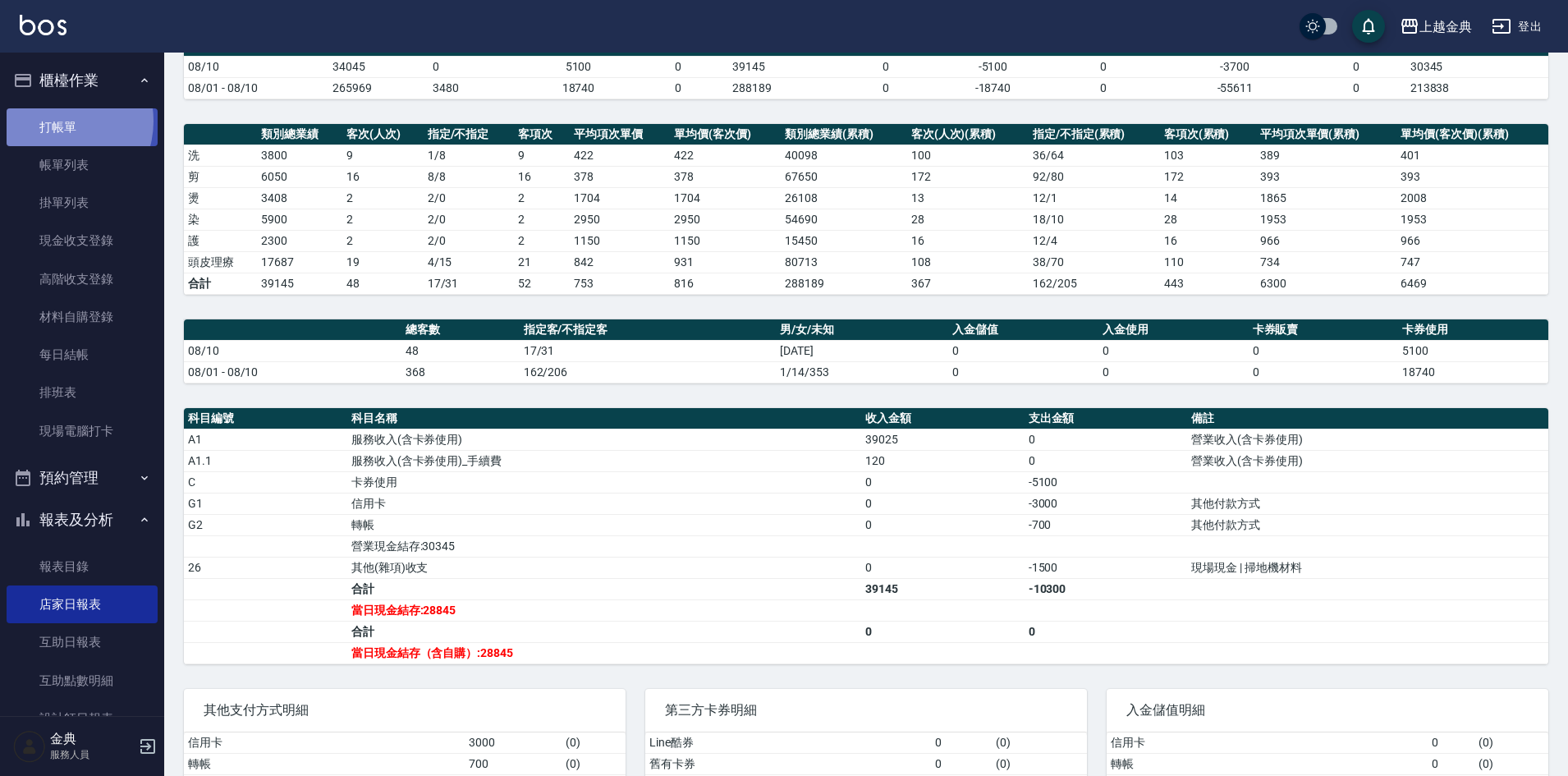
click at [58, 120] on link "打帳單" at bounding box center [82, 127] width 151 height 37
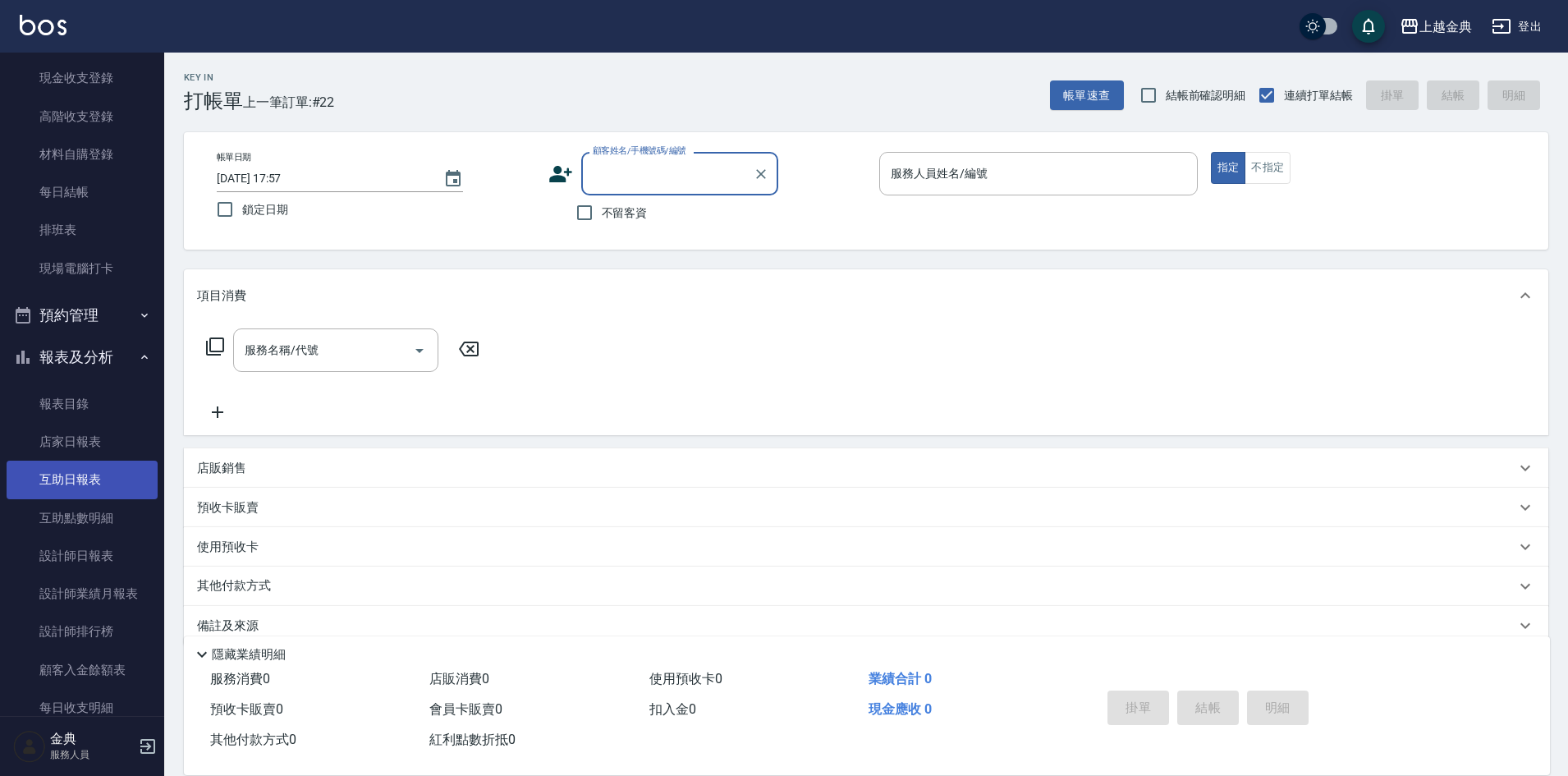
scroll to position [164, 0]
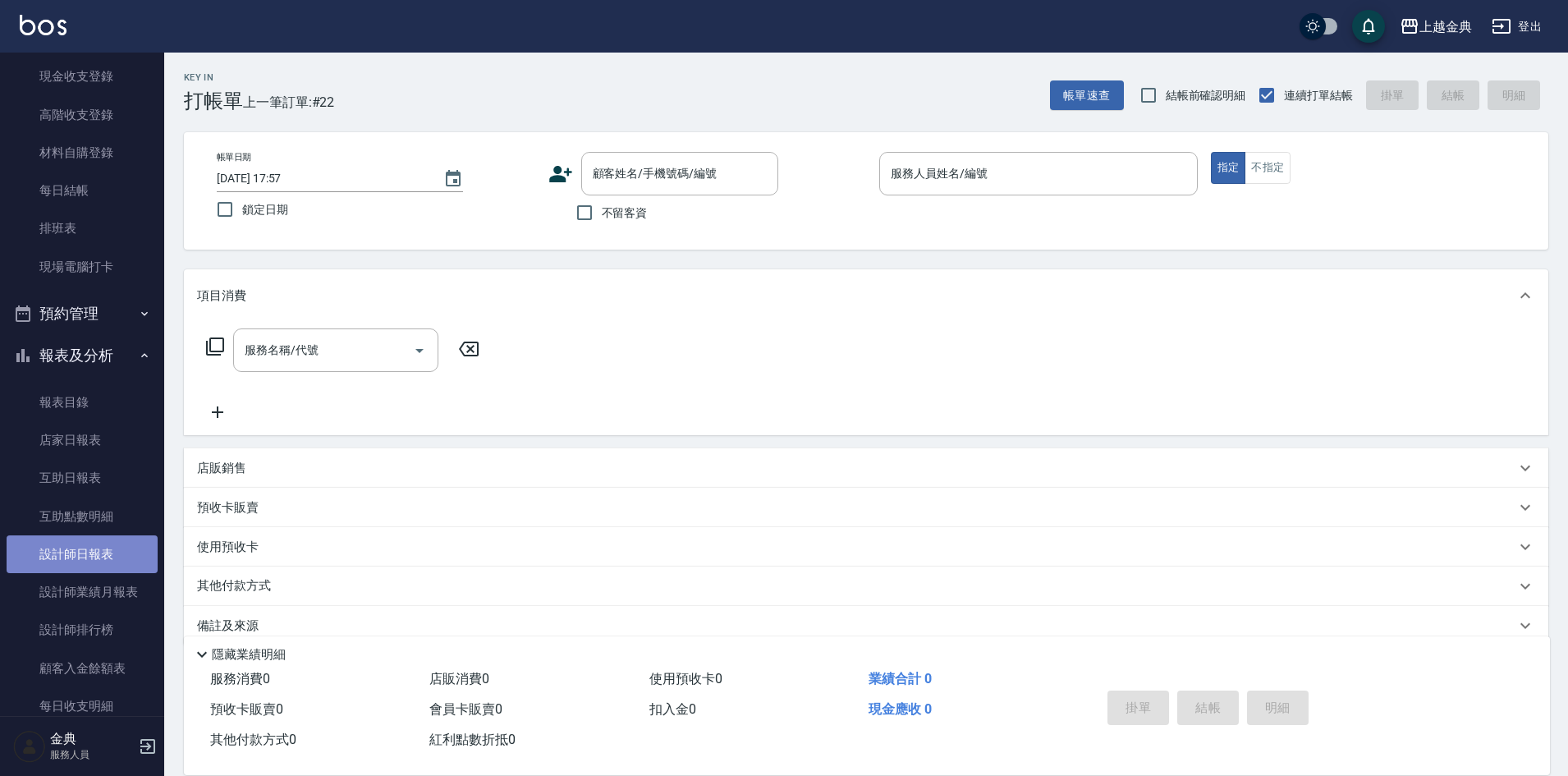
click at [117, 544] on link "設計師日報表" at bounding box center [82, 554] width 151 height 37
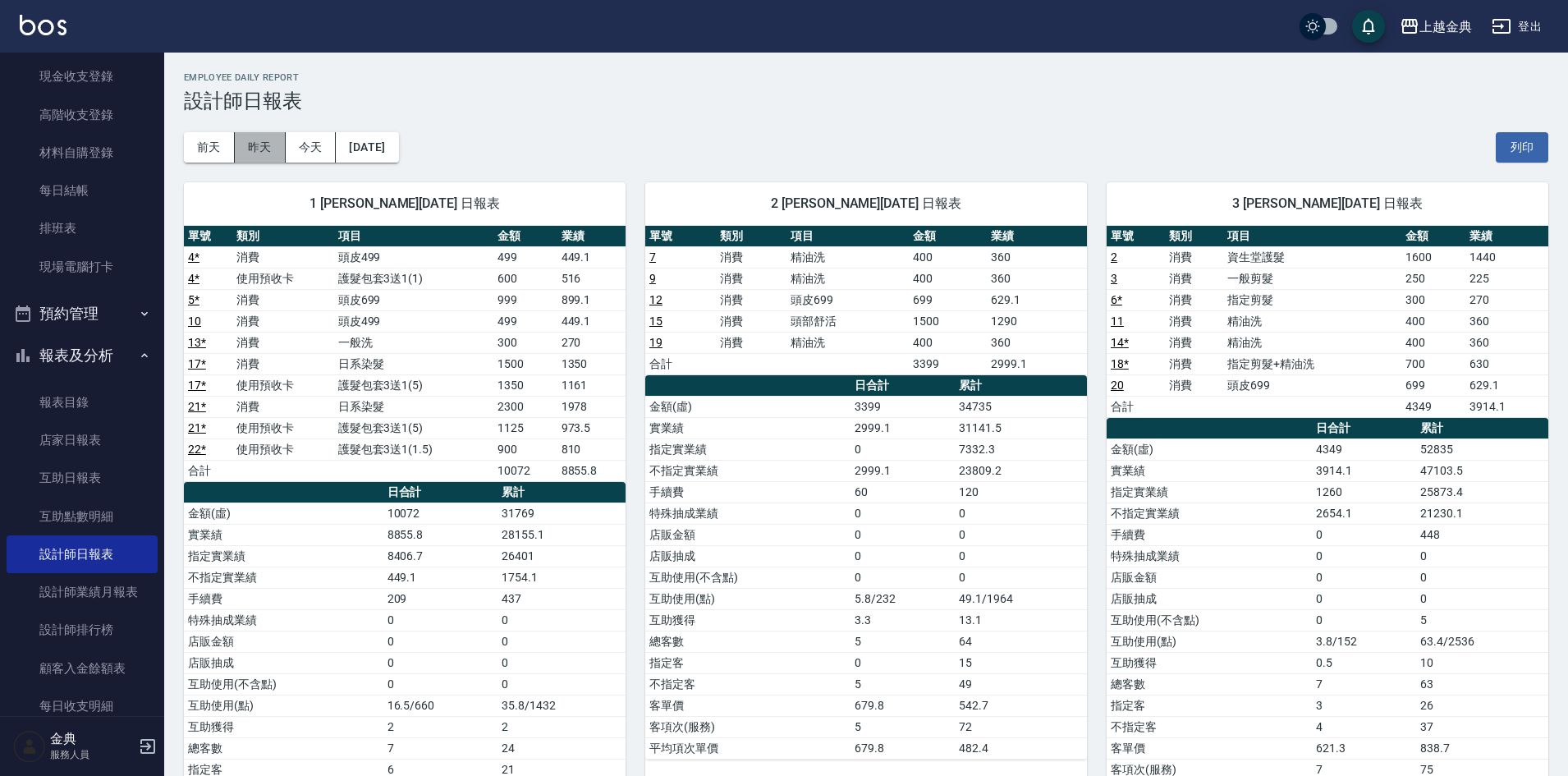
click at [257, 148] on button "昨天" at bounding box center [261, 147] width 51 height 30
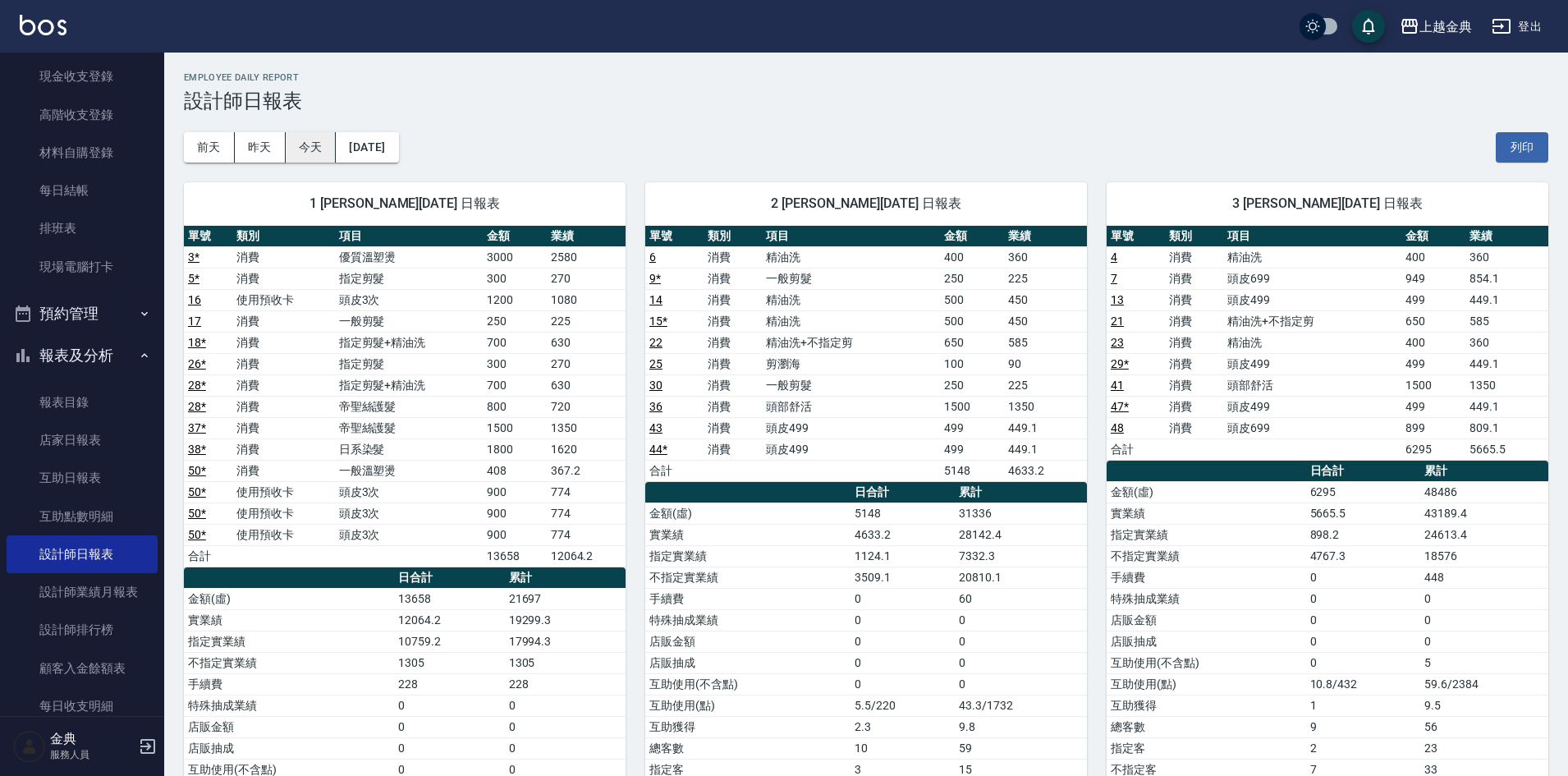
click at [301, 154] on button "今天" at bounding box center [311, 147] width 51 height 30
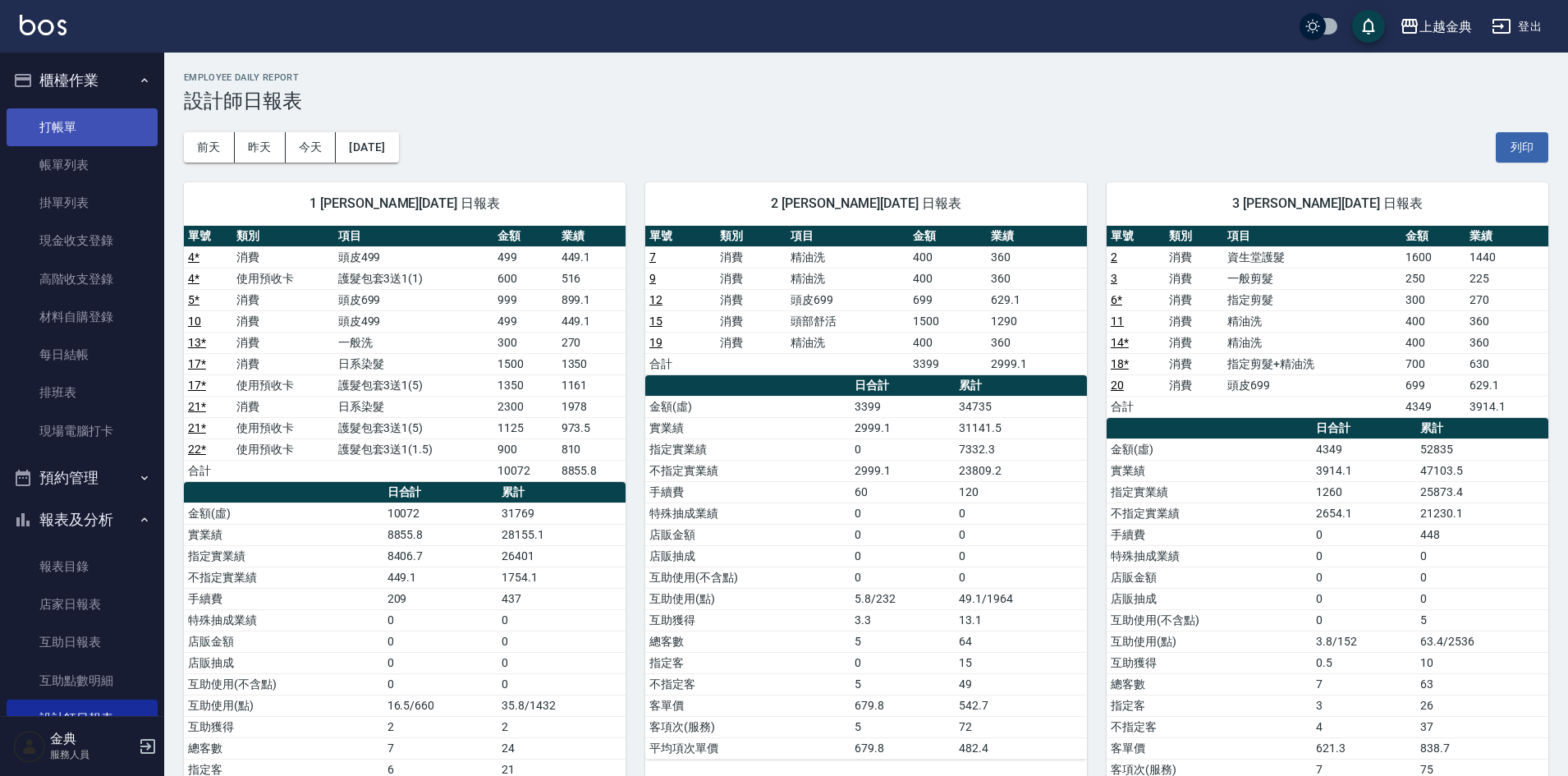
click at [76, 121] on link "打帳單" at bounding box center [82, 127] width 151 height 37
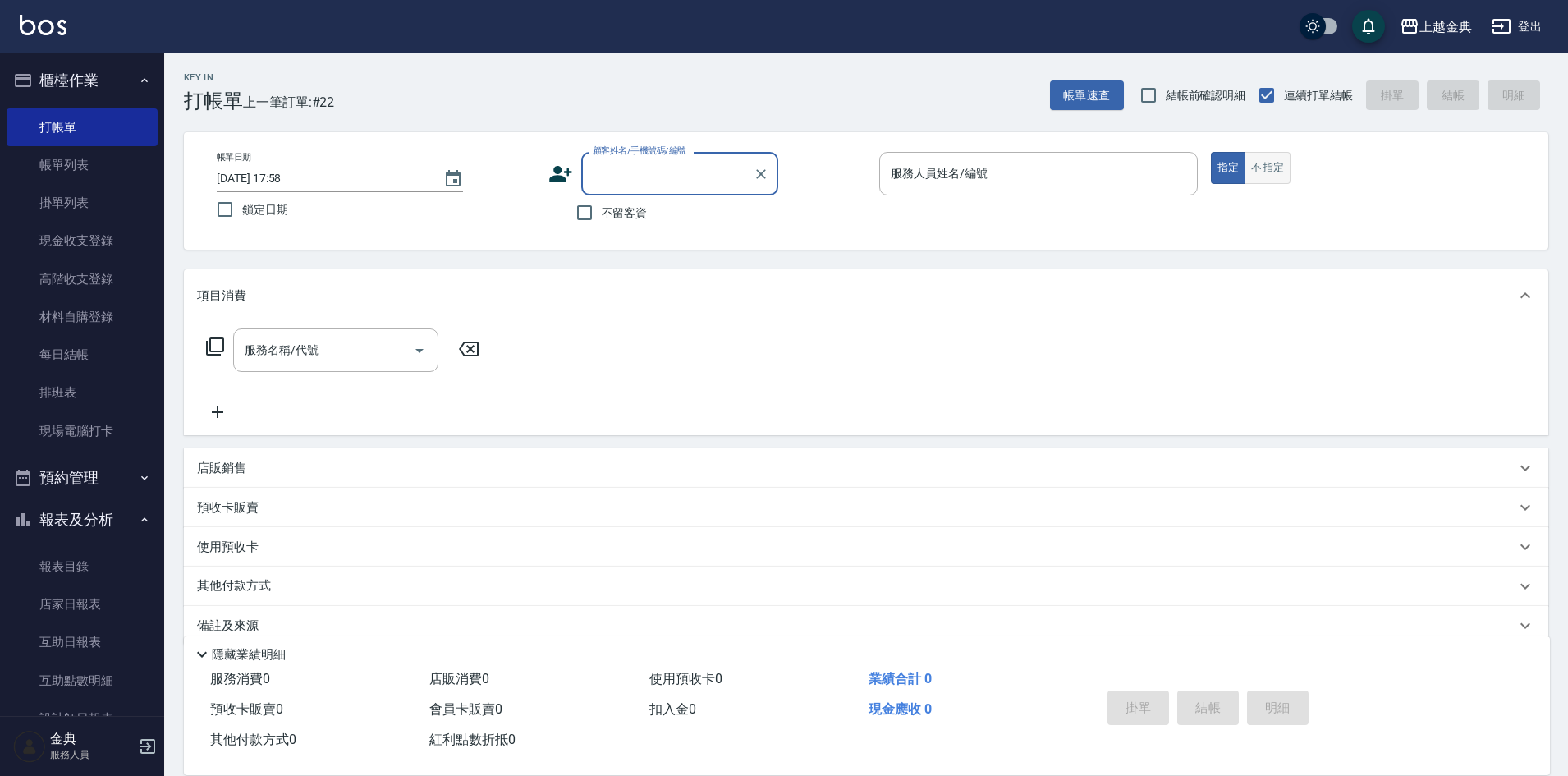
click at [1278, 170] on button "不指定" at bounding box center [1268, 168] width 46 height 32
click at [1229, 160] on button "指定" at bounding box center [1229, 168] width 36 height 32
click at [1083, 169] on input "服務人員姓名/編號" at bounding box center [1038, 174] width 304 height 29
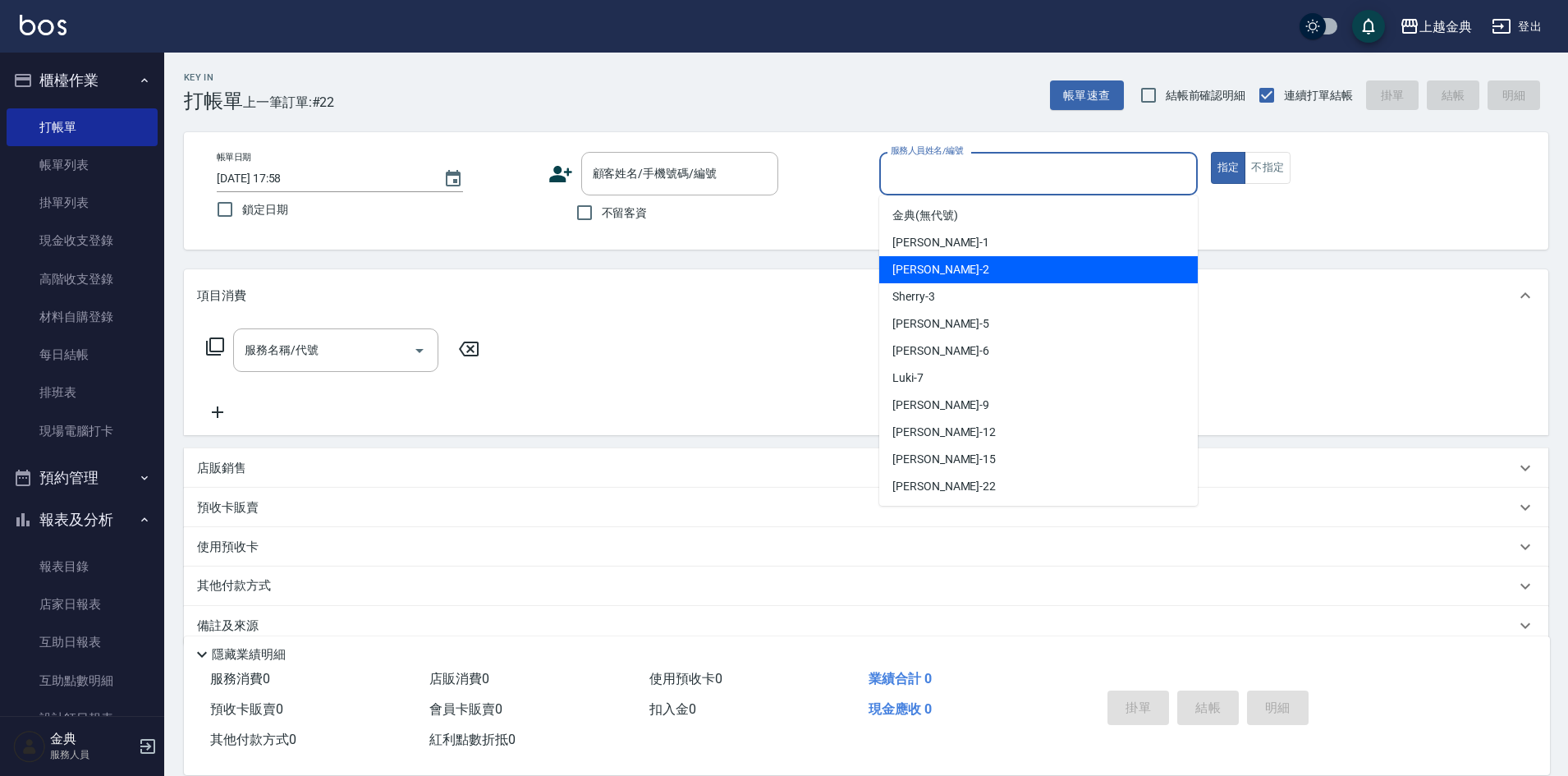
click at [1035, 275] on div "Cindy -2" at bounding box center [1038, 270] width 318 height 27
type input "Cindy-2"
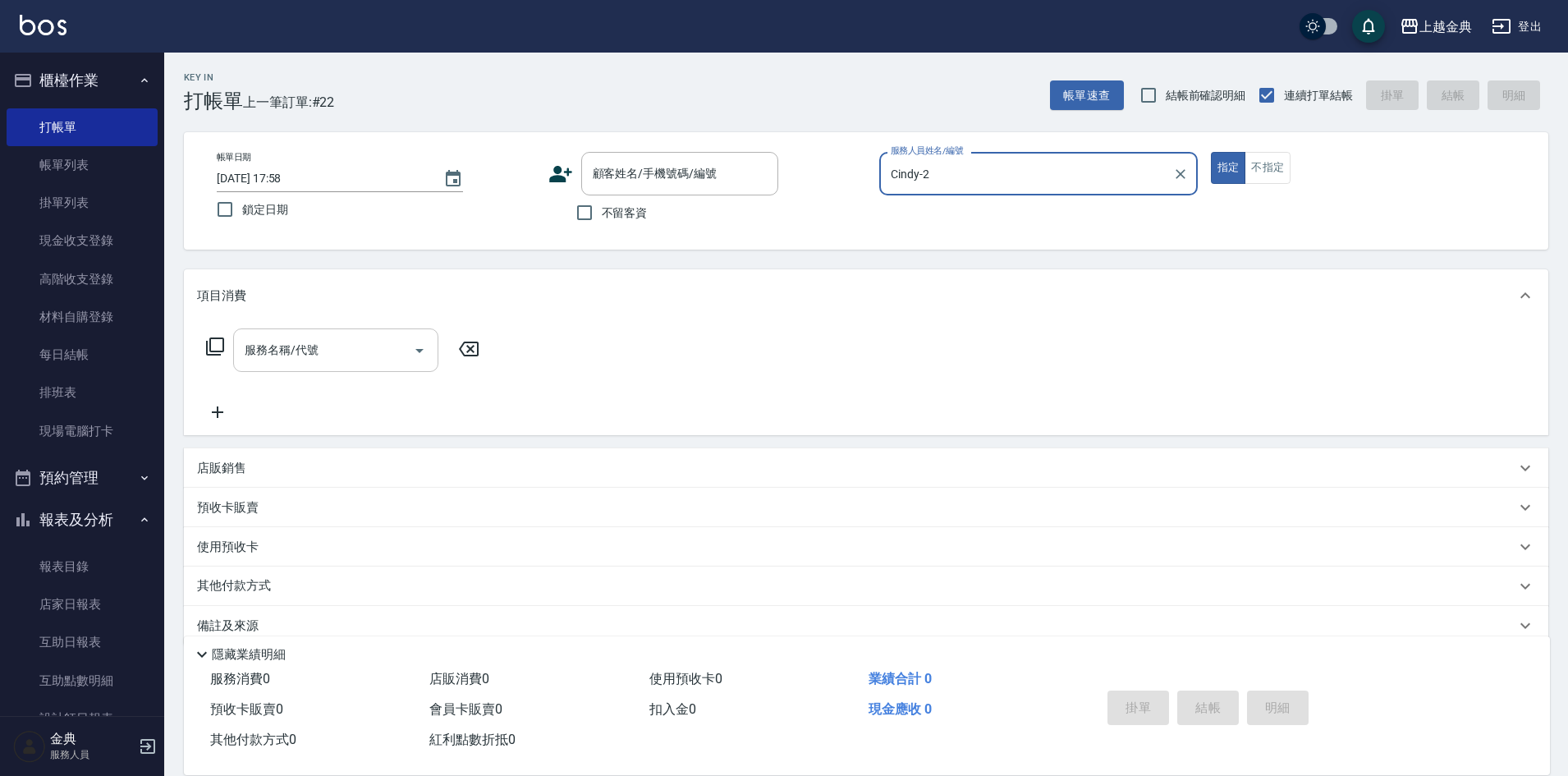
click at [418, 352] on icon "Open" at bounding box center [419, 351] width 8 height 5
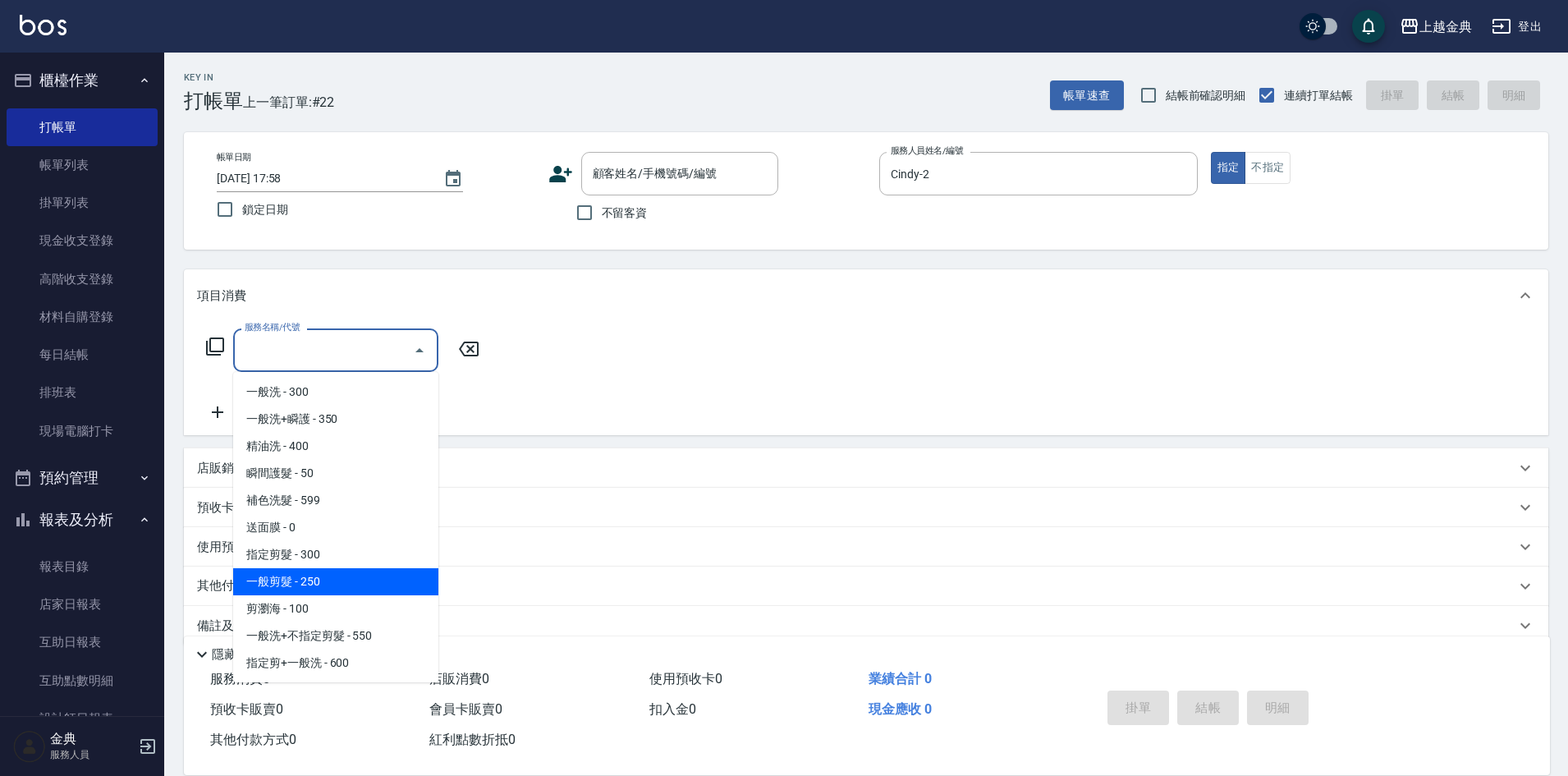
click at [360, 580] on span "一般剪髮 - 250" at bounding box center [335, 582] width 205 height 27
type input "一般剪髮(200)"
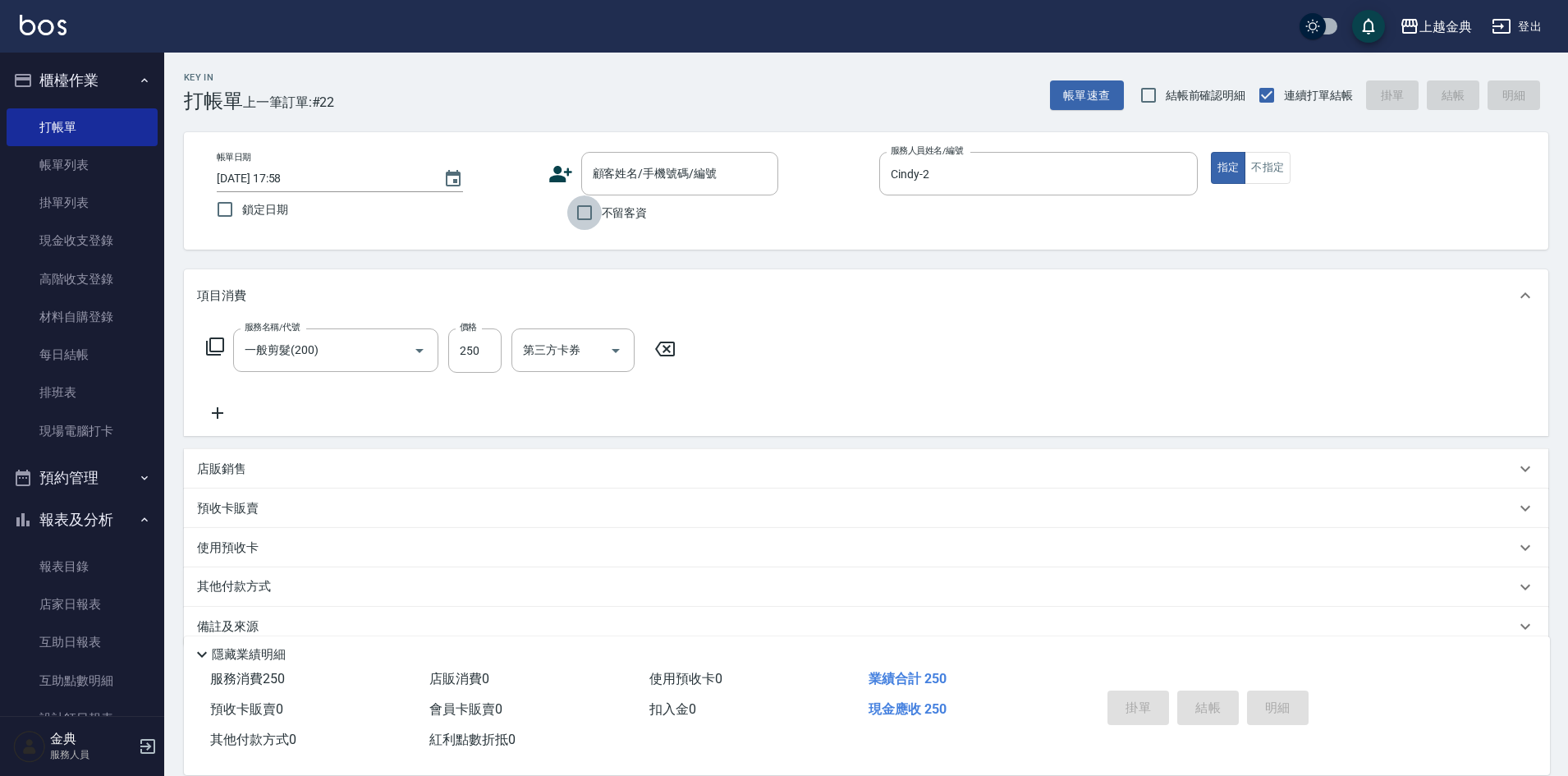
click at [583, 212] on input "不留客資" at bounding box center [584, 212] width 35 height 35
checkbox input "true"
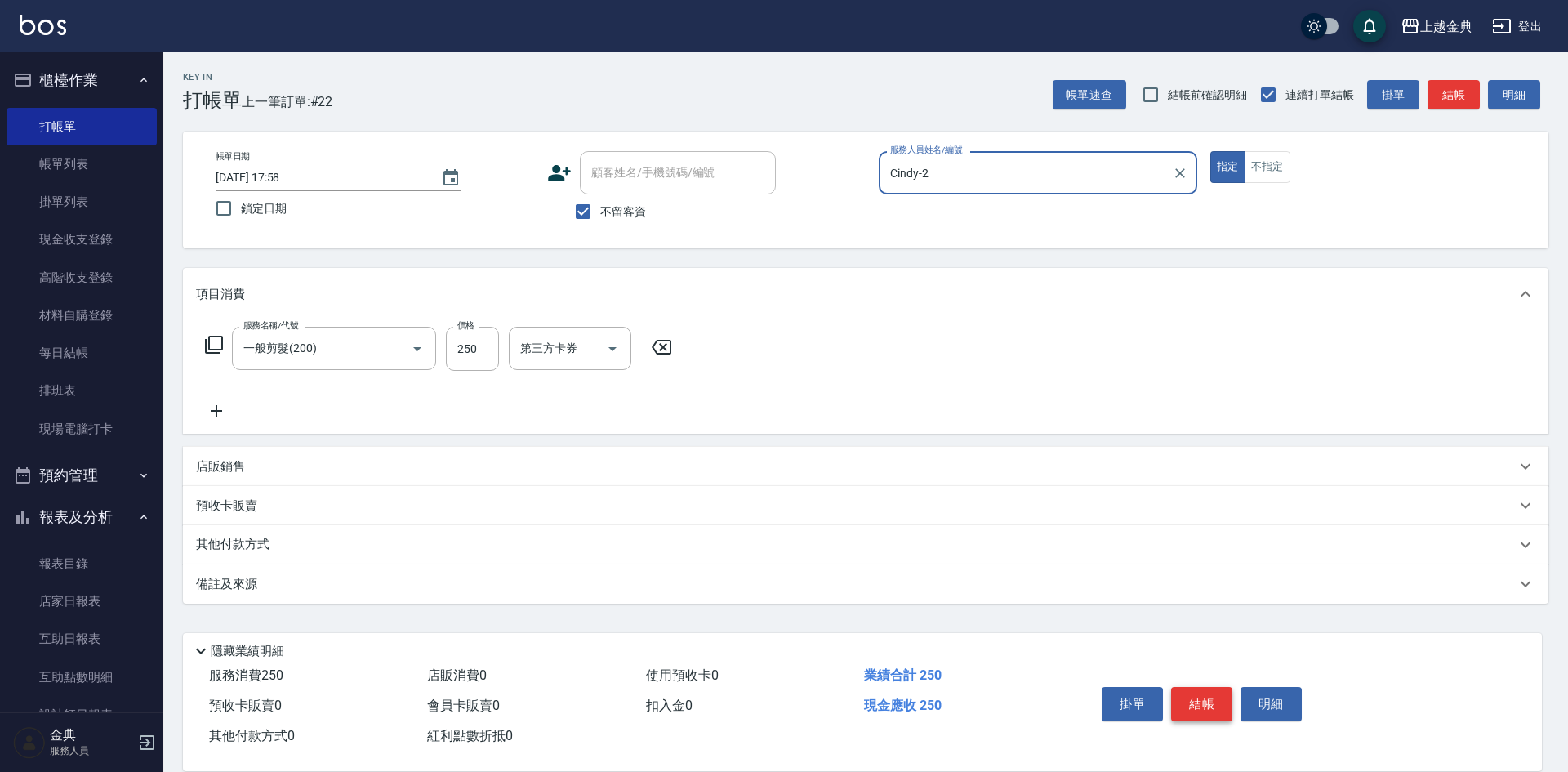
click at [1214, 690] on button "結帳" at bounding box center [1203, 705] width 62 height 34
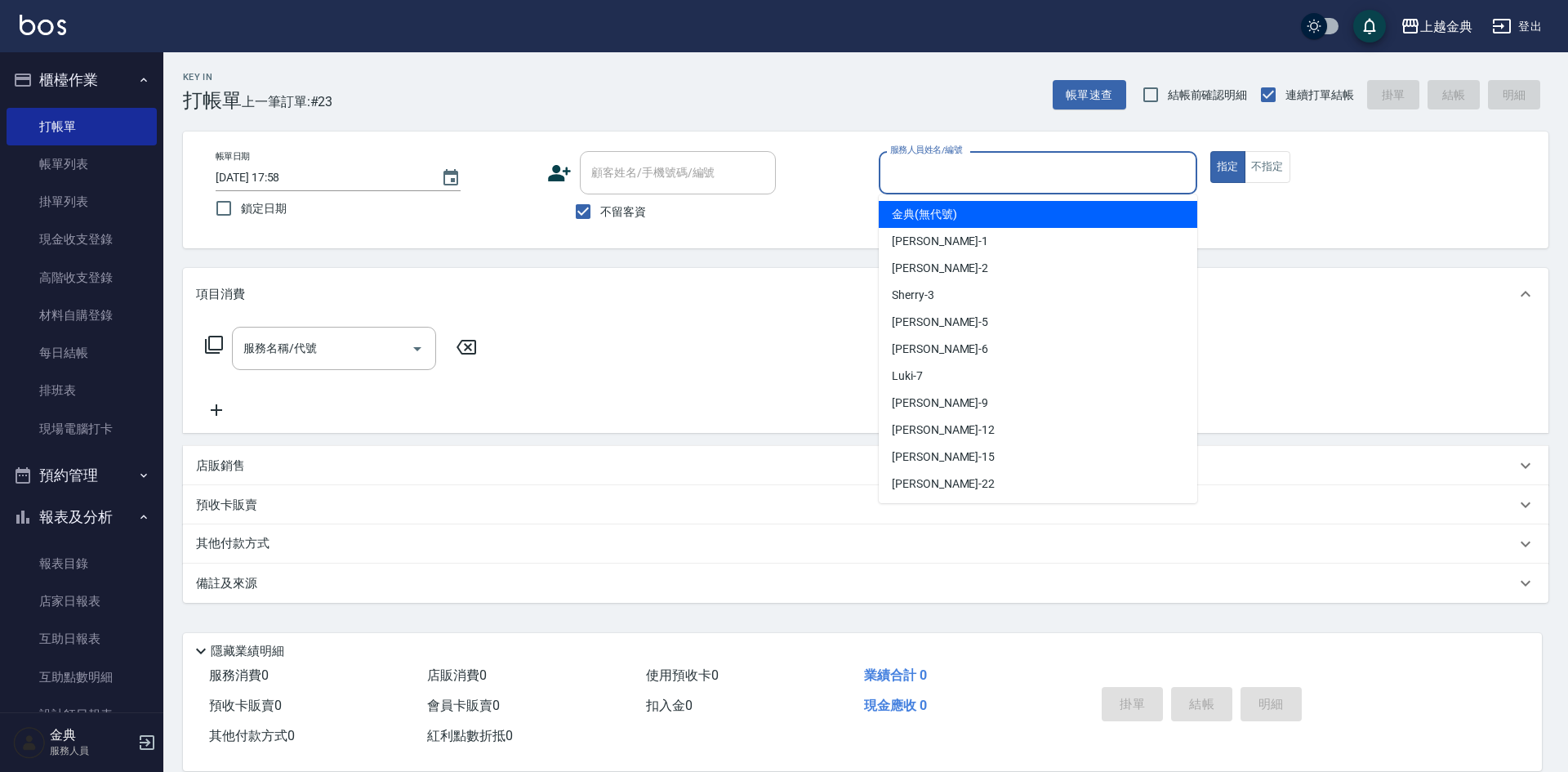
click at [1067, 178] on input "服務人員姓名/編號" at bounding box center [1037, 173] width 304 height 29
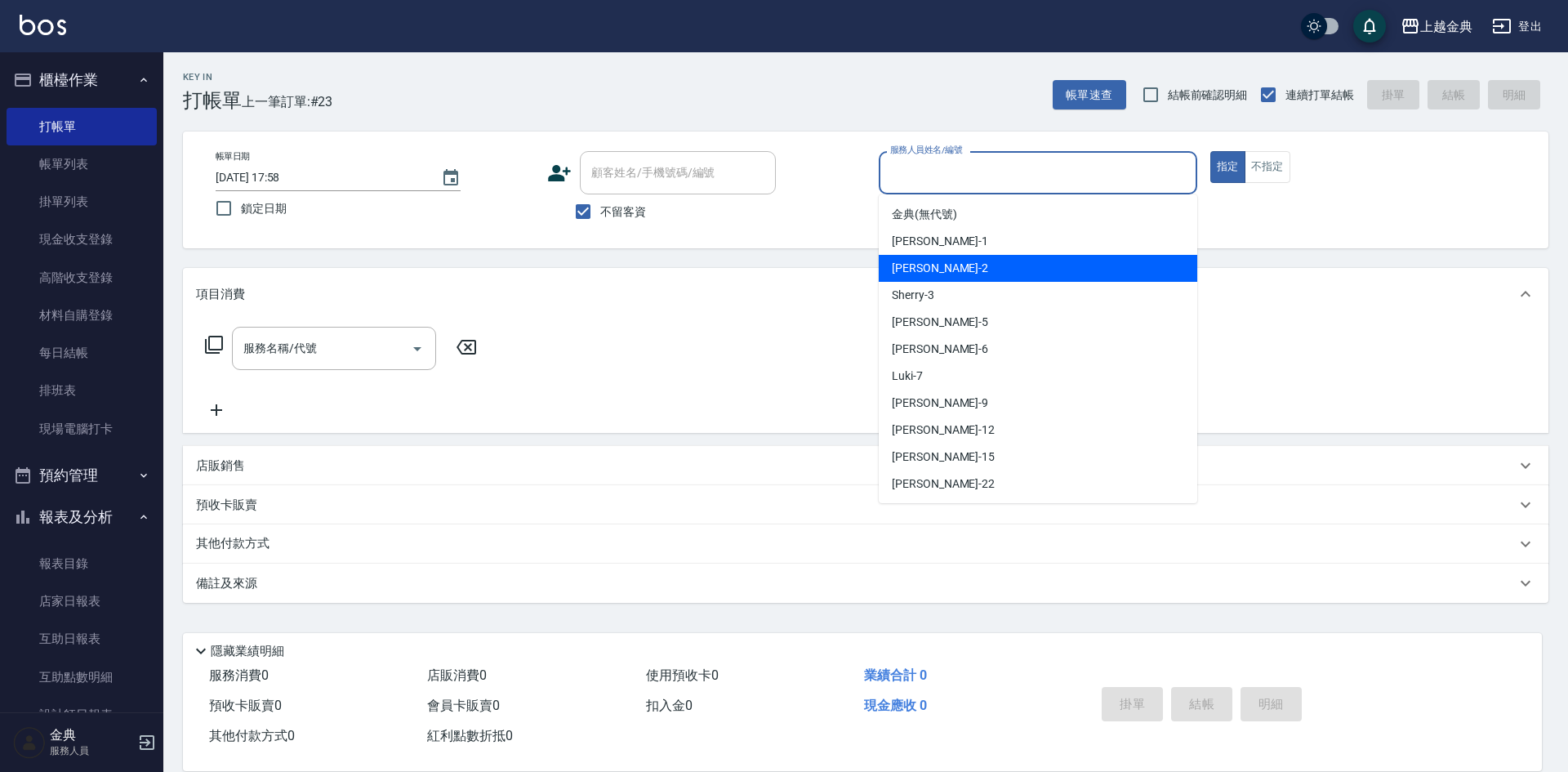
click at [987, 261] on div "Cindy -2" at bounding box center [1037, 269] width 318 height 27
type input "Cindy-2"
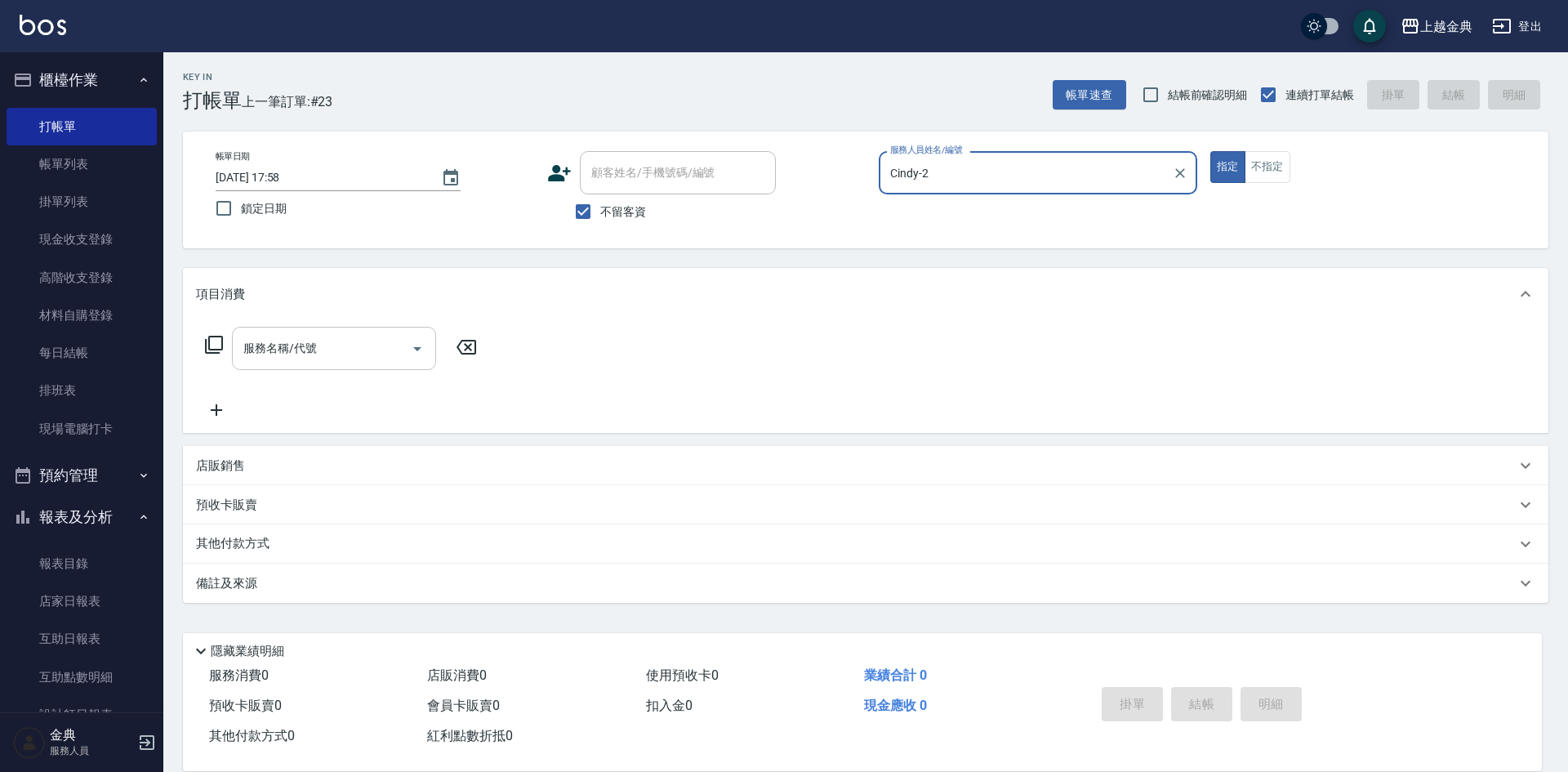
click at [414, 356] on icon "Open" at bounding box center [417, 349] width 20 height 20
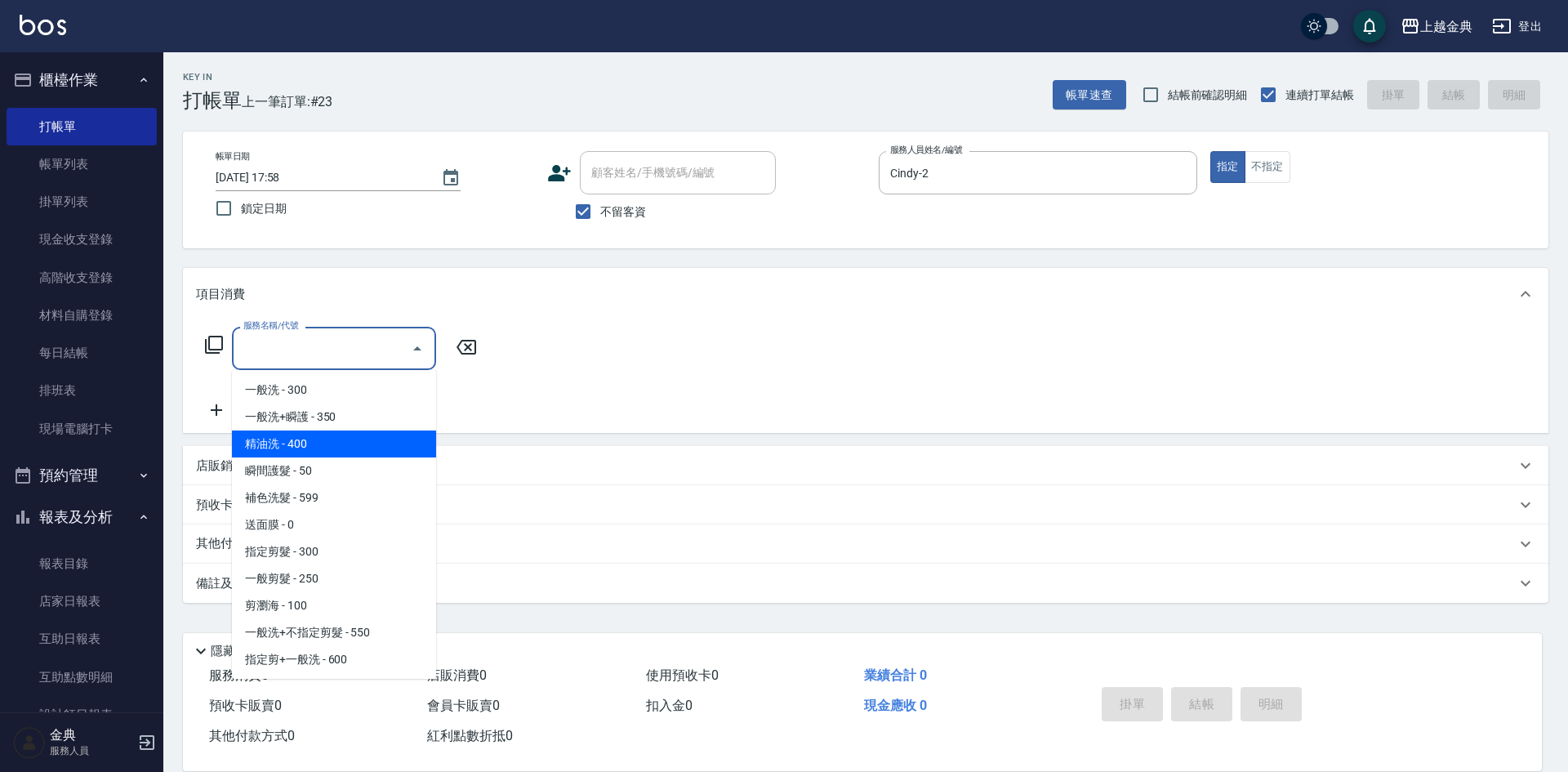
click at [345, 438] on span "精油洗 - 400" at bounding box center [334, 445] width 204 height 27
type input "精油洗(102)"
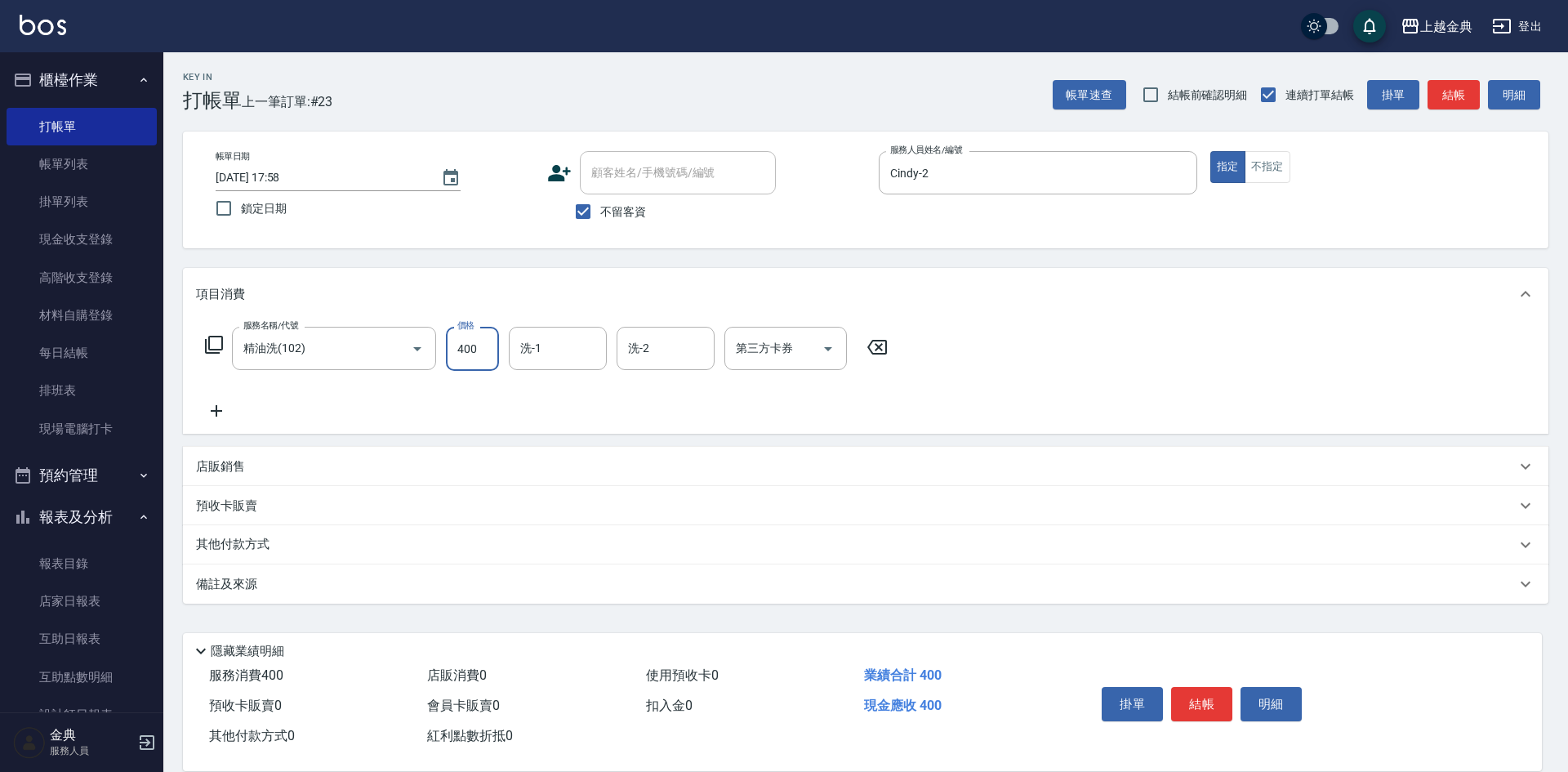
click at [492, 350] on input "400" at bounding box center [472, 348] width 54 height 44
type input "500"
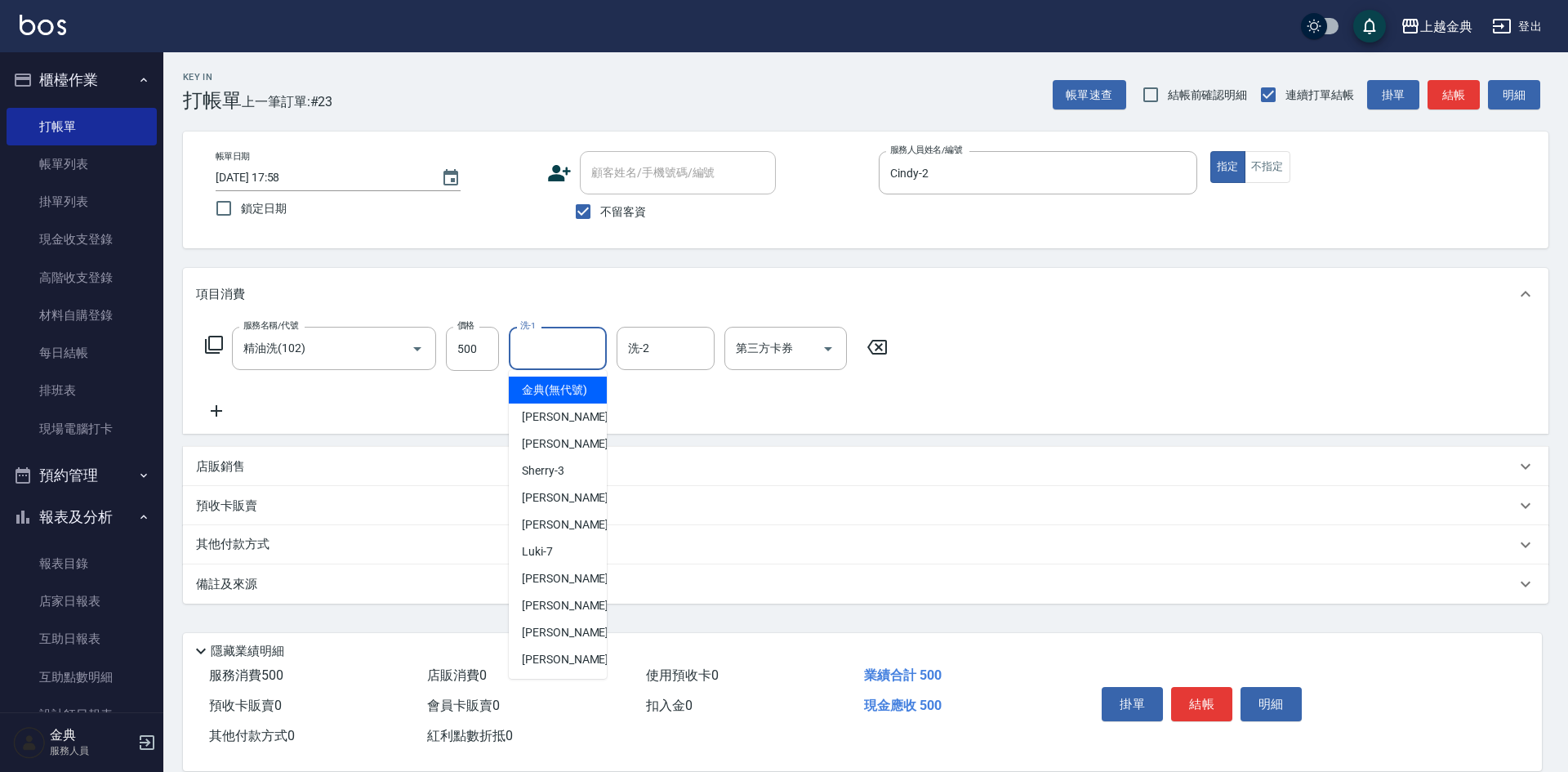
click at [559, 352] on input "洗-1" at bounding box center [558, 348] width 83 height 29
click at [571, 614] on span "[PERSON_NAME]-12" at bounding box center [573, 605] width 102 height 17
type input "[PERSON_NAME]-12"
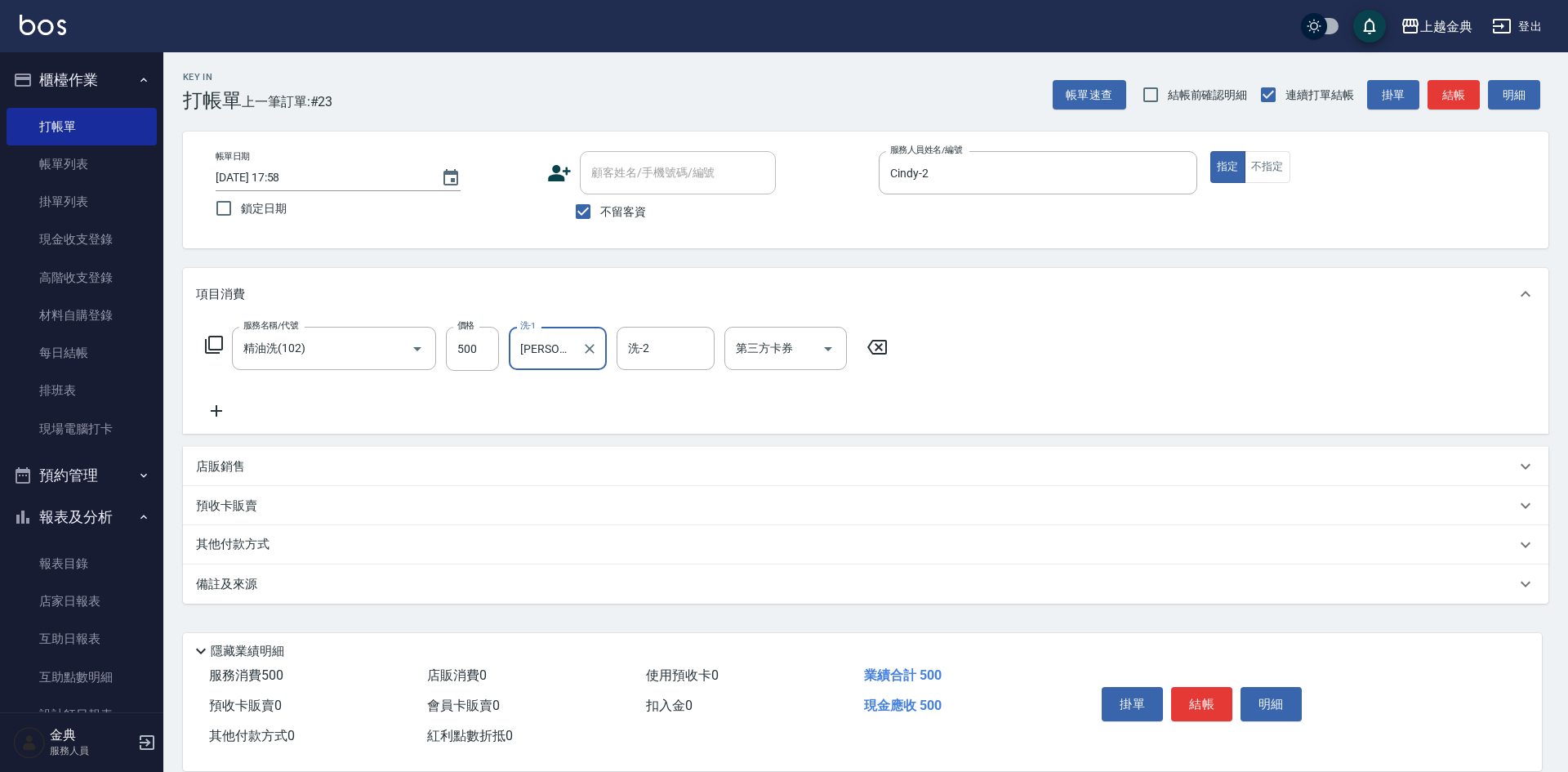
click at [1191, 688] on button "結帳" at bounding box center [1203, 705] width 62 height 34
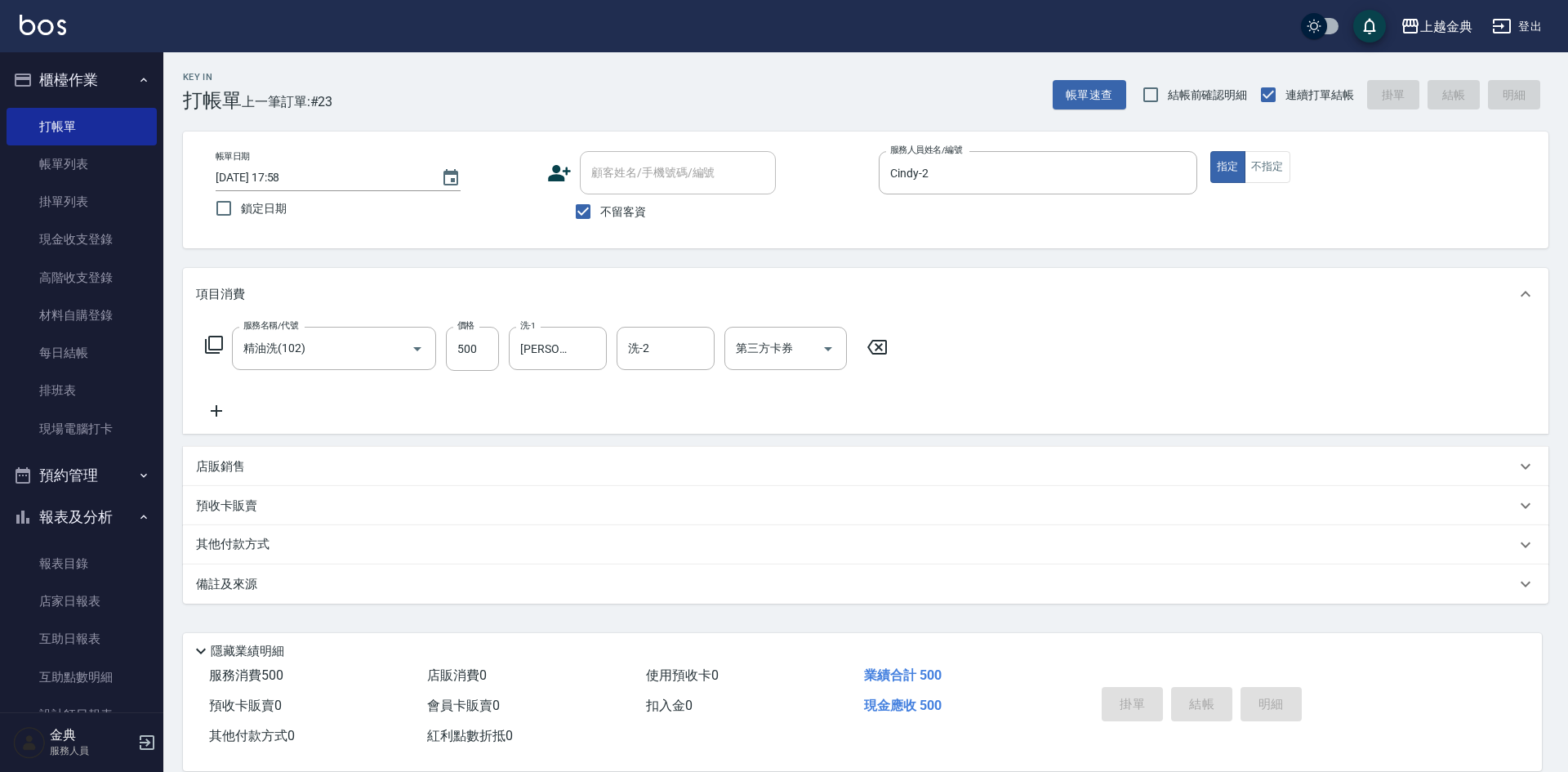
type input "[DATE] 17:59"
click at [1164, 318] on div "項目消費" at bounding box center [866, 294] width 1366 height 53
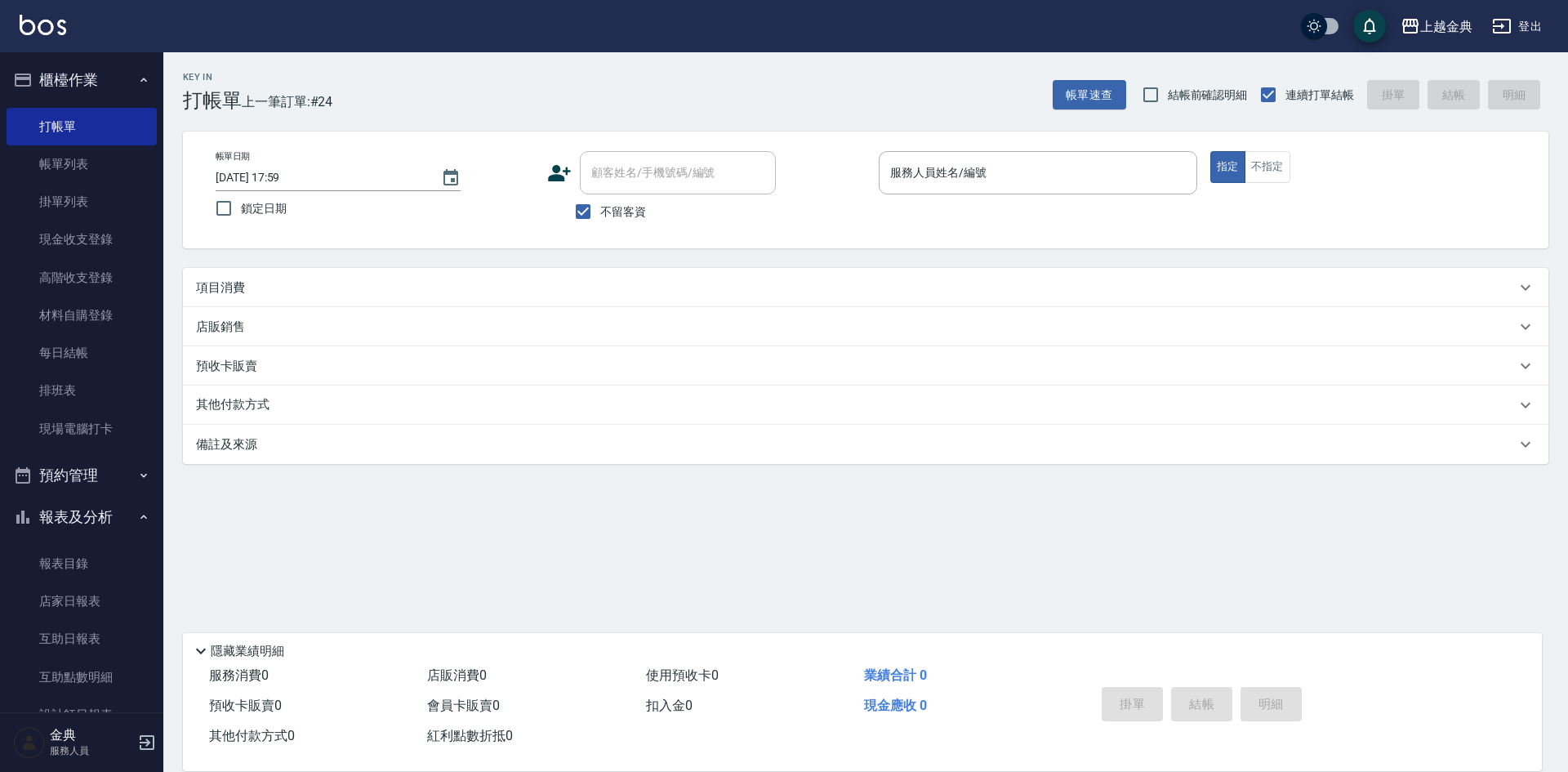
click at [1166, 302] on div "項目消費" at bounding box center [866, 287] width 1366 height 39
